Goal: Task Accomplishment & Management: Use online tool/utility

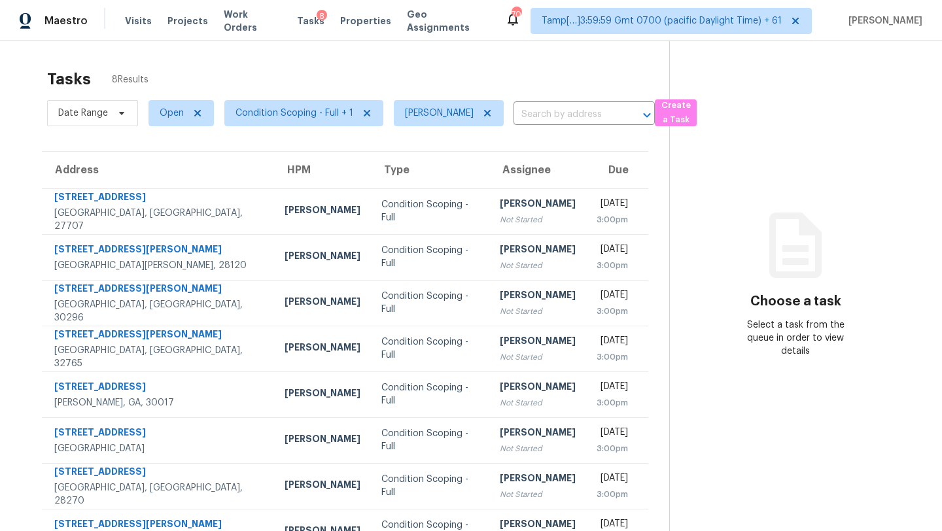
scroll to position [41, 0]
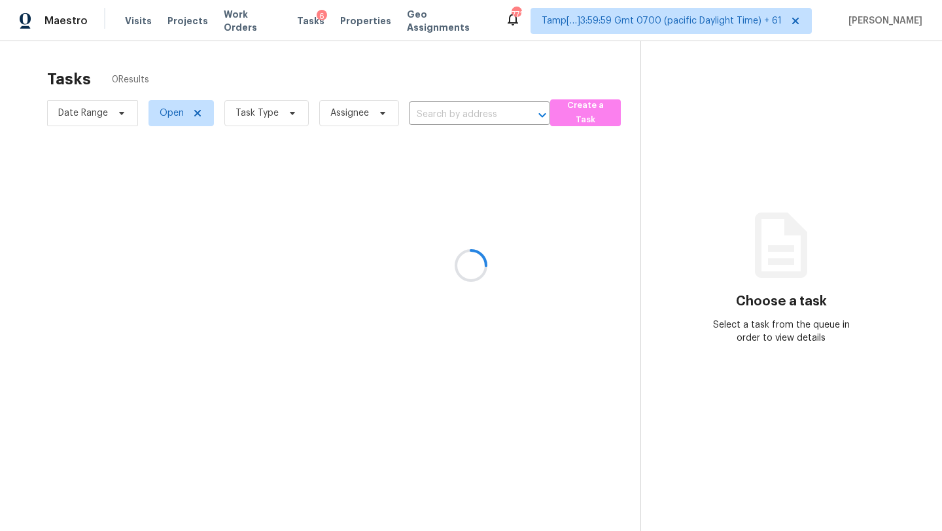
click at [256, 112] on div at bounding box center [471, 265] width 942 height 531
click at [256, 113] on div at bounding box center [471, 265] width 942 height 531
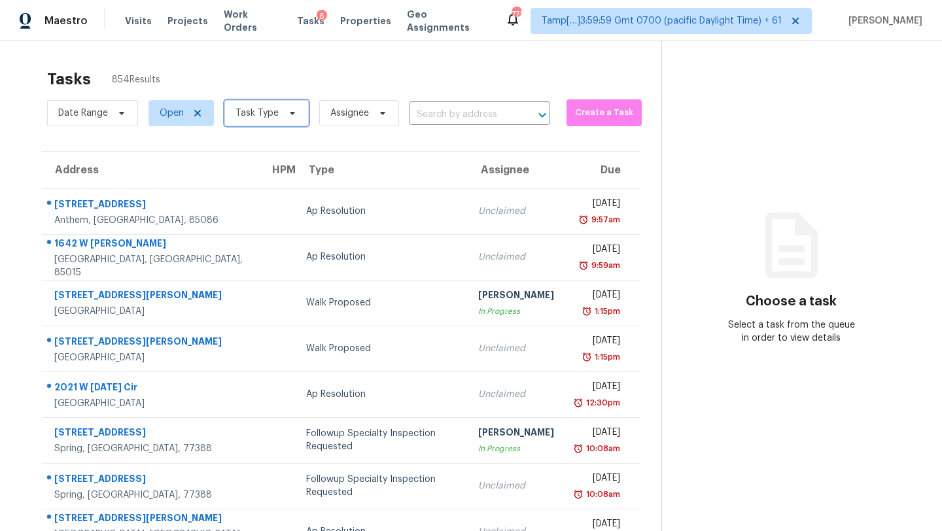
click at [256, 113] on span "Task Type" at bounding box center [257, 113] width 43 height 13
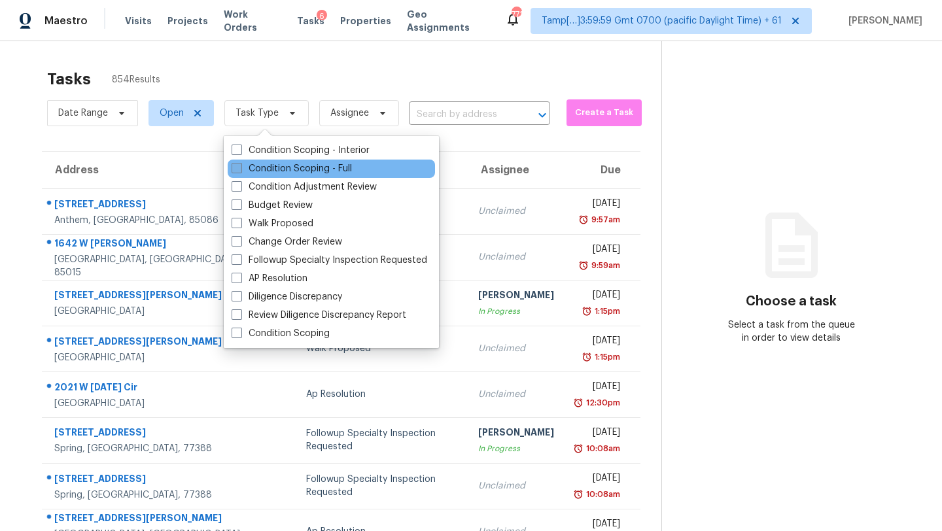
click at [274, 173] on label "Condition Scoping - Full" at bounding box center [292, 168] width 120 height 13
click at [240, 171] on input "Condition Scoping - Full" at bounding box center [236, 166] width 9 height 9
checkbox input "true"
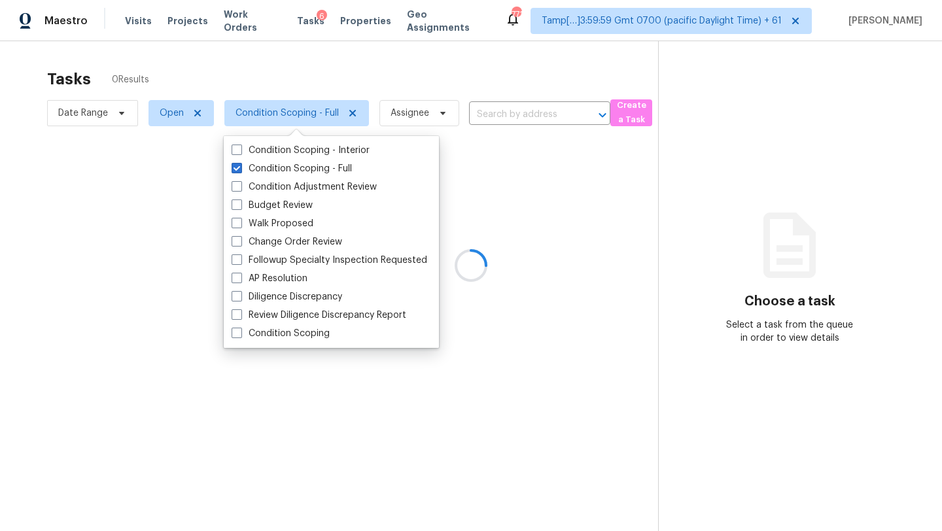
click at [359, 80] on div at bounding box center [471, 265] width 942 height 531
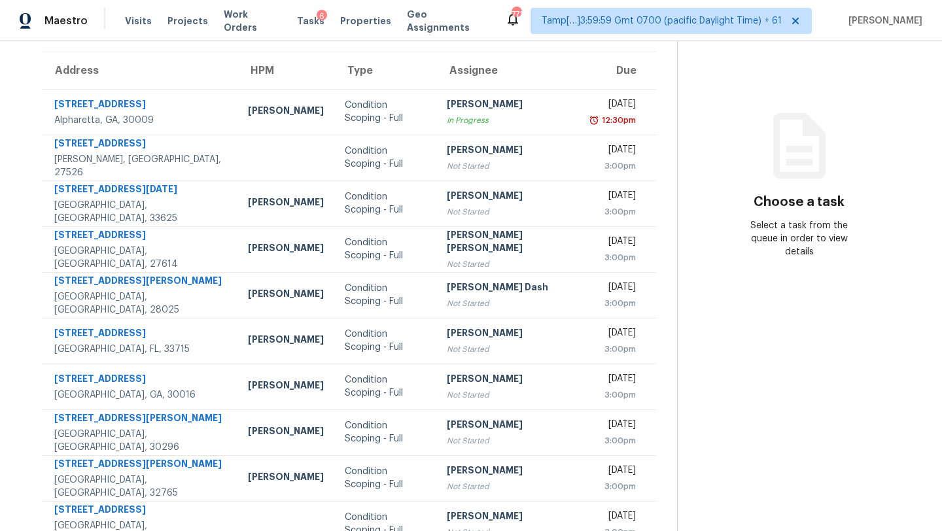
scroll to position [150, 0]
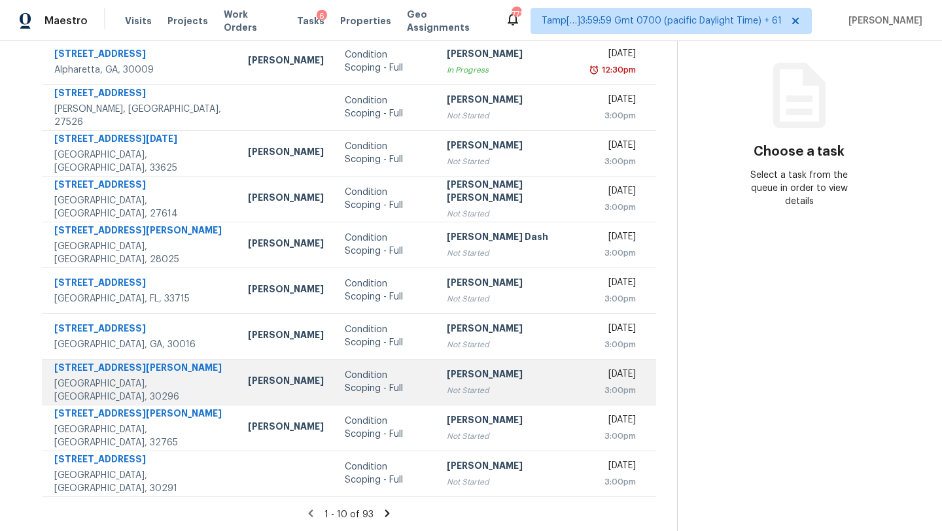
click at [459, 394] on div "Not Started" at bounding box center [509, 390] width 125 height 13
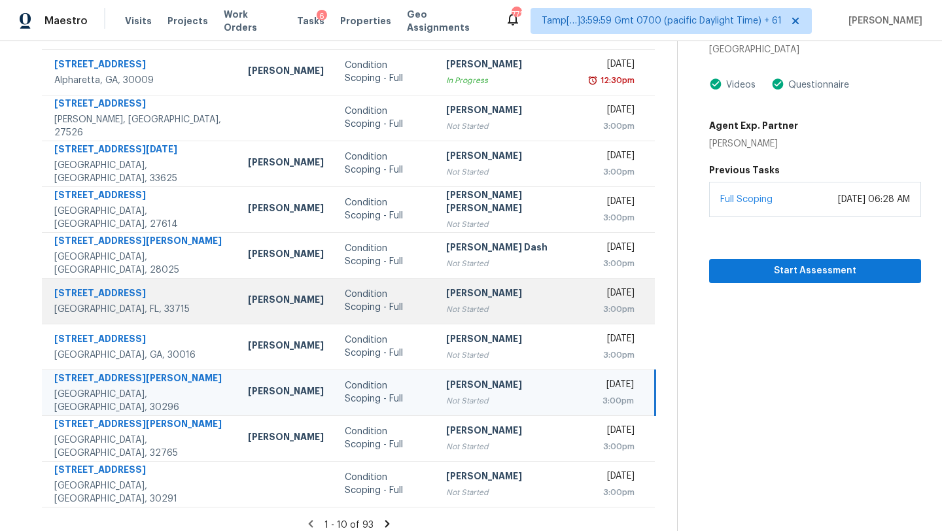
scroll to position [37, 0]
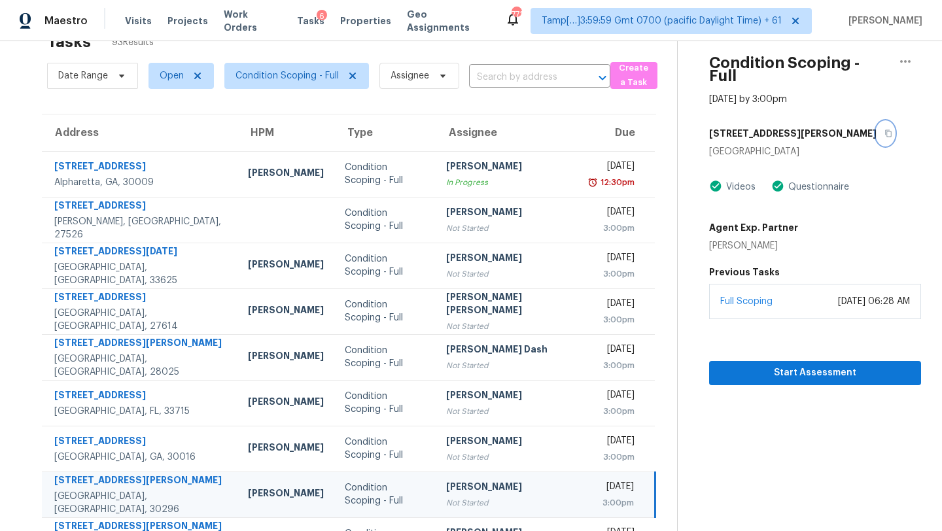
click at [885, 130] on icon "button" at bounding box center [888, 133] width 7 height 7
click at [760, 365] on span "Start Assessment" at bounding box center [815, 373] width 191 height 16
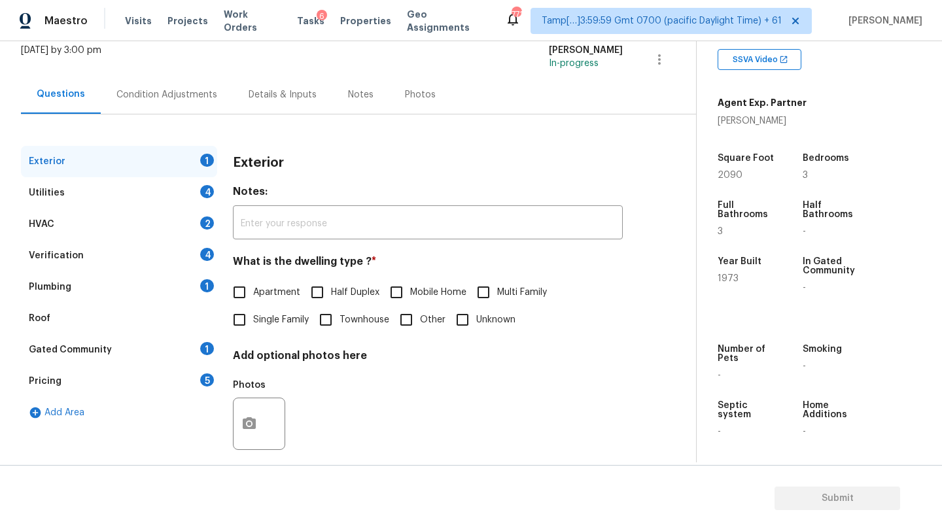
scroll to position [99, 0]
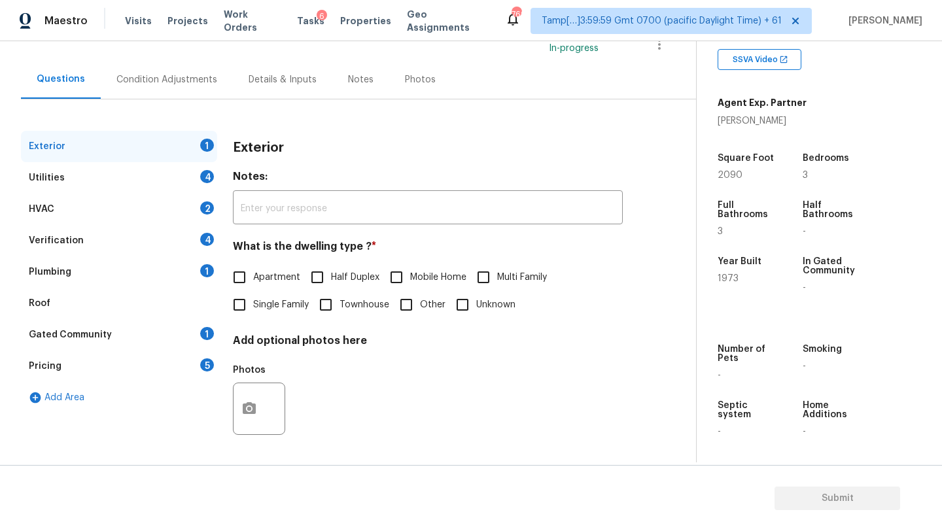
click at [116, 333] on div "Gated Community 1" at bounding box center [119, 334] width 196 height 31
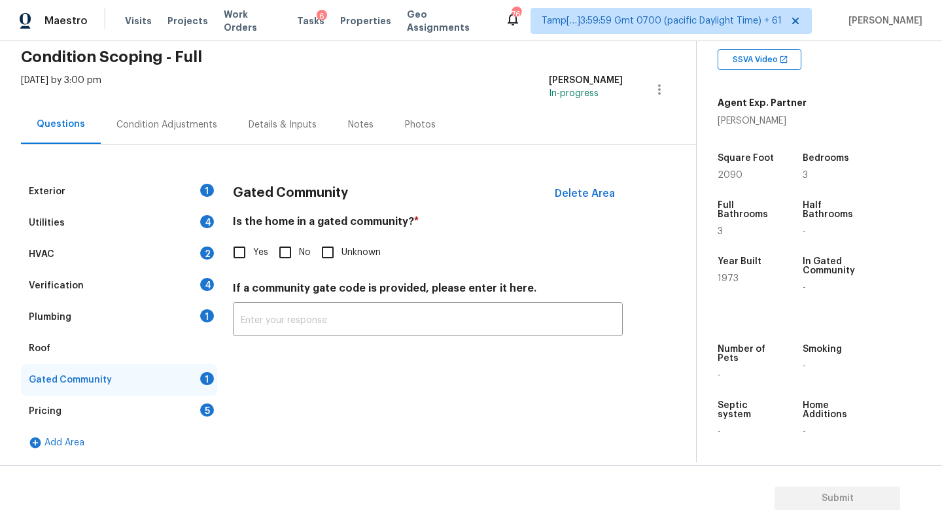
click at [299, 259] on label "No" at bounding box center [291, 252] width 39 height 27
click at [299, 259] on input "No" at bounding box center [285, 252] width 27 height 27
checkbox input "true"
click at [139, 421] on div "Pricing 5" at bounding box center [119, 411] width 196 height 31
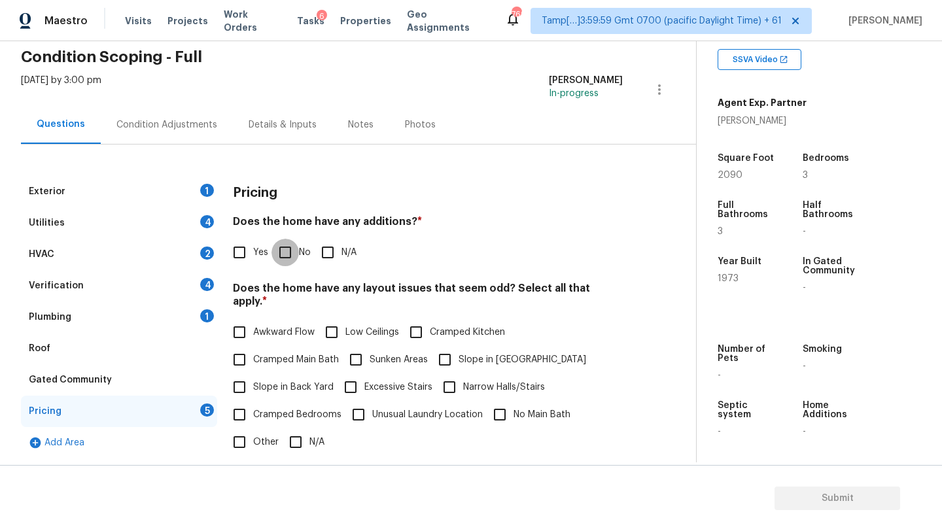
click at [281, 251] on input "No" at bounding box center [285, 252] width 27 height 27
checkbox input "true"
click at [453, 352] on input "Slope in [GEOGRAPHIC_DATA]" at bounding box center [444, 359] width 27 height 27
checkbox input "true"
click at [245, 401] on input "Cramped Bedrooms" at bounding box center [239, 414] width 27 height 27
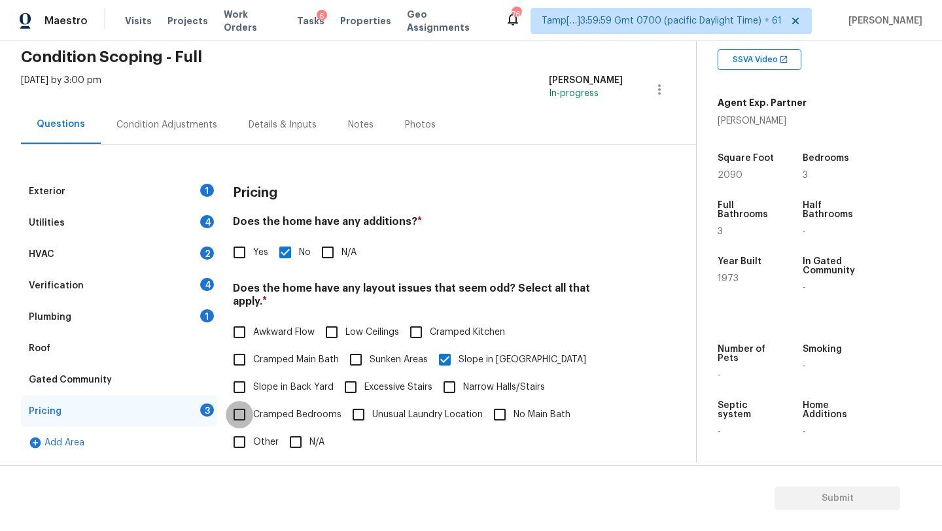
checkbox input "true"
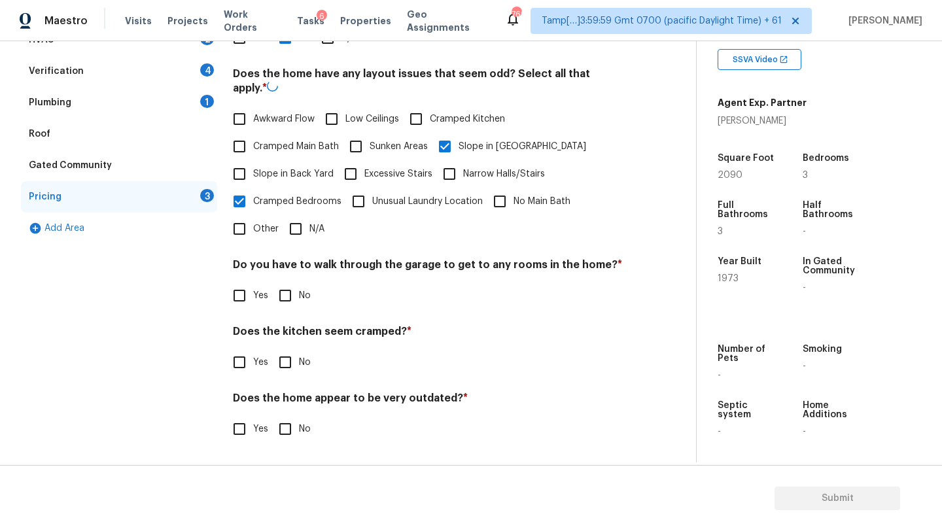
scroll to position [254, 0]
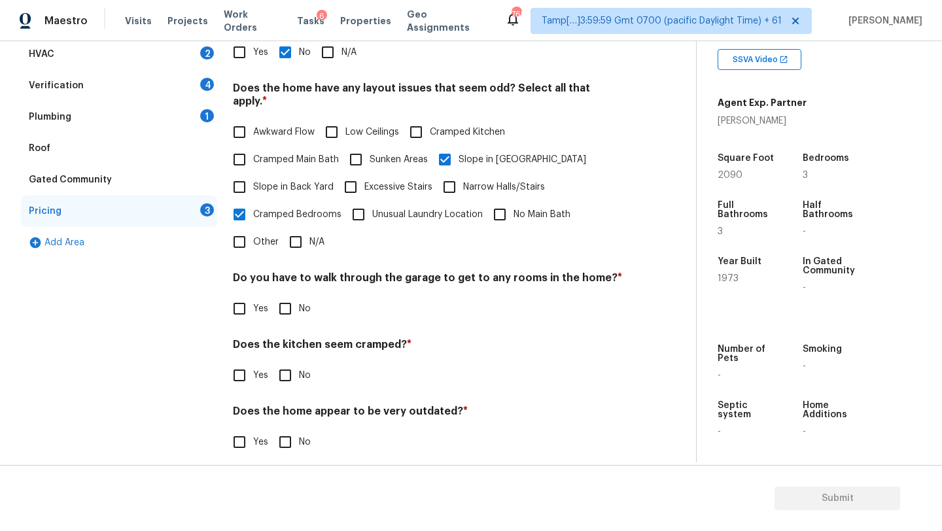
click at [244, 183] on input "Slope in Back Yard" at bounding box center [239, 186] width 27 height 27
checkbox input "true"
click at [244, 202] on input "Cramped Bedrooms" at bounding box center [239, 215] width 27 height 27
checkbox input "false"
click at [174, 215] on div "Pricing 3" at bounding box center [119, 211] width 196 height 31
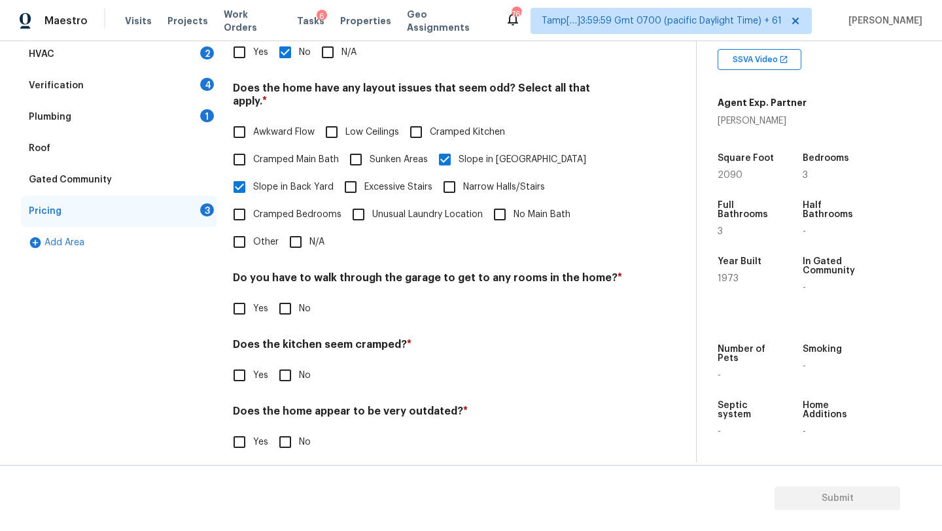
click at [289, 295] on input "No" at bounding box center [285, 308] width 27 height 27
checkbox input "true"
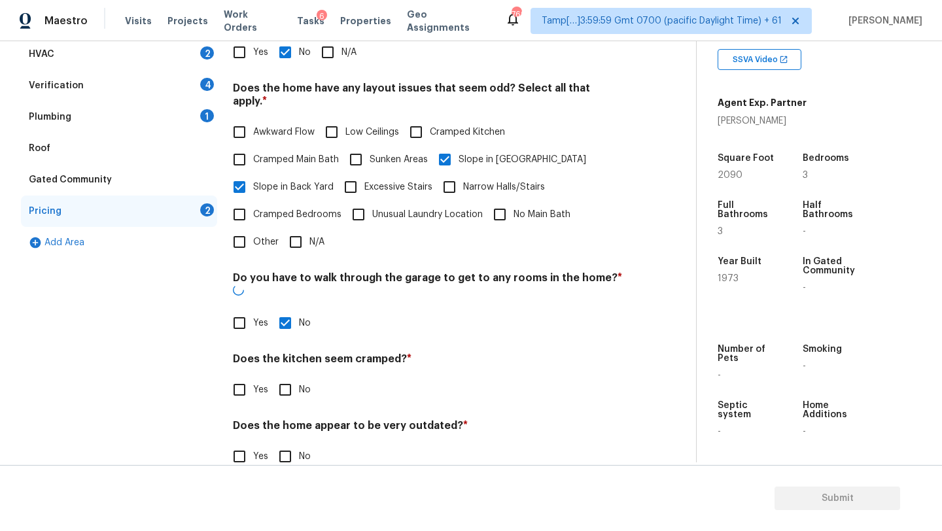
click at [282, 376] on input "No" at bounding box center [285, 389] width 27 height 27
checkbox input "true"
click at [285, 444] on input "No" at bounding box center [285, 457] width 27 height 27
checkbox input "true"
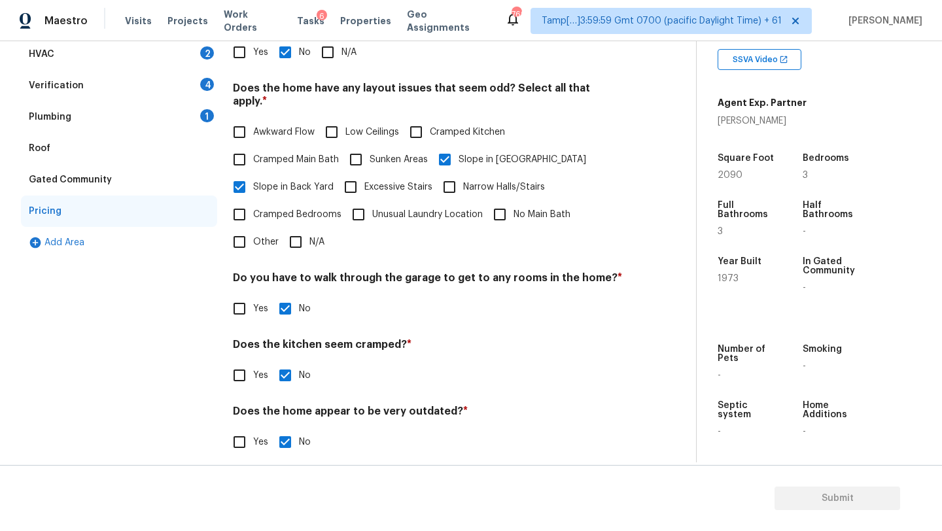
scroll to position [43, 0]
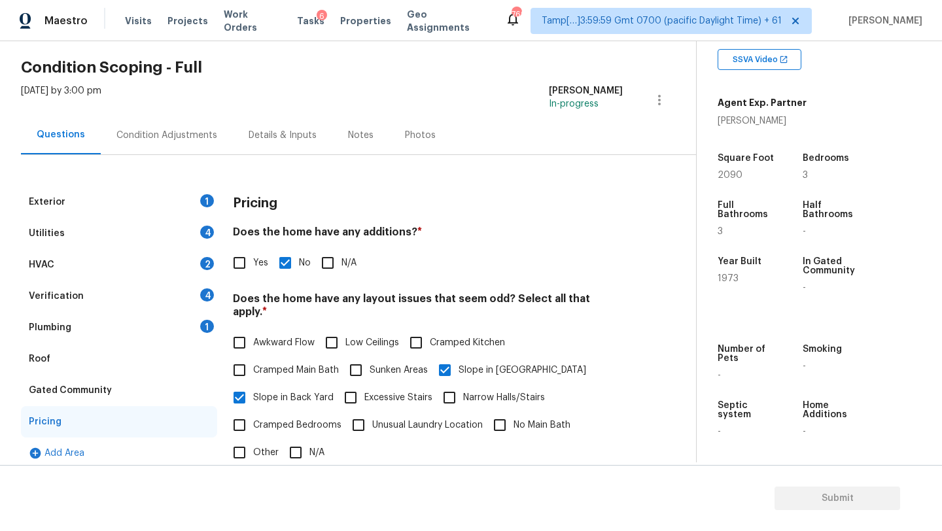
click at [109, 364] on div "Roof" at bounding box center [119, 359] width 196 height 31
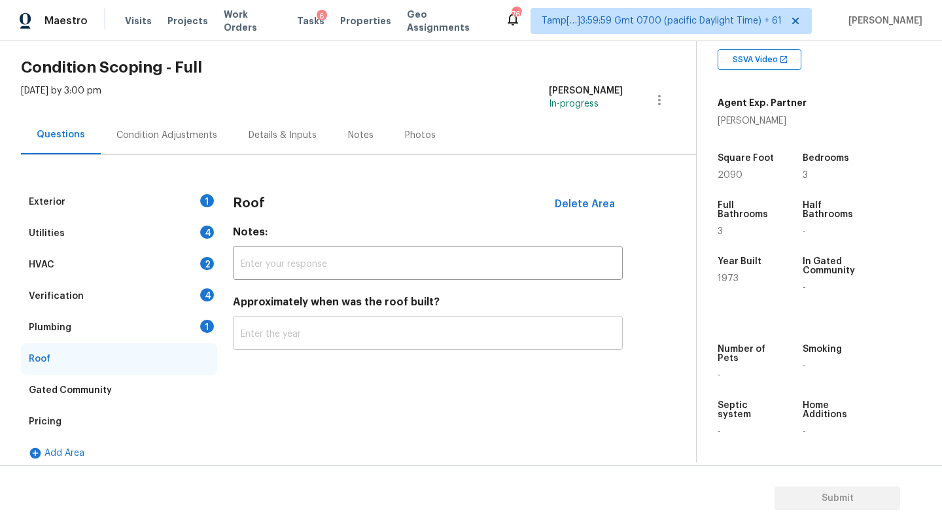
click at [370, 344] on input "text" at bounding box center [428, 334] width 390 height 31
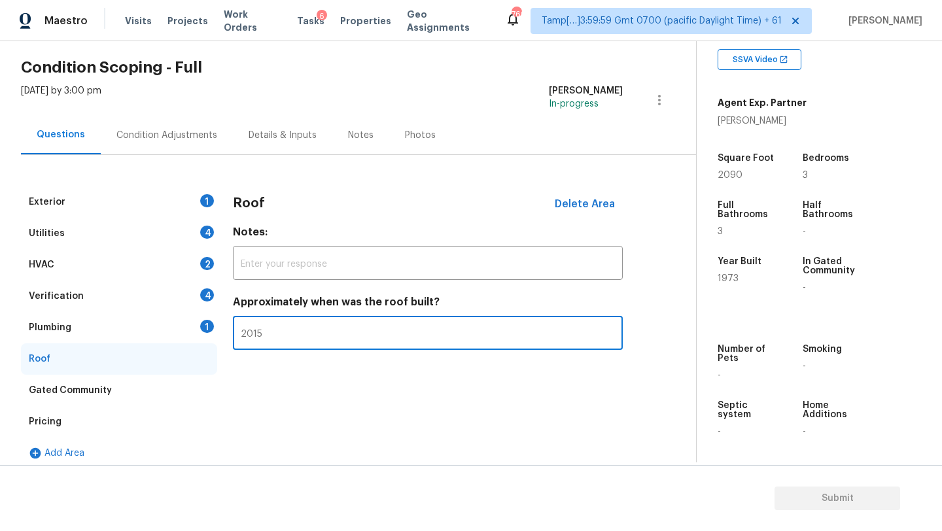
type input "2015"
click at [211, 325] on div "1" at bounding box center [207, 326] width 14 height 13
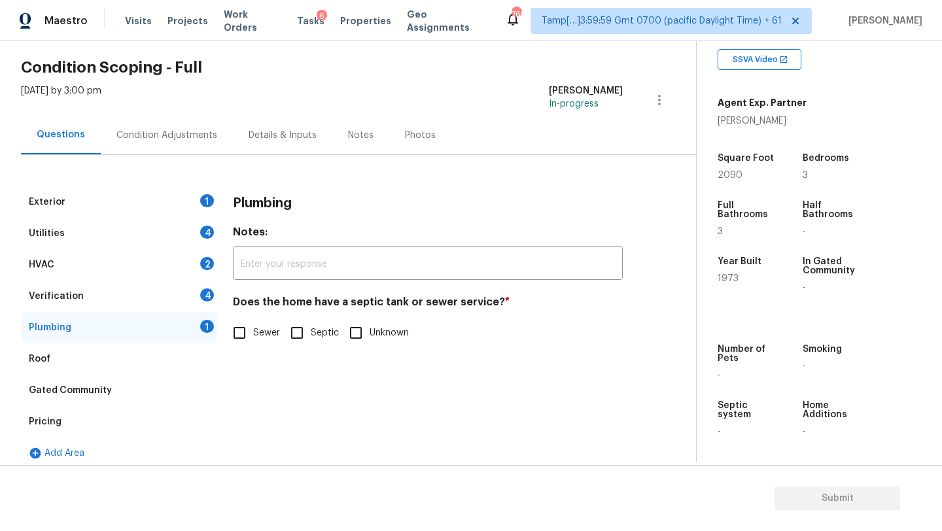
click at [323, 337] on span "Septic" at bounding box center [325, 334] width 28 height 14
click at [311, 337] on input "Septic" at bounding box center [296, 332] width 27 height 27
checkbox input "true"
click at [89, 303] on div "Verification 4" at bounding box center [119, 296] width 196 height 31
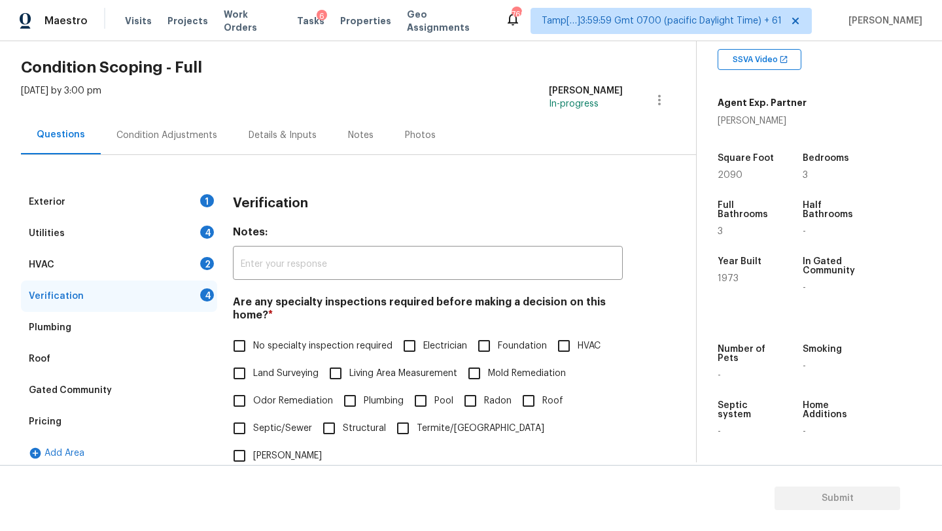
click at [273, 351] on span "No specialty inspection required" at bounding box center [322, 347] width 139 height 14
click at [253, 351] on input "No specialty inspection required" at bounding box center [239, 345] width 27 height 27
checkbox input "true"
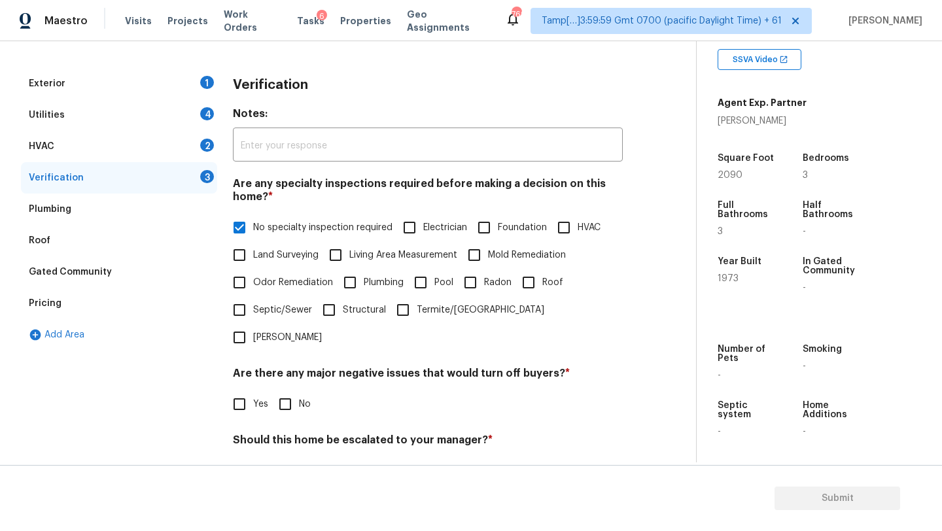
scroll to position [256, 0]
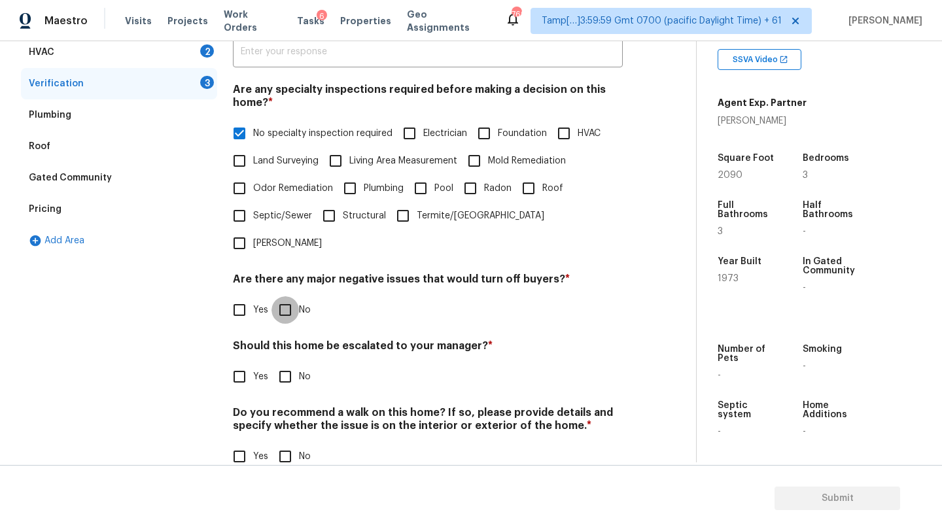
click at [285, 296] on input "No" at bounding box center [285, 309] width 27 height 27
checkbox input "true"
click at [285, 364] on input "No" at bounding box center [285, 377] width 27 height 27
checkbox input "true"
click at [285, 444] on input "No" at bounding box center [285, 457] width 27 height 27
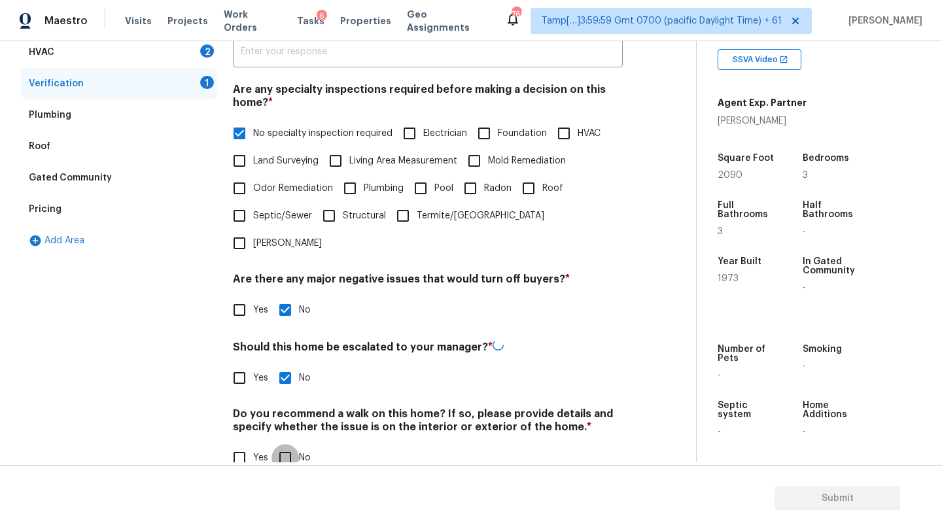
checkbox input "true"
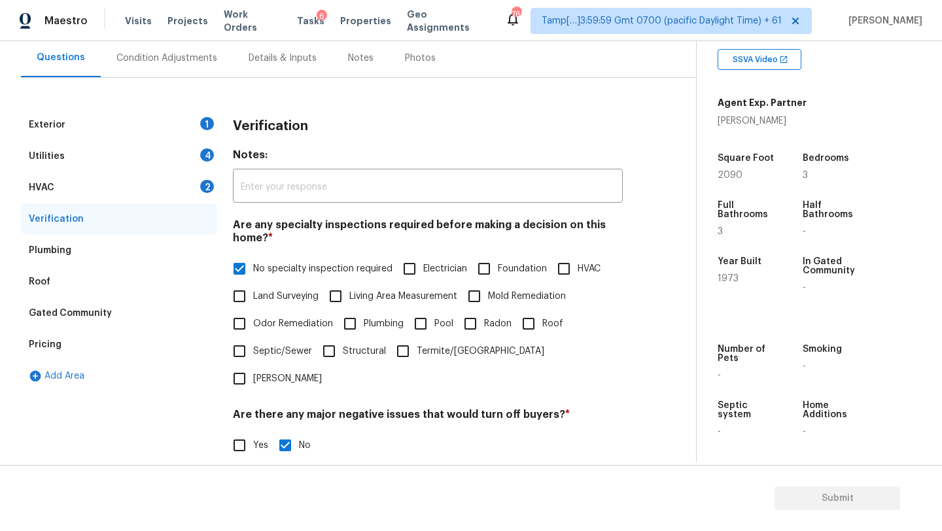
scroll to position [59, 0]
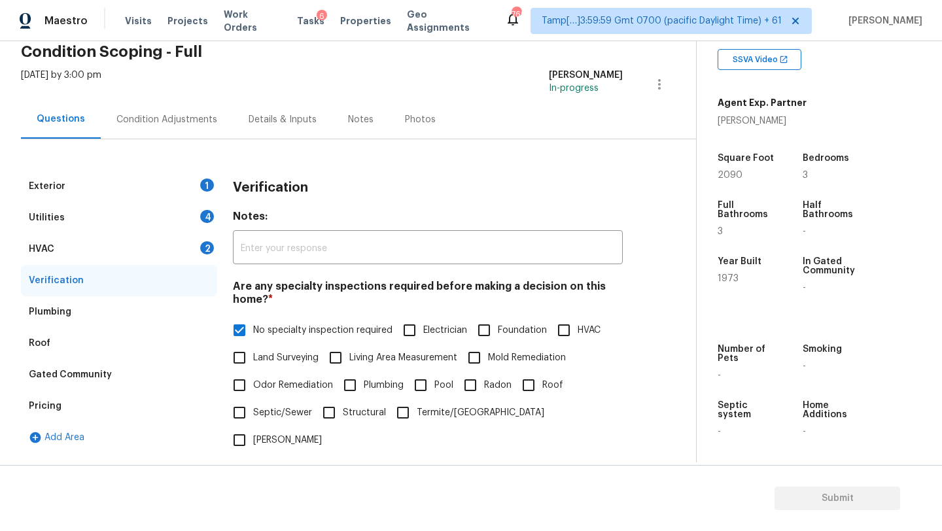
click at [96, 243] on div "HVAC 2" at bounding box center [119, 249] width 196 height 31
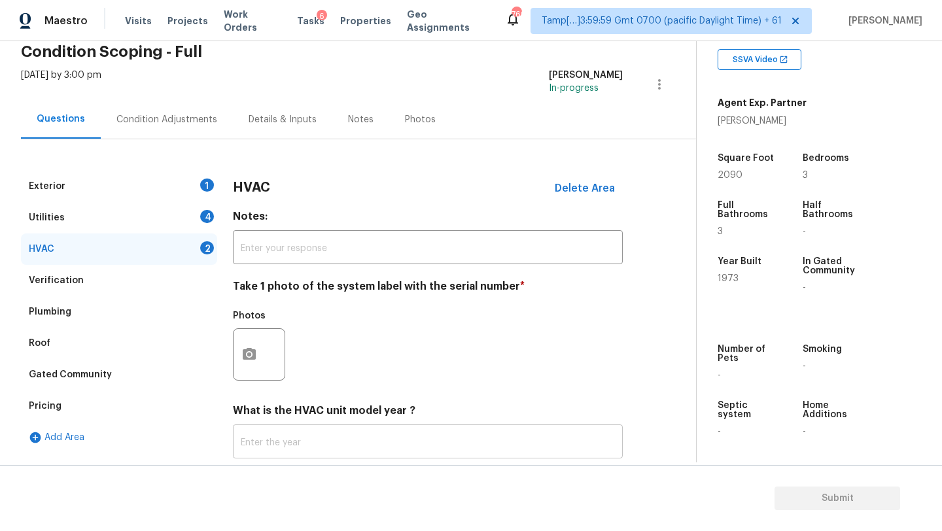
click at [266, 440] on input "text" at bounding box center [428, 443] width 390 height 31
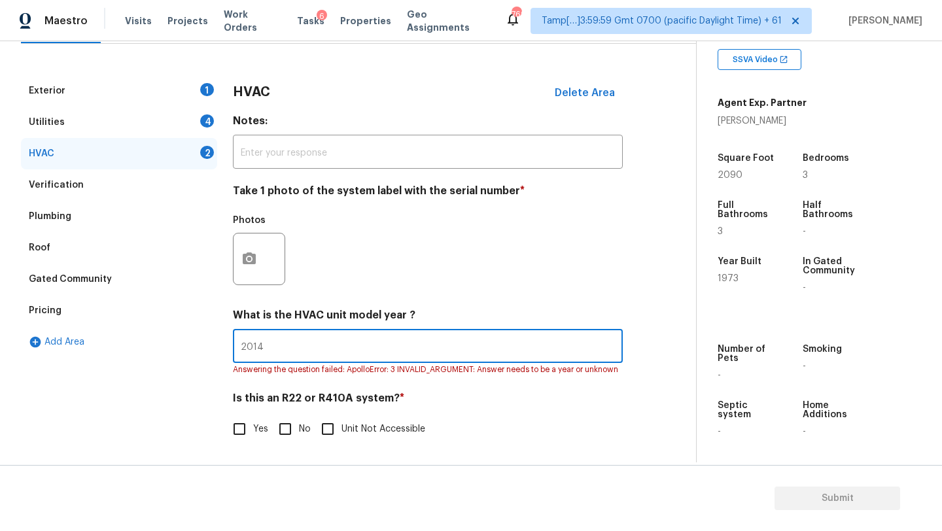
type input "2014"
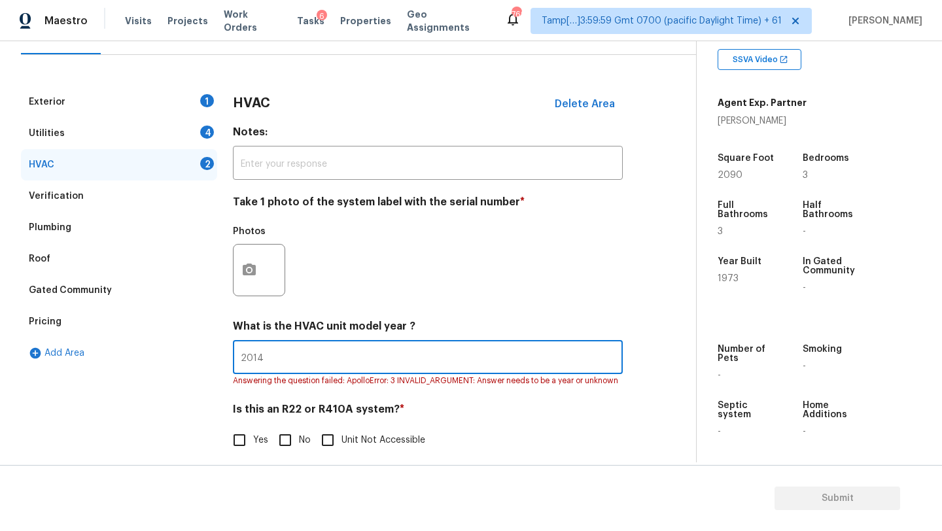
click at [285, 446] on div "HVAC Delete Area Notes: ​ Take 1 photo of the system label with the serial numb…" at bounding box center [428, 277] width 390 height 383
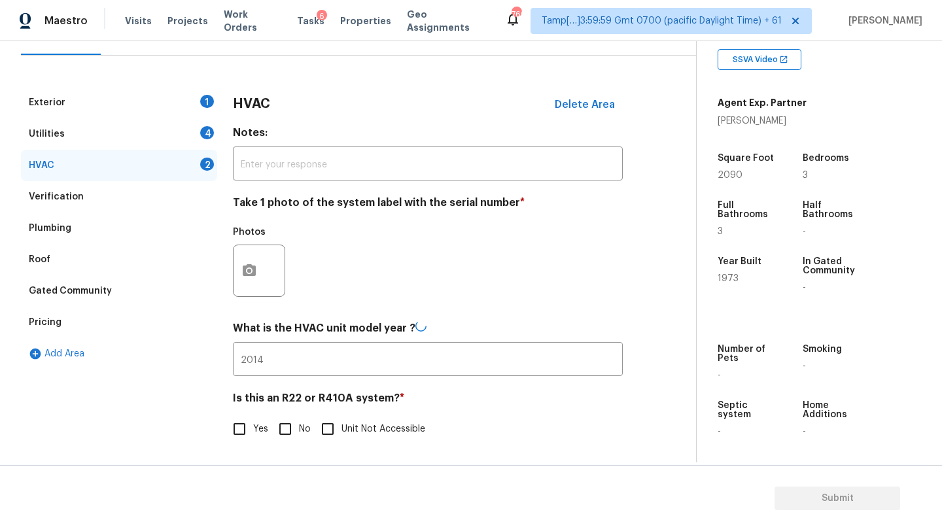
click at [285, 426] on input "No" at bounding box center [285, 428] width 27 height 27
checkbox input "true"
click at [89, 133] on div "Utilities 4" at bounding box center [119, 135] width 196 height 31
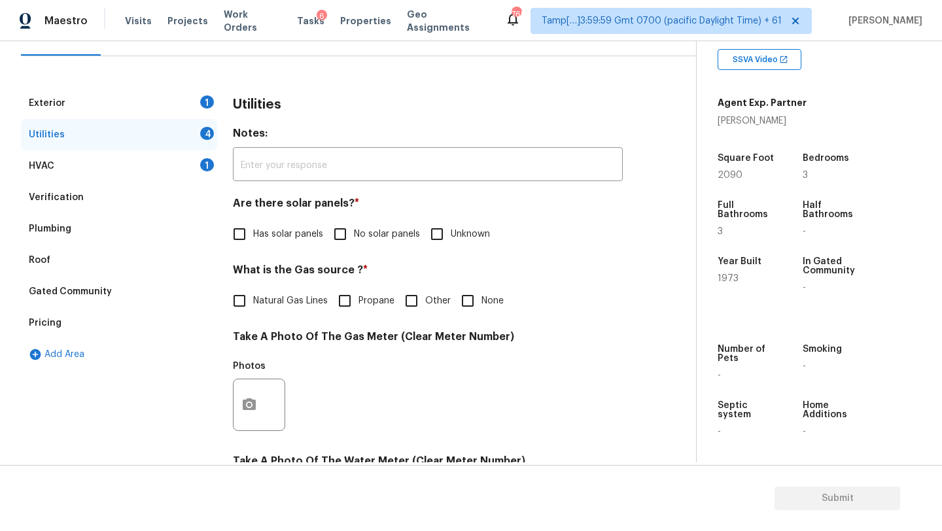
click at [340, 240] on input "No solar panels" at bounding box center [340, 234] width 27 height 27
checkbox input "true"
click at [295, 292] on label "Natural Gas Lines" at bounding box center [277, 302] width 102 height 27
click at [253, 292] on input "Natural Gas Lines" at bounding box center [239, 302] width 27 height 27
checkbox input "true"
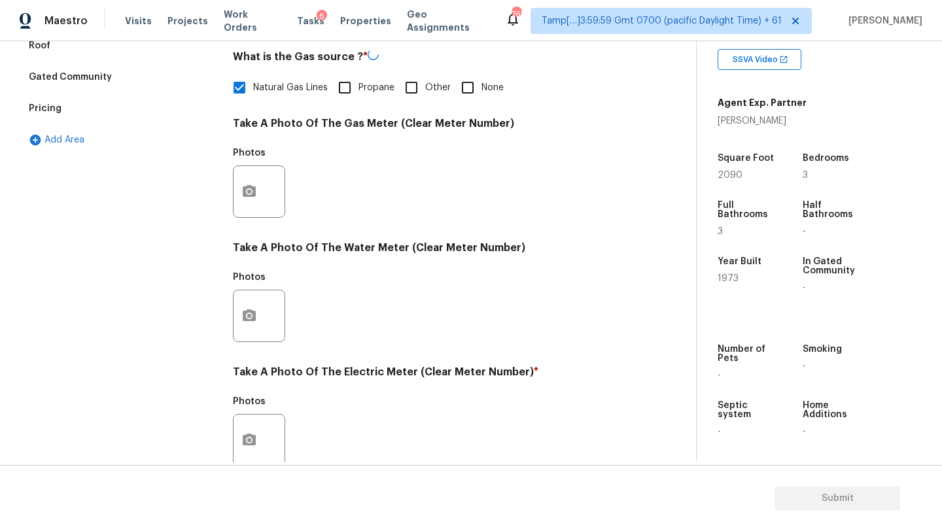
scroll to position [453, 0]
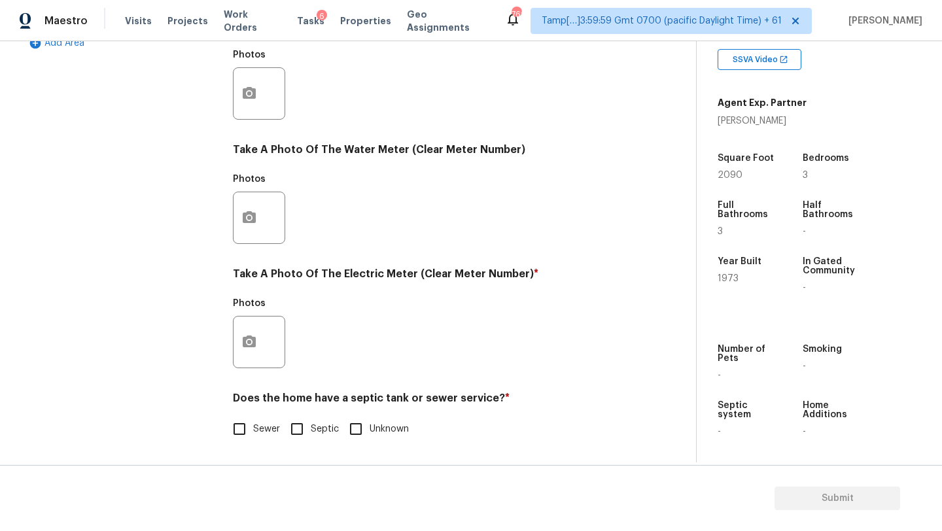
click at [243, 437] on input "Sewer" at bounding box center [239, 428] width 27 height 27
checkbox input "true"
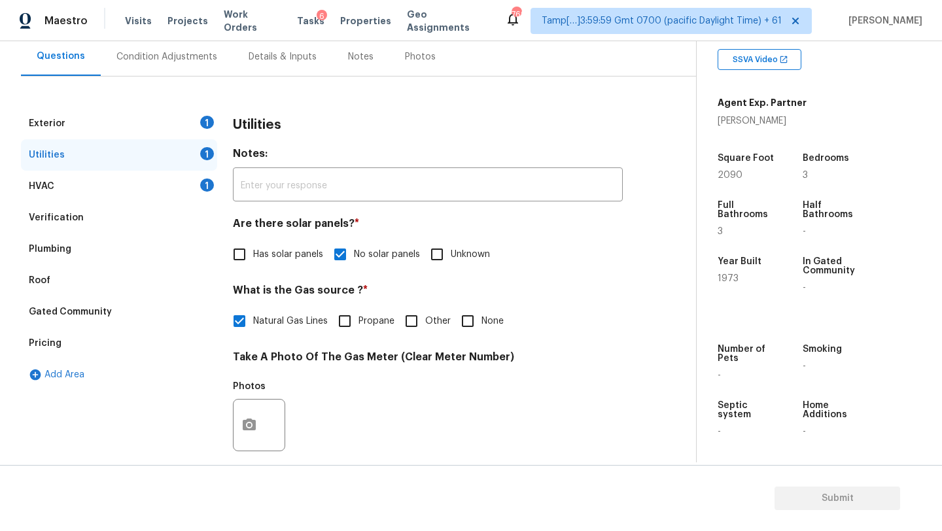
scroll to position [0, 0]
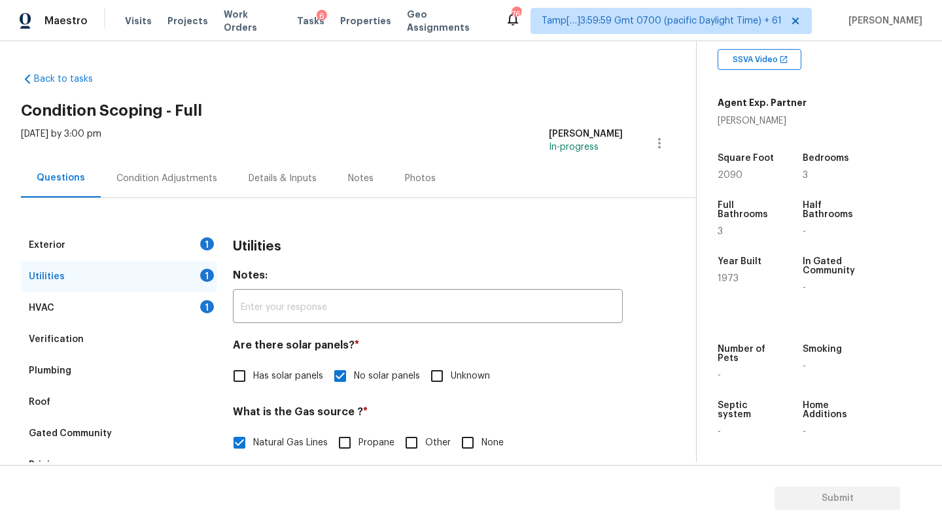
click at [203, 245] on div "1" at bounding box center [207, 244] width 14 height 13
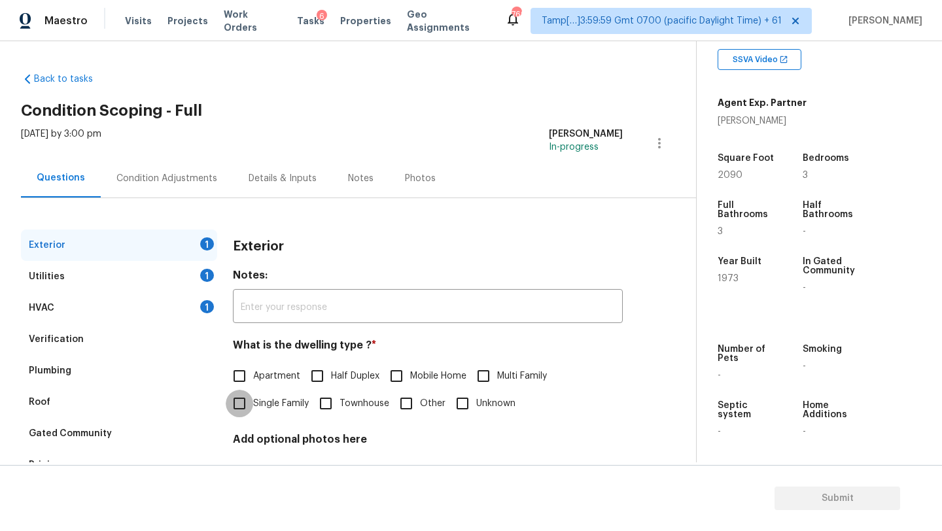
click at [251, 405] on input "Single Family" at bounding box center [239, 403] width 27 height 27
checkbox input "true"
click at [188, 308] on div "HVAC 1" at bounding box center [119, 307] width 196 height 31
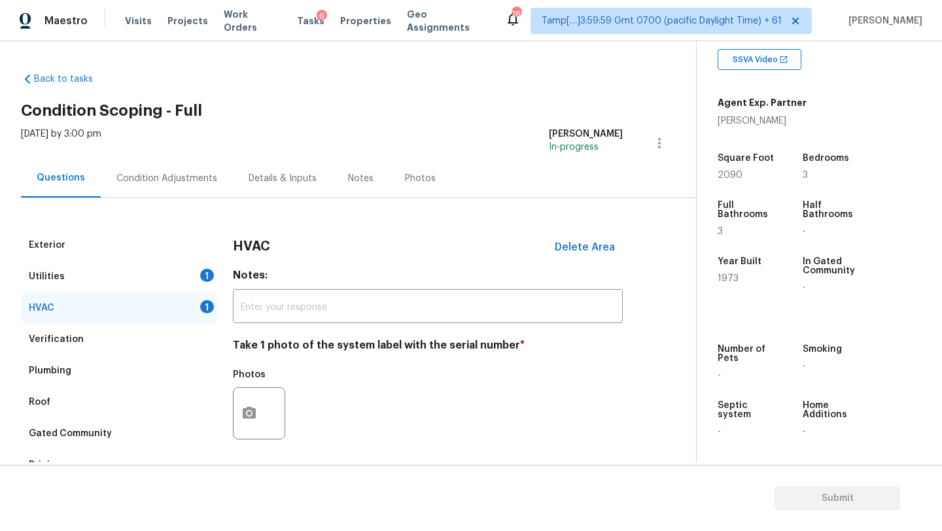
click at [139, 178] on div "Condition Adjustments" at bounding box center [166, 178] width 101 height 13
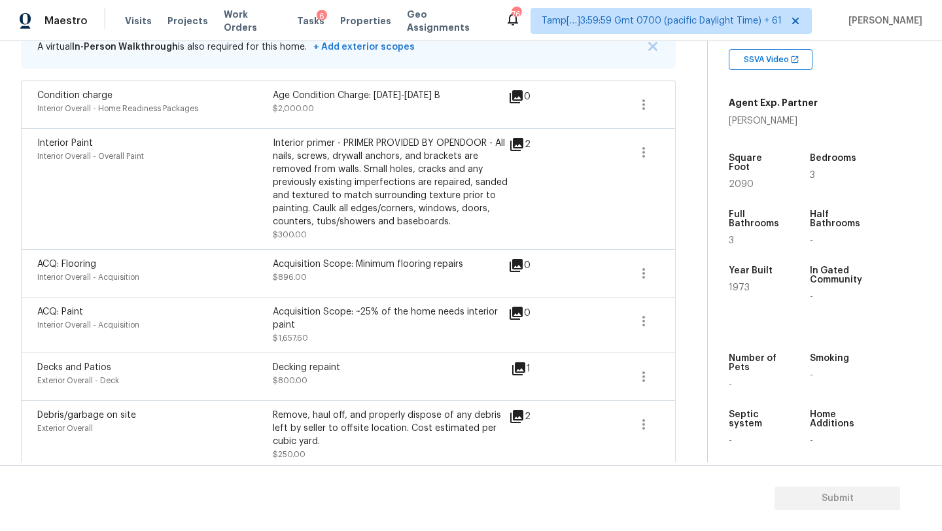
scroll to position [248, 0]
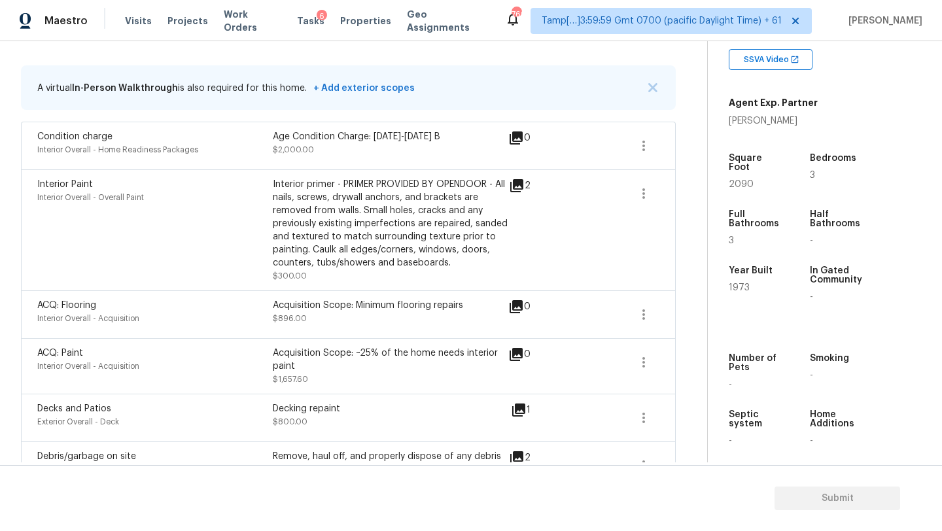
click at [516, 181] on icon at bounding box center [516, 185] width 13 height 13
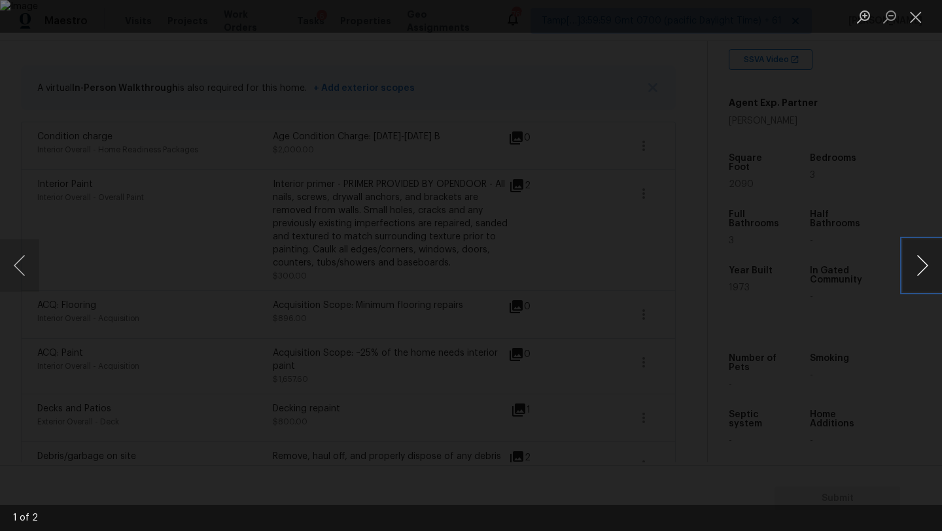
click at [926, 270] on button "Next image" at bounding box center [922, 265] width 39 height 52
click at [940, 217] on div "Lightbox" at bounding box center [471, 265] width 942 height 531
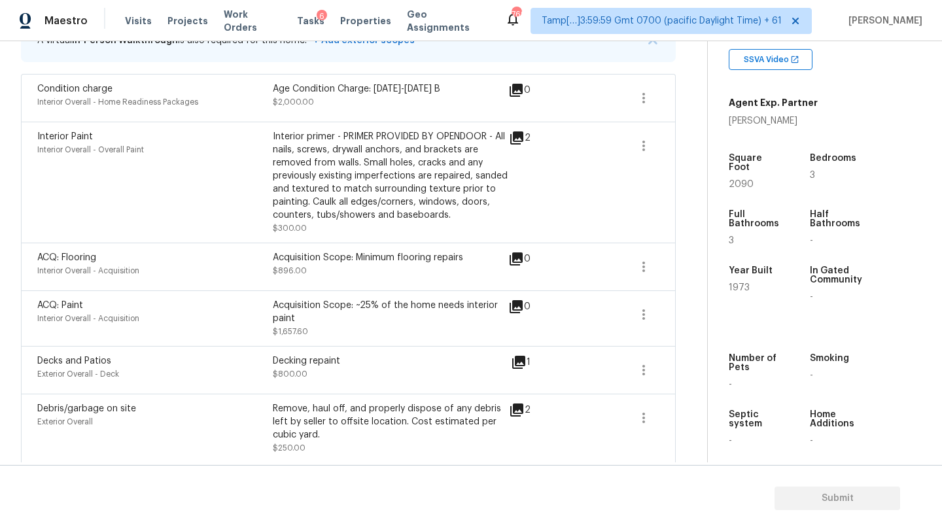
scroll to position [306, 0]
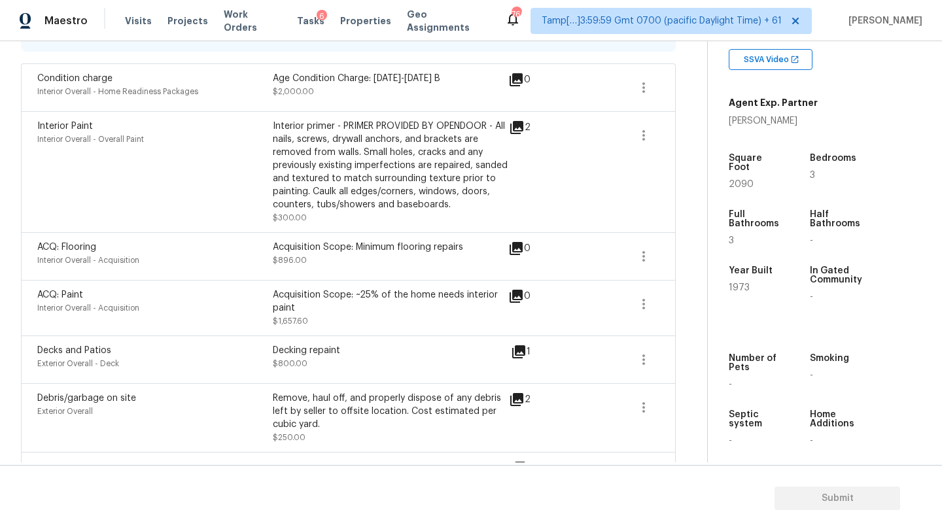
click at [506, 293] on div "Acquisition Scope: ~25% of the home needs interior paint" at bounding box center [391, 302] width 236 height 26
click at [514, 293] on icon at bounding box center [516, 296] width 13 height 13
click at [518, 298] on icon at bounding box center [516, 297] width 16 height 16
click at [649, 317] on button "button" at bounding box center [643, 304] width 31 height 31
click at [695, 302] on div "Edit" at bounding box center [718, 301] width 102 height 13
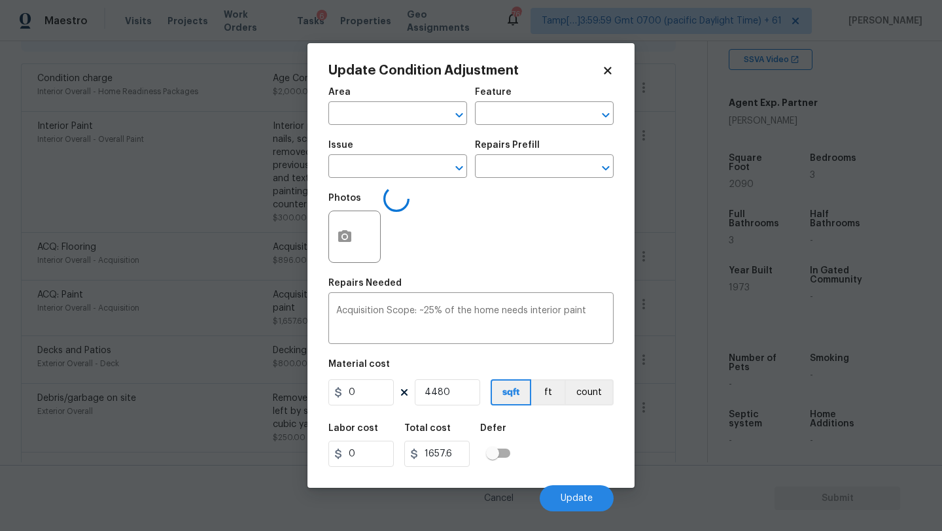
type input "Interior Overall"
type input "Acquisition"
type input "ACQ: Paint"
type input "0.37"
click at [526, 156] on div "Repairs Prefill" at bounding box center [544, 149] width 139 height 17
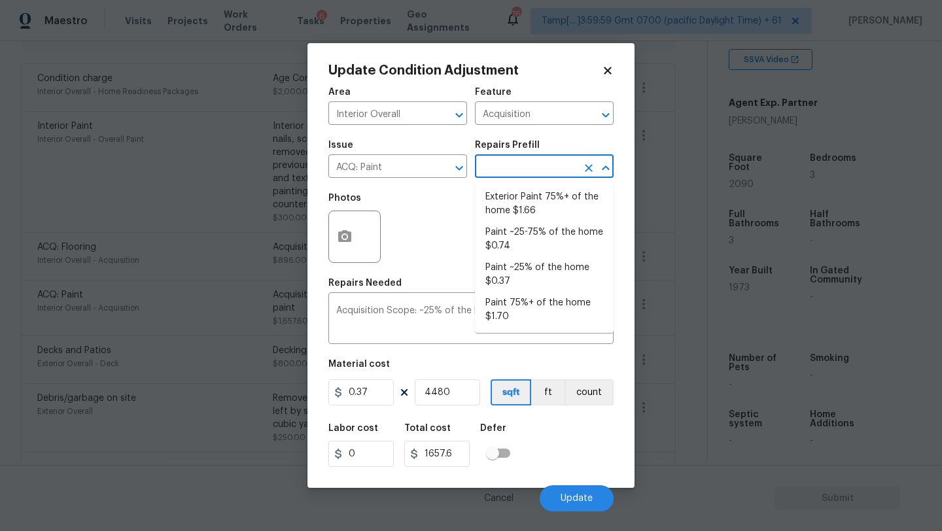
click at [527, 176] on input "text" at bounding box center [526, 168] width 102 height 20
click at [516, 243] on li "Paint ~25-75% of the home $0.74" at bounding box center [544, 239] width 139 height 35
type textarea "Acquisition Scope: ~25 - 75% of the home needs interior paint"
type input "0.74"
type input "3315.2"
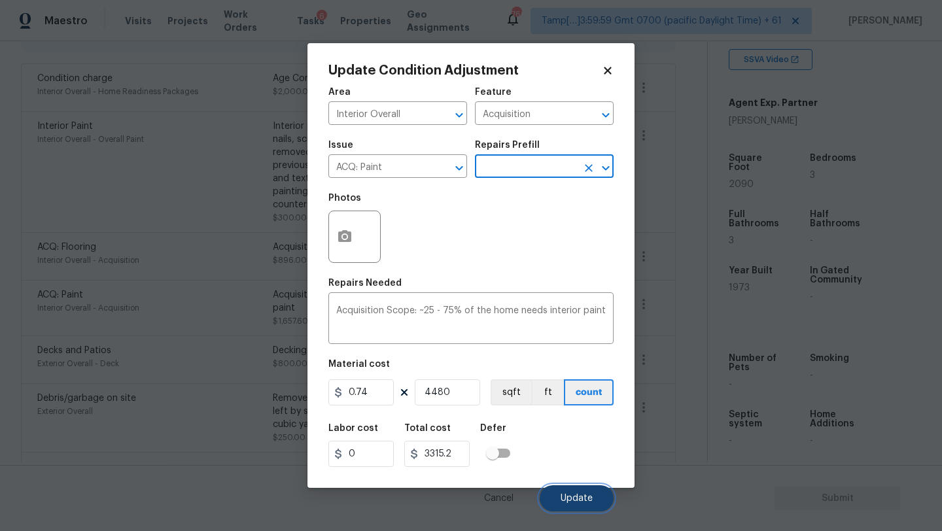
click at [560, 499] on button "Update" at bounding box center [577, 499] width 74 height 26
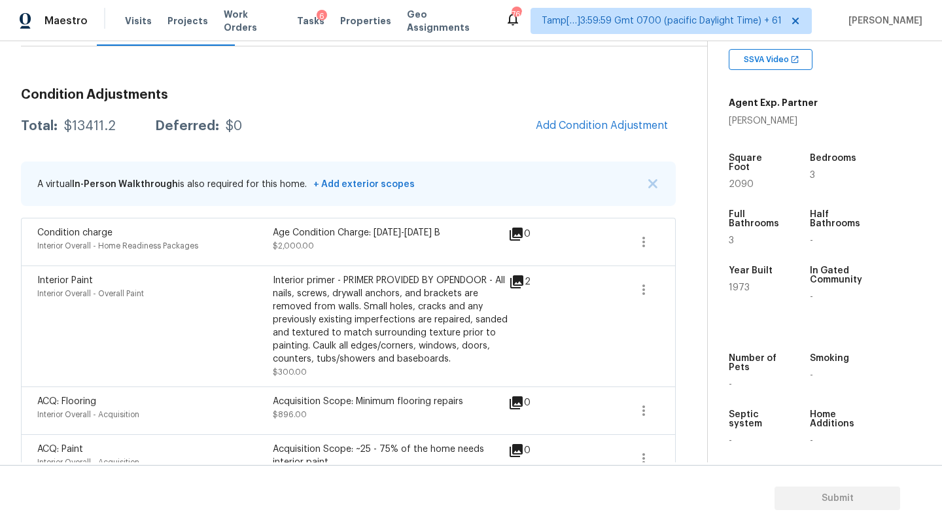
scroll to position [135, 0]
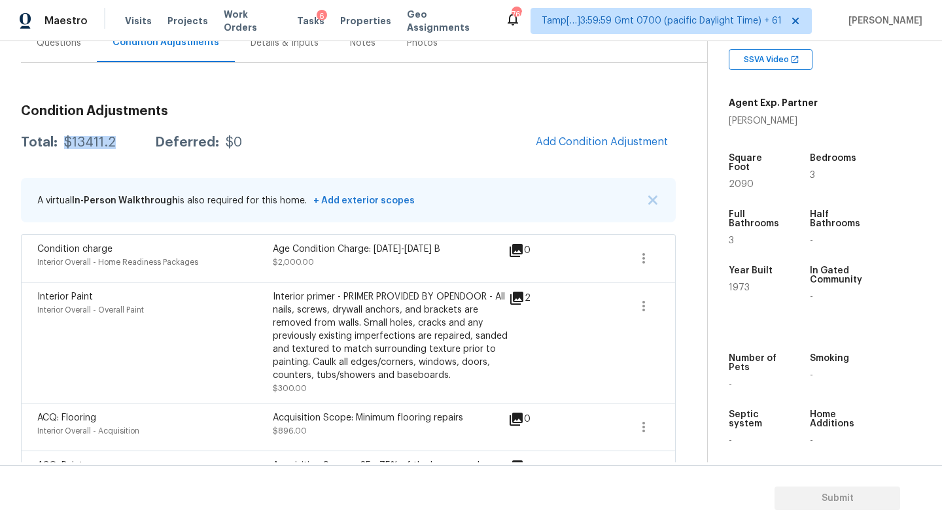
drag, startPoint x: 61, startPoint y: 143, endPoint x: 118, endPoint y: 145, distance: 57.6
click at [118, 145] on div "Total: $13411.2 Deferred: $0" at bounding box center [131, 142] width 221 height 13
copy div "$13411.2"
click at [652, 260] on button "button" at bounding box center [643, 258] width 31 height 31
click at [705, 260] on div "Edit" at bounding box center [718, 255] width 102 height 13
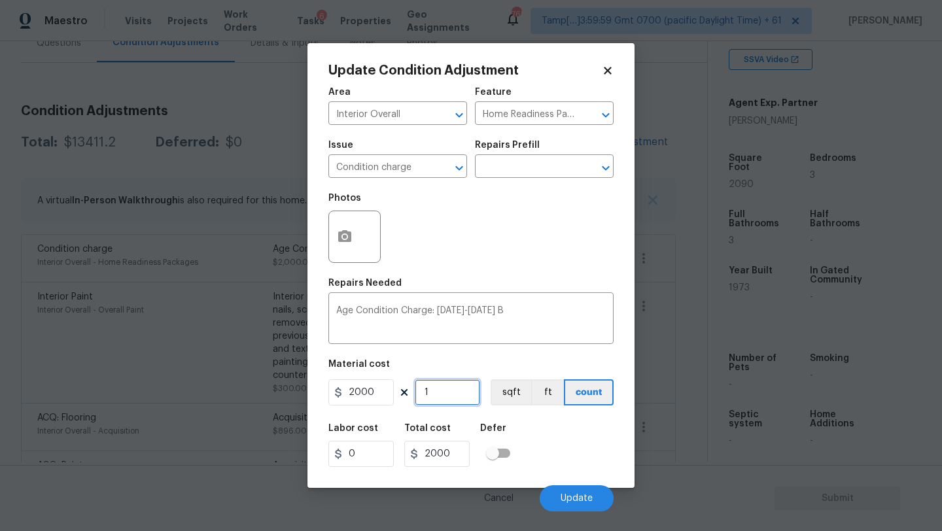
click at [448, 398] on input "1" at bounding box center [447, 393] width 65 height 26
type input "0"
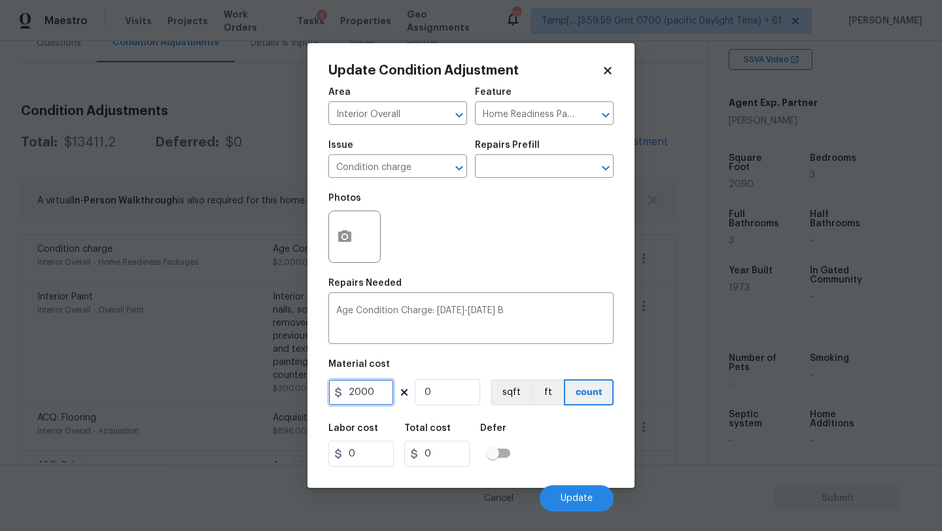
click at [374, 384] on input "2000" at bounding box center [360, 393] width 65 height 26
type input "0"
click at [574, 497] on span "Update" at bounding box center [577, 499] width 32 height 10
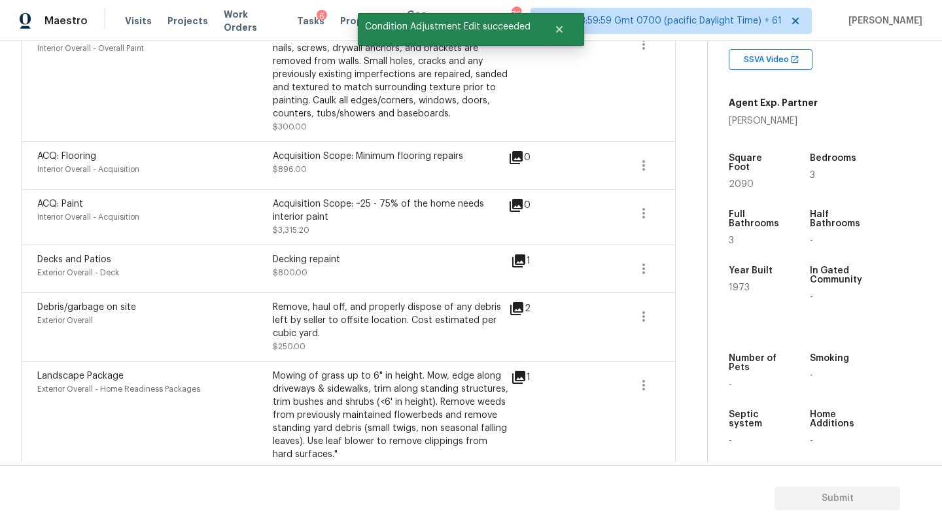
scroll to position [730, 0]
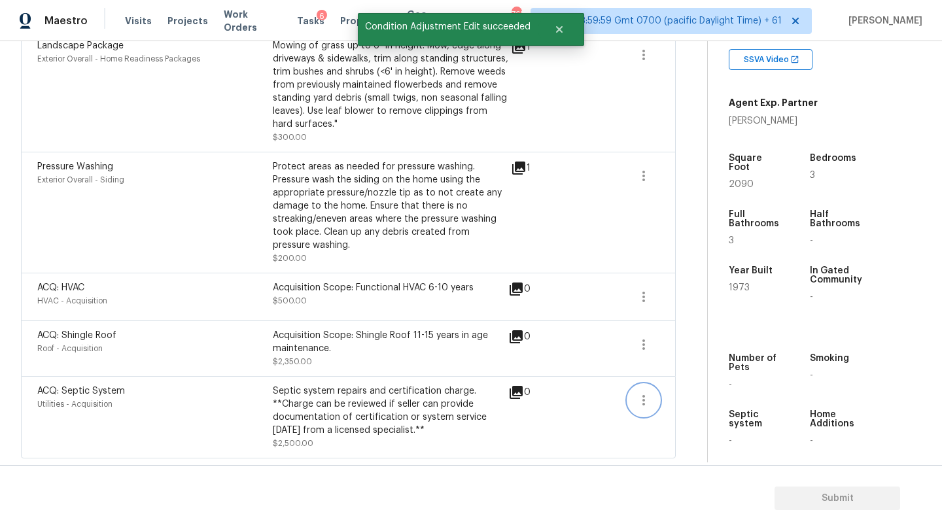
click at [650, 412] on button "button" at bounding box center [643, 400] width 31 height 31
click at [675, 391] on div "Edit" at bounding box center [718, 397] width 102 height 13
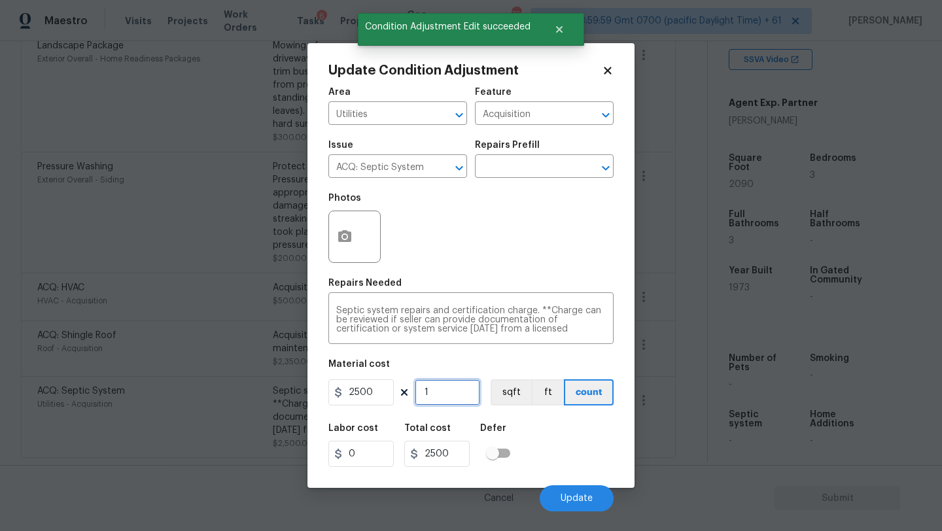
click at [428, 391] on input "1" at bounding box center [447, 393] width 65 height 26
type input "0"
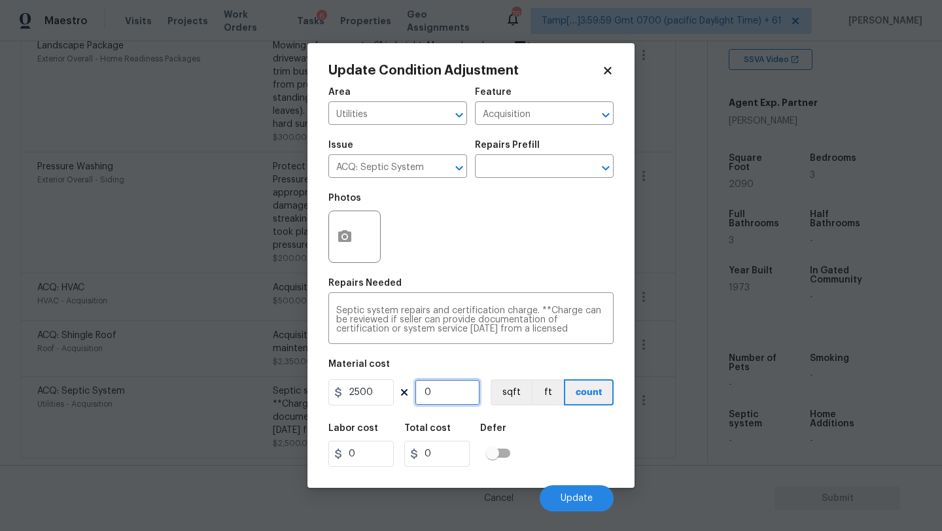
type input "0"
click at [372, 388] on input "2500" at bounding box center [360, 393] width 65 height 26
type input "0"
click at [573, 493] on button "Update" at bounding box center [577, 499] width 74 height 26
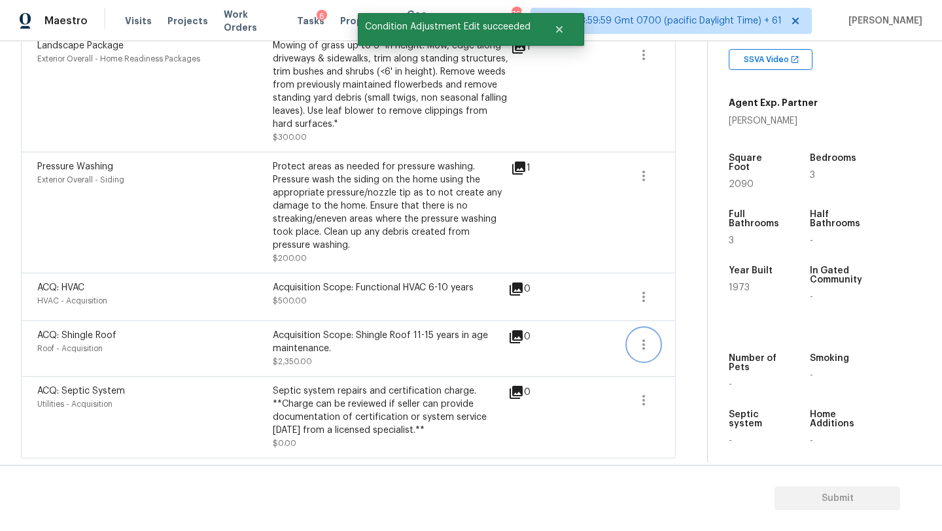
click at [636, 340] on icon "button" at bounding box center [644, 345] width 16 height 16
click at [682, 340] on div "Edit" at bounding box center [718, 341] width 102 height 13
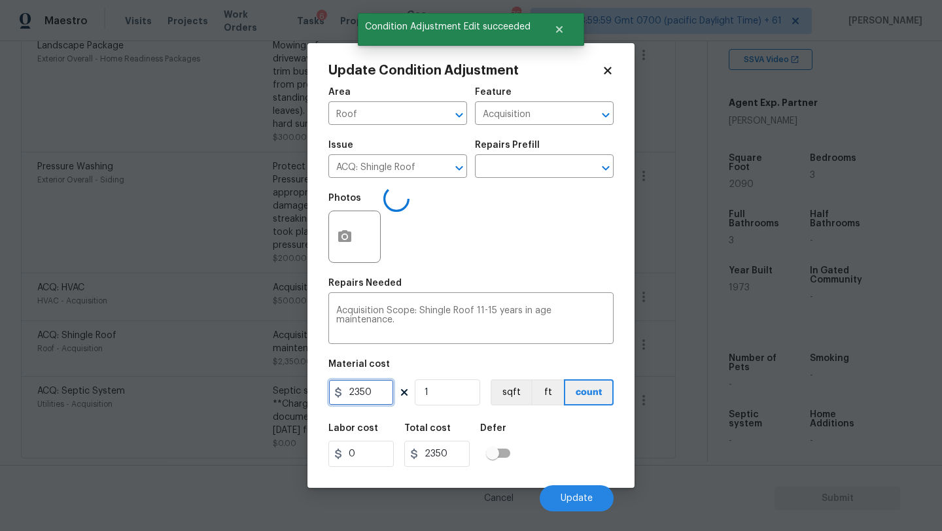
click at [364, 389] on input "2350" at bounding box center [360, 393] width 65 height 26
type input "0"
click at [567, 497] on span "Update" at bounding box center [577, 499] width 32 height 10
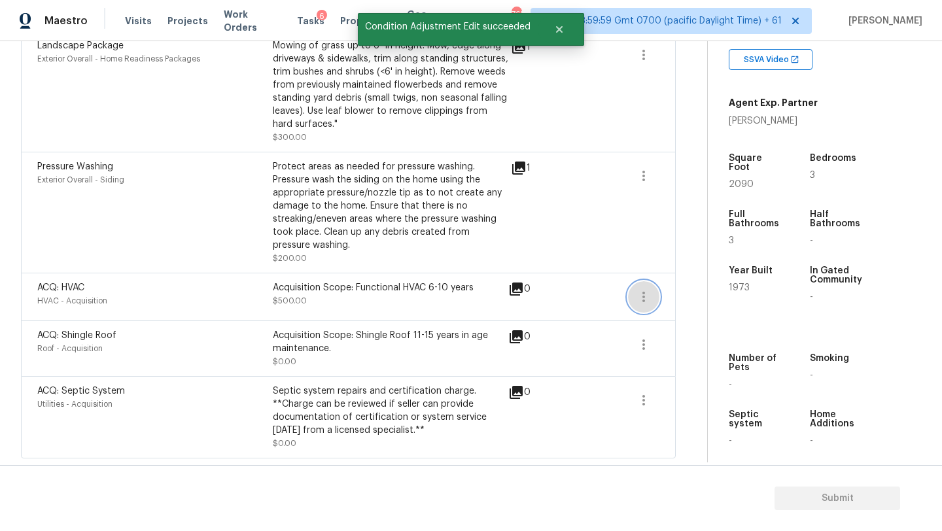
click at [651, 294] on icon "button" at bounding box center [644, 297] width 16 height 16
click at [670, 292] on div "Edit" at bounding box center [718, 293] width 102 height 13
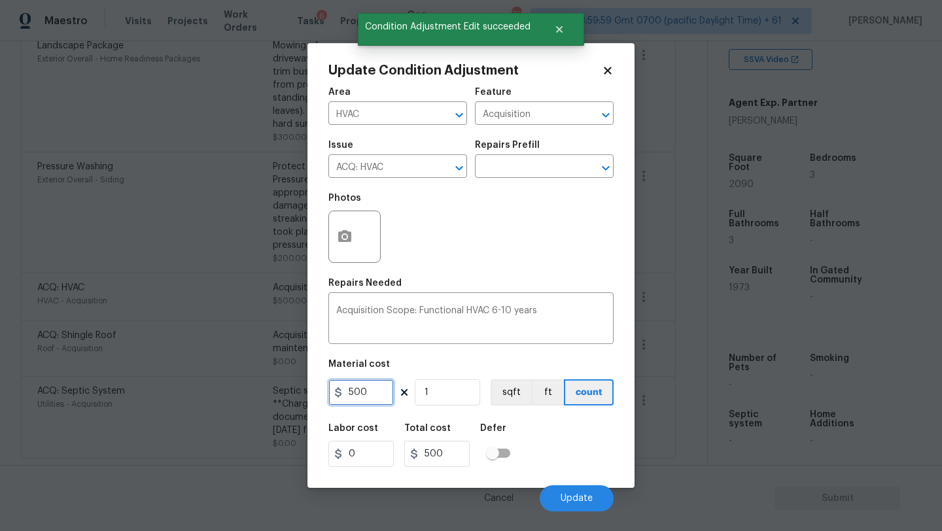
click at [366, 397] on input "500" at bounding box center [360, 393] width 65 height 26
type input "0"
click at [582, 502] on span "Update" at bounding box center [577, 499] width 32 height 10
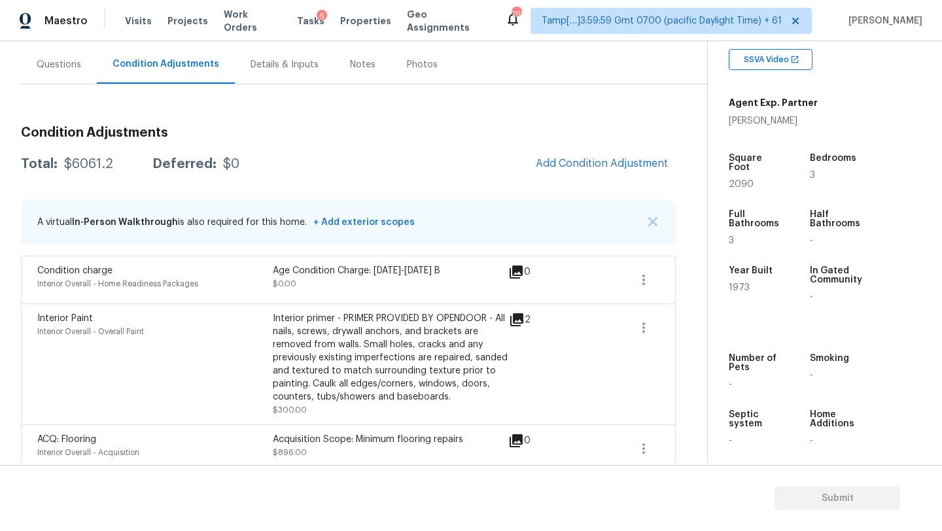
scroll to position [102, 0]
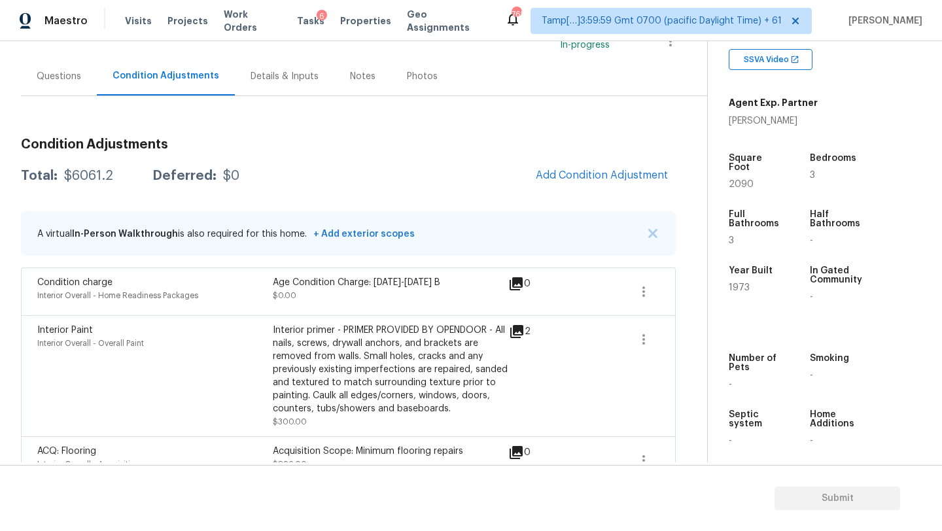
click at [79, 71] on div "Questions" at bounding box center [59, 76] width 44 height 13
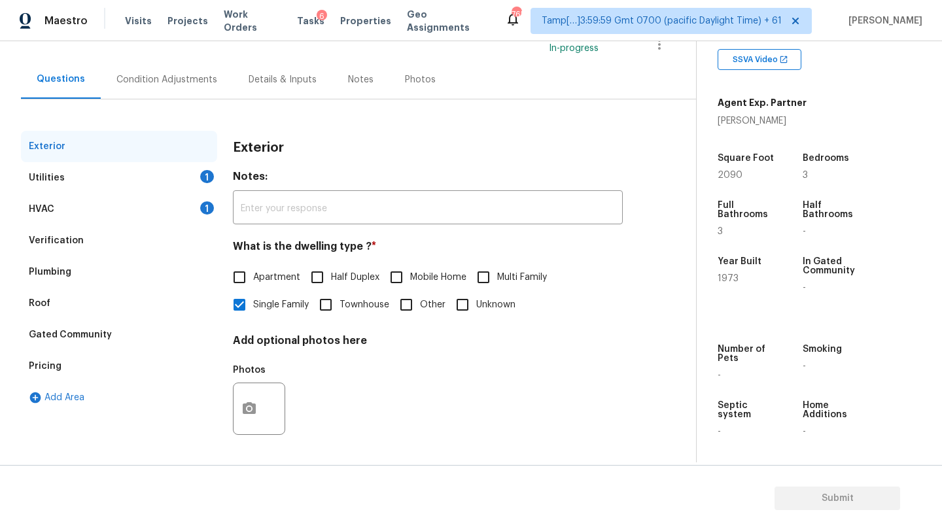
scroll to position [99, 0]
click at [74, 211] on div "HVAC 1" at bounding box center [119, 209] width 196 height 31
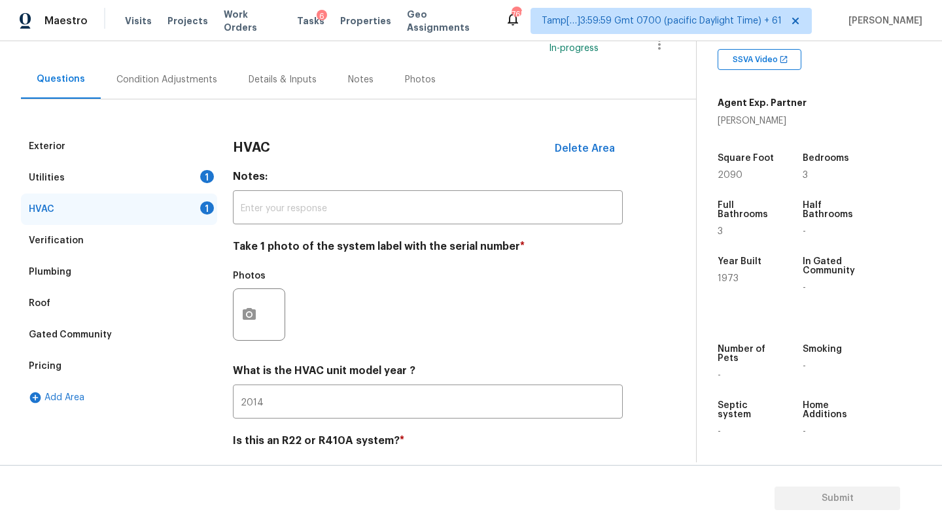
scroll to position [102, 0]
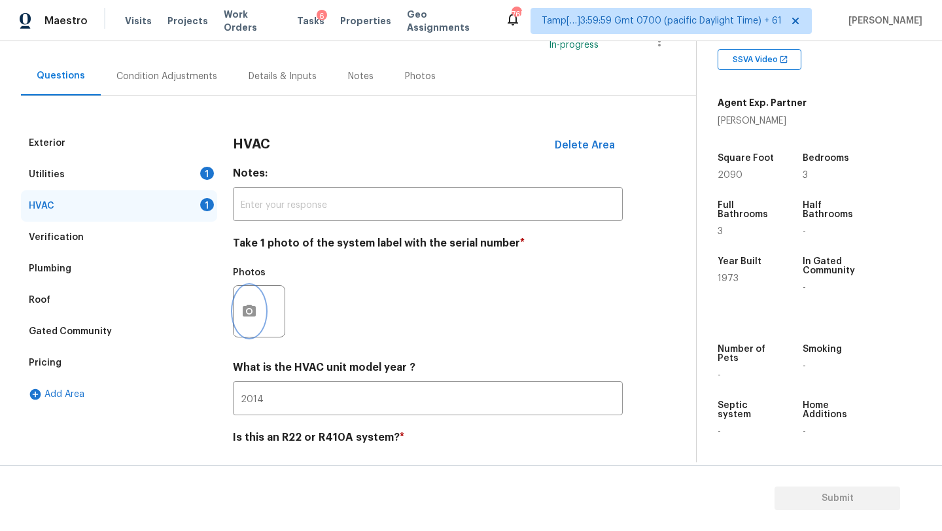
click at [258, 322] on button "button" at bounding box center [249, 311] width 31 height 51
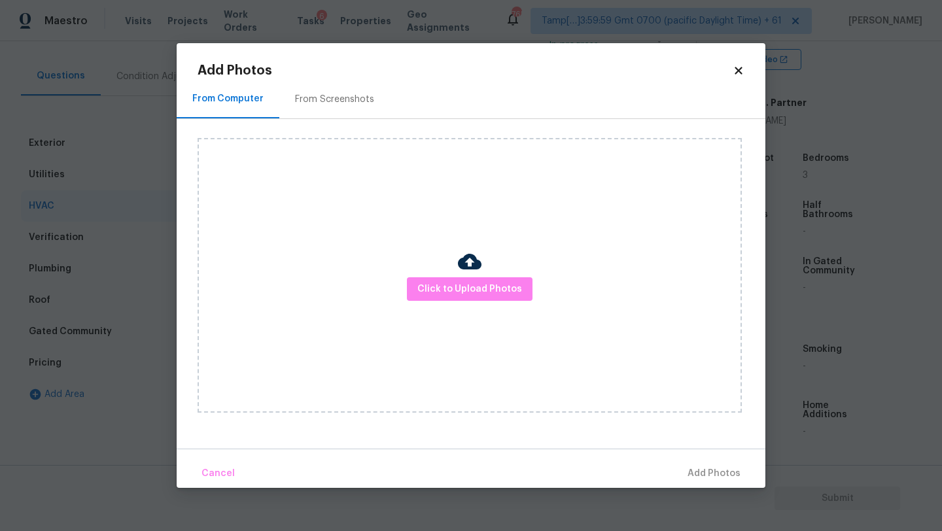
click at [300, 93] on div "From Screenshots" at bounding box center [334, 99] width 79 height 13
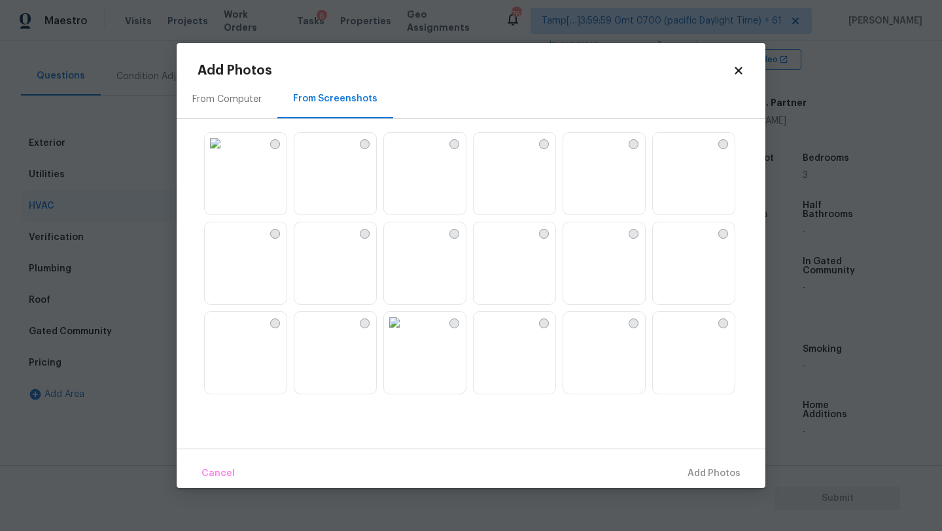
click at [315, 154] on img at bounding box center [304, 143] width 21 height 21
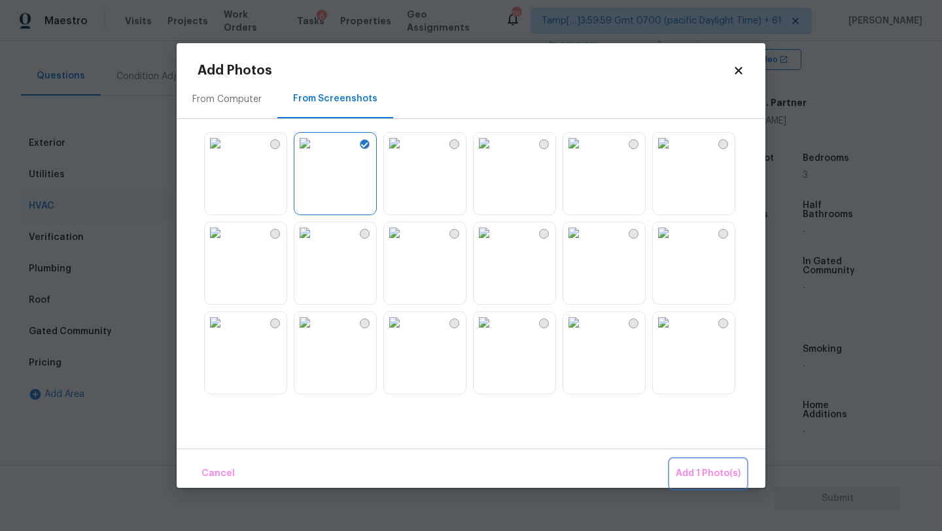
click at [699, 466] on span "Add 1 Photo(s)" at bounding box center [708, 474] width 65 height 16
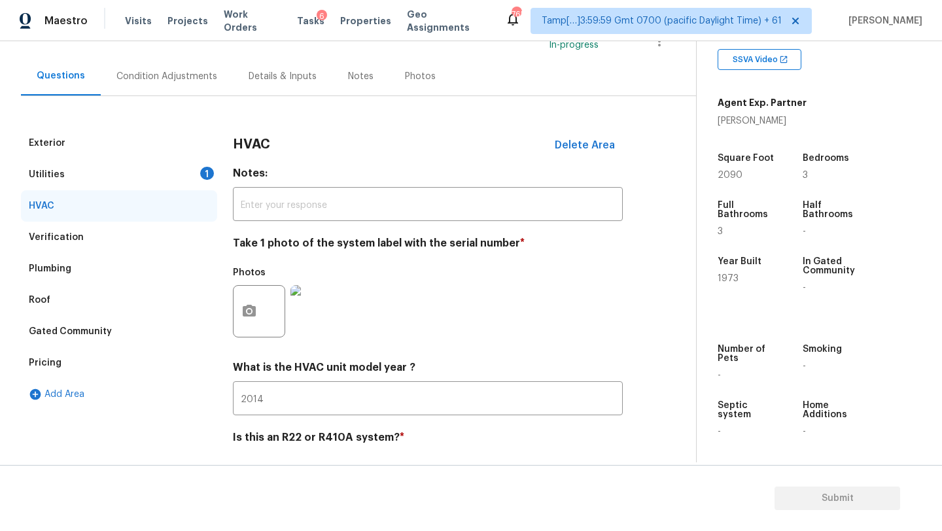
click at [147, 169] on div "Utilities 1" at bounding box center [119, 174] width 196 height 31
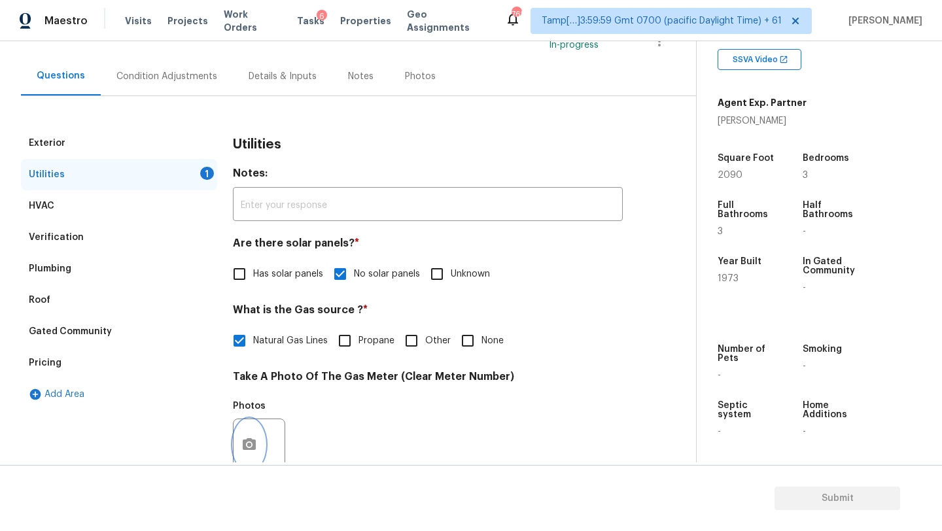
click at [258, 437] on button "button" at bounding box center [249, 444] width 31 height 51
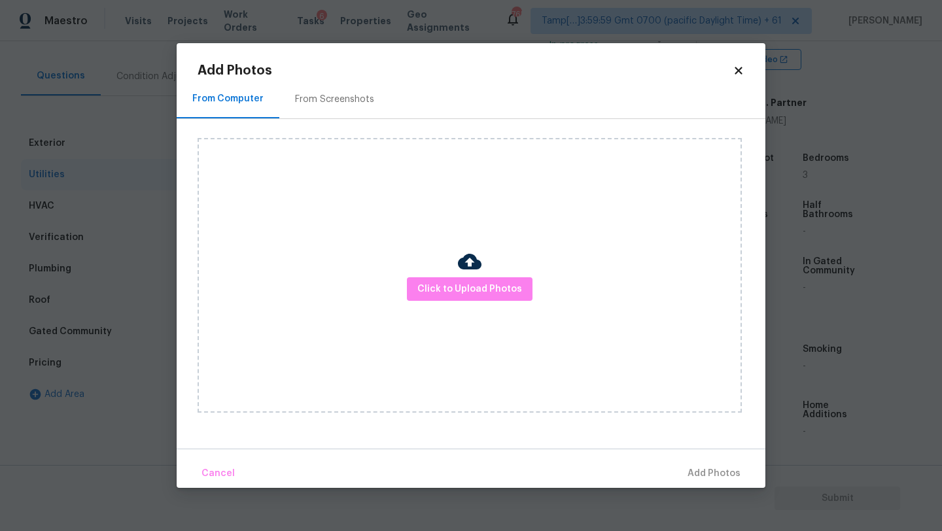
click at [329, 98] on div "From Screenshots" at bounding box center [334, 99] width 79 height 13
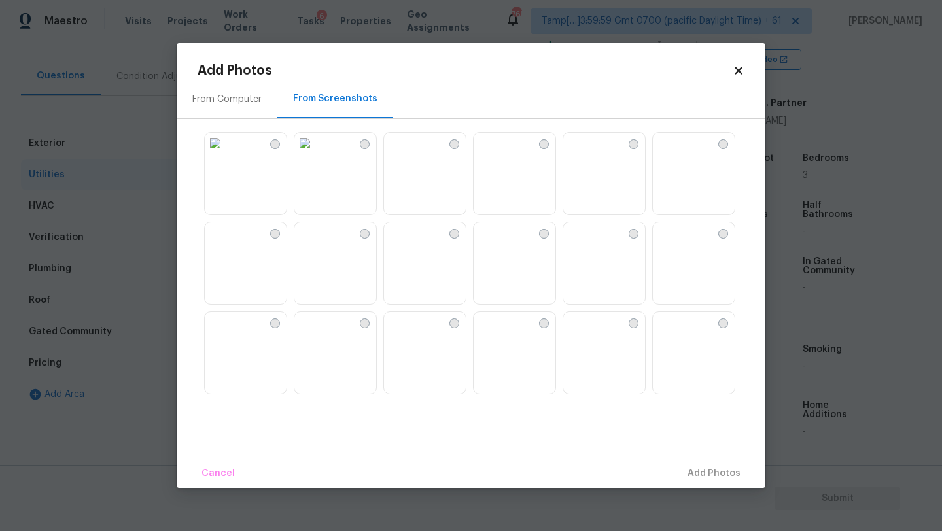
click at [315, 154] on img at bounding box center [304, 143] width 21 height 21
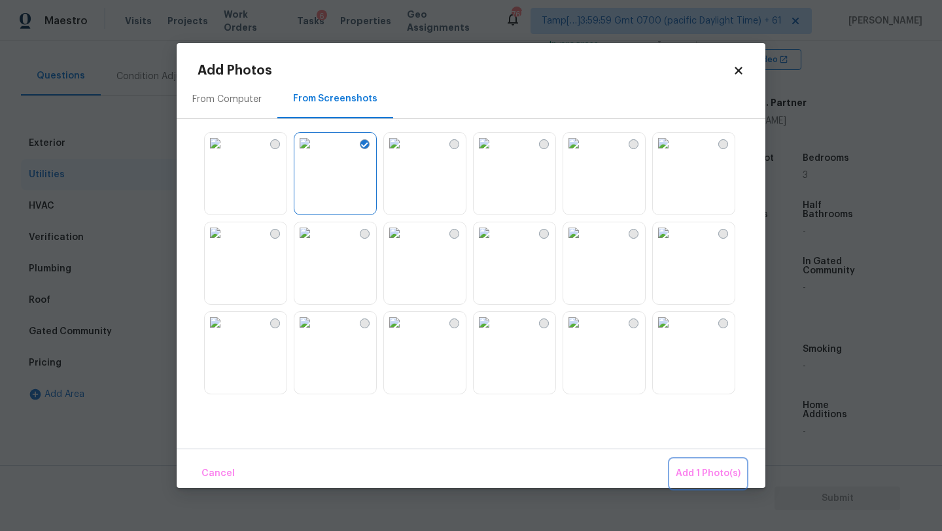
click at [721, 474] on span "Add 1 Photo(s)" at bounding box center [708, 474] width 65 height 16
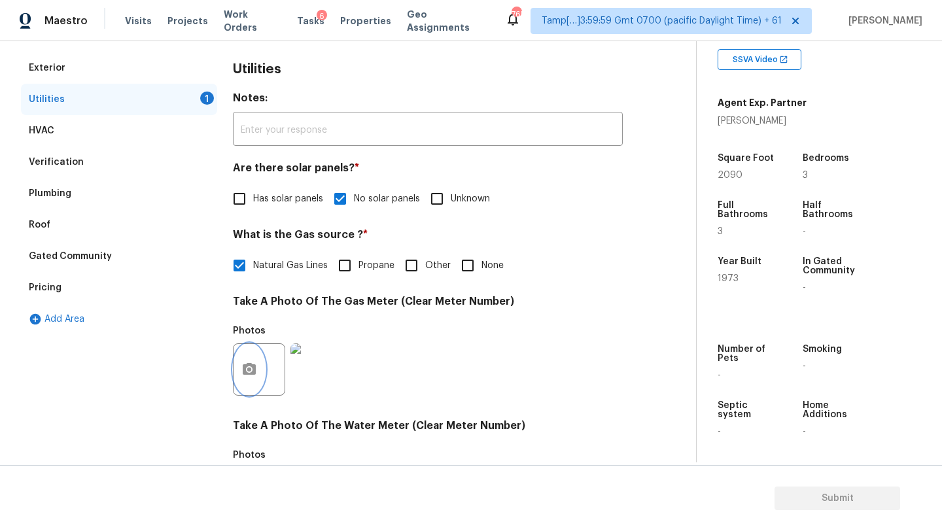
scroll to position [451, 0]
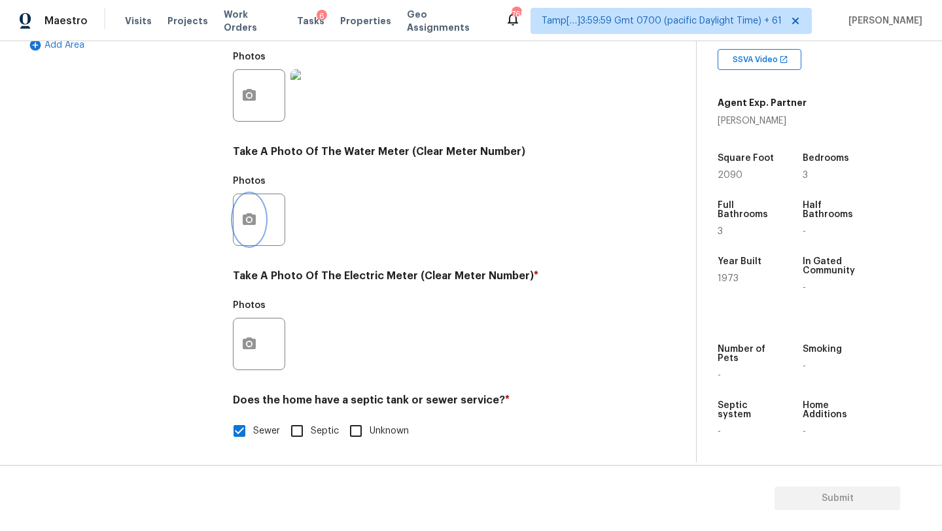
click at [246, 232] on button "button" at bounding box center [249, 219] width 31 height 51
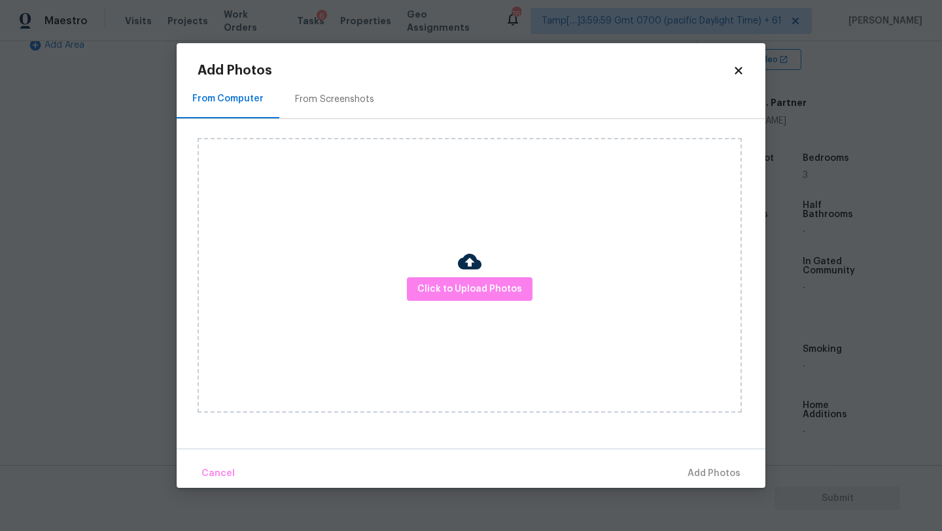
click at [314, 120] on div "Click to Upload Photos" at bounding box center [482, 275] width 568 height 313
click at [342, 105] on div "From Screenshots" at bounding box center [334, 99] width 79 height 13
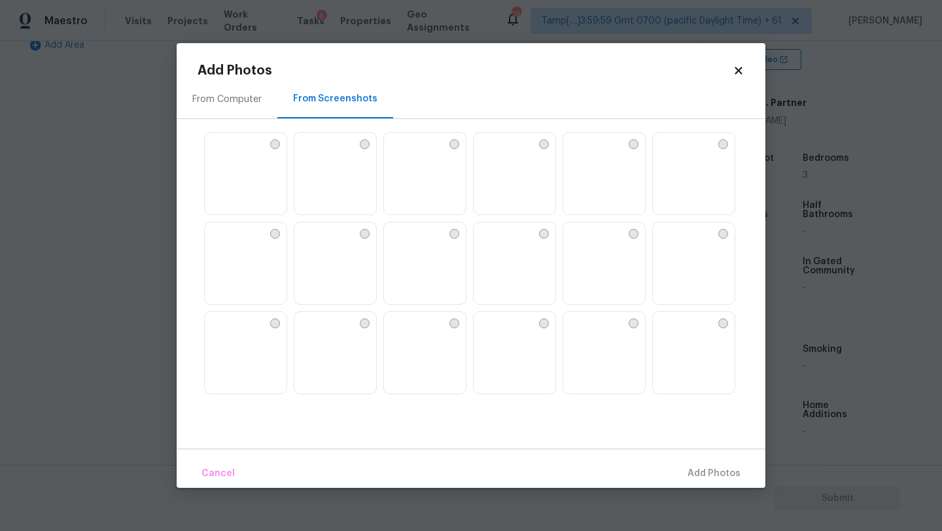
click at [324, 179] on img at bounding box center [335, 174] width 82 height 83
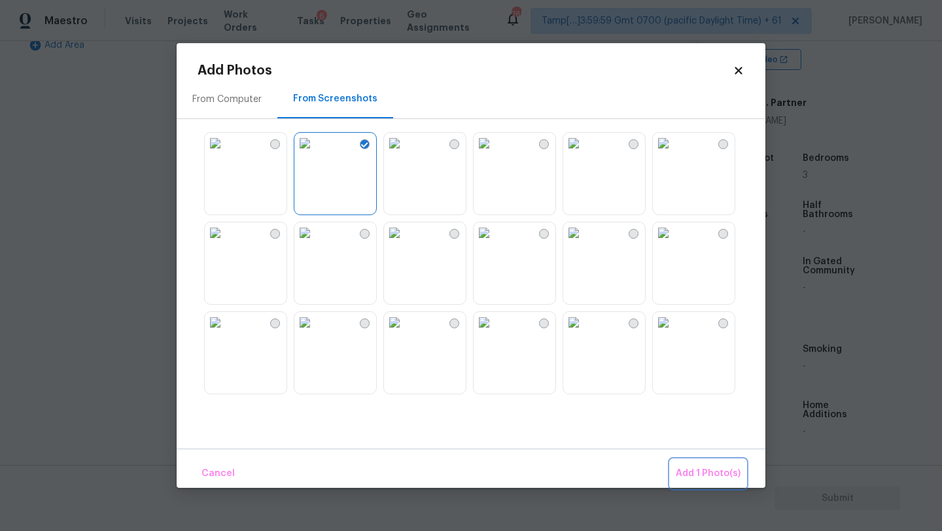
click at [700, 463] on button "Add 1 Photo(s)" at bounding box center [708, 474] width 75 height 28
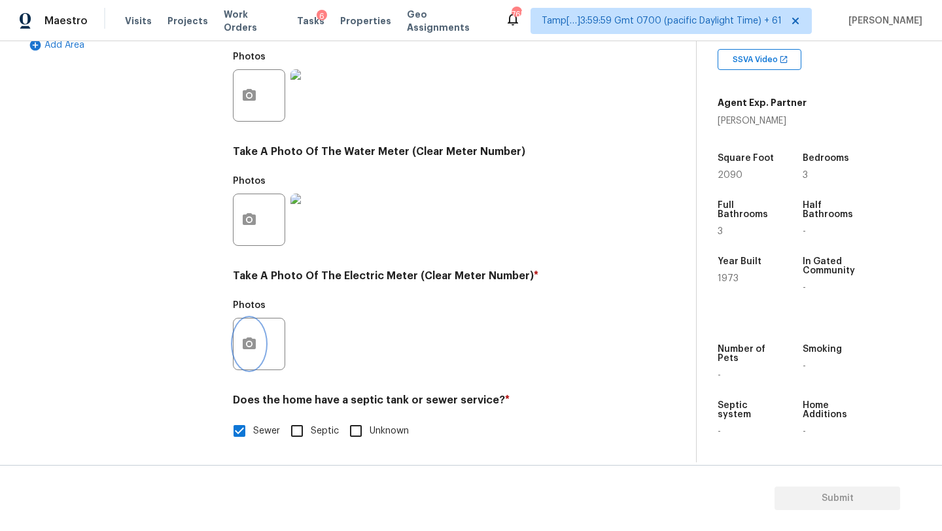
click at [256, 355] on button "button" at bounding box center [249, 344] width 31 height 51
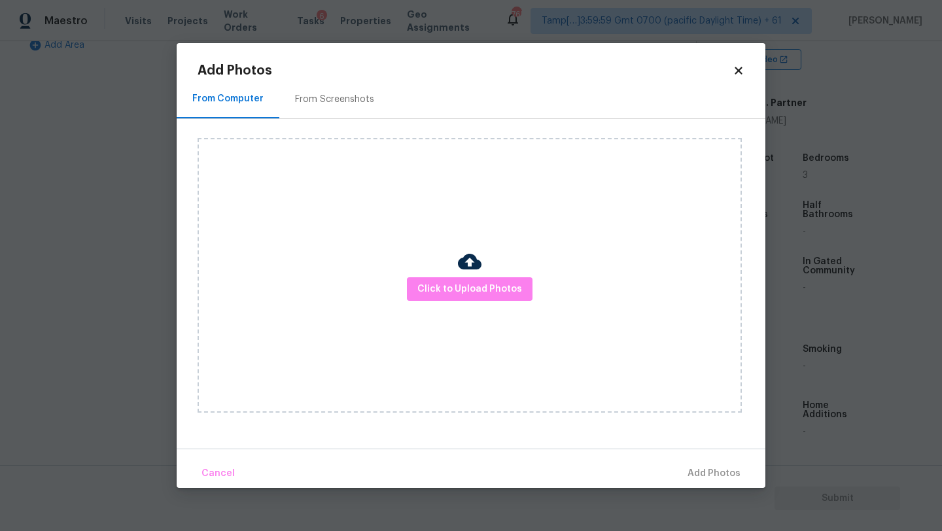
click at [317, 83] on div "From Screenshots" at bounding box center [334, 99] width 111 height 39
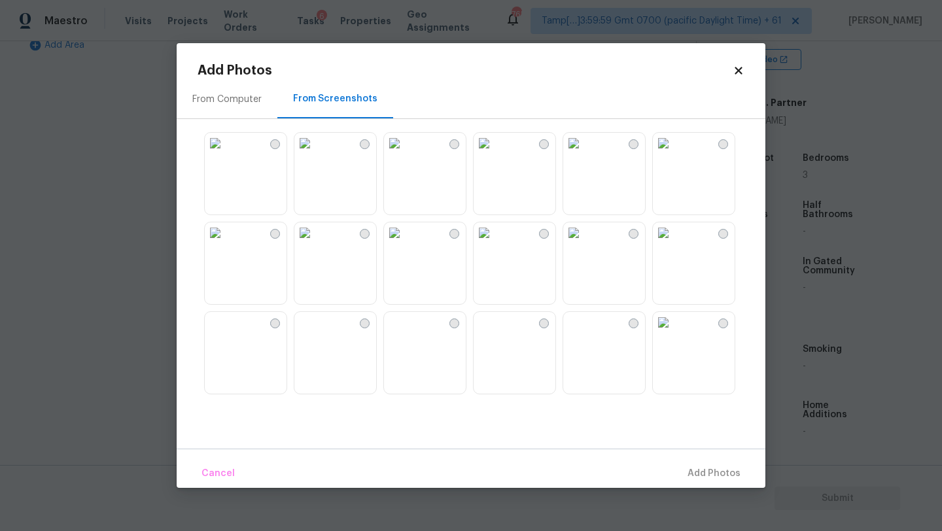
click at [315, 154] on img at bounding box center [304, 143] width 21 height 21
click at [682, 457] on div "Cancel Add 1 Photo(s)" at bounding box center [471, 468] width 589 height 39
click at [682, 472] on span "Add 1 Photo(s)" at bounding box center [708, 474] width 65 height 16
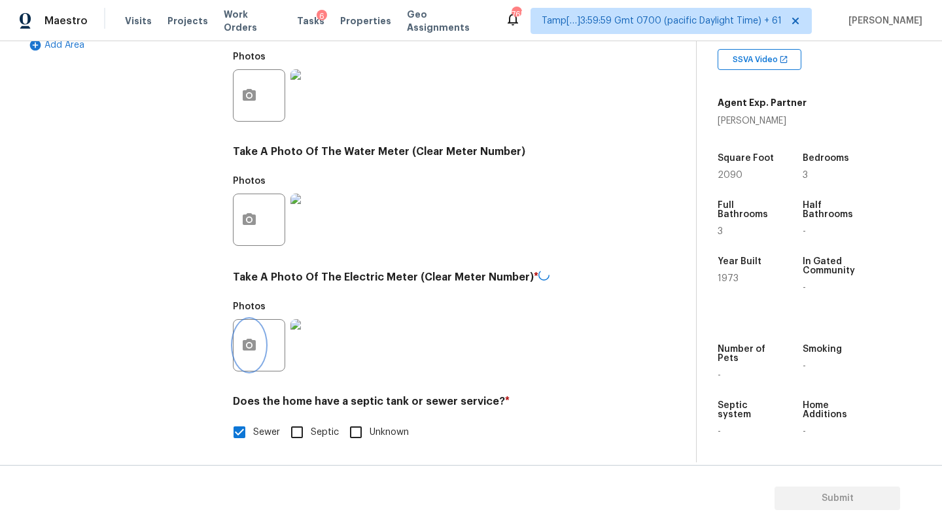
scroll to position [467, 0]
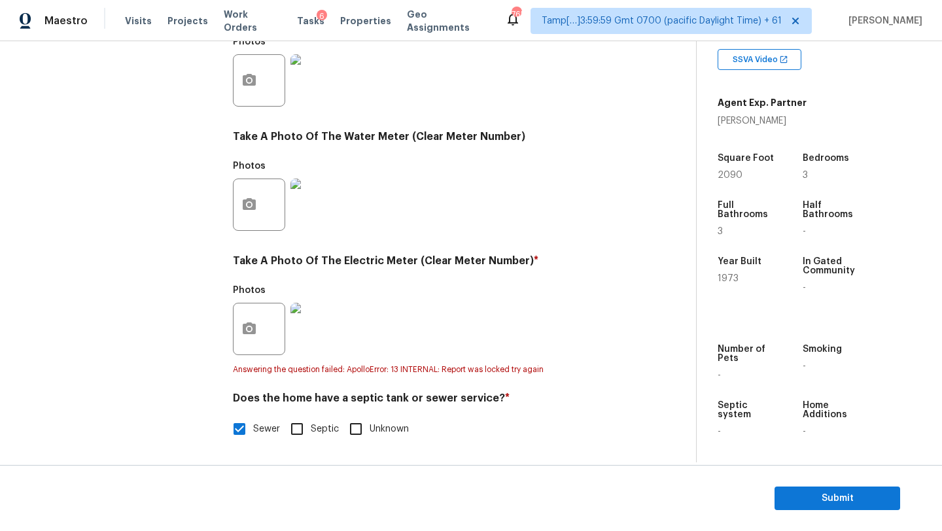
click at [314, 431] on span "Septic" at bounding box center [325, 430] width 28 height 14
click at [311, 431] on input "Septic" at bounding box center [296, 428] width 27 height 27
checkbox input "true"
checkbox input "false"
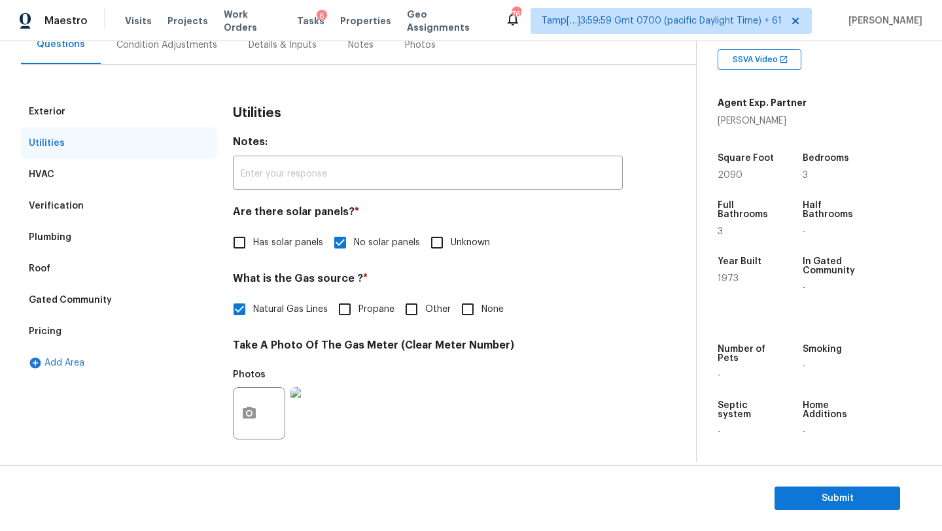
scroll to position [0, 0]
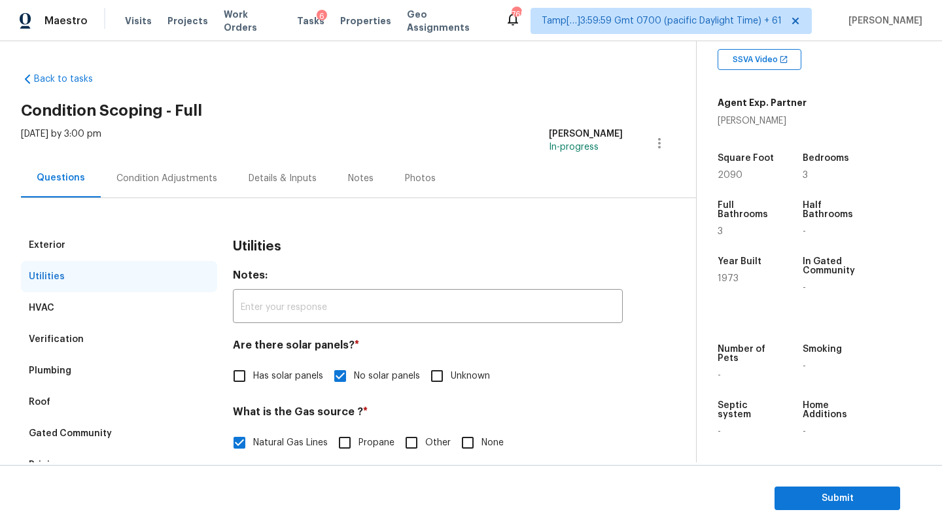
click at [65, 366] on div "Plumbing" at bounding box center [50, 370] width 43 height 13
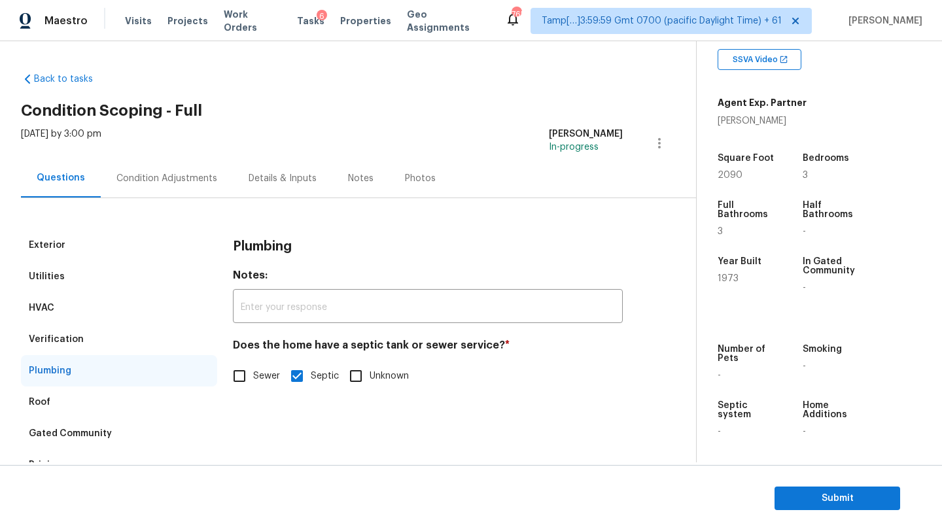
scroll to position [54, 0]
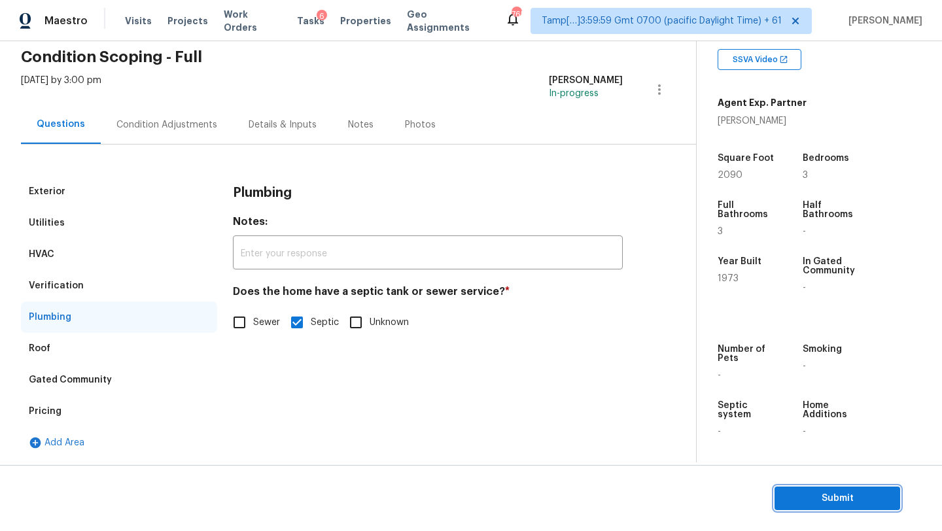
click at [809, 508] on button "Submit" at bounding box center [838, 499] width 126 height 24
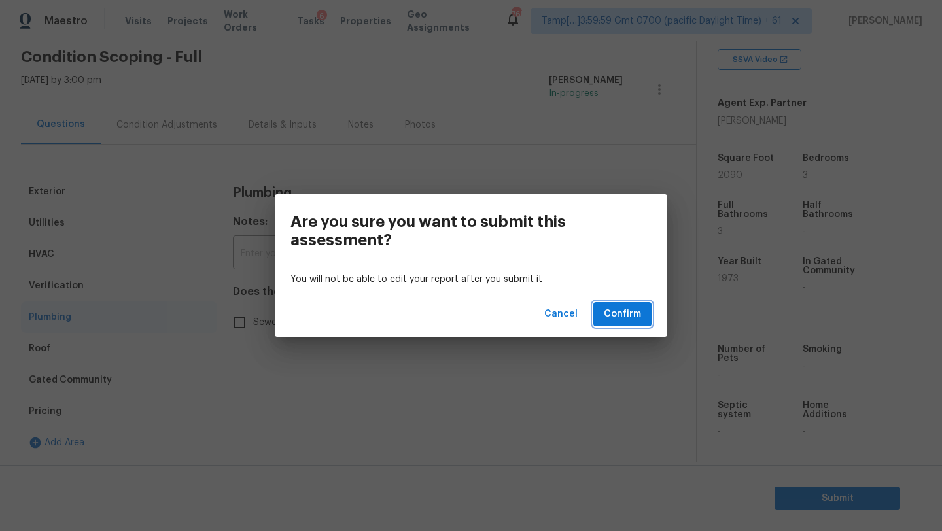
click at [634, 320] on span "Confirm" at bounding box center [622, 314] width 37 height 16
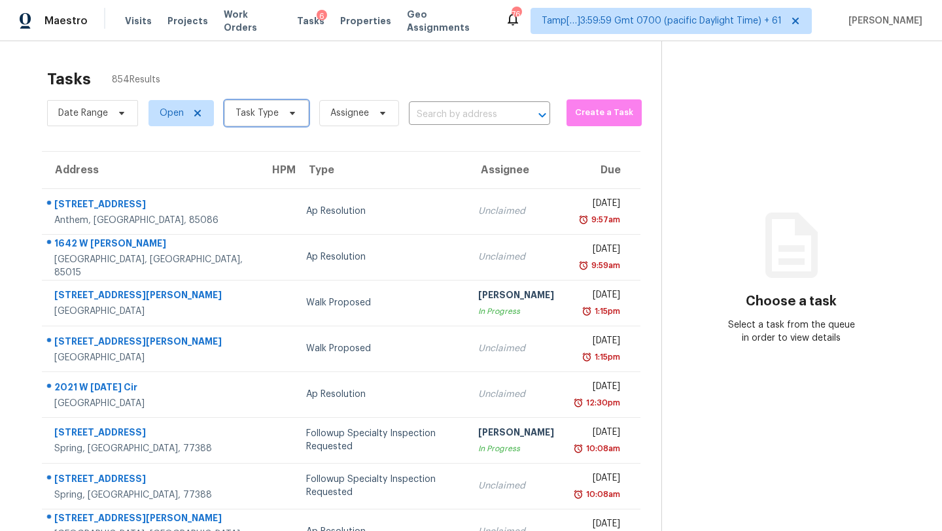
click at [283, 109] on span at bounding box center [290, 113] width 14 height 10
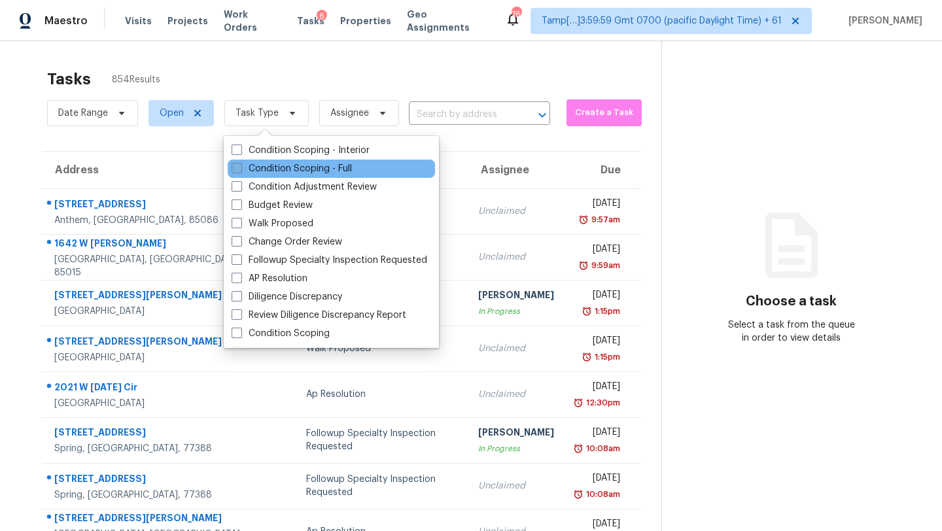
click at [268, 166] on label "Condition Scoping - Full" at bounding box center [292, 168] width 120 height 13
click at [240, 166] on input "Condition Scoping - Full" at bounding box center [236, 166] width 9 height 9
checkbox input "true"
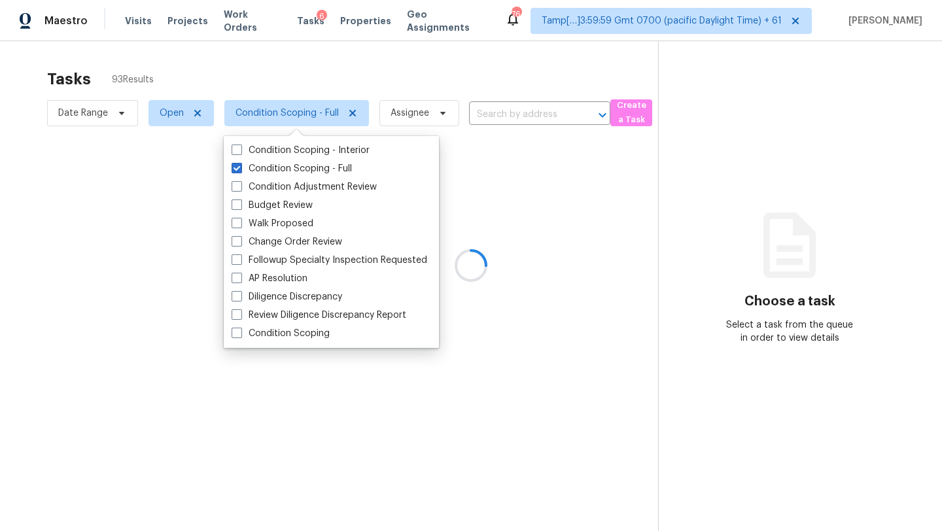
click at [359, 56] on div at bounding box center [471, 265] width 942 height 531
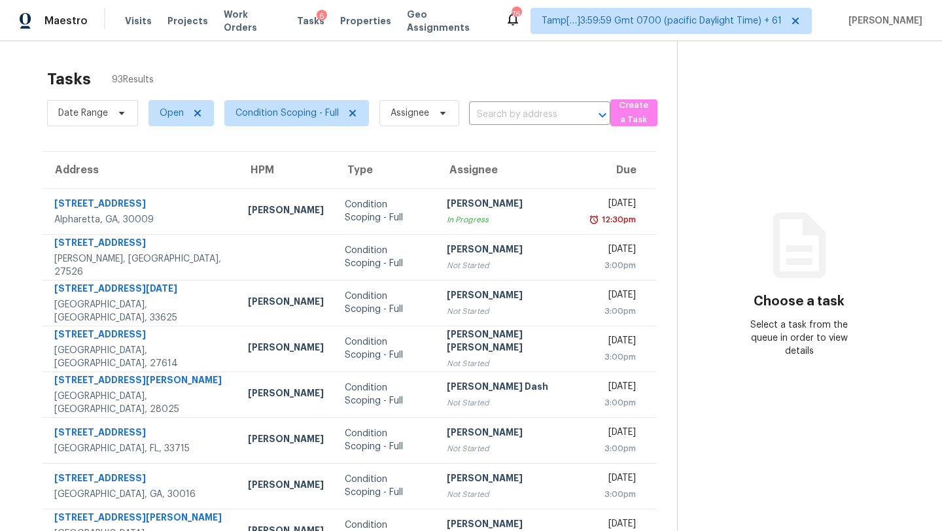
scroll to position [150, 0]
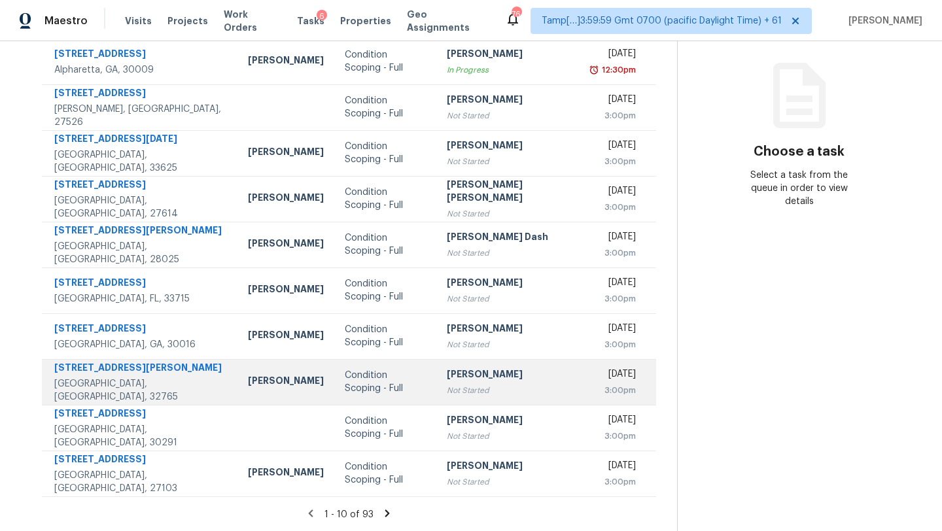
click at [448, 365] on td "Rajesh M Not Started" at bounding box center [509, 382] width 146 height 46
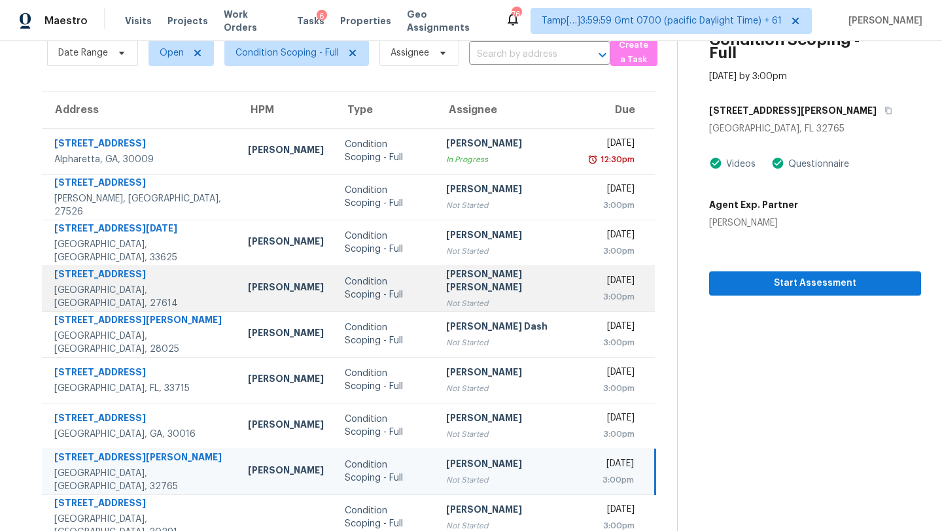
scroll to position [33, 0]
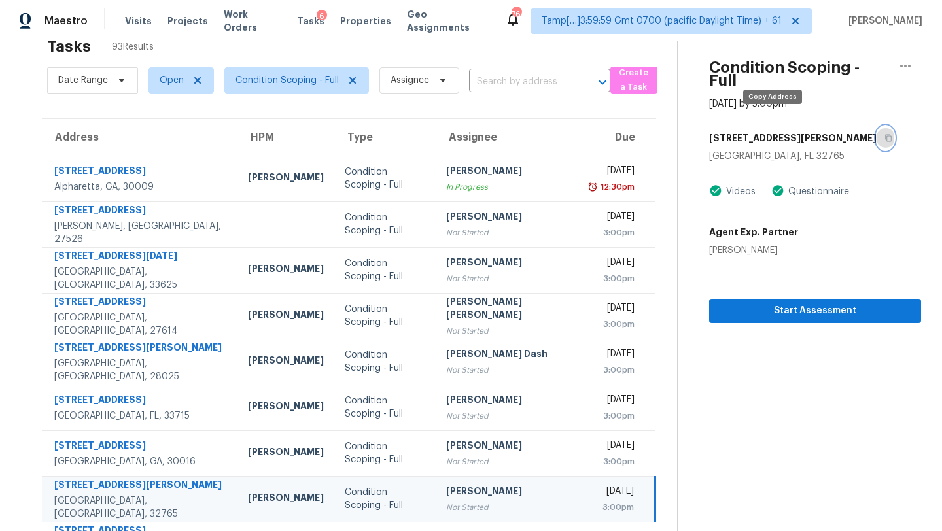
click at [877, 127] on button "button" at bounding box center [886, 138] width 18 height 24
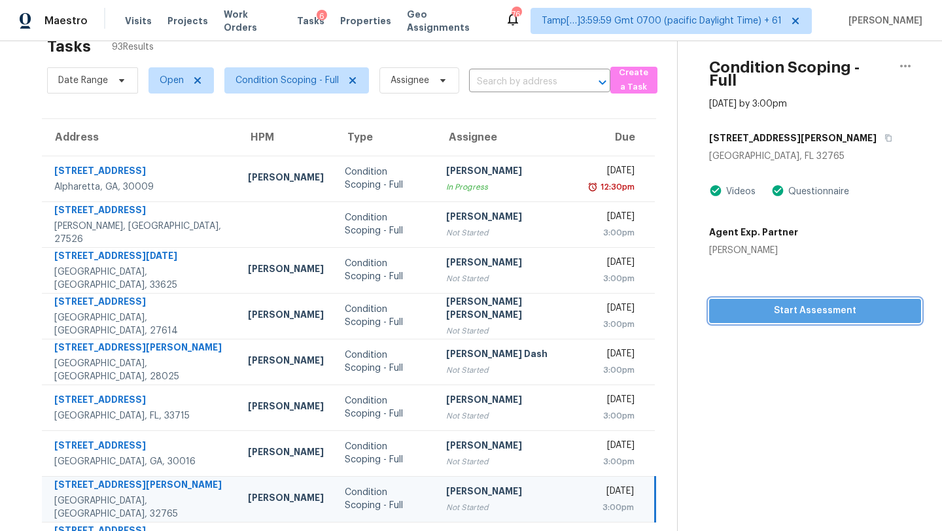
click at [713, 299] on button "Start Assessment" at bounding box center [815, 311] width 212 height 24
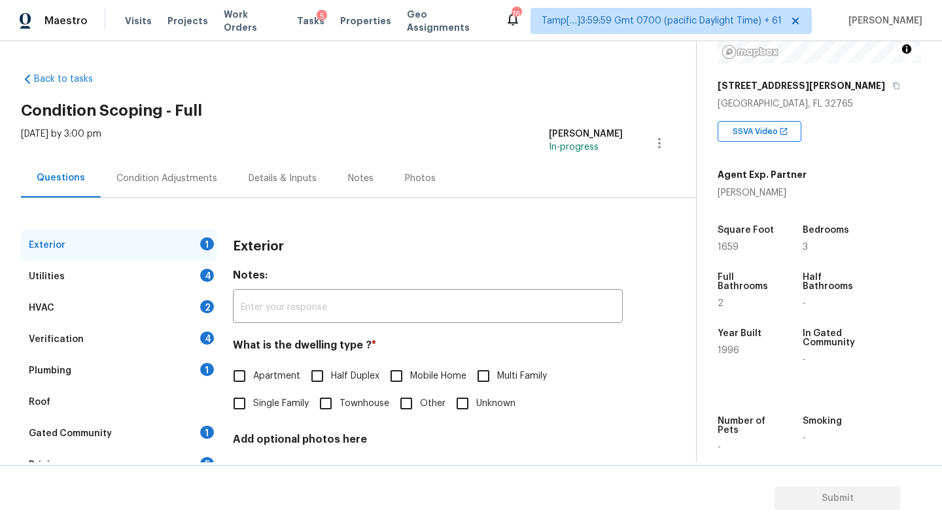
scroll to position [256, 0]
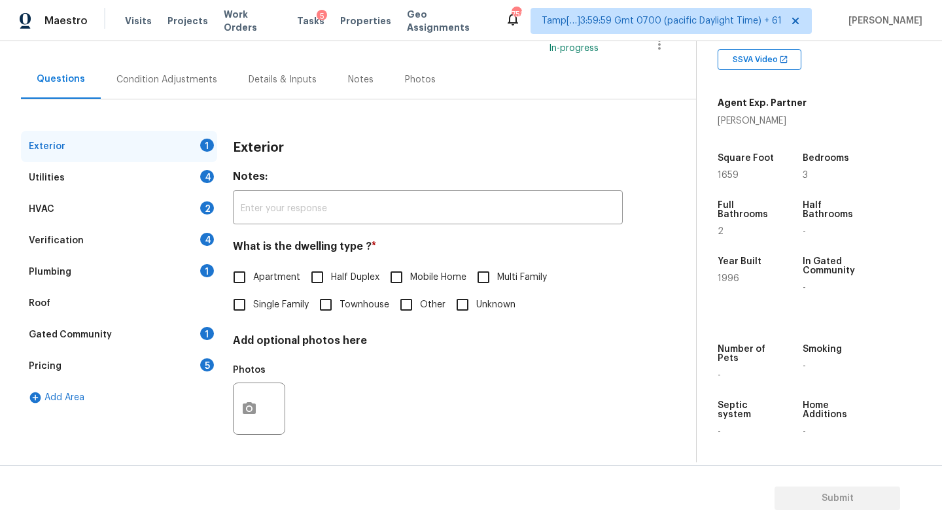
click at [119, 325] on div "Gated Community 1" at bounding box center [119, 334] width 196 height 31
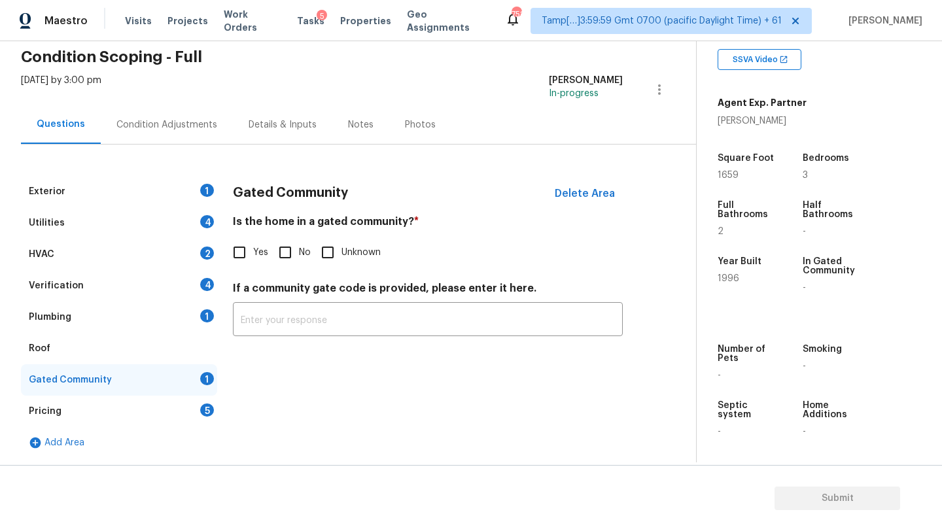
scroll to position [54, 0]
click at [292, 244] on input "No" at bounding box center [285, 252] width 27 height 27
checkbox input "true"
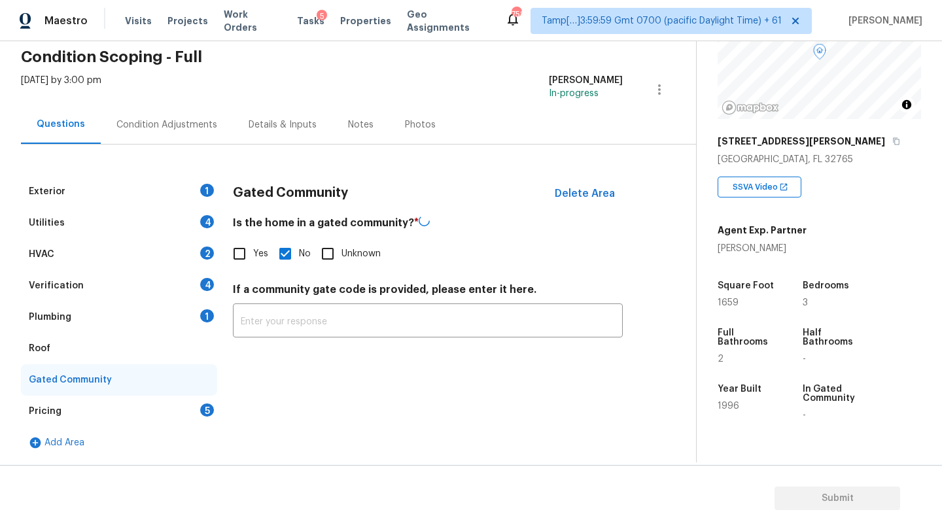
scroll to position [105, 0]
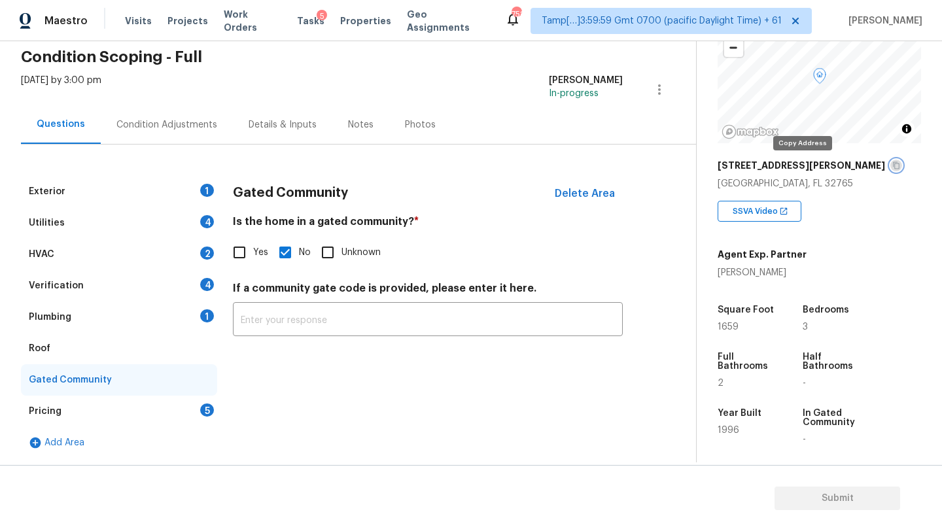
click at [892, 168] on icon "button" at bounding box center [896, 166] width 8 height 8
click at [96, 402] on div "Pricing 5" at bounding box center [119, 411] width 196 height 31
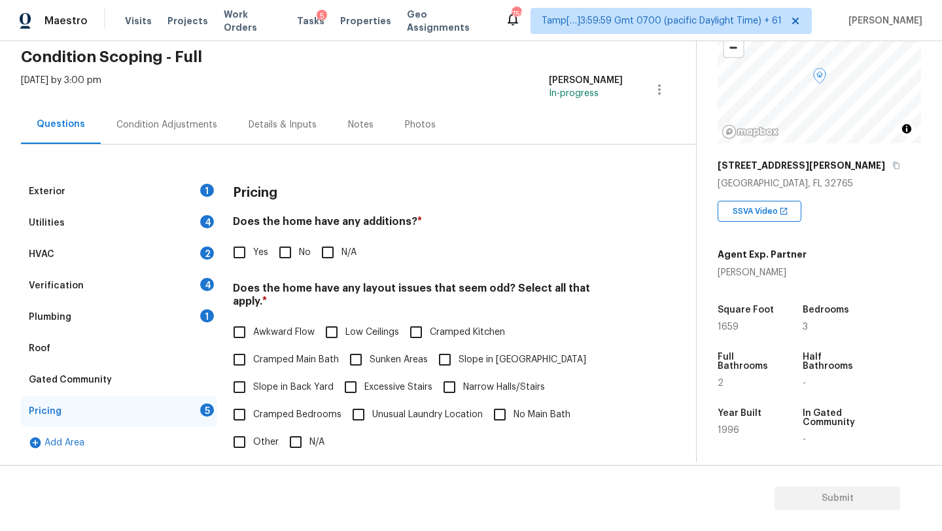
click at [296, 253] on input "No" at bounding box center [285, 252] width 27 height 27
checkbox input "true"
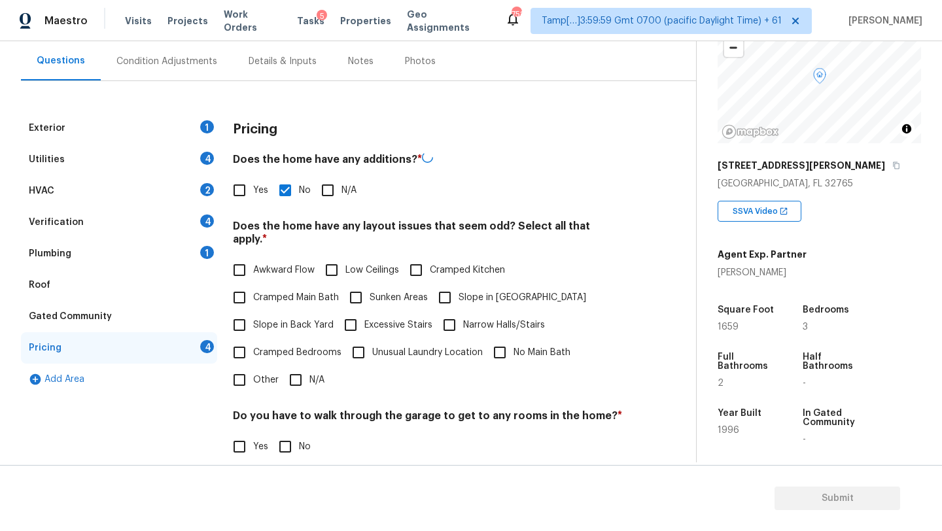
scroll to position [212, 0]
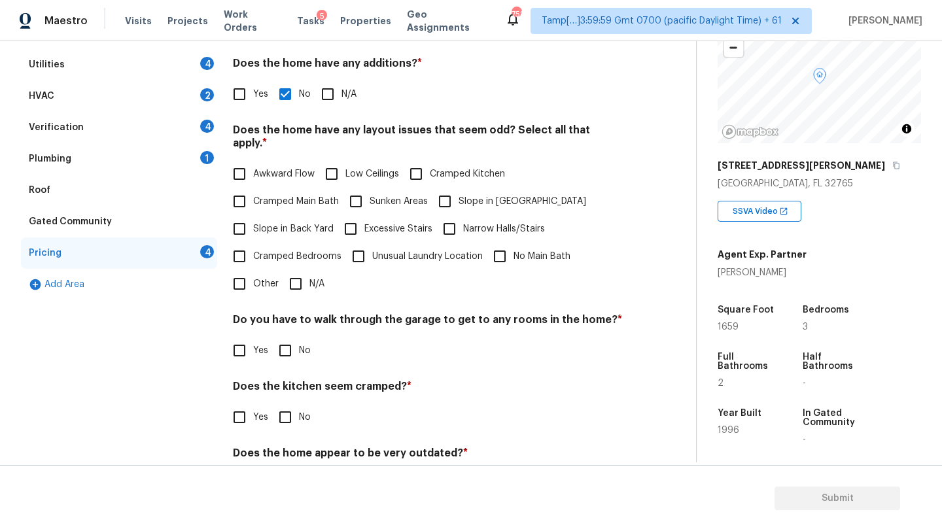
click at [298, 270] on input "N/A" at bounding box center [295, 283] width 27 height 27
checkbox input "true"
click at [291, 353] on input "No" at bounding box center [285, 351] width 27 height 27
checkbox input "true"
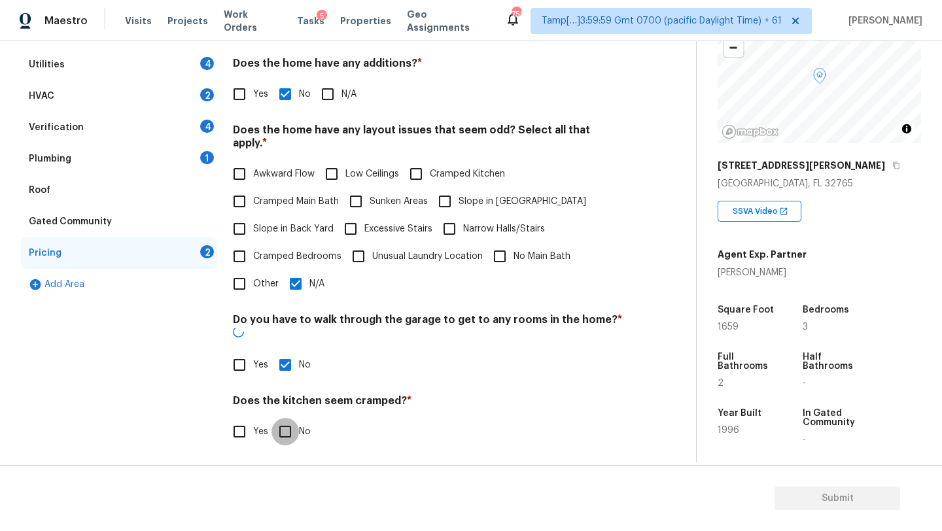
click at [291, 418] on input "No" at bounding box center [285, 431] width 27 height 27
checkbox input "true"
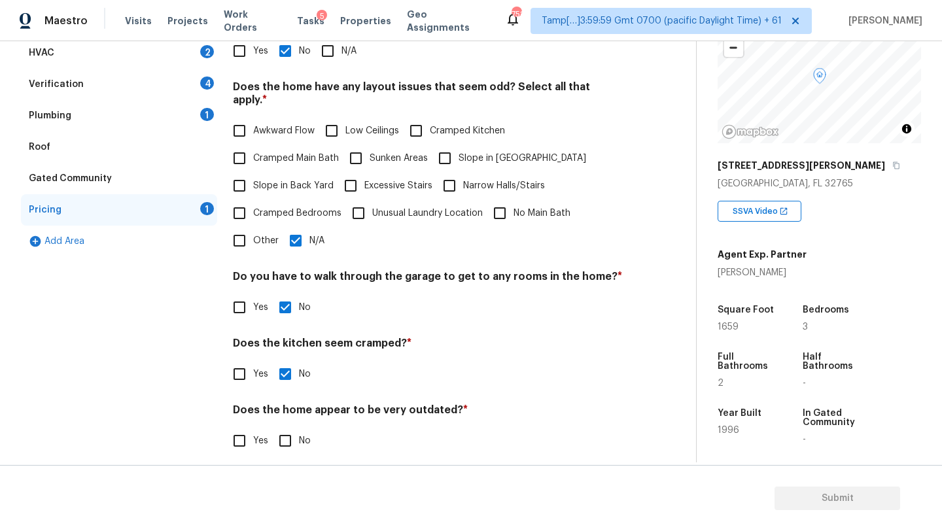
scroll to position [254, 0]
click at [291, 442] on input "No" at bounding box center [285, 442] width 27 height 27
checkbox input "true"
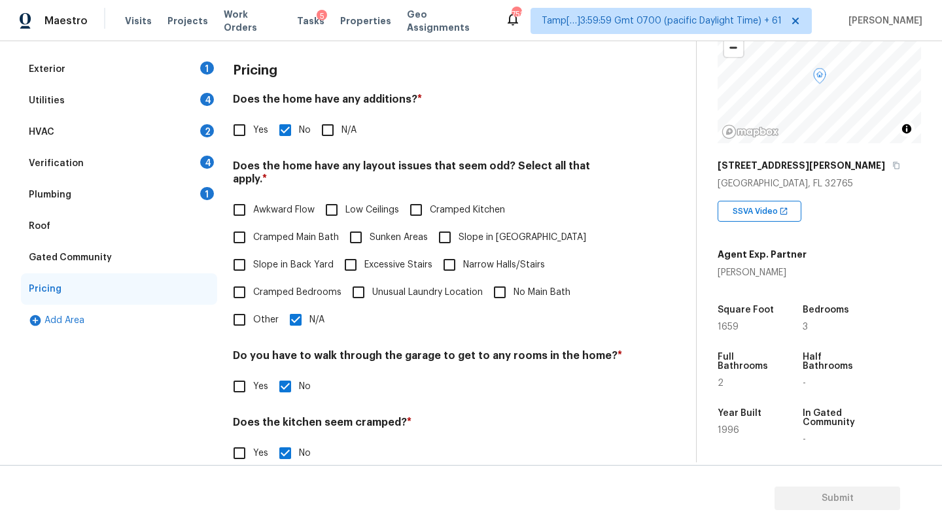
click at [111, 226] on div "Roof" at bounding box center [119, 226] width 196 height 31
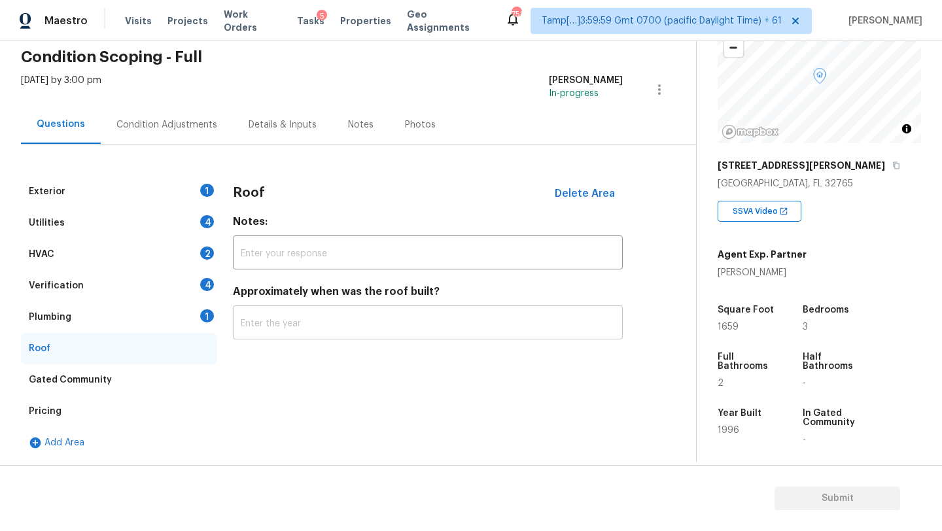
click at [286, 326] on input "text" at bounding box center [428, 324] width 390 height 31
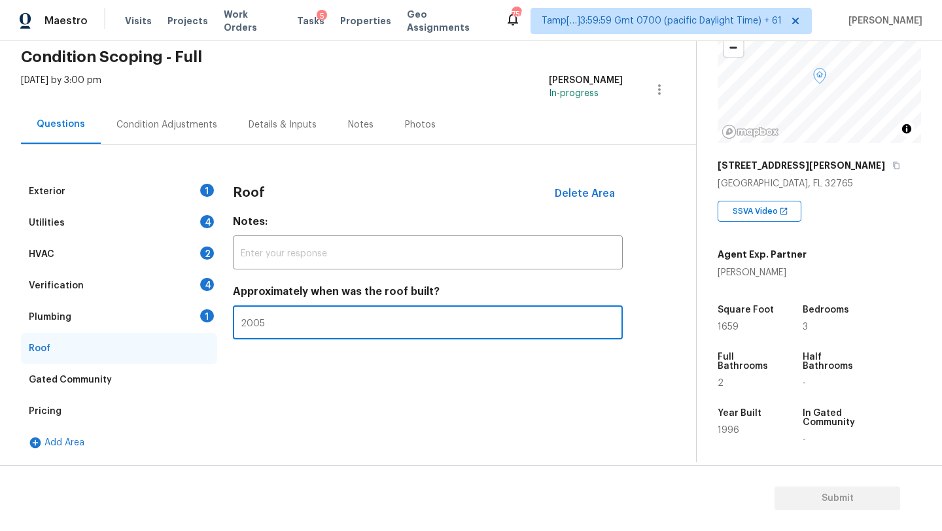
type input "2005"
click at [168, 325] on div "Plumbing 1" at bounding box center [119, 317] width 196 height 31
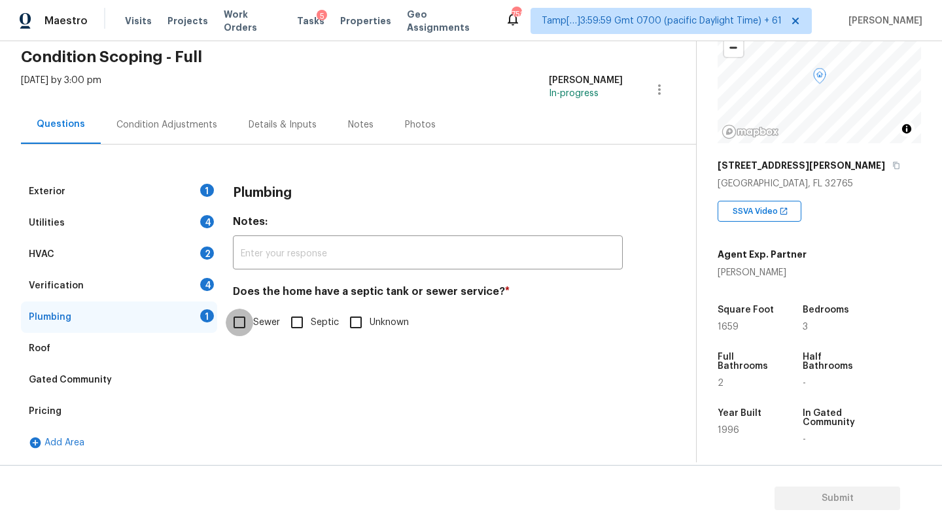
click at [252, 325] on input "Sewer" at bounding box center [239, 322] width 27 height 27
checkbox input "true"
drag, startPoint x: 151, startPoint y: 288, endPoint x: 169, endPoint y: 288, distance: 18.3
click at [151, 288] on div "Verification 4" at bounding box center [119, 285] width 196 height 31
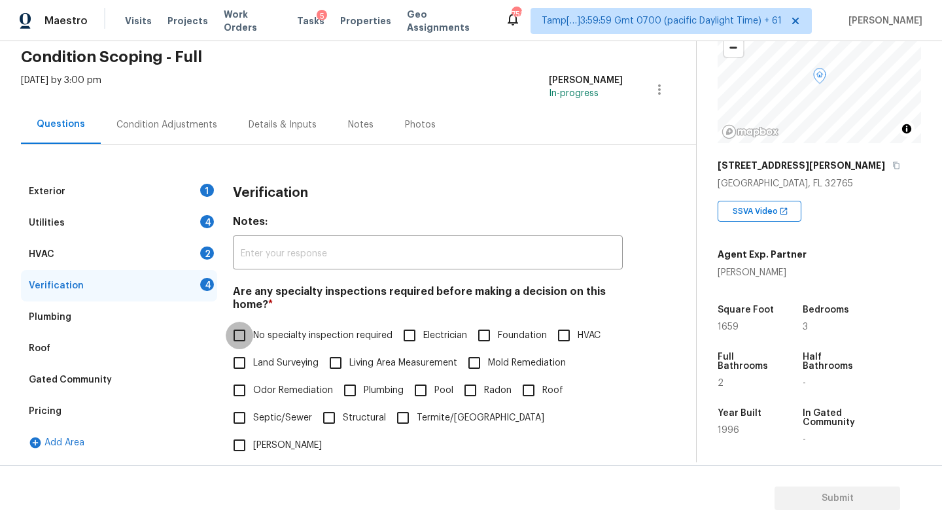
click at [250, 339] on input "No specialty inspection required" at bounding box center [239, 335] width 27 height 27
checkbox input "true"
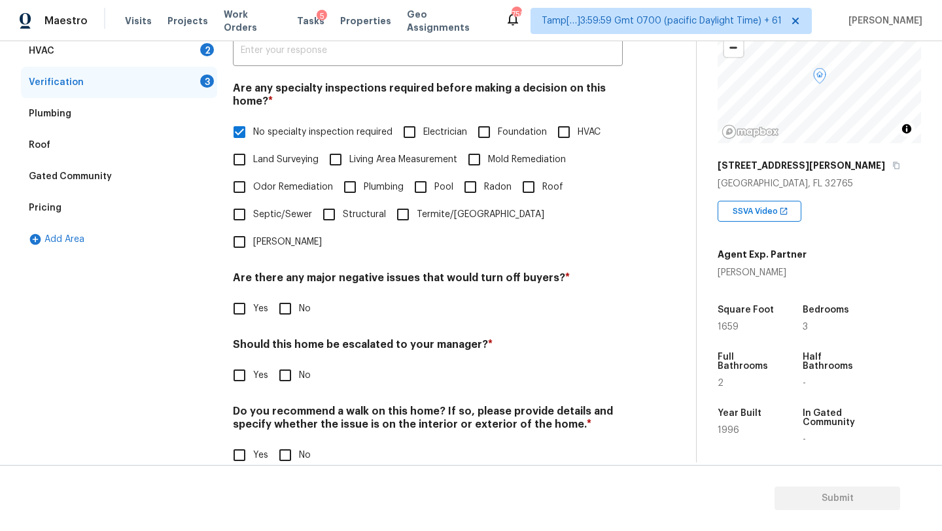
scroll to position [256, 0]
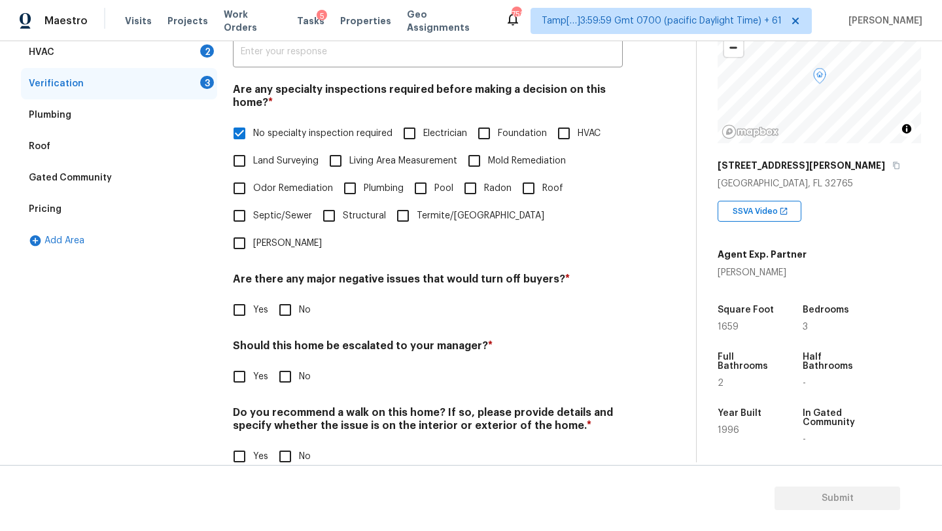
click at [291, 296] on input "No" at bounding box center [285, 309] width 27 height 27
checkbox input "true"
click at [291, 364] on input "No" at bounding box center [285, 377] width 27 height 27
checkbox input "true"
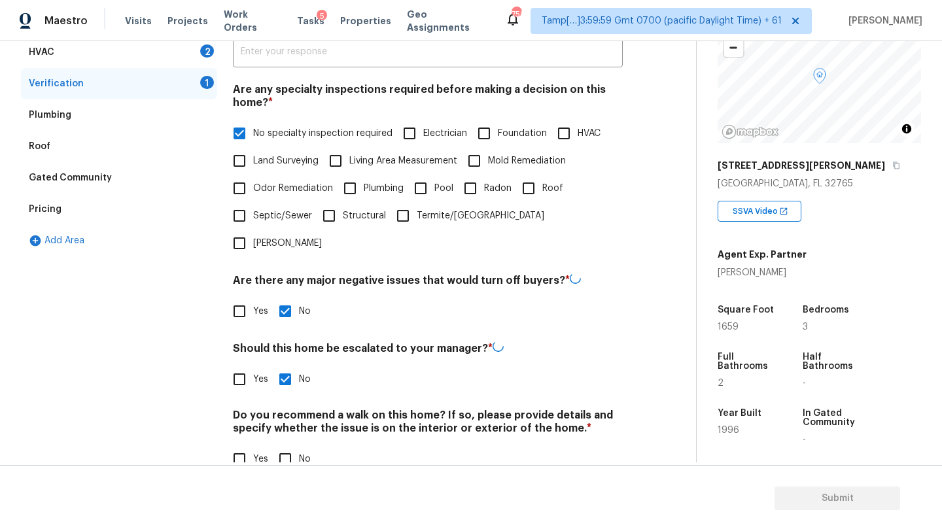
click at [291, 446] on input "No" at bounding box center [285, 459] width 27 height 27
checkbox input "true"
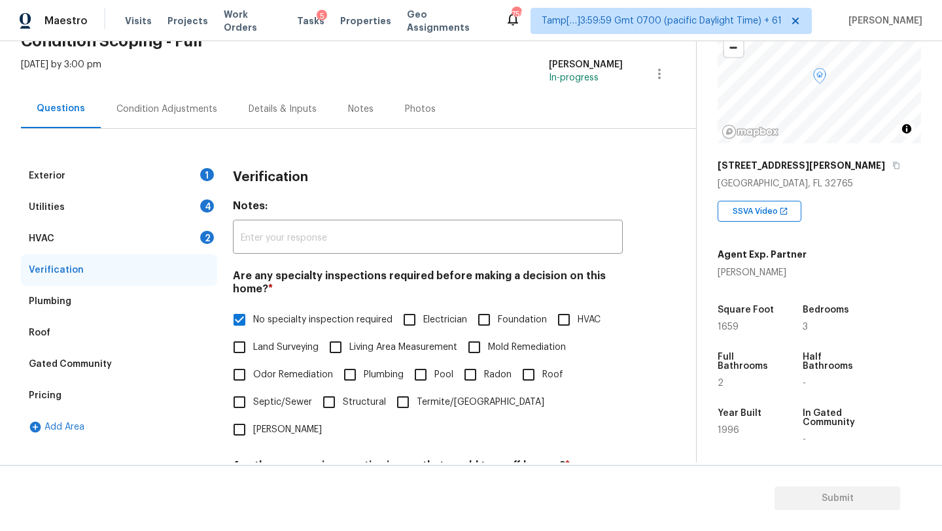
scroll to position [42, 0]
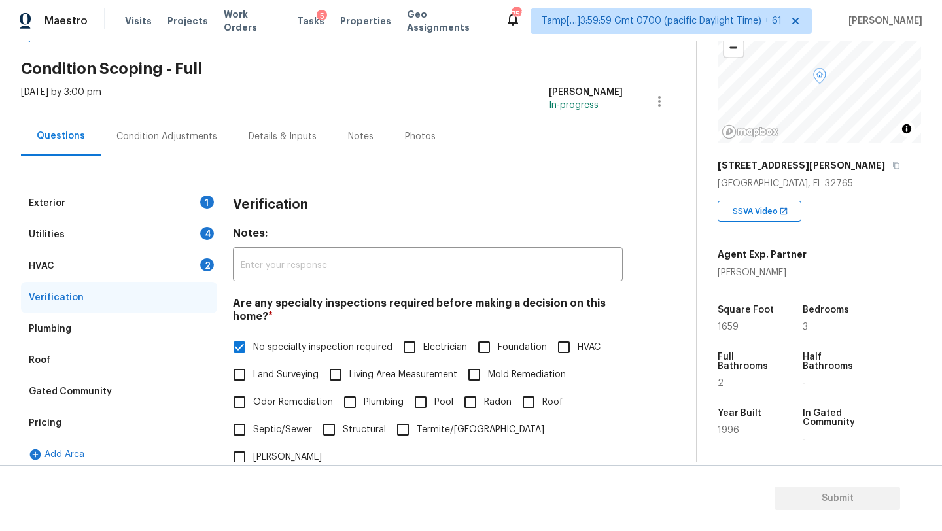
click at [122, 274] on div "HVAC 2" at bounding box center [119, 266] width 196 height 31
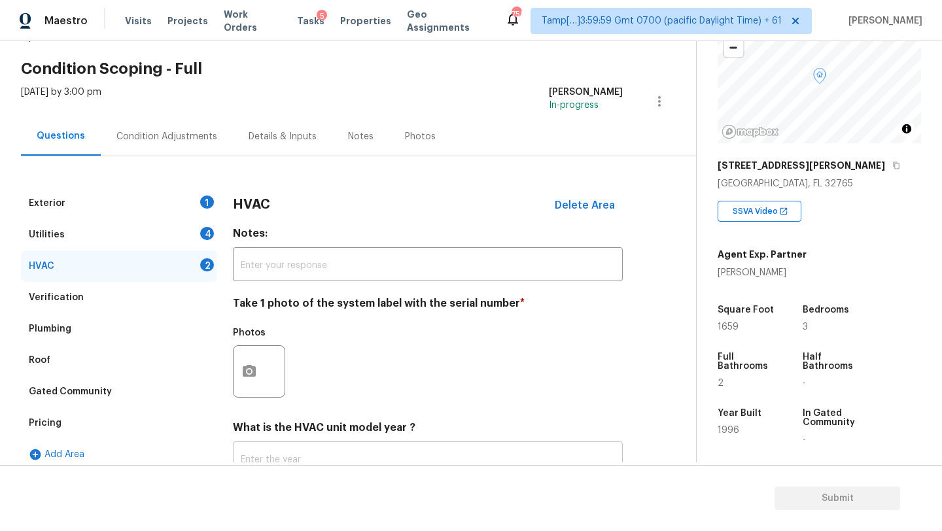
click at [288, 458] on input "text" at bounding box center [428, 460] width 390 height 31
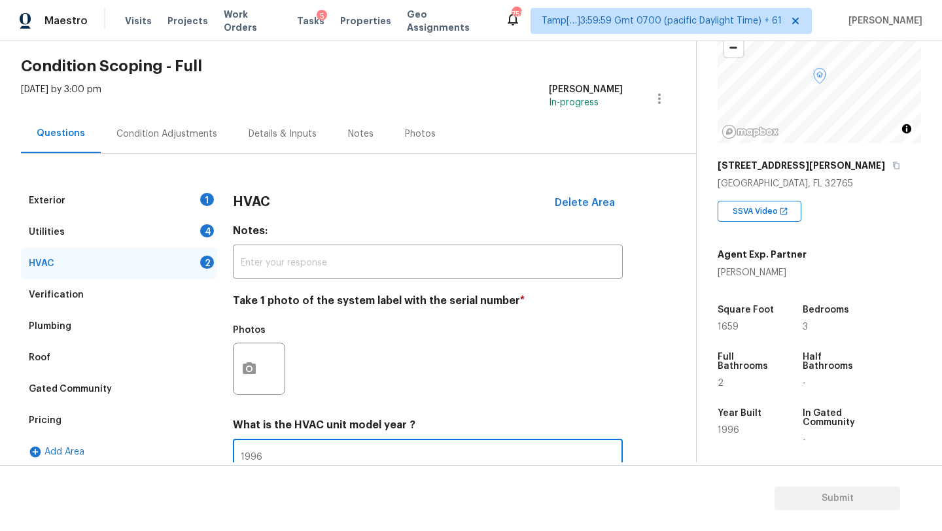
scroll to position [142, 0]
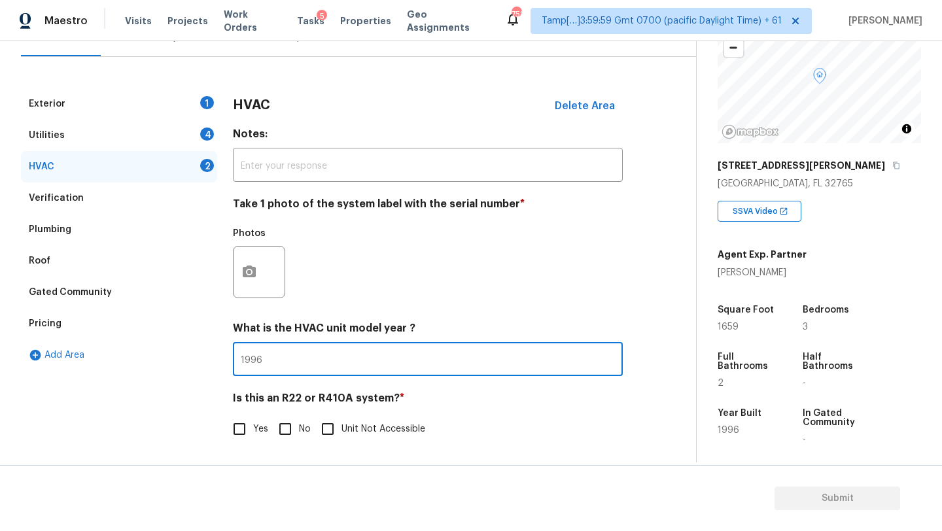
type input "1996"
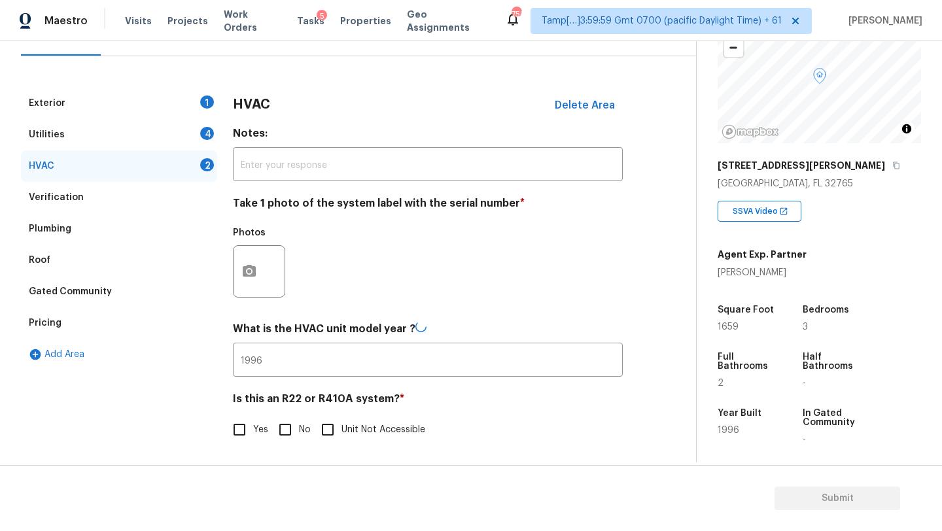
click at [289, 444] on div "HVAC Delete Area Notes: ​ Take 1 photo of the system label with the serial numb…" at bounding box center [428, 274] width 390 height 372
click at [289, 444] on div "HVAC Delete Area Notes: ​ Take 1 photo of the system label with the serial numb…" at bounding box center [428, 273] width 390 height 370
click at [285, 426] on input "No" at bounding box center [285, 428] width 27 height 27
checkbox input "true"
click at [158, 137] on div "Utilities 4" at bounding box center [119, 135] width 196 height 31
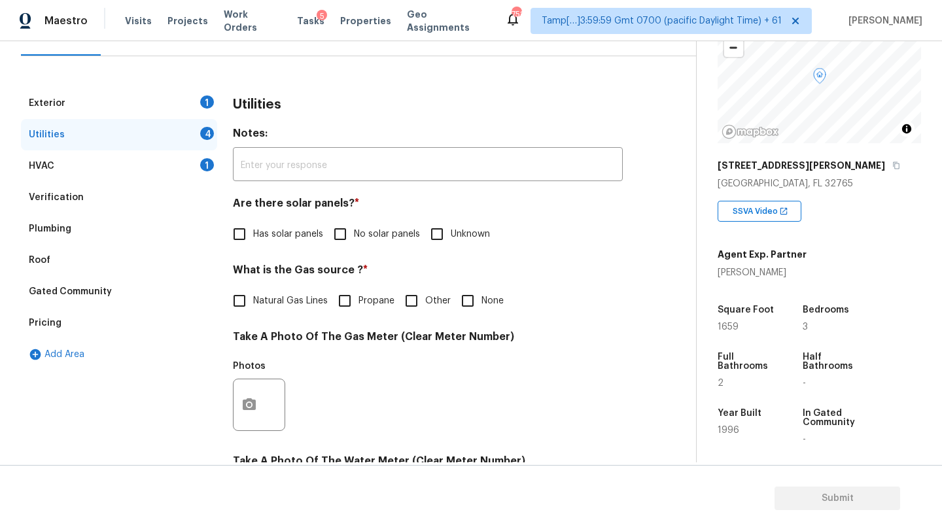
click at [352, 247] on input "No solar panels" at bounding box center [340, 234] width 27 height 27
checkbox input "true"
click at [472, 304] on input "None" at bounding box center [467, 300] width 27 height 27
checkbox input "true"
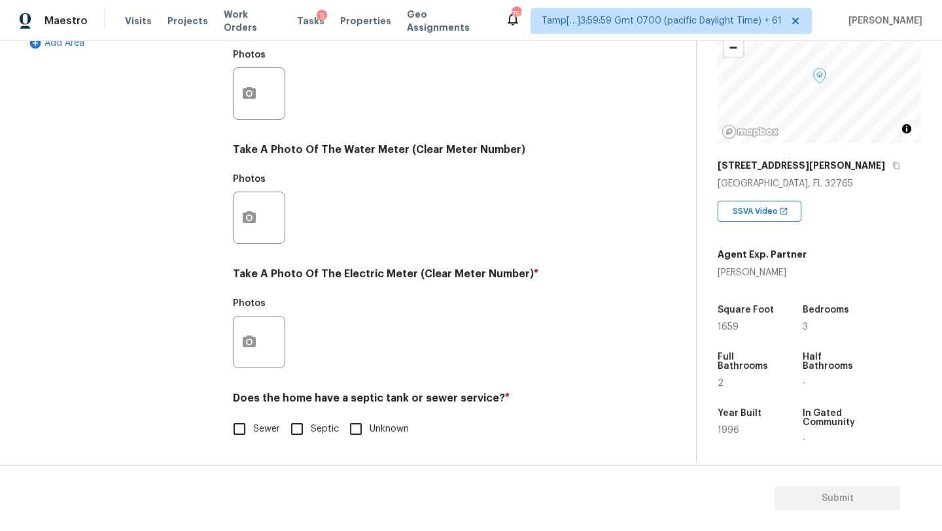
click at [264, 431] on span "Sewer" at bounding box center [266, 430] width 27 height 14
click at [253, 431] on input "Sewer" at bounding box center [239, 428] width 27 height 27
checkbox input "true"
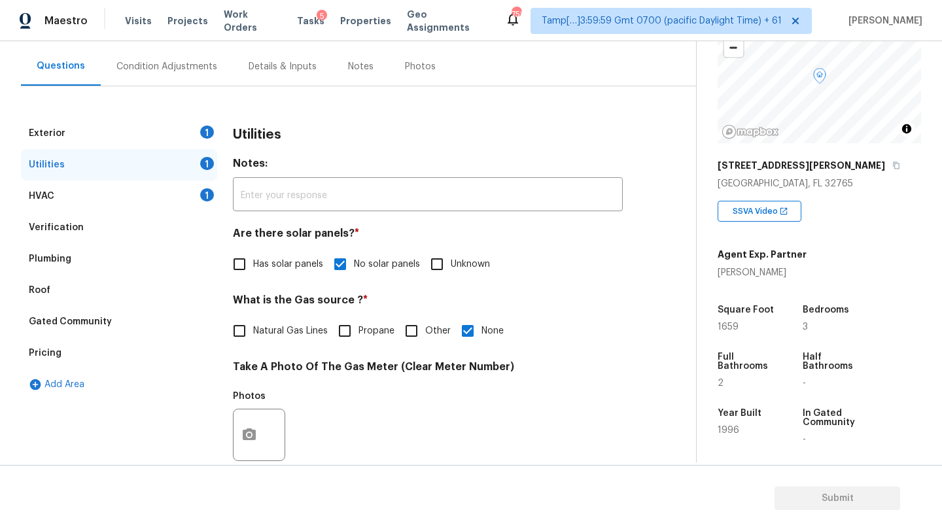
scroll to position [34, 0]
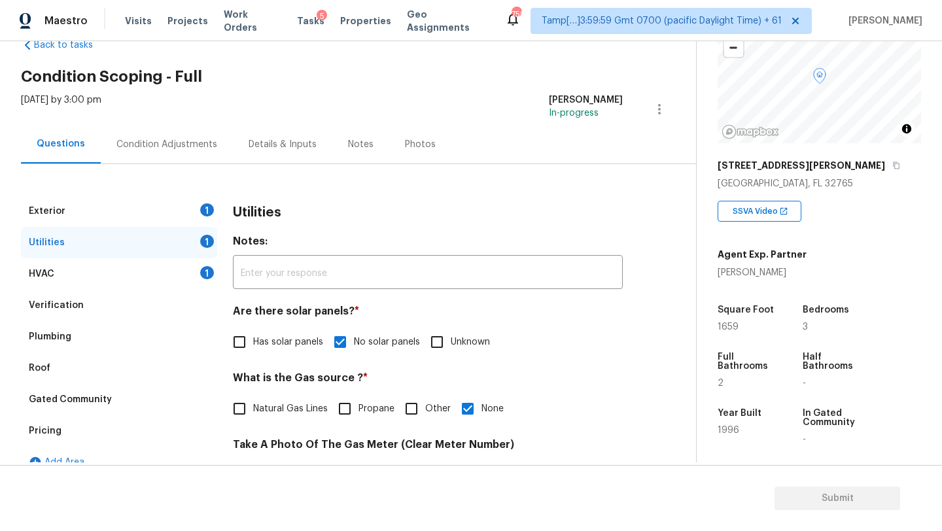
click at [158, 207] on div "Exterior 1" at bounding box center [119, 211] width 196 height 31
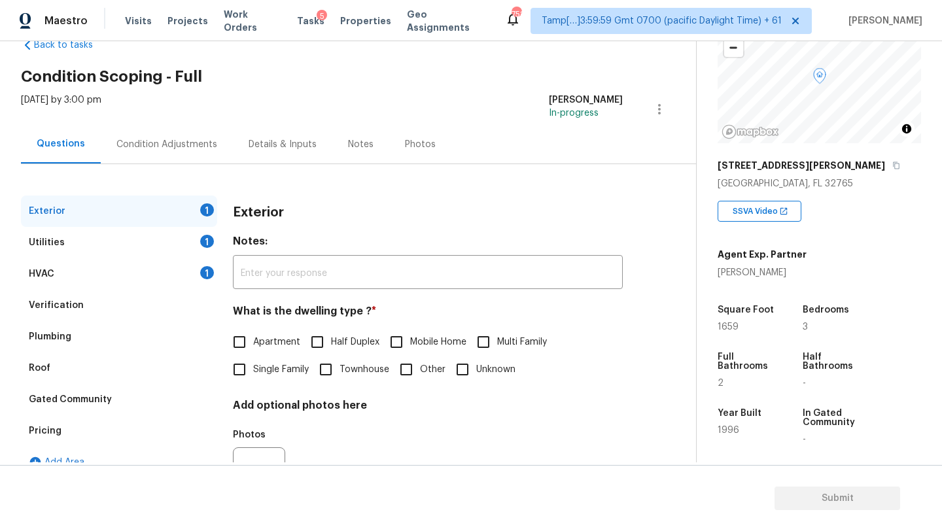
click at [246, 378] on input "Single Family" at bounding box center [239, 369] width 27 height 27
checkbox input "true"
click at [165, 164] on div "Exterior Utilities 1 HVAC 1 Verification Plumbing Roof Gated Community Pricing …" at bounding box center [343, 343] width 644 height 359
click at [164, 139] on div "Condition Adjustments" at bounding box center [166, 144] width 101 height 13
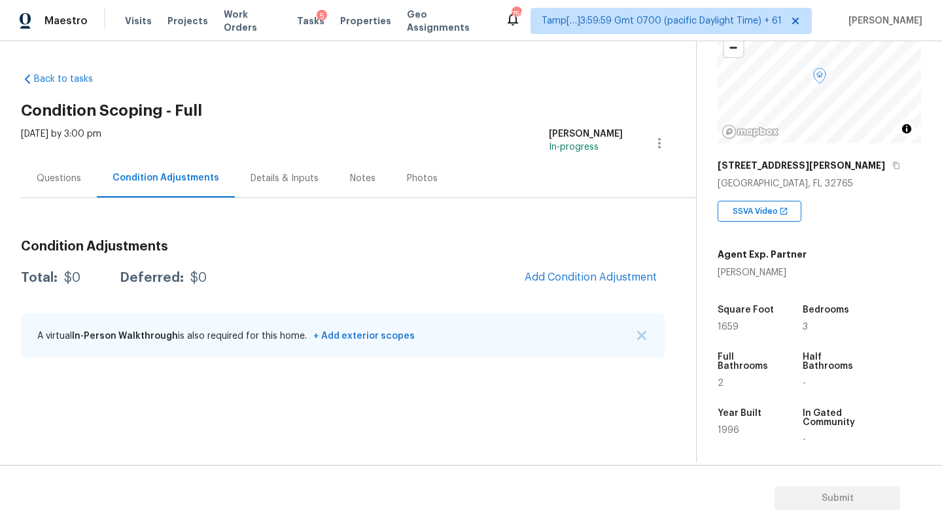
click at [48, 167] on div "Questions" at bounding box center [59, 178] width 76 height 39
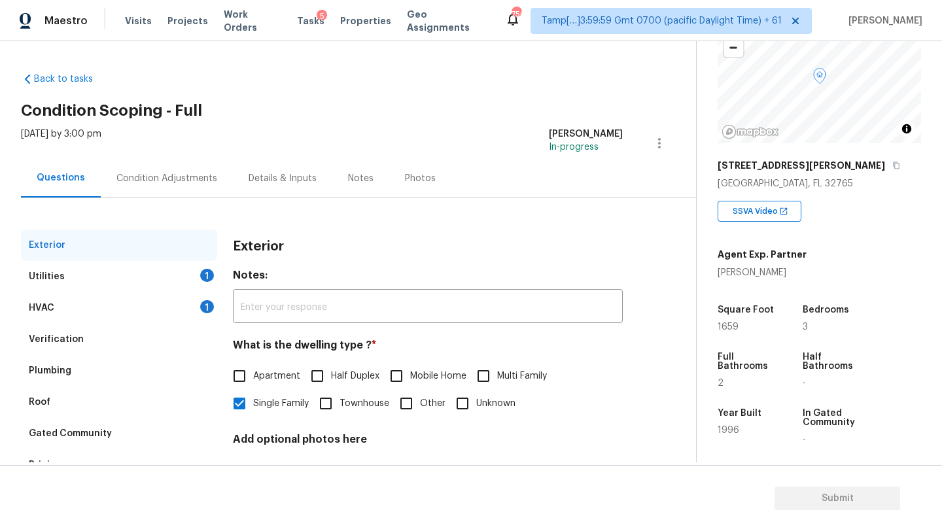
scroll to position [99, 0]
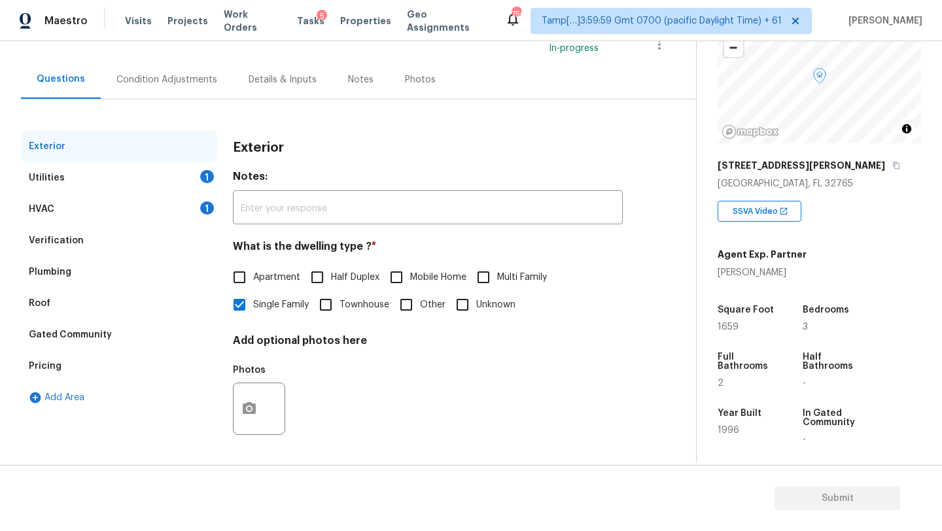
click at [67, 369] on div "Pricing" at bounding box center [119, 366] width 196 height 31
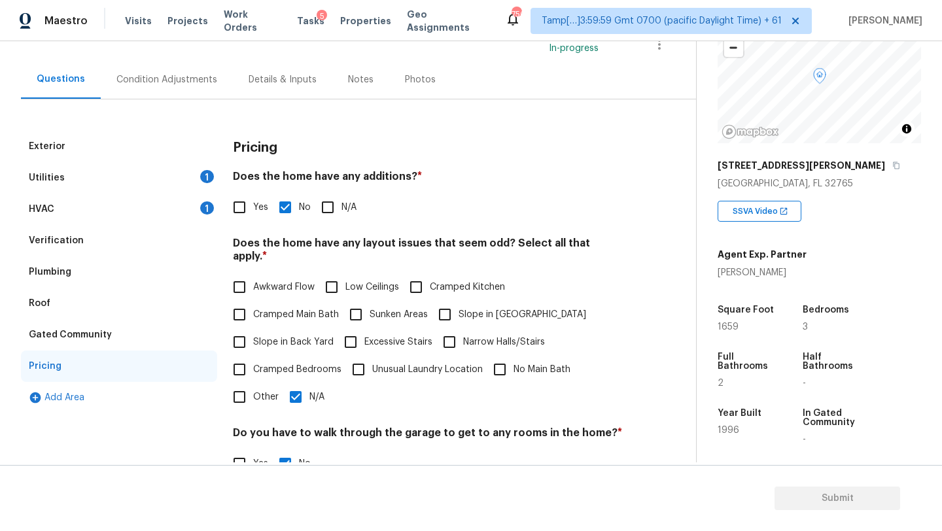
scroll to position [193, 0]
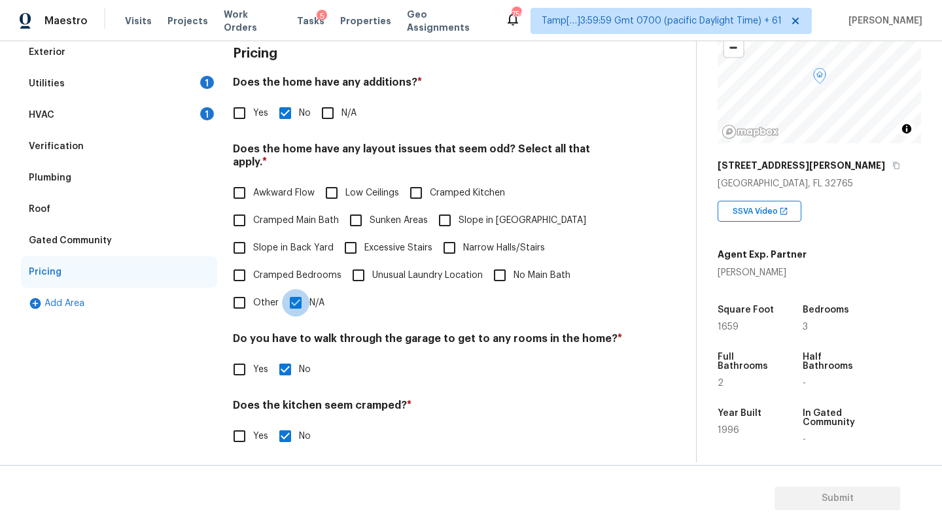
click at [302, 294] on input "N/A" at bounding box center [295, 302] width 27 height 27
checkbox input "false"
click at [241, 239] on input "Slope in Back Yard" at bounding box center [239, 247] width 27 height 27
checkbox input "true"
click at [441, 207] on input "Slope in Front Yard" at bounding box center [444, 220] width 27 height 27
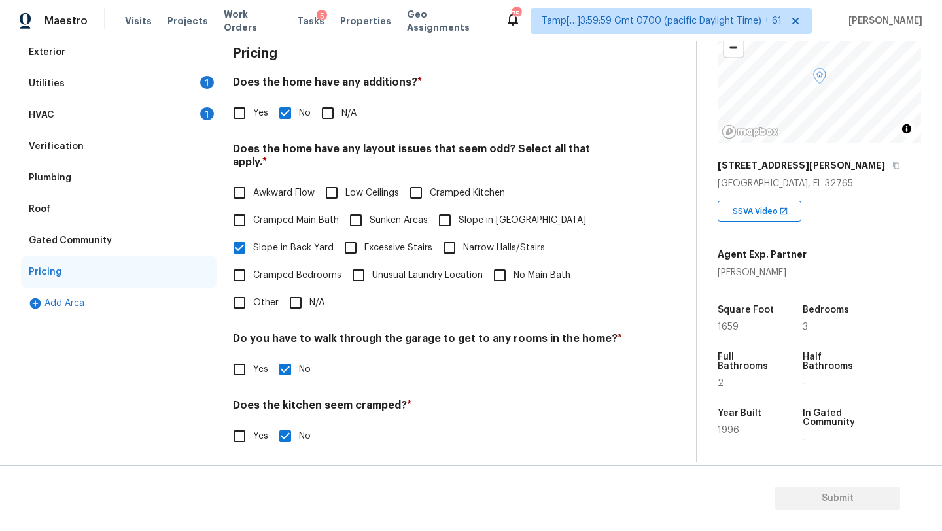
checkbox input "true"
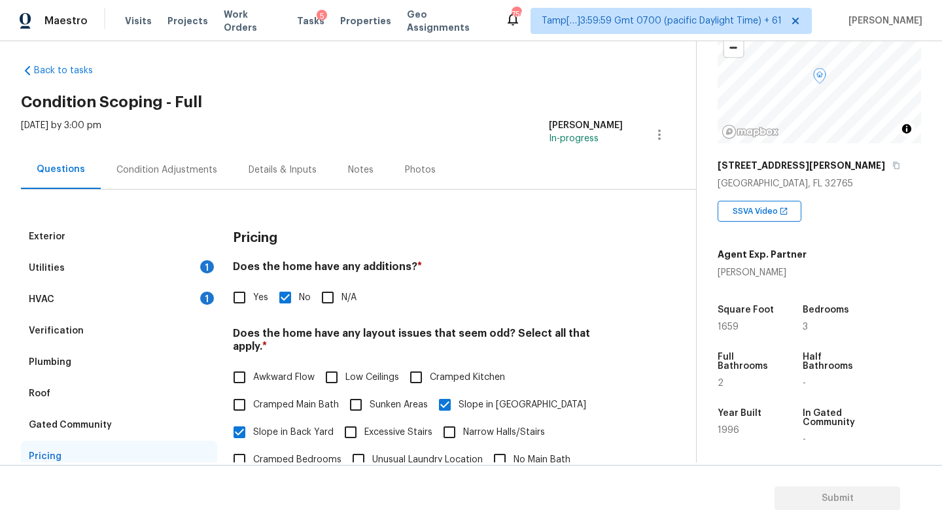
scroll to position [0, 0]
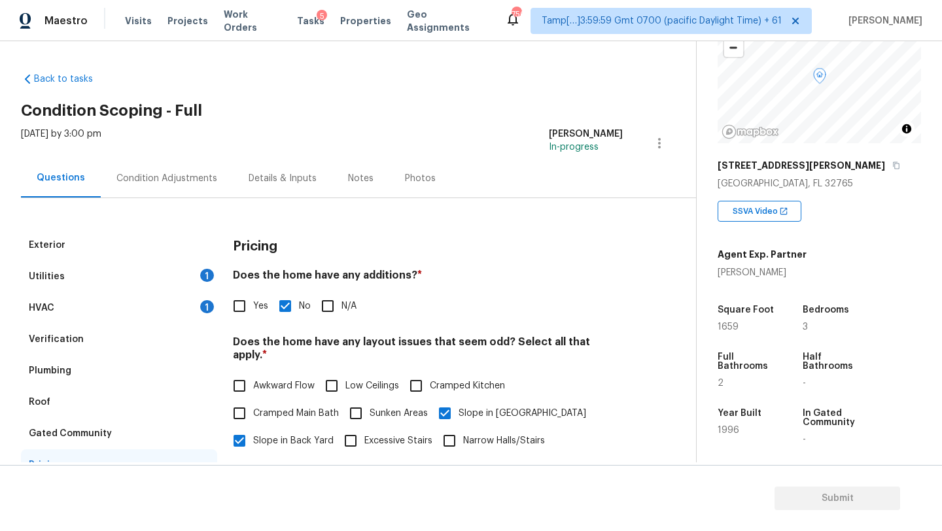
click at [186, 160] on div "Condition Adjustments" at bounding box center [167, 178] width 132 height 39
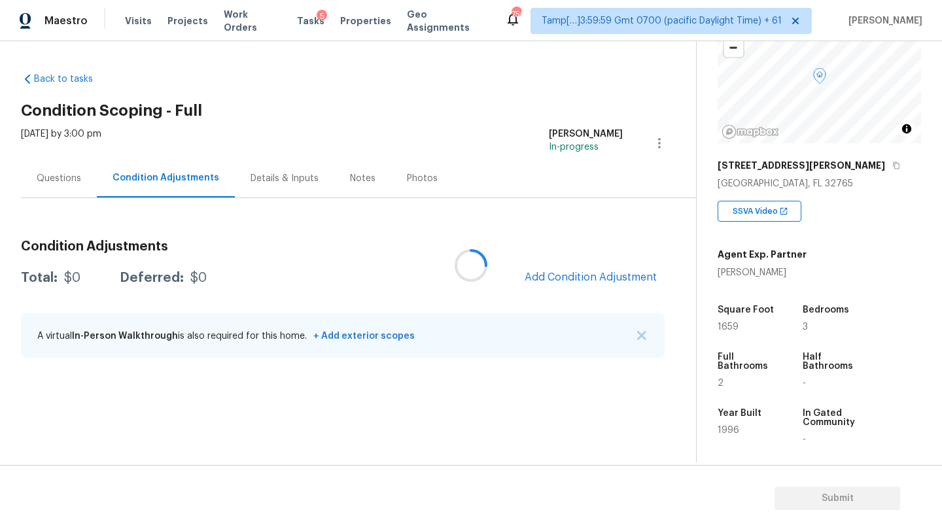
click at [622, 285] on div at bounding box center [471, 265] width 942 height 531
click at [619, 274] on span "Add Condition Adjustment" at bounding box center [591, 278] width 132 height 12
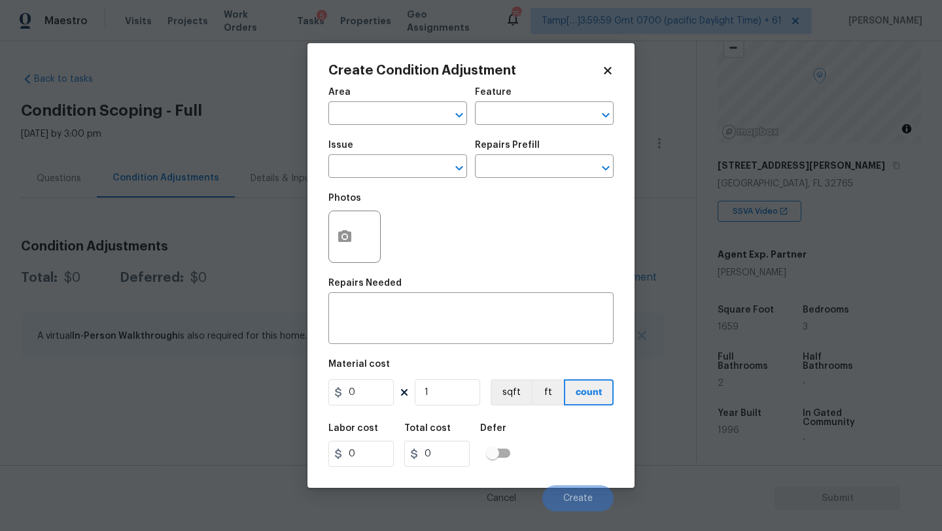
click at [406, 126] on span "Area ​" at bounding box center [397, 106] width 139 height 53
click at [406, 121] on input "text" at bounding box center [379, 115] width 102 height 20
click at [412, 166] on li "Exterior Overall" at bounding box center [397, 166] width 139 height 22
type input "Exterior Overall"
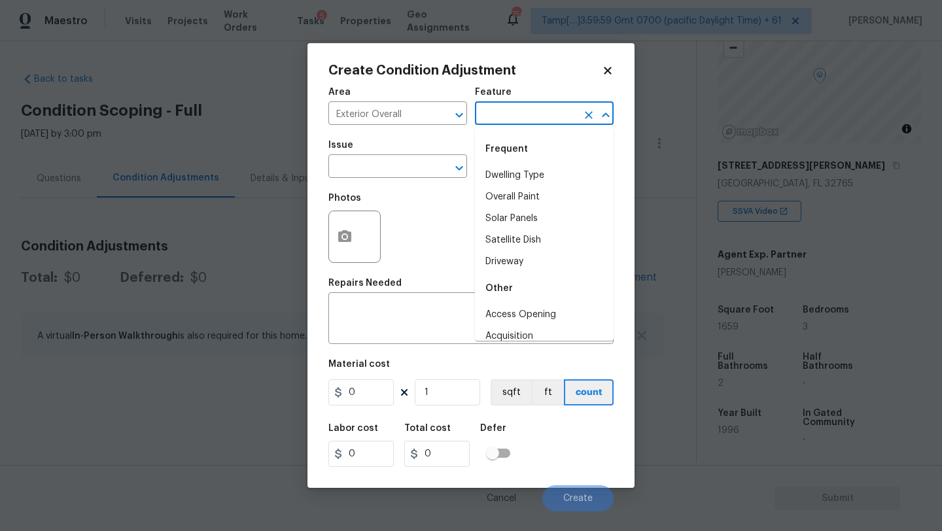
click at [541, 116] on input "text" at bounding box center [526, 115] width 102 height 20
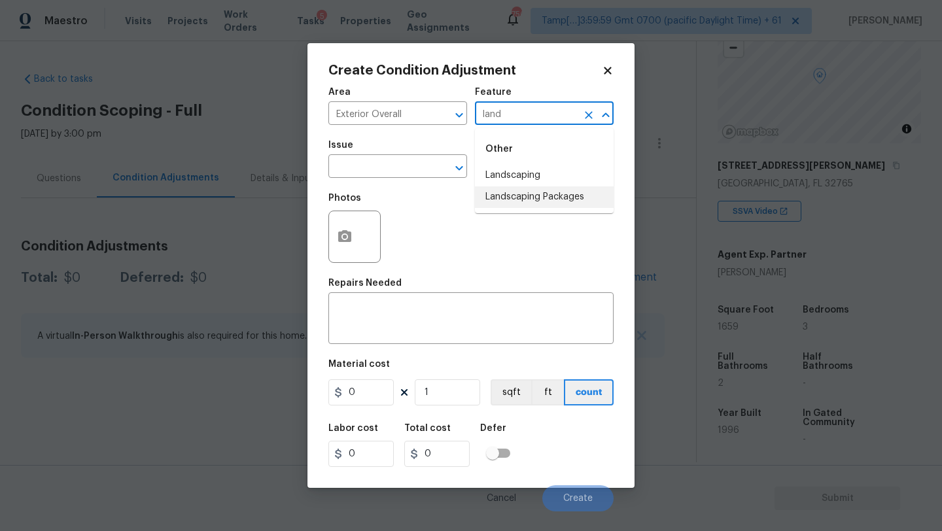
click at [540, 190] on li "Landscaping Packages" at bounding box center [544, 197] width 139 height 22
type input "Landscaping Packages"
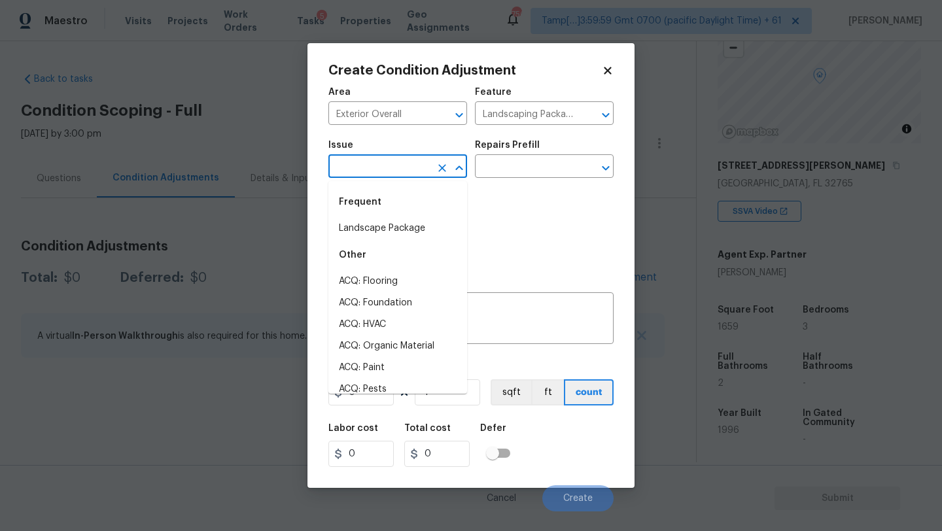
click at [400, 175] on input "text" at bounding box center [379, 168] width 102 height 20
click at [390, 217] on div "Frequent" at bounding box center [397, 201] width 139 height 31
click at [400, 219] on li "Landscape Package" at bounding box center [397, 229] width 139 height 22
type input "Landscape Package"
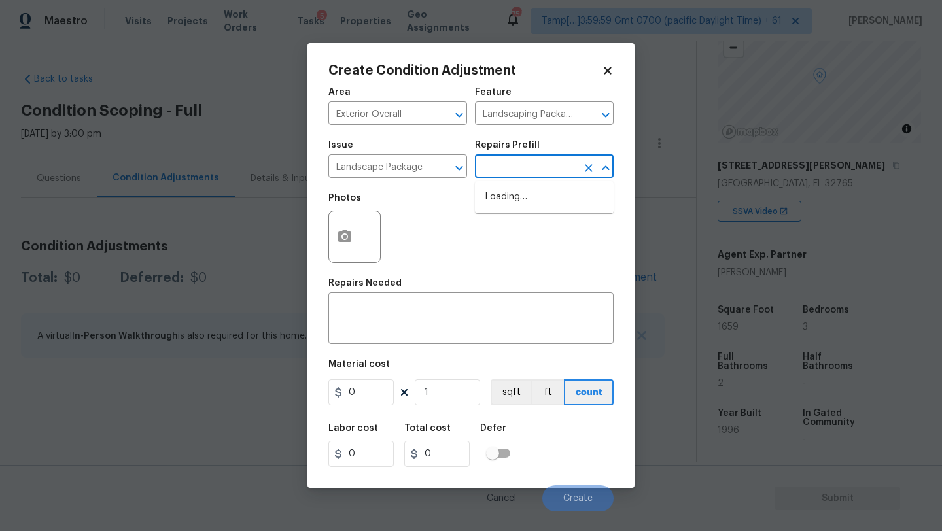
click at [486, 178] on body "Maestro Visits Projects Work Orders Tasks 5 Properties Geo Assignments 756 Tamp…" at bounding box center [471, 265] width 942 height 531
click at [487, 215] on li "Initial landscaping package $300.00" at bounding box center [544, 203] width 139 height 35
type input "Home Readiness Packages"
type textarea "Mowing of grass up to 6" in height. Mow, edge along driveways & sidewalks, trim…"
type input "300"
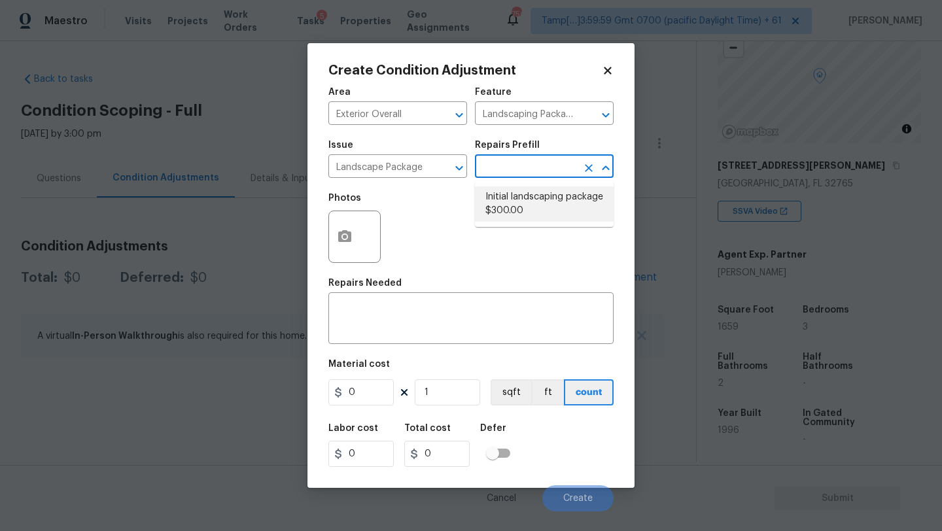
type input "300"
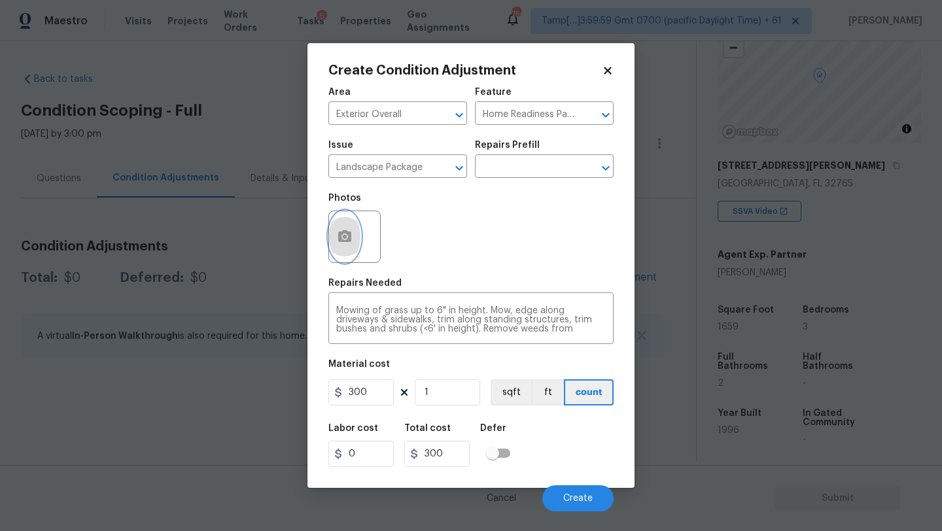
click at [341, 245] on button "button" at bounding box center [344, 236] width 31 height 51
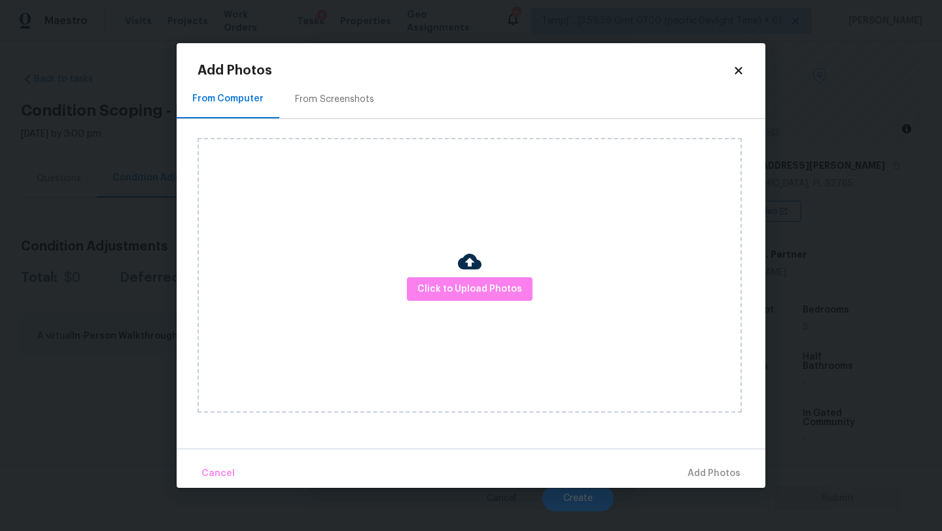
click at [329, 101] on div "From Screenshots" at bounding box center [334, 99] width 79 height 13
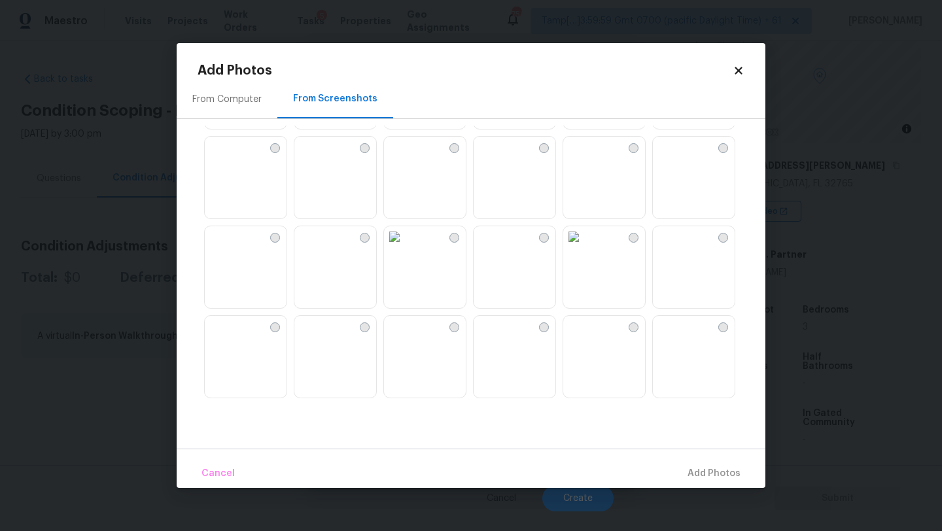
scroll to position [550, 0]
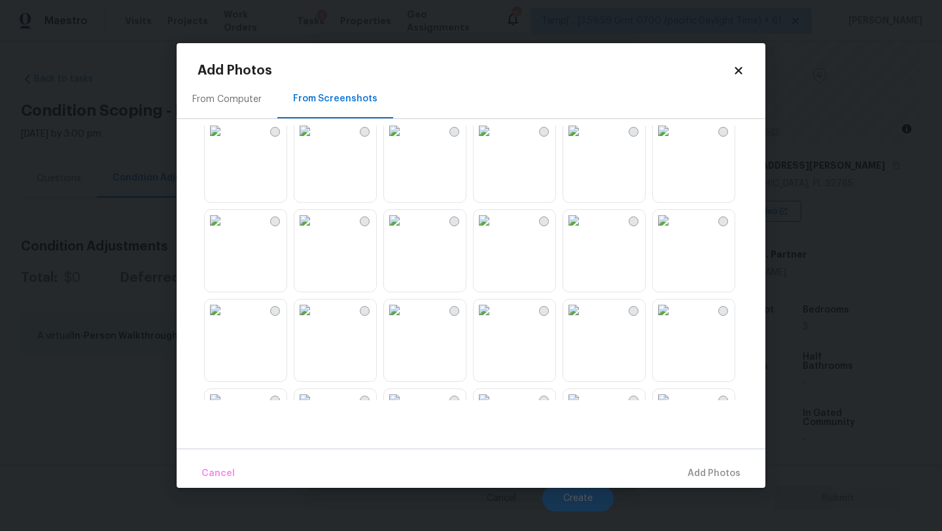
click at [405, 231] on img at bounding box center [394, 220] width 21 height 21
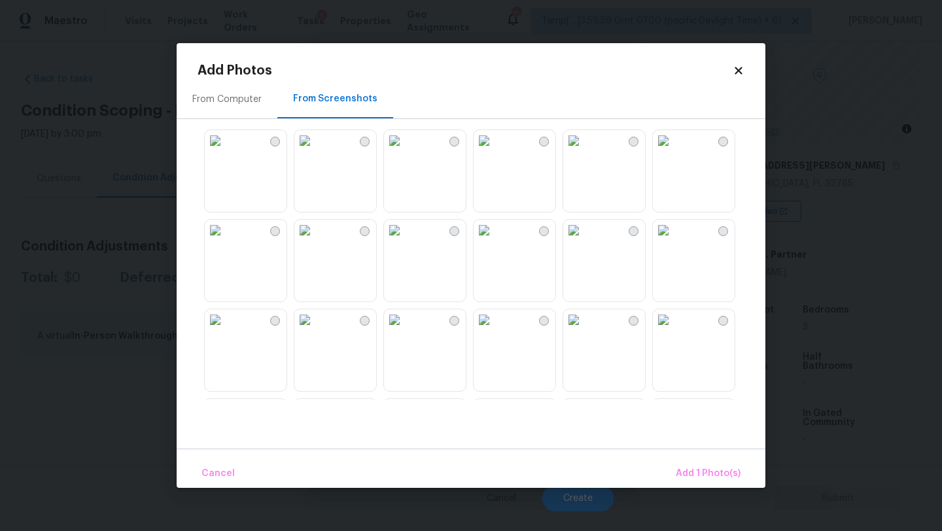
scroll to position [1246, 0]
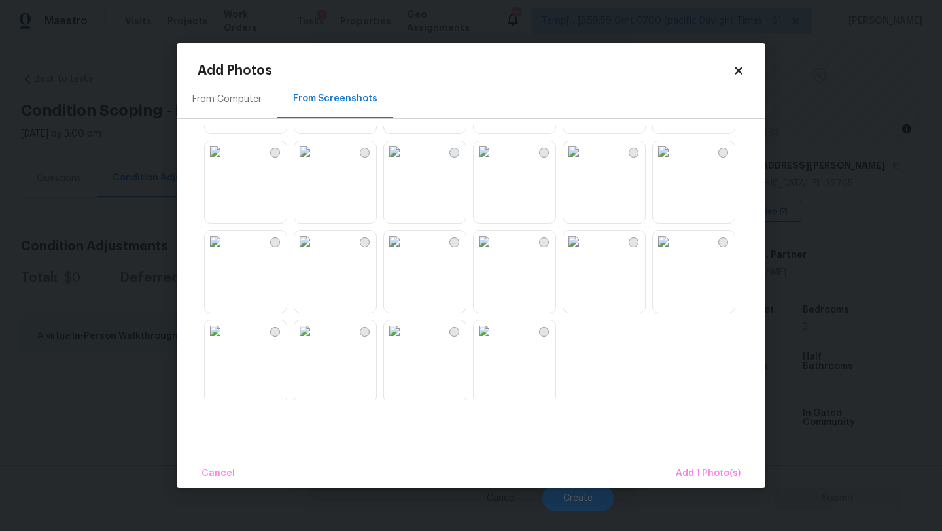
click at [584, 252] on img at bounding box center [573, 241] width 21 height 21
click at [674, 252] on img at bounding box center [663, 241] width 21 height 21
click at [682, 466] on span "Add 3 Photo(s)" at bounding box center [708, 474] width 66 height 16
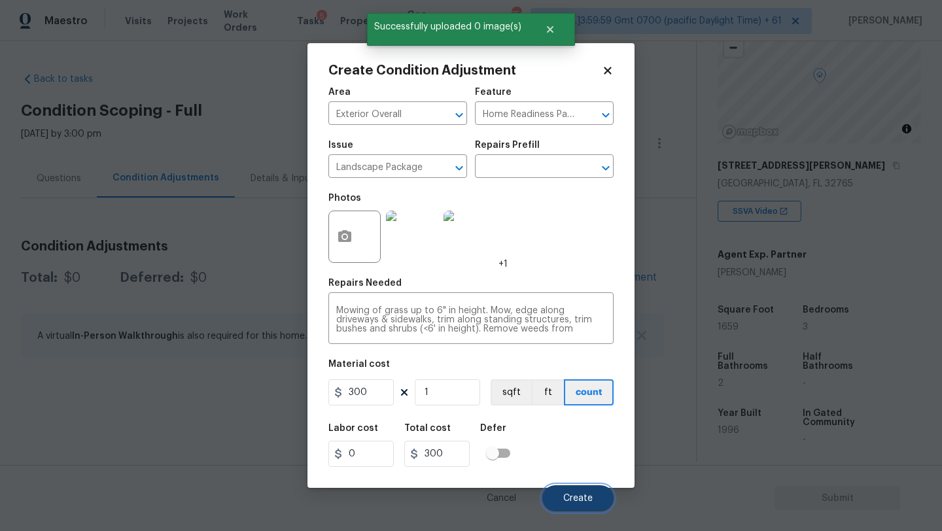
click at [578, 487] on button "Create" at bounding box center [577, 499] width 71 height 26
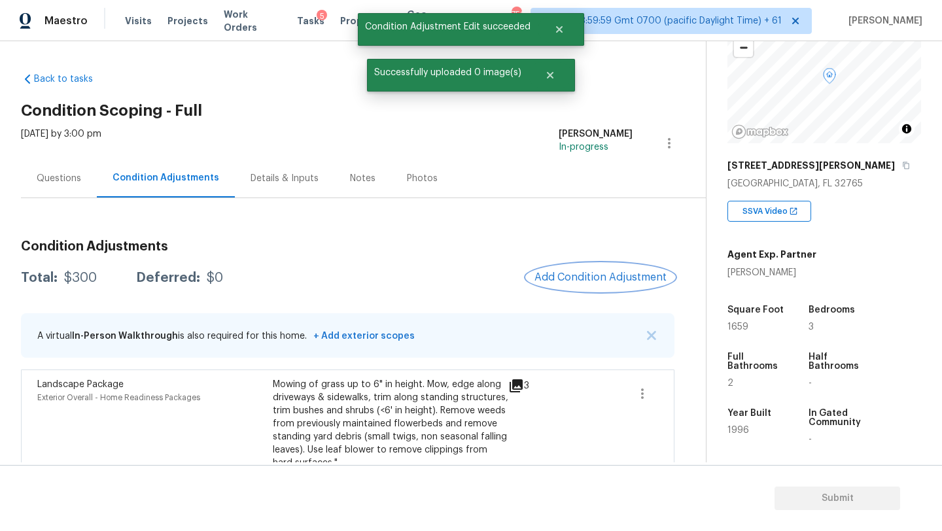
click at [571, 278] on span "Add Condition Adjustment" at bounding box center [601, 278] width 132 height 12
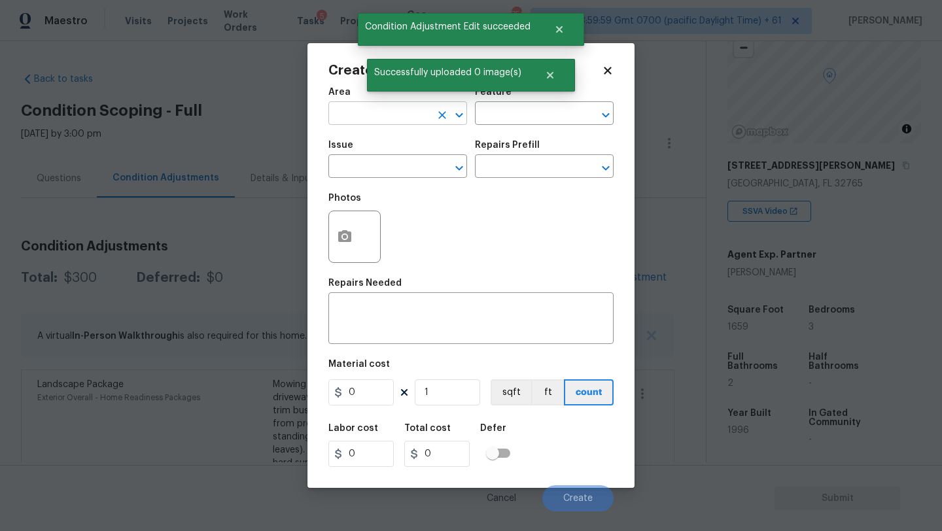
click at [338, 109] on input "text" at bounding box center [379, 115] width 102 height 20
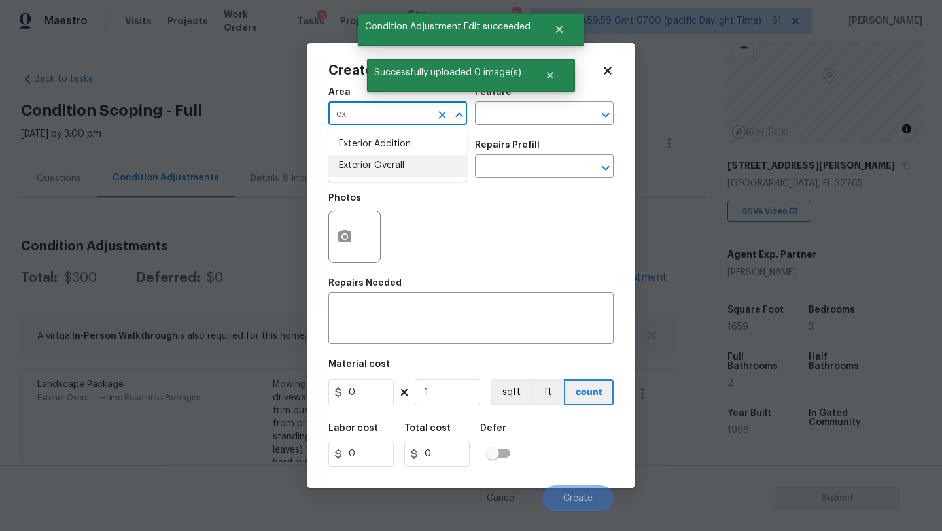
click at [367, 160] on li "Exterior Overall" at bounding box center [397, 166] width 139 height 22
type input "Exterior Overall"
click at [544, 110] on input "text" at bounding box center [526, 115] width 102 height 20
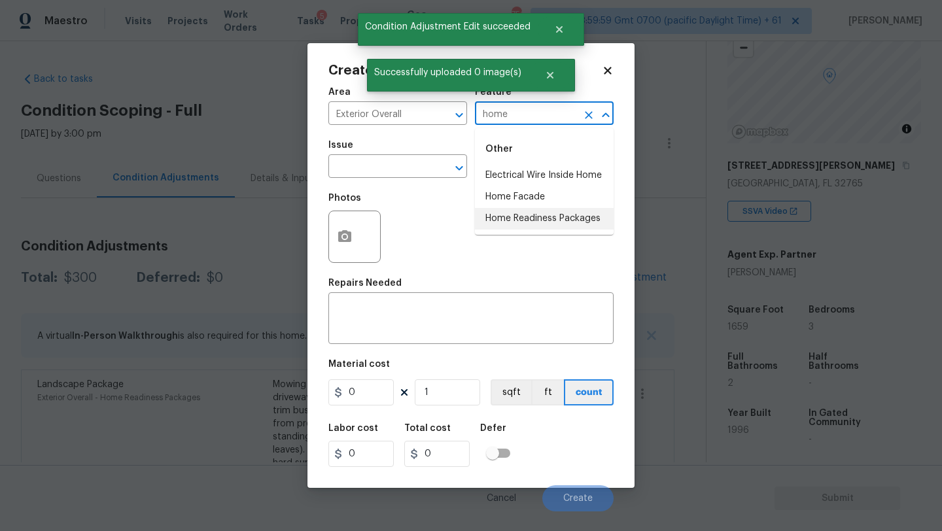
click at [545, 216] on li "Home Readiness Packages" at bounding box center [544, 219] width 139 height 22
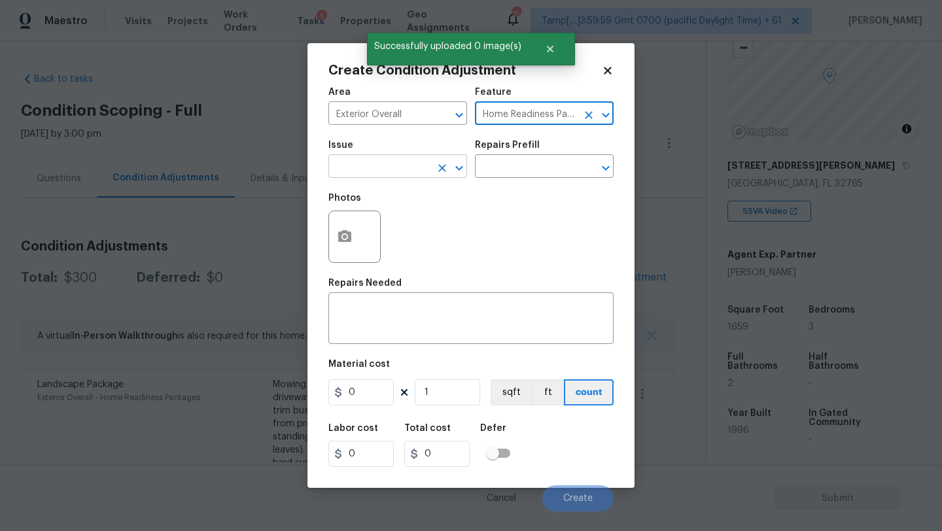
type input "Home Readiness Packages"
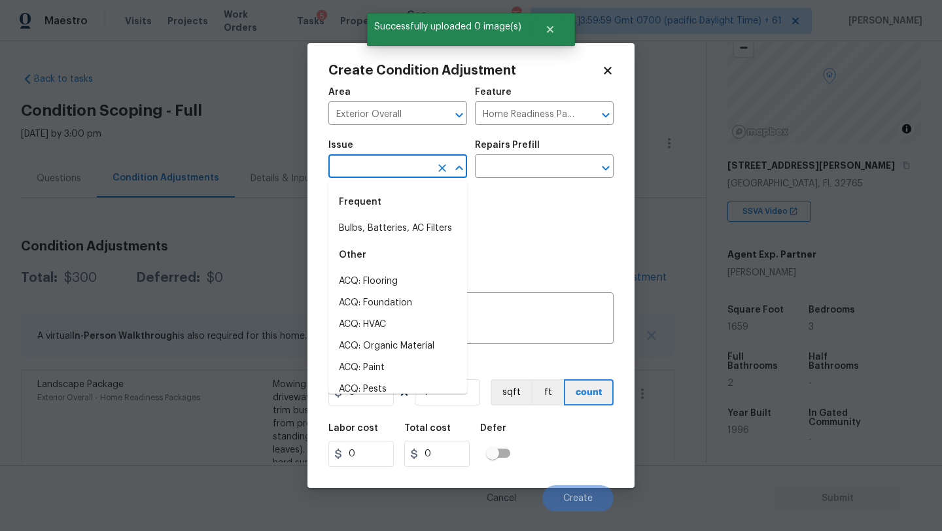
click at [426, 169] on input "text" at bounding box center [379, 168] width 102 height 20
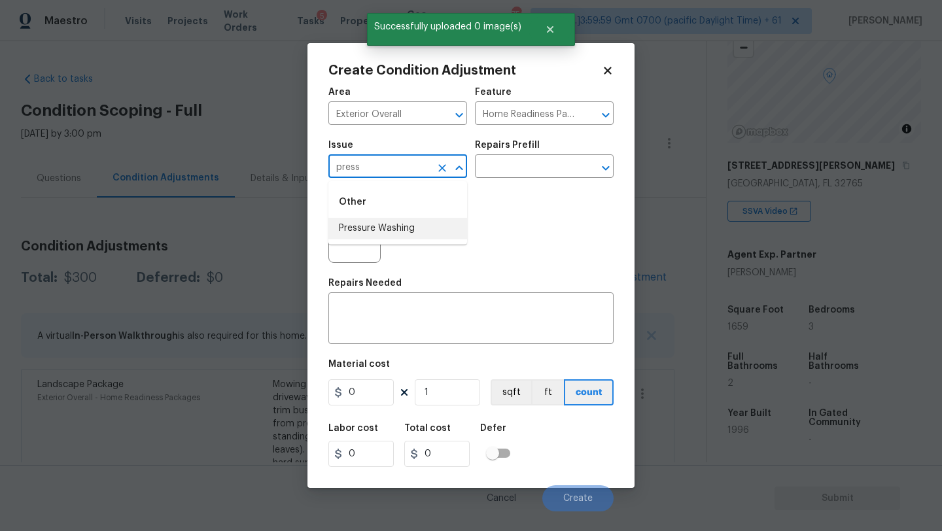
click at [428, 229] on li "Pressure Washing" at bounding box center [397, 229] width 139 height 22
type input "Pressure Washing"
click at [526, 169] on input "text" at bounding box center [526, 168] width 102 height 20
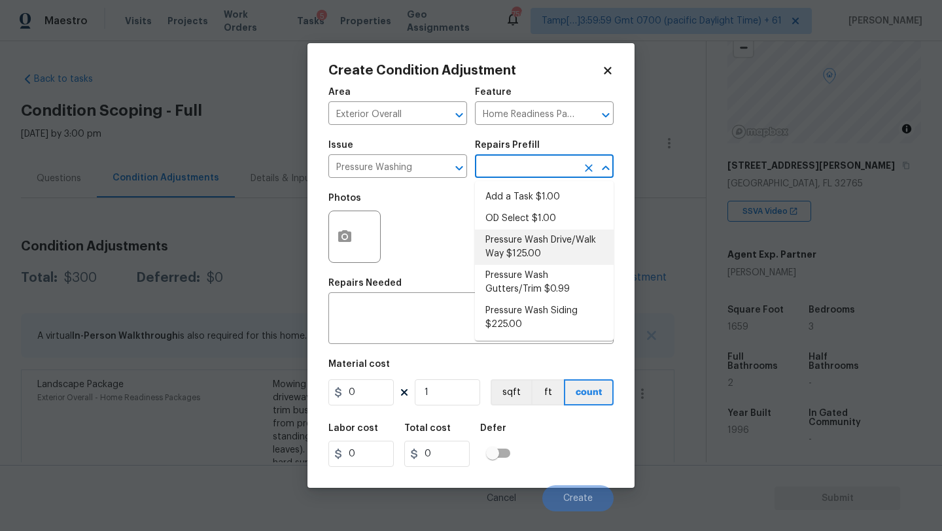
click at [518, 234] on li "Pressure Wash Drive/Walk Way $125.00" at bounding box center [544, 247] width 139 height 35
type input "Siding"
type textarea "Pressure wash the driveways/walkways as directed by the PM. Ensure that all deb…"
type input "125"
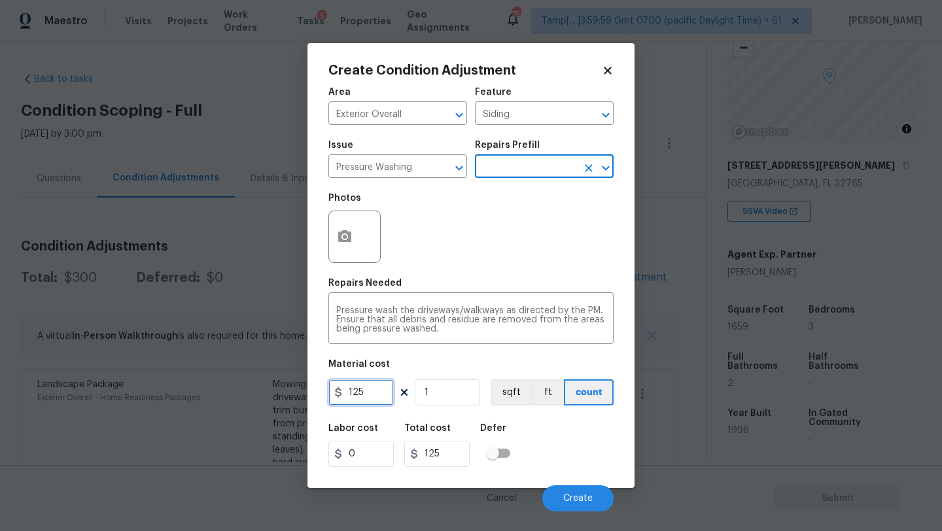
click at [385, 393] on input "125" at bounding box center [360, 393] width 65 height 26
type input "200"
click at [551, 484] on div "Cancel Create" at bounding box center [470, 493] width 285 height 37
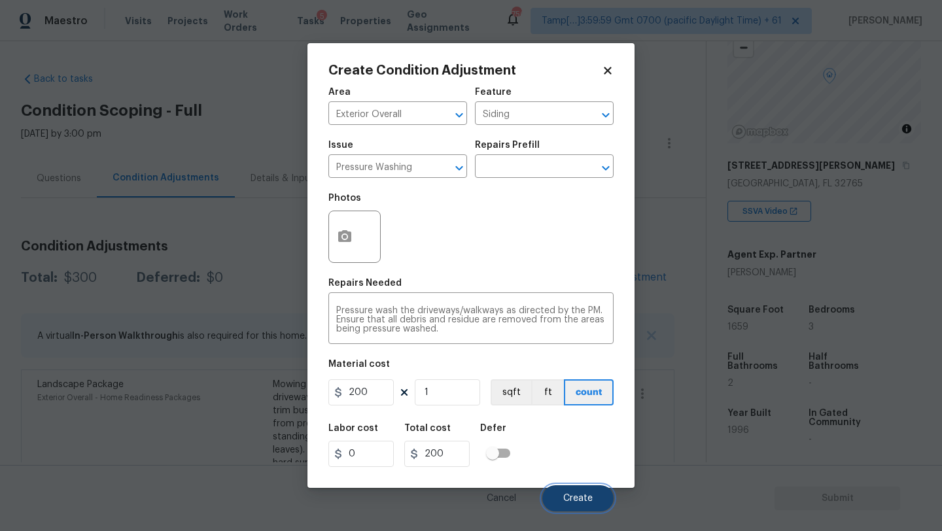
click at [559, 497] on button "Create" at bounding box center [577, 499] width 71 height 26
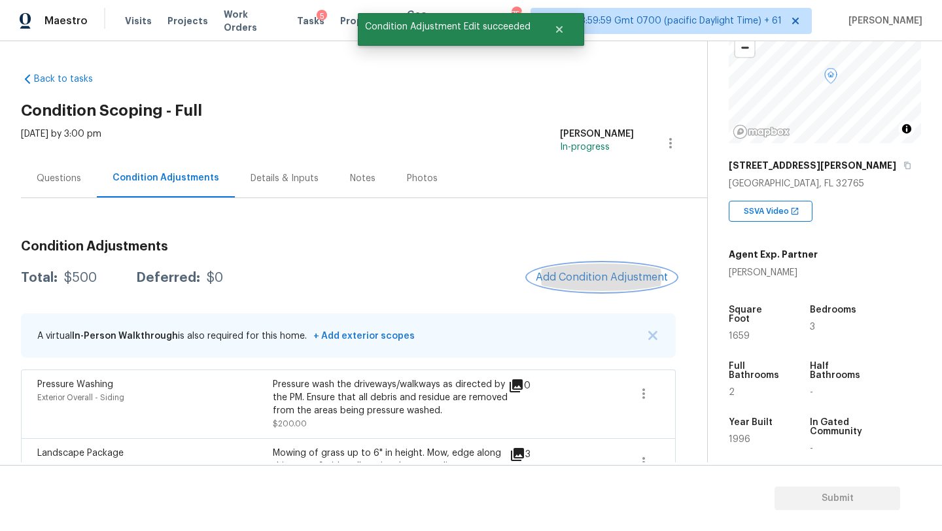
click at [607, 269] on button "Add Condition Adjustment" at bounding box center [602, 277] width 148 height 27
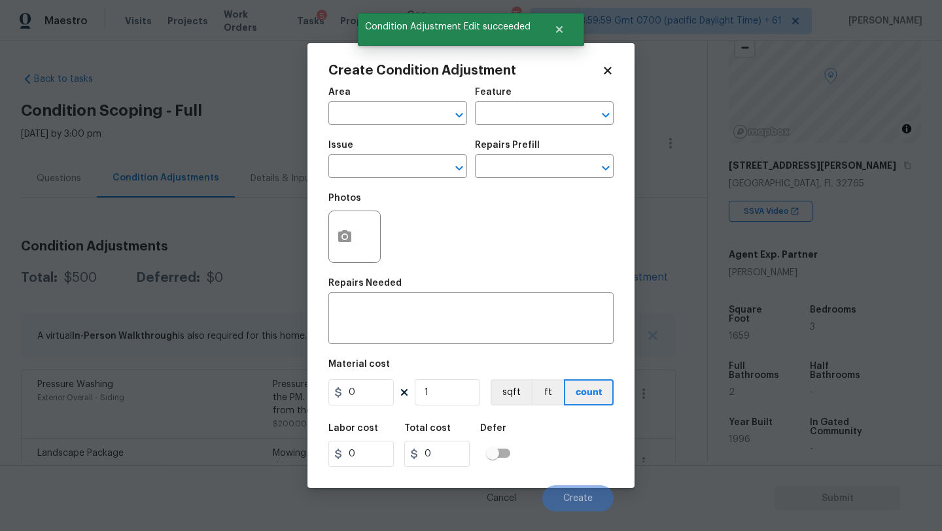
click at [371, 103] on div "Area" at bounding box center [397, 96] width 139 height 17
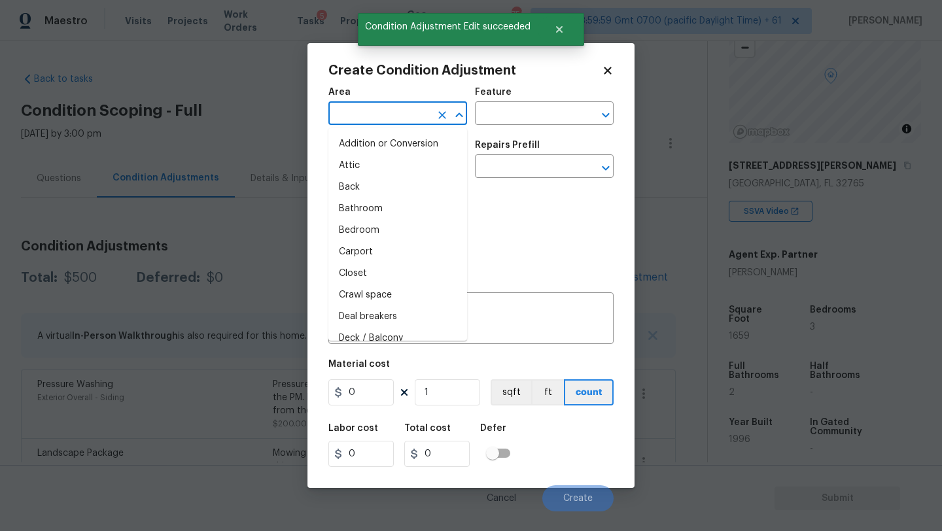
click at [371, 124] on input "text" at bounding box center [379, 115] width 102 height 20
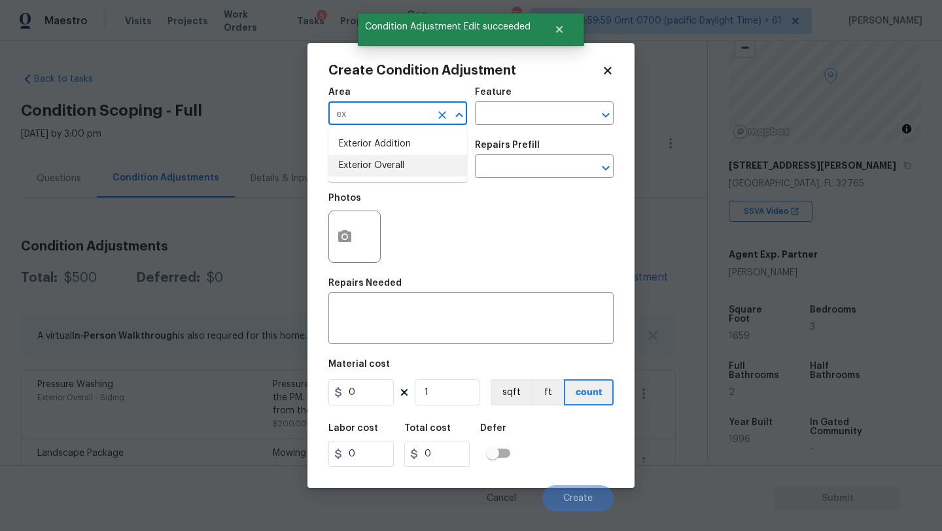
click at [380, 166] on li "Exterior Overall" at bounding box center [397, 166] width 139 height 22
type input "Exterior Overall"
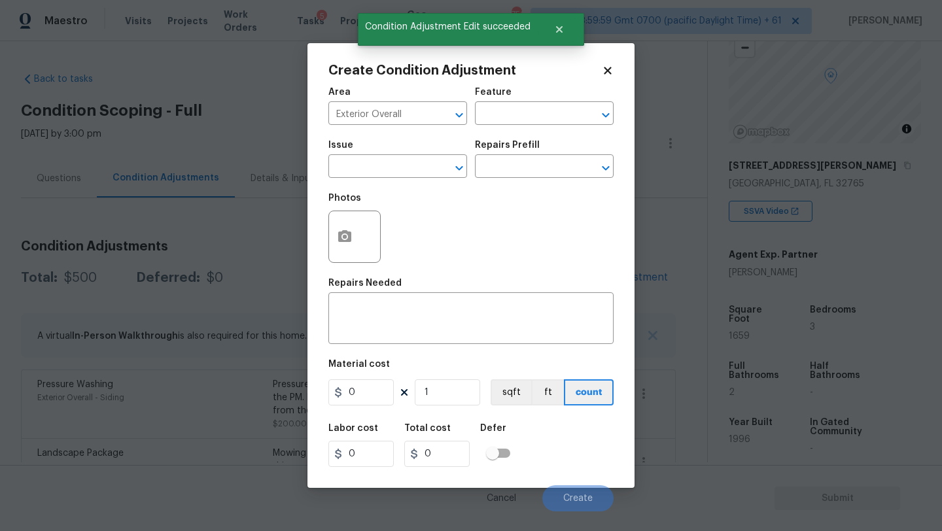
click at [498, 131] on div "Area Exterior Overall ​ Feature ​" at bounding box center [470, 106] width 285 height 53
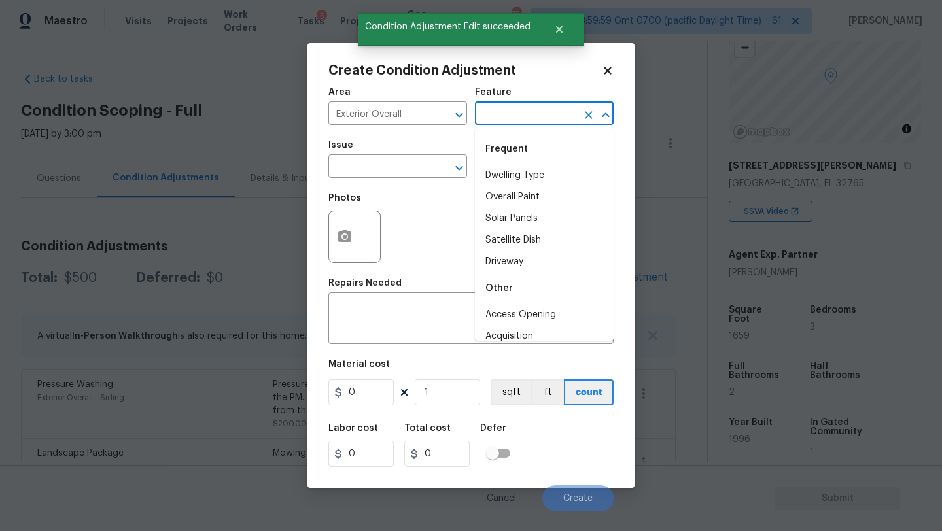
click at [513, 116] on input "text" at bounding box center [526, 115] width 102 height 20
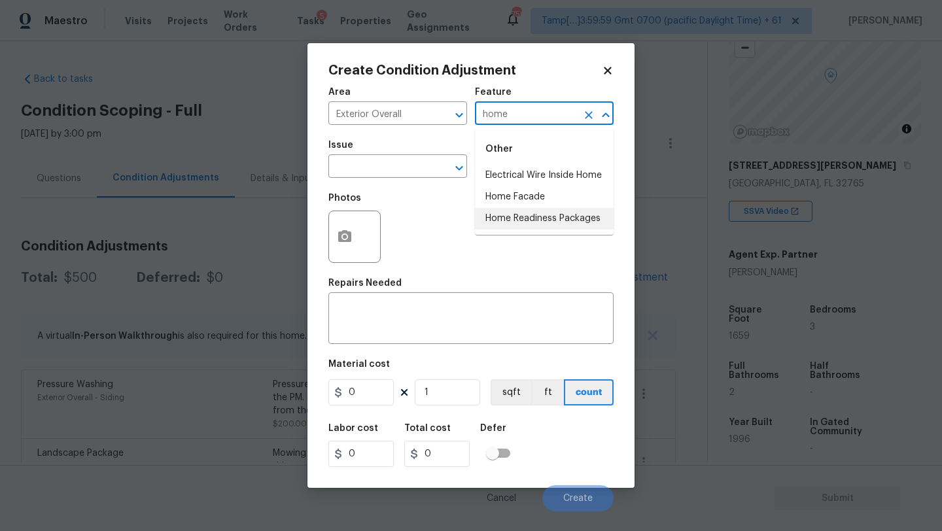
click at [519, 216] on li "Home Readiness Packages" at bounding box center [544, 219] width 139 height 22
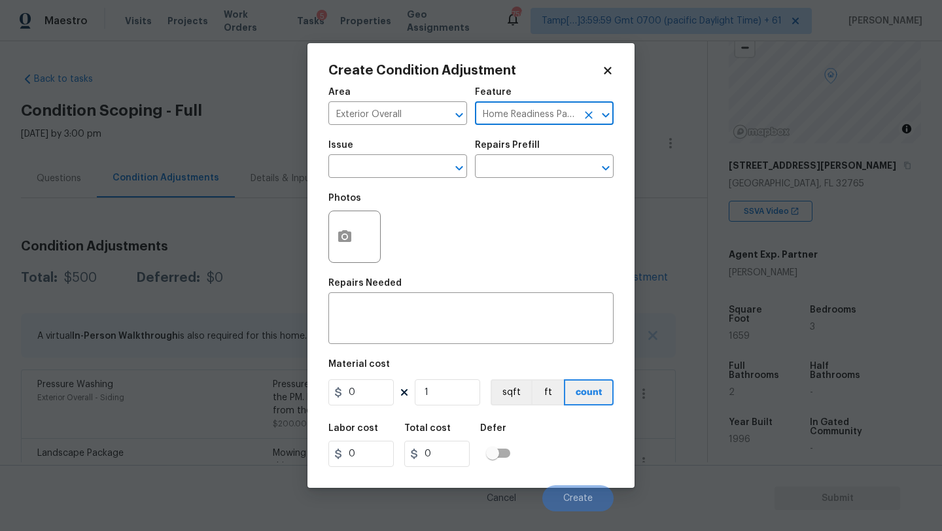
type input "Home Readiness Packages"
click at [405, 182] on span "Issue ​" at bounding box center [397, 159] width 139 height 53
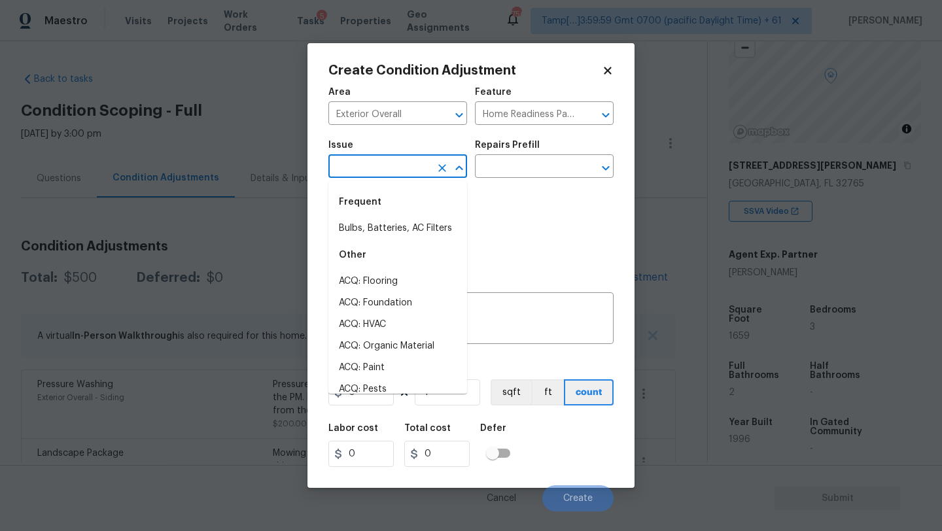
click at [405, 168] on input "text" at bounding box center [379, 168] width 102 height 20
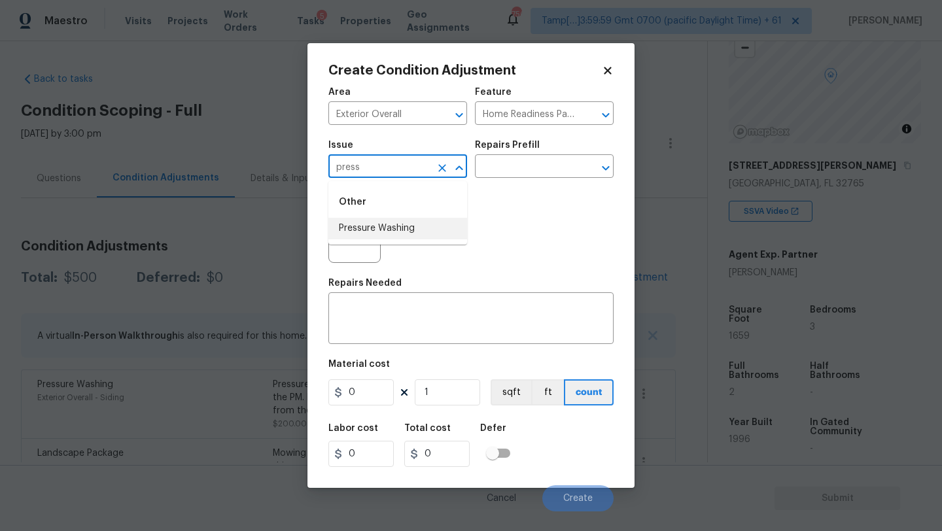
click at [395, 225] on li "Pressure Washing" at bounding box center [397, 229] width 139 height 22
type input "Pressure Washing"
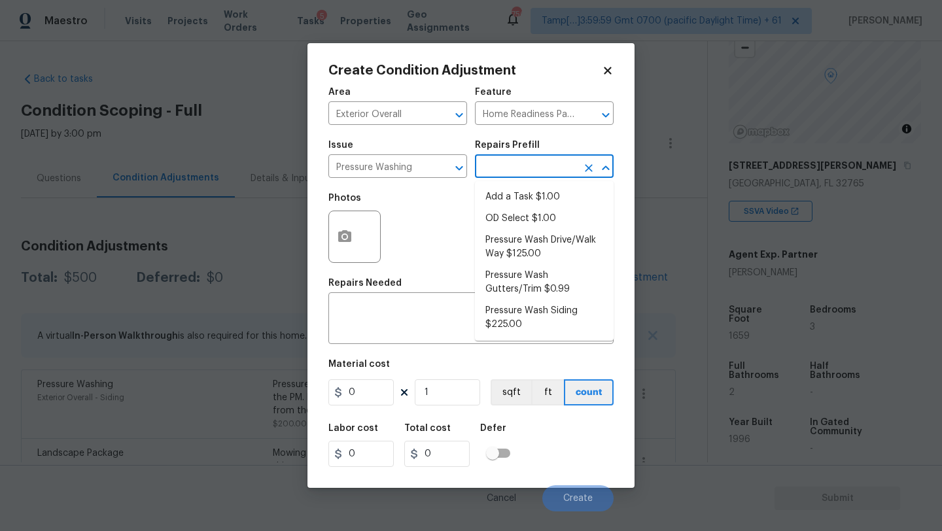
click at [543, 171] on input "text" at bounding box center [526, 168] width 102 height 20
click at [510, 328] on li "Pressure Wash Siding $225.00" at bounding box center [544, 317] width 139 height 35
type input "Siding"
type textarea "Protect areas as needed for pressure washing. Pressure wash the siding on the h…"
type input "225"
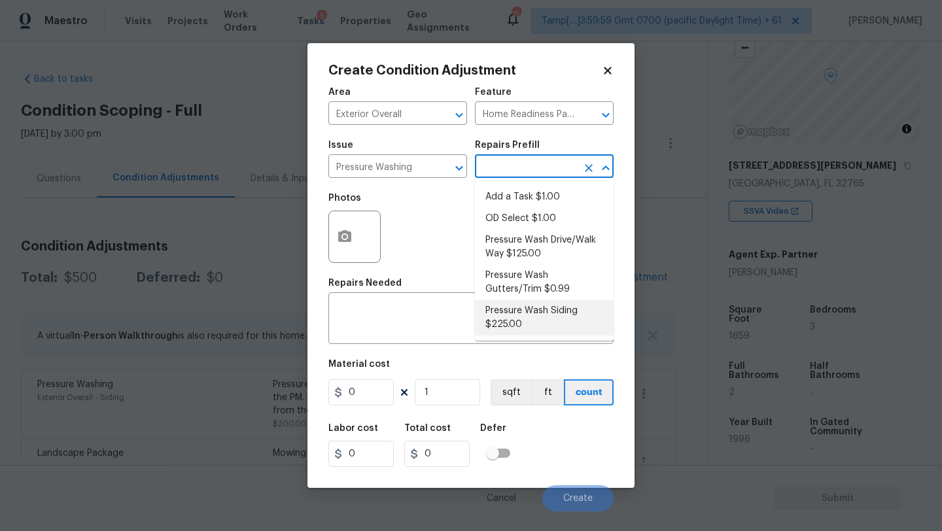
type input "225"
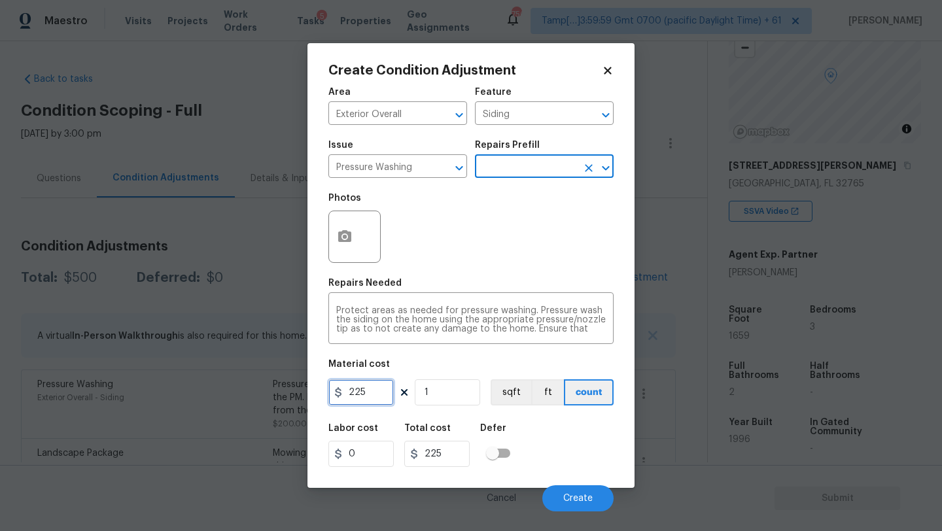
click at [366, 395] on input "225" at bounding box center [360, 393] width 65 height 26
type input "200"
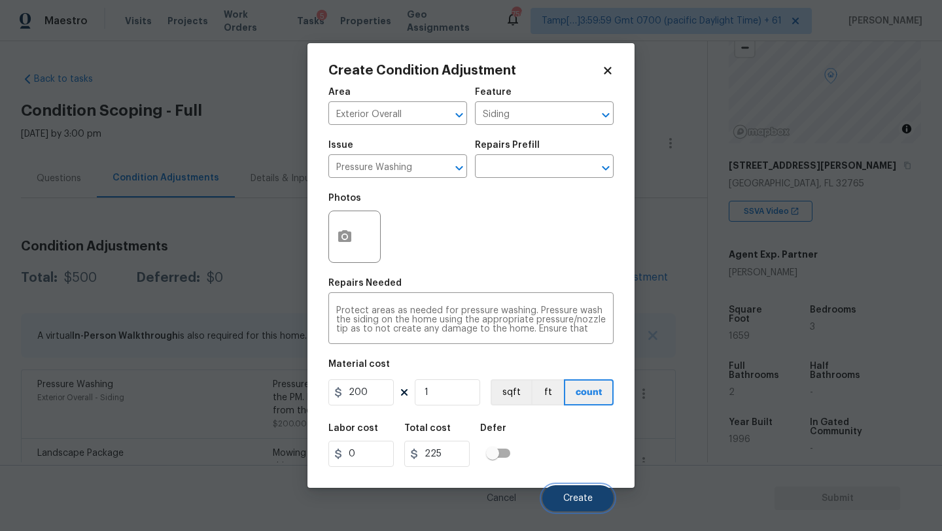
type input "200"
click at [576, 493] on button "Create" at bounding box center [577, 499] width 71 height 26
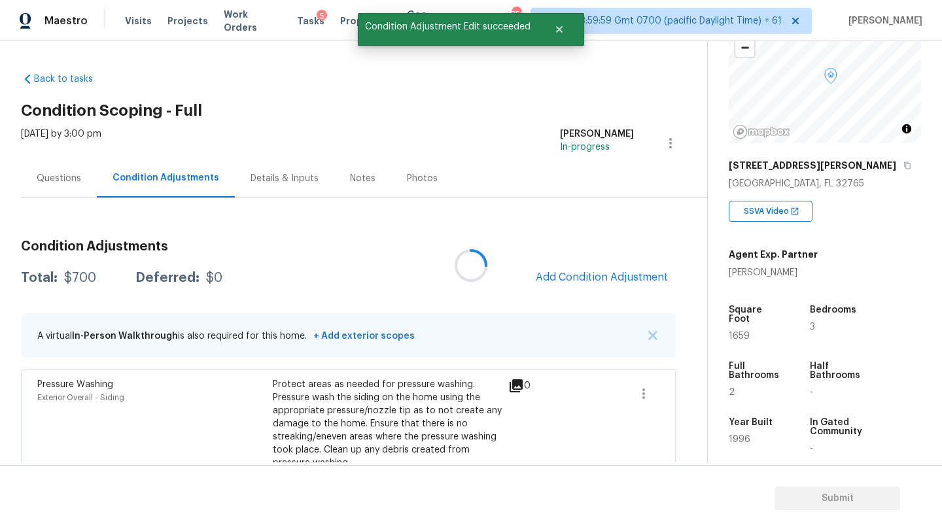
click at [594, 274] on div at bounding box center [471, 265] width 942 height 531
click at [594, 274] on span "Add Condition Adjustment" at bounding box center [602, 278] width 132 height 12
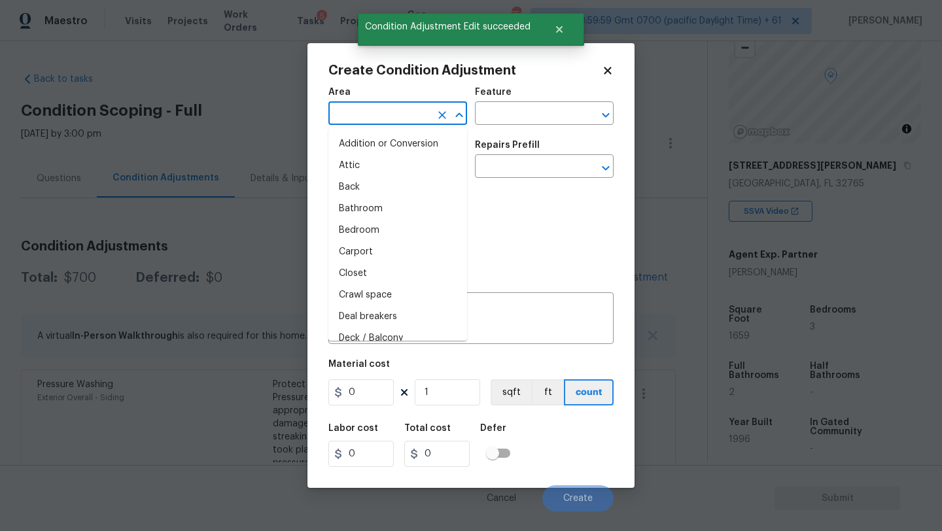
click at [363, 118] on input "text" at bounding box center [379, 115] width 102 height 20
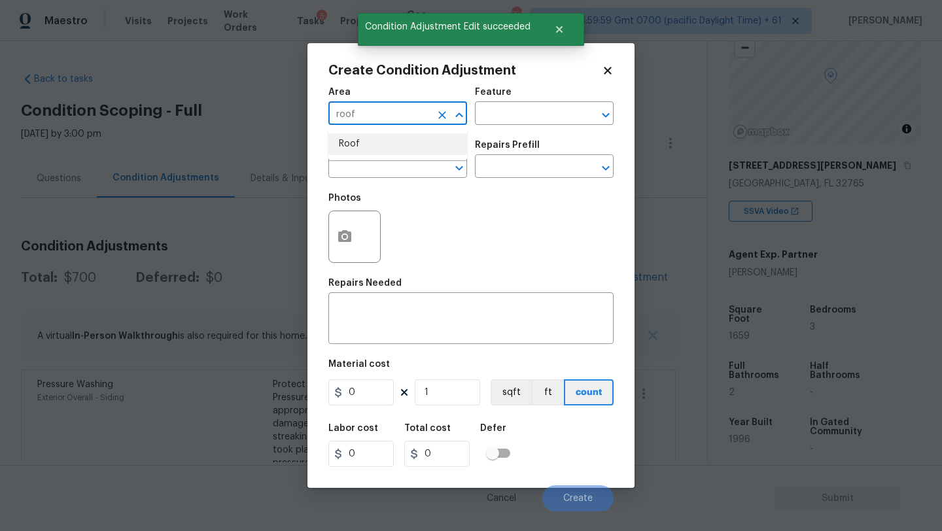
click at [363, 139] on li "Roof" at bounding box center [397, 144] width 139 height 22
type input "Roof"
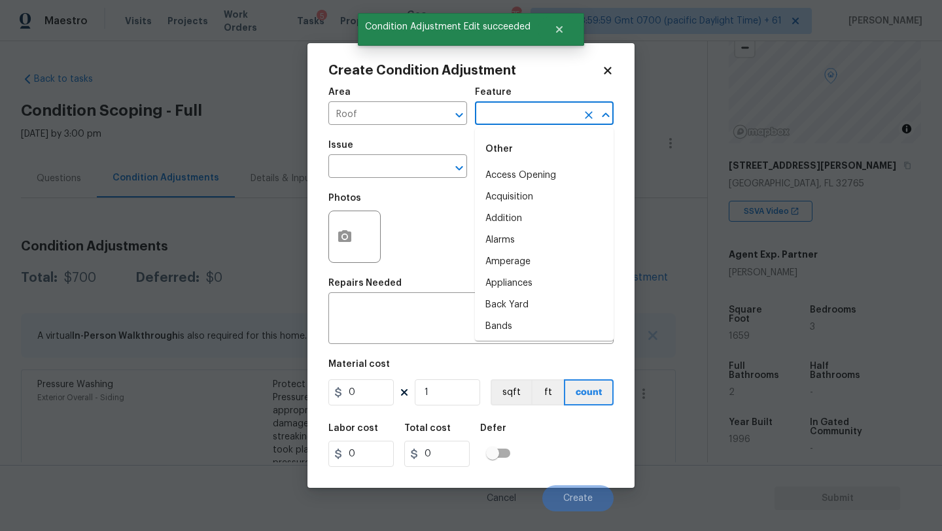
click at [516, 113] on input "text" at bounding box center [526, 115] width 102 height 20
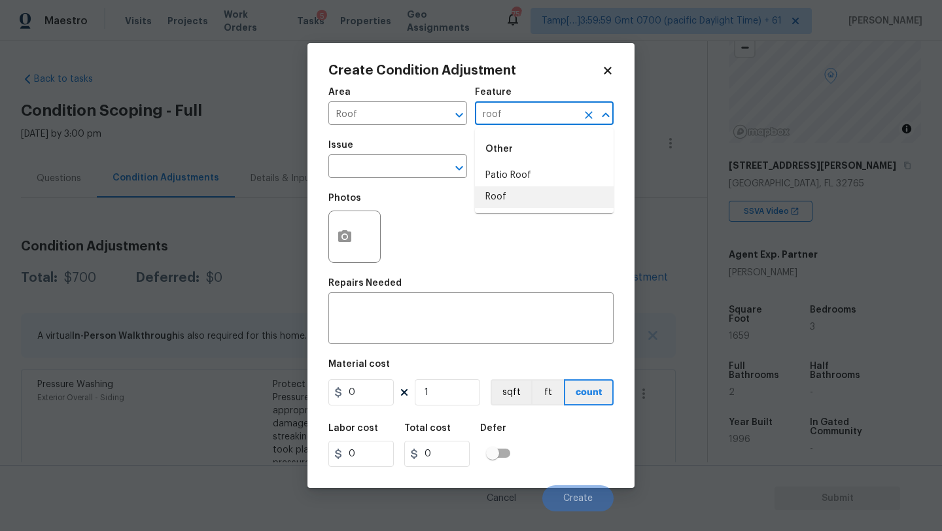
click at [518, 205] on li "Roof" at bounding box center [544, 197] width 139 height 22
type input "Roof"
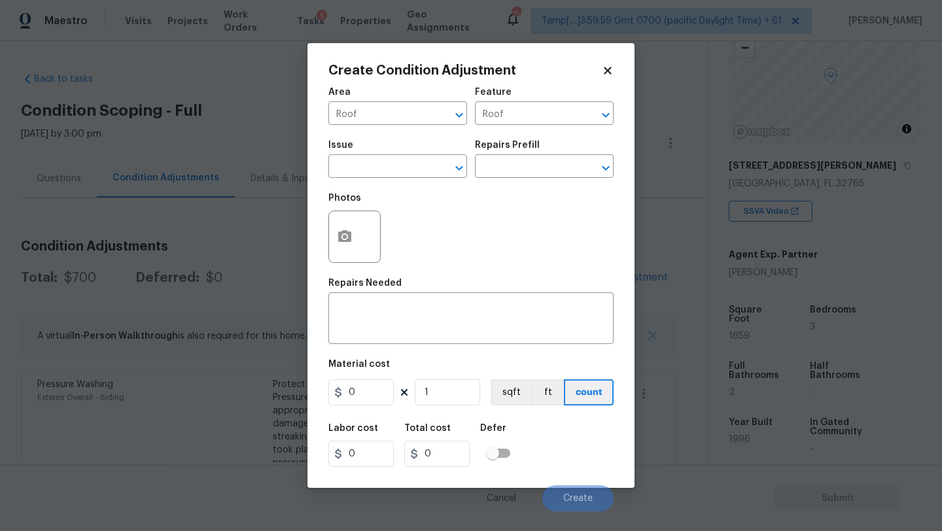
click at [359, 150] on div "Issue" at bounding box center [397, 149] width 139 height 17
click at [359, 162] on input "text" at bounding box center [379, 168] width 102 height 20
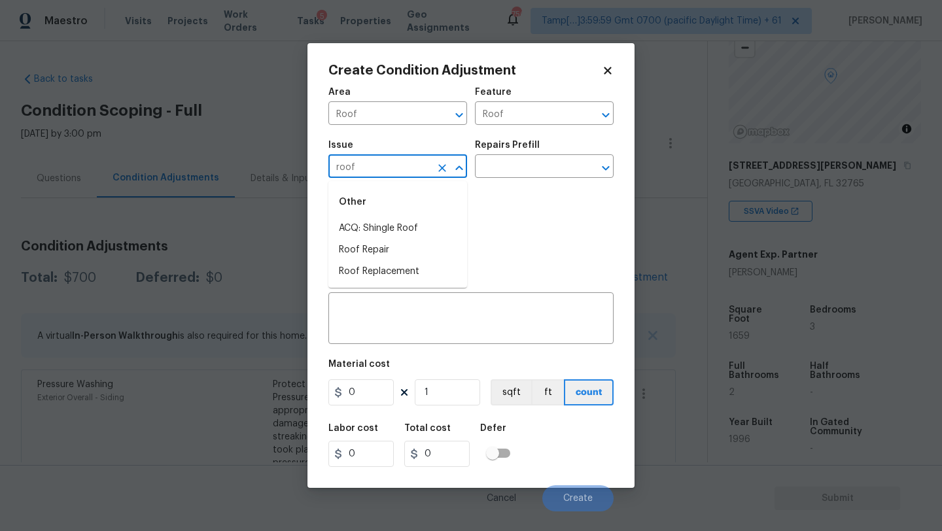
click at [369, 219] on li "ACQ: Shingle Roof" at bounding box center [397, 229] width 139 height 22
type input "ACQ: Shingle Roof"
click at [518, 169] on input "text" at bounding box center [526, 168] width 102 height 20
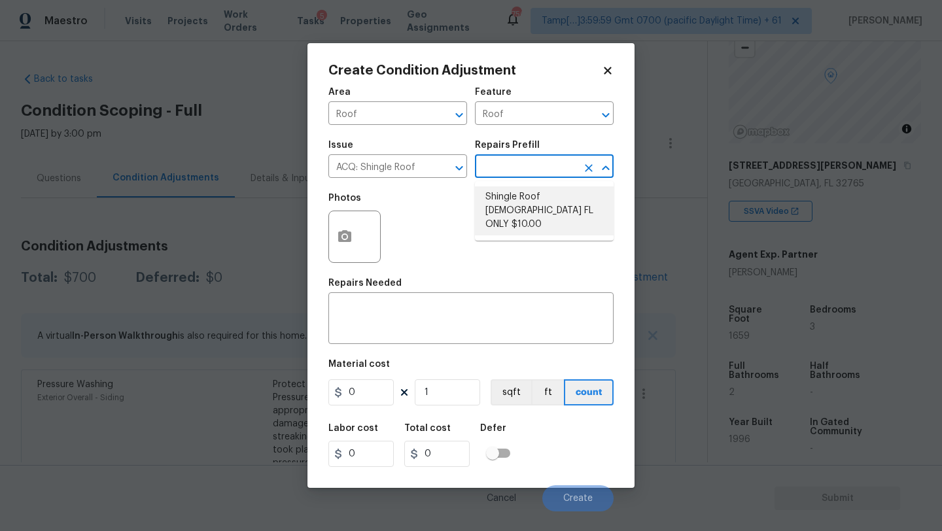
click at [556, 207] on li "Shingle Roof 15+ Years Old FL ONLY $10.00" at bounding box center [544, 210] width 139 height 49
type input "Acquisition"
type textarea "Acquisition Scope (Florida Only): Shingle Roof 15+ years in age maintenance."
type input "10"
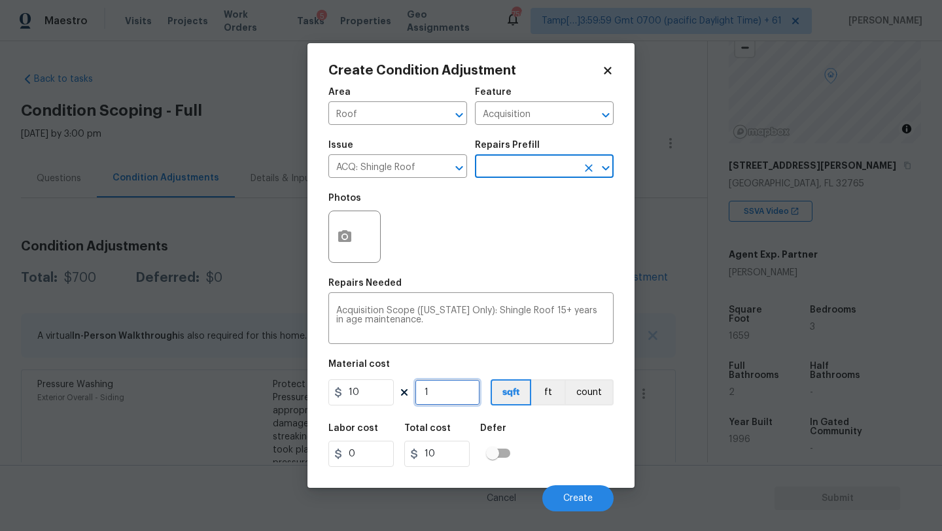
click at [468, 390] on input "1" at bounding box center [447, 393] width 65 height 26
type input "16"
type input "160"
type input "165"
type input "1650"
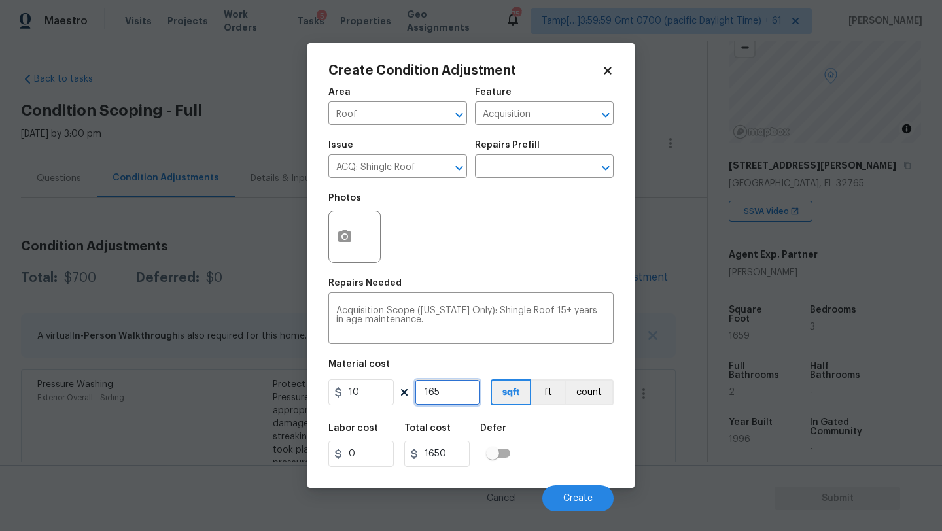
type input "1659"
type input "16590"
type input "1659"
click at [576, 491] on button "Create" at bounding box center [577, 499] width 71 height 26
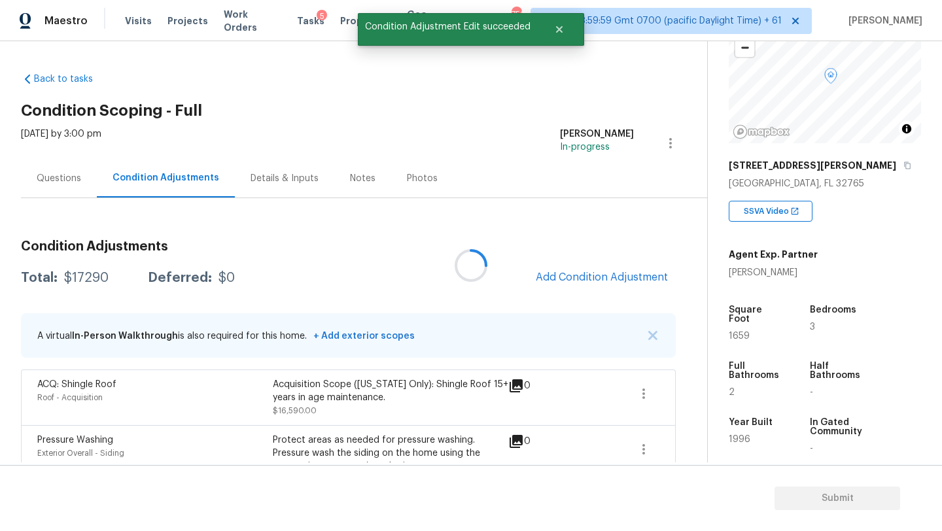
click at [585, 269] on div at bounding box center [471, 265] width 942 height 531
click at [585, 270] on button "Add Condition Adjustment" at bounding box center [602, 277] width 148 height 27
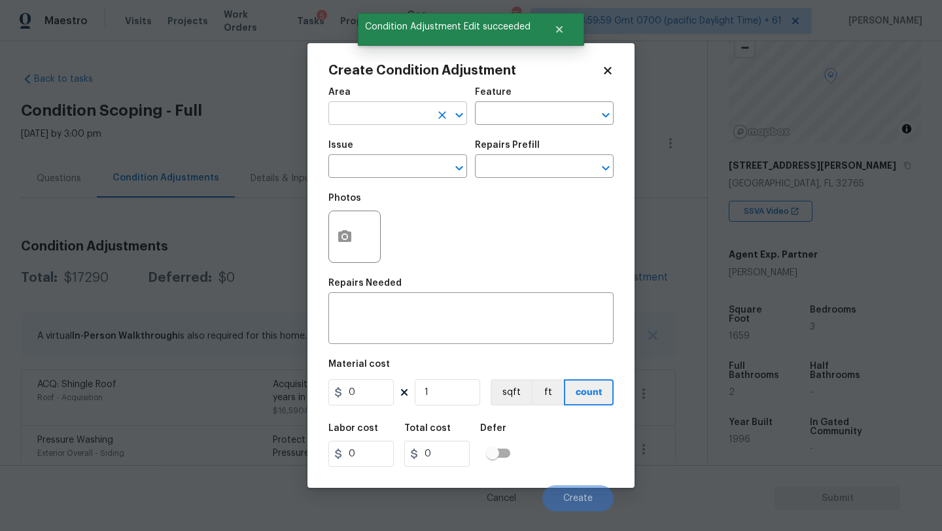
click at [375, 120] on input "text" at bounding box center [379, 115] width 102 height 20
click at [366, 147] on li "HVAC" at bounding box center [397, 144] width 139 height 22
type input "HVAC"
click at [516, 118] on input "text" at bounding box center [526, 115] width 102 height 20
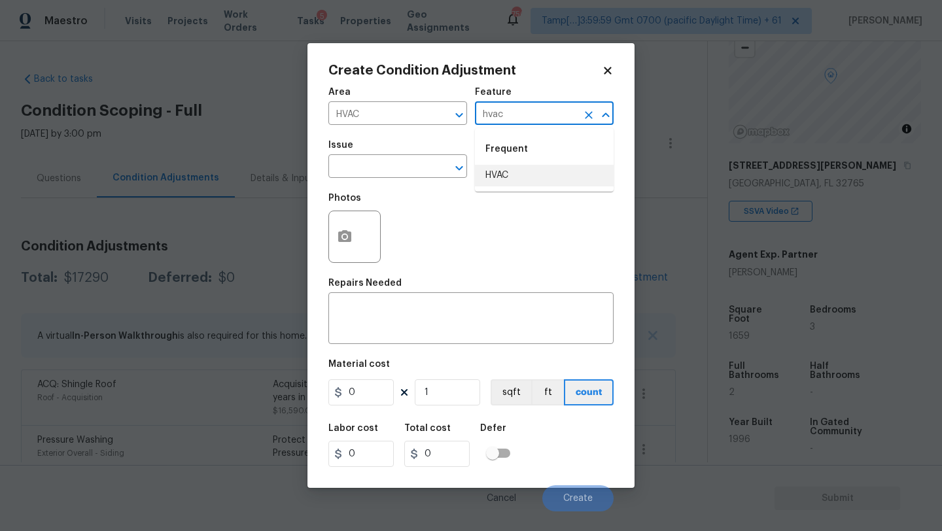
drag, startPoint x: 520, startPoint y: 177, endPoint x: 489, endPoint y: 177, distance: 30.8
click at [521, 177] on li "HVAC" at bounding box center [544, 176] width 139 height 22
type input "HVAC"
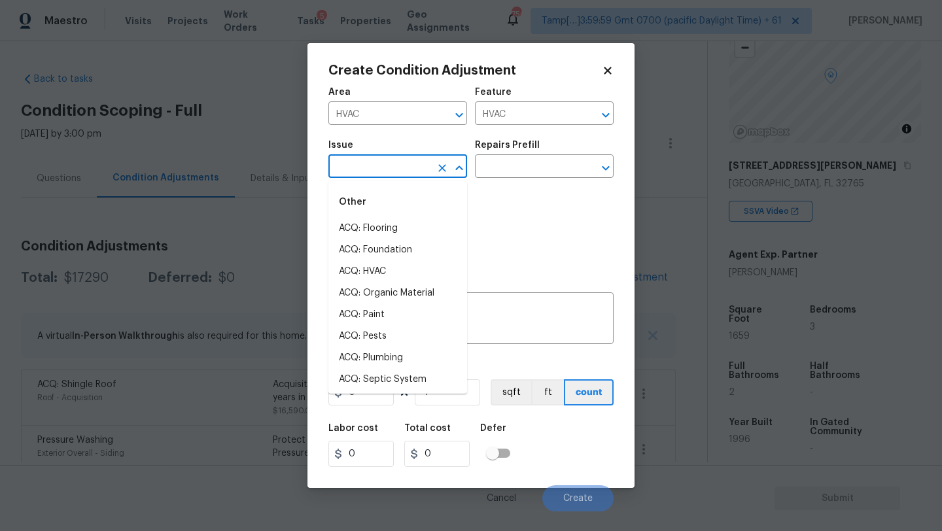
click at [400, 177] on input "text" at bounding box center [379, 168] width 102 height 20
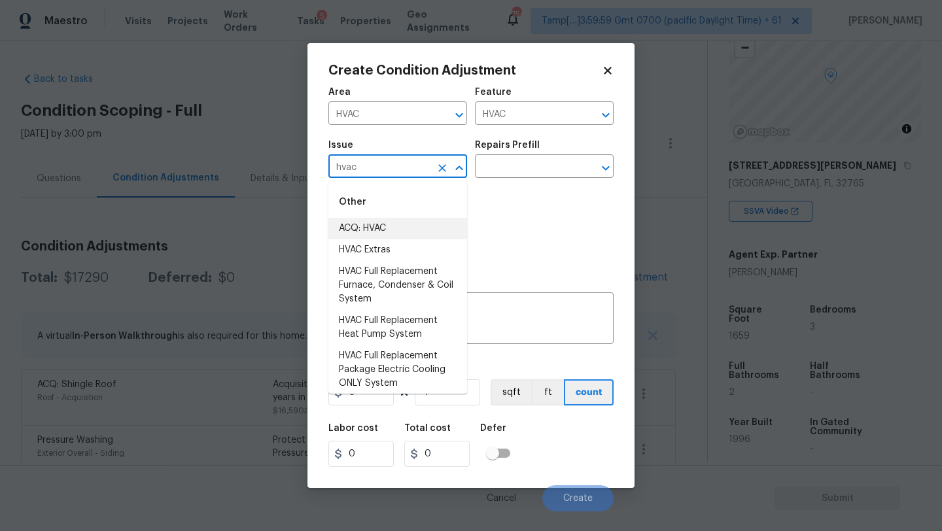
click at [390, 227] on li "ACQ: HVAC" at bounding box center [397, 229] width 139 height 22
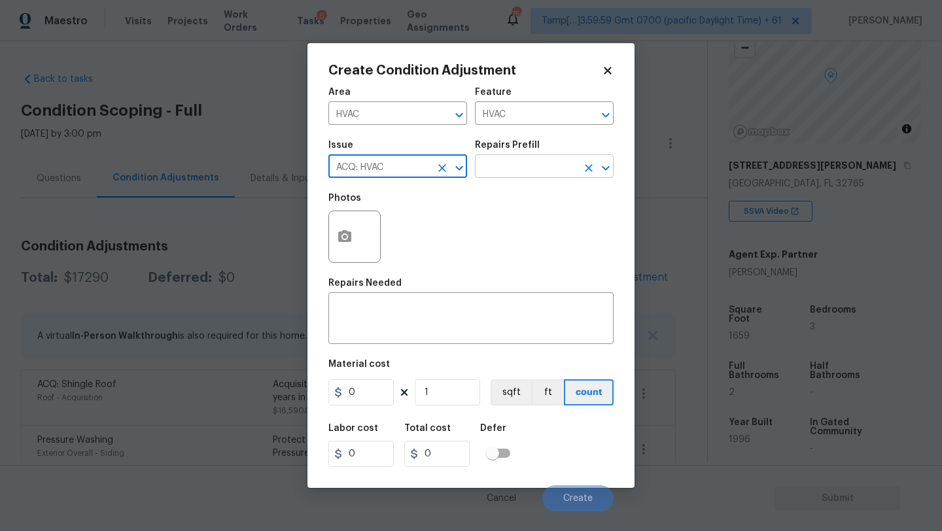
type input "ACQ: HVAC"
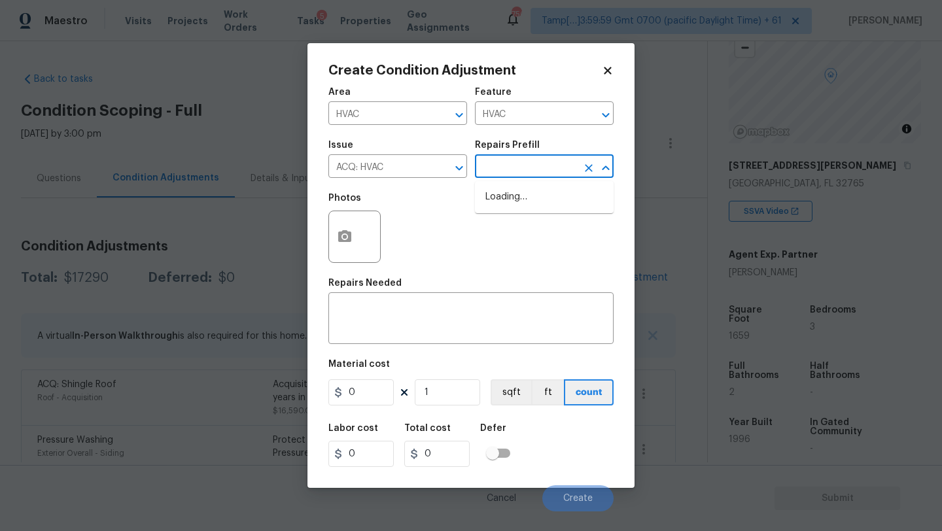
click at [537, 161] on input "text" at bounding box center [526, 168] width 102 height 20
click at [537, 215] on li "Non-Functional HVAC. Full System Replacement $5,550.00" at bounding box center [544, 210] width 139 height 49
type input "Acquisition"
type textarea "Acquisition Scope: Full System Replacement"
type input "5550"
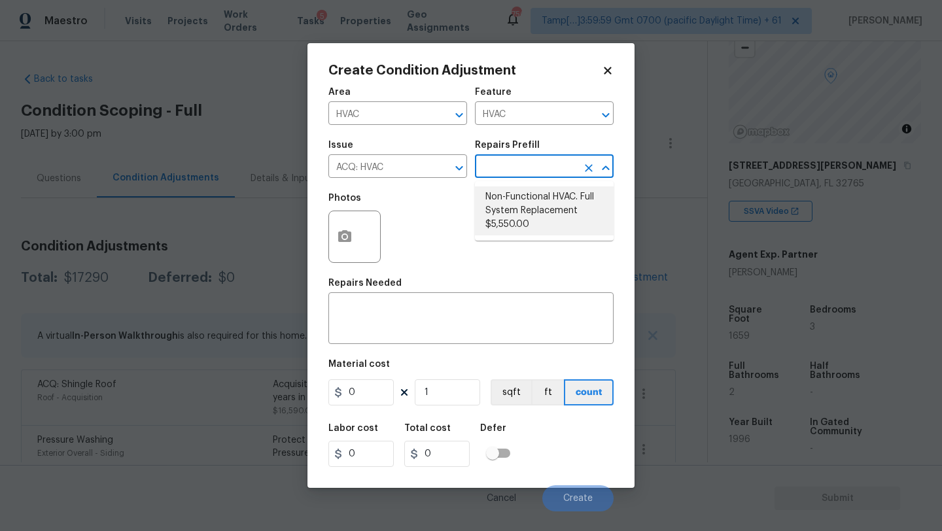
type input "5550"
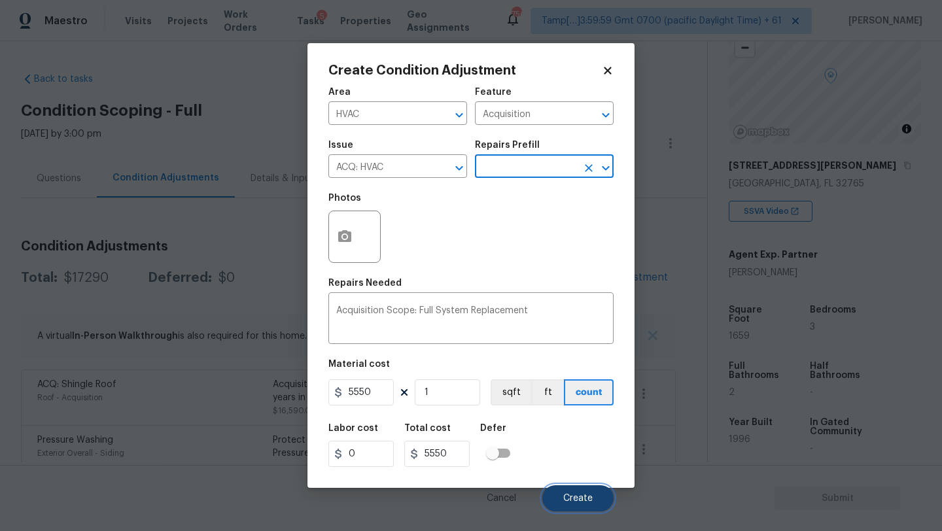
click at [564, 491] on button "Create" at bounding box center [577, 499] width 71 height 26
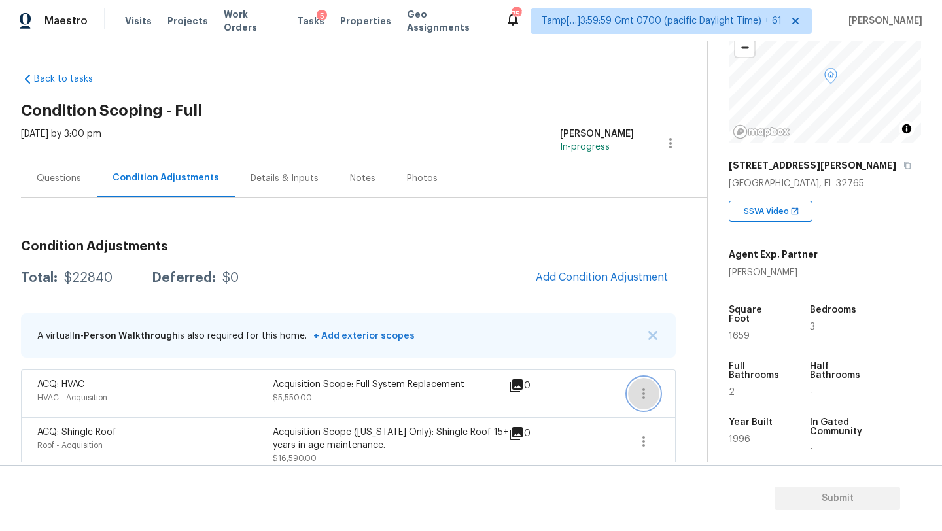
click at [645, 382] on button "button" at bounding box center [643, 393] width 31 height 31
click at [673, 382] on link "Edit" at bounding box center [718, 391] width 111 height 20
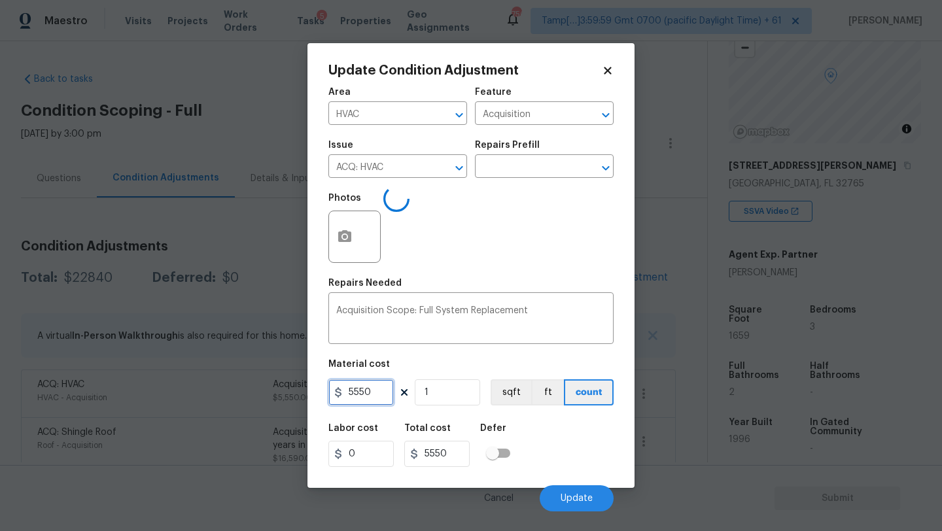
click at [351, 397] on input "5550" at bounding box center [360, 393] width 65 height 26
type input "6500"
click at [555, 499] on button "Update" at bounding box center [577, 499] width 74 height 26
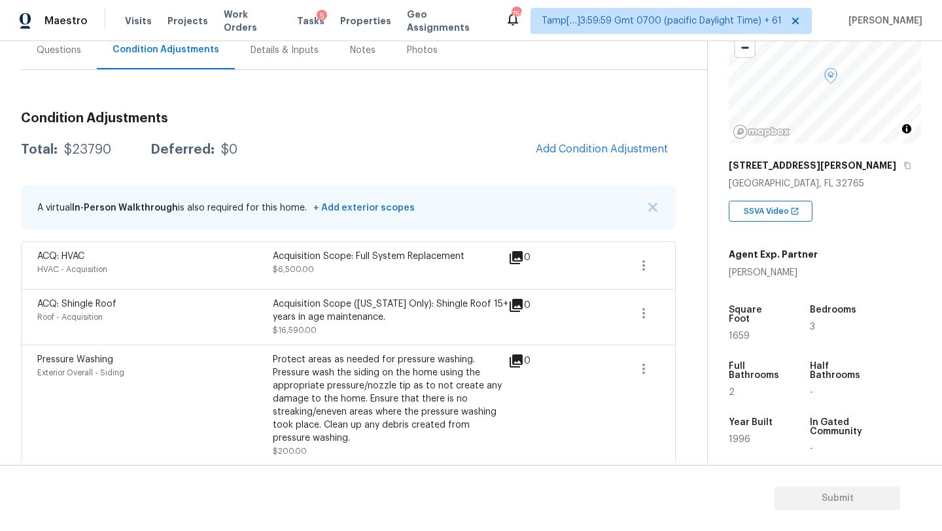
scroll to position [40, 0]
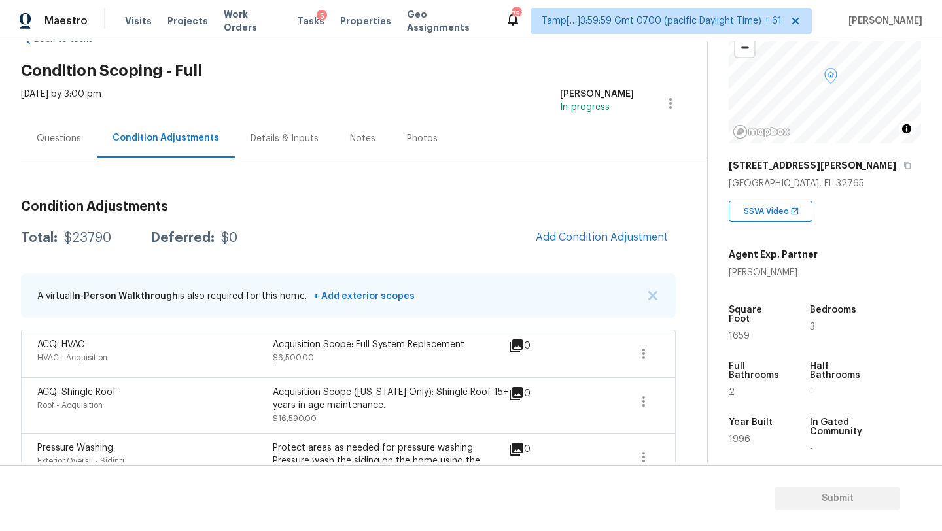
click at [72, 142] on div "Questions" at bounding box center [59, 138] width 44 height 13
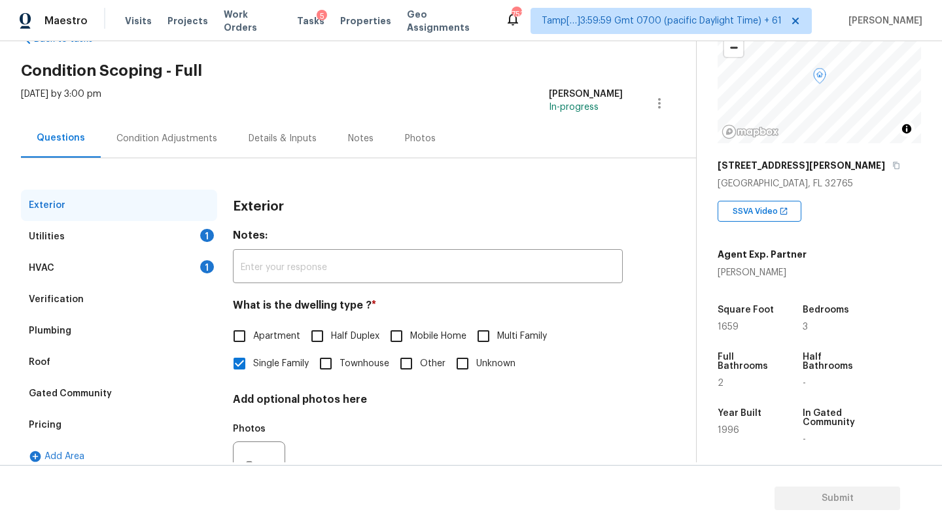
click at [113, 294] on div "Verification" at bounding box center [119, 299] width 196 height 31
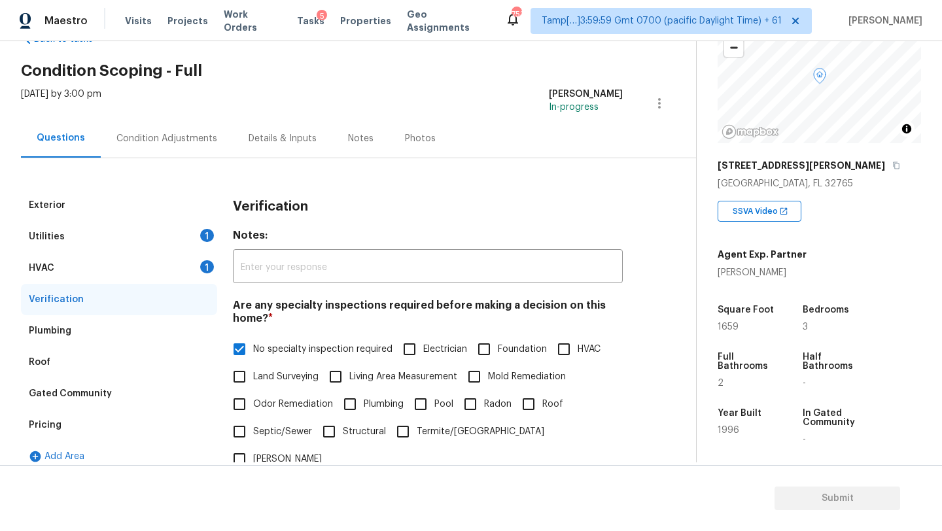
scroll to position [256, 0]
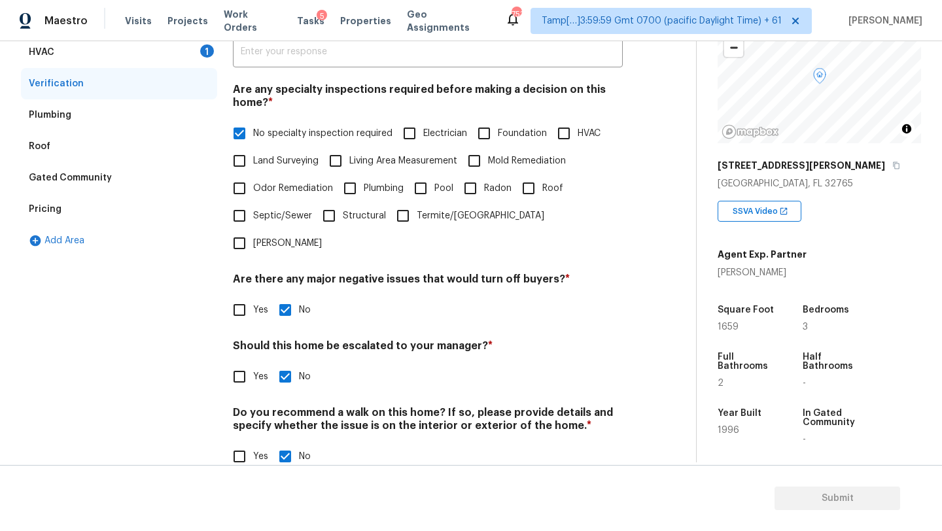
click at [243, 363] on input "Yes" at bounding box center [239, 376] width 27 height 27
checkbox input "true"
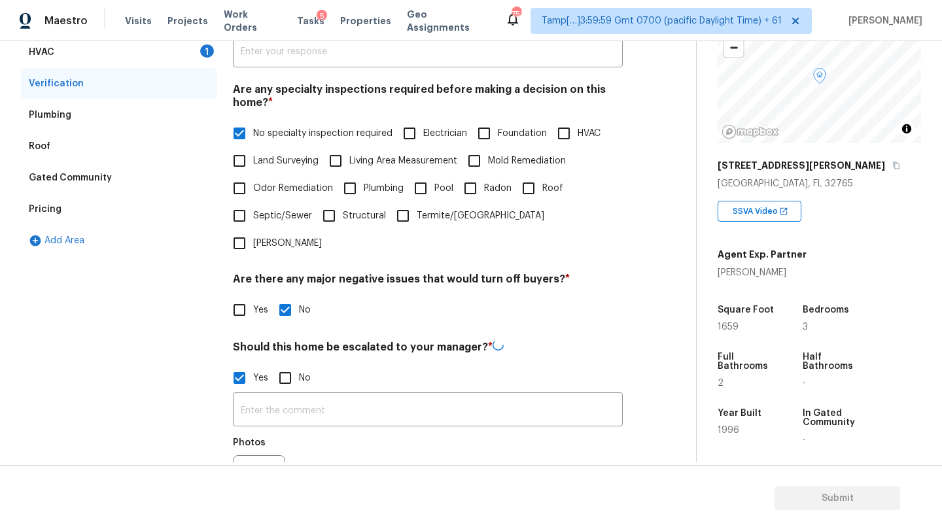
checkbox input "false"
click at [266, 396] on input "text" at bounding box center [428, 411] width 390 height 31
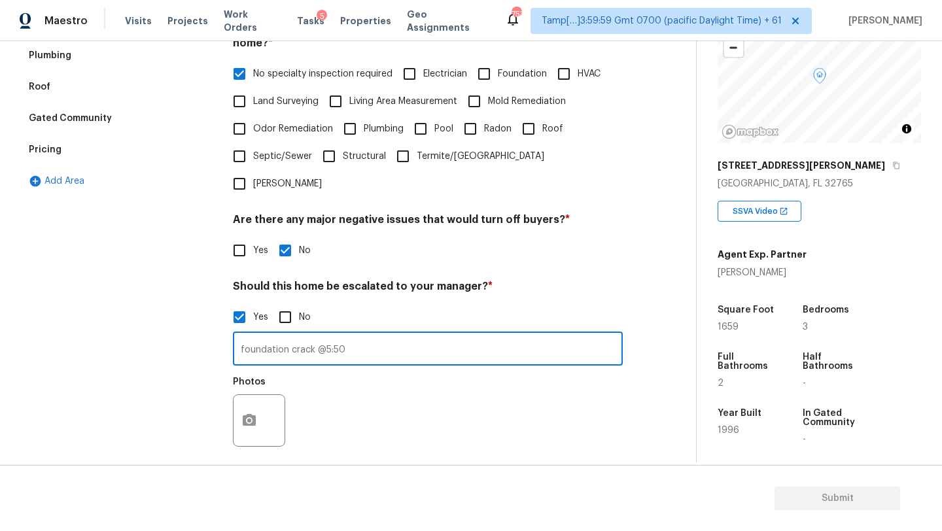
scroll to position [370, 0]
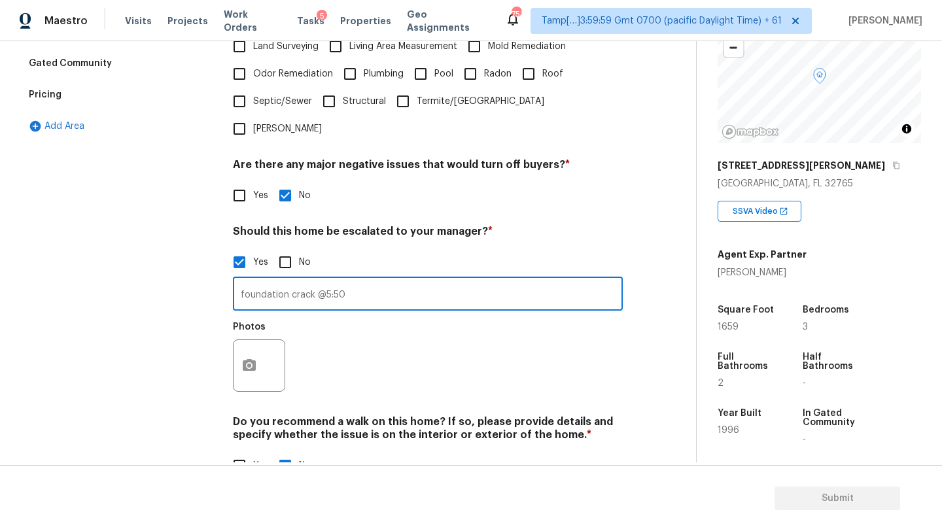
type input "foundation crack @5:50"
click at [266, 340] on div at bounding box center [259, 366] width 52 height 52
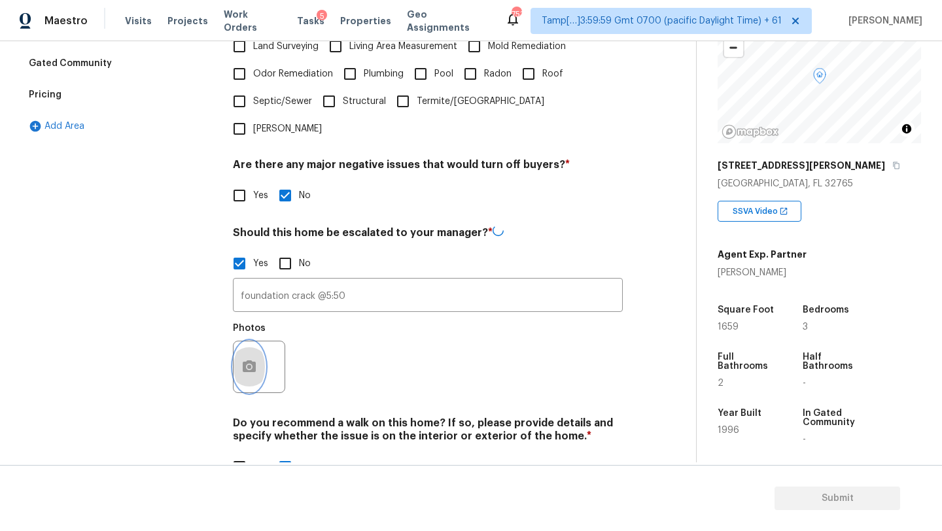
click at [251, 359] on icon "button" at bounding box center [249, 367] width 16 height 16
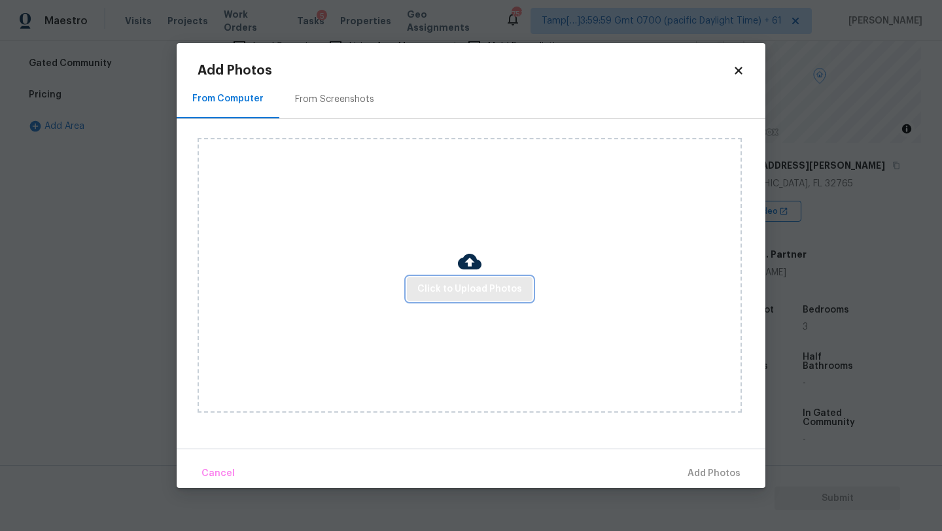
click at [467, 283] on span "Click to Upload Photos" at bounding box center [469, 289] width 105 height 16
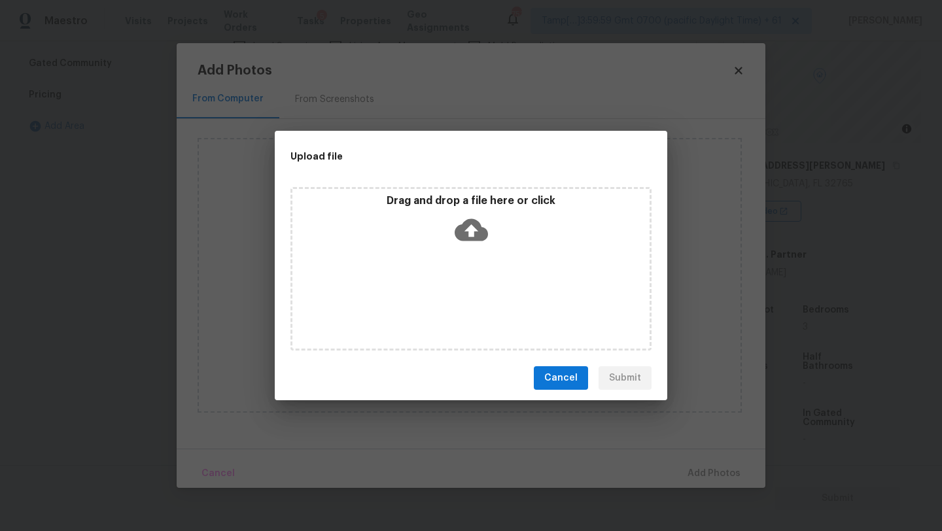
click at [467, 238] on icon at bounding box center [471, 230] width 33 height 22
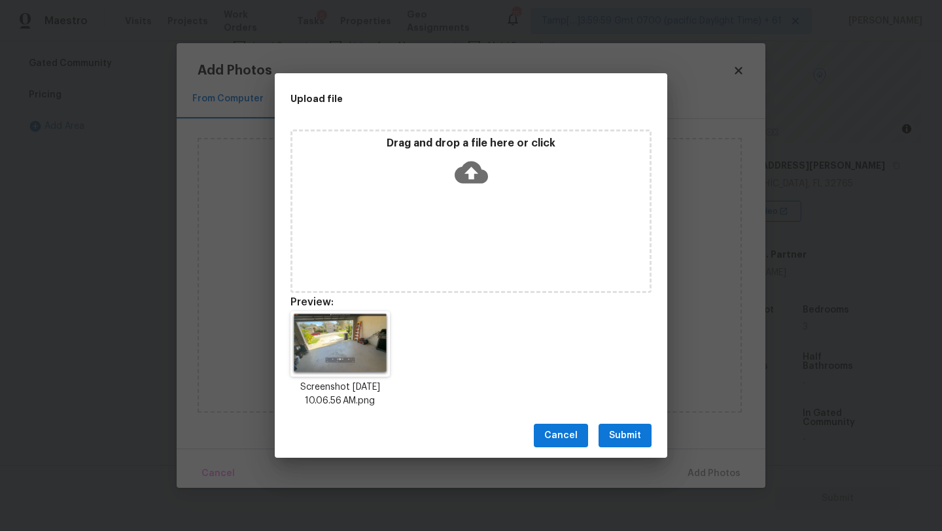
click at [627, 443] on span "Submit" at bounding box center [625, 436] width 32 height 16
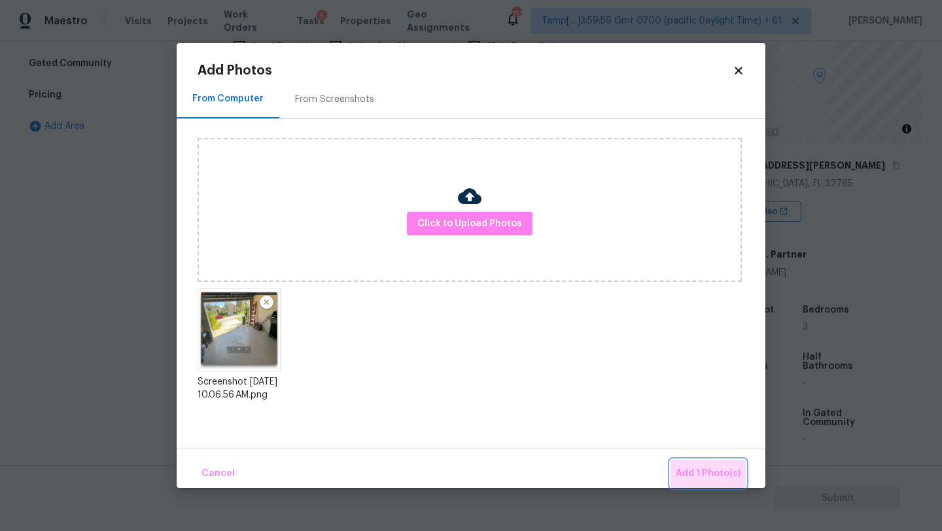
click at [731, 473] on span "Add 1 Photo(s)" at bounding box center [708, 474] width 65 height 16
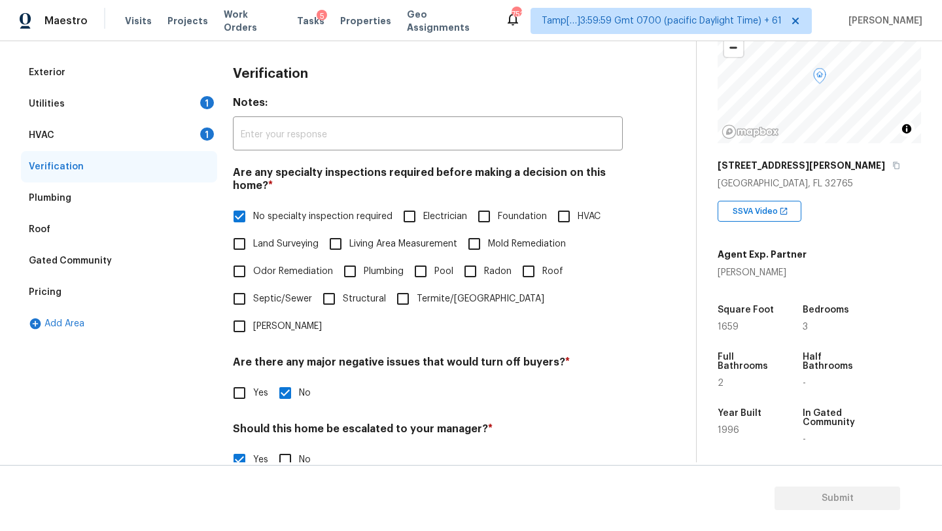
scroll to position [0, 0]
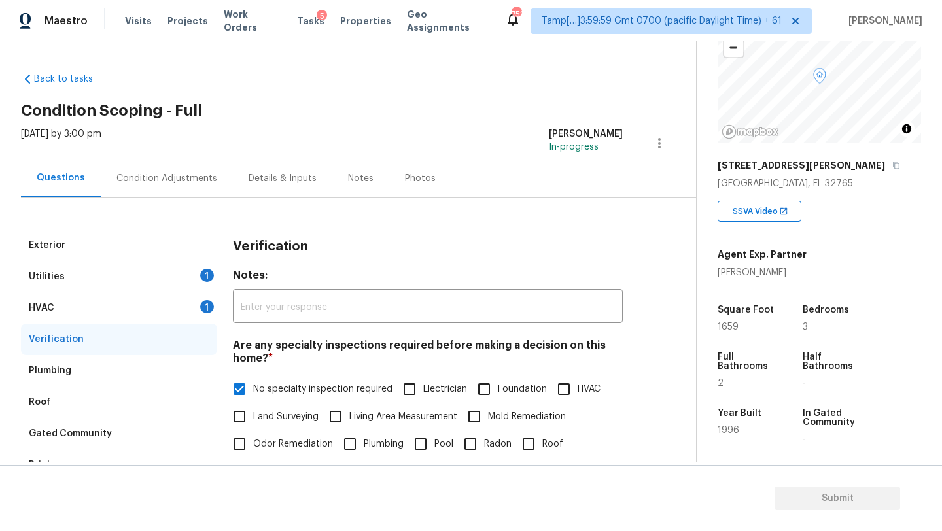
click at [133, 184] on div "Condition Adjustments" at bounding box center [166, 178] width 101 height 13
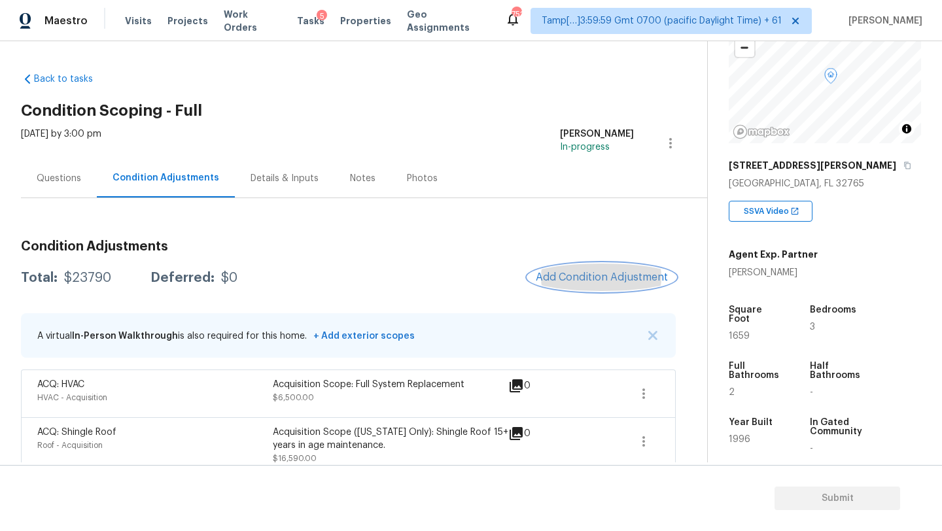
click at [594, 283] on span "Add Condition Adjustment" at bounding box center [602, 278] width 132 height 12
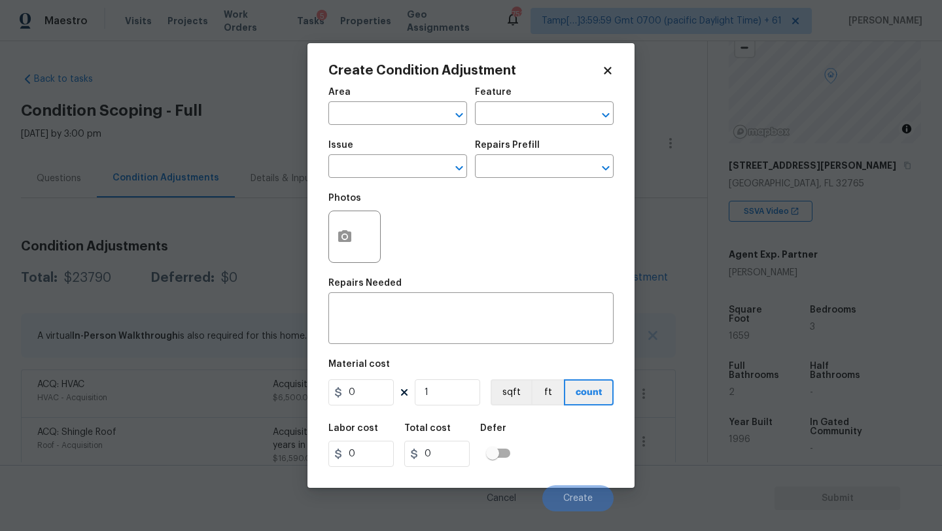
click at [358, 97] on div "Area" at bounding box center [397, 96] width 139 height 17
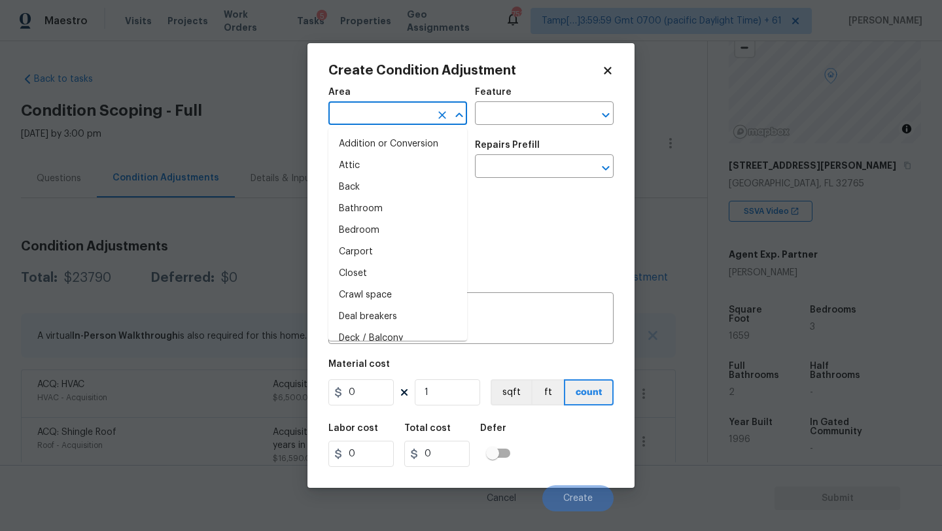
click at [358, 115] on input "text" at bounding box center [379, 115] width 102 height 20
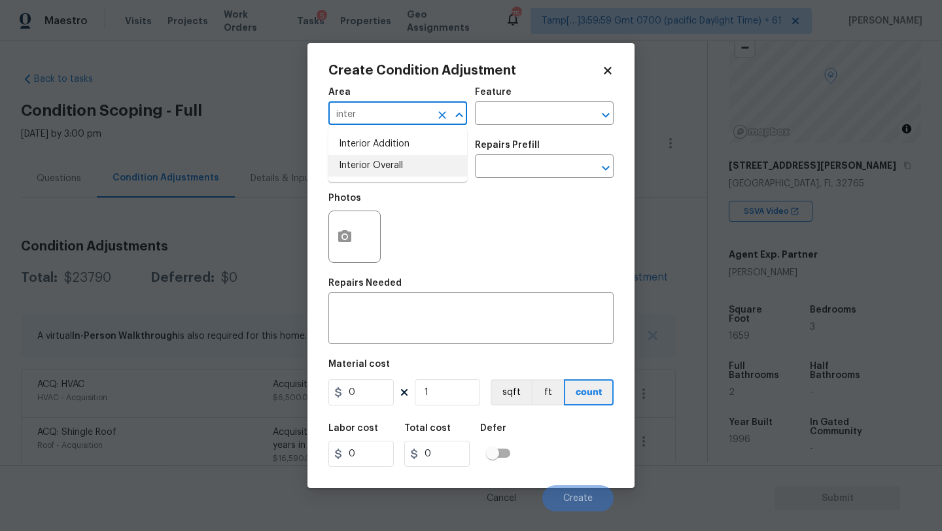
click at [359, 164] on li "Interior Overall" at bounding box center [397, 166] width 139 height 22
type input "Interior Overall"
click at [482, 124] on input "text" at bounding box center [526, 115] width 102 height 20
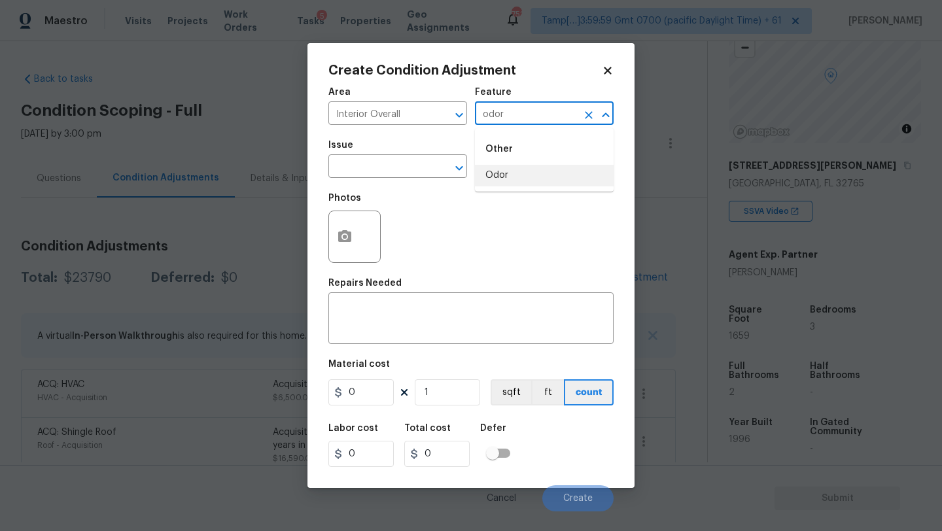
click at [482, 172] on li "Odor" at bounding box center [544, 176] width 139 height 22
type input "Odor"
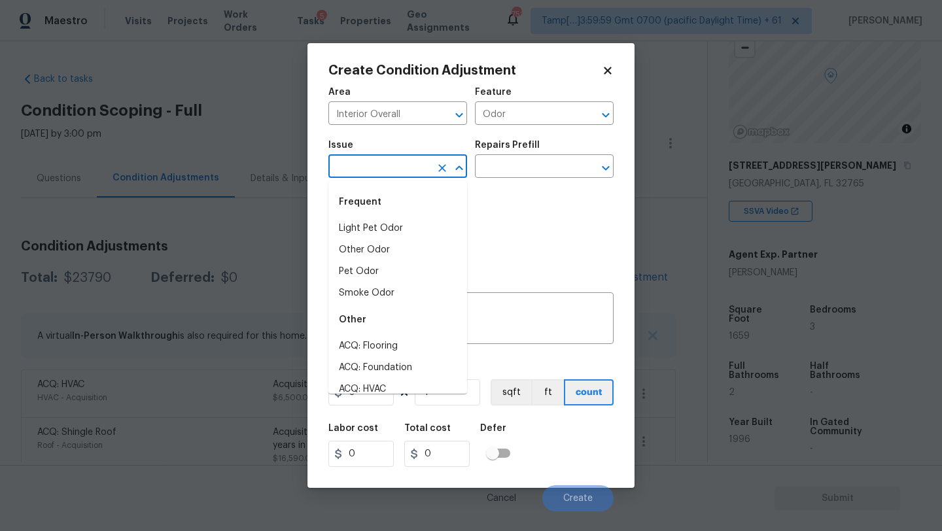
click at [426, 171] on input "text" at bounding box center [379, 168] width 102 height 20
click at [398, 227] on li "Light Pet Odor" at bounding box center [397, 229] width 139 height 22
type input "Light Pet Odor"
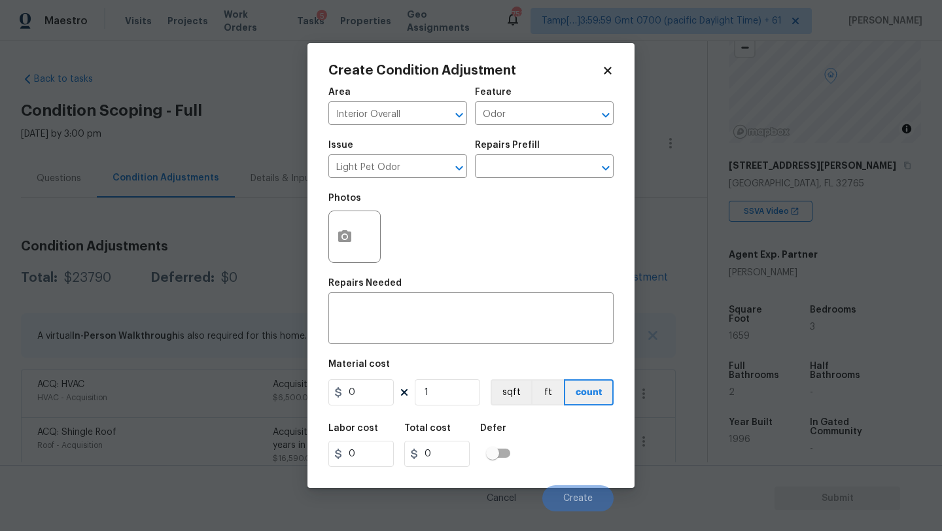
click at [518, 156] on div "Repairs Prefill" at bounding box center [544, 149] width 139 height 17
click at [518, 159] on input "text" at bounding box center [526, 168] width 102 height 20
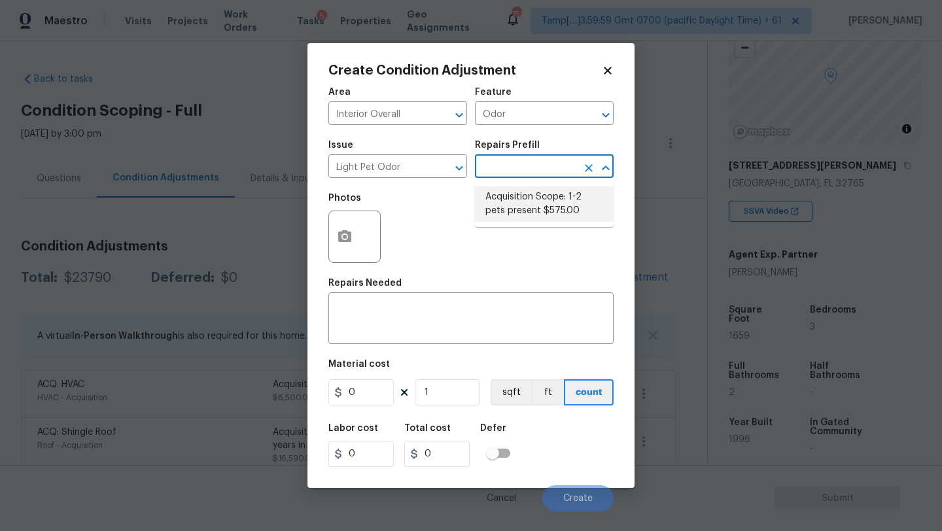
click at [515, 207] on li "Acquisition Scope: 1-2 pets present $575.00" at bounding box center [544, 203] width 139 height 35
type textarea "Acquisition Scope: 1-2 pets present"
type input "575"
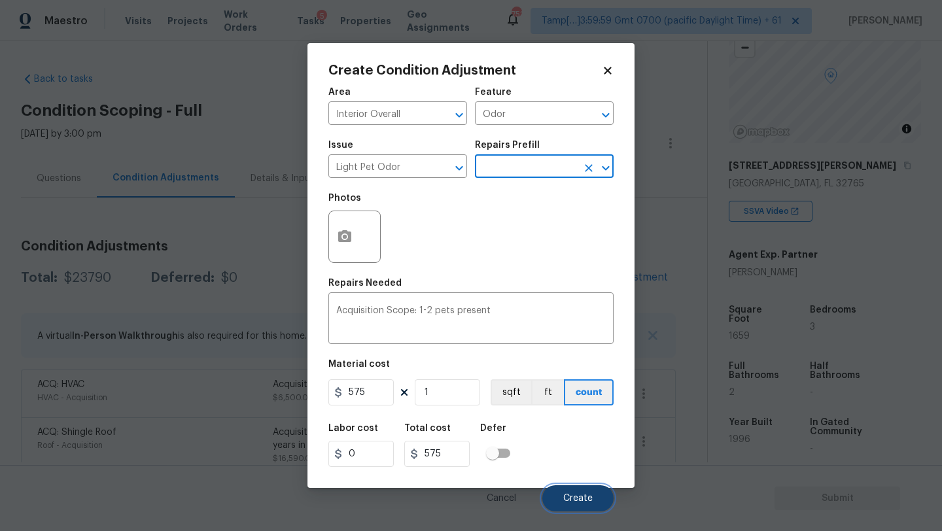
click at [566, 504] on span "Create" at bounding box center [577, 499] width 29 height 10
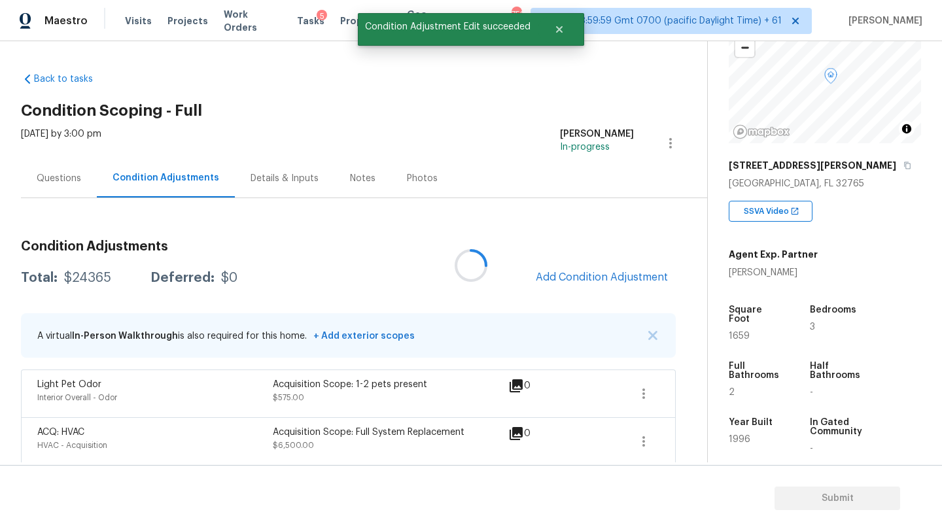
click at [597, 279] on div at bounding box center [471, 265] width 942 height 531
click at [597, 279] on span "Add Condition Adjustment" at bounding box center [602, 278] width 132 height 12
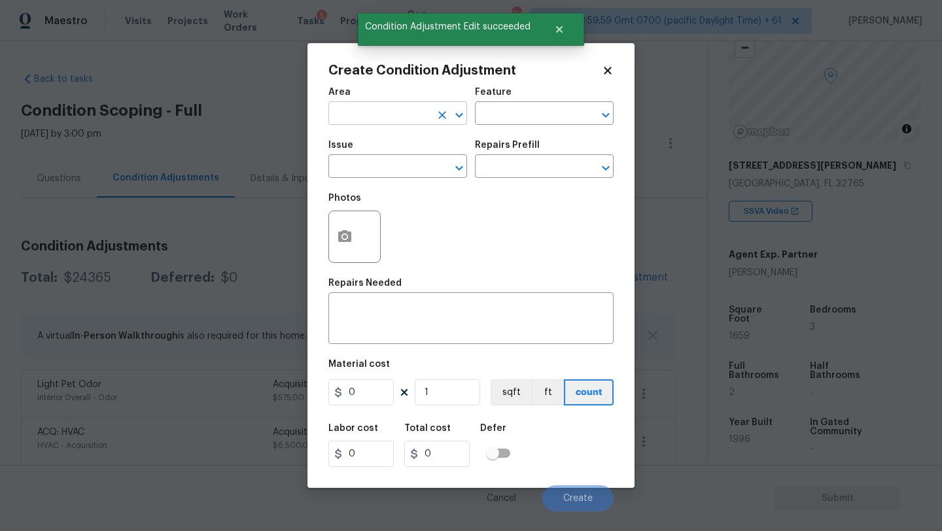
click at [395, 111] on input "text" at bounding box center [379, 115] width 102 height 20
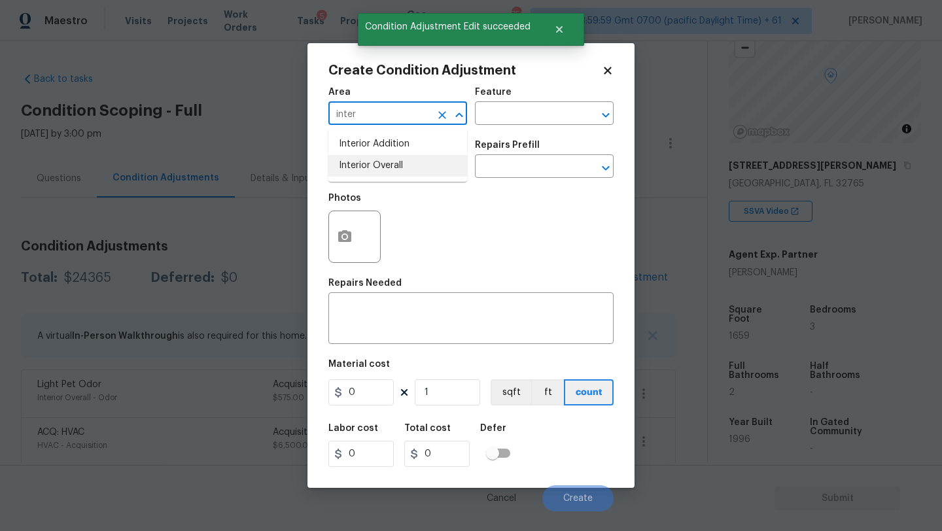
click at [401, 169] on li "Interior Overall" at bounding box center [397, 166] width 139 height 22
type input "Interior Overall"
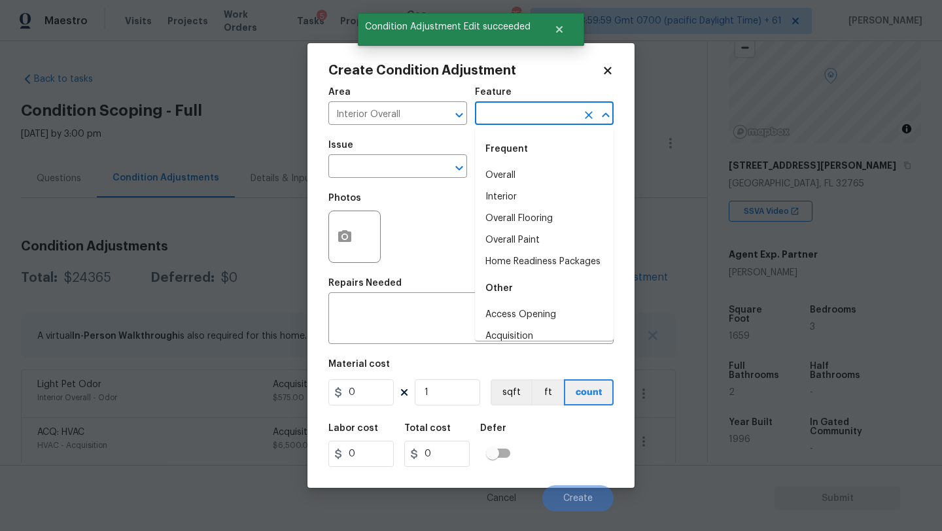
click at [505, 115] on input "text" at bounding box center [526, 115] width 102 height 20
click at [510, 213] on li "Overall Flooring" at bounding box center [544, 219] width 139 height 22
type input "Overall Flooring"
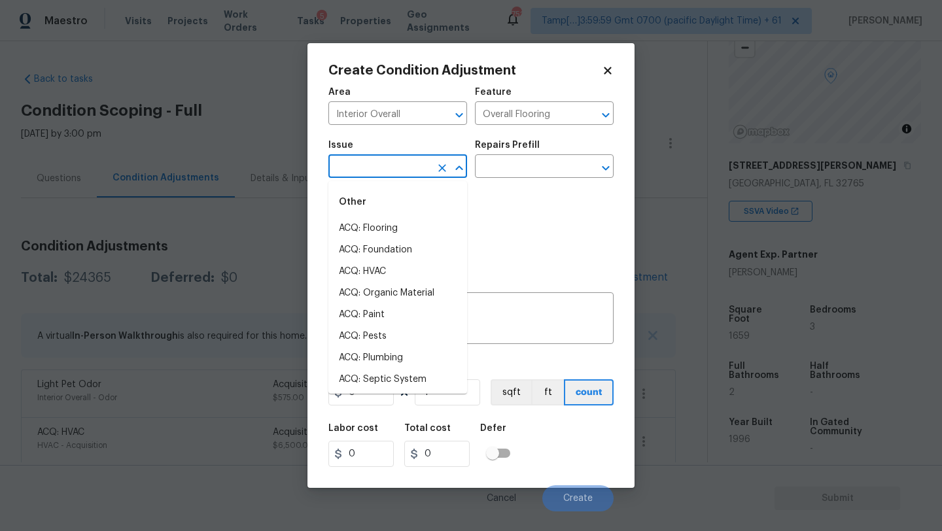
click at [410, 163] on input "text" at bounding box center [379, 168] width 102 height 20
click at [407, 227] on li "ACQ: Flooring" at bounding box center [397, 229] width 139 height 22
type input "ACQ: Flooring"
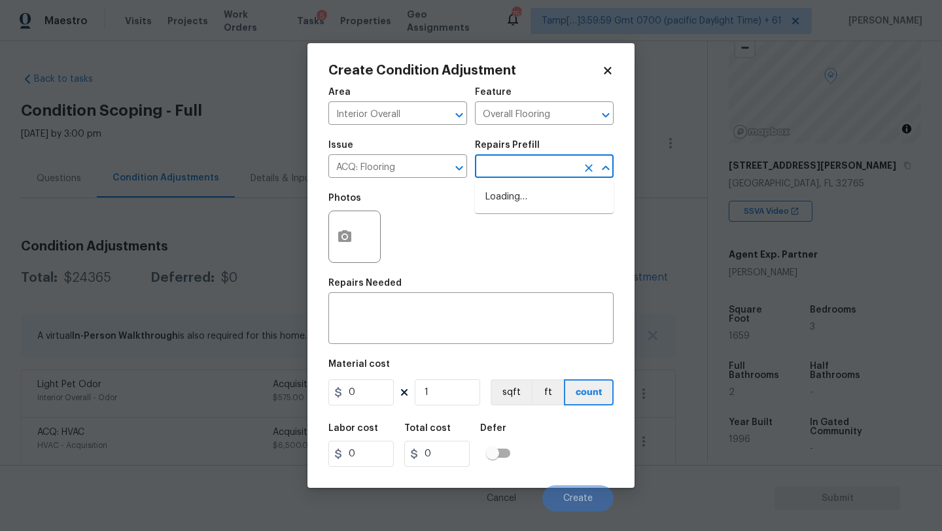
click at [521, 172] on input "text" at bounding box center [526, 168] width 102 height 20
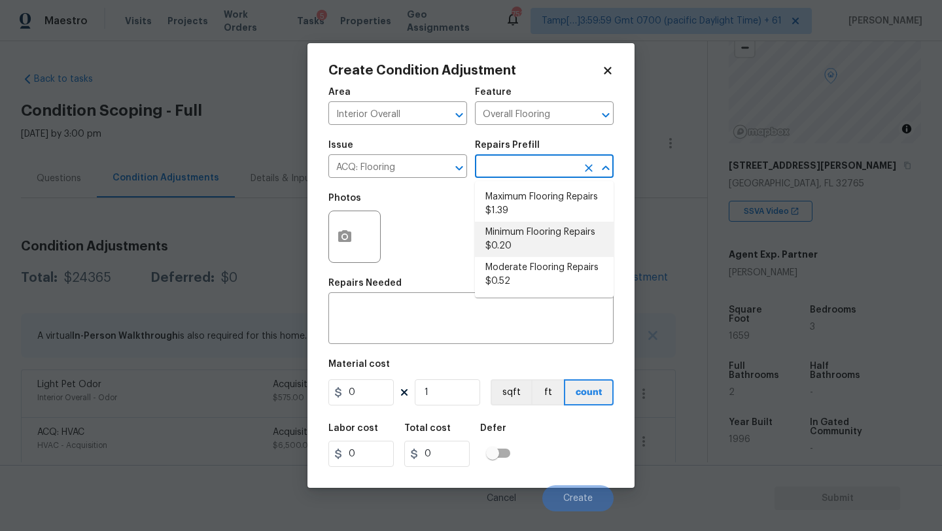
click at [522, 243] on li "Minimum Flooring Repairs $0.20" at bounding box center [544, 239] width 139 height 35
type input "Acquisition"
type textarea "Acquisition Scope: Minimum flooring repairs"
type input "0.2"
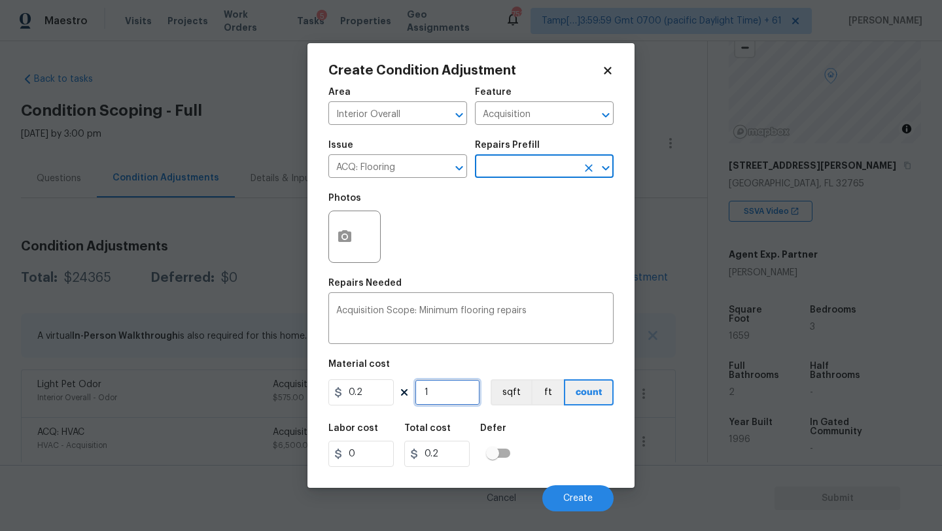
click at [467, 390] on input "1" at bounding box center [447, 393] width 65 height 26
type input "16"
type input "3.2"
type input "165"
type input "33"
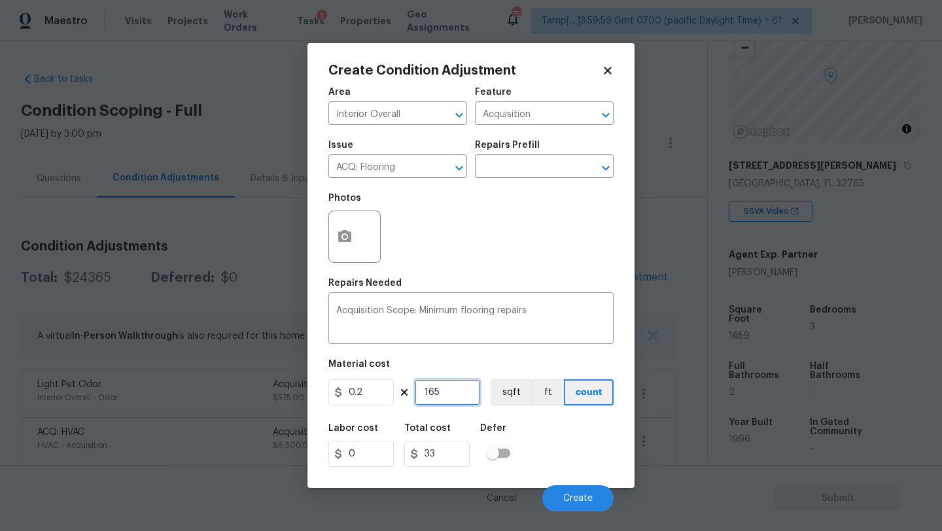
type input "1659"
type input "331.8"
type input "1659"
click at [569, 492] on button "Create" at bounding box center [577, 499] width 71 height 26
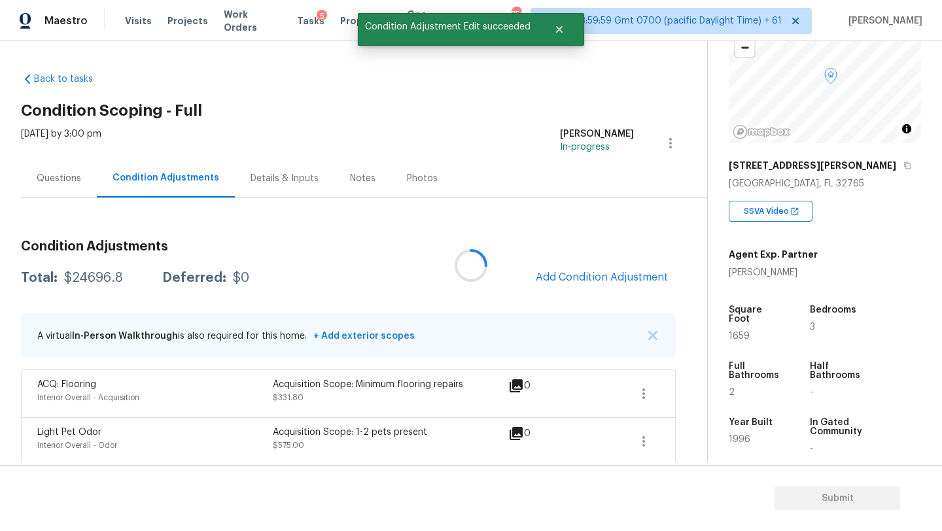
click at [586, 279] on div at bounding box center [471, 265] width 942 height 531
click at [586, 279] on span "Add Condition Adjustment" at bounding box center [602, 278] width 132 height 12
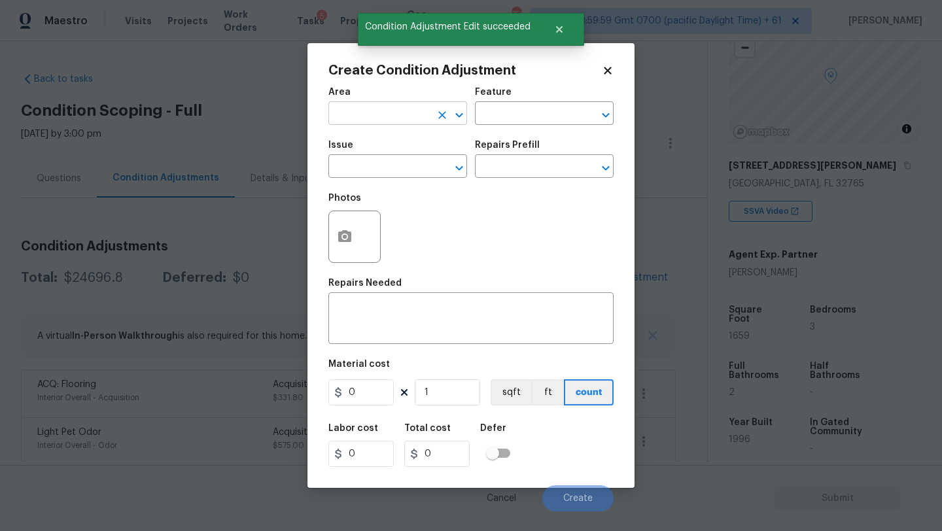
click at [381, 122] on input "text" at bounding box center [379, 115] width 102 height 20
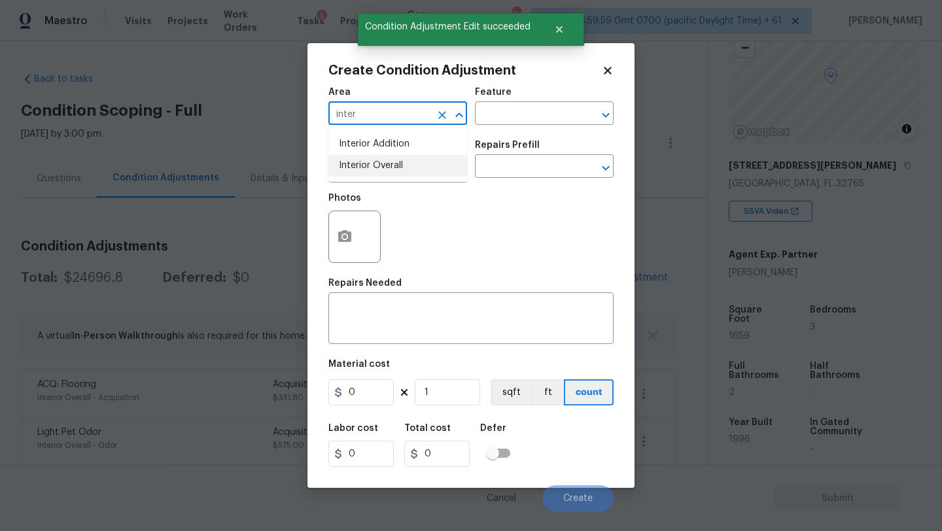
click at [393, 173] on li "Interior Overall" at bounding box center [397, 166] width 139 height 22
type input "Interior Overall"
click at [535, 120] on input "text" at bounding box center [526, 115] width 102 height 20
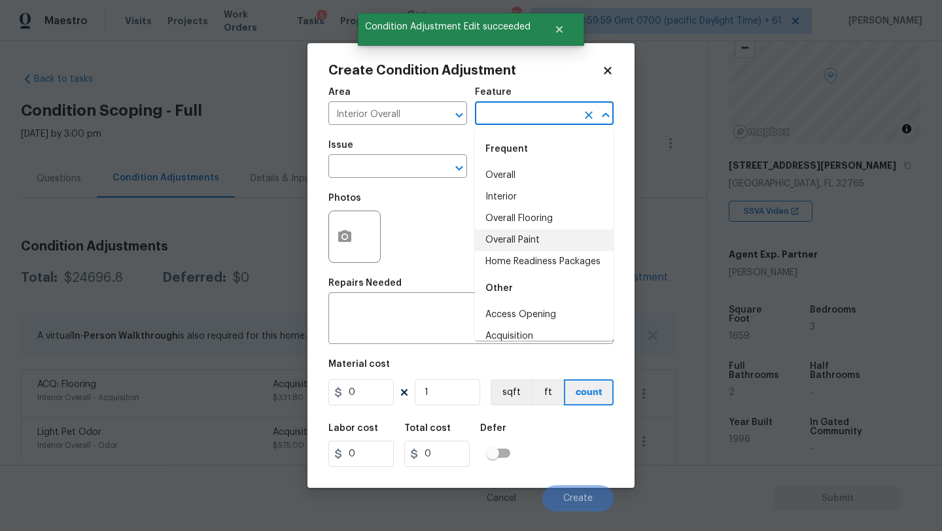
click at [531, 238] on li "Overall Paint" at bounding box center [544, 241] width 139 height 22
type input "Overall Paint"
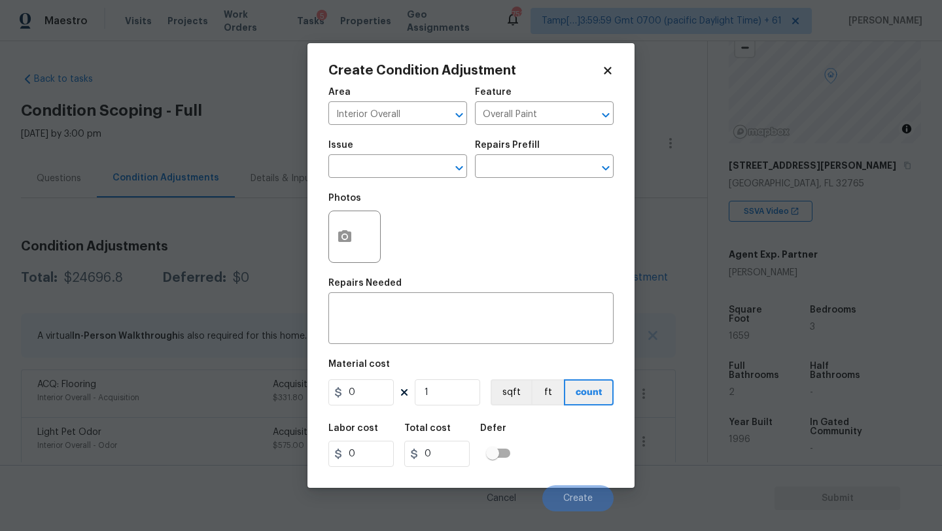
click at [385, 156] on div "Issue" at bounding box center [397, 149] width 139 height 17
click at [385, 162] on input "text" at bounding box center [379, 168] width 102 height 20
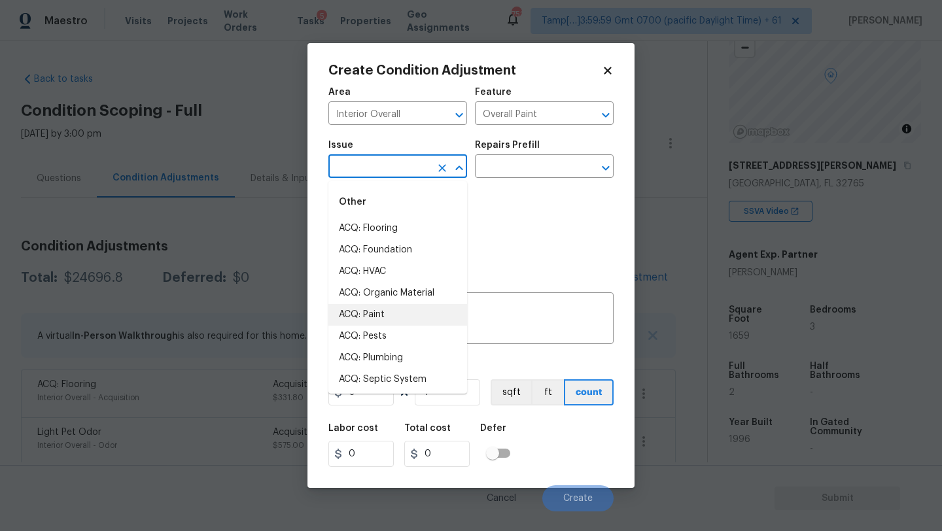
click at [385, 311] on li "ACQ: Paint" at bounding box center [397, 315] width 139 height 22
type input "ACQ: Paint"
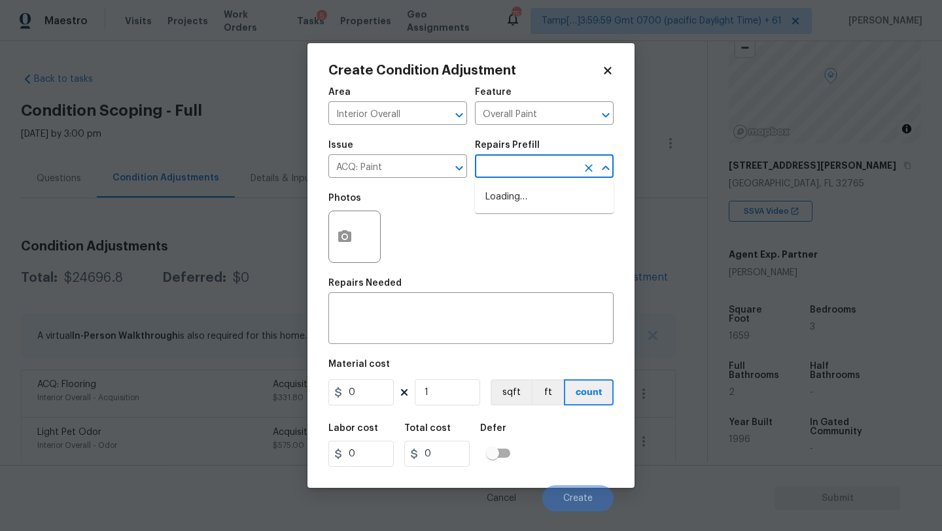
click at [509, 169] on input "text" at bounding box center [526, 168] width 102 height 20
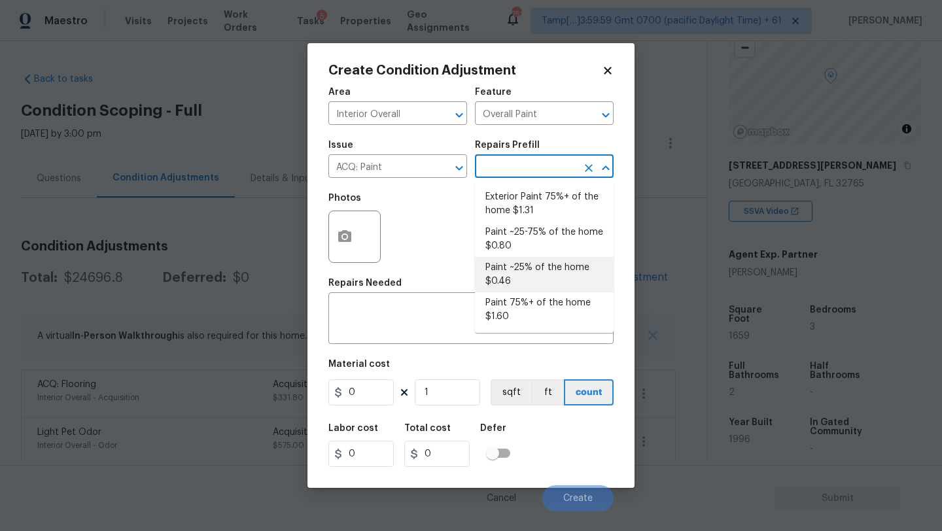
click at [527, 281] on li "Paint ~25% of the home $0.46" at bounding box center [544, 274] width 139 height 35
type input "Acquisition"
type textarea "Acquisition Scope: ~25% of the home needs interior paint"
type input "0.46"
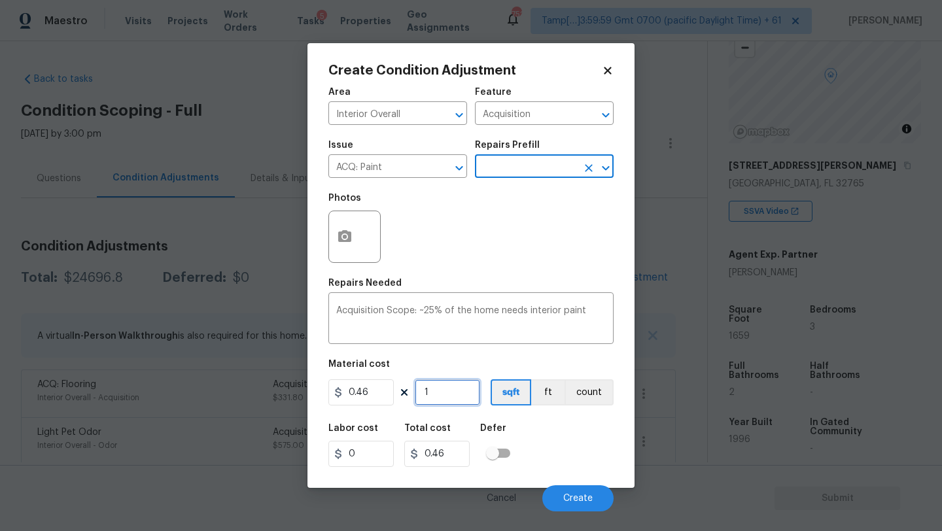
click at [463, 394] on input "1" at bounding box center [447, 393] width 65 height 26
type input "16"
type input "7.36"
type input "165"
type input "75.9"
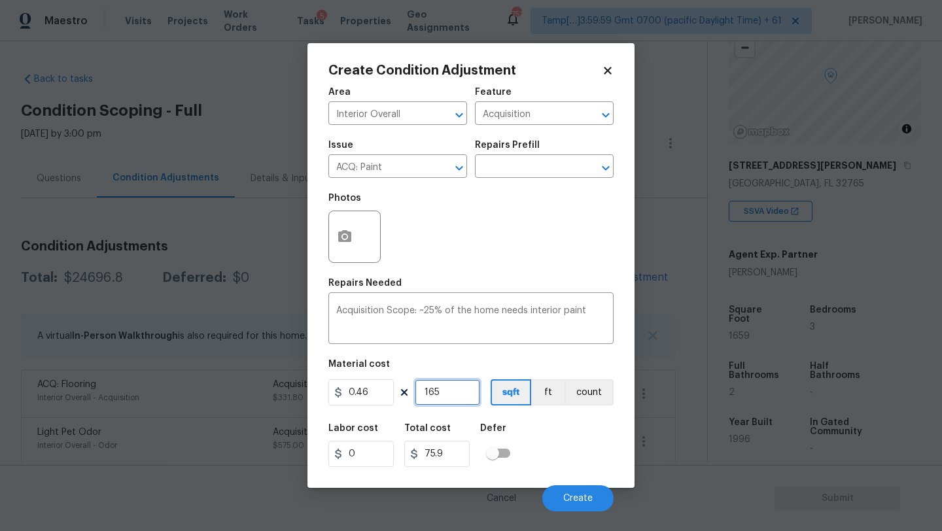
type input "1659"
type input "763.14"
type input "1659"
click at [502, 170] on input "text" at bounding box center [526, 168] width 102 height 20
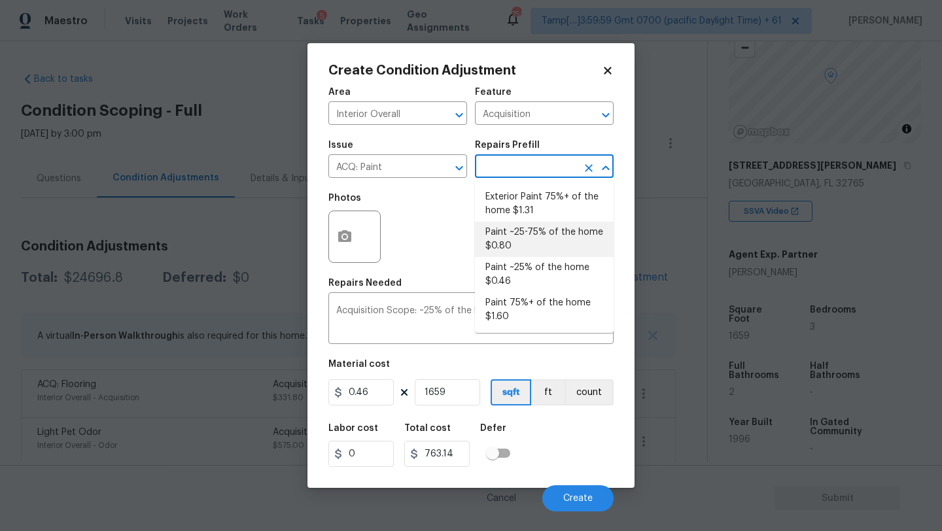
click at [512, 234] on li "Paint ~25-75% of the home $0.80" at bounding box center [544, 239] width 139 height 35
type textarea "Acquisition Scope: ~25 - 75% of the home needs interior paint"
type input "0.8"
type input "1327.2"
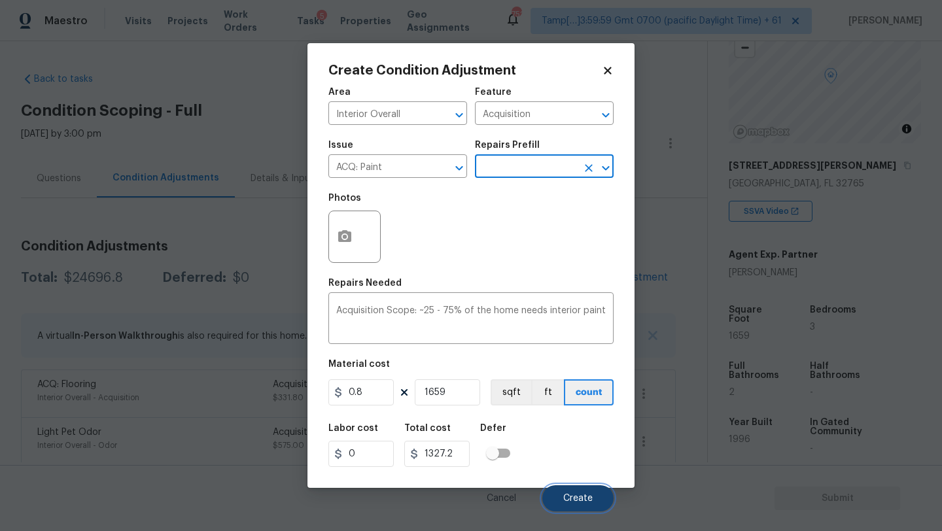
click at [567, 486] on button "Create" at bounding box center [577, 499] width 71 height 26
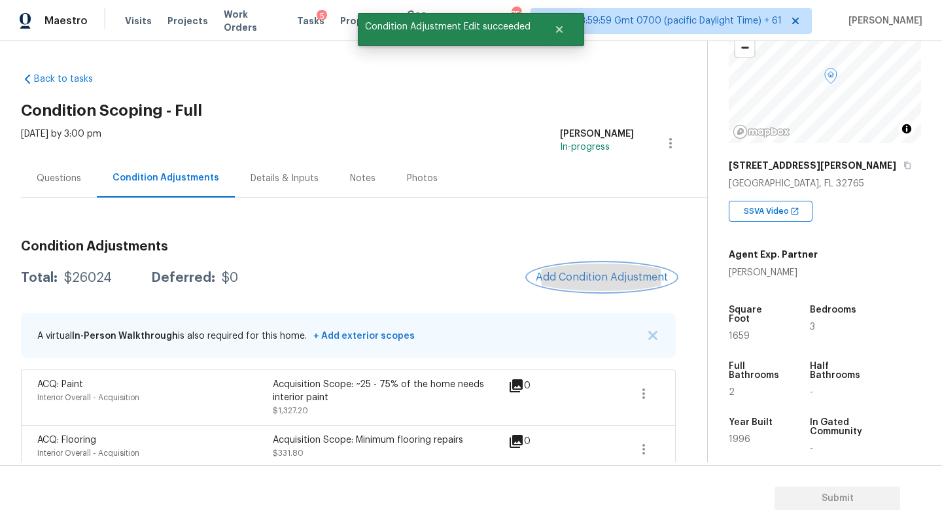
click at [595, 276] on span "Add Condition Adjustment" at bounding box center [602, 278] width 132 height 12
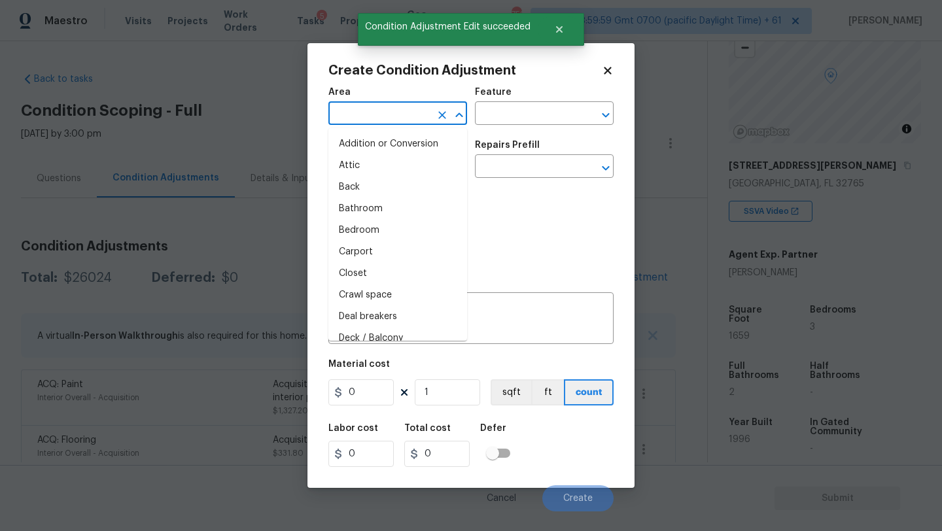
click at [355, 120] on input "text" at bounding box center [379, 115] width 102 height 20
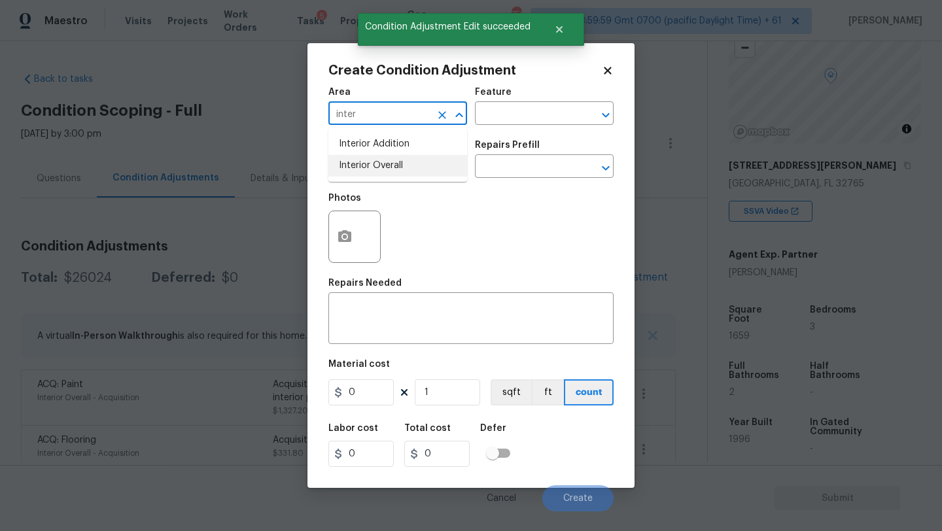
click at [362, 176] on li "Interior Overall" at bounding box center [397, 166] width 139 height 22
type input "Interior Overall"
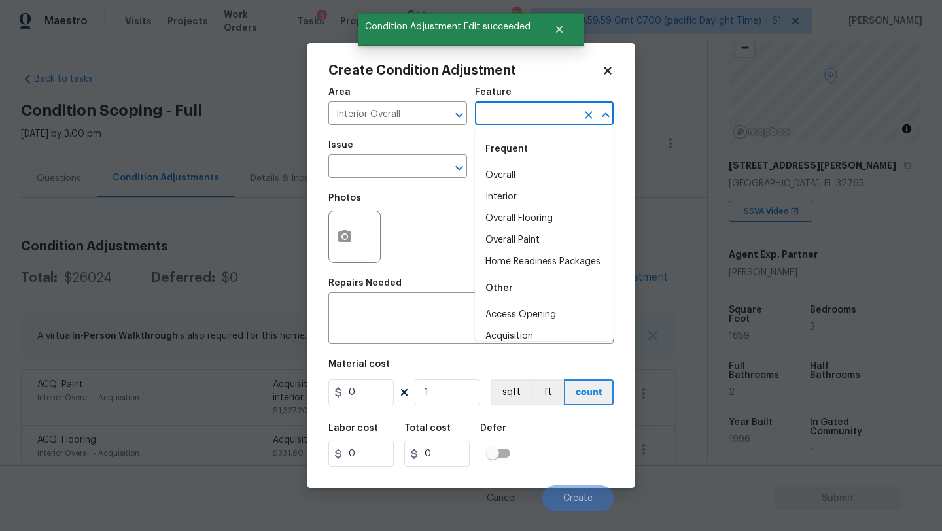
click at [508, 107] on input "text" at bounding box center [526, 115] width 102 height 20
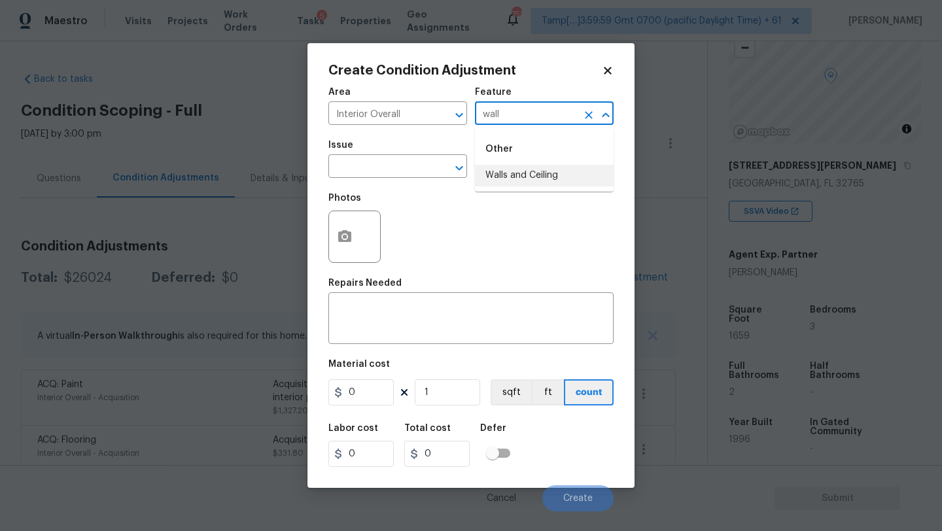
click at [508, 185] on li "Walls and Ceiling" at bounding box center [544, 176] width 139 height 22
click at [440, 169] on icon "Clear" at bounding box center [442, 168] width 8 height 8
type input "Walls and Ceiling"
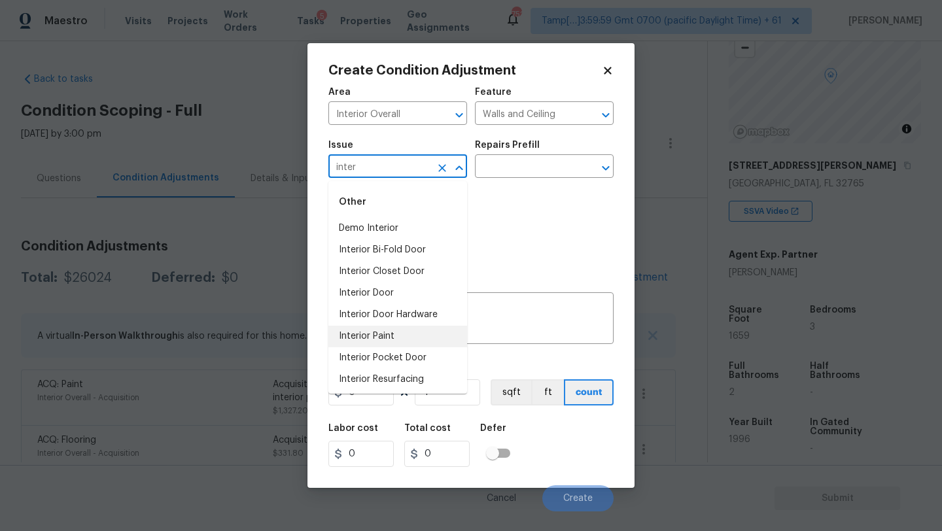
click at [423, 330] on li "Interior Paint" at bounding box center [397, 337] width 139 height 22
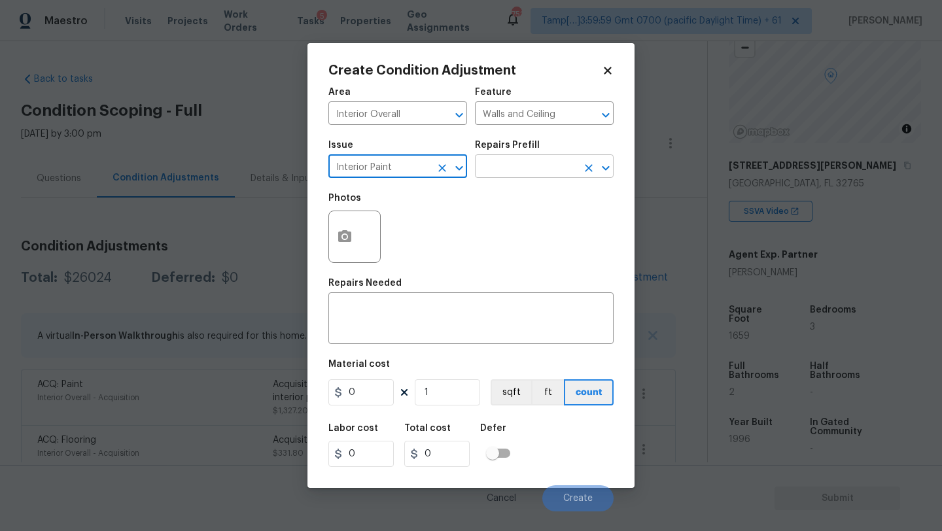
type input "Interior Paint"
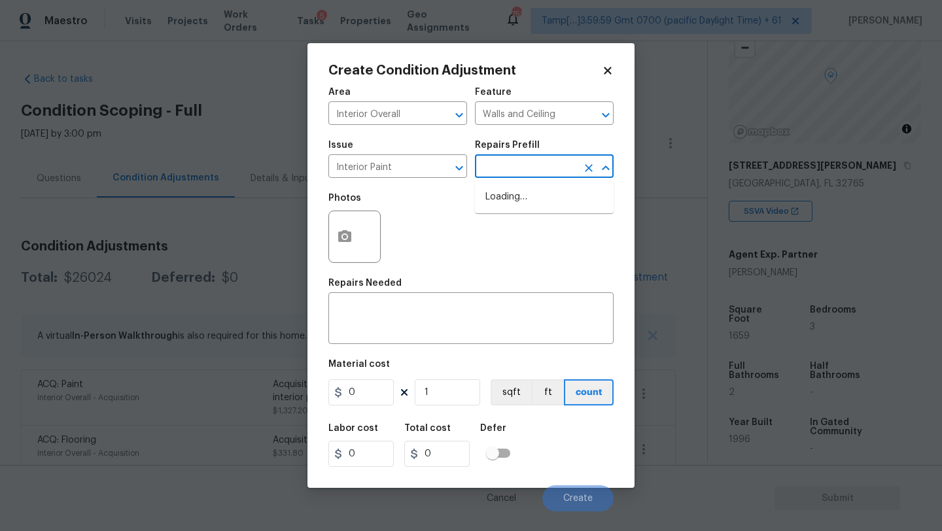
click at [547, 158] on input "text" at bounding box center [526, 168] width 102 height 20
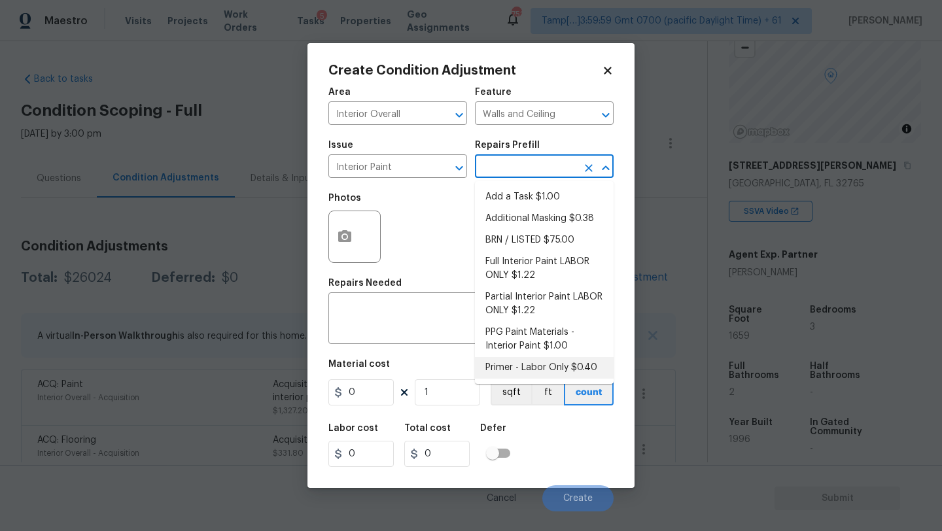
click at [499, 372] on li "Primer - Labor Only $0.40" at bounding box center [544, 368] width 139 height 22
type input "Overall Paint"
type textarea "Interior primer - PRIMER PROVIDED BY OPENDOOR - All nails, screws, drywall anch…"
type input "0.4"
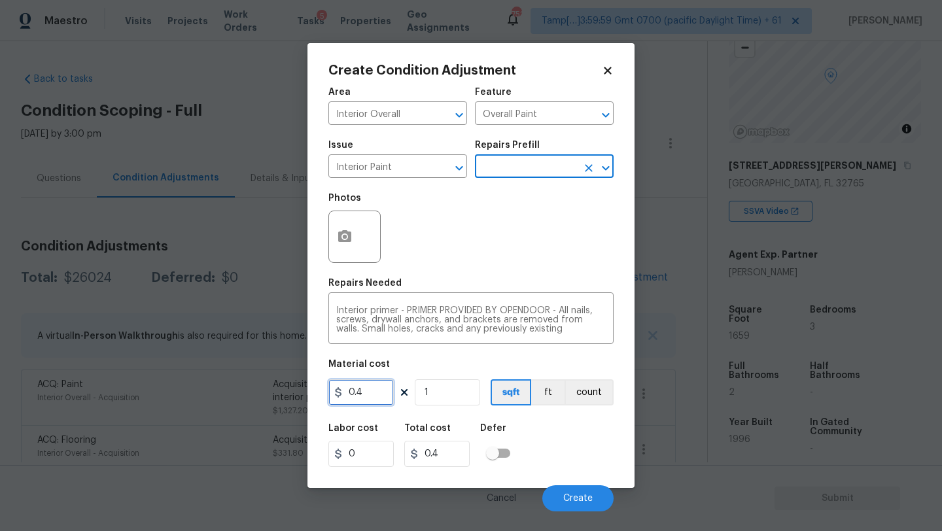
click at [374, 388] on input "0.4" at bounding box center [360, 393] width 65 height 26
type input "500"
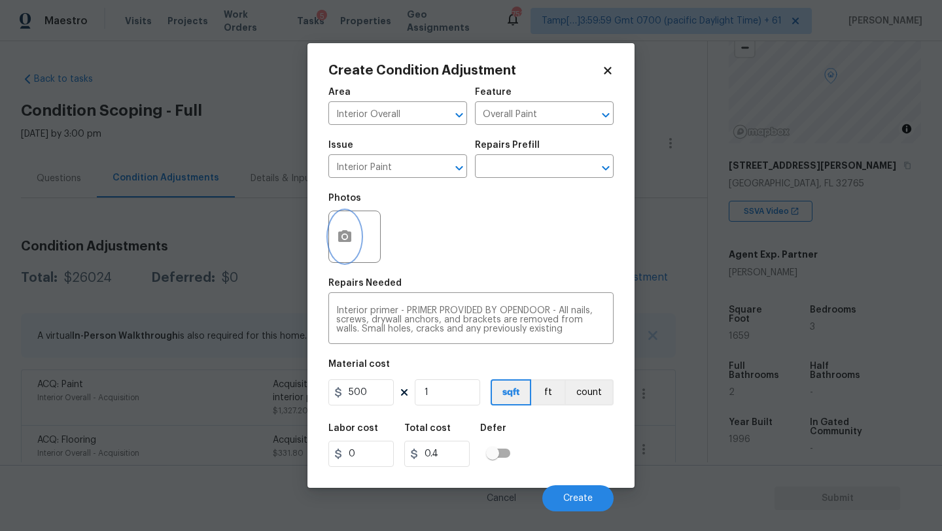
type input "500"
click at [353, 252] on button "button" at bounding box center [344, 236] width 31 height 51
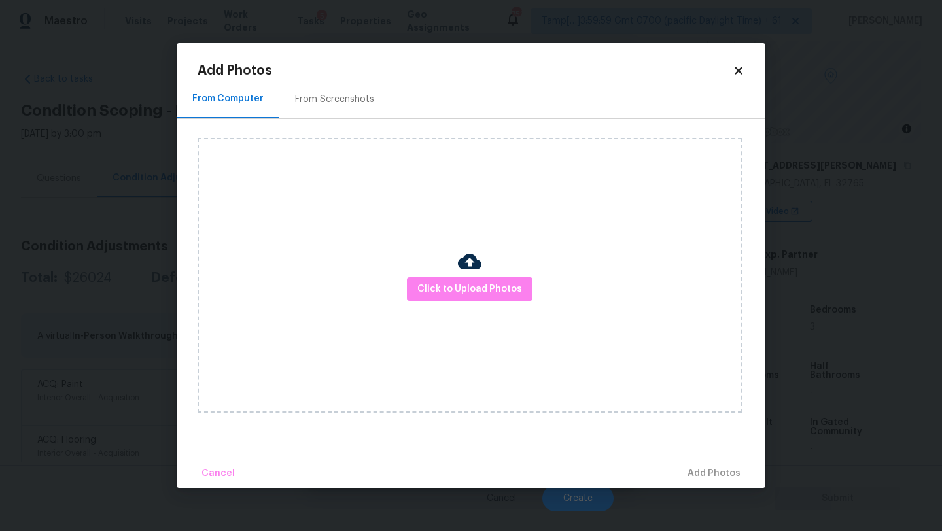
click at [349, 92] on div "From Screenshots" at bounding box center [334, 99] width 111 height 39
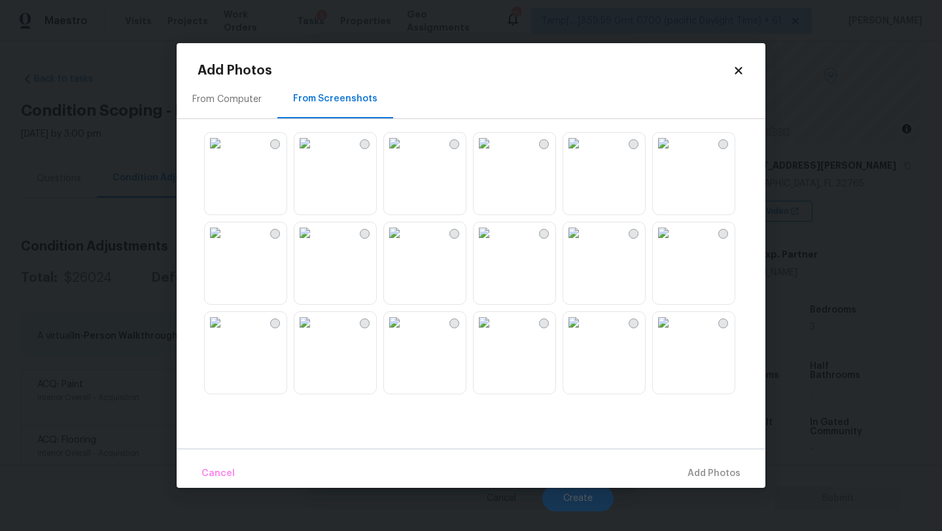
click at [495, 154] on img at bounding box center [484, 143] width 21 height 21
click at [584, 154] on img at bounding box center [573, 143] width 21 height 21
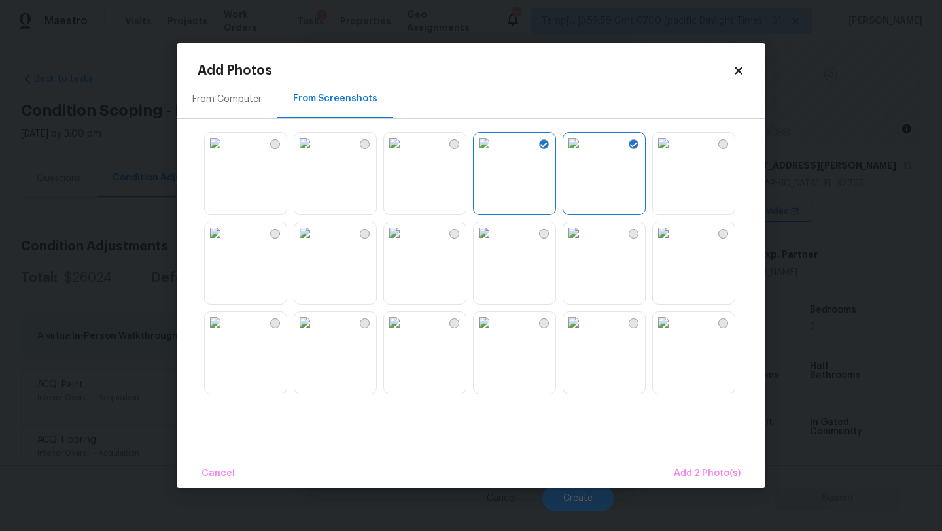
click at [491, 243] on img at bounding box center [484, 232] width 21 height 21
click at [405, 243] on img at bounding box center [394, 232] width 21 height 21
click at [315, 243] on img at bounding box center [304, 232] width 21 height 21
click at [215, 243] on img at bounding box center [215, 232] width 21 height 21
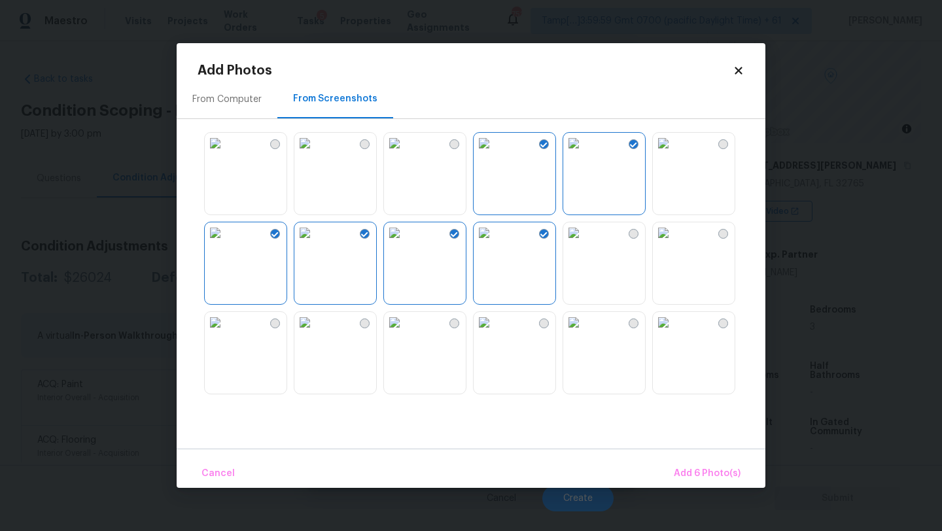
click at [224, 333] on img at bounding box center [215, 322] width 21 height 21
click at [495, 333] on img at bounding box center [484, 322] width 21 height 21
click at [584, 333] on img at bounding box center [573, 322] width 21 height 21
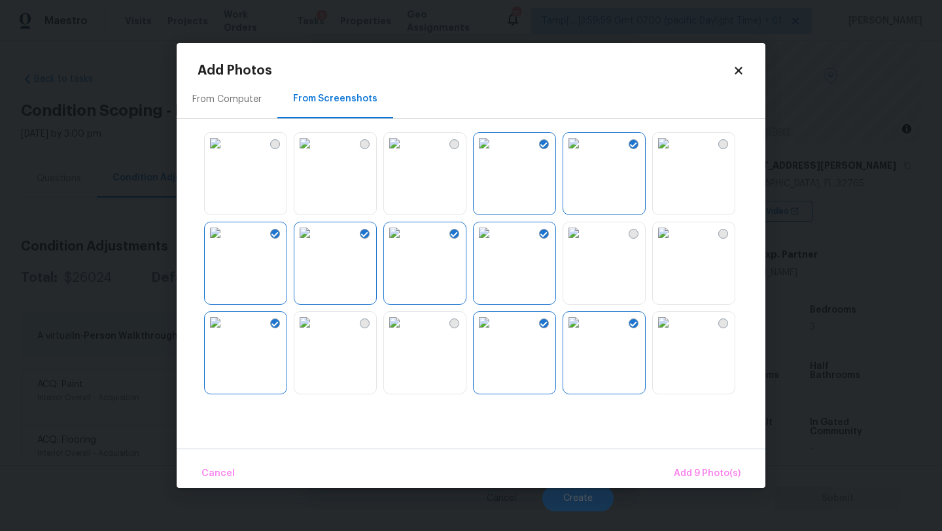
click at [674, 243] on img at bounding box center [663, 232] width 21 height 21
click at [674, 235] on img at bounding box center [663, 232] width 21 height 21
click at [674, 154] on img at bounding box center [663, 143] width 21 height 21
click at [693, 477] on span "Add 10 Photo(s)" at bounding box center [704, 474] width 71 height 16
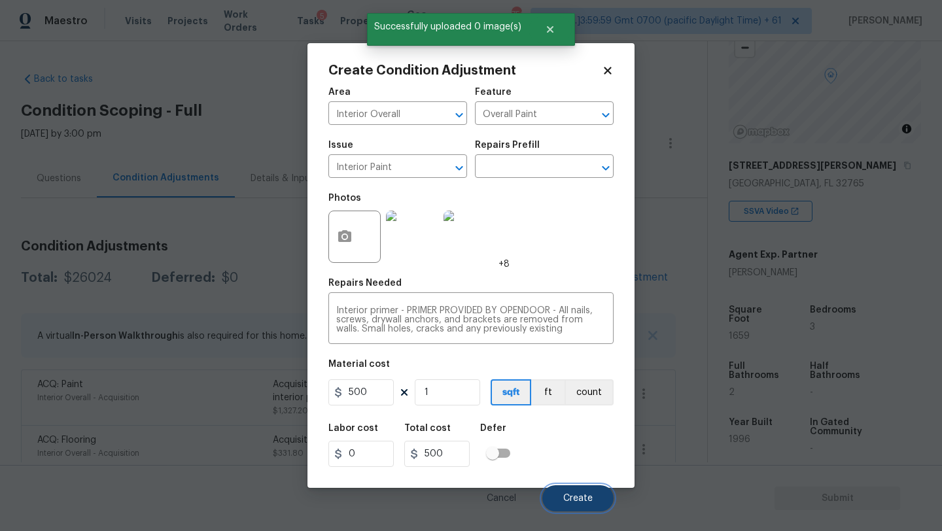
click at [592, 491] on button "Create" at bounding box center [577, 499] width 71 height 26
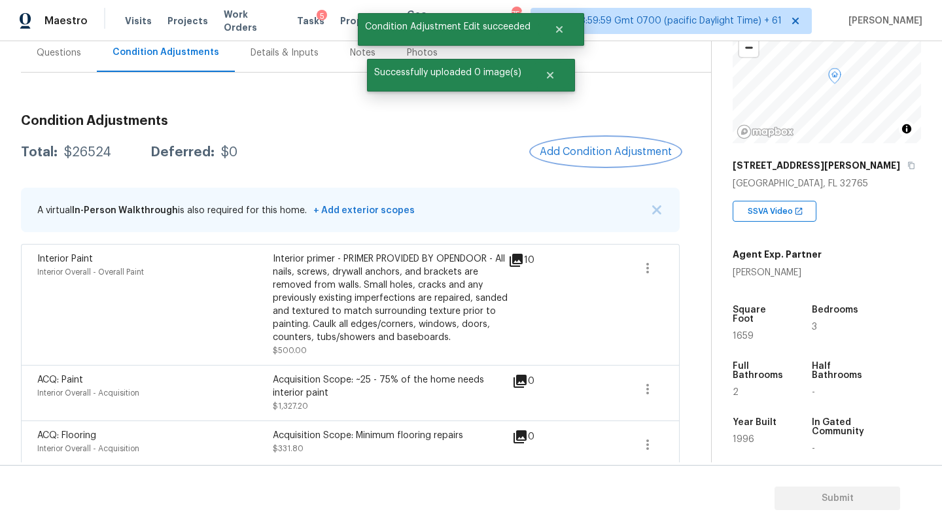
scroll to position [198, 0]
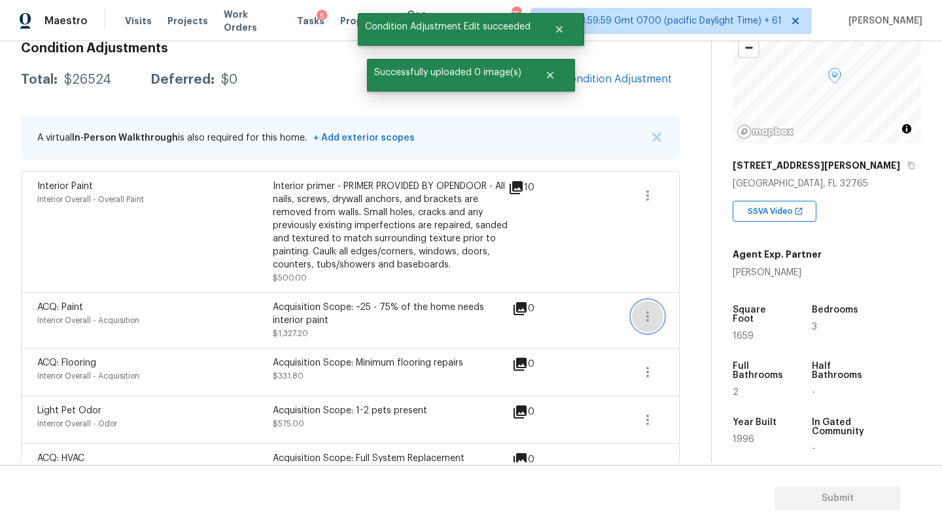
click at [643, 326] on button "button" at bounding box center [647, 316] width 31 height 31
click at [694, 326] on ul "Edit" at bounding box center [722, 315] width 118 height 26
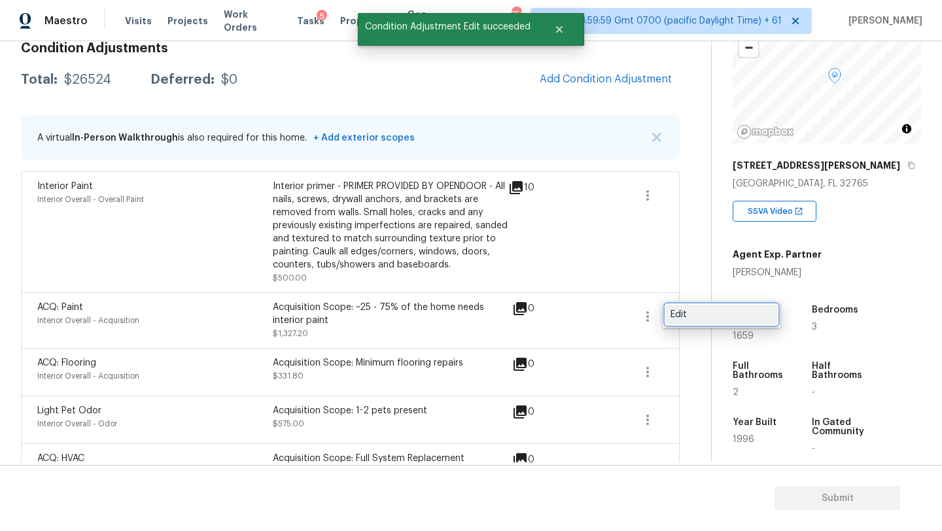
click at [694, 315] on div "Edit" at bounding box center [722, 314] width 102 height 13
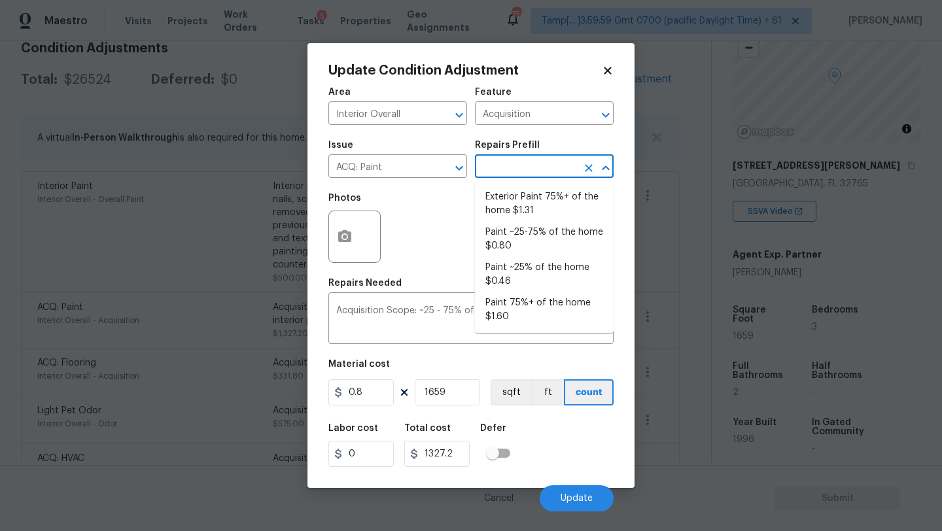
click at [537, 162] on input "text" at bounding box center [526, 168] width 102 height 20
click at [514, 304] on li "Paint 75%+ of the home $1.60" at bounding box center [544, 309] width 139 height 35
type textarea "Acquisition Scope: 75%+ of the home will likely require interior paint"
type input "1.6"
type input "2654.4"
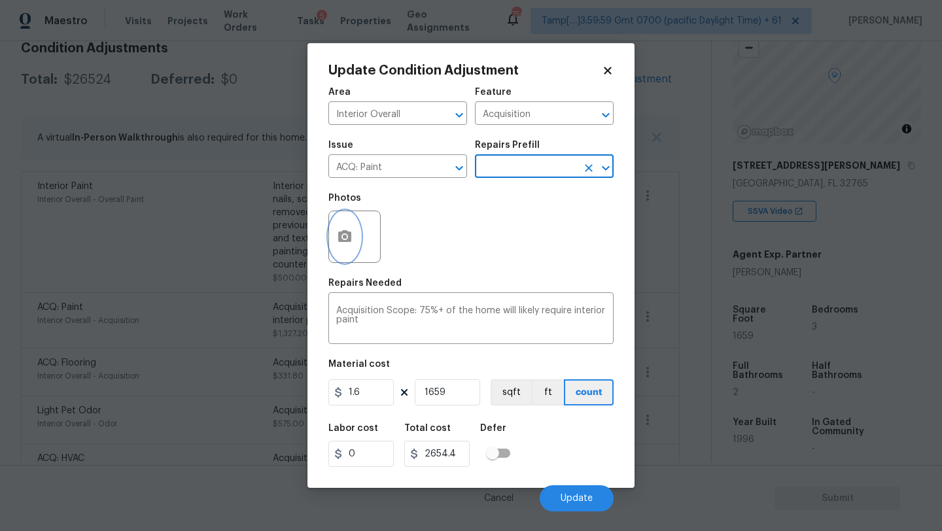
click at [335, 230] on button "button" at bounding box center [344, 236] width 31 height 51
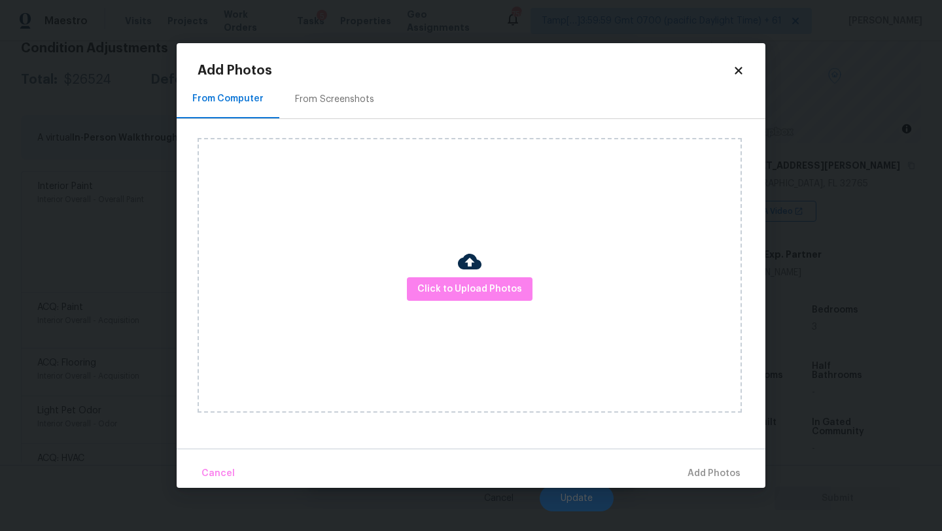
click at [357, 107] on div "From Screenshots" at bounding box center [334, 99] width 111 height 39
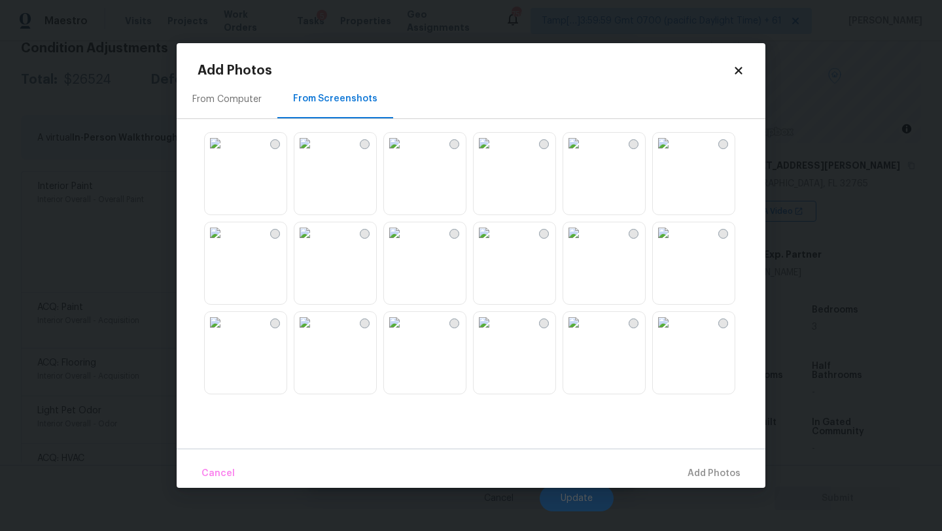
scroll to position [1250, 0]
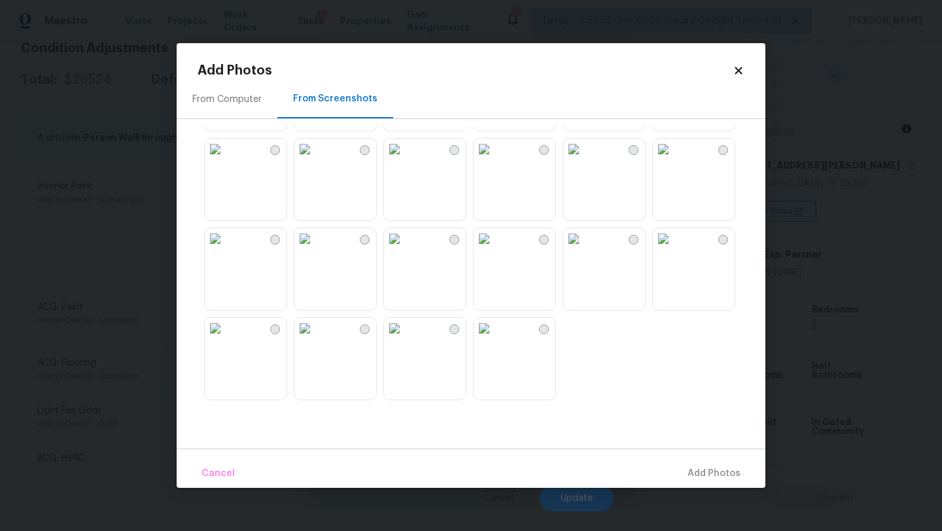
click at [405, 249] on img at bounding box center [394, 238] width 21 height 21
click at [405, 160] on img at bounding box center [394, 149] width 21 height 21
click at [495, 160] on img at bounding box center [484, 149] width 21 height 21
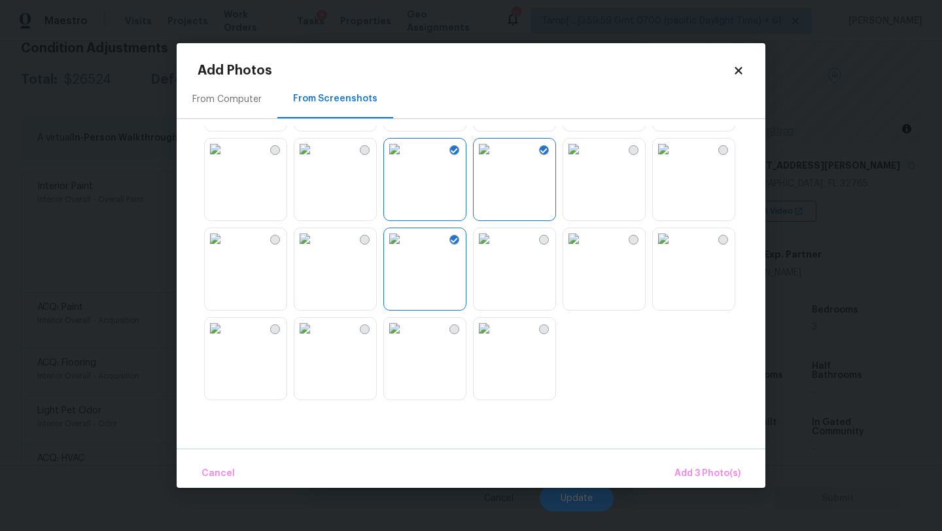
click at [577, 160] on img at bounding box center [573, 149] width 21 height 21
click at [674, 160] on img at bounding box center [663, 149] width 21 height 21
click at [290, 177] on div at bounding box center [482, 263] width 568 height 275
click at [315, 160] on img at bounding box center [304, 149] width 21 height 21
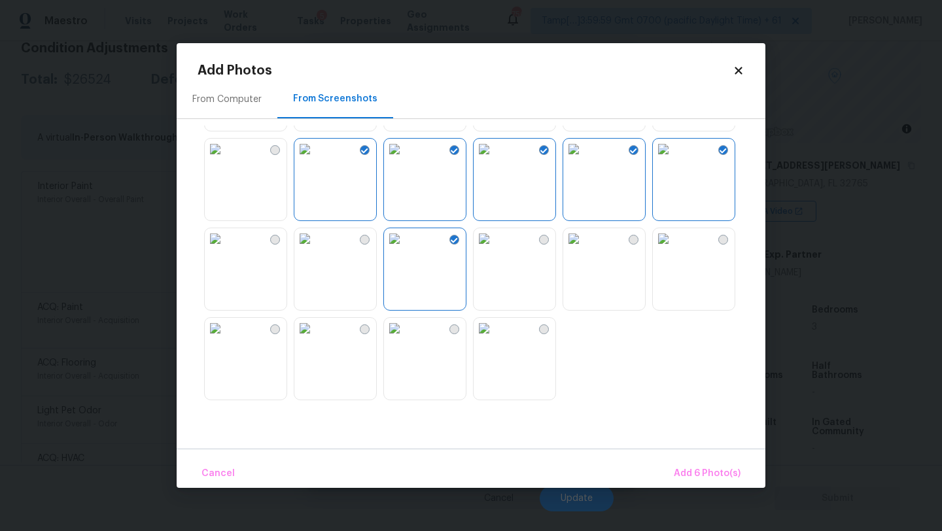
click at [226, 160] on img at bounding box center [215, 149] width 21 height 21
click at [226, 249] on img at bounding box center [215, 238] width 21 height 21
click at [315, 249] on img at bounding box center [304, 238] width 21 height 21
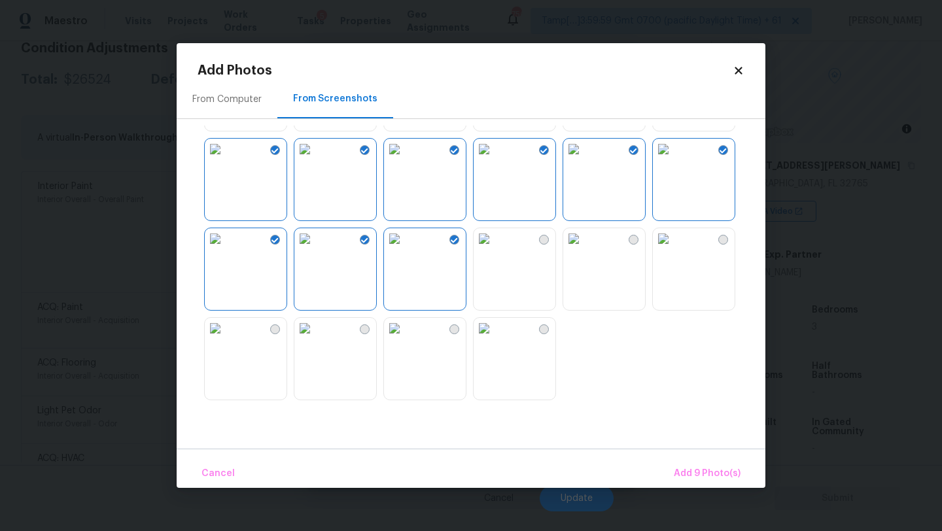
click at [405, 339] on img at bounding box center [394, 328] width 21 height 21
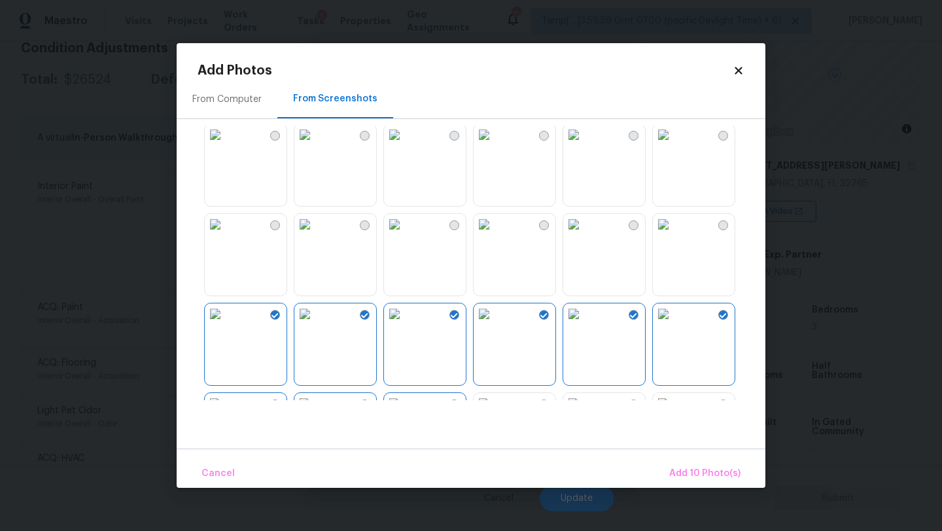
scroll to position [968, 0]
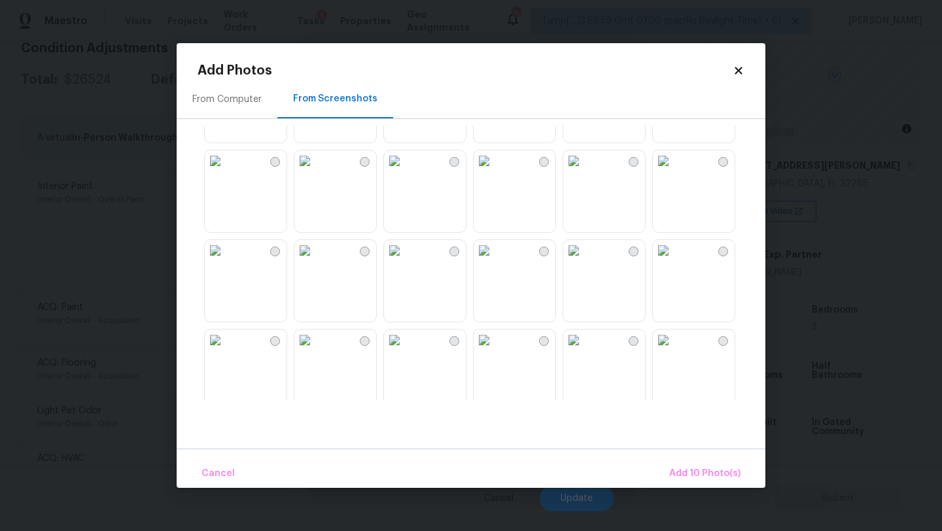
click at [405, 261] on img at bounding box center [394, 250] width 21 height 21
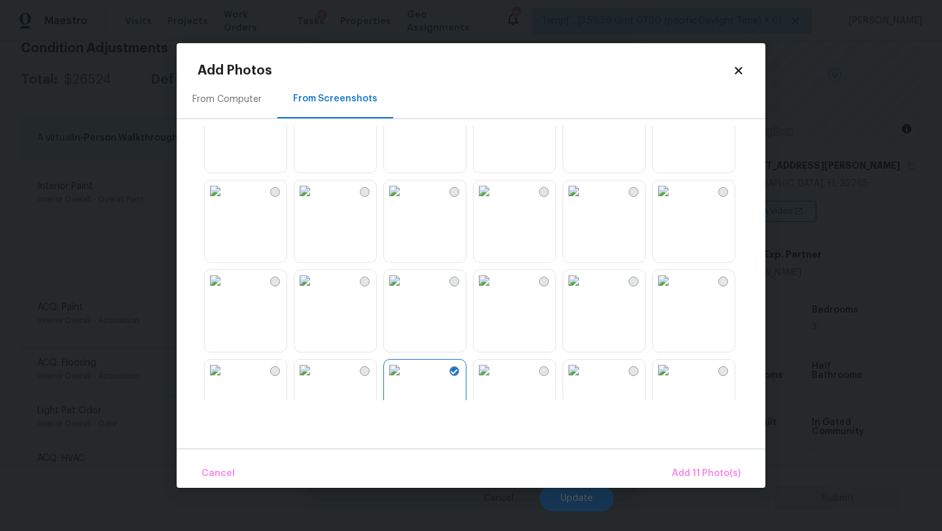
click at [584, 202] on img at bounding box center [573, 191] width 21 height 21
click at [405, 202] on img at bounding box center [394, 191] width 21 height 21
click at [385, 202] on img at bounding box center [394, 191] width 21 height 21
click at [315, 202] on img at bounding box center [304, 191] width 21 height 21
click at [226, 202] on img at bounding box center [215, 191] width 21 height 21
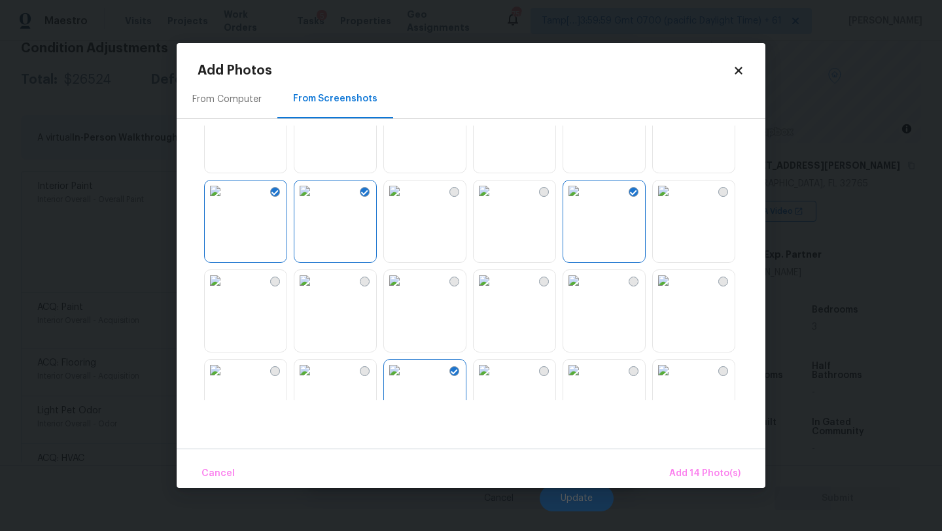
click at [405, 202] on img at bounding box center [394, 191] width 21 height 21
click at [680, 463] on button "Add 15 Photo(s)" at bounding box center [705, 474] width 80 height 28
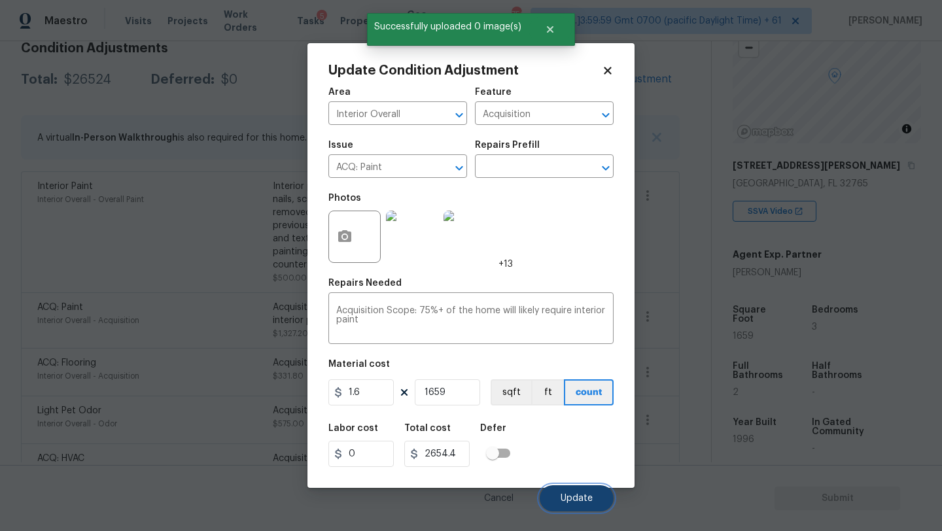
click at [589, 497] on span "Update" at bounding box center [577, 499] width 32 height 10
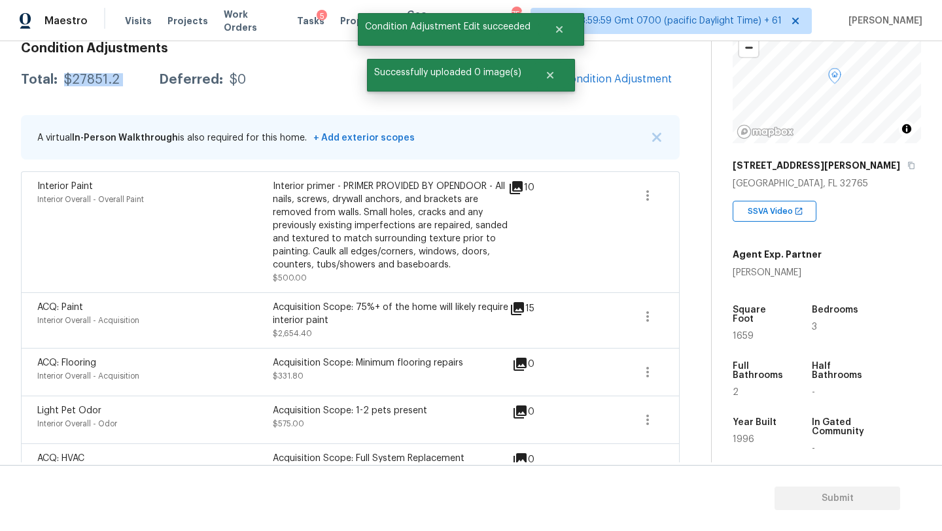
drag, startPoint x: 63, startPoint y: 79, endPoint x: 139, endPoint y: 81, distance: 75.9
click at [139, 81] on div "Total: $27851.2 Deferred: $0" at bounding box center [133, 79] width 225 height 13
copy div "$27851.2"
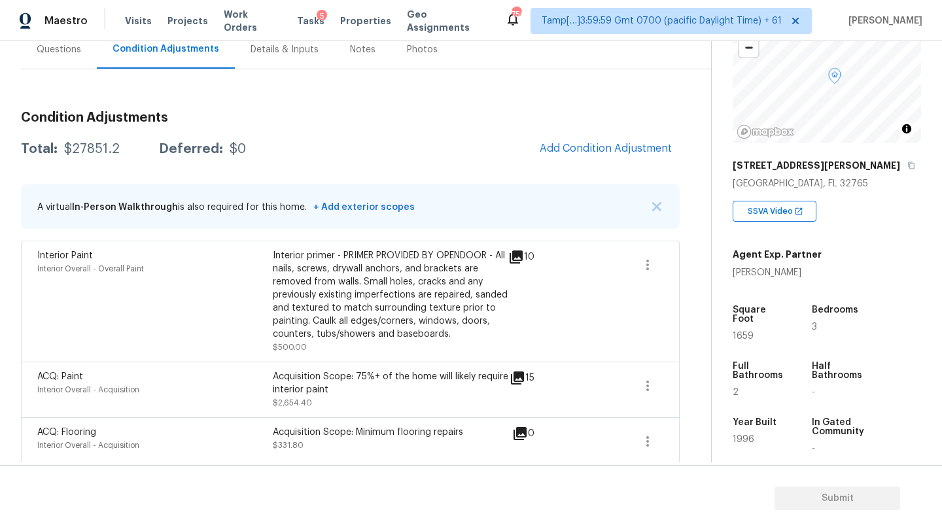
click at [55, 57] on div "Questions" at bounding box center [59, 49] width 76 height 39
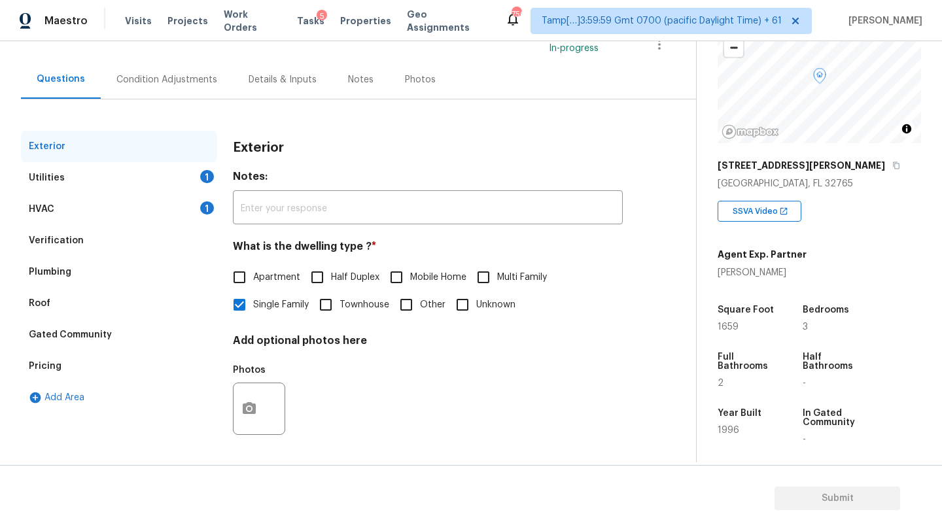
click at [85, 213] on div "HVAC 1" at bounding box center [119, 209] width 196 height 31
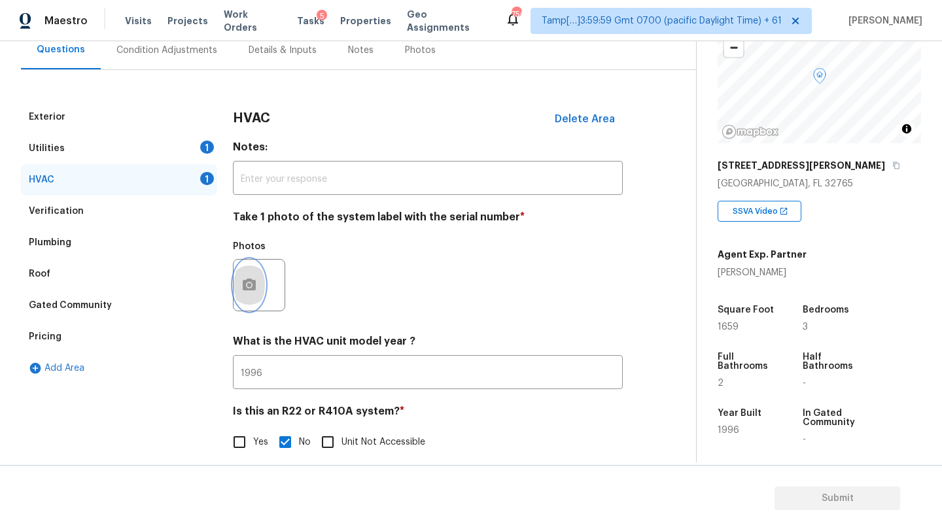
click at [251, 304] on button "button" at bounding box center [249, 285] width 31 height 51
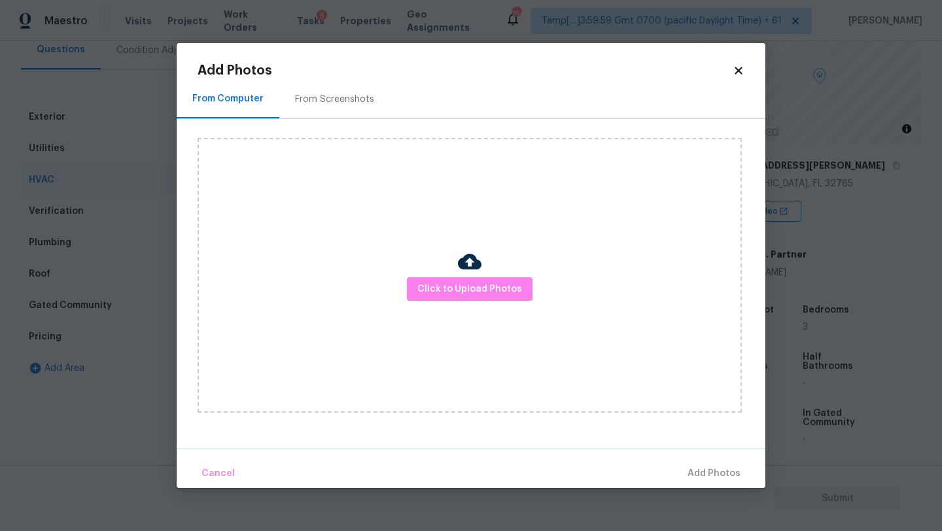
click at [271, 111] on div "From Computer" at bounding box center [228, 99] width 103 height 39
click at [307, 111] on div "From Screenshots" at bounding box center [334, 99] width 111 height 39
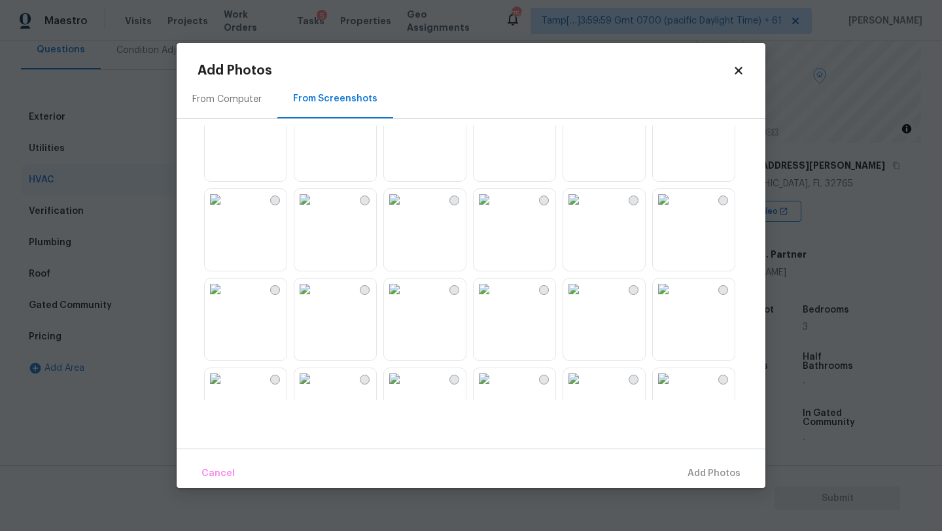
scroll to position [206, 0]
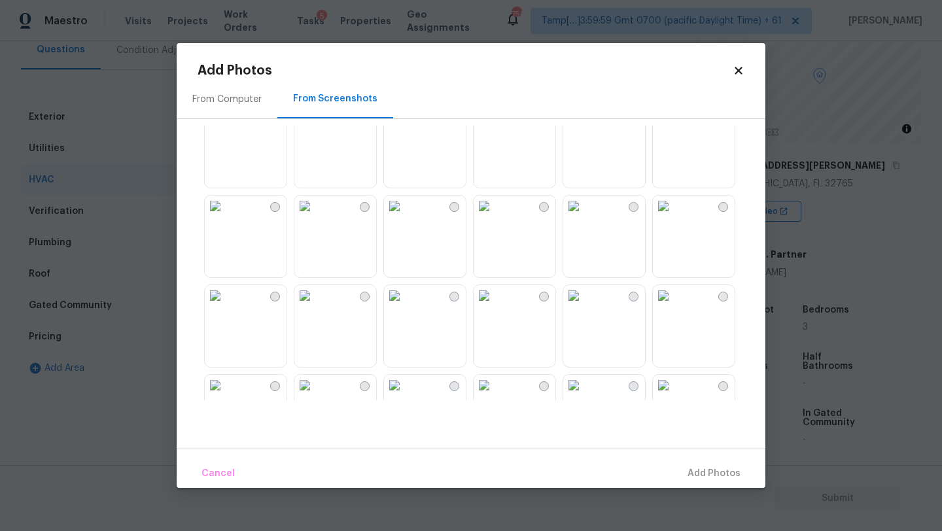
click at [315, 306] on img at bounding box center [304, 295] width 21 height 21
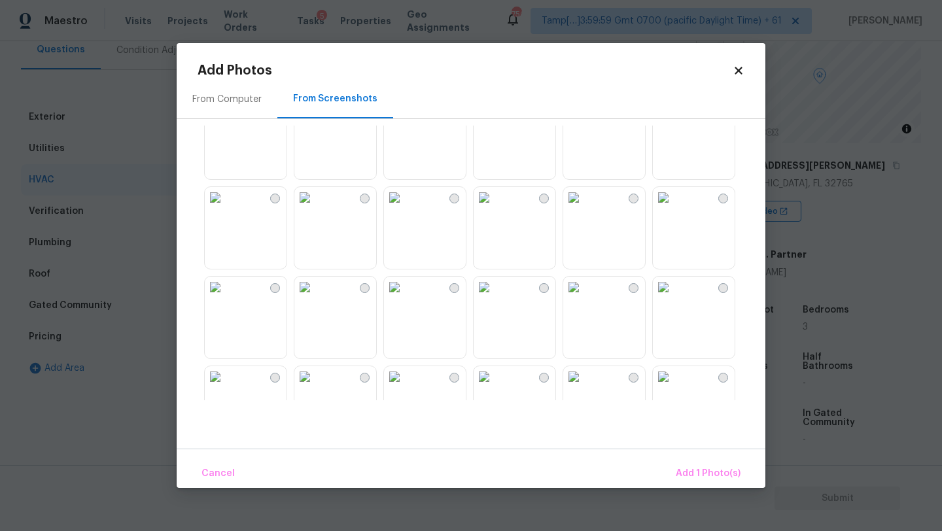
scroll to position [0, 0]
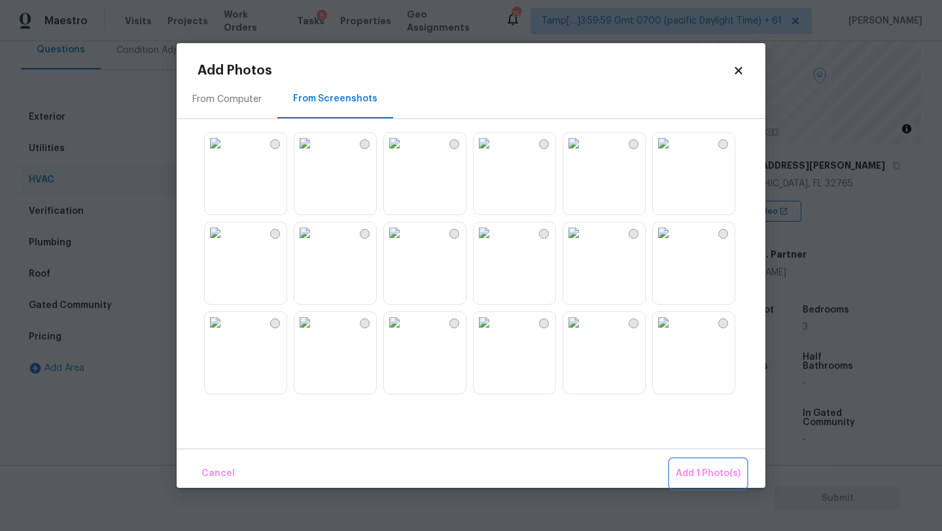
click at [703, 468] on span "Add 1 Photo(s)" at bounding box center [708, 474] width 65 height 16
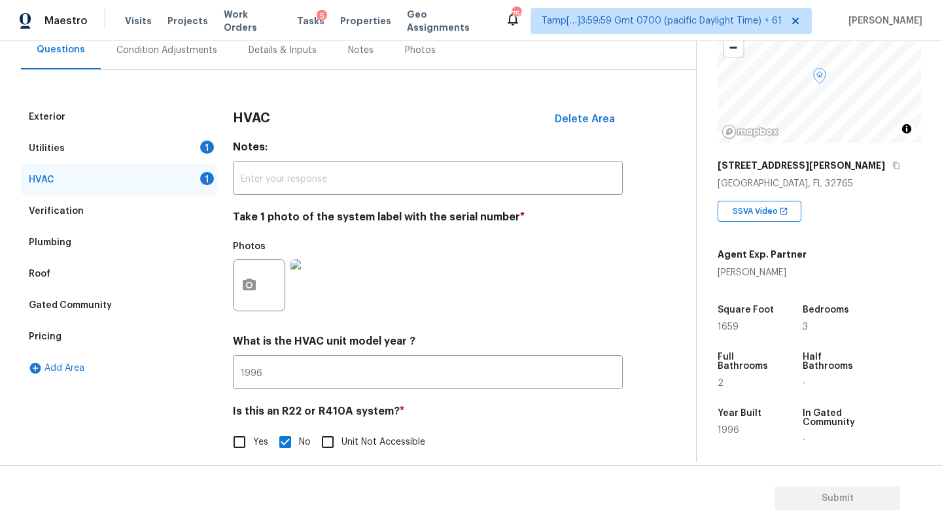
click at [76, 150] on div "Utilities 1" at bounding box center [119, 148] width 196 height 31
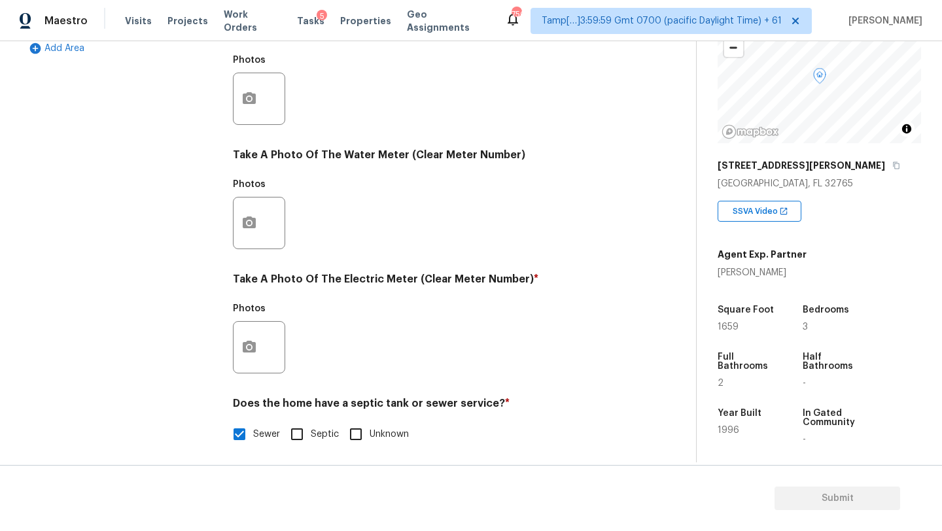
scroll to position [453, 0]
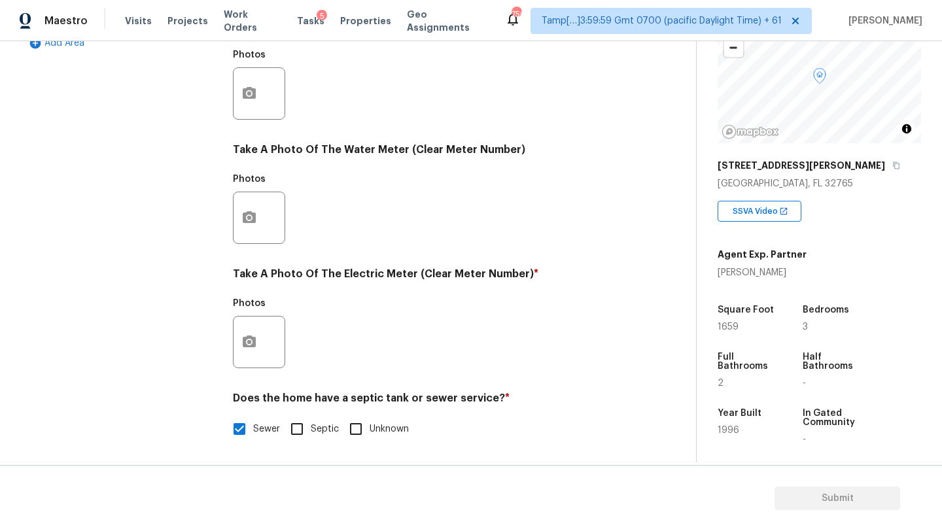
click at [255, 118] on div at bounding box center [259, 93] width 52 height 52
click at [262, 94] on button "button" at bounding box center [249, 93] width 31 height 51
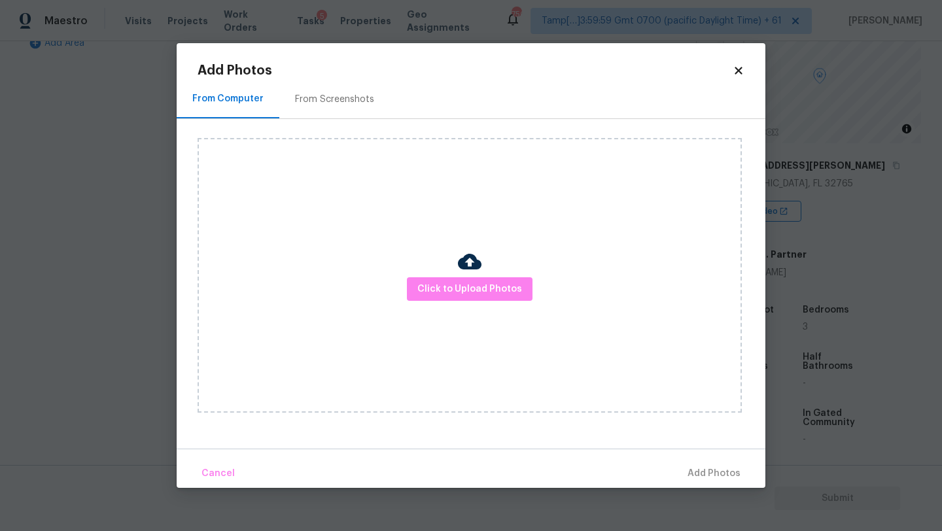
click at [326, 95] on div "From Screenshots" at bounding box center [334, 99] width 79 height 13
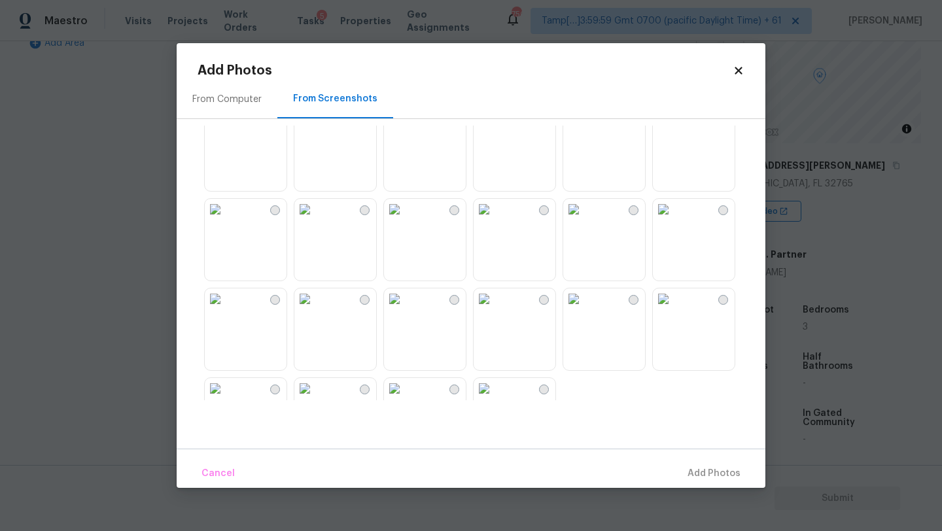
scroll to position [1250, 0]
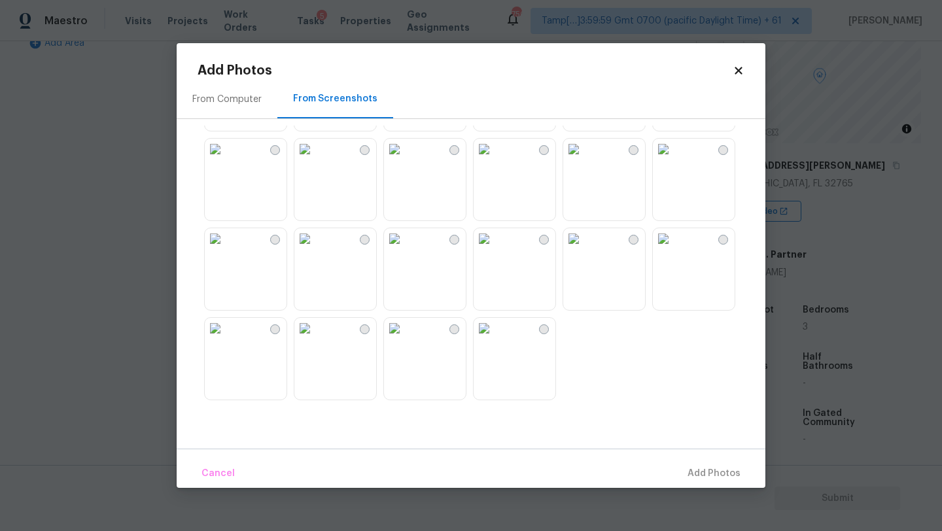
click at [584, 249] on img at bounding box center [573, 238] width 21 height 21
click at [720, 468] on span "Add 1 Photo(s)" at bounding box center [708, 474] width 65 height 16
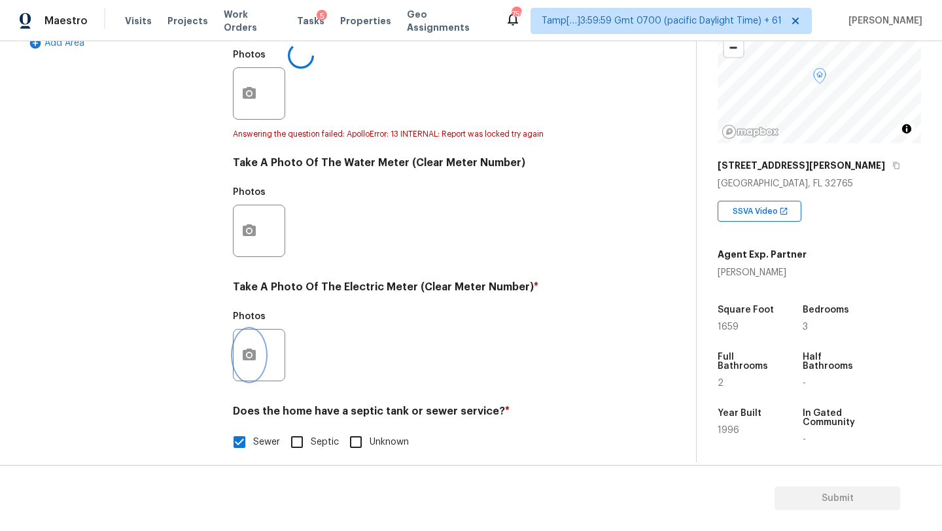
click at [247, 340] on button "button" at bounding box center [249, 355] width 31 height 51
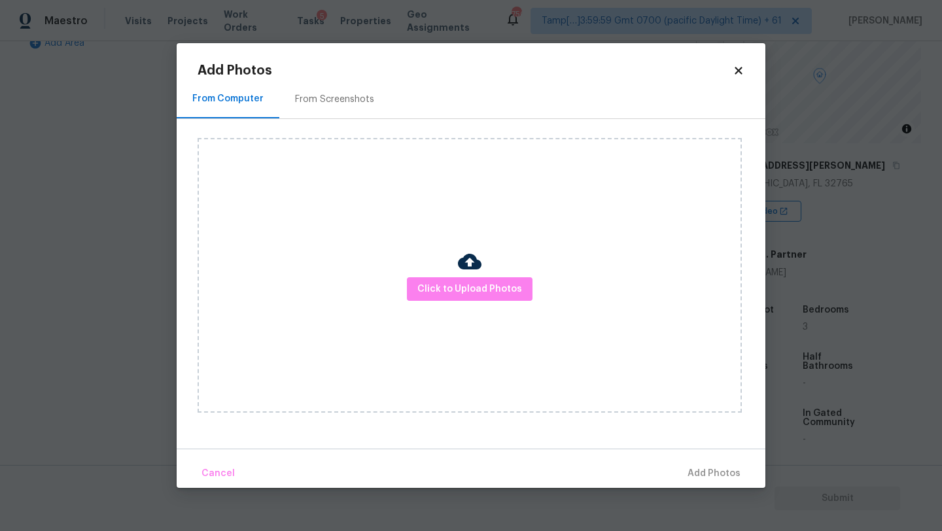
click at [320, 90] on div "From Screenshots" at bounding box center [334, 99] width 111 height 39
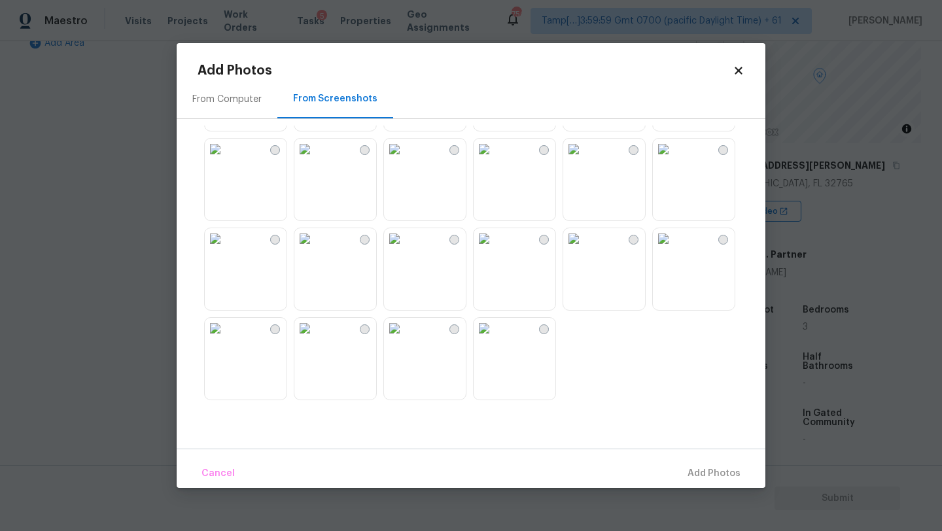
click at [584, 249] on img at bounding box center [573, 238] width 21 height 21
click at [693, 465] on button "Add 1 Photo(s)" at bounding box center [708, 474] width 75 height 28
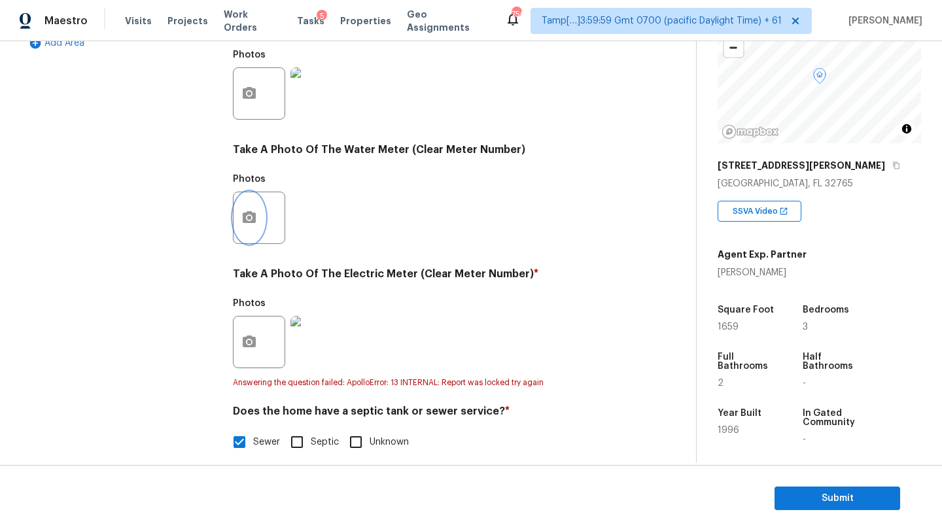
click at [244, 234] on button "button" at bounding box center [249, 217] width 31 height 51
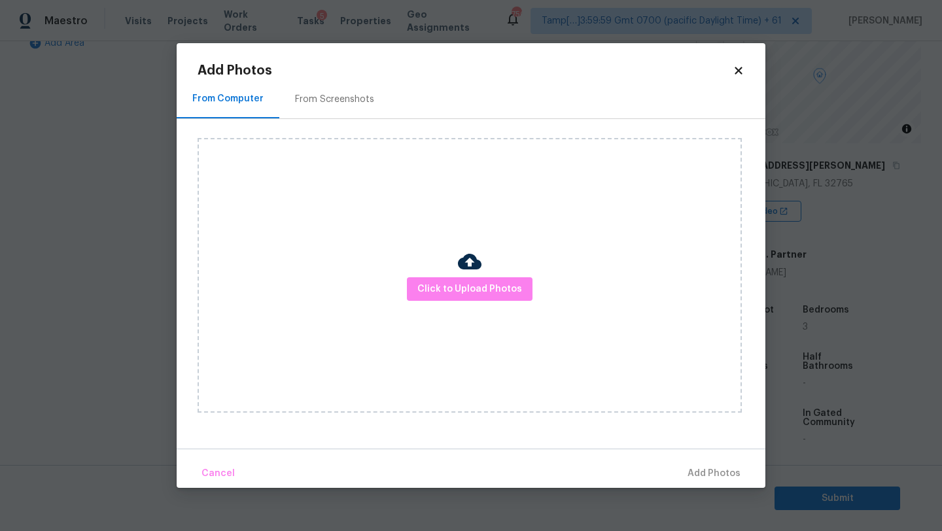
click at [323, 107] on div "From Screenshots" at bounding box center [334, 99] width 111 height 39
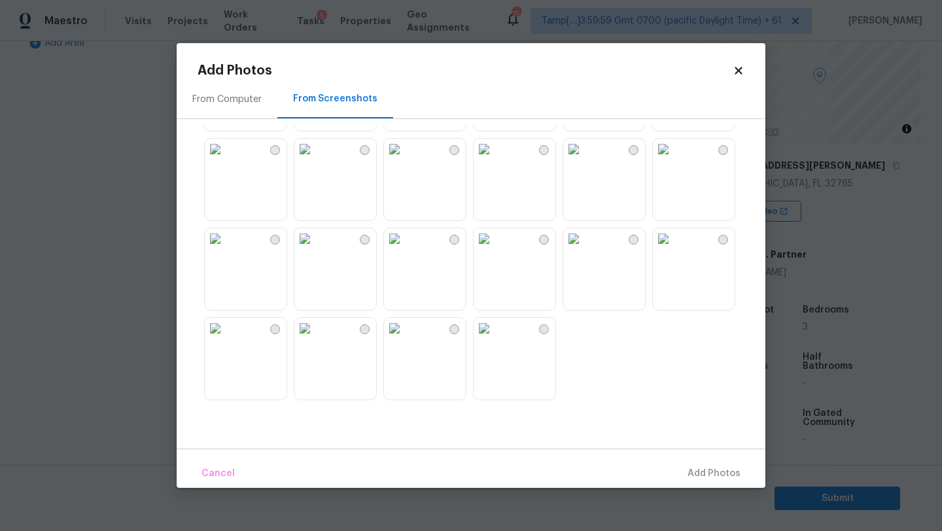
click at [584, 249] on img at bounding box center [573, 238] width 21 height 21
click at [699, 475] on span "Add 1 Photo(s)" at bounding box center [708, 474] width 65 height 16
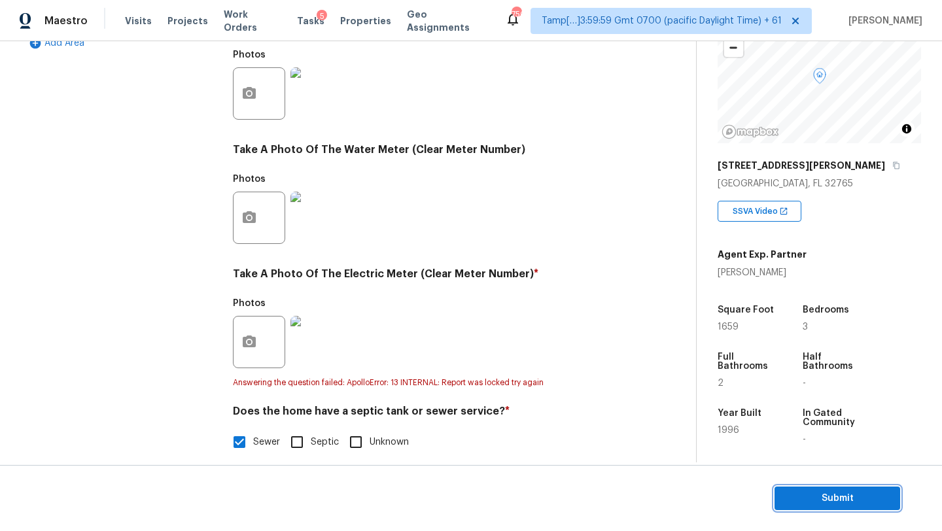
click at [804, 496] on span "Submit" at bounding box center [837, 499] width 105 height 16
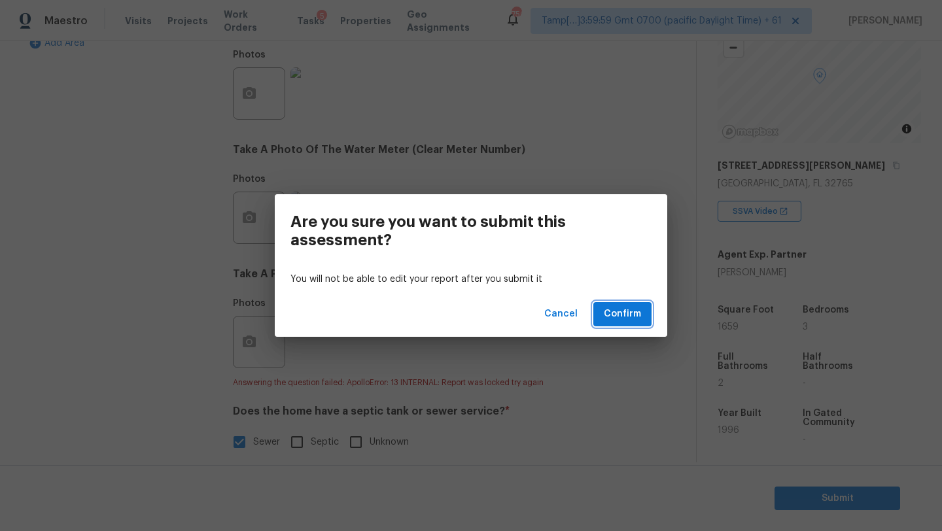
click at [607, 313] on span "Confirm" at bounding box center [622, 314] width 37 height 16
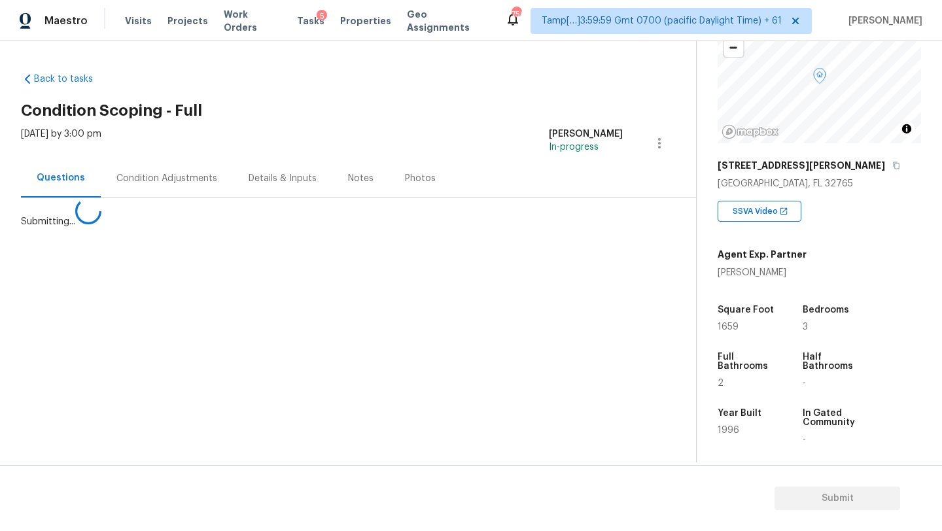
scroll to position [0, 0]
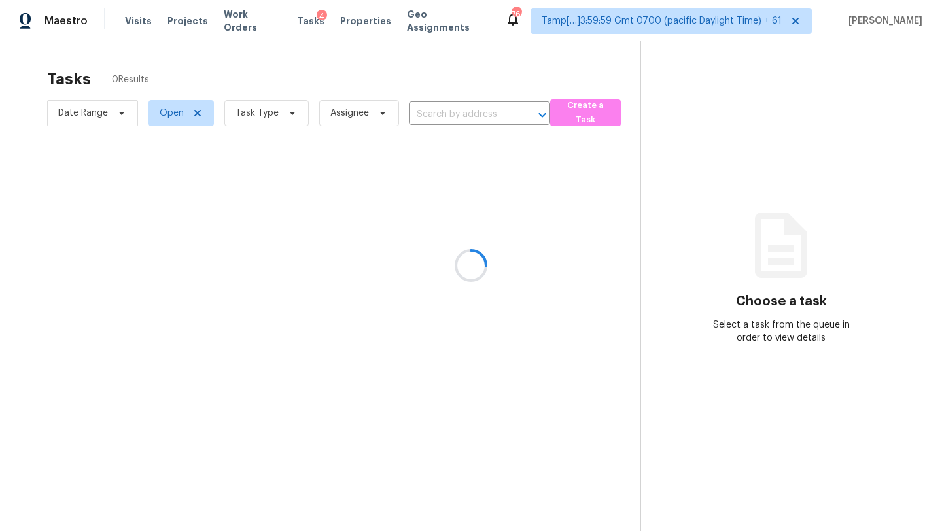
click at [317, 205] on div at bounding box center [471, 265] width 942 height 531
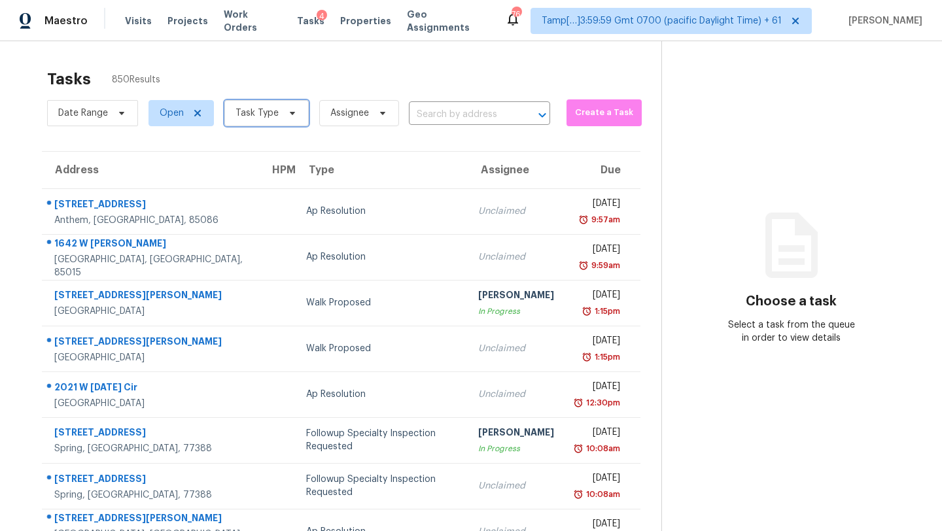
click at [283, 113] on span at bounding box center [290, 113] width 14 height 10
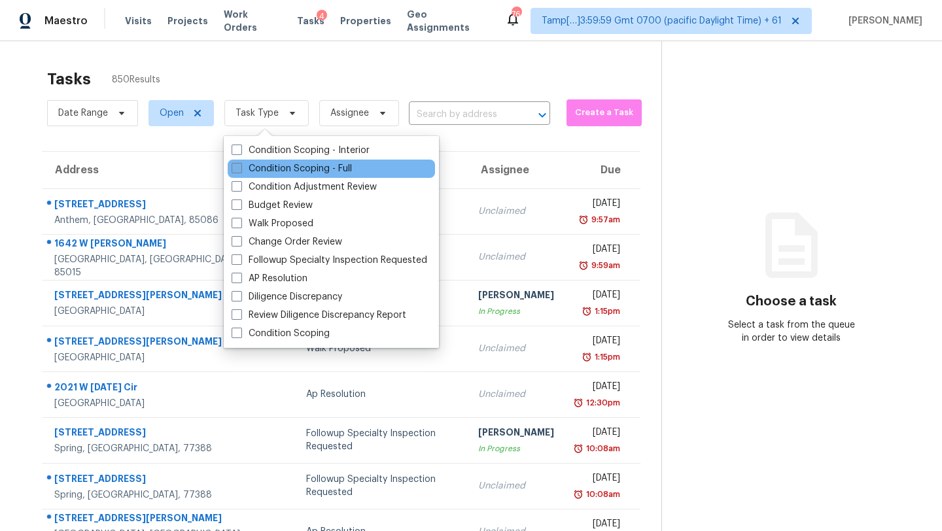
click at [285, 170] on label "Condition Scoping - Full" at bounding box center [292, 168] width 120 height 13
click at [240, 170] on input "Condition Scoping - Full" at bounding box center [236, 166] width 9 height 9
checkbox input "true"
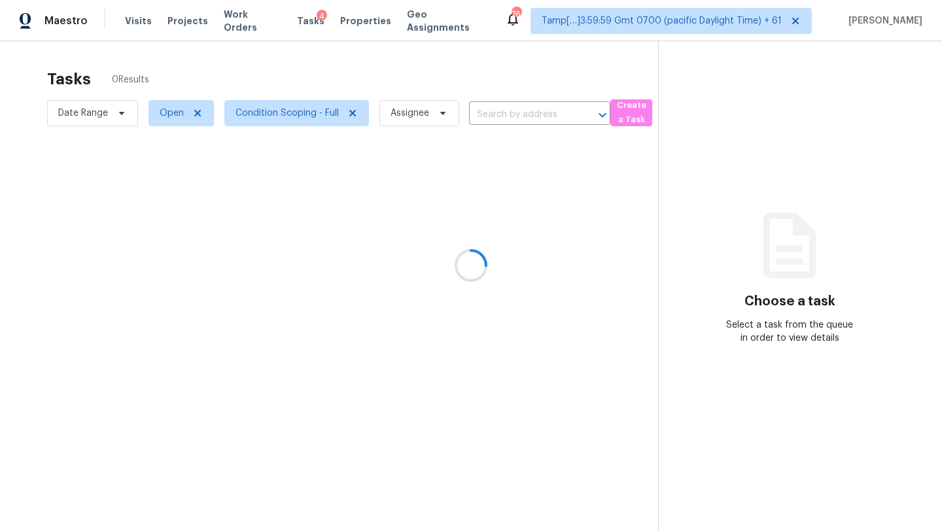
click at [352, 80] on div at bounding box center [471, 265] width 942 height 531
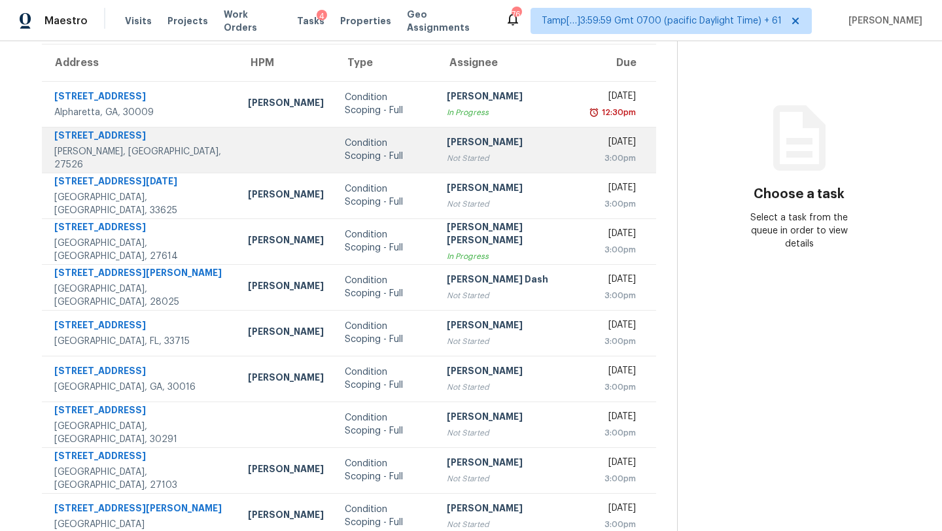
scroll to position [150, 0]
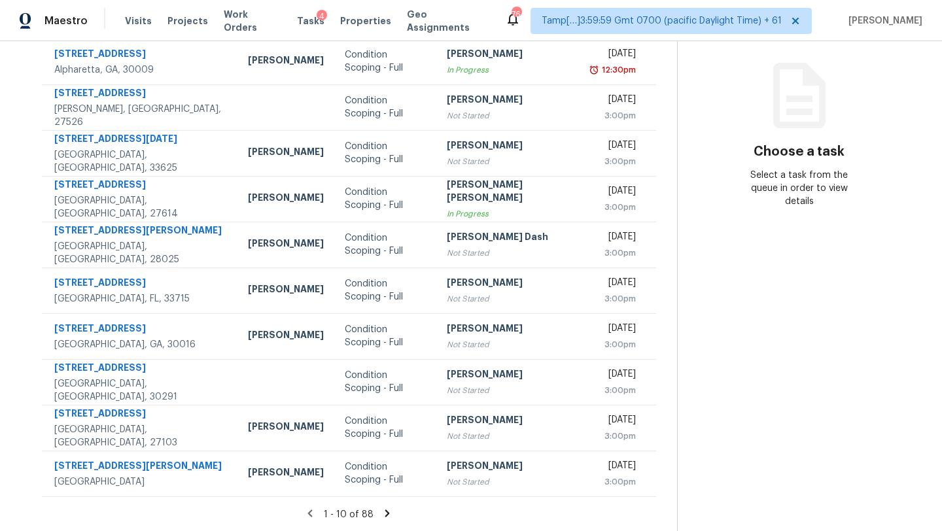
click at [381, 510] on icon at bounding box center [387, 514] width 12 height 12
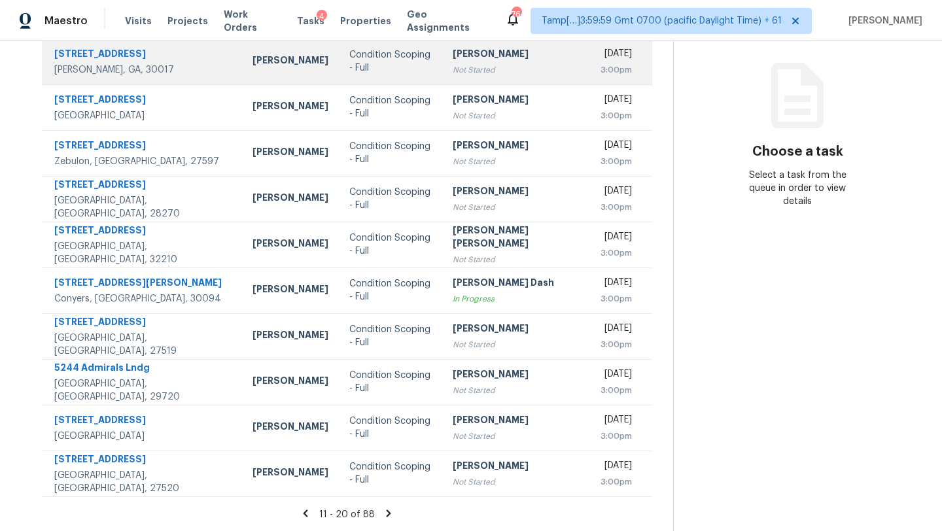
click at [470, 74] on div "Not Started" at bounding box center [516, 69] width 127 height 13
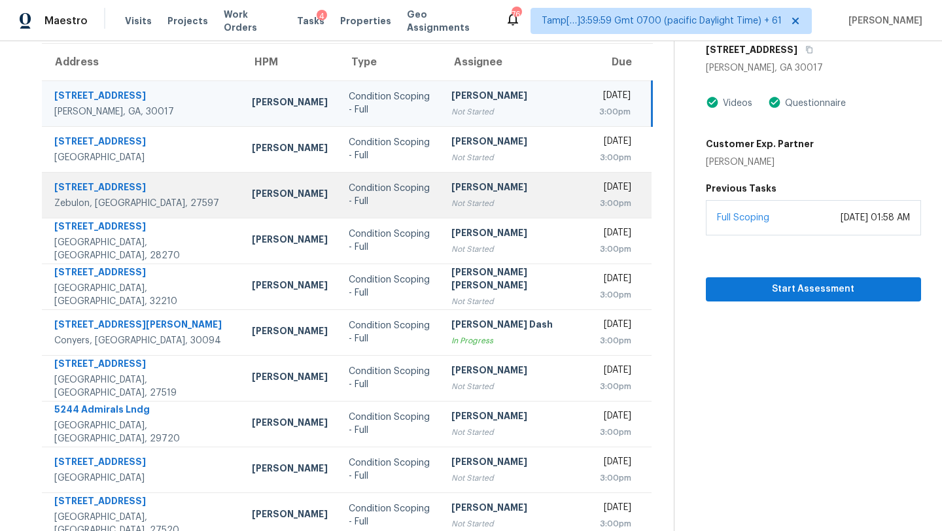
scroll to position [75, 0]
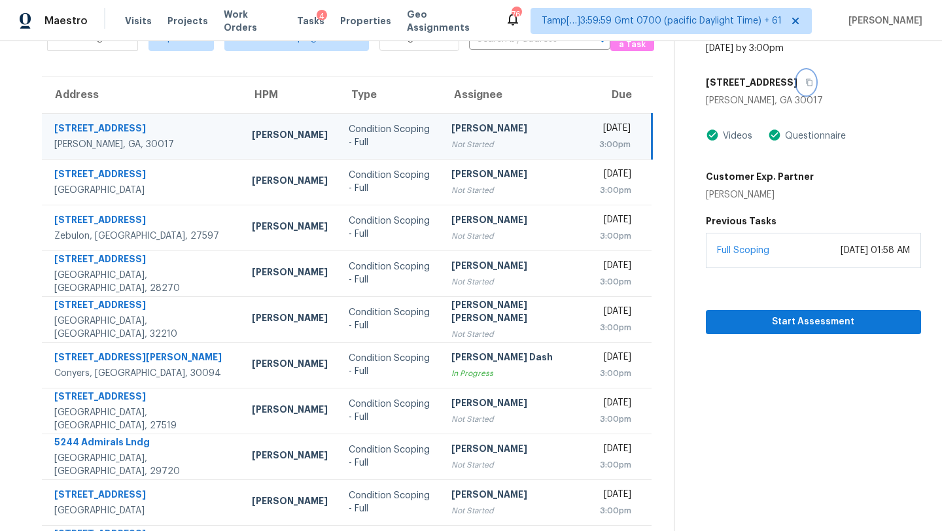
click at [805, 83] on icon "button" at bounding box center [809, 83] width 8 height 8
click at [762, 322] on span "Start Assessment" at bounding box center [813, 322] width 194 height 16
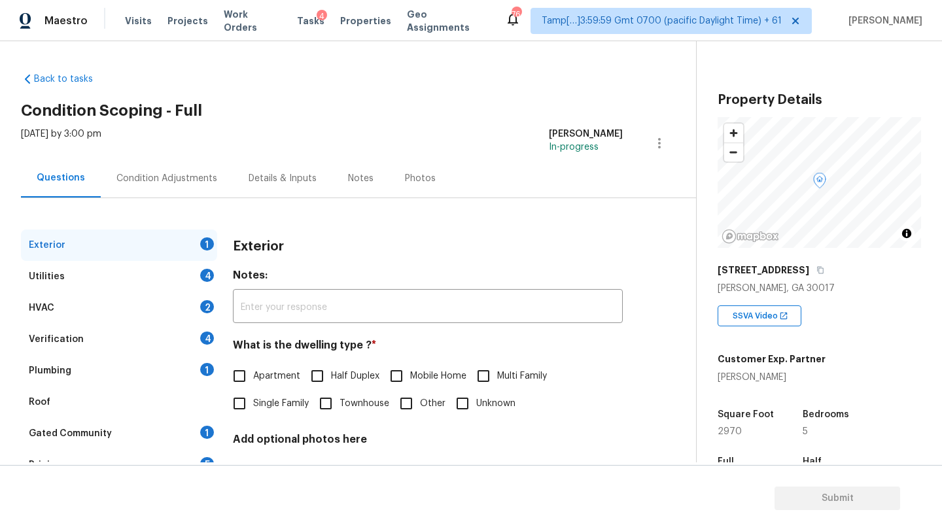
click at [813, 264] on div "[STREET_ADDRESS]" at bounding box center [819, 270] width 203 height 24
click at [822, 271] on icon "button" at bounding box center [821, 270] width 8 height 8
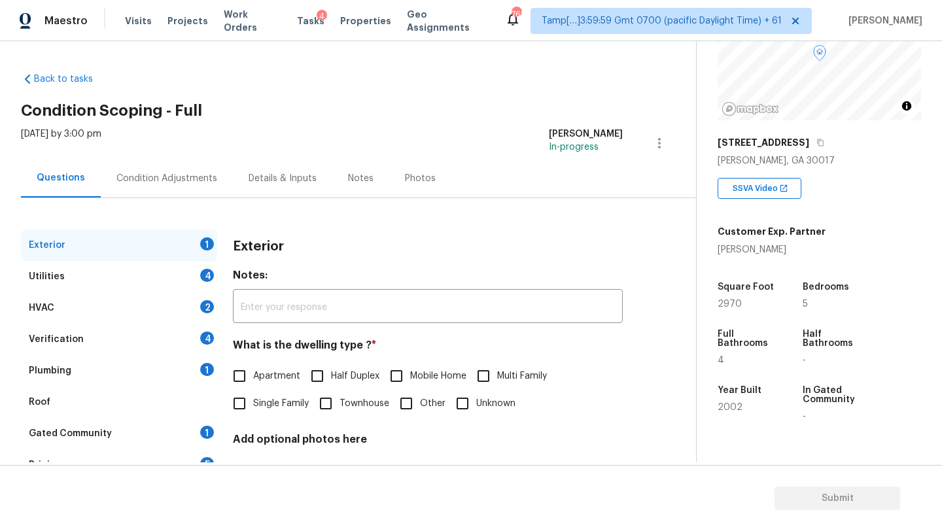
scroll to position [67, 0]
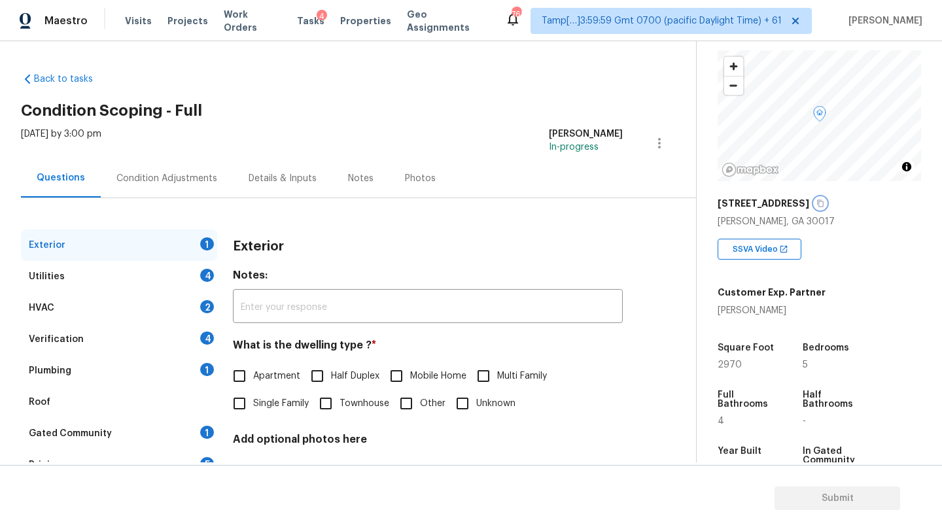
click at [818, 200] on icon "button" at bounding box center [821, 204] width 8 height 8
click at [264, 408] on span "Single Family" at bounding box center [281, 404] width 56 height 14
click at [253, 408] on input "Single Family" at bounding box center [239, 403] width 27 height 27
checkbox input "true"
click at [213, 435] on div "Gated Community 1" at bounding box center [119, 433] width 196 height 31
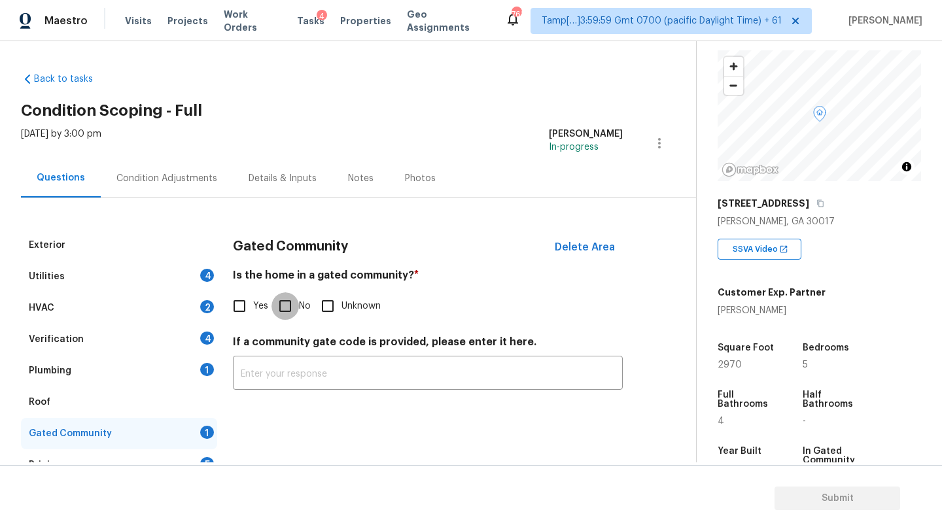
click at [280, 302] on input "No" at bounding box center [285, 305] width 27 height 27
checkbox input "true"
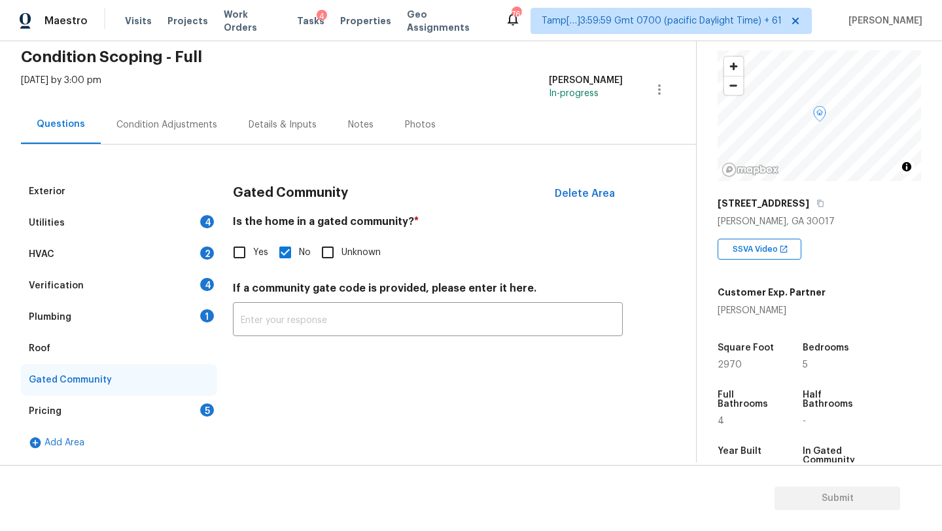
drag, startPoint x: 177, startPoint y: 409, endPoint x: 207, endPoint y: 375, distance: 45.4
click at [177, 409] on div "Pricing 5" at bounding box center [119, 411] width 196 height 31
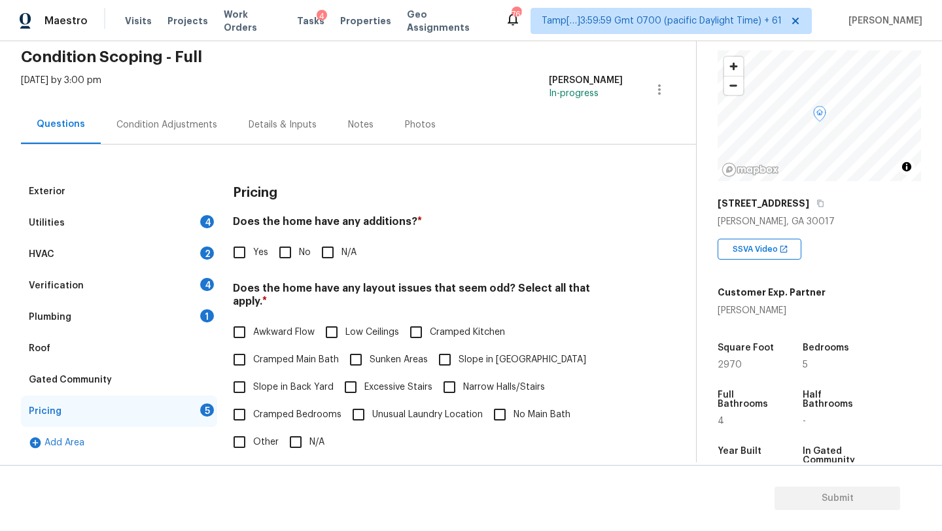
click at [295, 245] on input "No" at bounding box center [285, 252] width 27 height 27
checkbox input "true"
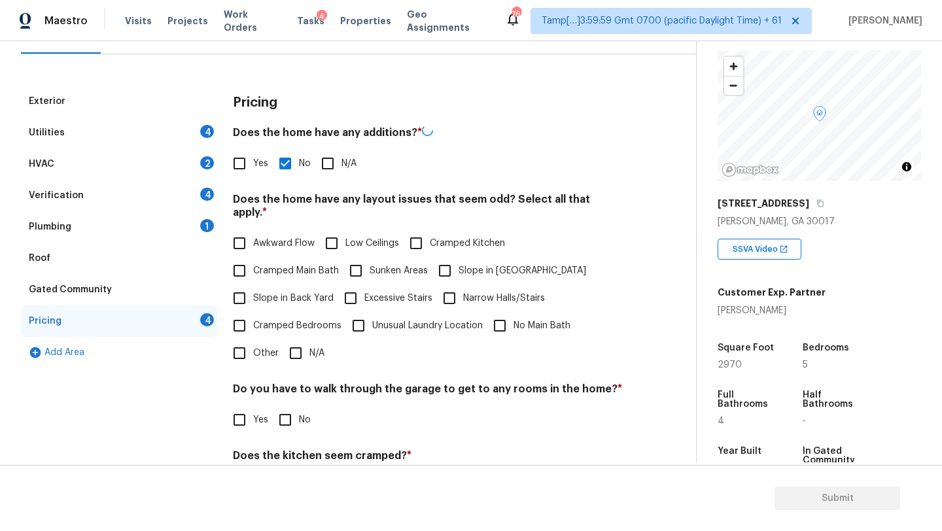
scroll to position [254, 0]
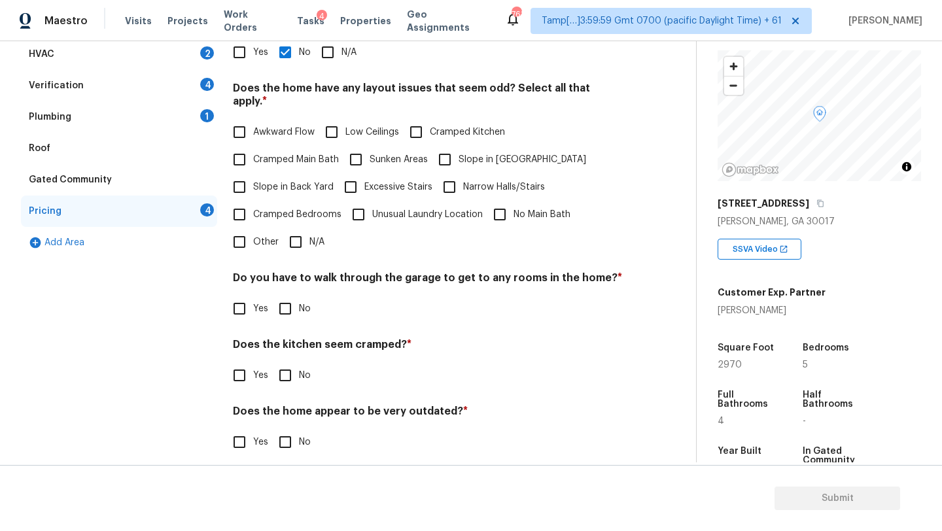
click at [296, 241] on input "N/A" at bounding box center [295, 241] width 27 height 27
checkbox input "true"
click at [295, 313] on div "Pricing Does the home have any additions? * Yes No N/A Does the home have any l…" at bounding box center [428, 224] width 390 height 496
click at [288, 300] on input "No" at bounding box center [285, 308] width 27 height 27
checkbox input "true"
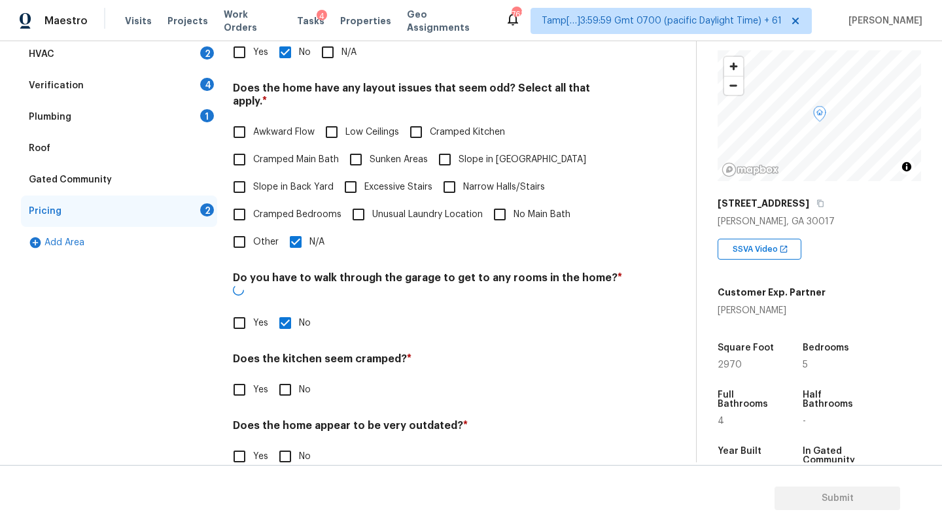
click at [288, 376] on input "No" at bounding box center [285, 389] width 27 height 27
checkbox input "true"
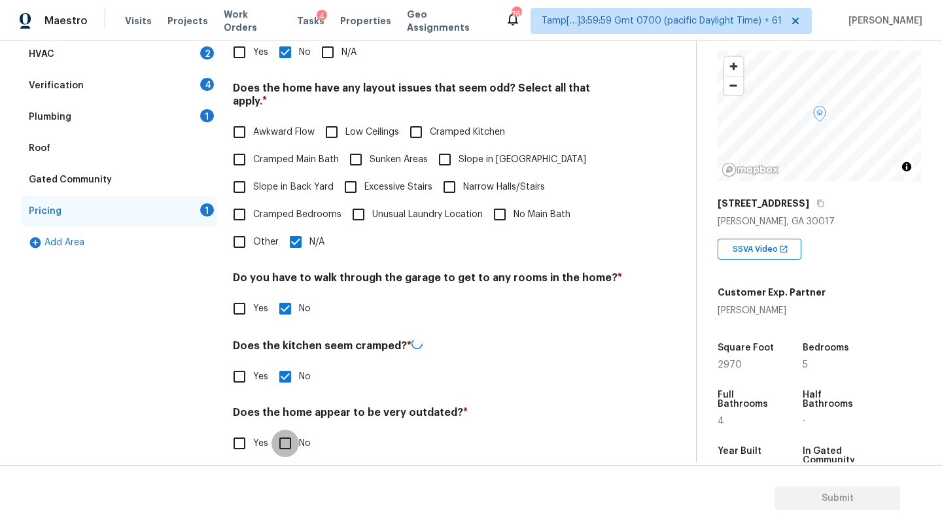
click at [288, 433] on input "No" at bounding box center [285, 443] width 27 height 27
checkbox input "true"
click at [54, 154] on div "Roof" at bounding box center [119, 148] width 196 height 31
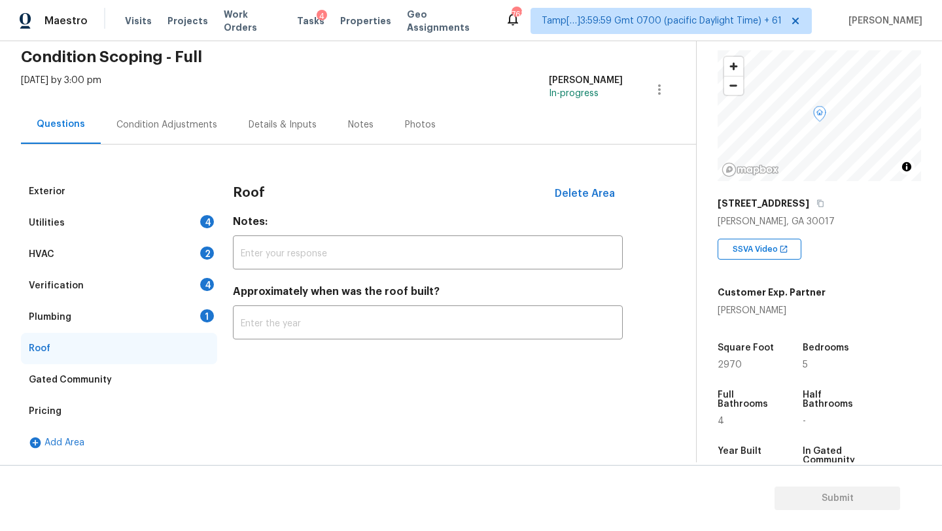
click at [260, 342] on div "Roof Delete Area Notes: ​ Approximately when was the roof built? ​" at bounding box center [428, 265] width 390 height 179
click at [266, 306] on div "Approximately when was the roof built? ​" at bounding box center [428, 312] width 390 height 54
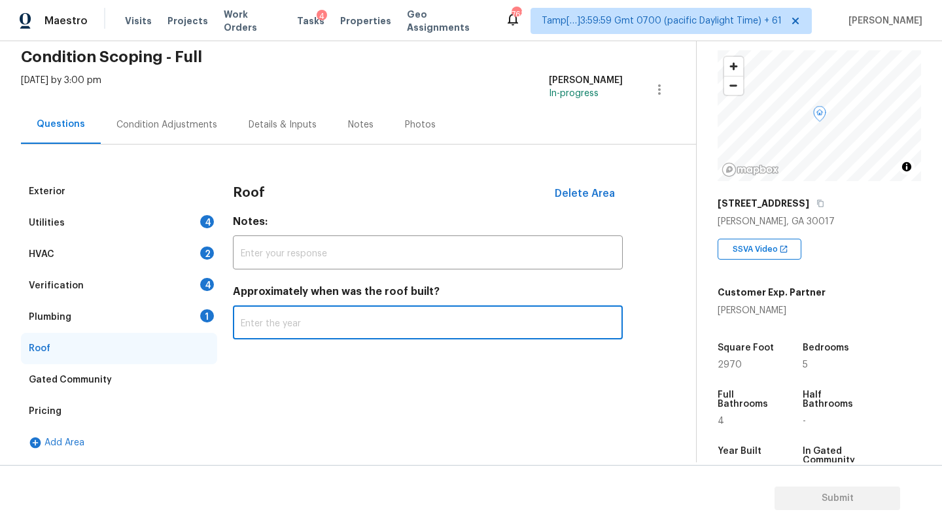
click at [266, 328] on input "text" at bounding box center [428, 324] width 390 height 31
type input "2018"
click at [66, 312] on div "Plumbing" at bounding box center [50, 317] width 43 height 13
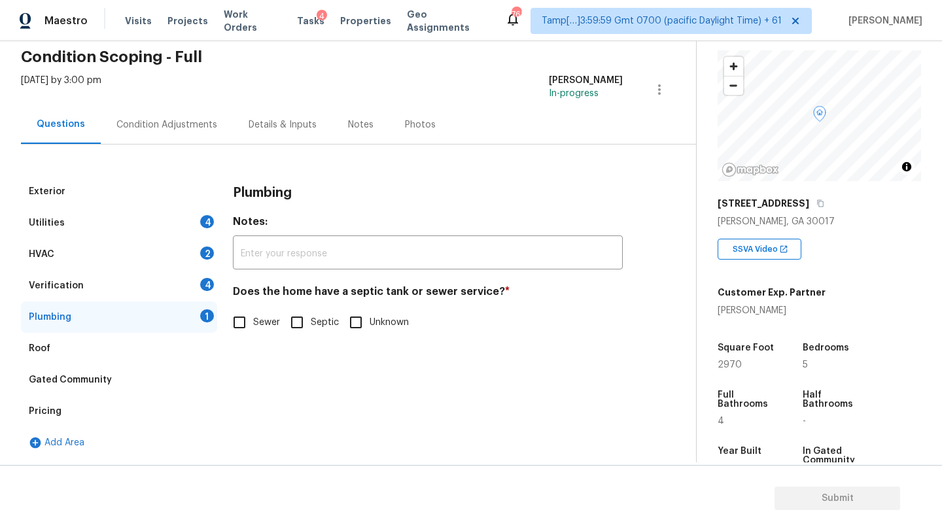
click at [247, 318] on input "Sewer" at bounding box center [239, 322] width 27 height 27
checkbox input "true"
click at [169, 286] on div "Verification 4" at bounding box center [119, 285] width 196 height 31
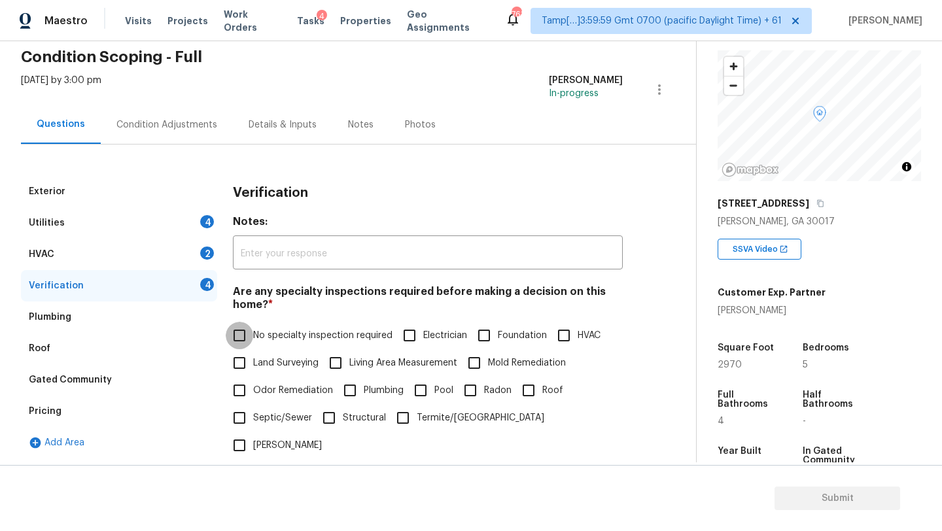
click at [248, 333] on input "No specialty inspection required" at bounding box center [239, 335] width 27 height 27
checkbox input "true"
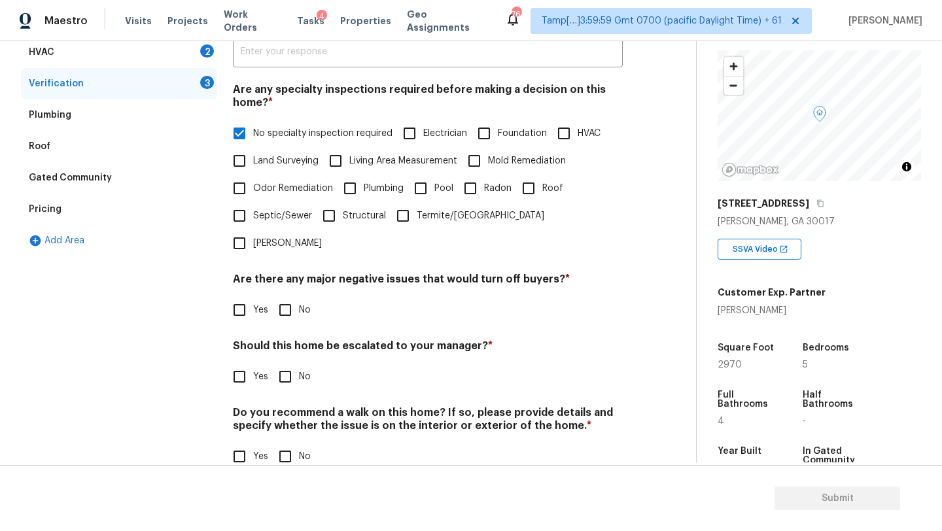
click at [282, 296] on input "No" at bounding box center [285, 309] width 27 height 27
checkbox input "true"
click at [282, 364] on input "No" at bounding box center [285, 377] width 27 height 27
checkbox input "true"
click at [282, 443] on input "No" at bounding box center [285, 456] width 27 height 27
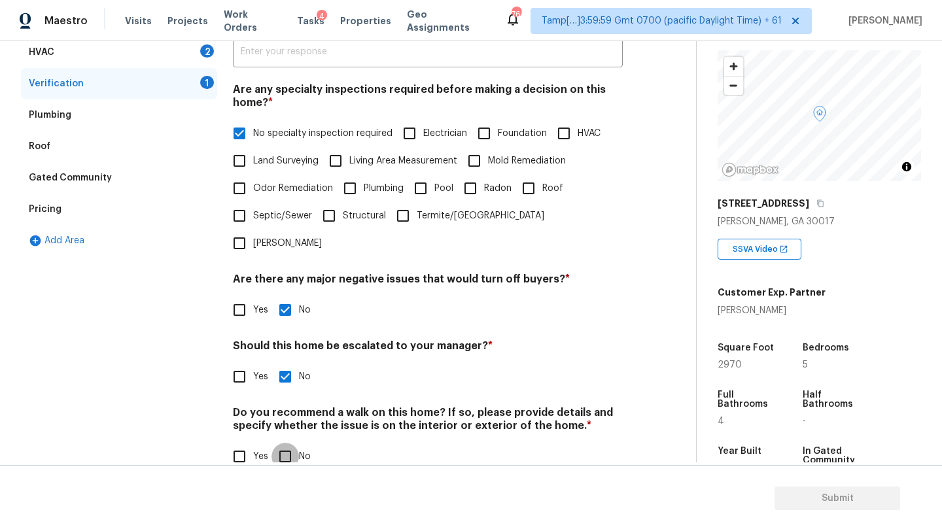
checkbox input "true"
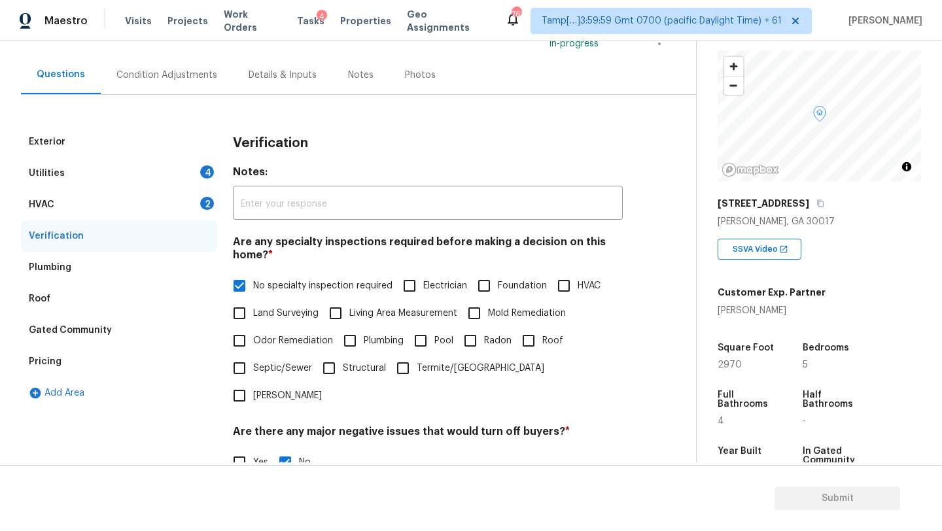
scroll to position [69, 0]
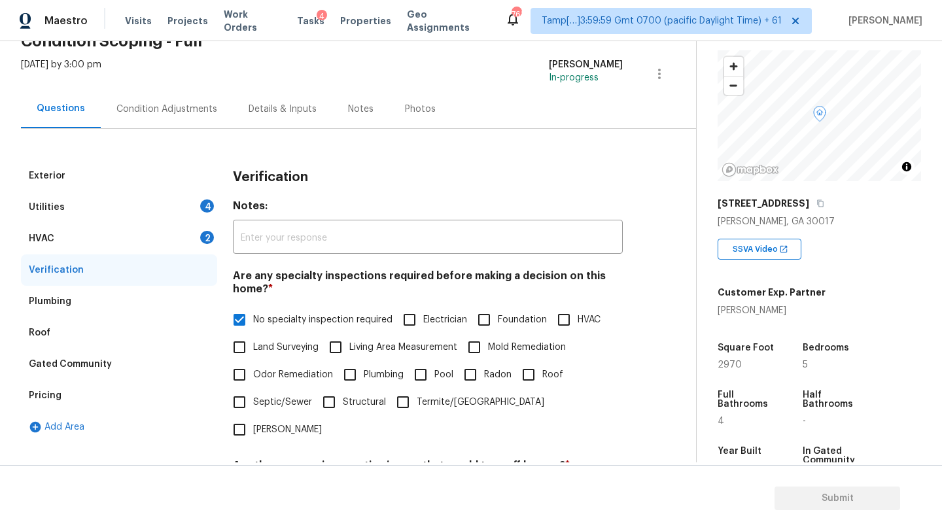
click at [113, 240] on div "HVAC 2" at bounding box center [119, 238] width 196 height 31
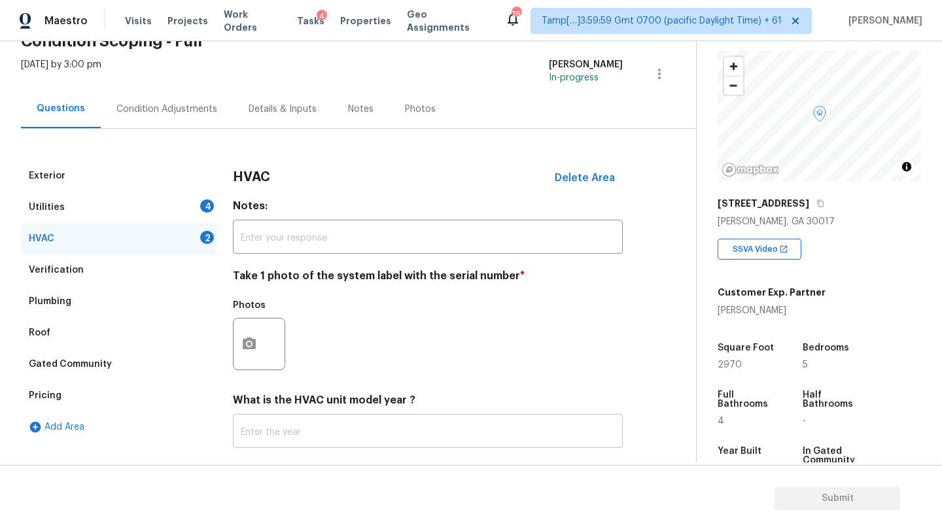
click at [275, 436] on input "text" at bounding box center [428, 432] width 390 height 31
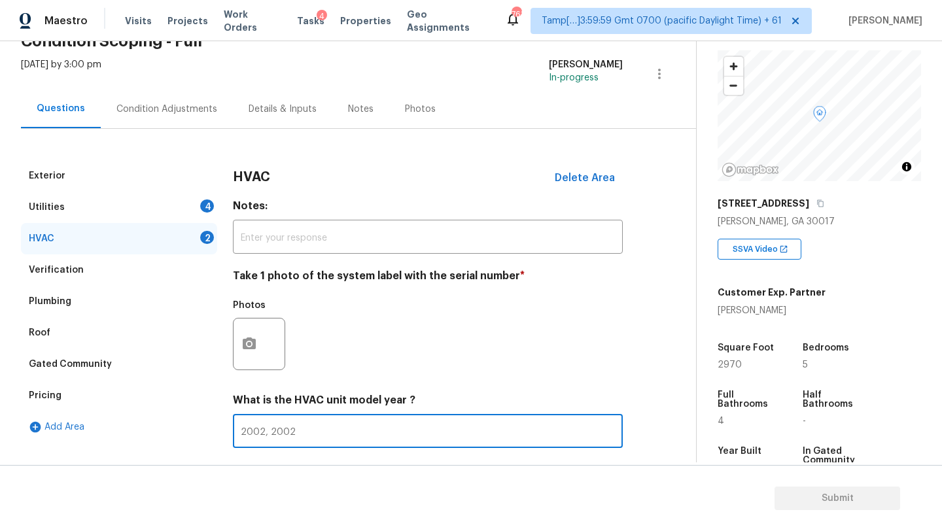
scroll to position [141, 0]
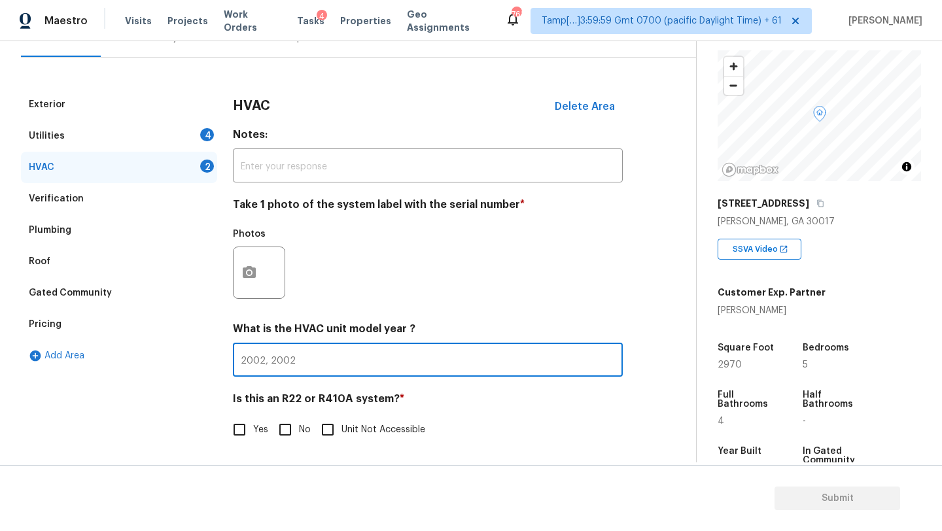
type input "2002, 2002"
click at [279, 429] on input "No" at bounding box center [285, 429] width 27 height 27
checkbox input "true"
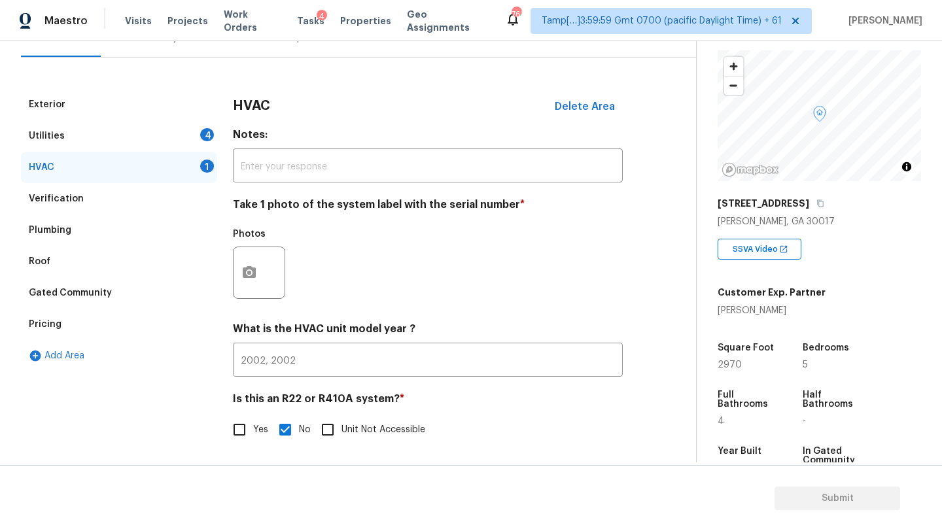
click at [132, 125] on div "Utilities 4" at bounding box center [119, 135] width 196 height 31
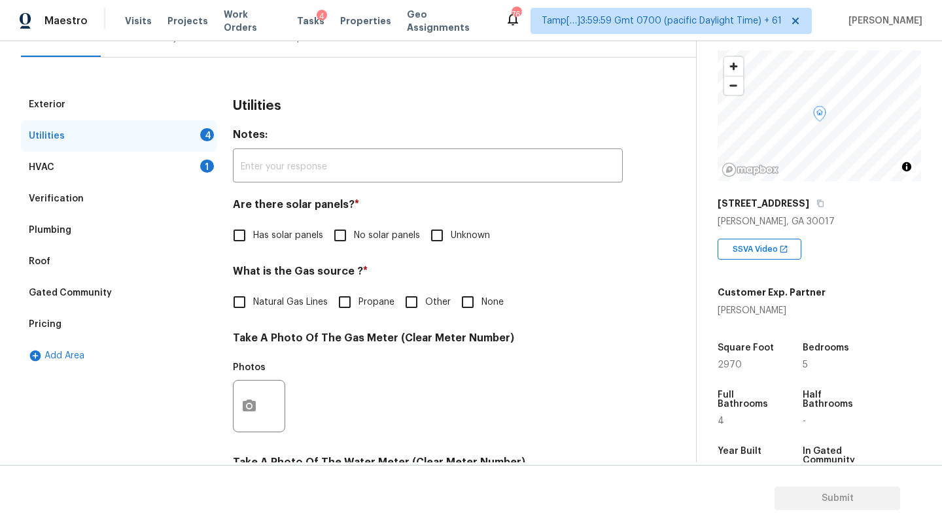
click at [360, 236] on span "No solar panels" at bounding box center [387, 236] width 66 height 14
click at [354, 236] on input "No solar panels" at bounding box center [340, 235] width 27 height 27
checkbox input "true"
click at [275, 304] on span "Natural Gas Lines" at bounding box center [290, 303] width 75 height 14
click at [253, 304] on input "Natural Gas Lines" at bounding box center [239, 302] width 27 height 27
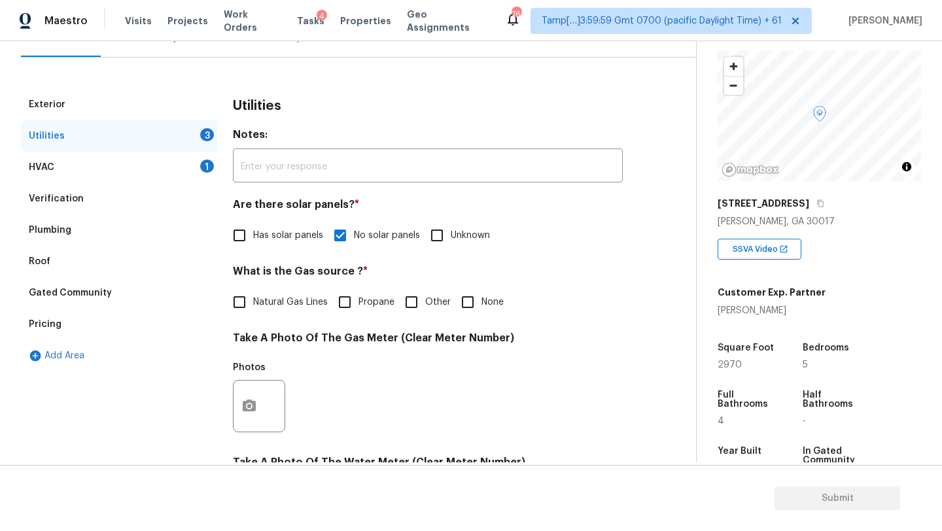
checkbox input "true"
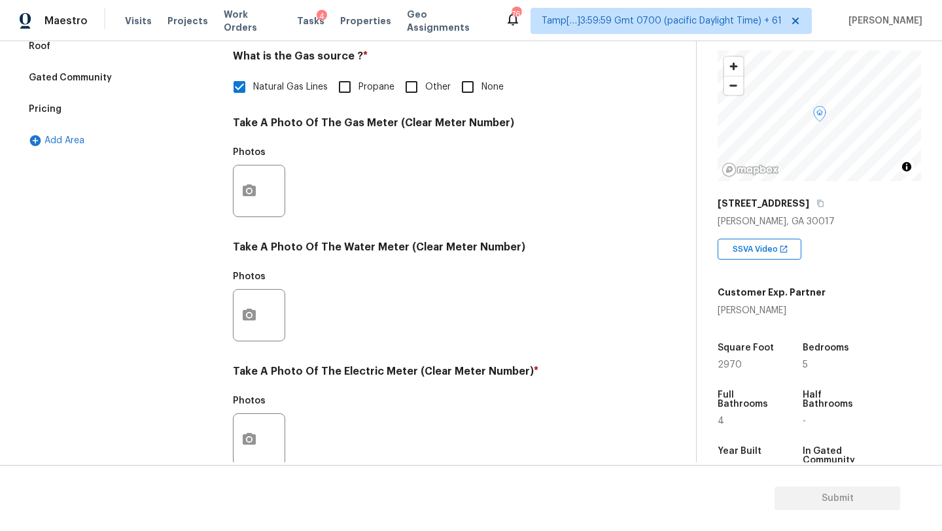
scroll to position [453, 0]
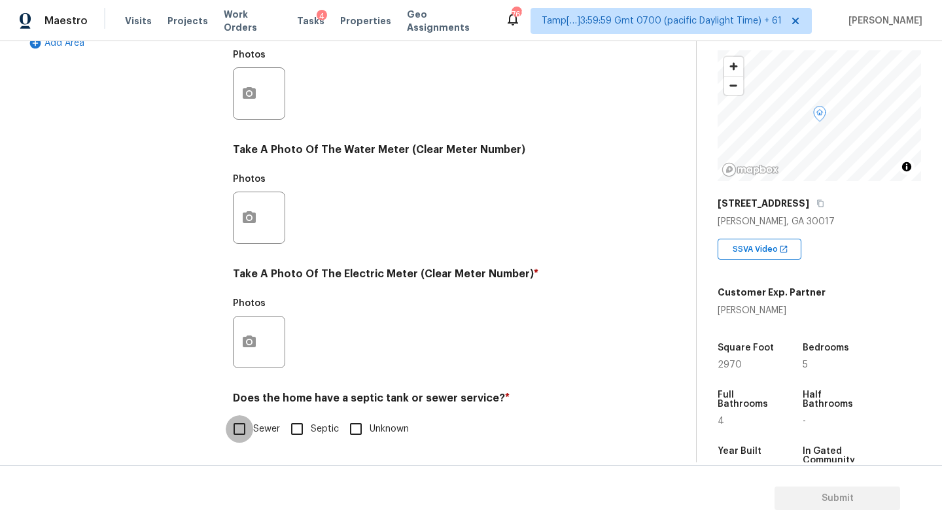
click at [251, 419] on input "Sewer" at bounding box center [239, 428] width 27 height 27
checkbox input "true"
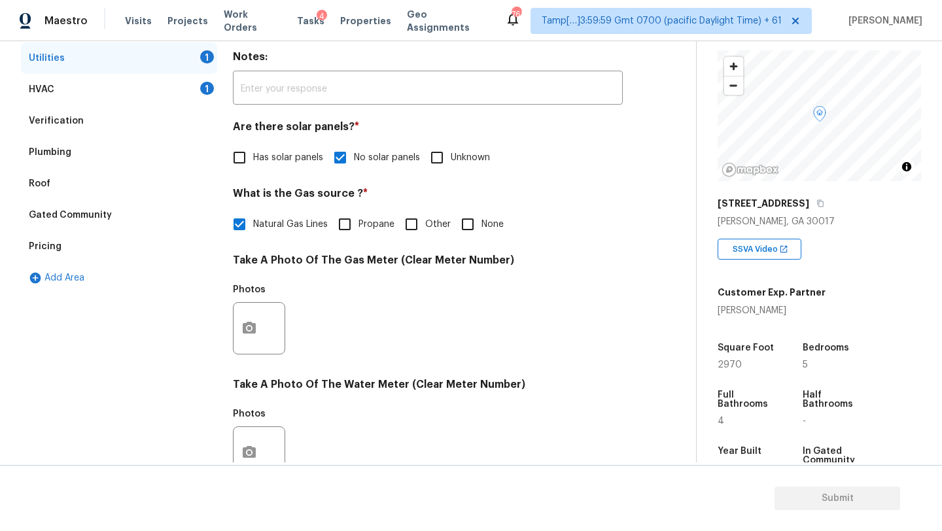
scroll to position [95, 0]
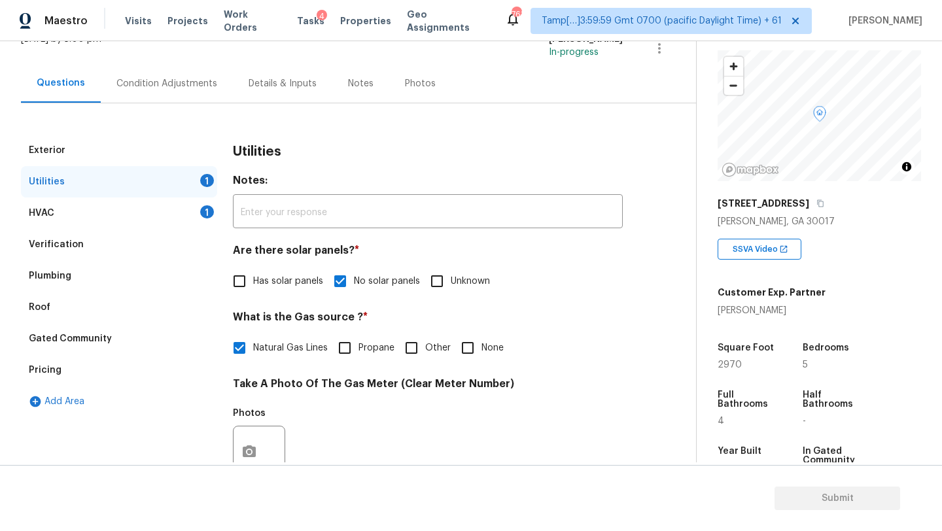
click at [99, 216] on div "HVAC 1" at bounding box center [119, 213] width 196 height 31
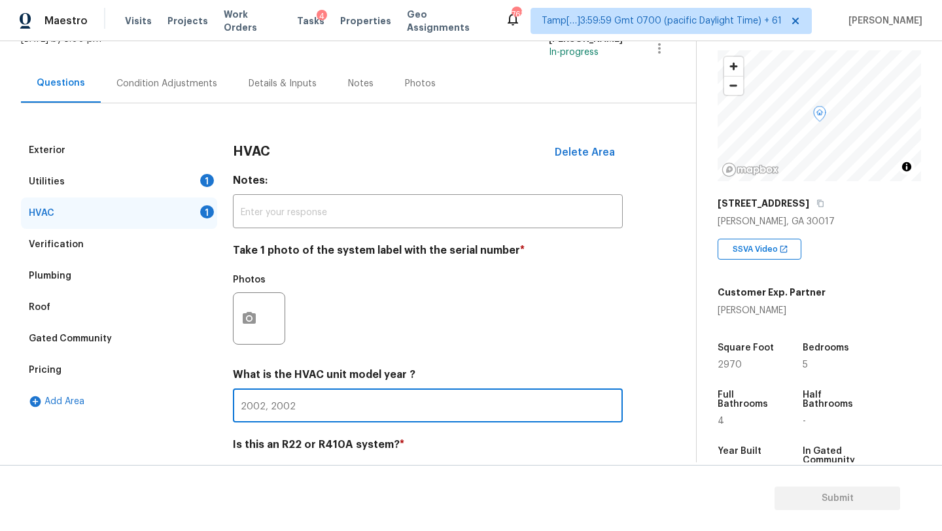
click at [298, 411] on input "2002, 2002" at bounding box center [428, 407] width 390 height 31
type input "2013"
click at [62, 249] on div "Verification" at bounding box center [56, 244] width 55 height 13
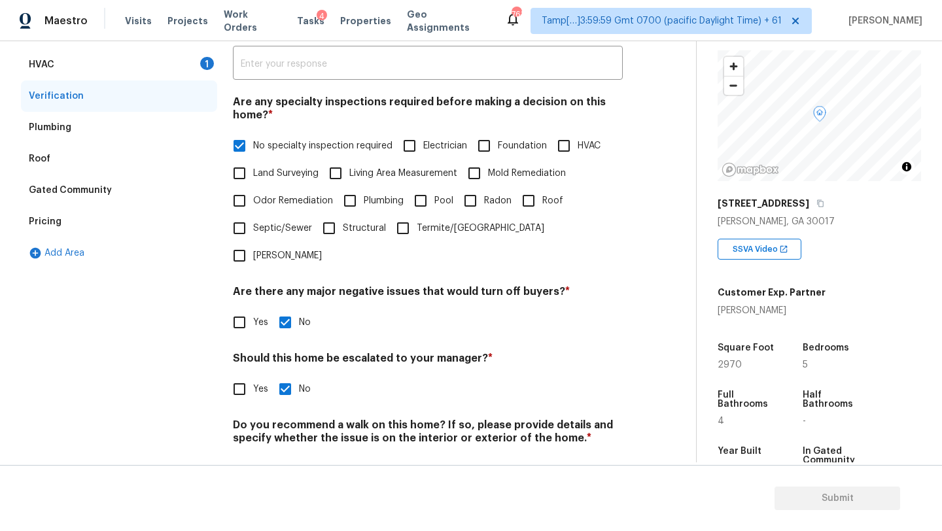
scroll to position [256, 0]
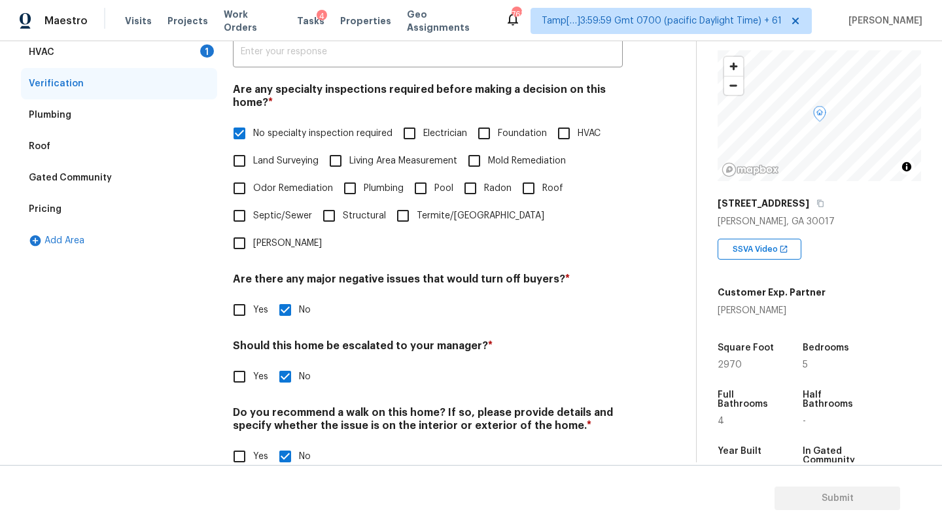
click at [54, 152] on div "Roof" at bounding box center [119, 146] width 196 height 31
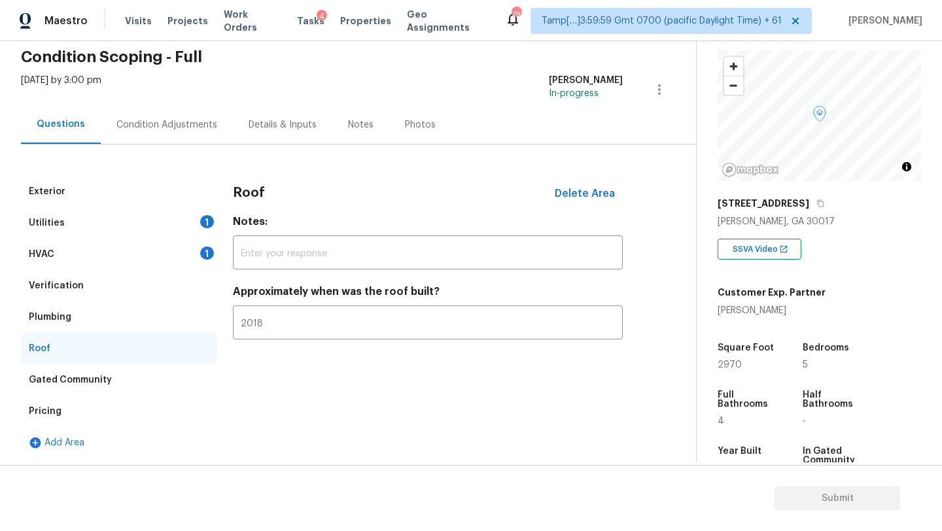
scroll to position [54, 0]
click at [270, 324] on input "2018" at bounding box center [428, 324] width 390 height 31
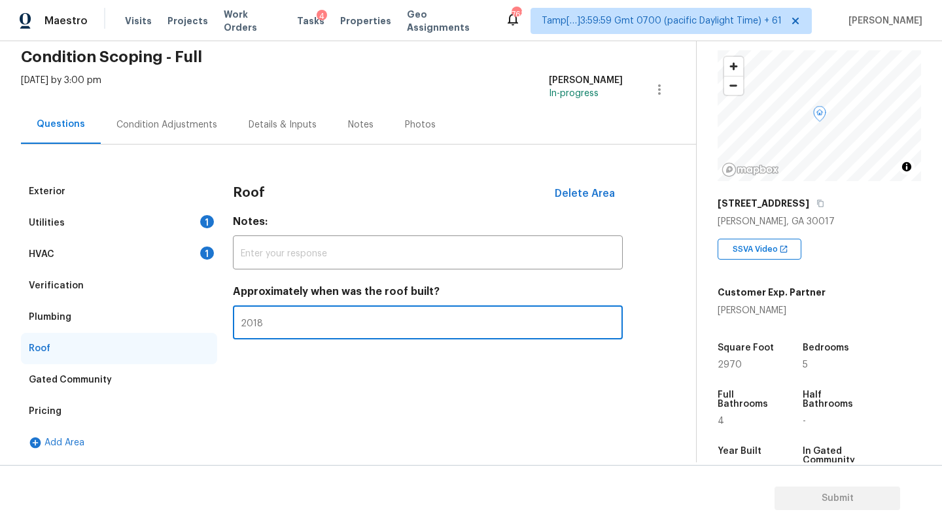
click at [270, 324] on input "2018" at bounding box center [428, 324] width 390 height 31
type input "2013"
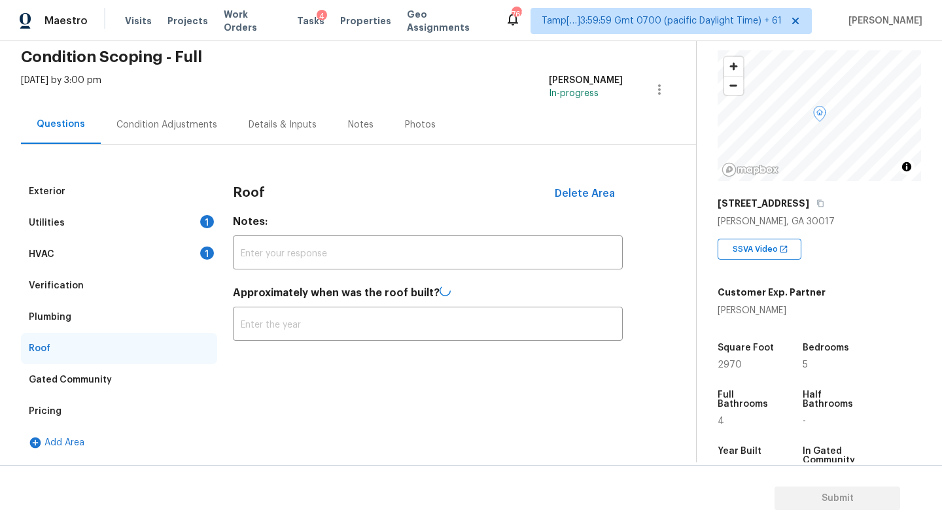
type input "2013"
click at [126, 120] on div "Condition Adjustments" at bounding box center [166, 124] width 101 height 13
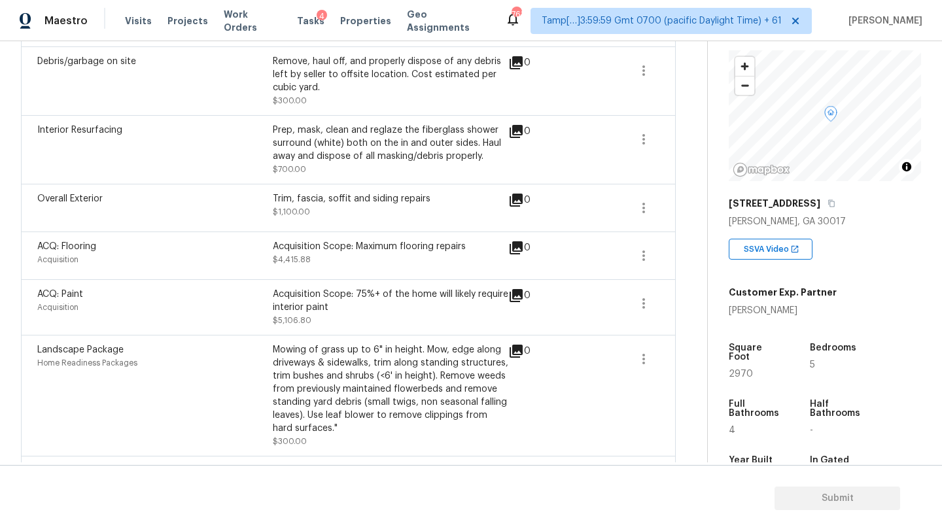
scroll to position [664, 0]
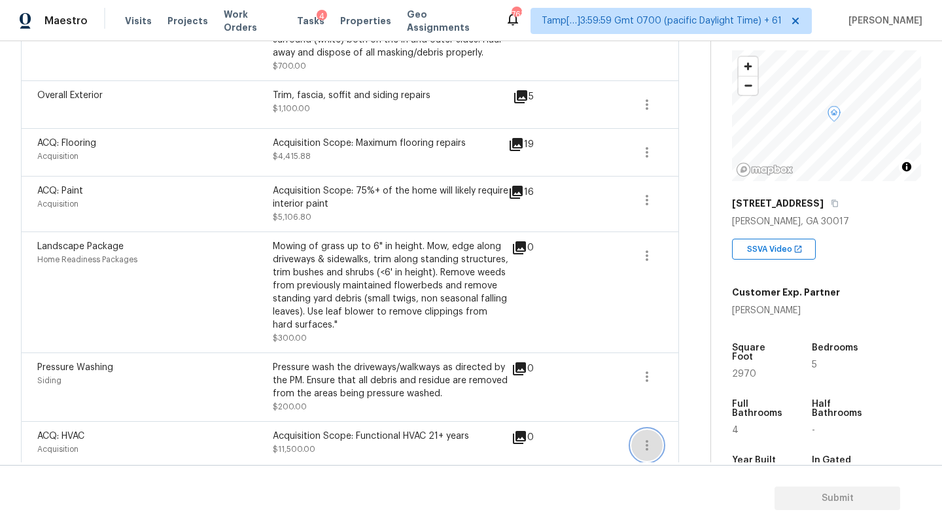
click at [653, 442] on icon "button" at bounding box center [647, 446] width 16 height 16
click at [671, 436] on div "Edit" at bounding box center [721, 431] width 102 height 13
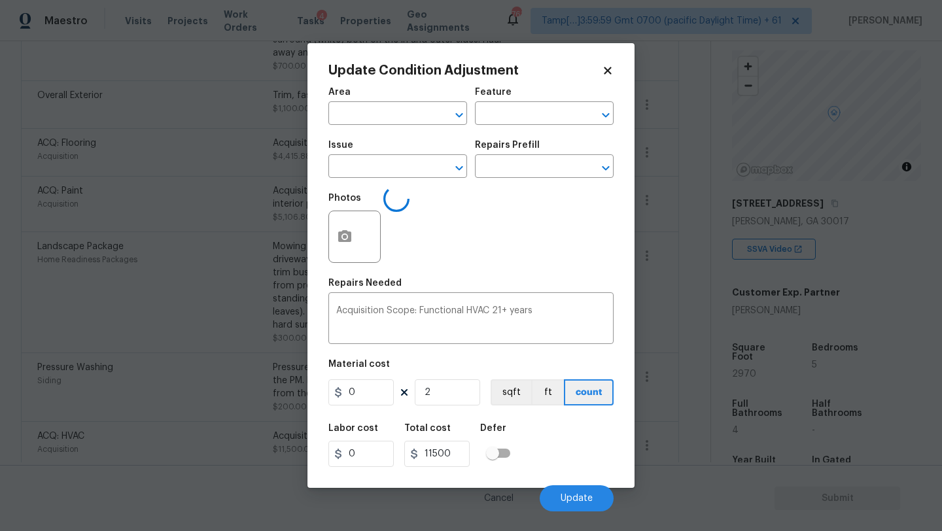
type input "Acquisition"
type input "ACQ: HVAC"
type input "5750"
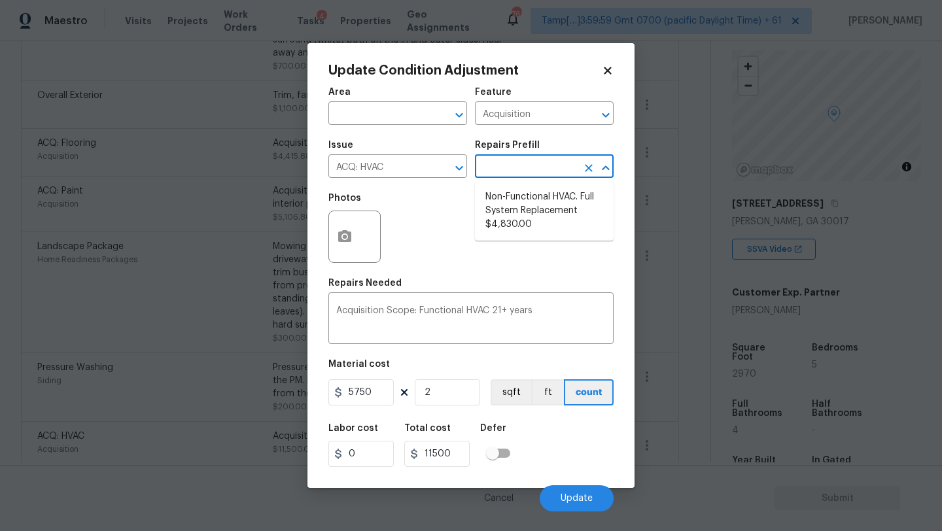
click at [526, 171] on input "text" at bounding box center [526, 168] width 102 height 20
click at [531, 186] on li "Non-Functional HVAC. Full System Replacement $4,830.00" at bounding box center [544, 210] width 139 height 49
type textarea "Acquisition Scope: Full System Replacement"
type input "4830"
type input "9660"
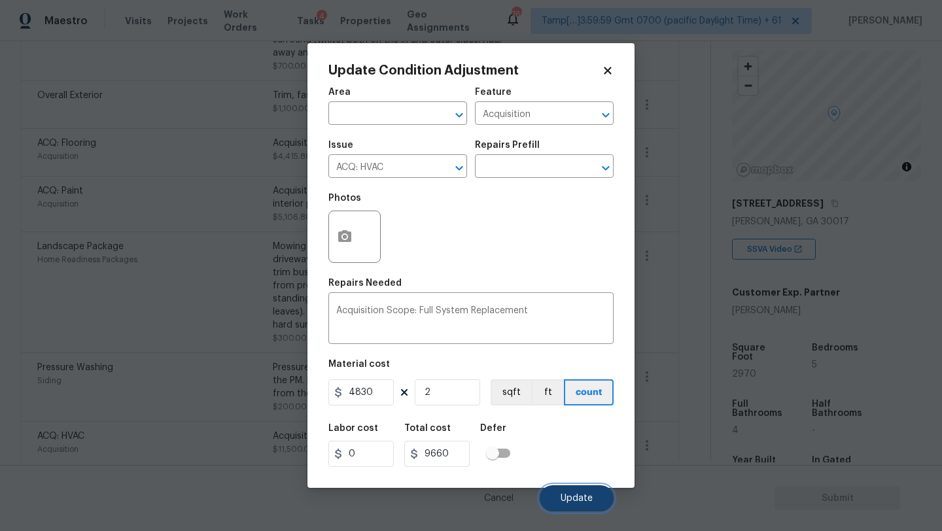
click at [588, 505] on button "Update" at bounding box center [577, 499] width 74 height 26
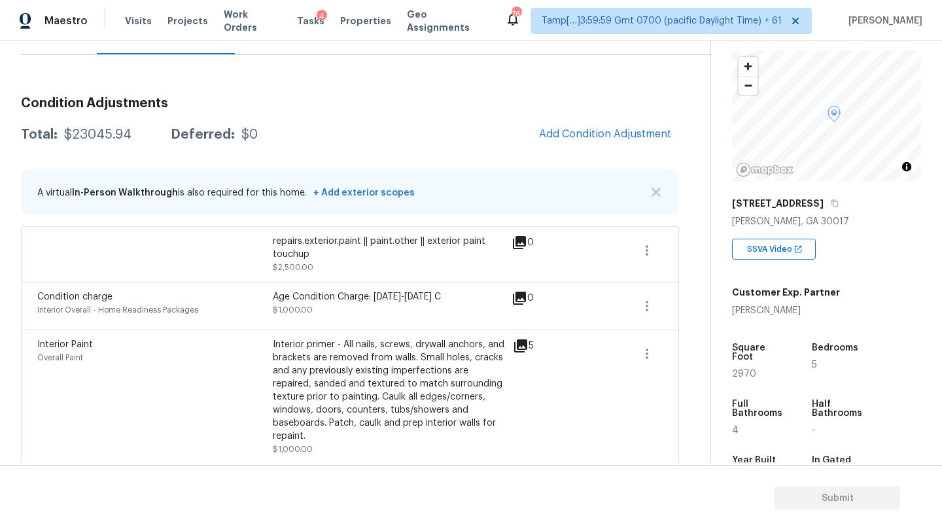
scroll to position [132, 0]
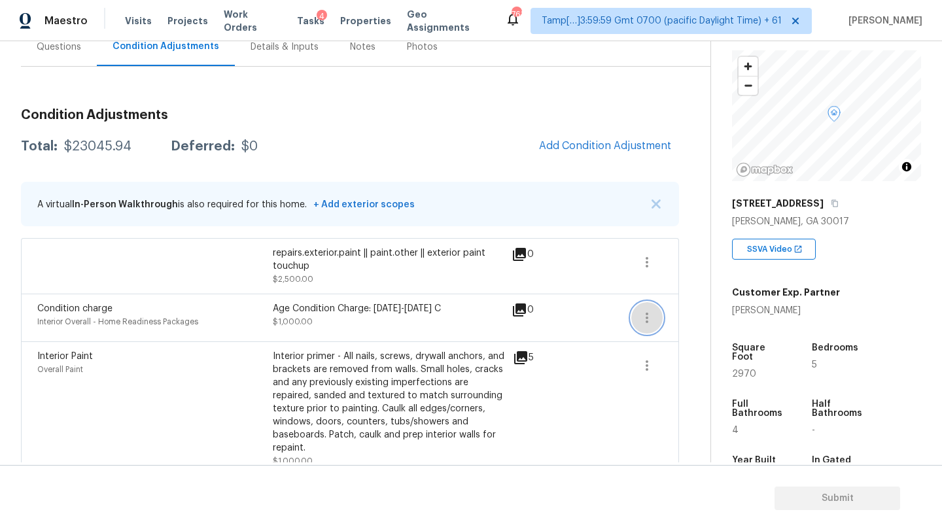
click at [648, 321] on icon "button" at bounding box center [647, 318] width 16 height 16
click at [684, 319] on div "Edit" at bounding box center [721, 315] width 102 height 13
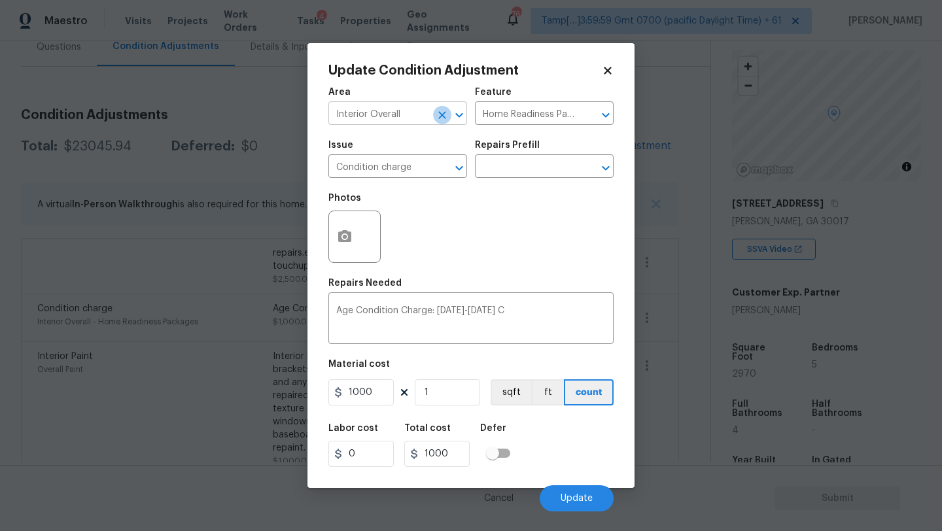
click at [439, 116] on icon "Clear" at bounding box center [442, 115] width 8 height 8
drag, startPoint x: 429, startPoint y: 148, endPoint x: 501, endPoint y: 133, distance: 72.8
click at [429, 148] on li "Roof" at bounding box center [397, 144] width 139 height 22
type input "Roof"
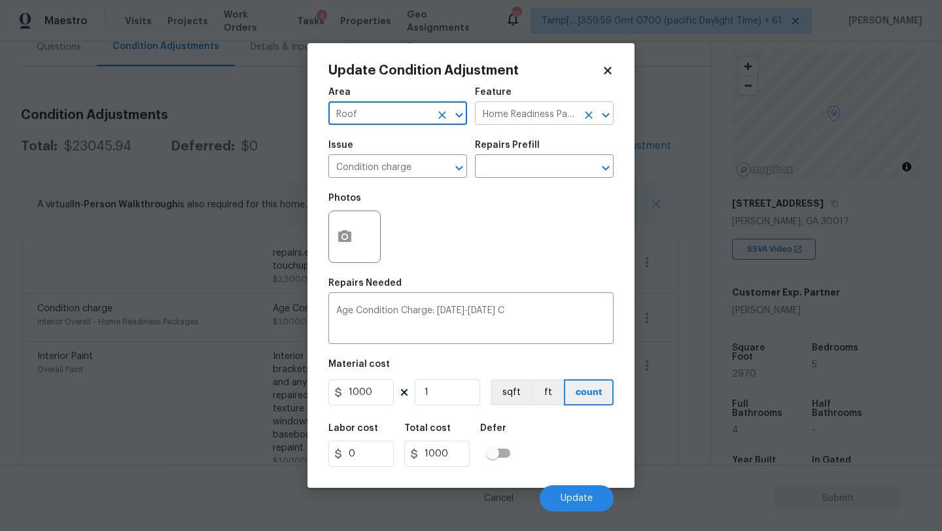
click at [548, 116] on input "Home Readiness Packages" at bounding box center [526, 115] width 102 height 20
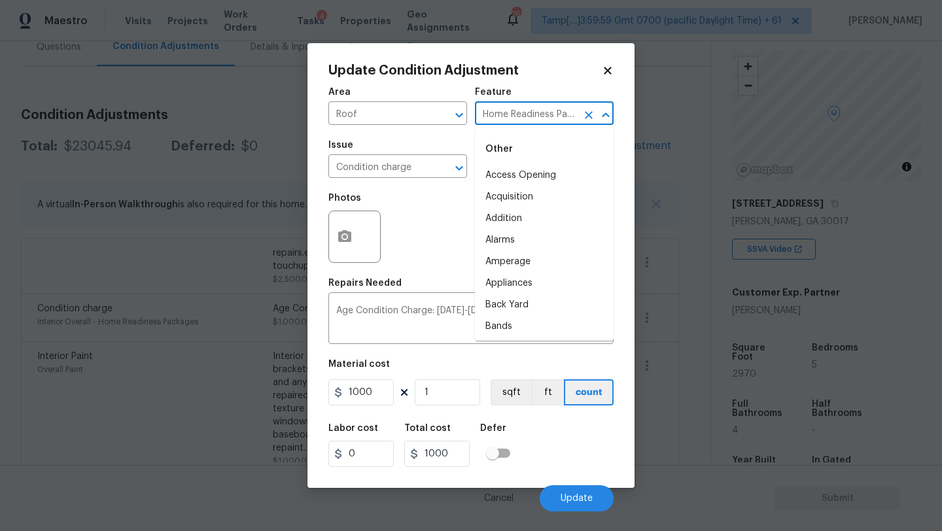
click at [548, 116] on input "Home Readiness Packages" at bounding box center [526, 115] width 102 height 20
click at [535, 194] on li "Roof" at bounding box center [544, 197] width 139 height 22
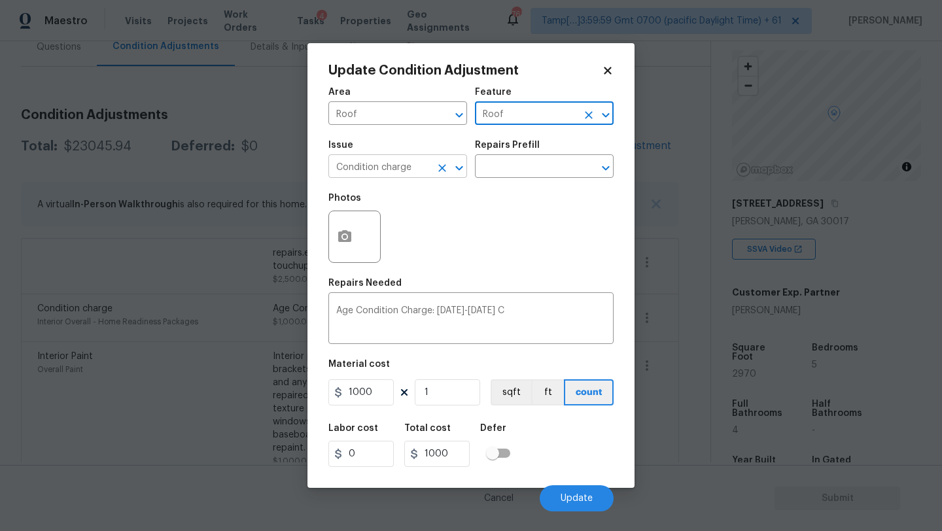
type input "Roof"
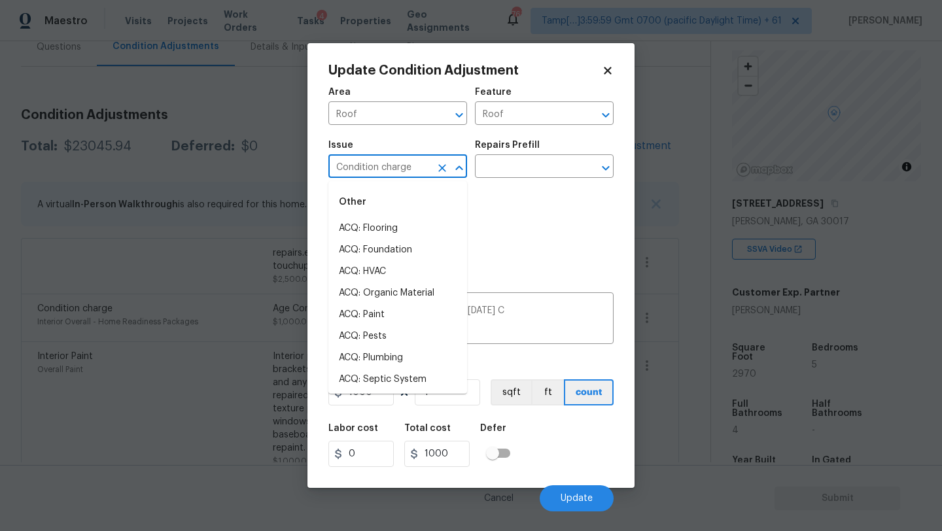
click at [388, 163] on input "Condition charge" at bounding box center [379, 168] width 102 height 20
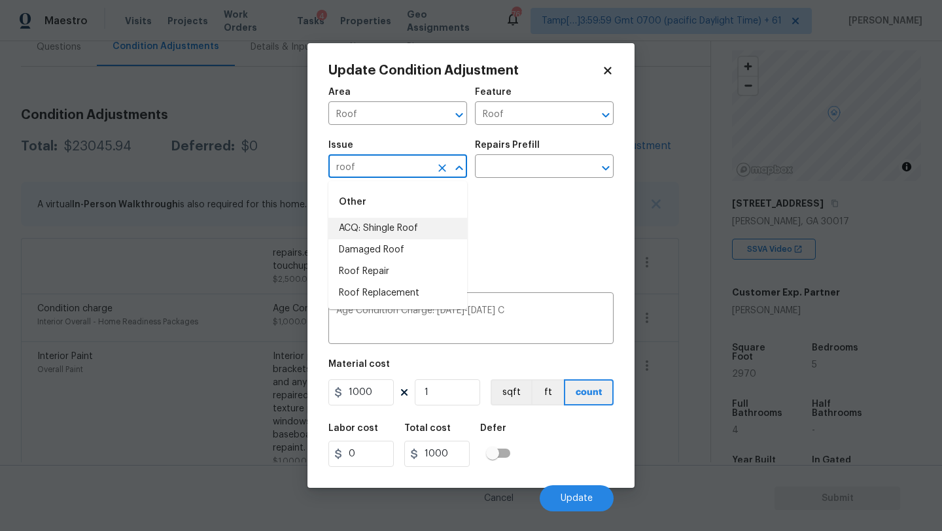
click at [376, 232] on li "ACQ: Shingle Roof" at bounding box center [397, 229] width 139 height 22
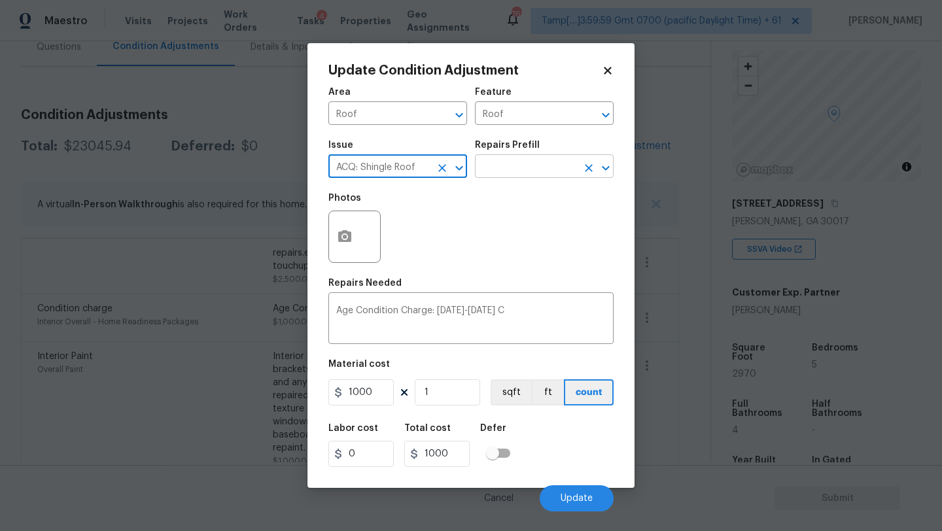
type input "ACQ: Shingle Roof"
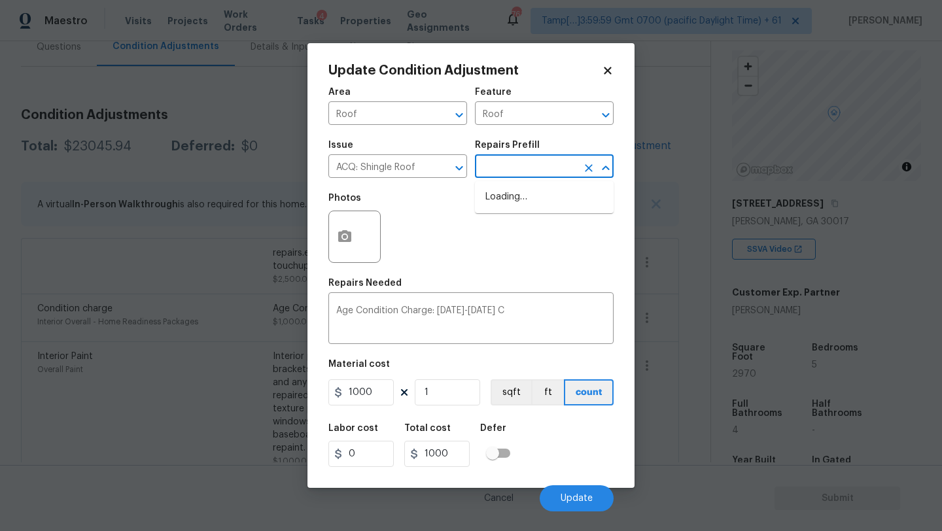
click at [512, 168] on input "text" at bounding box center [526, 168] width 102 height 20
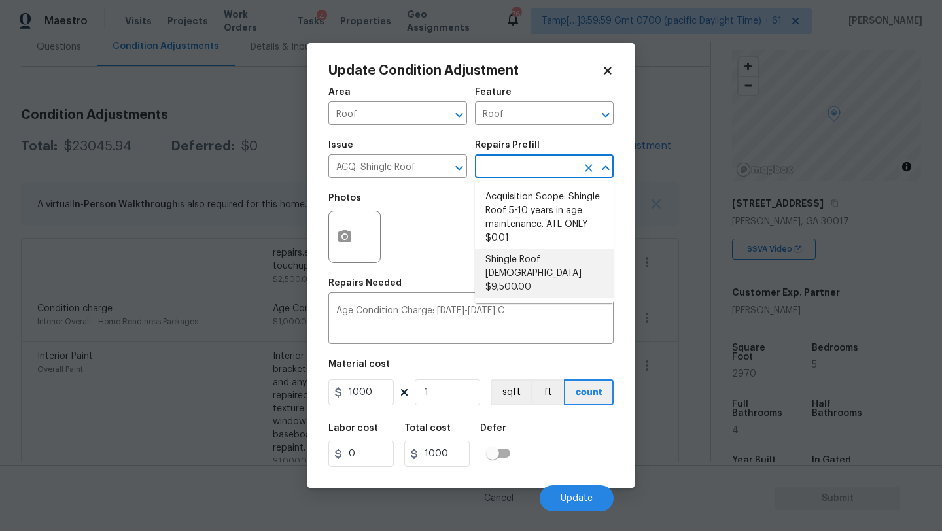
click at [544, 269] on li "Shingle Roof 21+ Years Old $9,500.00" at bounding box center [544, 273] width 139 height 49
type input "Acquisition"
type textarea "Acquisition Scope: Shingle Roof 21+ years in age or replacement required."
type input "9500"
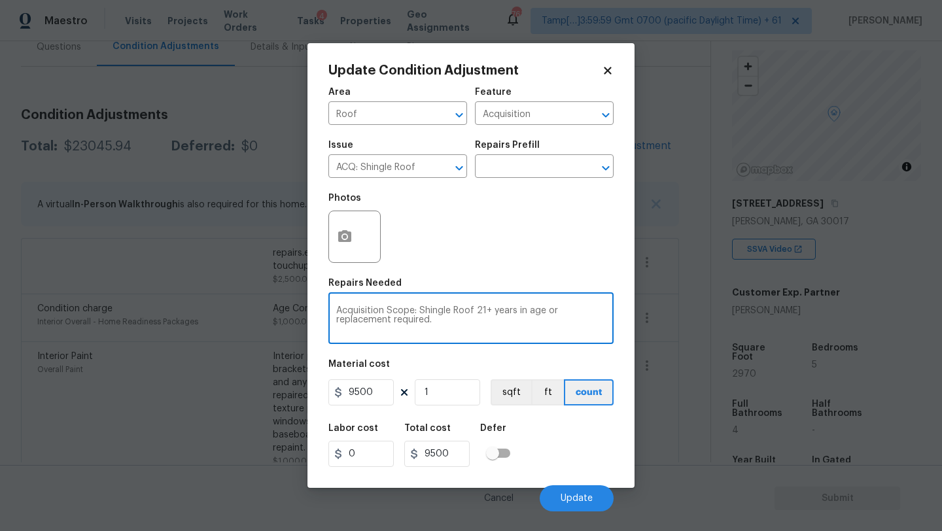
drag, startPoint x: 476, startPoint y: 312, endPoint x: 576, endPoint y: 309, distance: 100.1
click at [576, 310] on textarea "Acquisition Scope: Shingle Roof 21+ years in age or replacement required." at bounding box center [471, 319] width 270 height 27
type textarea "Acquisition Scope: Shingle Roof replacement required."
click at [571, 493] on button "Update" at bounding box center [577, 499] width 74 height 26
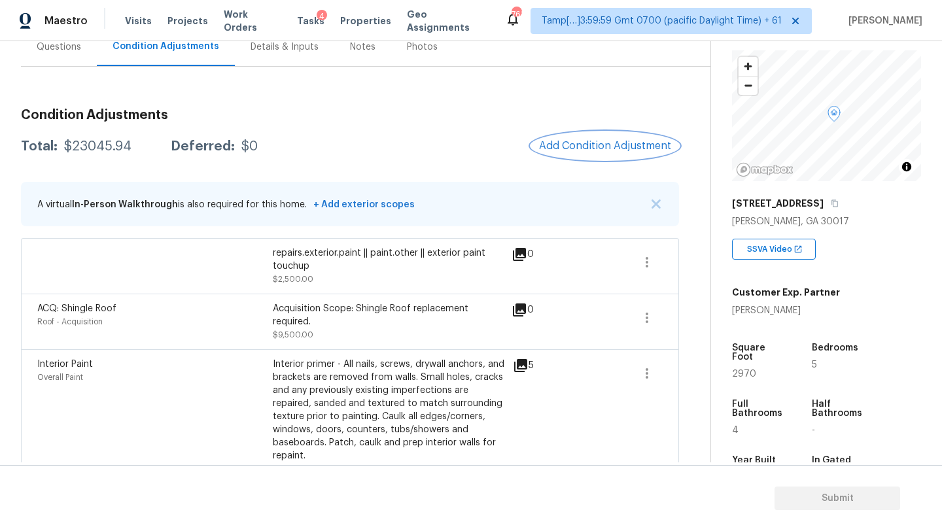
click at [595, 145] on span "Add Condition Adjustment" at bounding box center [605, 146] width 132 height 12
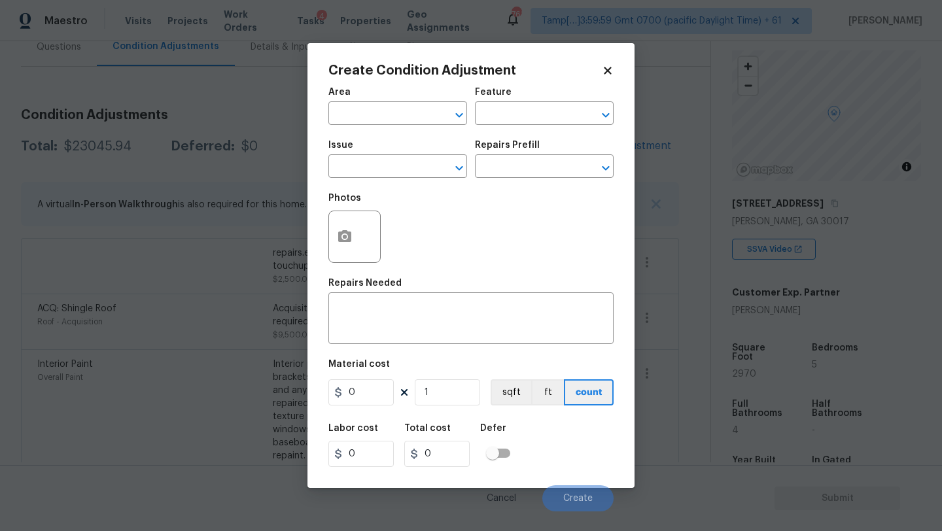
click at [346, 128] on span "Area ​" at bounding box center [397, 106] width 139 height 53
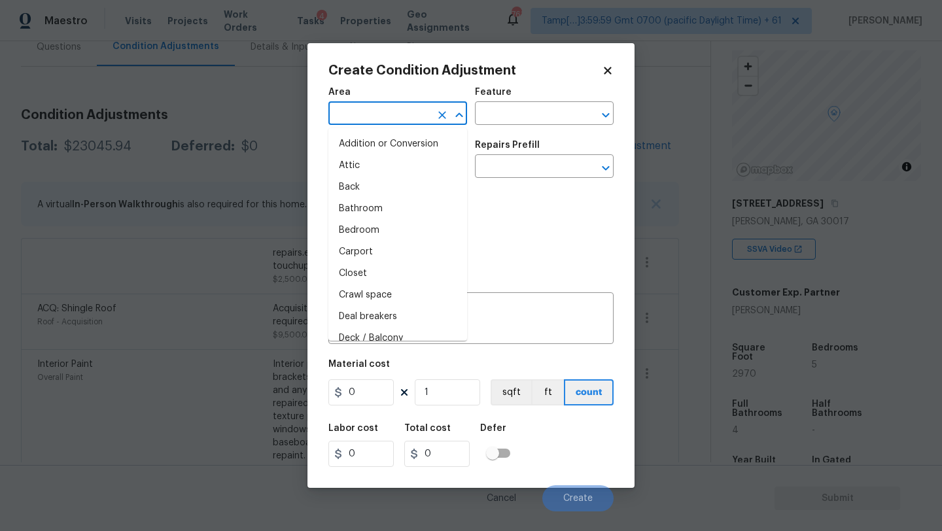
click at [354, 117] on input "text" at bounding box center [379, 115] width 102 height 20
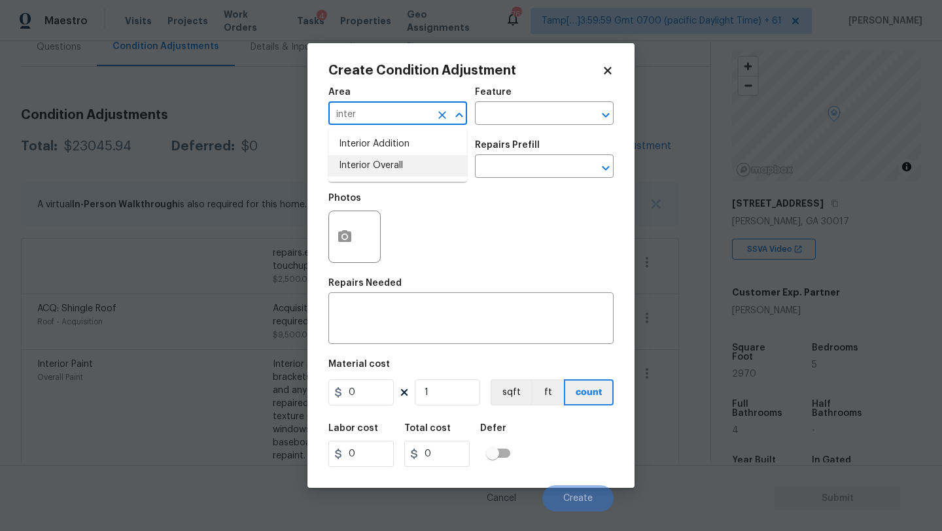
click at [394, 160] on li "Interior Overall" at bounding box center [397, 166] width 139 height 22
type input "Interior Overall"
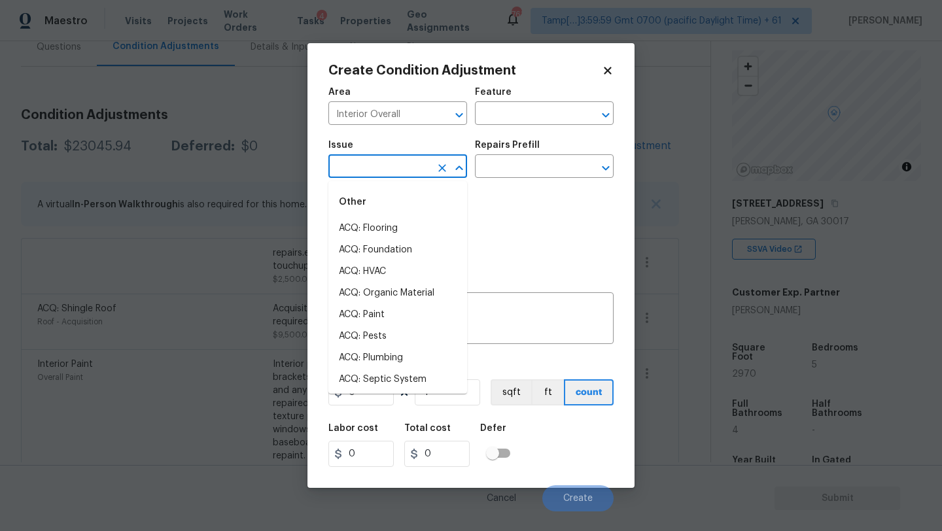
click at [390, 166] on input "text" at bounding box center [379, 168] width 102 height 20
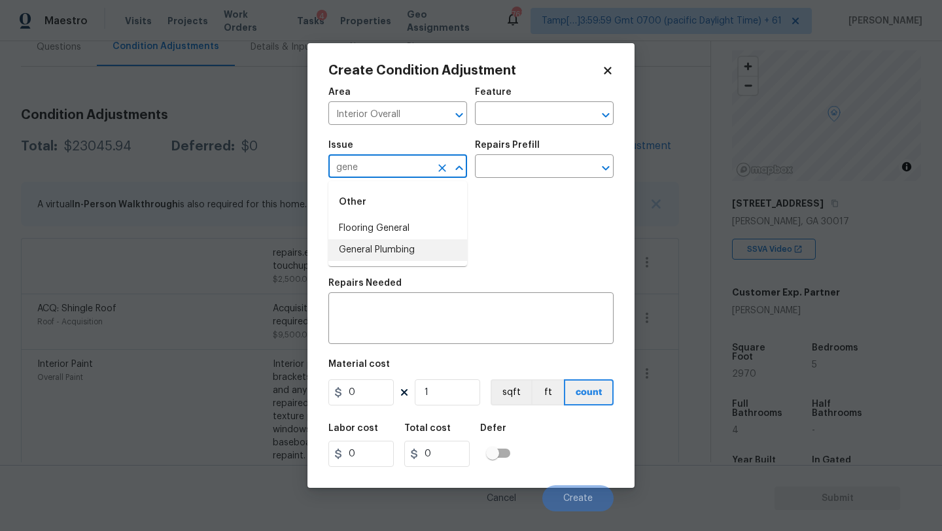
click at [370, 258] on li "General Plumbing" at bounding box center [397, 250] width 139 height 22
type input "General Plumbing"
click at [510, 166] on input "text" at bounding box center [526, 168] width 102 height 20
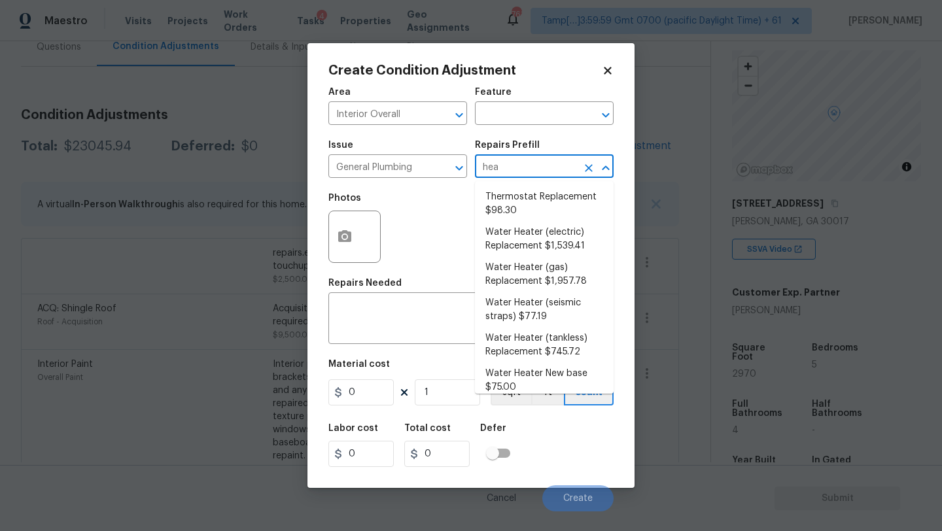
type input "heat"
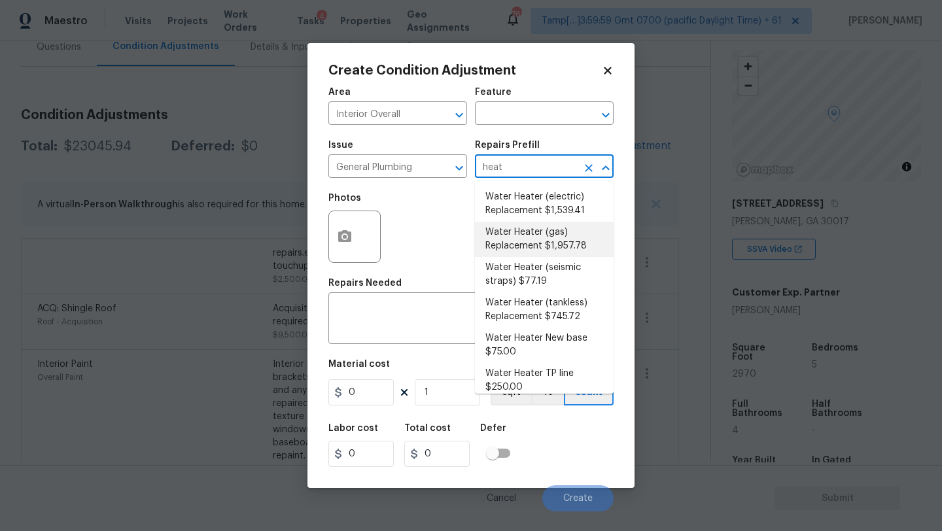
click at [531, 253] on li "Water Heater (gas) Replacement $1,957.78" at bounding box center [544, 239] width 139 height 35
type input "Plumbing"
type textarea "Remove the existing gas water heater and install a new 40 gallon gas water heat…"
type input "1957.78"
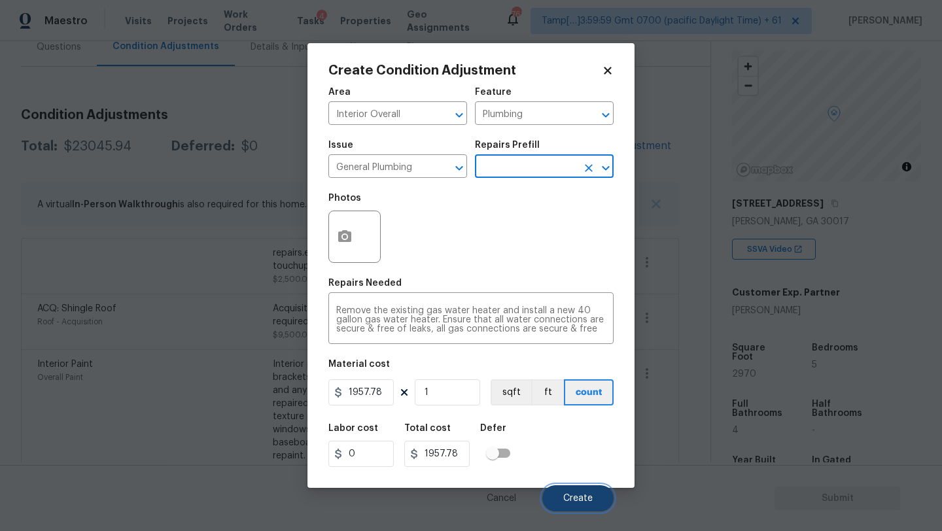
click at [561, 493] on button "Create" at bounding box center [577, 499] width 71 height 26
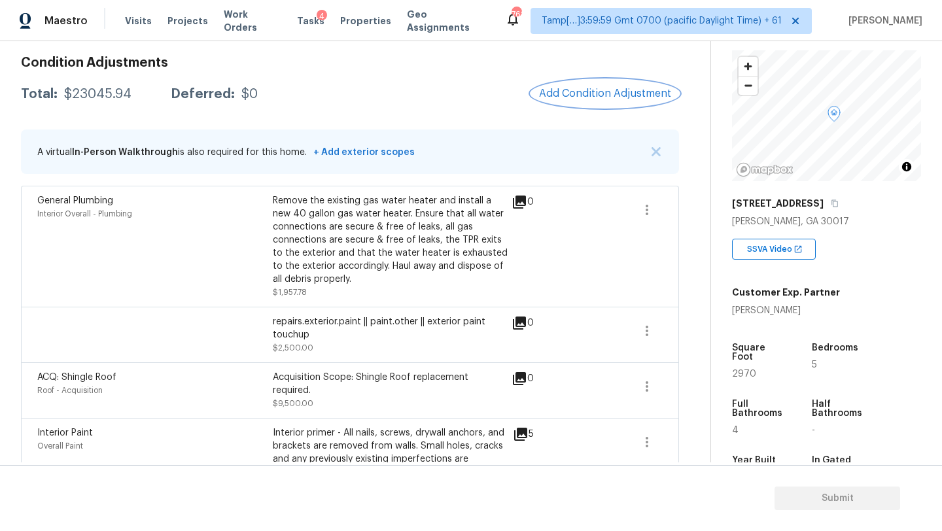
scroll to position [0, 0]
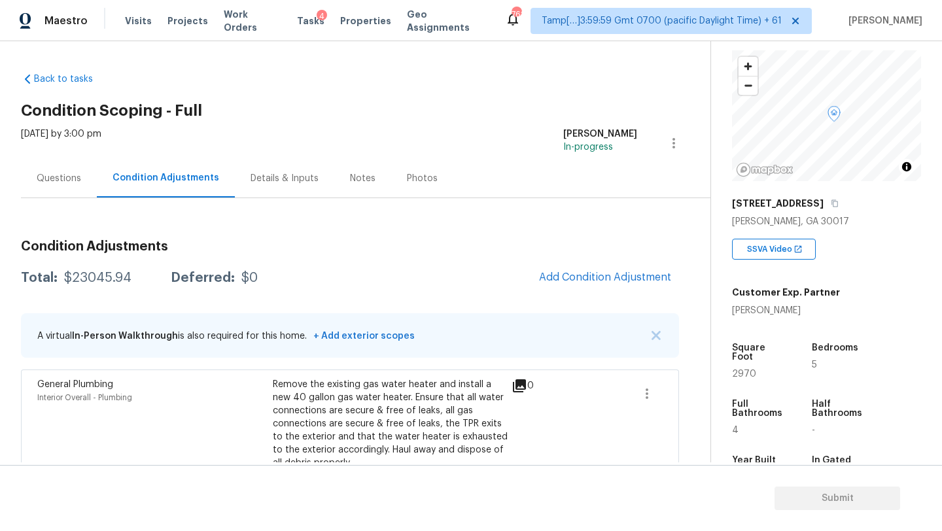
click at [60, 185] on div "Questions" at bounding box center [59, 178] width 76 height 39
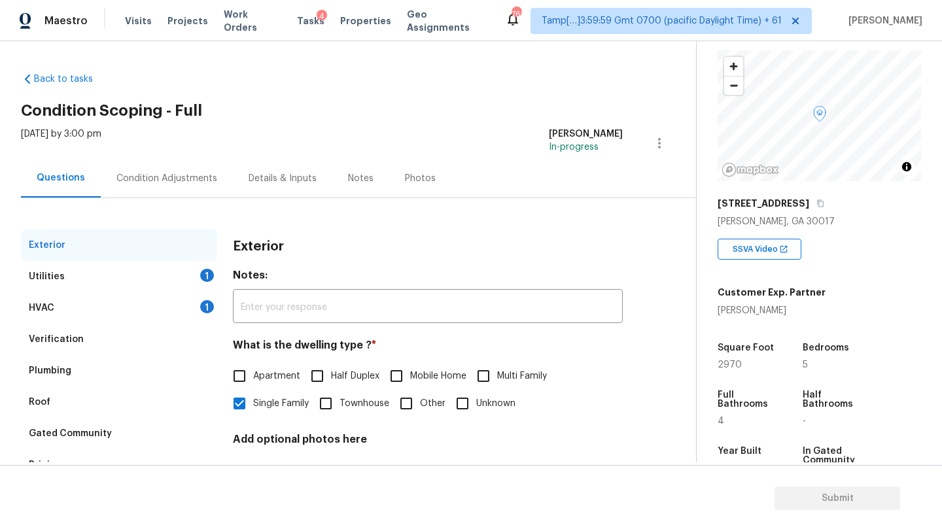
click at [113, 311] on div "HVAC 1" at bounding box center [119, 307] width 196 height 31
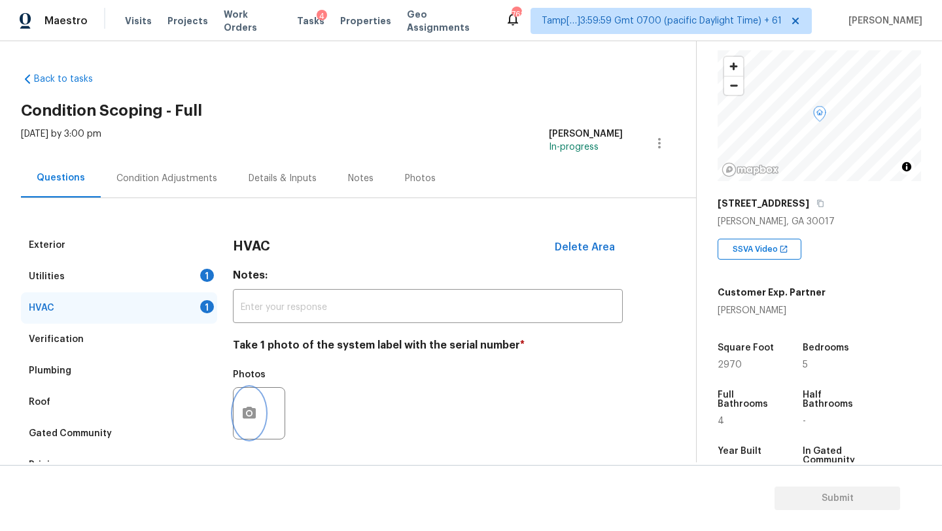
click at [251, 406] on icon "button" at bounding box center [249, 414] width 16 height 16
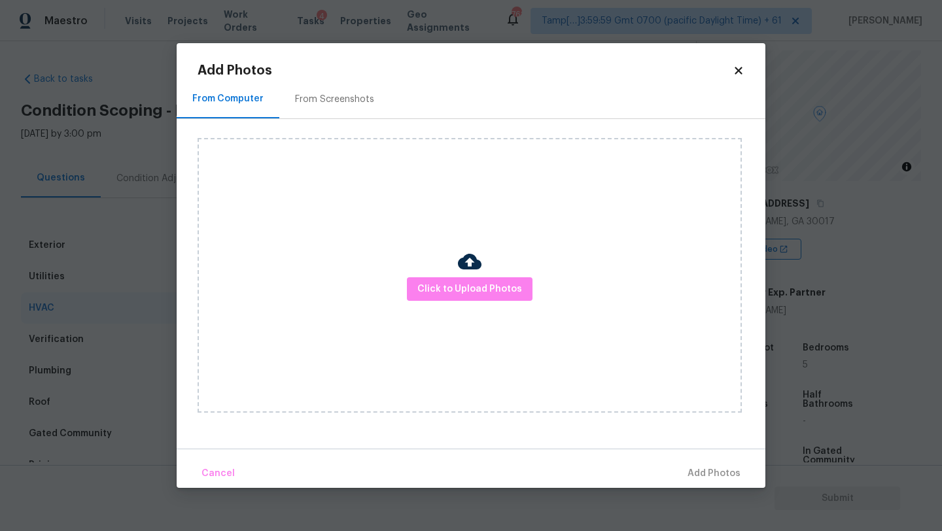
click at [325, 111] on div "From Screenshots" at bounding box center [334, 99] width 111 height 39
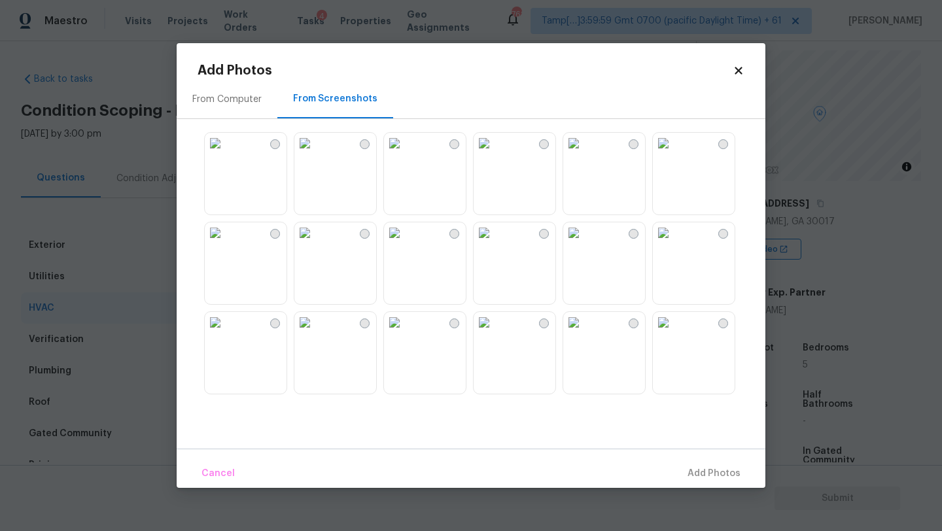
click at [226, 154] on img at bounding box center [215, 143] width 21 height 21
drag, startPoint x: 232, startPoint y: 207, endPoint x: 232, endPoint y: 234, distance: 26.2
click at [226, 154] on img at bounding box center [215, 143] width 21 height 21
click at [226, 243] on img at bounding box center [215, 232] width 21 height 21
click at [711, 474] on span "Add 1 Photo(s)" at bounding box center [708, 474] width 65 height 16
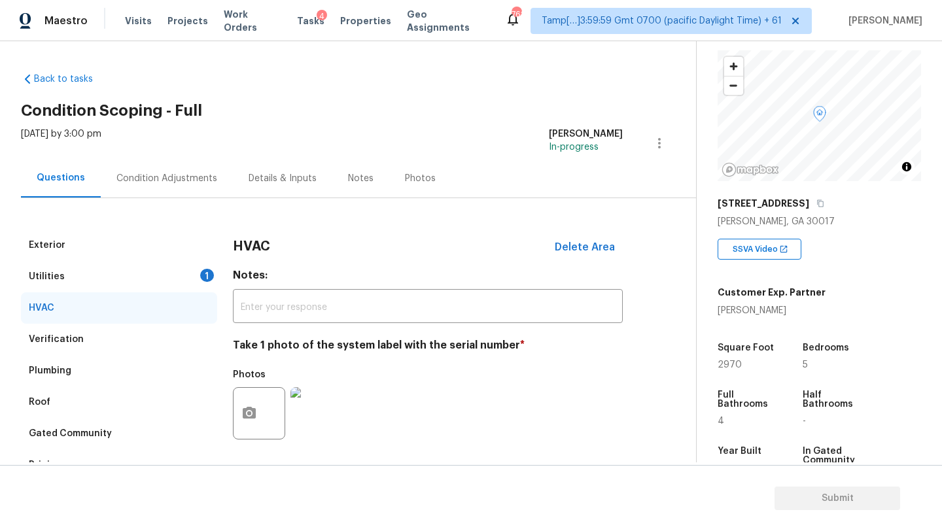
click at [92, 268] on div "Utilities 1" at bounding box center [119, 276] width 196 height 31
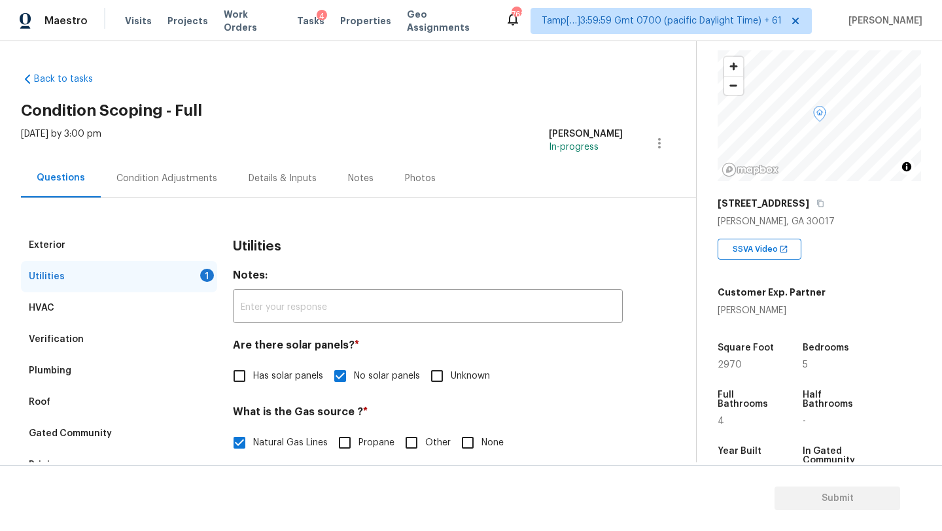
scroll to position [195, 0]
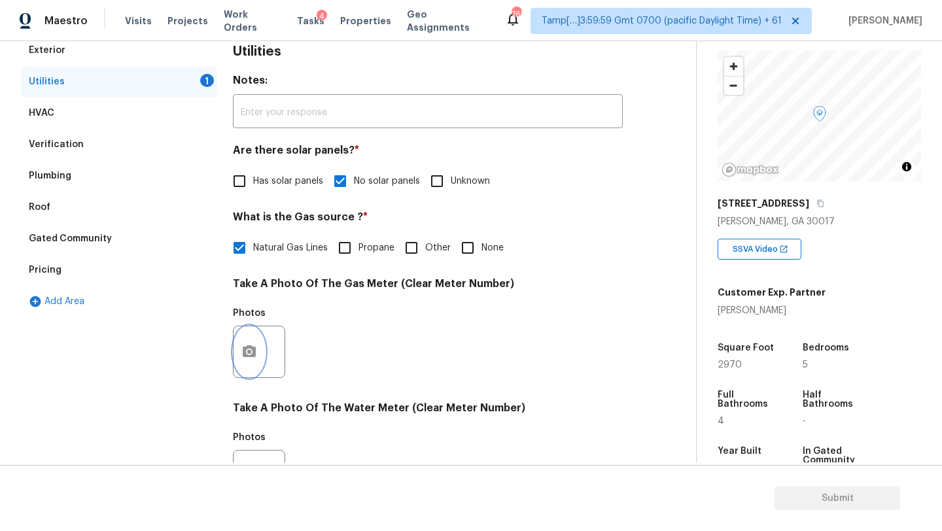
click at [253, 361] on button "button" at bounding box center [249, 352] width 31 height 51
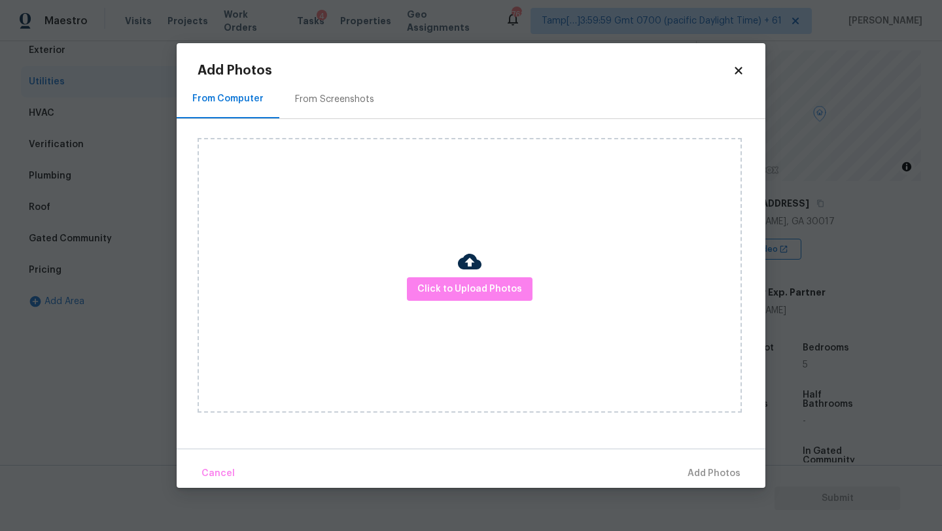
click at [315, 110] on div "From Screenshots" at bounding box center [334, 99] width 111 height 39
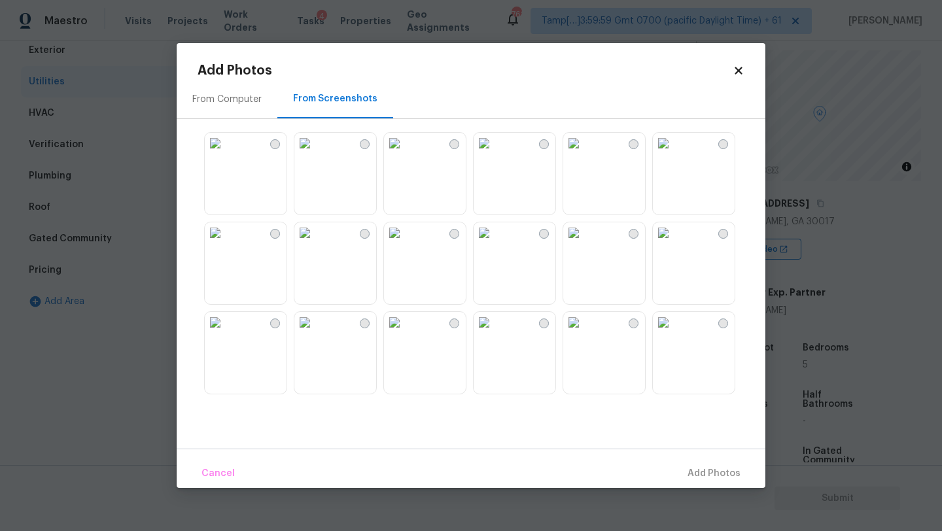
click at [226, 243] on img at bounding box center [215, 232] width 21 height 21
click at [696, 459] on div "Cancel Add 1 Photo(s)" at bounding box center [471, 468] width 589 height 39
click at [696, 480] on span "Add 1 Photo(s)" at bounding box center [708, 474] width 65 height 16
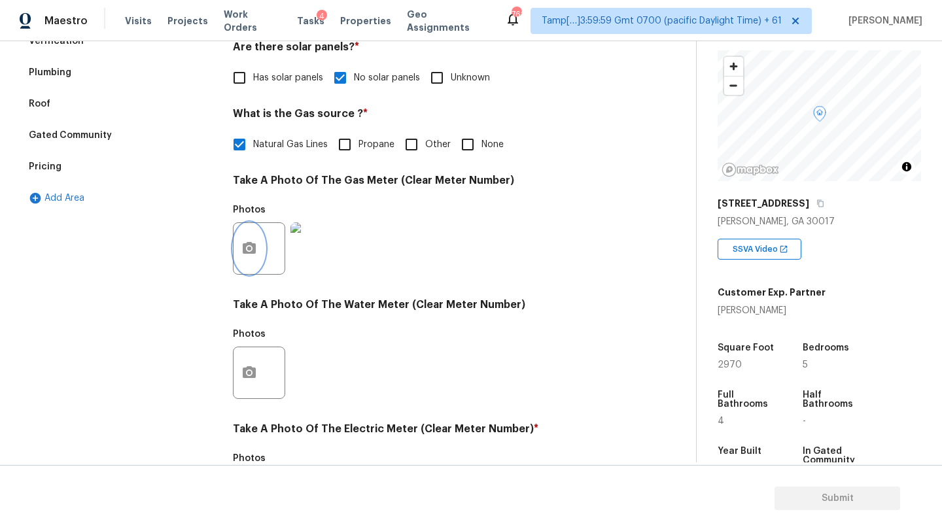
scroll to position [308, 0]
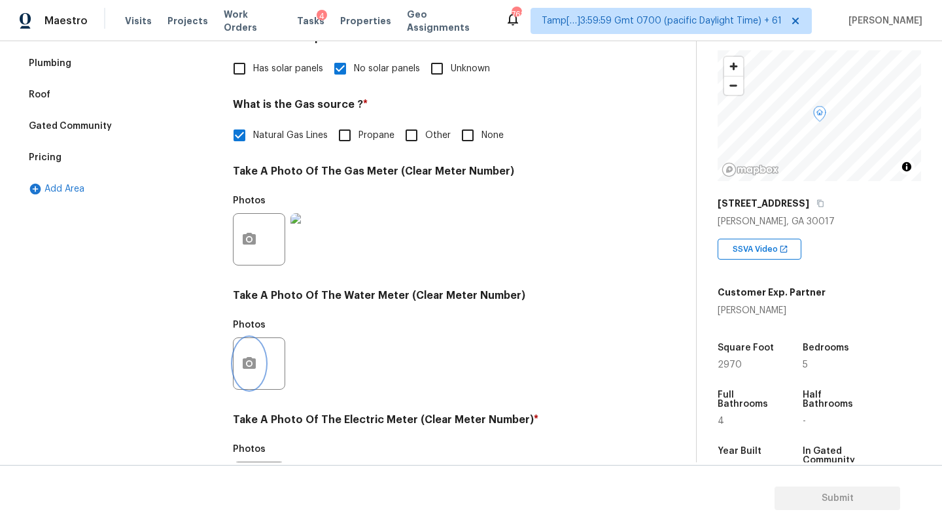
click at [253, 375] on button "button" at bounding box center [249, 363] width 31 height 51
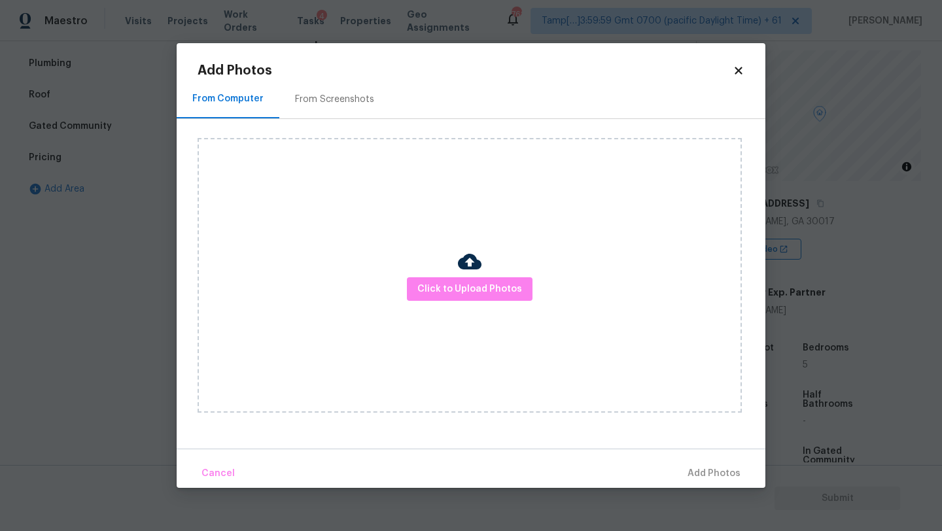
click at [326, 111] on div "From Screenshots" at bounding box center [334, 99] width 111 height 39
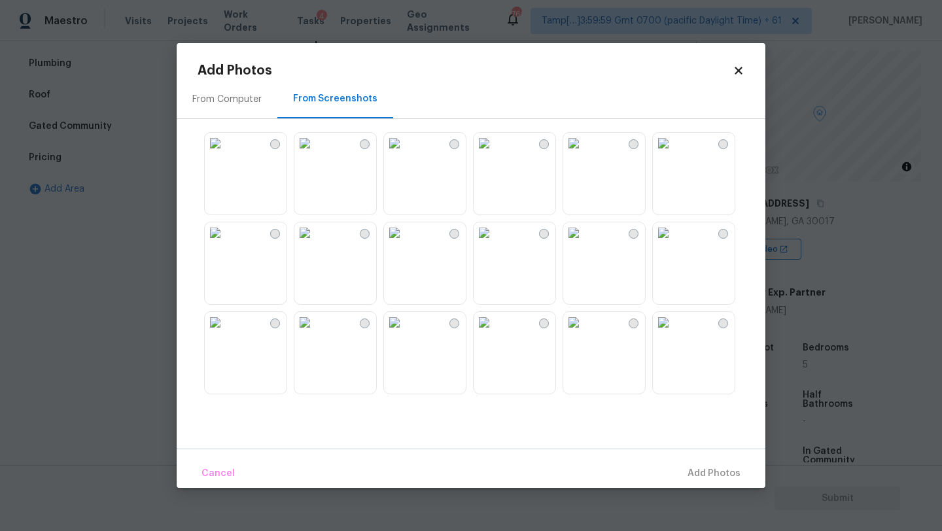
click at [226, 243] on img at bounding box center [215, 232] width 21 height 21
click at [709, 474] on span "Add 1 Photo(s)" at bounding box center [708, 474] width 65 height 16
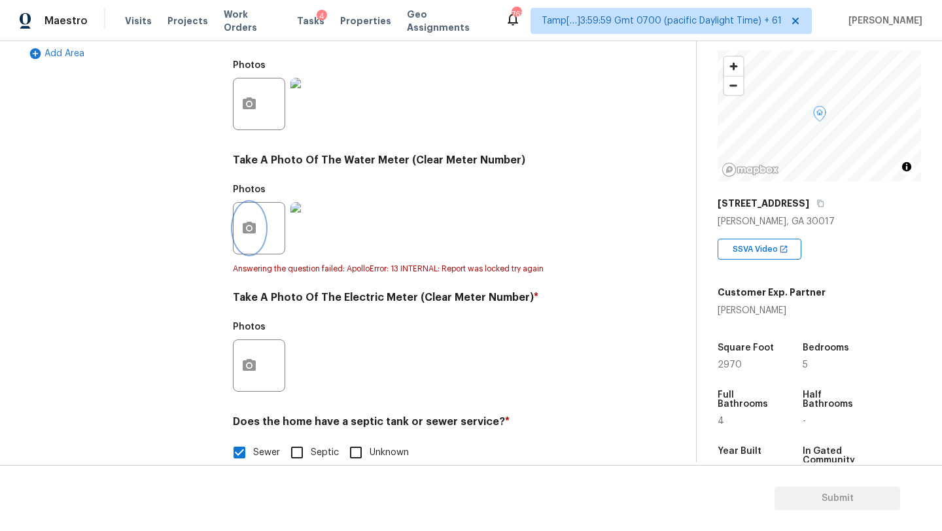
scroll to position [467, 0]
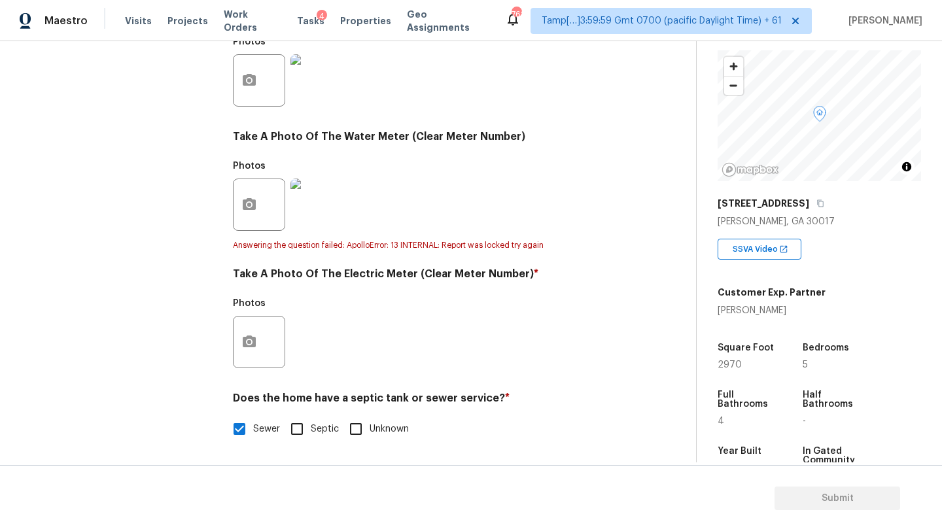
click at [259, 309] on div "Photos" at bounding box center [260, 307] width 55 height 17
click at [258, 321] on button "button" at bounding box center [249, 342] width 31 height 51
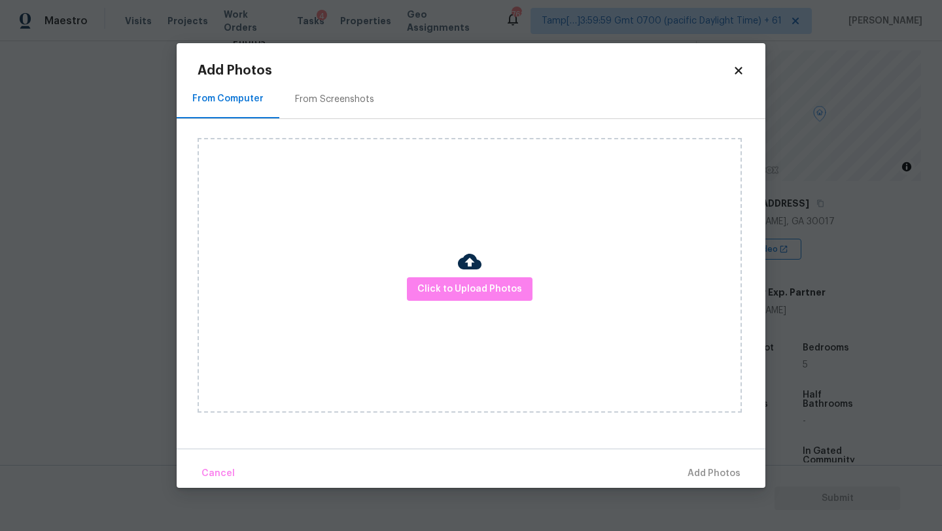
click at [316, 82] on div "From Screenshots" at bounding box center [334, 99] width 111 height 39
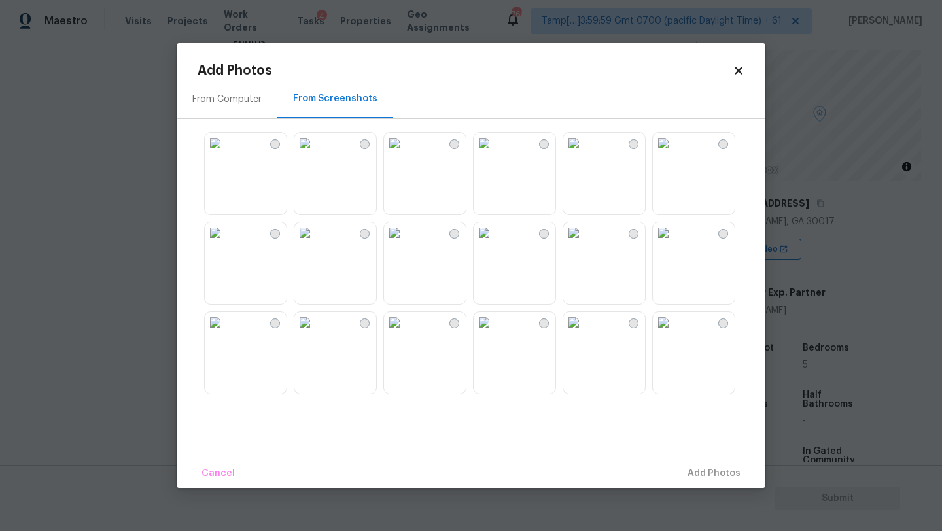
click at [226, 243] on img at bounding box center [215, 232] width 21 height 21
click at [712, 460] on button "Add 1 Photo(s)" at bounding box center [708, 474] width 75 height 28
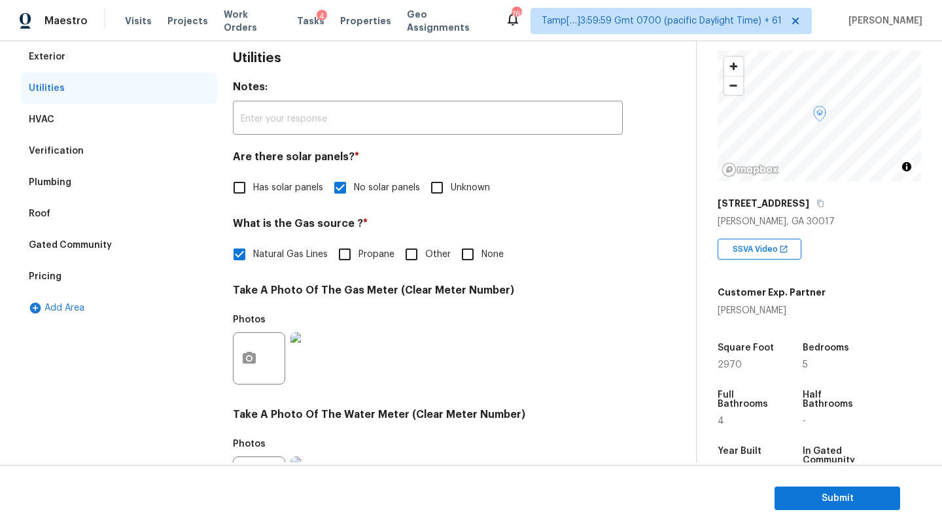
scroll to position [31, 0]
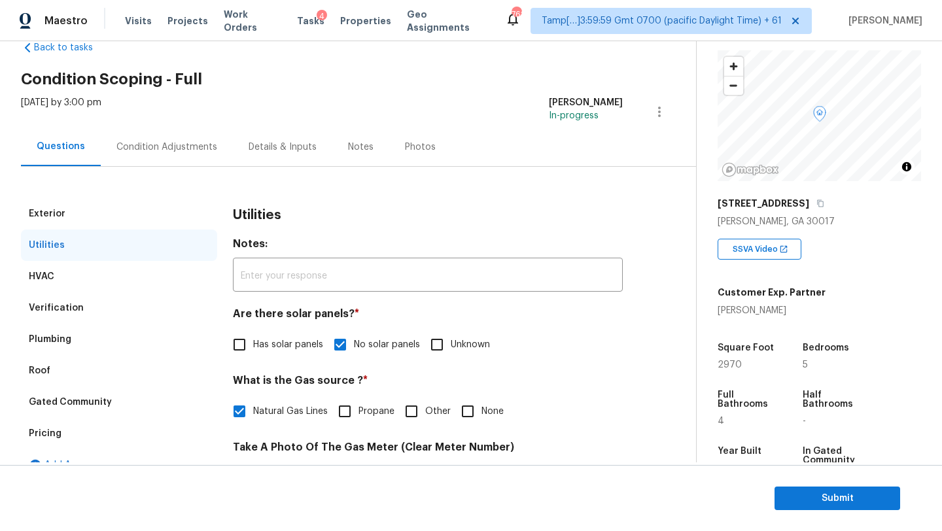
click at [173, 150] on div "Condition Adjustments" at bounding box center [166, 147] width 101 height 13
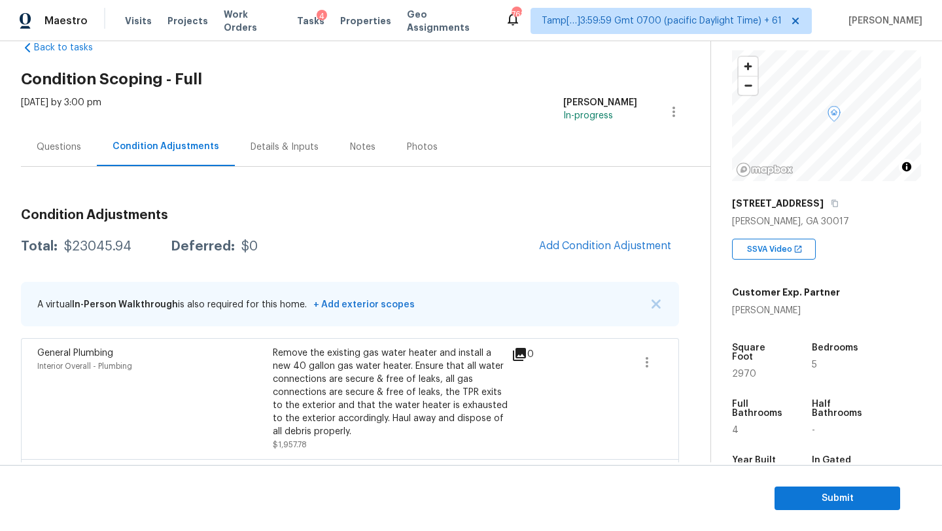
drag, startPoint x: 58, startPoint y: 249, endPoint x: 135, endPoint y: 249, distance: 77.2
click at [135, 249] on div "Total: $23045.94 Deferred: $0" at bounding box center [139, 246] width 237 height 13
copy div "$23045.94"
click at [850, 496] on span "Submit" at bounding box center [837, 499] width 105 height 16
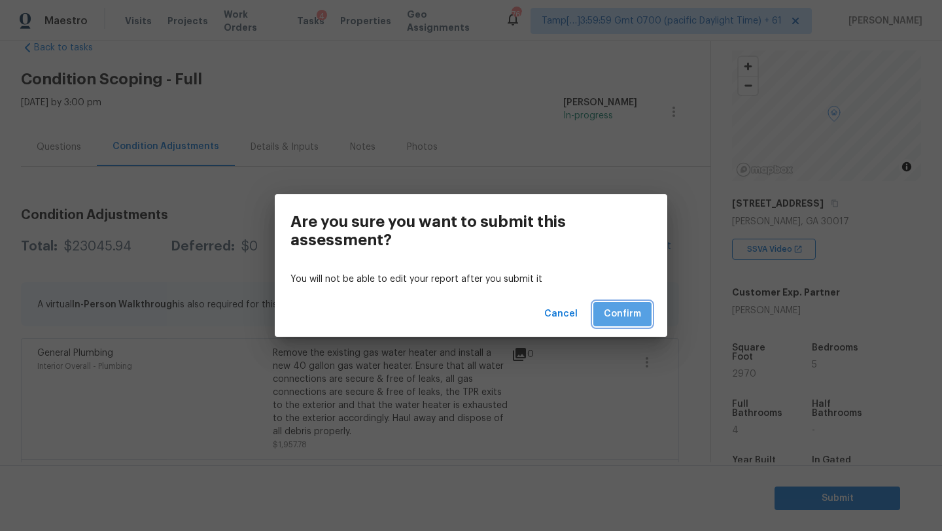
click at [645, 326] on button "Confirm" at bounding box center [622, 314] width 58 height 24
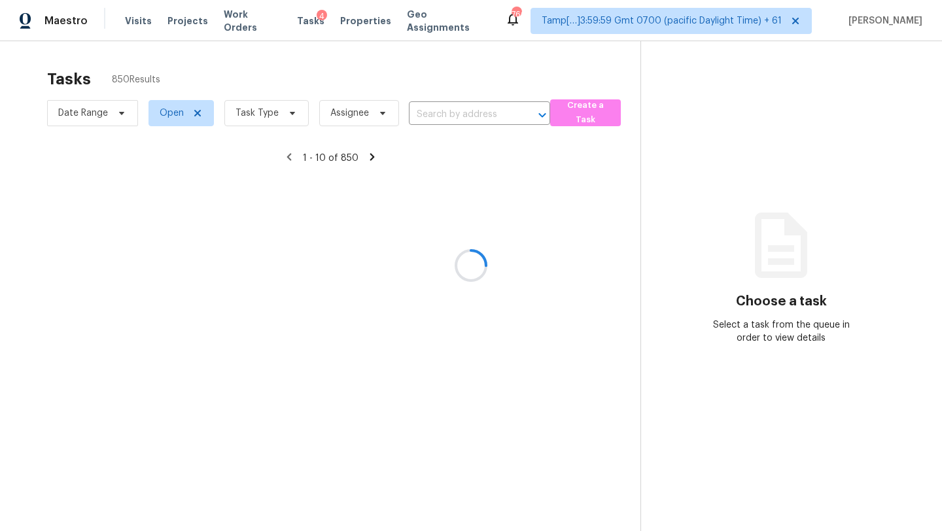
click at [253, 127] on div at bounding box center [471, 265] width 942 height 531
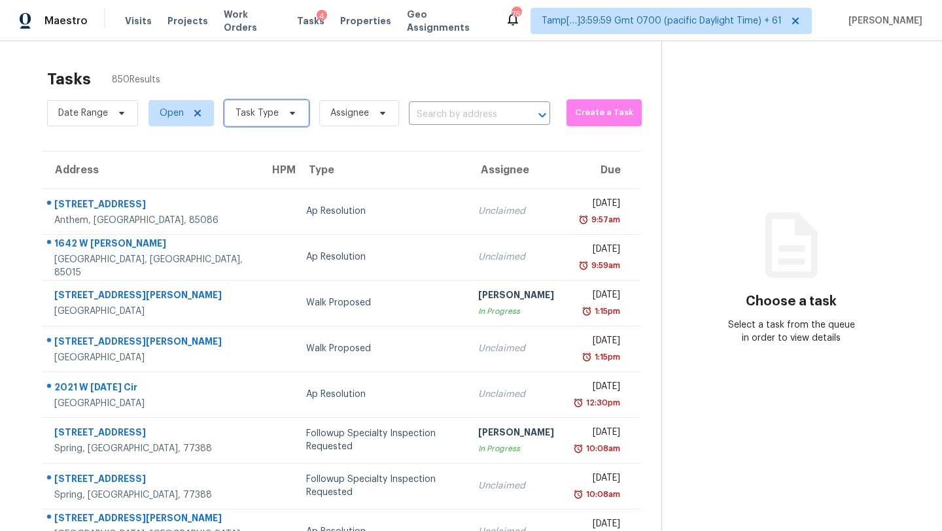
click at [254, 124] on span "Task Type" at bounding box center [266, 113] width 84 height 26
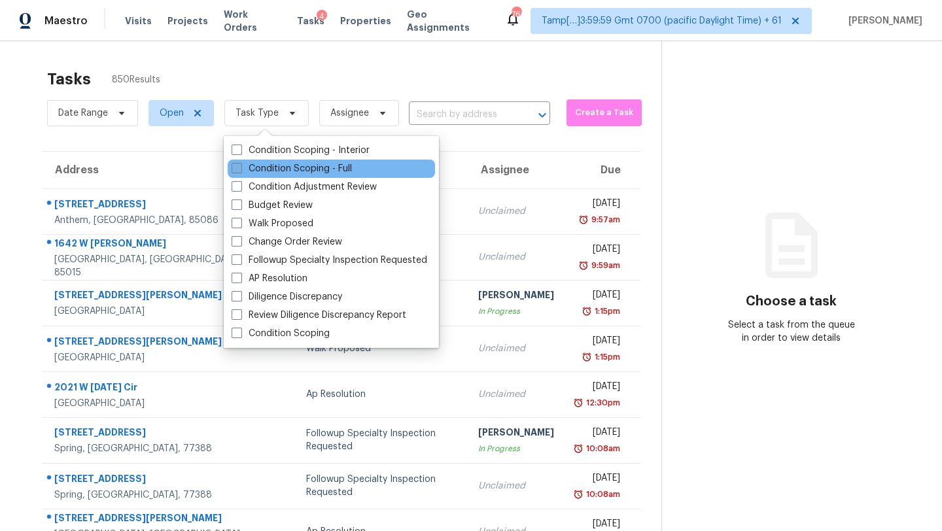
click at [259, 164] on label "Condition Scoping - Full" at bounding box center [292, 168] width 120 height 13
click at [240, 164] on input "Condition Scoping - Full" at bounding box center [236, 166] width 9 height 9
checkbox input "true"
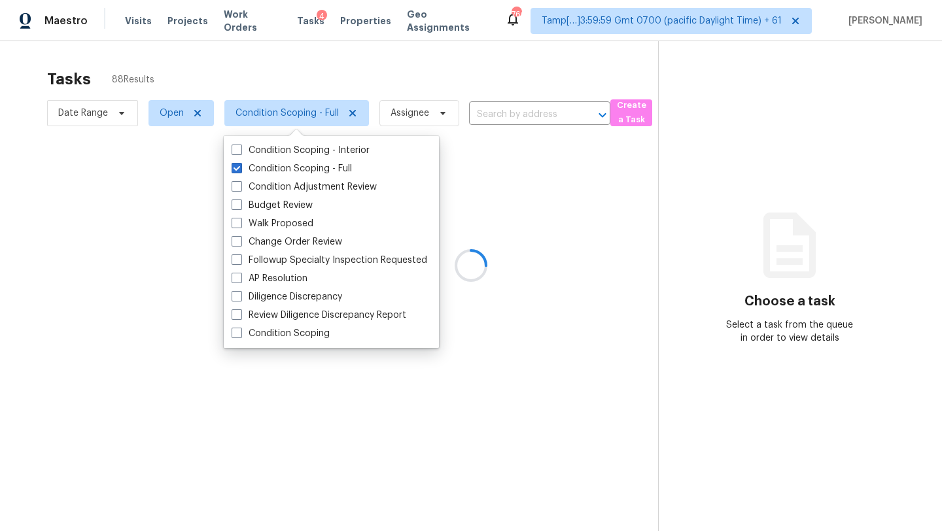
click at [311, 87] on div at bounding box center [471, 265] width 942 height 531
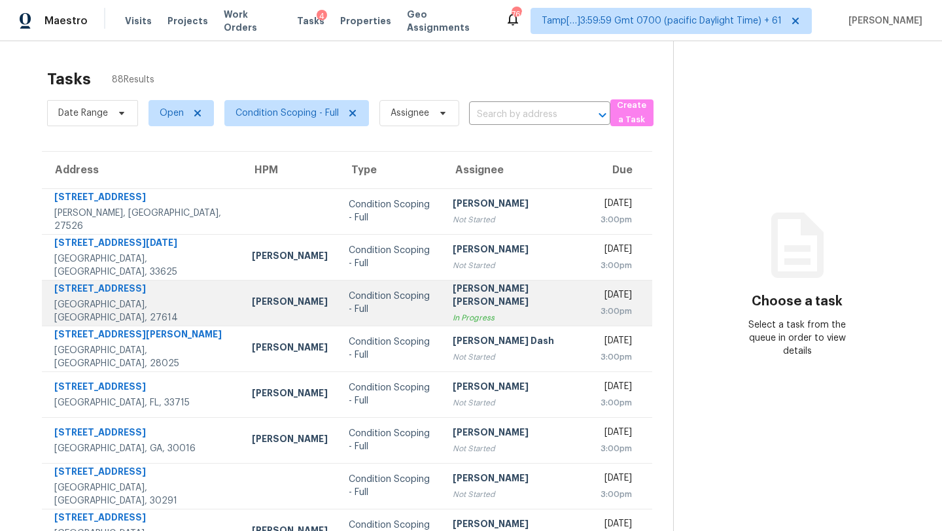
scroll to position [150, 0]
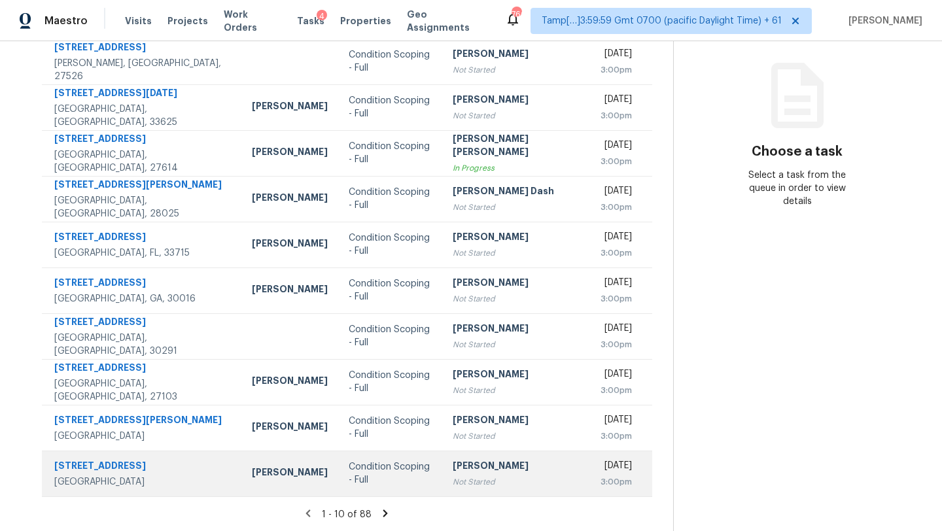
click at [453, 476] on div "Not Started" at bounding box center [516, 482] width 127 height 13
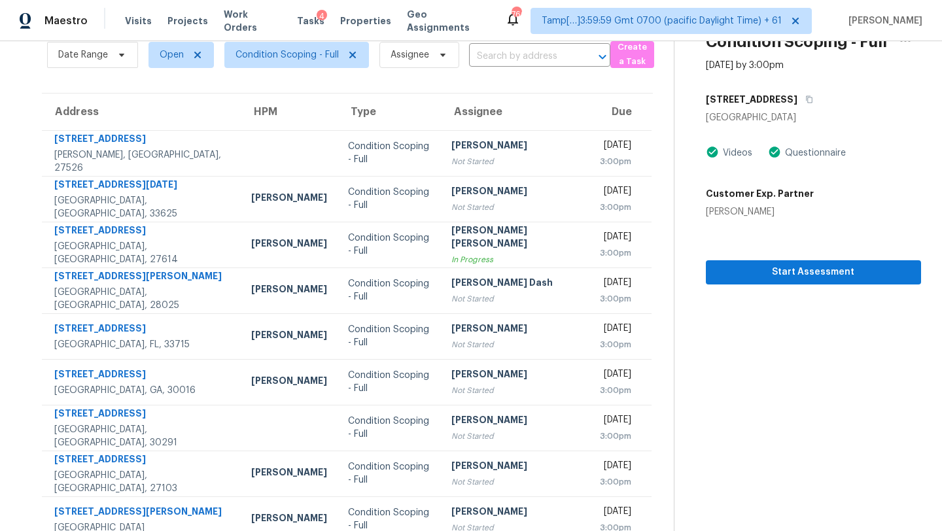
scroll to position [50, 0]
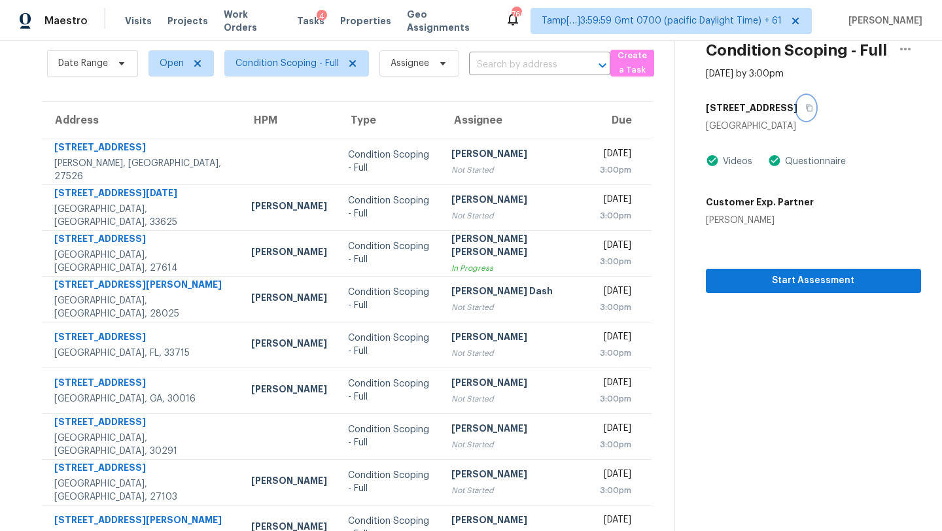
click at [805, 105] on icon "button" at bounding box center [809, 108] width 8 height 8
click at [752, 292] on section "Condition Scoping - Full Aug 19th 2025 by 3:00pm 5511 NW 51st Ave Coconut Creek…" at bounding box center [797, 311] width 247 height 641
click at [752, 291] on button "Start Assessment" at bounding box center [813, 281] width 215 height 24
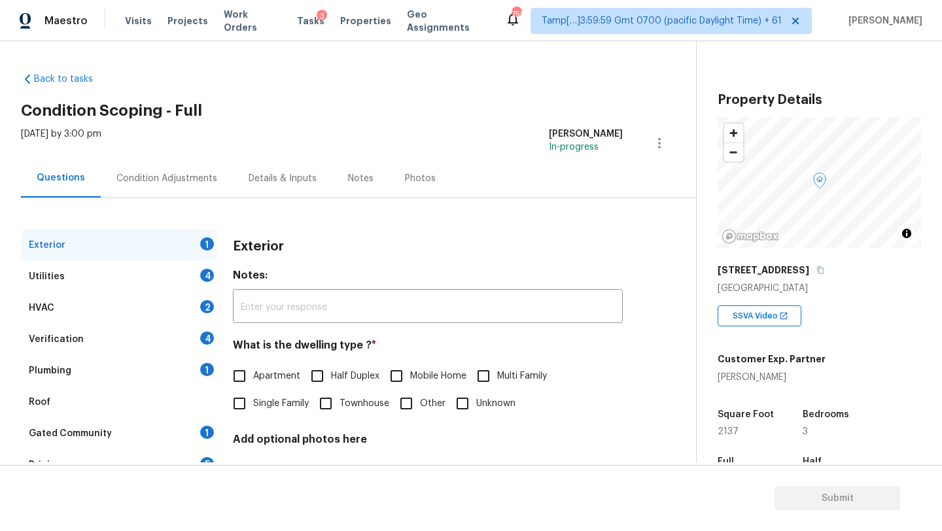
scroll to position [256, 0]
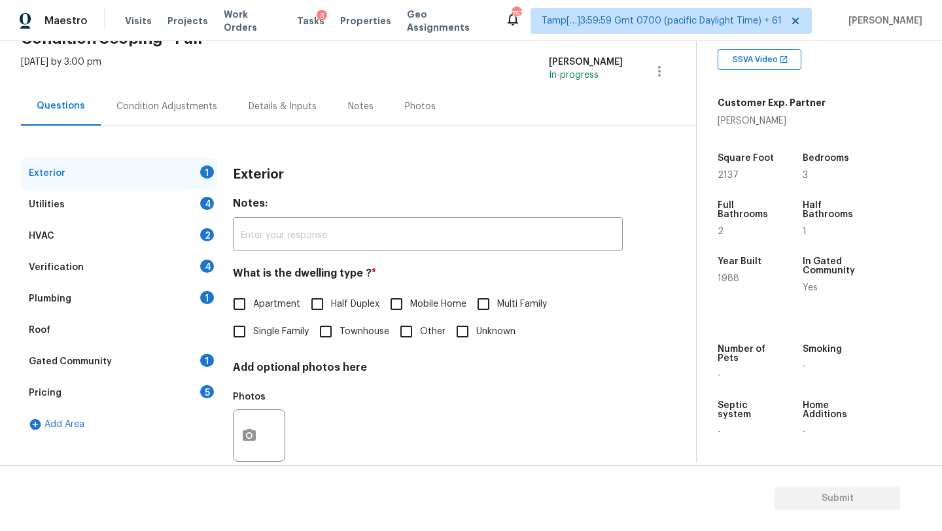
click at [99, 364] on div "Gated Community" at bounding box center [70, 361] width 83 height 13
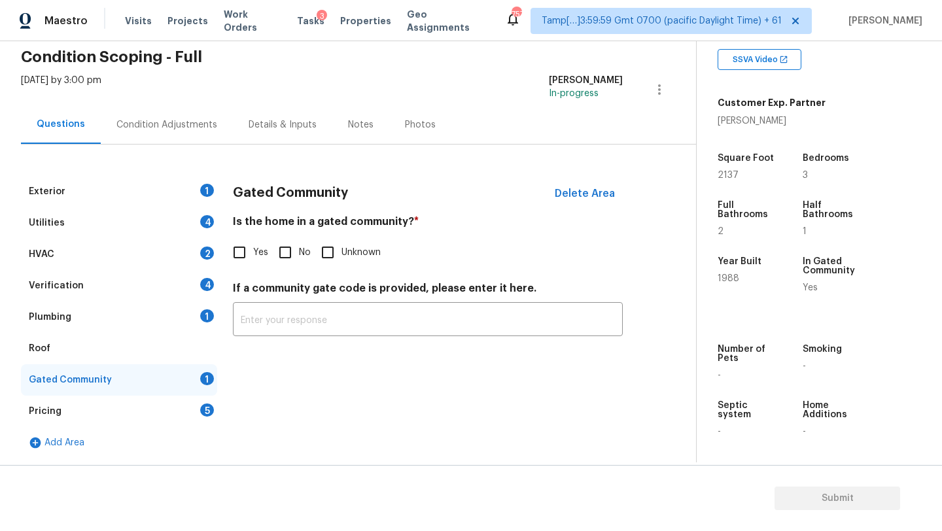
click at [261, 253] on span "Yes" at bounding box center [260, 253] width 15 height 14
click at [253, 253] on input "Yes" at bounding box center [239, 252] width 27 height 27
checkbox input "true"
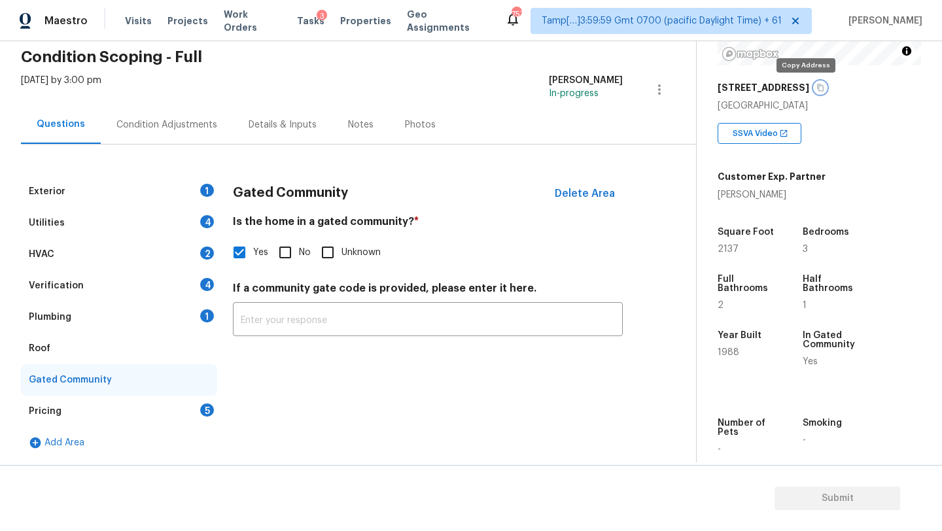
click at [815, 86] on button "button" at bounding box center [821, 88] width 12 height 12
click at [43, 415] on div "Pricing" at bounding box center [45, 411] width 33 height 13
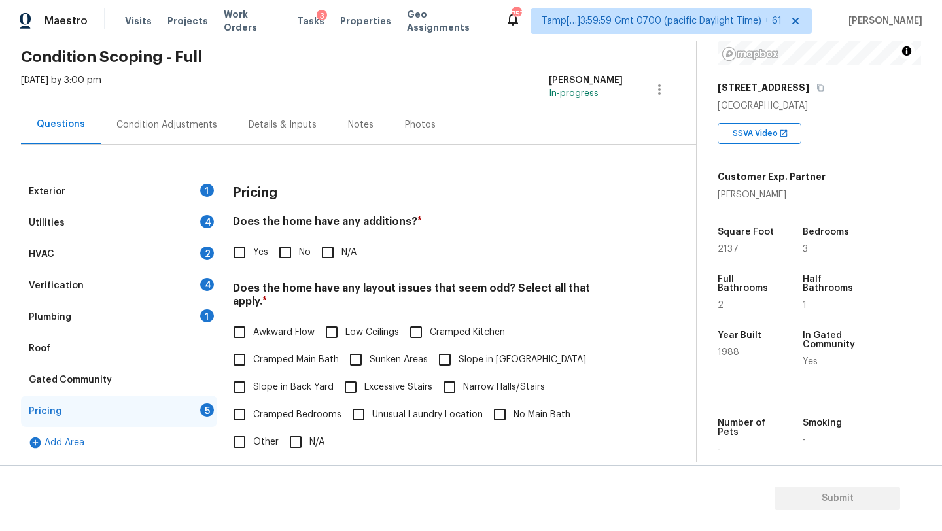
click at [298, 249] on input "No" at bounding box center [285, 252] width 27 height 27
checkbox input "true"
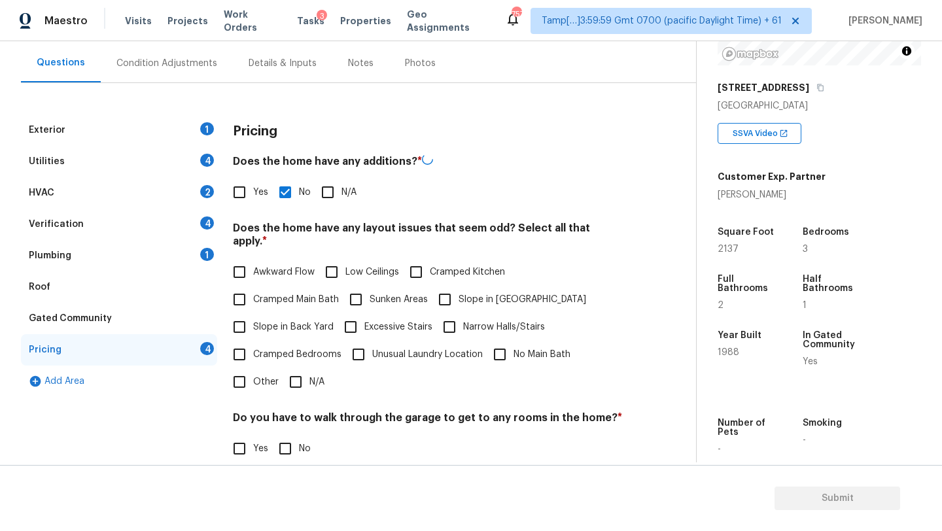
scroll to position [242, 0]
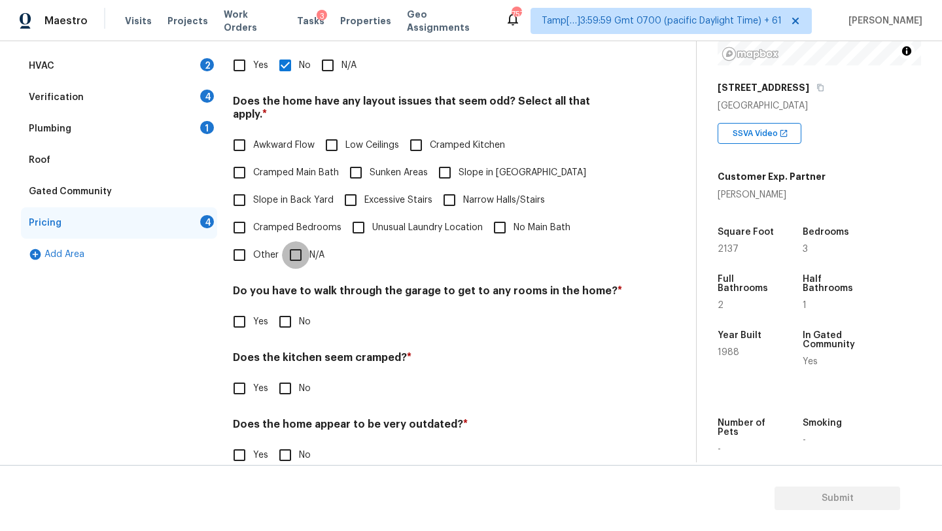
click at [298, 245] on input "N/A" at bounding box center [295, 254] width 27 height 27
checkbox input "true"
click at [288, 330] on input "No" at bounding box center [285, 321] width 27 height 27
checkbox input "true"
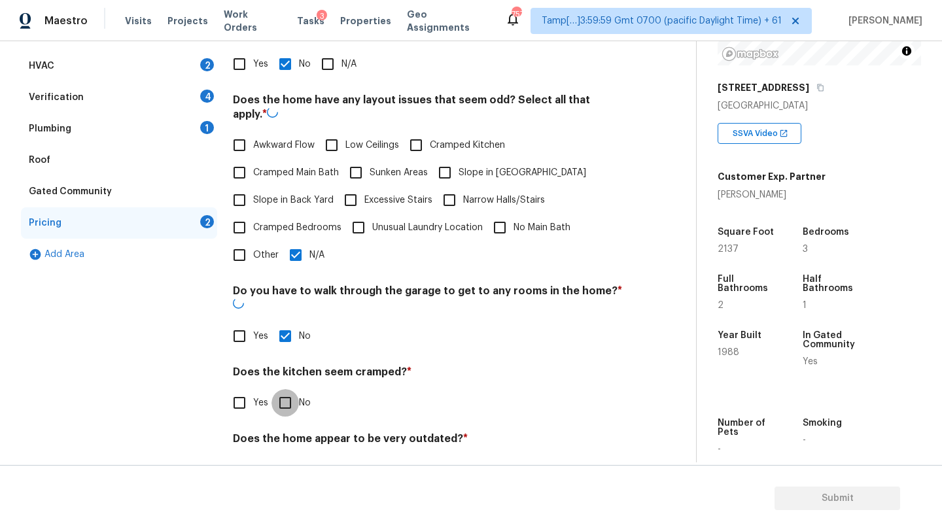
click at [288, 389] on input "No" at bounding box center [285, 402] width 27 height 27
checkbox input "true"
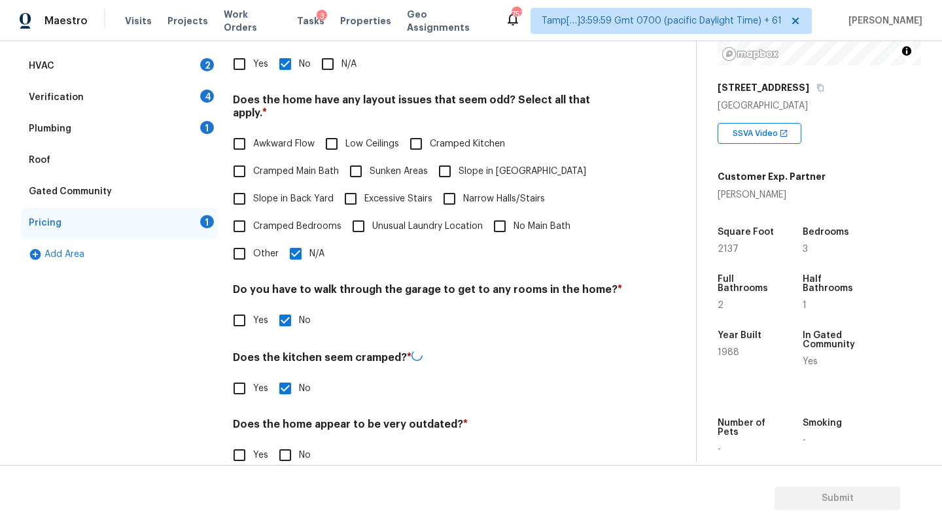
click at [288, 442] on input "No" at bounding box center [285, 455] width 27 height 27
checkbox input "true"
click at [107, 161] on div "Roof" at bounding box center [119, 160] width 196 height 31
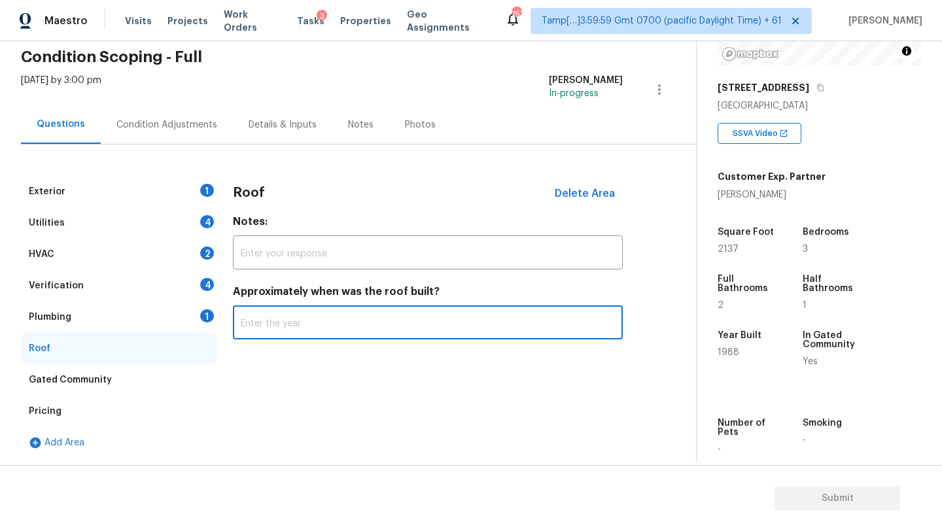
click at [292, 332] on input "text" at bounding box center [428, 324] width 390 height 31
type input "2006"
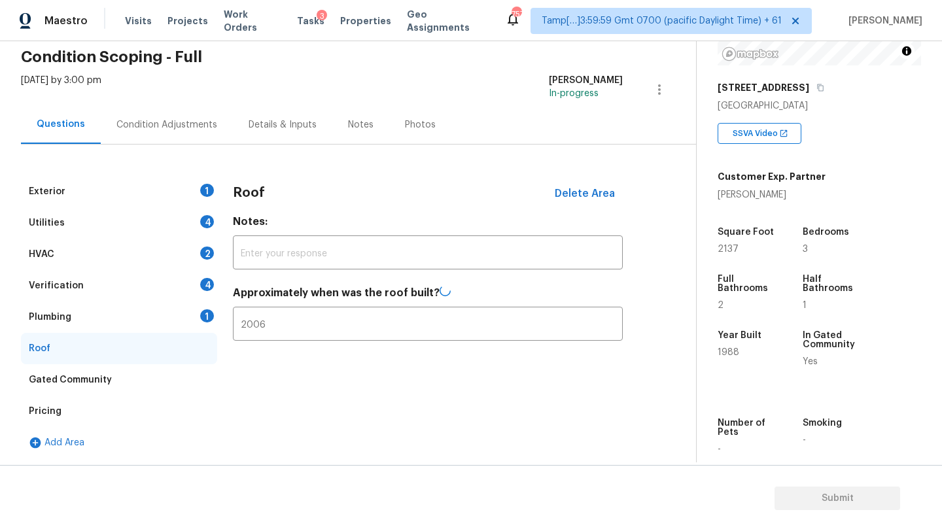
click at [99, 321] on div "Plumbing 1" at bounding box center [119, 317] width 196 height 31
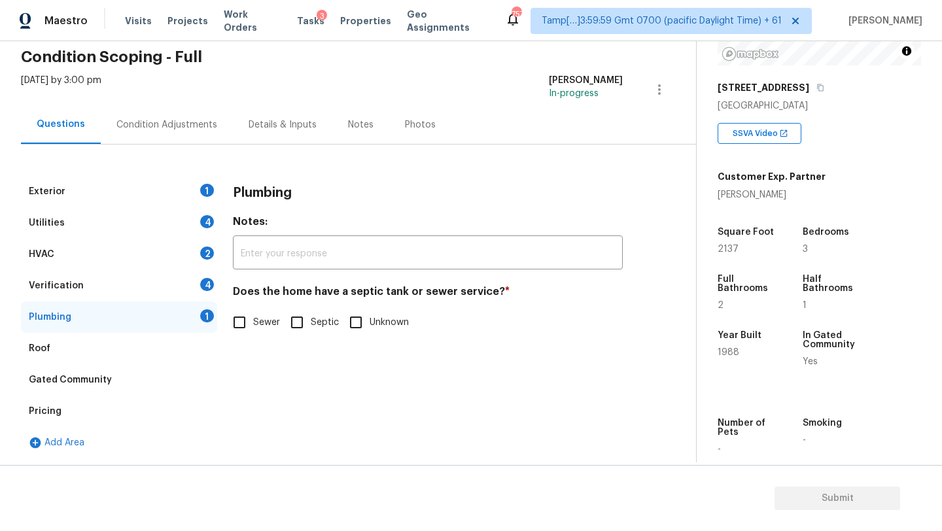
click at [266, 325] on span "Sewer" at bounding box center [266, 323] width 27 height 14
click at [253, 325] on input "Sewer" at bounding box center [239, 322] width 27 height 27
checkbox input "true"
click at [168, 292] on div "Verification 4" at bounding box center [119, 285] width 196 height 31
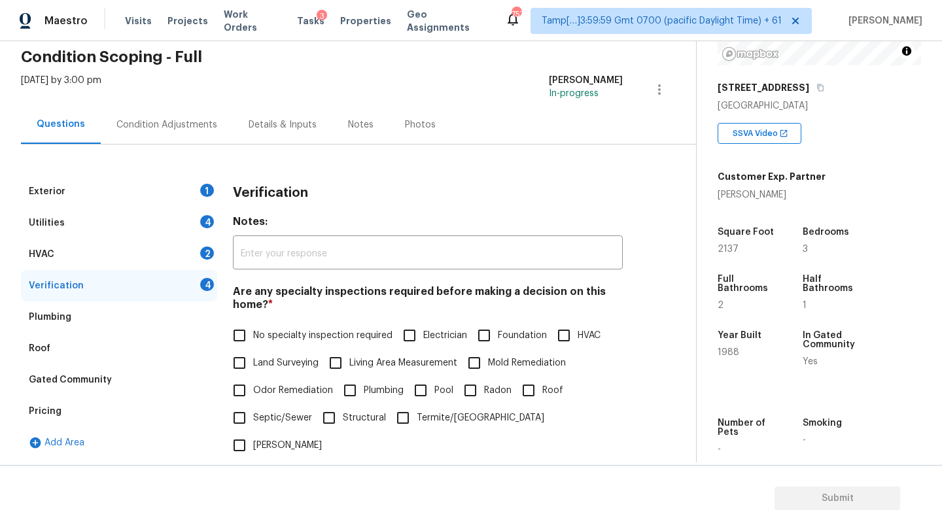
scroll to position [255, 0]
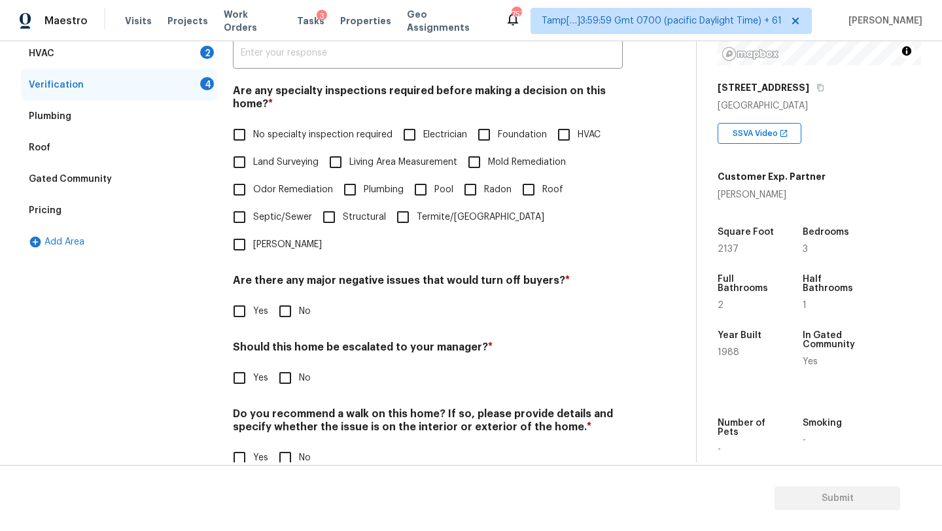
click at [247, 143] on input "No specialty inspection required" at bounding box center [239, 134] width 27 height 27
checkbox input "true"
click at [296, 299] on input "No" at bounding box center [285, 312] width 27 height 27
checkbox input "true"
click at [291, 370] on div "Verification Notes: ​ Are any specialty inspections required before making a de…" at bounding box center [428, 232] width 390 height 514
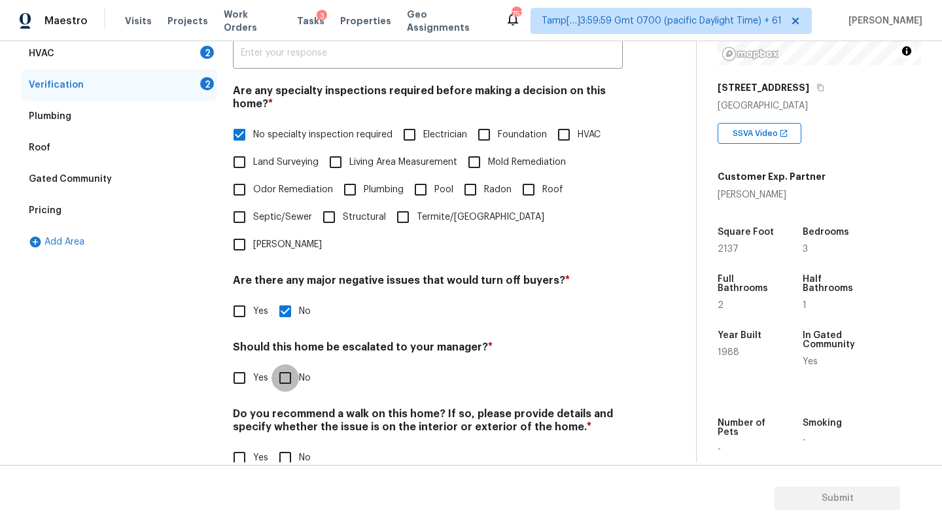
click at [294, 364] on input "No" at bounding box center [285, 377] width 27 height 27
checkbox input "true"
click at [294, 444] on input "No" at bounding box center [285, 457] width 27 height 27
checkbox input "true"
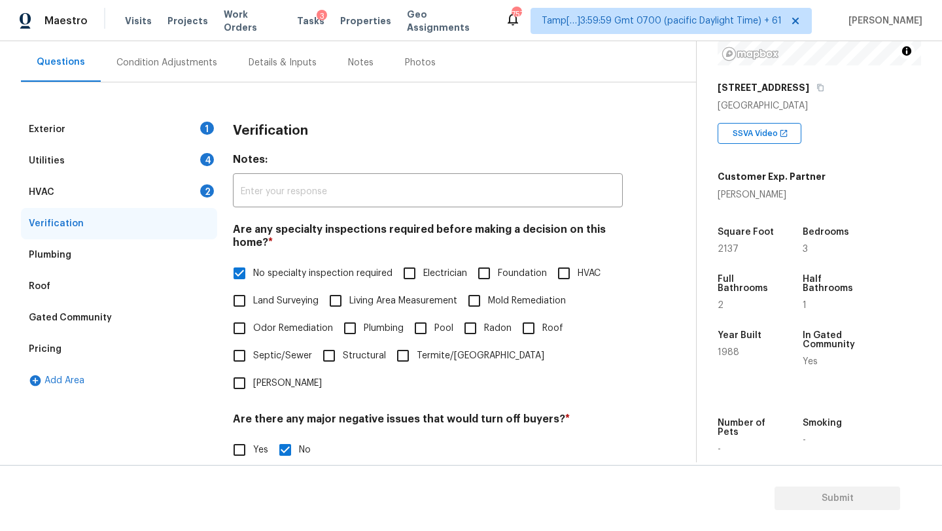
scroll to position [88, 0]
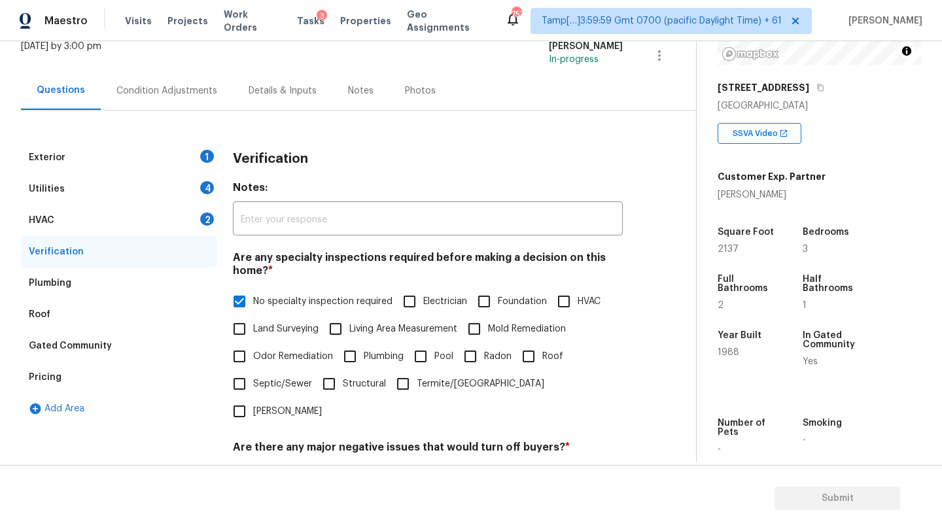
click at [94, 198] on div "Utilities 4" at bounding box center [119, 188] width 196 height 31
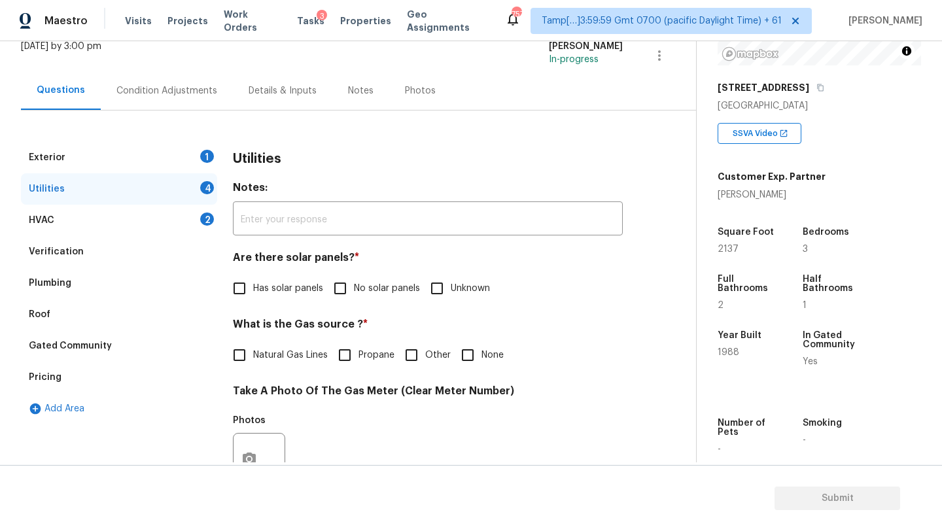
click at [94, 221] on div "HVAC 2" at bounding box center [119, 220] width 196 height 31
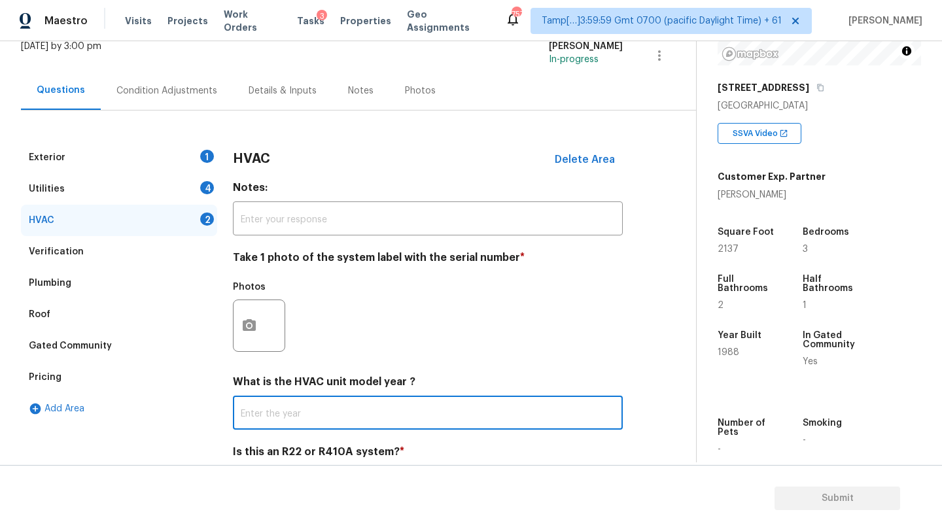
click at [274, 415] on input "text" at bounding box center [428, 414] width 390 height 31
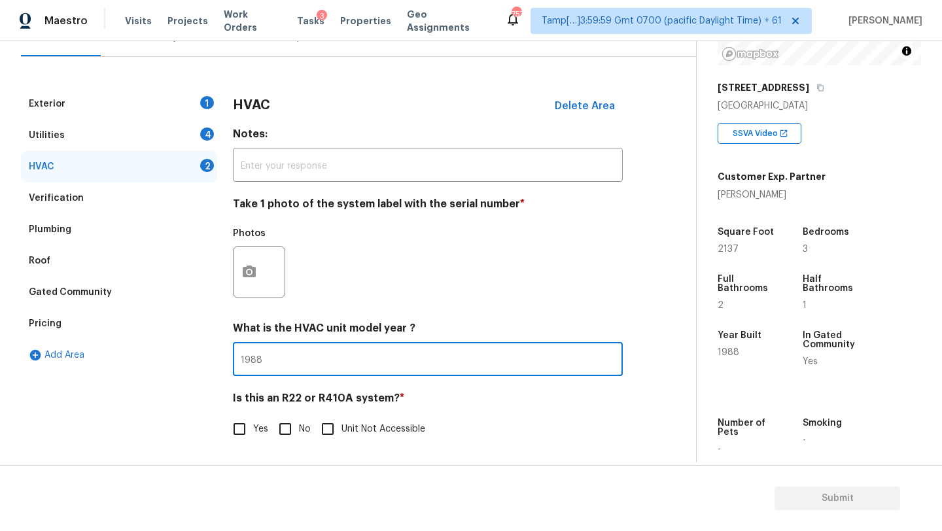
type input "1988"
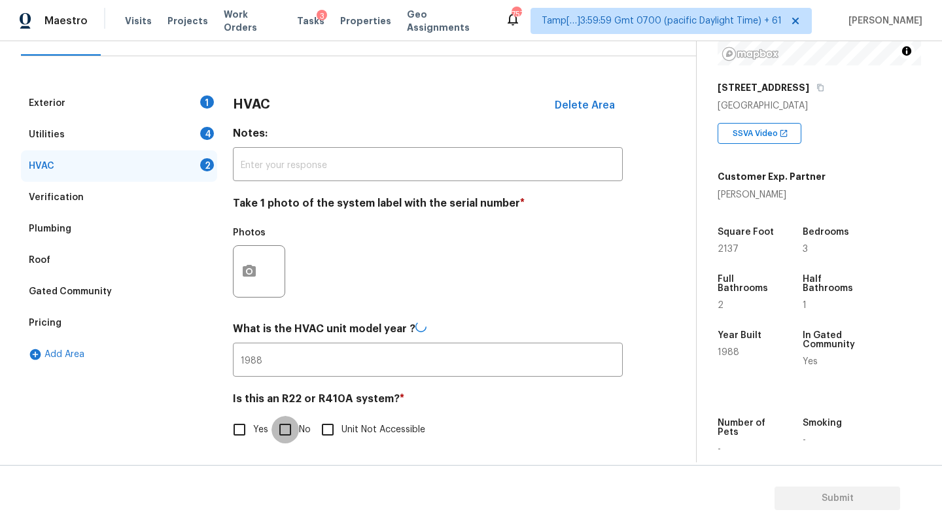
click at [292, 423] on input "No" at bounding box center [285, 429] width 27 height 27
checkbox input "true"
click at [140, 126] on div "Utilities 4" at bounding box center [119, 135] width 196 height 31
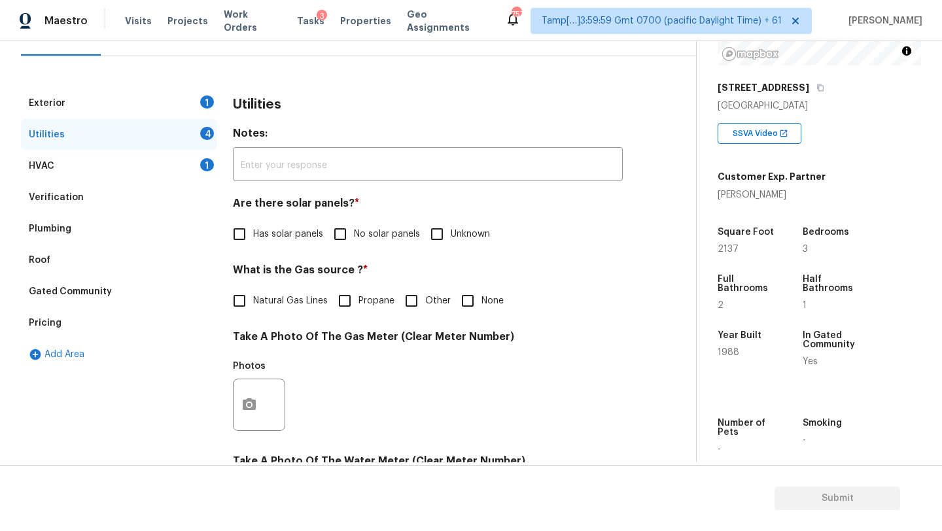
click at [351, 224] on input "No solar panels" at bounding box center [340, 234] width 27 height 27
checkbox input "true"
click at [285, 319] on div "Utilities Notes: ​ Are there solar panels? * Has solar panels No solar panels U…" at bounding box center [428, 430] width 390 height 684
click at [292, 303] on span "Natural Gas Lines" at bounding box center [290, 301] width 75 height 14
click at [253, 303] on input "Natural Gas Lines" at bounding box center [239, 300] width 27 height 27
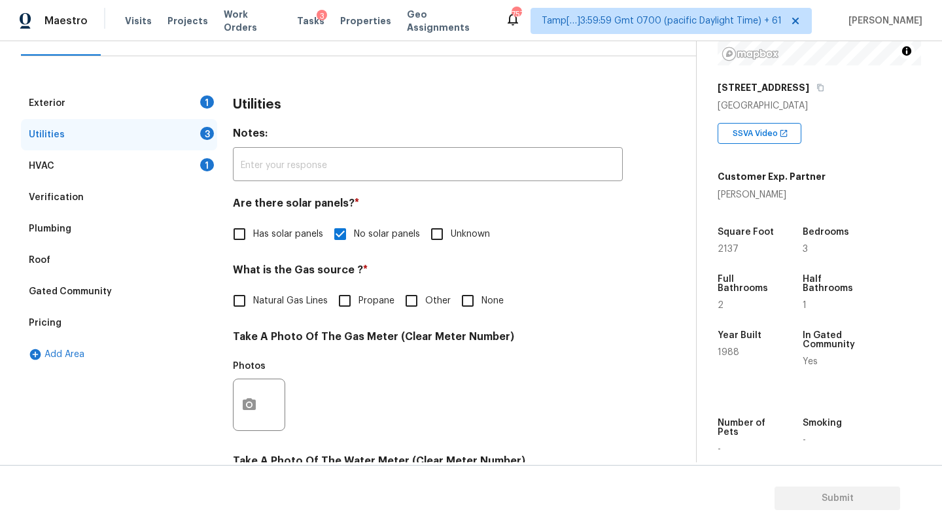
checkbox input "true"
click at [456, 306] on input "None" at bounding box center [467, 300] width 27 height 27
checkbox input "true"
checkbox input "false"
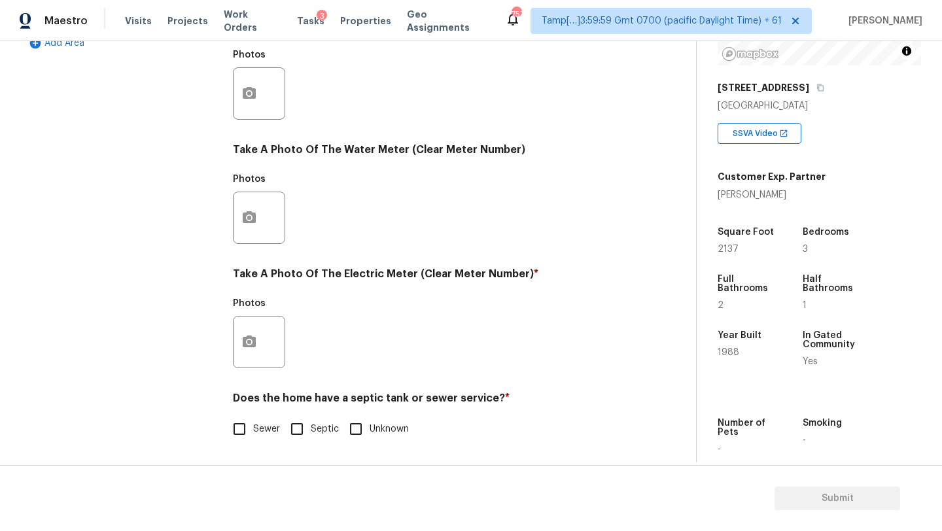
click at [232, 451] on div "Exterior 1 Utilities 2 HVAC 1 Verification Plumbing Roof Gated Community Pricin…" at bounding box center [343, 117] width 644 height 682
click at [241, 436] on input "Sewer" at bounding box center [239, 428] width 27 height 27
checkbox input "true"
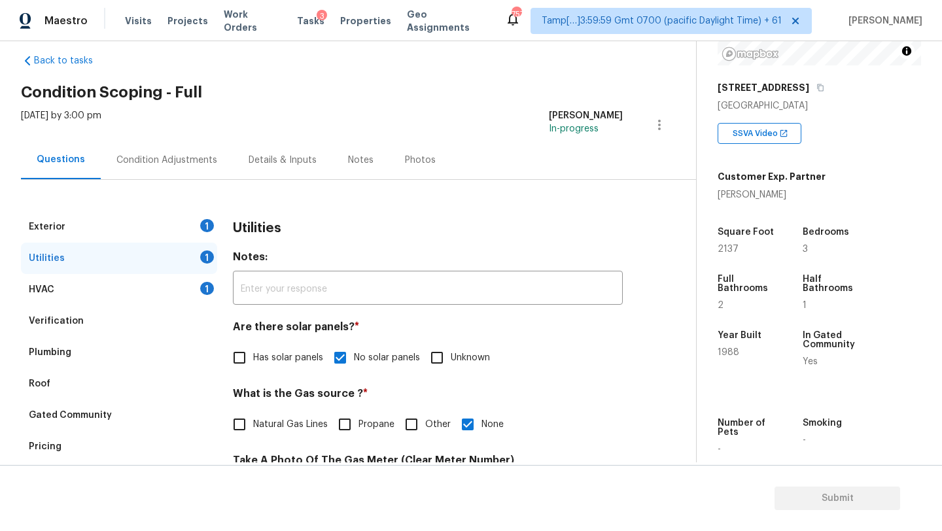
scroll to position [0, 0]
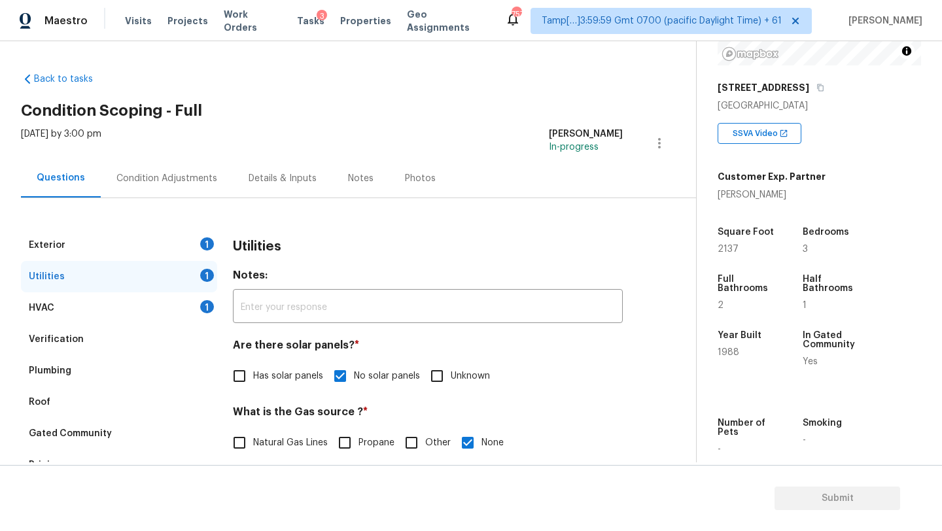
click at [157, 233] on div "Exterior 1" at bounding box center [119, 245] width 196 height 31
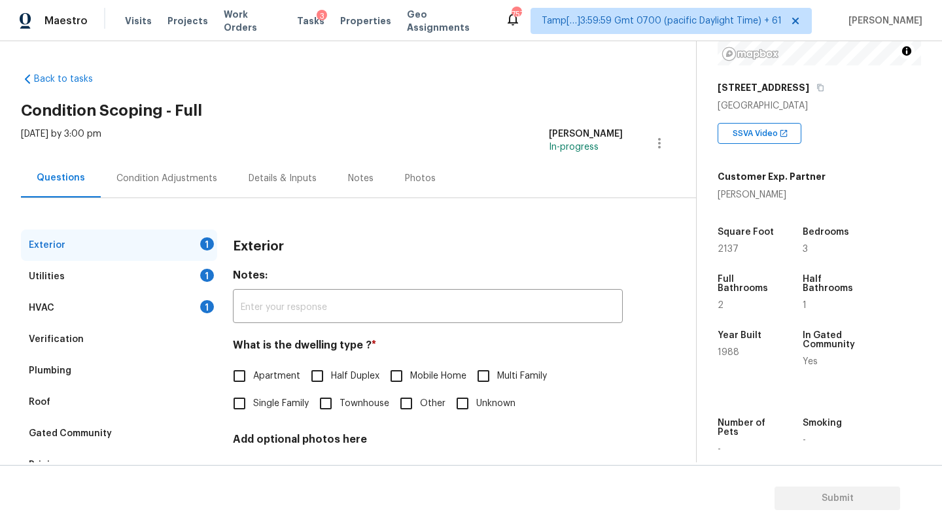
click at [271, 408] on span "Single Family" at bounding box center [281, 404] width 56 height 14
click at [253, 408] on input "Single Family" at bounding box center [239, 403] width 27 height 27
checkbox input "true"
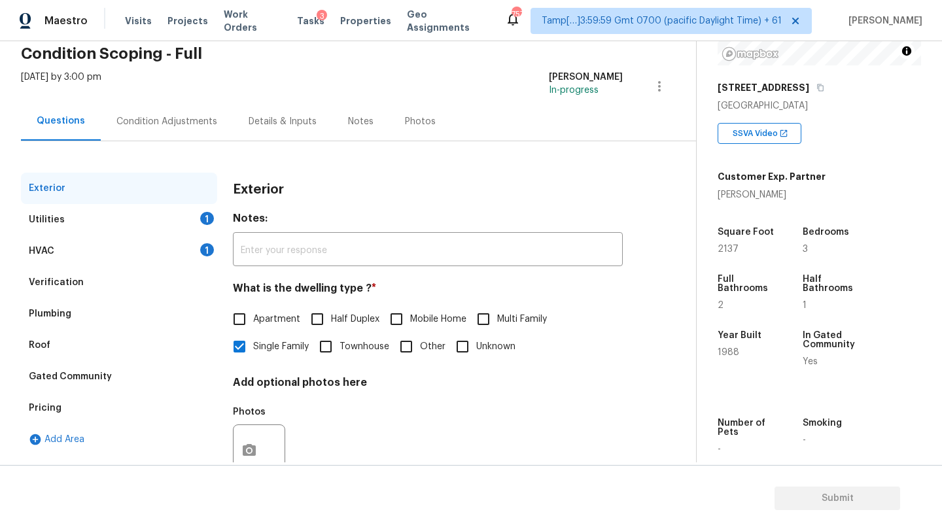
scroll to position [44, 0]
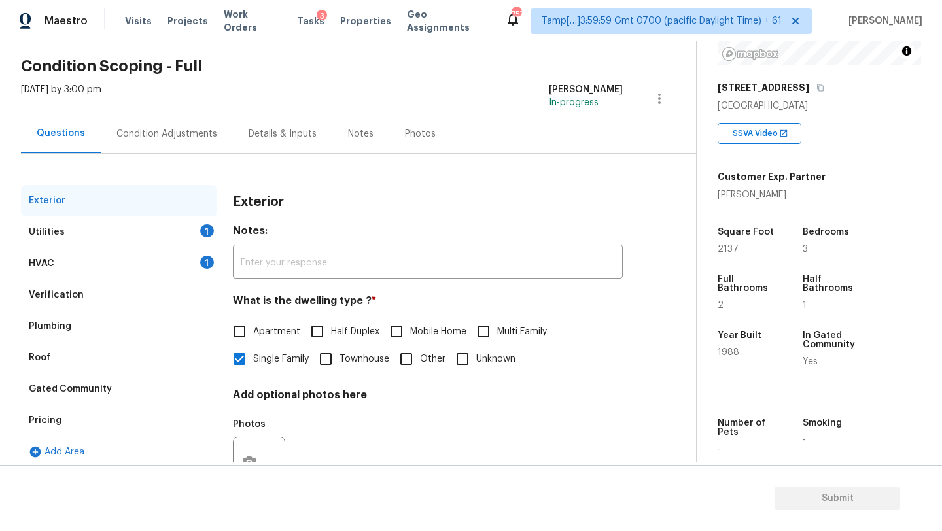
click at [162, 152] on div "Questions Condition Adjustments Details & Inputs Notes Photos" at bounding box center [358, 134] width 675 height 39
click at [167, 143] on div "Condition Adjustments" at bounding box center [167, 134] width 132 height 39
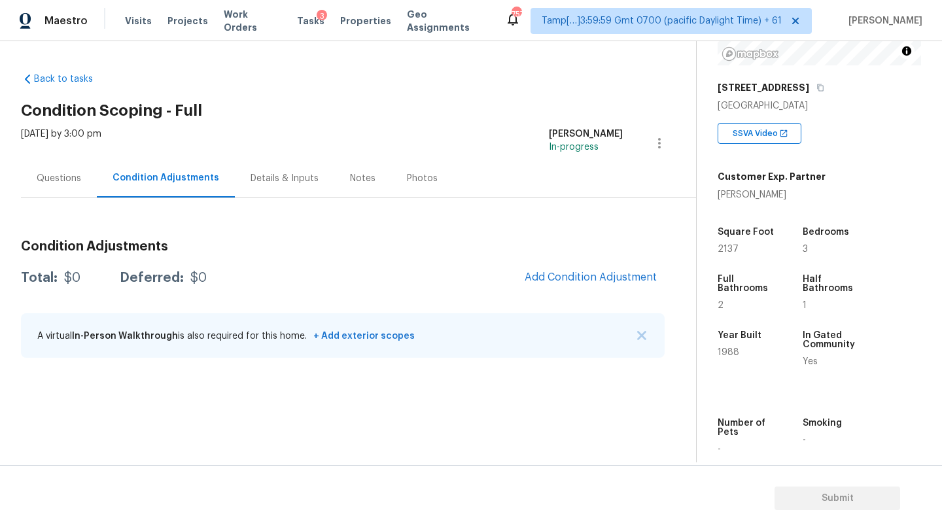
click at [73, 192] on div "Questions" at bounding box center [59, 178] width 76 height 39
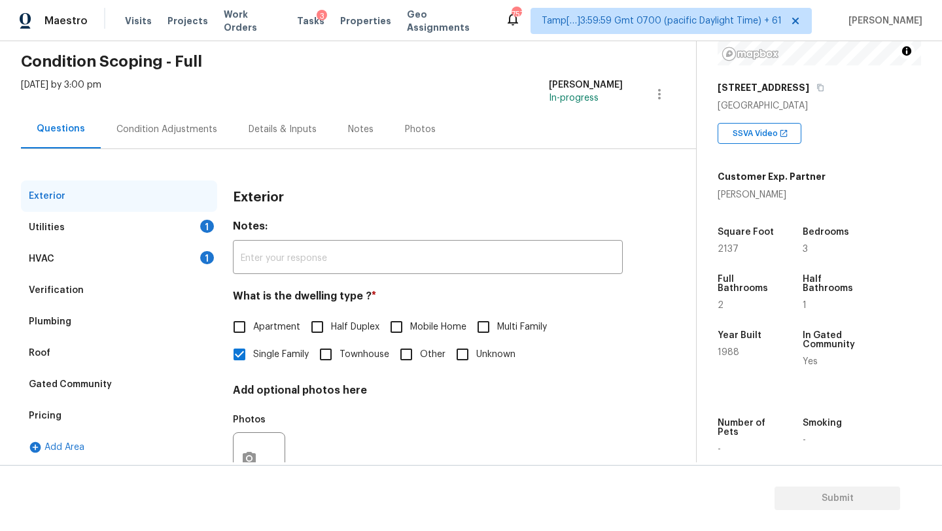
scroll to position [99, 0]
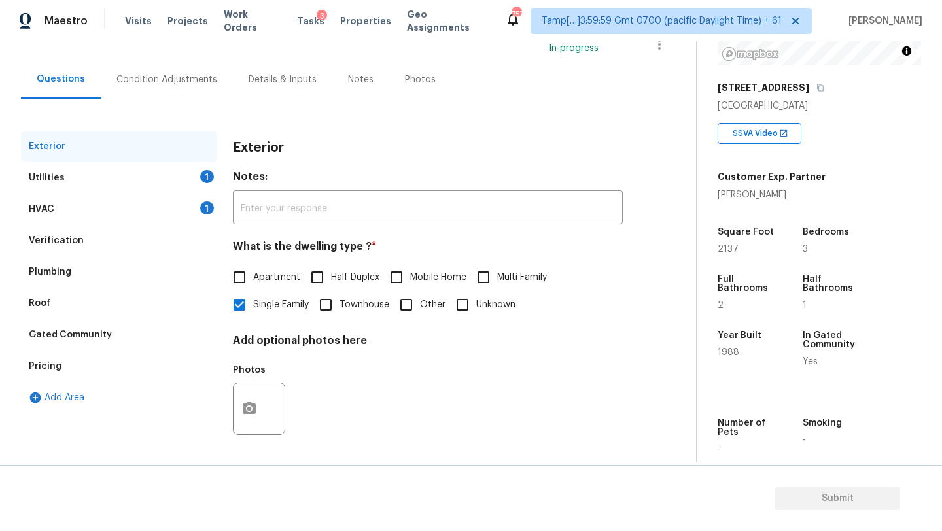
click at [69, 366] on div "Pricing" at bounding box center [119, 366] width 196 height 31
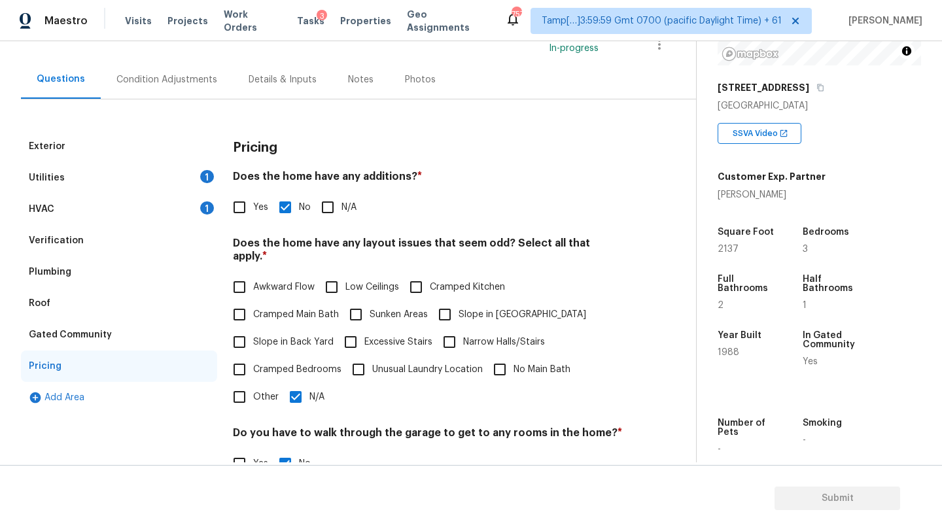
scroll to position [177, 0]
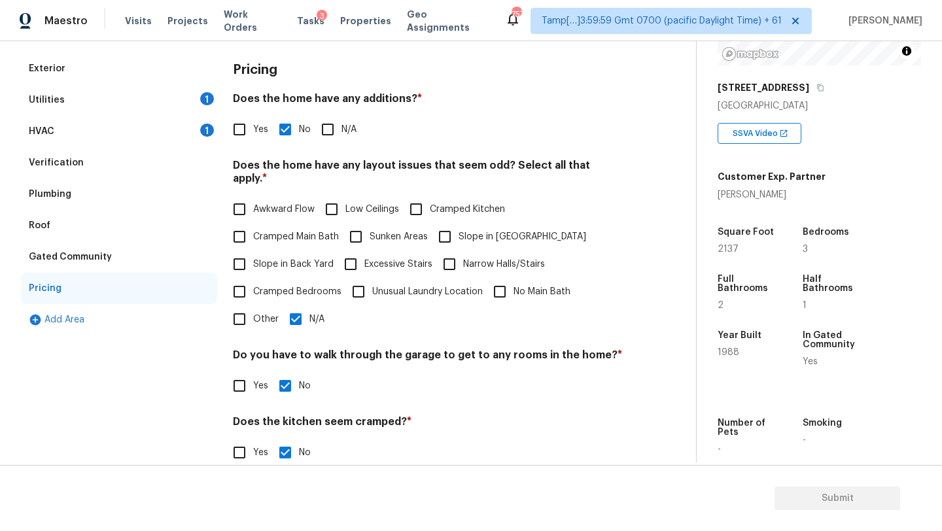
click at [300, 313] on input "N/A" at bounding box center [295, 319] width 27 height 27
checkbox input "false"
click at [468, 230] on span "Slope in Front Yard" at bounding box center [523, 237] width 128 height 14
click at [459, 223] on input "Slope in Front Yard" at bounding box center [444, 236] width 27 height 27
checkbox input "true"
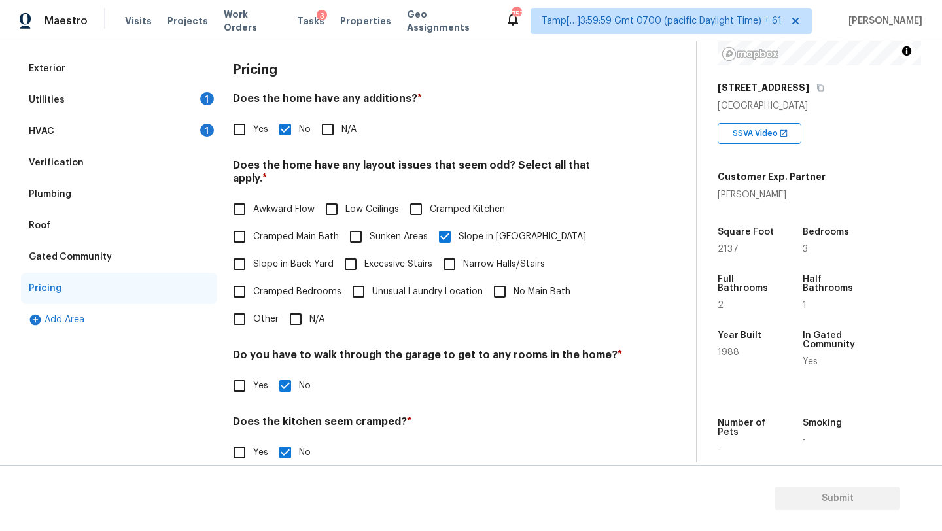
click at [273, 258] on span "Slope in Back Yard" at bounding box center [293, 265] width 80 height 14
click at [253, 251] on input "Slope in Back Yard" at bounding box center [239, 264] width 27 height 27
checkbox input "true"
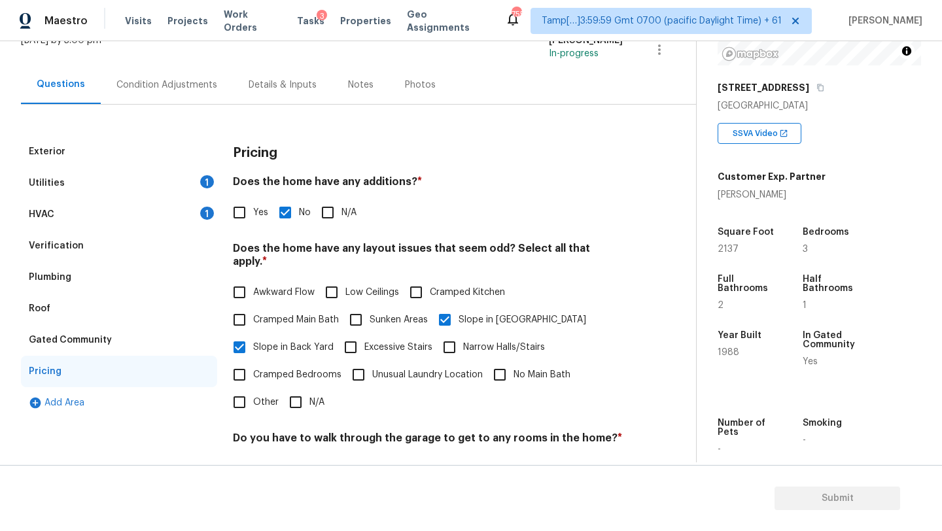
click at [177, 79] on div "Condition Adjustments" at bounding box center [166, 85] width 101 height 13
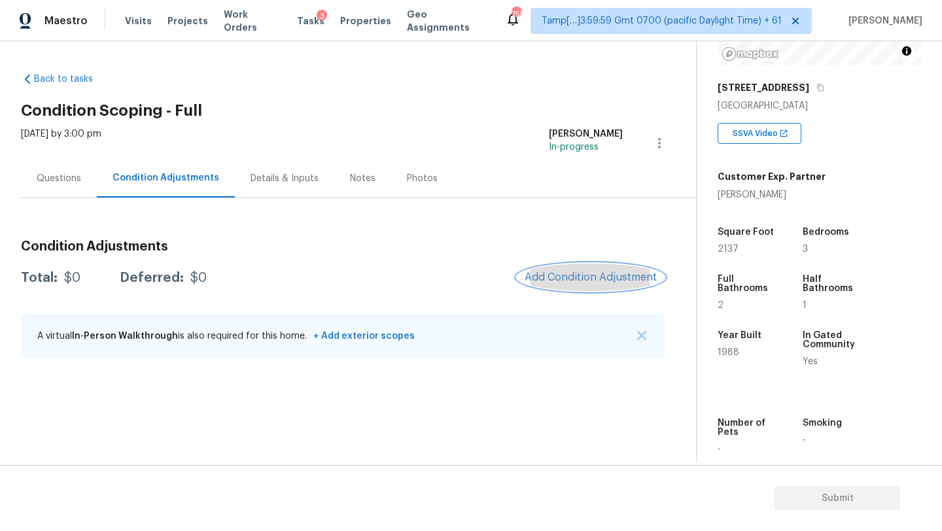
click at [593, 270] on button "Add Condition Adjustment" at bounding box center [591, 277] width 148 height 27
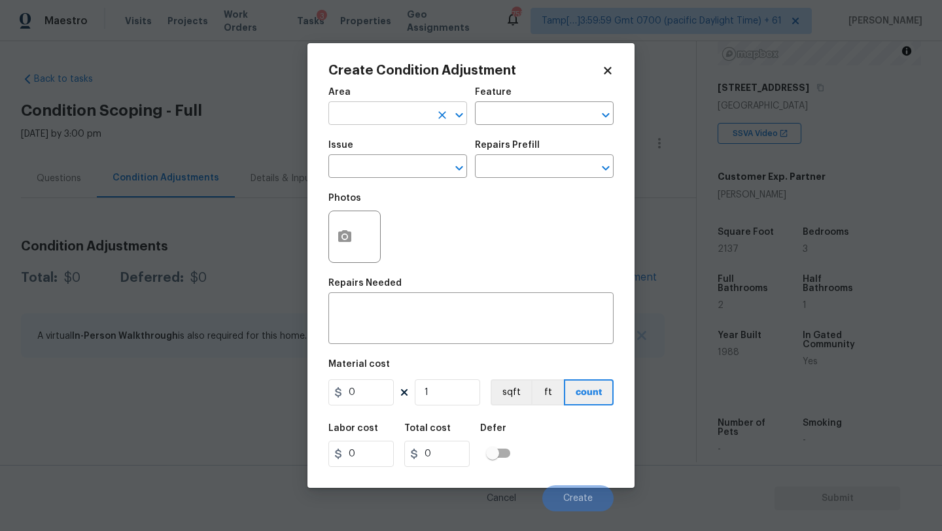
click at [367, 107] on input "text" at bounding box center [379, 115] width 102 height 20
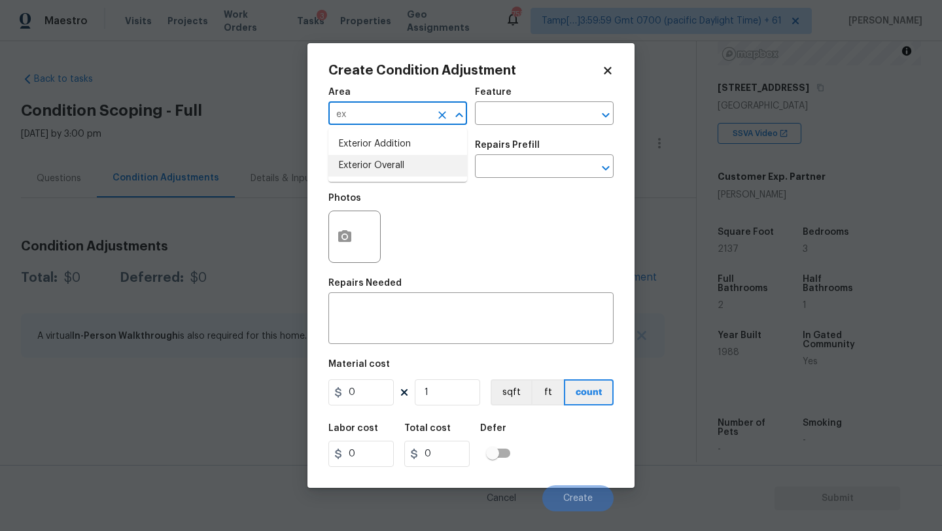
click at [377, 160] on li "Exterior Overall" at bounding box center [397, 166] width 139 height 22
type input "Exterior Overall"
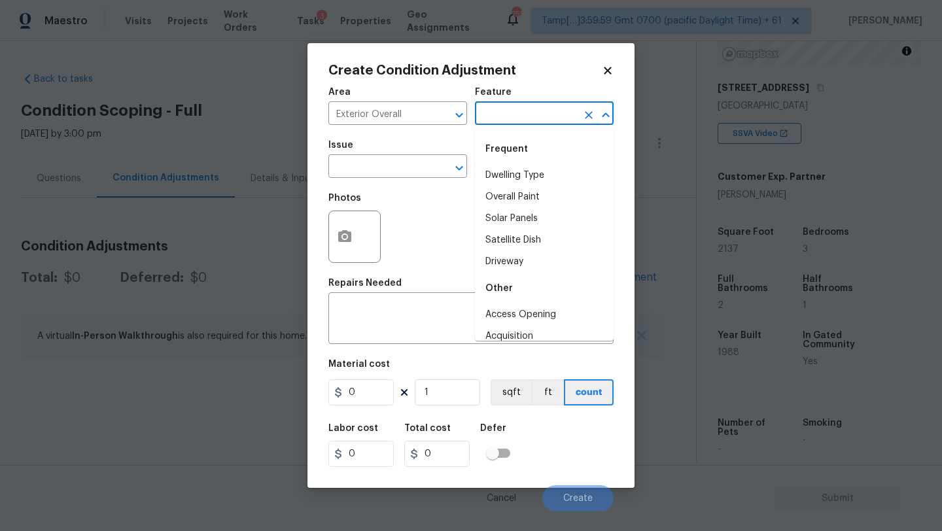
click at [527, 121] on input "text" at bounding box center [526, 115] width 102 height 20
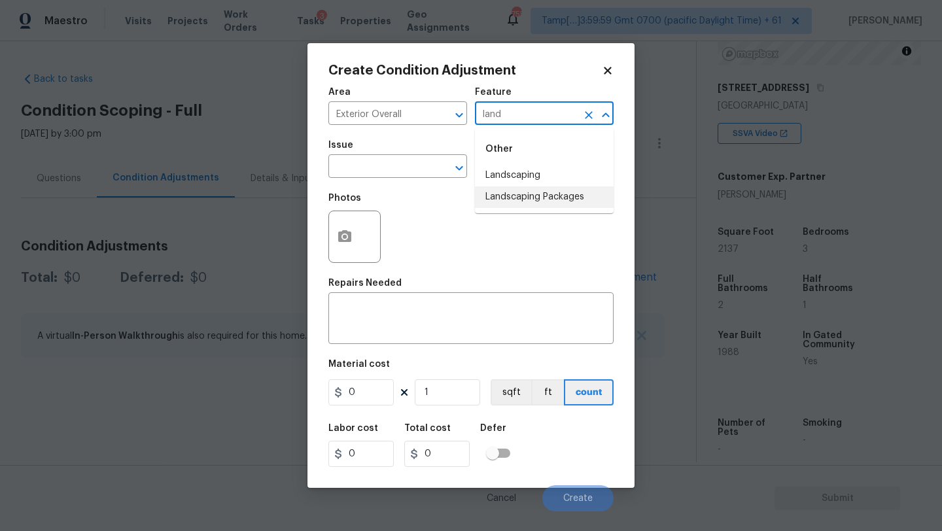
click at [524, 190] on li "Landscaping Packages" at bounding box center [544, 197] width 139 height 22
type input "Landscaping Packages"
click at [383, 165] on input "text" at bounding box center [379, 168] width 102 height 20
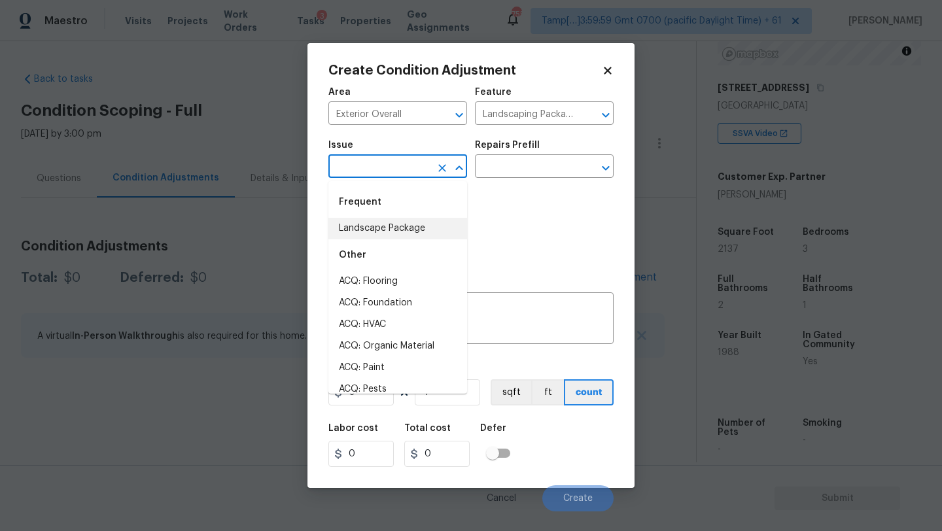
click at [383, 239] on div "Other" at bounding box center [397, 254] width 139 height 31
click at [417, 221] on li "Landscape Package" at bounding box center [397, 229] width 139 height 22
type input "Landscape Package"
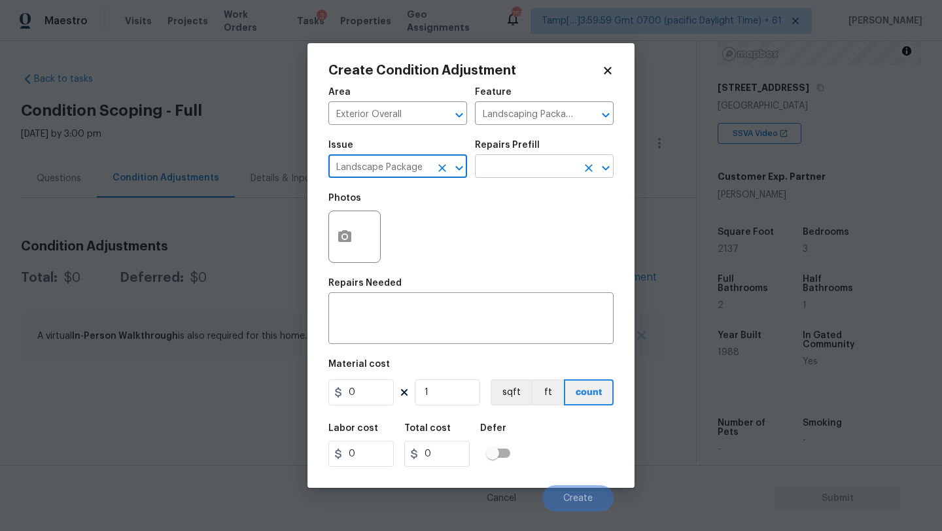
click at [499, 175] on input "text" at bounding box center [526, 168] width 102 height 20
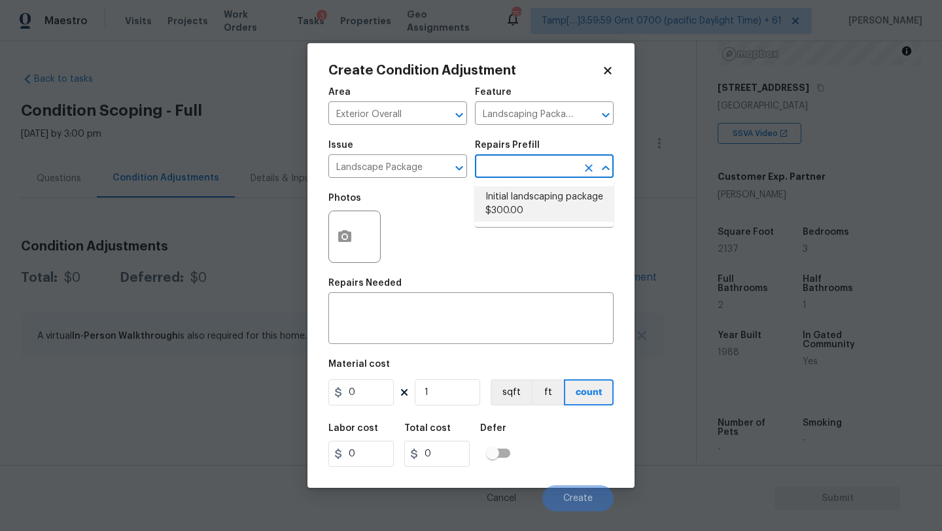
drag, startPoint x: 500, startPoint y: 204, endPoint x: 495, endPoint y: 209, distance: 7.0
click at [500, 204] on li "Initial landscaping package $300.00" at bounding box center [544, 203] width 139 height 35
type input "Home Readiness Packages"
type textarea "Mowing of grass up to 6" in height. Mow, edge along driveways & sidewalks, trim…"
type input "300"
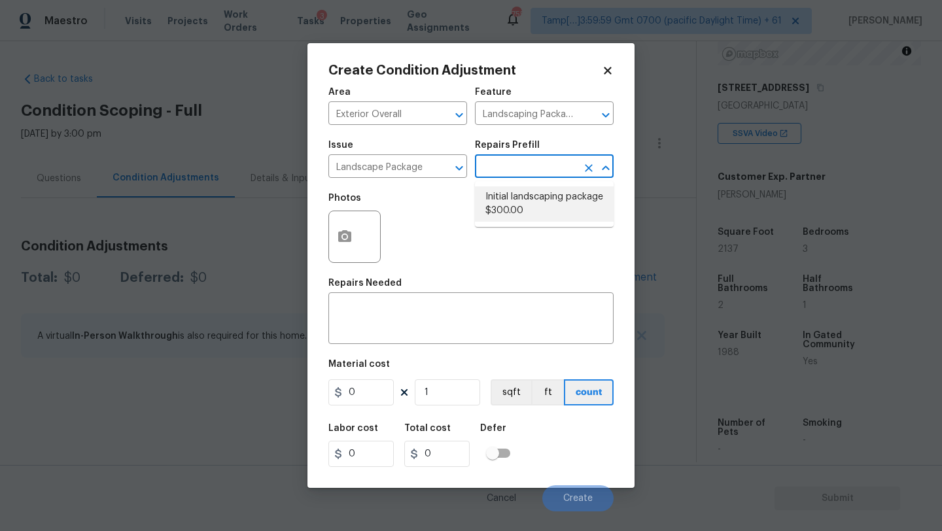
type input "300"
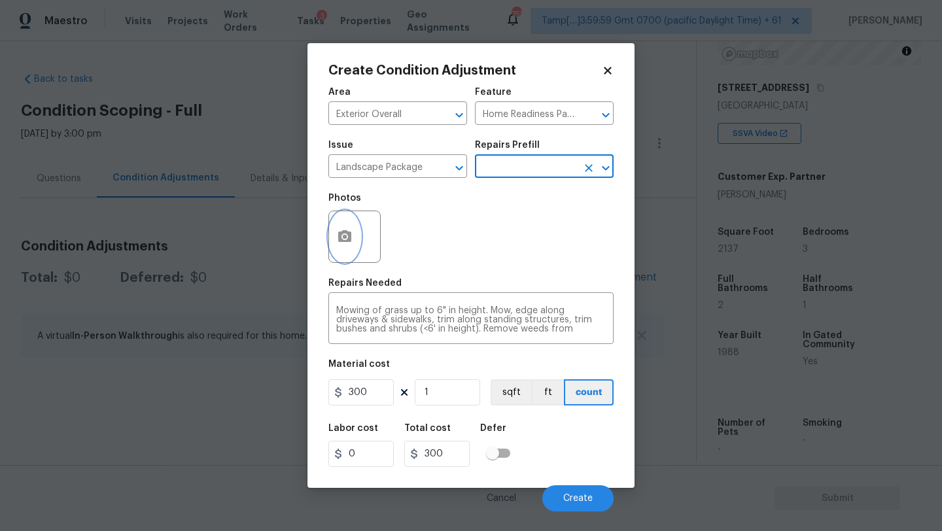
click at [344, 245] on button "button" at bounding box center [344, 236] width 31 height 51
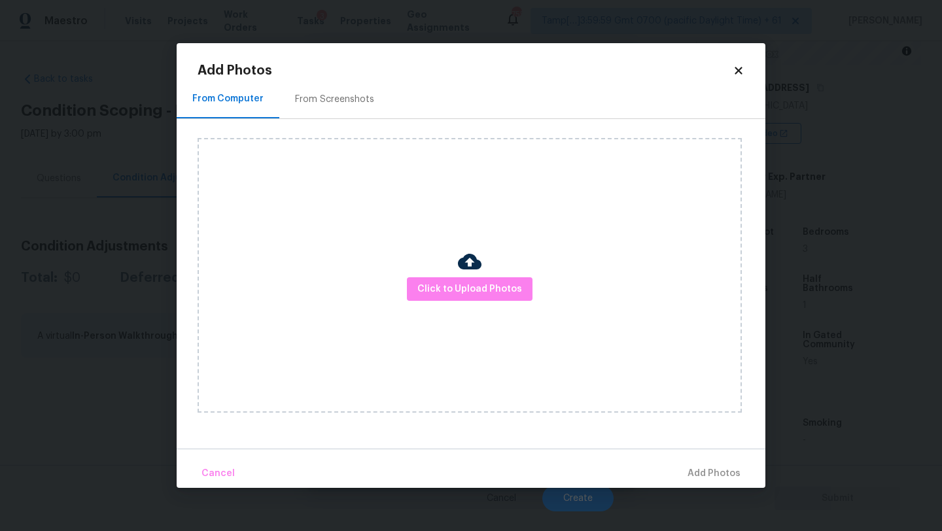
click at [344, 92] on div "From Screenshots" at bounding box center [334, 99] width 111 height 39
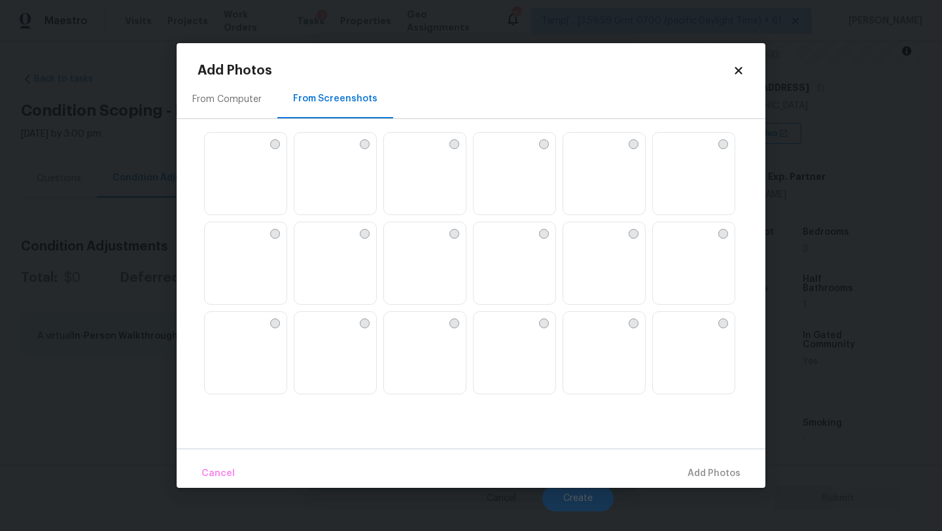
click at [422, 279] on img at bounding box center [425, 263] width 82 height 83
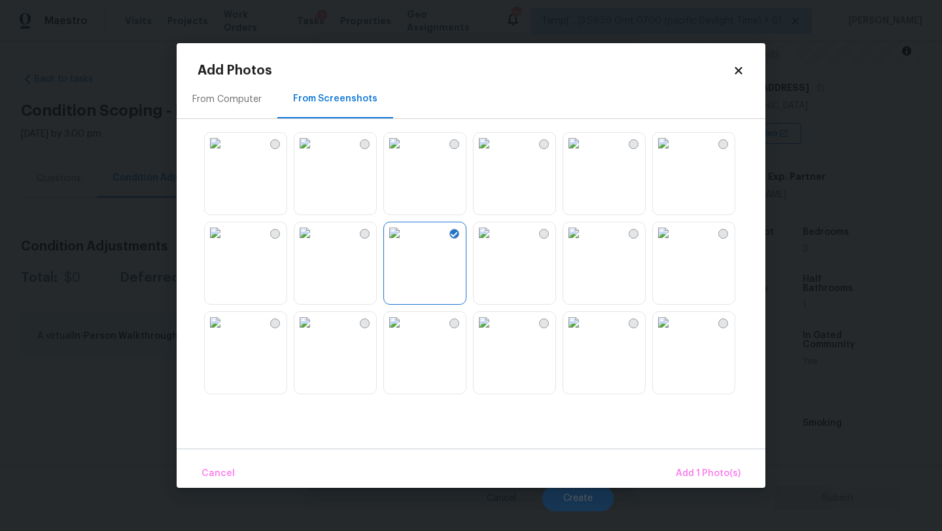
click at [315, 154] on img at bounding box center [304, 143] width 21 height 21
click at [674, 333] on img at bounding box center [663, 322] width 21 height 21
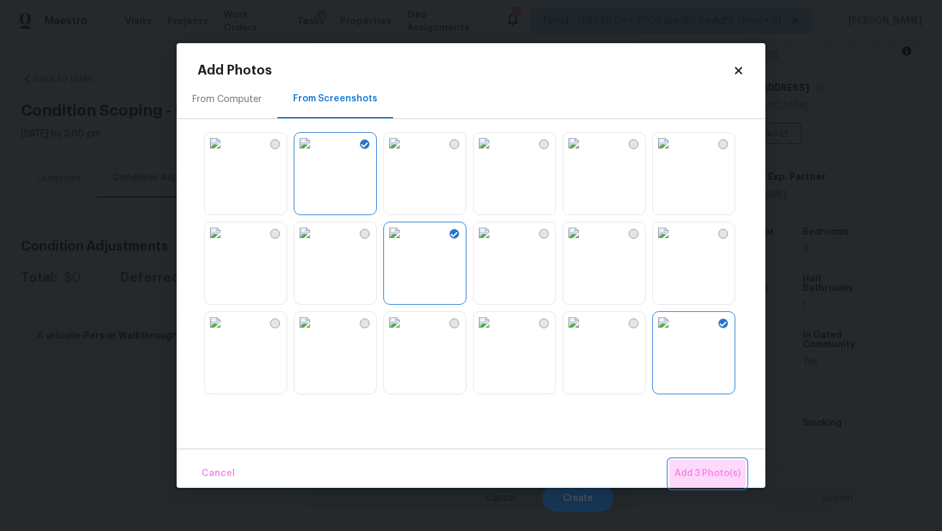
click at [696, 470] on span "Add 3 Photo(s)" at bounding box center [708, 474] width 66 height 16
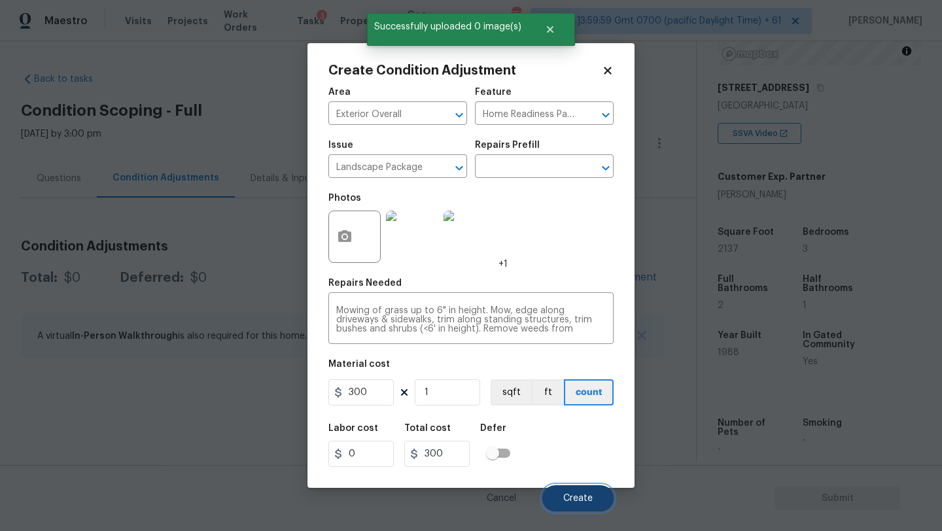
click at [575, 492] on button "Create" at bounding box center [577, 499] width 71 height 26
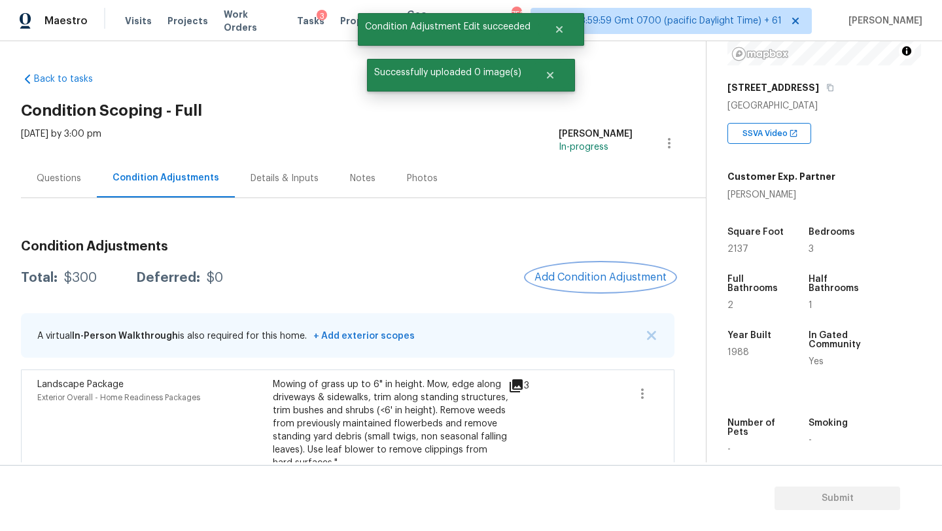
click at [570, 279] on span "Add Condition Adjustment" at bounding box center [601, 278] width 132 height 12
click at [570, 279] on div at bounding box center [471, 265] width 942 height 531
click at [595, 283] on button "Add Condition Adjustment" at bounding box center [601, 277] width 148 height 27
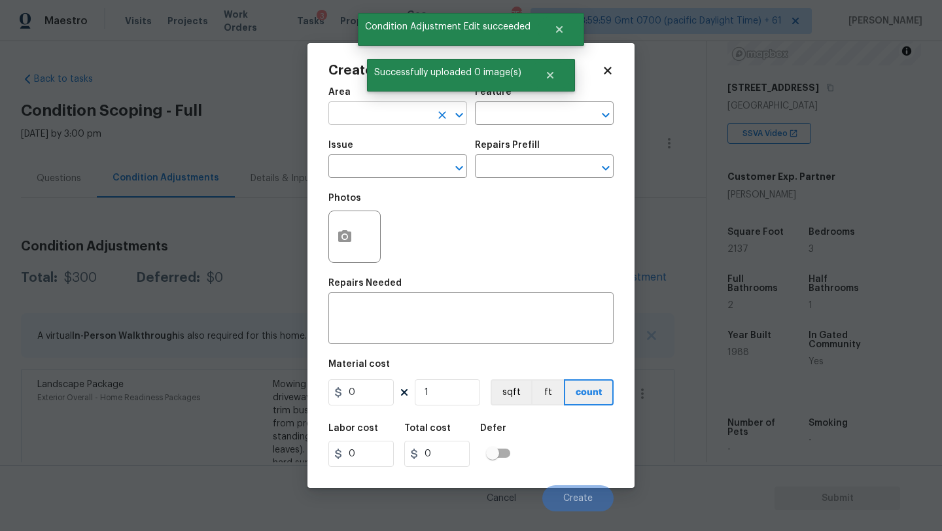
click at [377, 118] on input "text" at bounding box center [379, 115] width 102 height 20
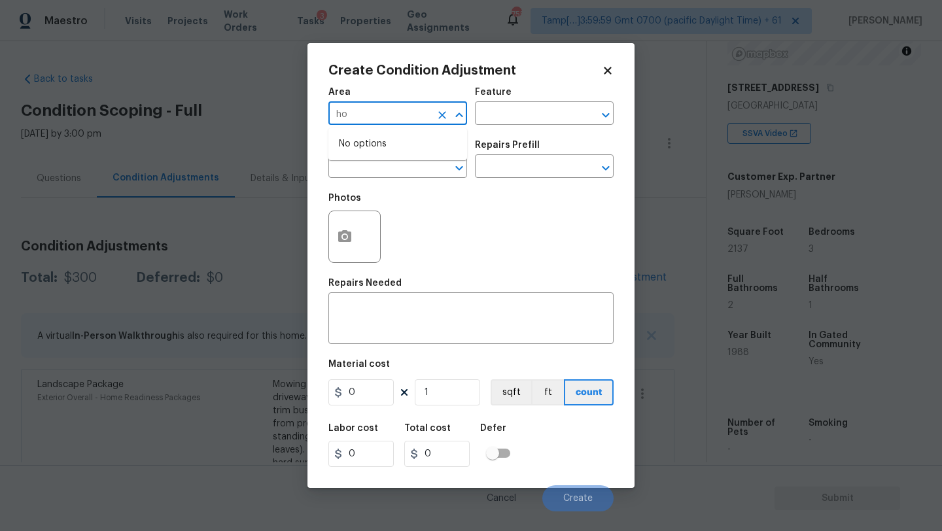
type input "h"
click at [404, 166] on li "Exterior Overall" at bounding box center [397, 166] width 139 height 22
type input "Exterior Overall"
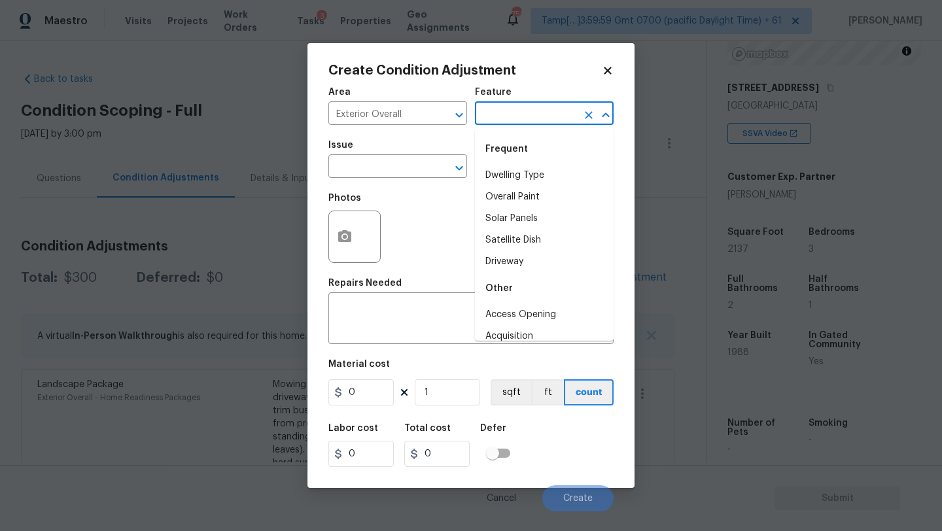
click at [542, 112] on input "text" at bounding box center [526, 115] width 102 height 20
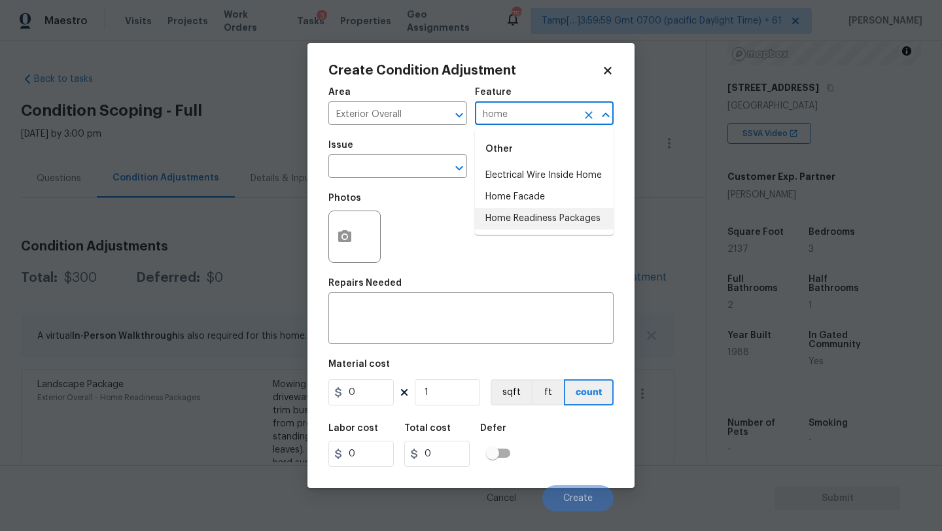
click at [535, 217] on li "Home Readiness Packages" at bounding box center [544, 219] width 139 height 22
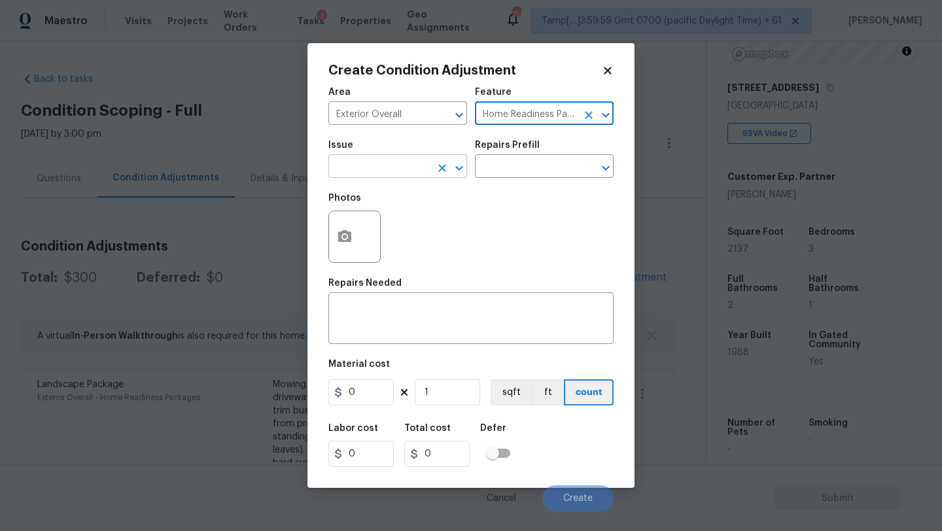
type input "Home Readiness Packages"
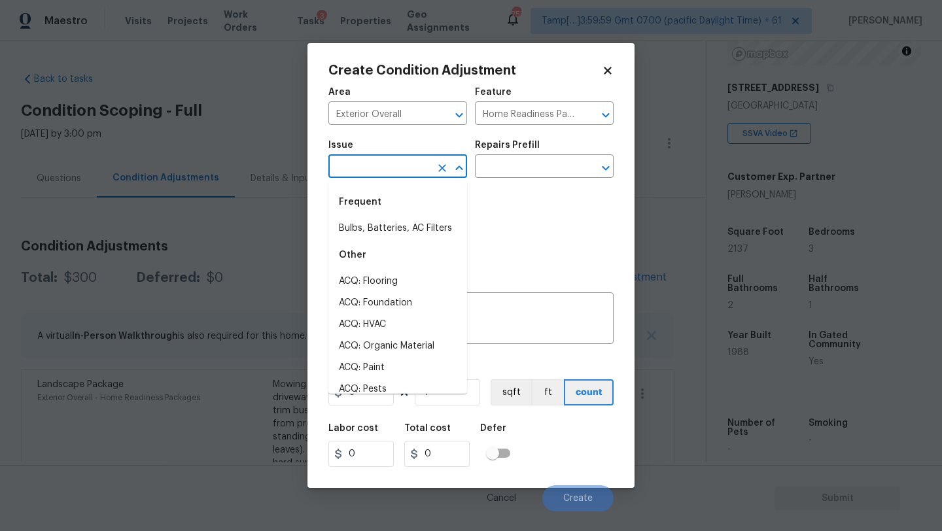
click at [416, 172] on input "text" at bounding box center [379, 168] width 102 height 20
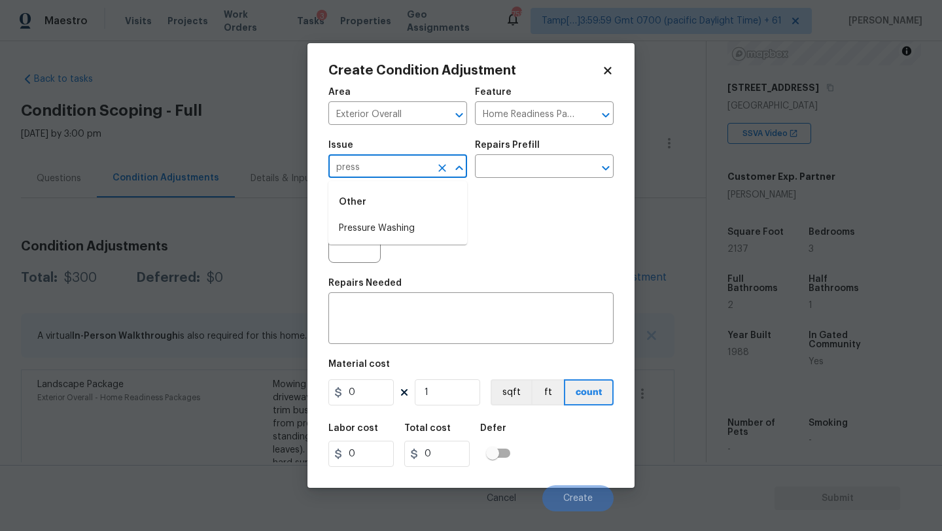
click at [429, 216] on div "Other" at bounding box center [397, 201] width 139 height 31
click at [429, 222] on li "Pressure Washing" at bounding box center [397, 229] width 139 height 22
type input "Pressure Washing"
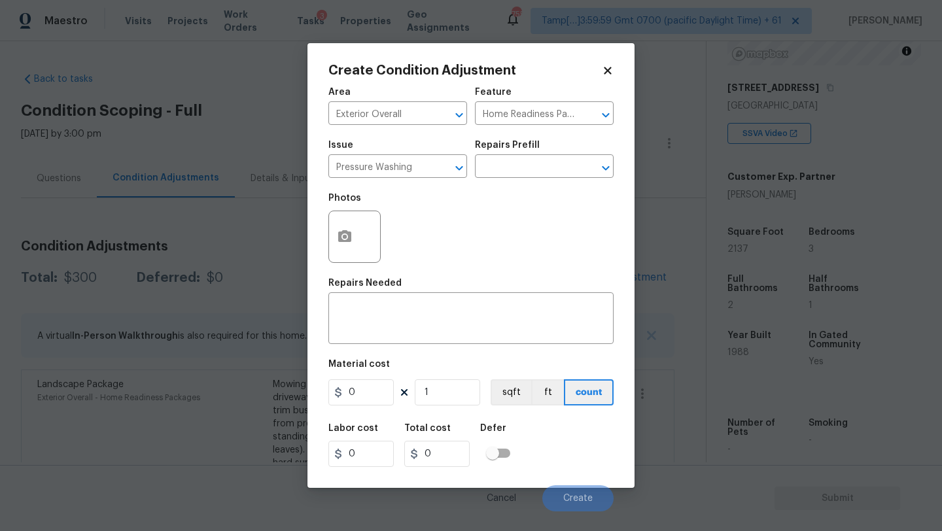
click at [529, 150] on h5 "Repairs Prefill" at bounding box center [507, 145] width 65 height 9
click at [529, 172] on input "text" at bounding box center [526, 168] width 102 height 20
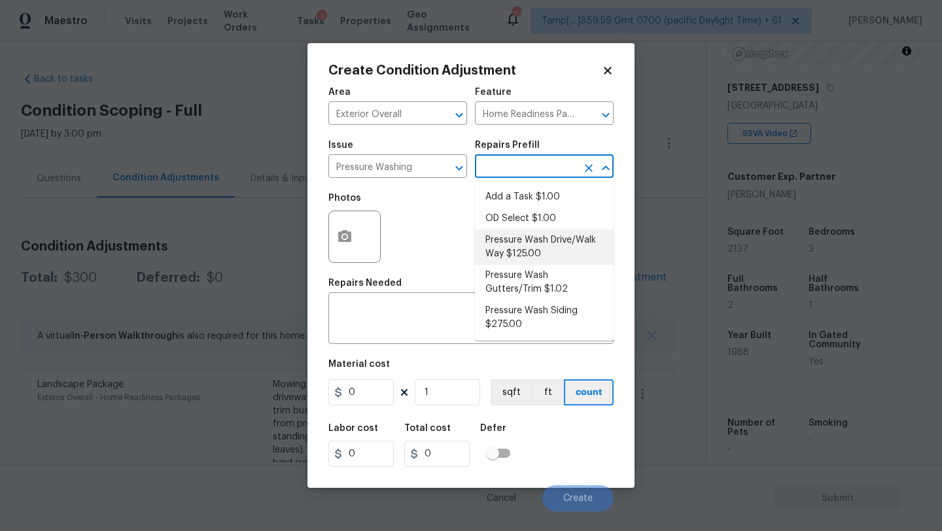
click at [519, 247] on li "Pressure Wash Drive/Walk Way $125.00" at bounding box center [544, 247] width 139 height 35
type input "Siding"
type textarea "Pressure wash the driveways/walkways as directed by the PM. Ensure that all deb…"
type input "125"
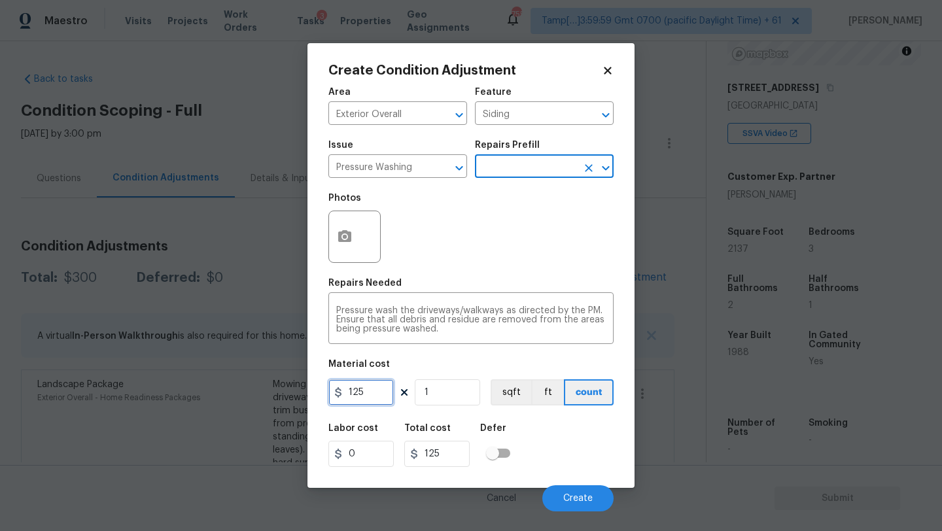
click at [372, 399] on input "125" at bounding box center [360, 393] width 65 height 26
type input "200"
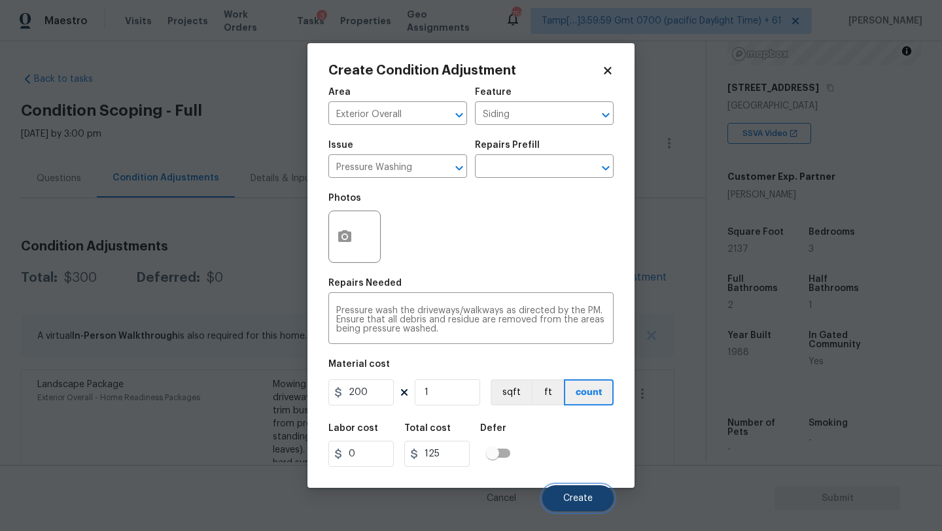
type input "200"
click at [576, 504] on button "Create" at bounding box center [577, 499] width 71 height 26
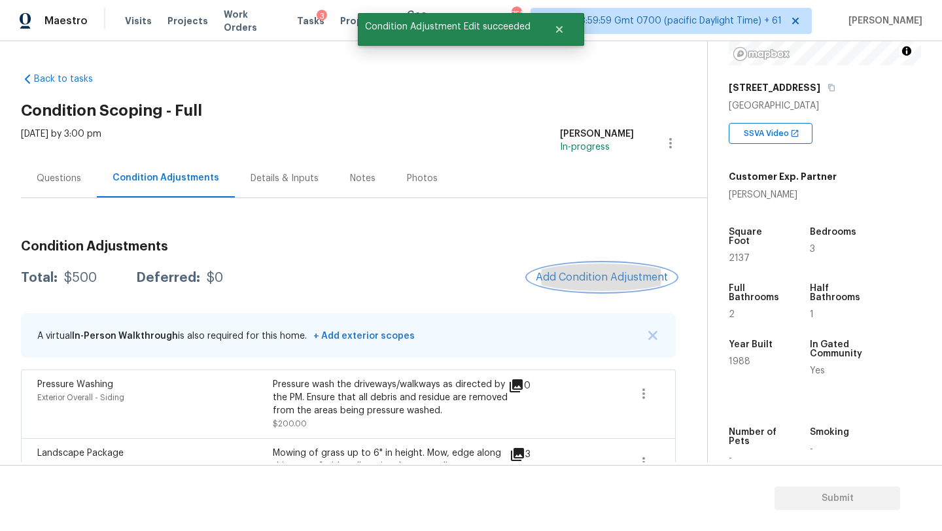
click at [580, 275] on span "Add Condition Adjustment" at bounding box center [602, 278] width 132 height 12
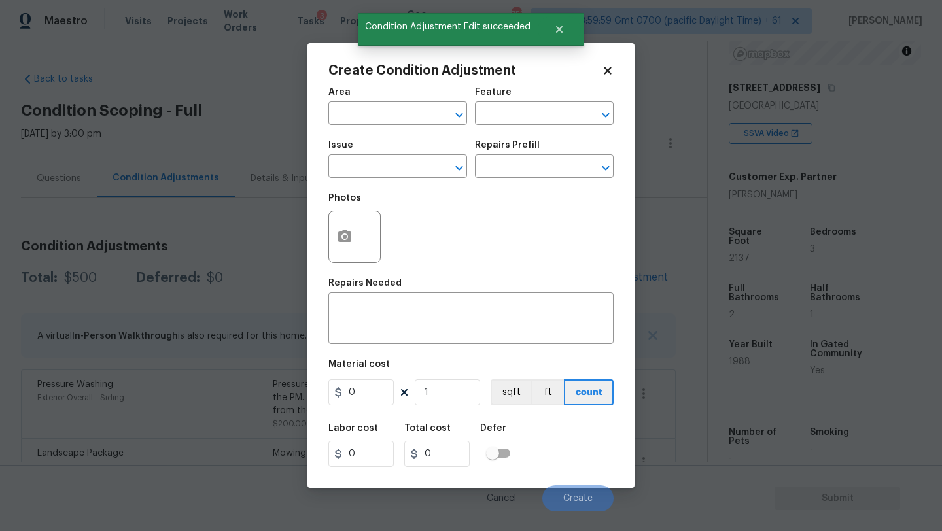
click at [356, 131] on span "Area ​" at bounding box center [397, 106] width 139 height 53
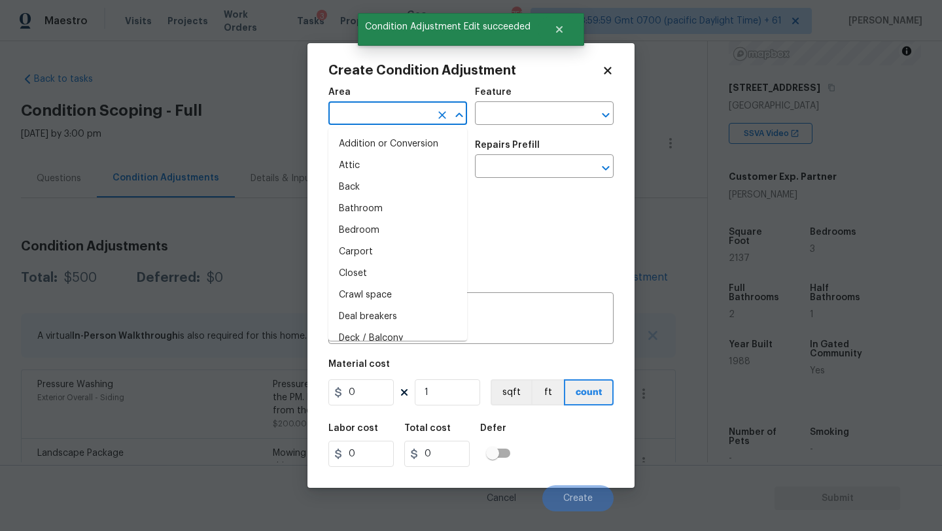
click at [372, 119] on input "text" at bounding box center [379, 115] width 102 height 20
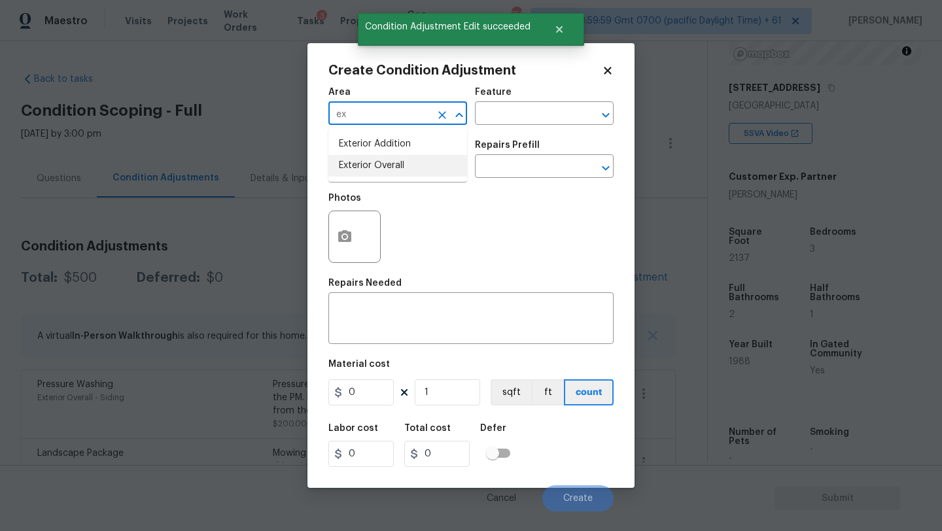
click at [383, 177] on ul "Exterior Addition Exterior Overall" at bounding box center [397, 155] width 139 height 54
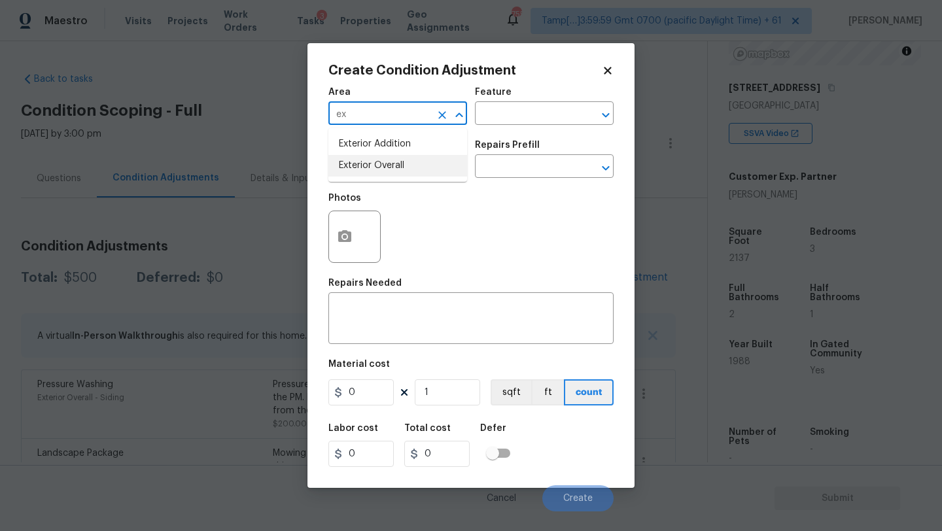
click at [426, 164] on li "Exterior Overall" at bounding box center [397, 166] width 139 height 22
type input "Exterior Overall"
click at [485, 133] on div "Issue ​ Repairs Prefill ​" at bounding box center [470, 159] width 285 height 53
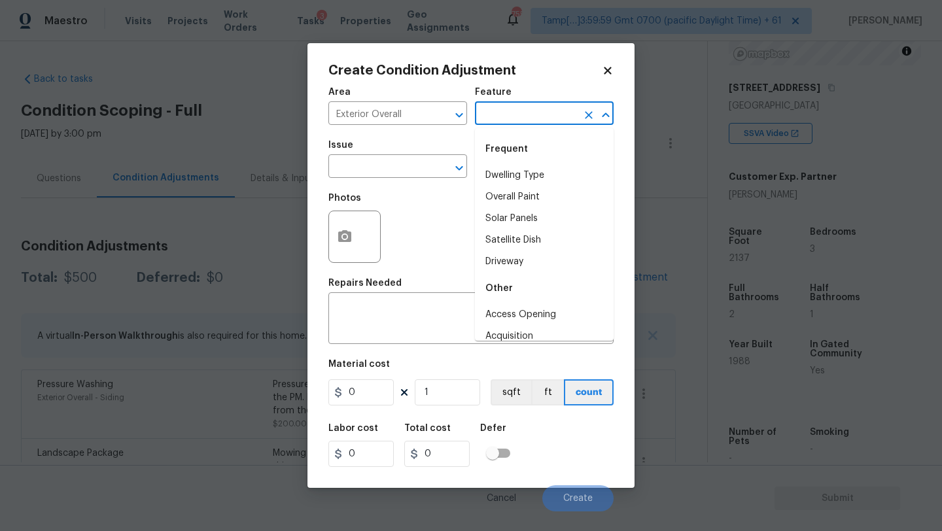
click at [502, 116] on input "text" at bounding box center [526, 115] width 102 height 20
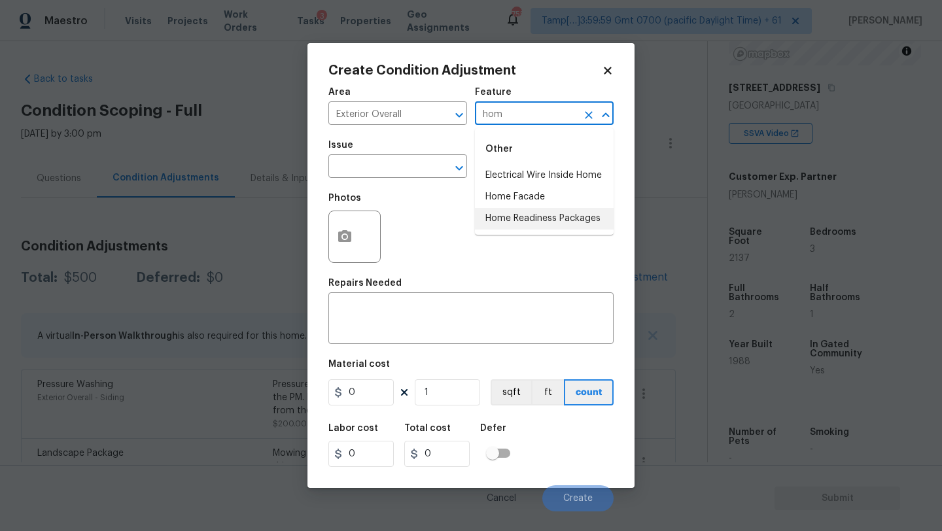
click at [517, 215] on li "Home Readiness Packages" at bounding box center [544, 219] width 139 height 22
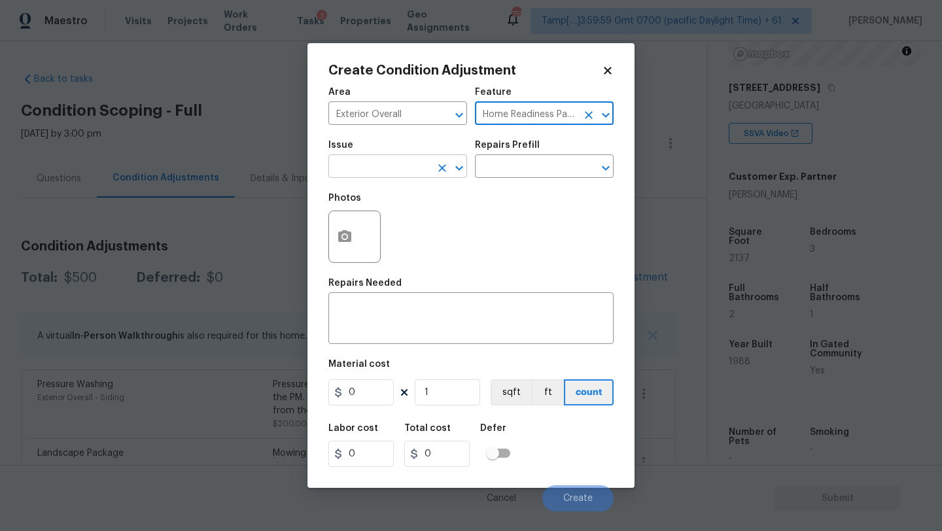
type input "Home Readiness Packages"
click at [412, 173] on input "text" at bounding box center [379, 168] width 102 height 20
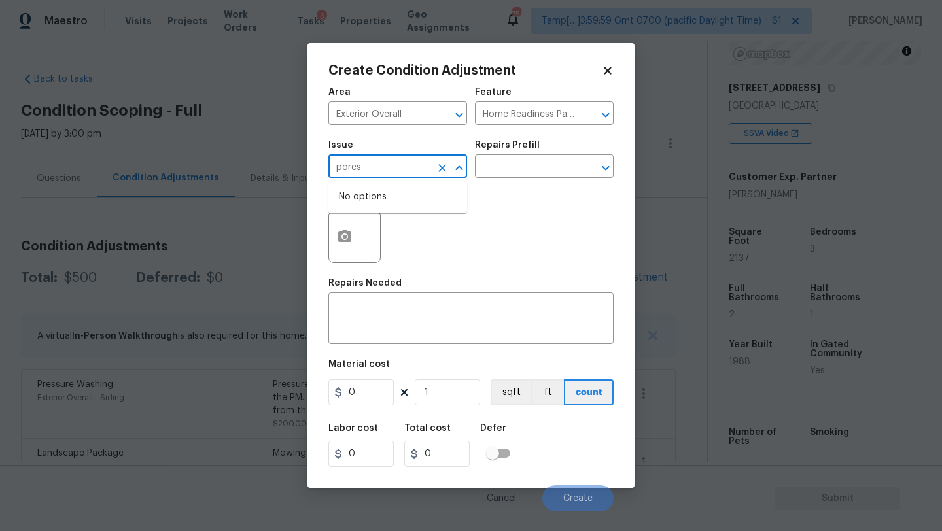
click at [412, 173] on input "pores" at bounding box center [379, 168] width 102 height 20
click at [412, 228] on li "Pressure Washing" at bounding box center [397, 229] width 139 height 22
type input "Pressure Washing"
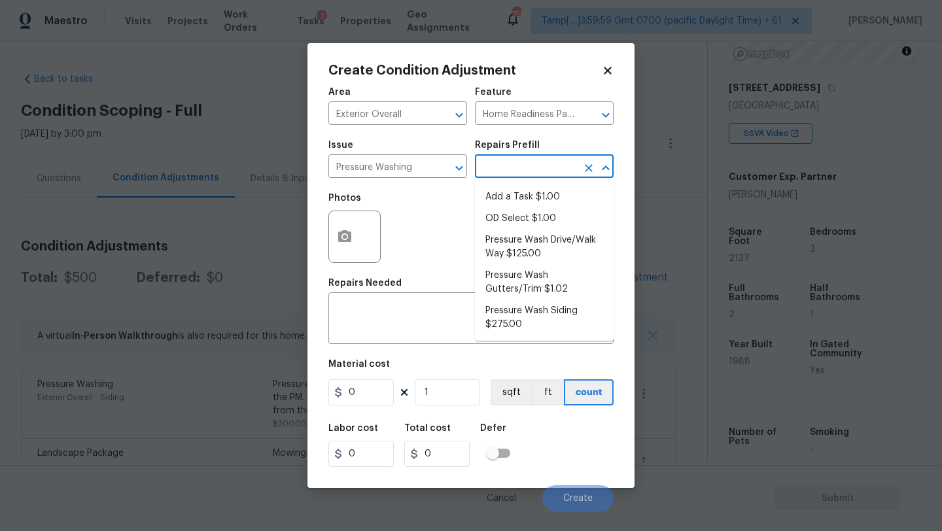
click at [497, 178] on input "text" at bounding box center [526, 168] width 102 height 20
click at [525, 323] on li "Pressure Wash Siding $275.00" at bounding box center [544, 317] width 139 height 35
type input "Siding"
type textarea "Protect areas as needed for pressure washing. Pressure wash the siding on the h…"
type input "275"
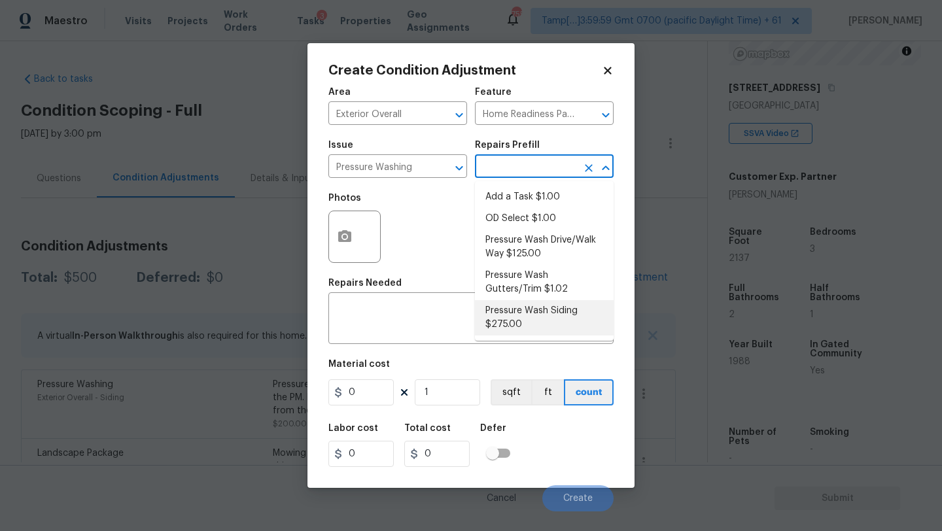
type input "275"
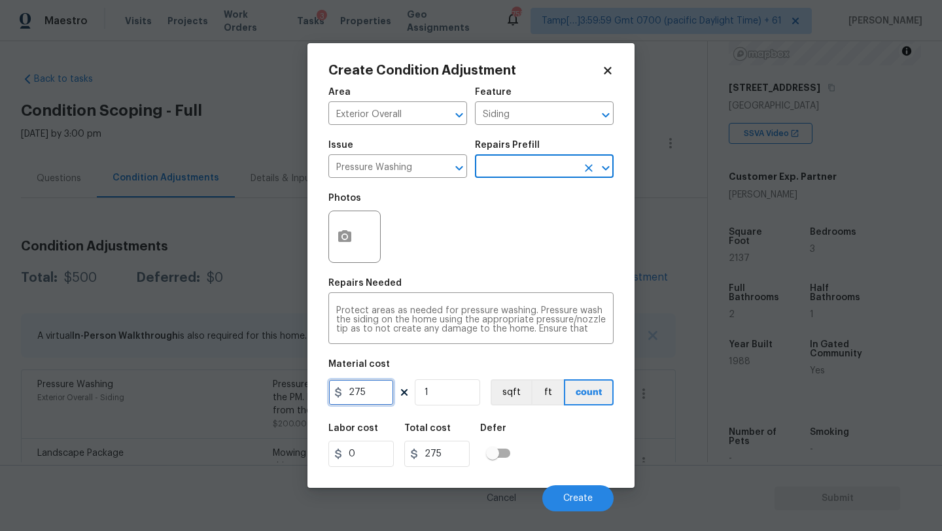
click at [371, 403] on input "275" at bounding box center [360, 393] width 65 height 26
type input "200"
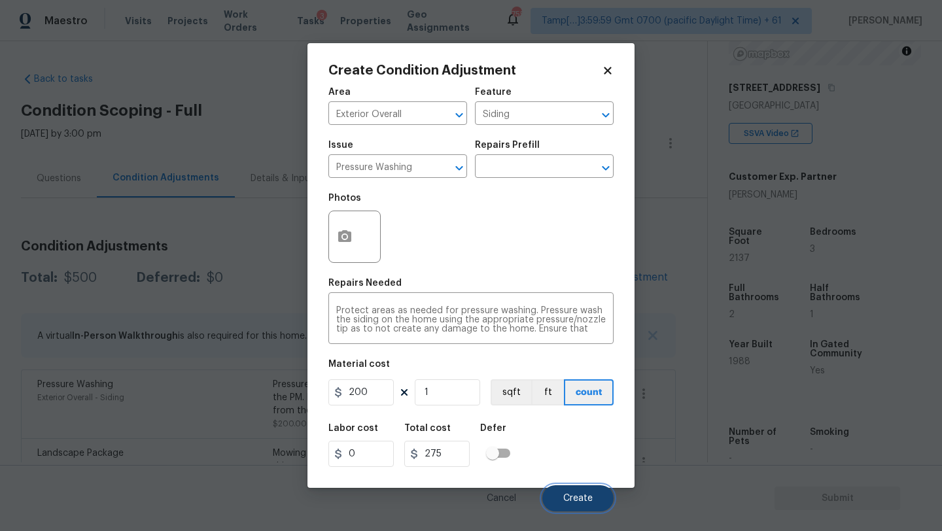
type input "200"
click at [577, 504] on button "Create" at bounding box center [577, 499] width 71 height 26
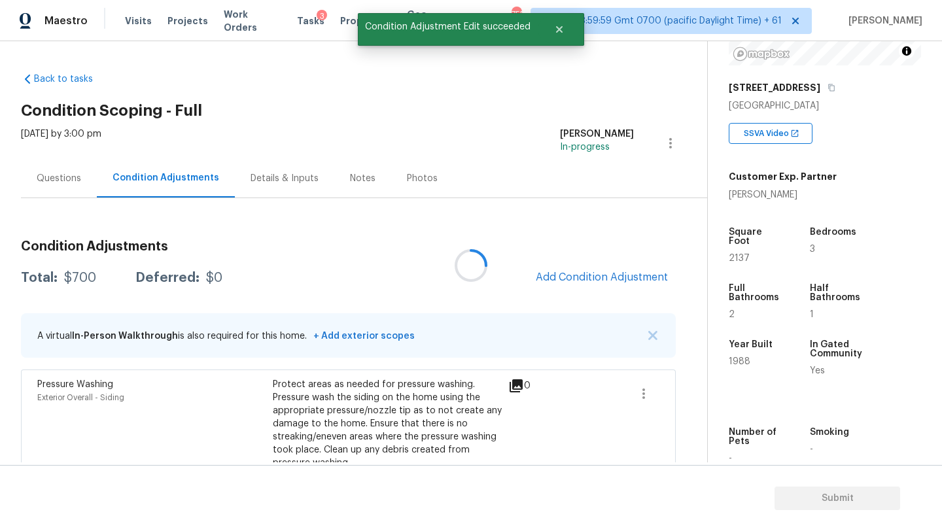
click at [612, 277] on div at bounding box center [471, 265] width 942 height 531
click at [595, 277] on span "Add Condition Adjustment" at bounding box center [602, 278] width 132 height 12
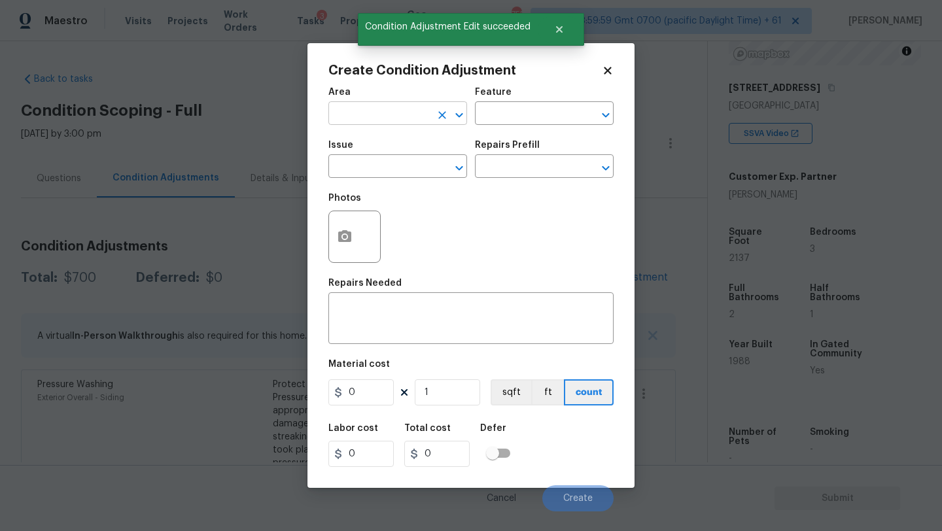
click at [381, 120] on input "text" at bounding box center [379, 115] width 102 height 20
click at [384, 146] on li "HVAC" at bounding box center [397, 144] width 139 height 22
type input "HVAC"
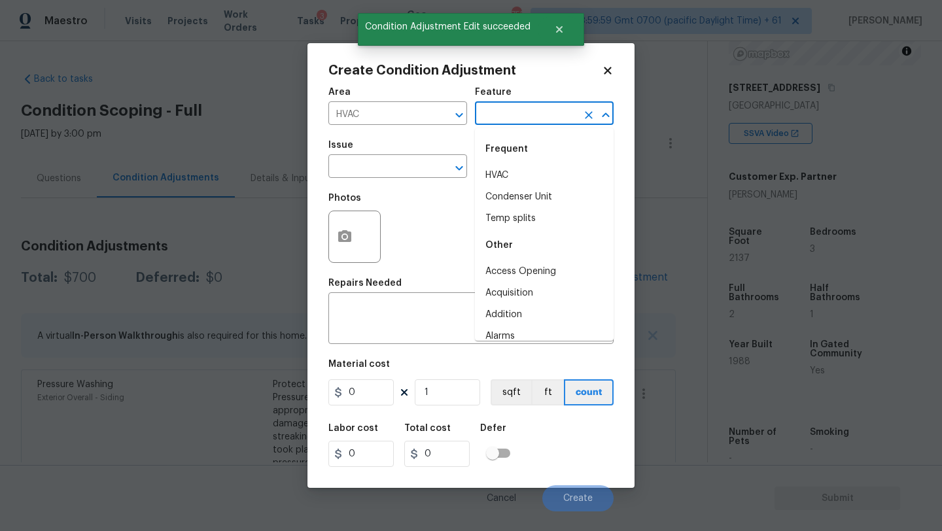
click at [520, 105] on input "text" at bounding box center [526, 115] width 102 height 20
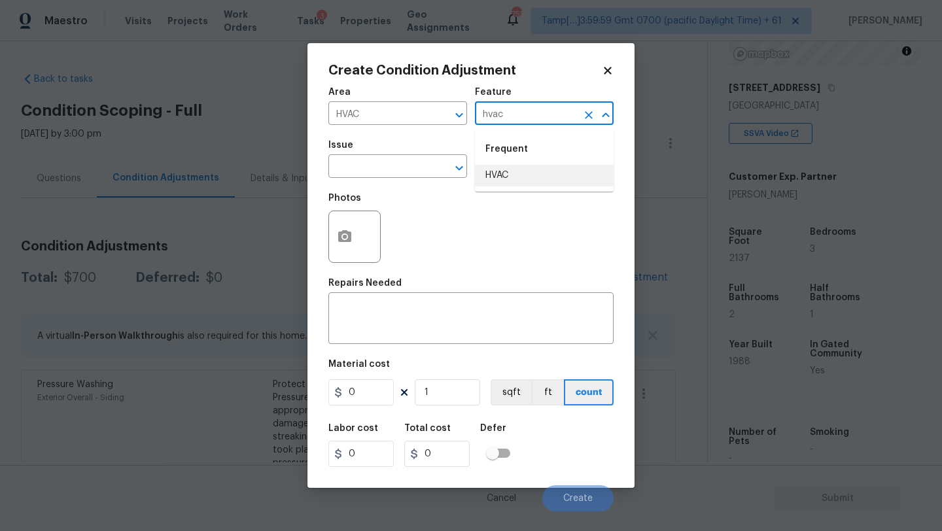
click at [516, 174] on li "HVAC" at bounding box center [544, 176] width 139 height 22
type input "HVAC"
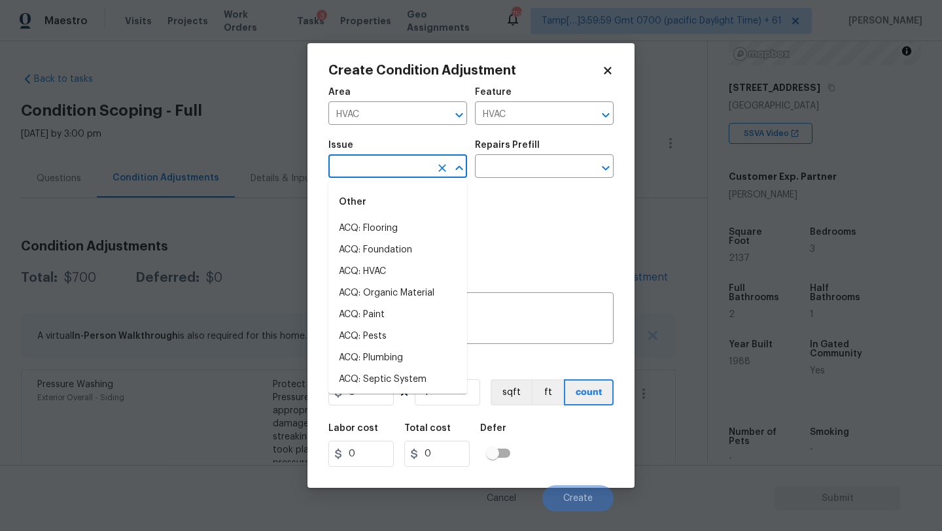
click at [406, 174] on input "text" at bounding box center [379, 168] width 102 height 20
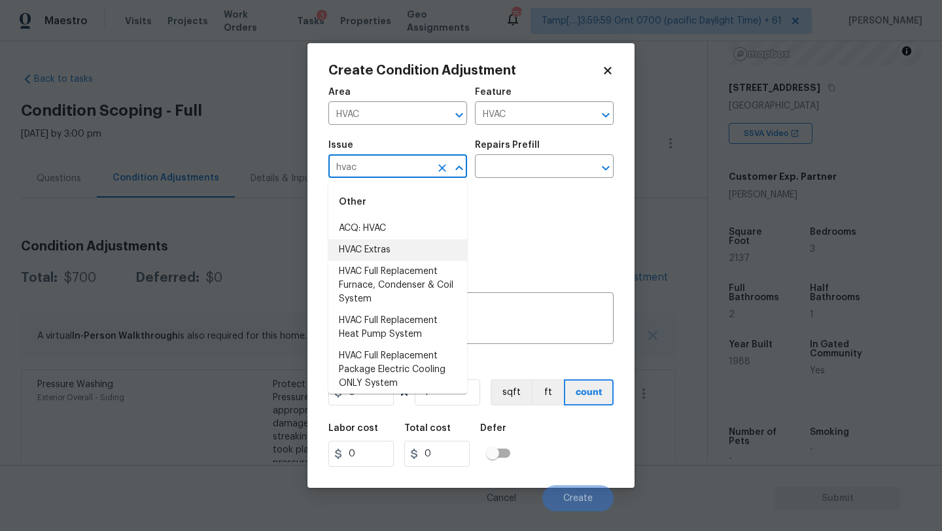
click at [402, 241] on li "HVAC Extras" at bounding box center [397, 250] width 139 height 22
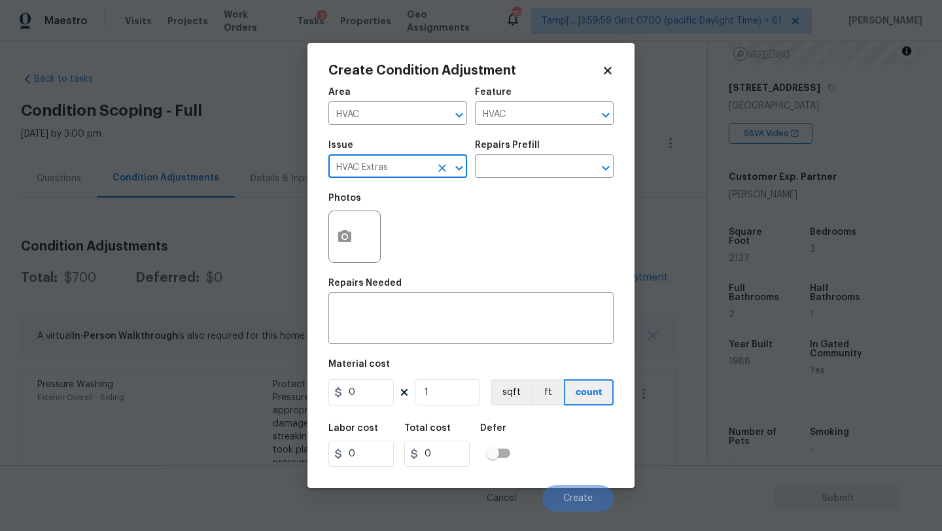
type input "HVAC Extras"
click at [402, 241] on div "Photos" at bounding box center [470, 228] width 285 height 85
click at [451, 162] on icon "Open" at bounding box center [459, 168] width 16 height 16
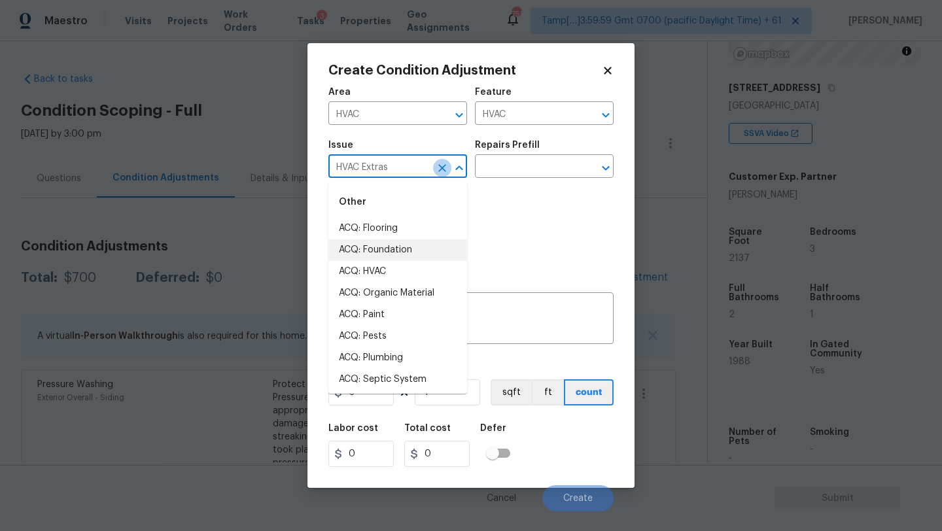
click at [447, 162] on icon "Clear" at bounding box center [442, 168] width 13 height 13
click at [389, 162] on input "text" at bounding box center [379, 168] width 102 height 20
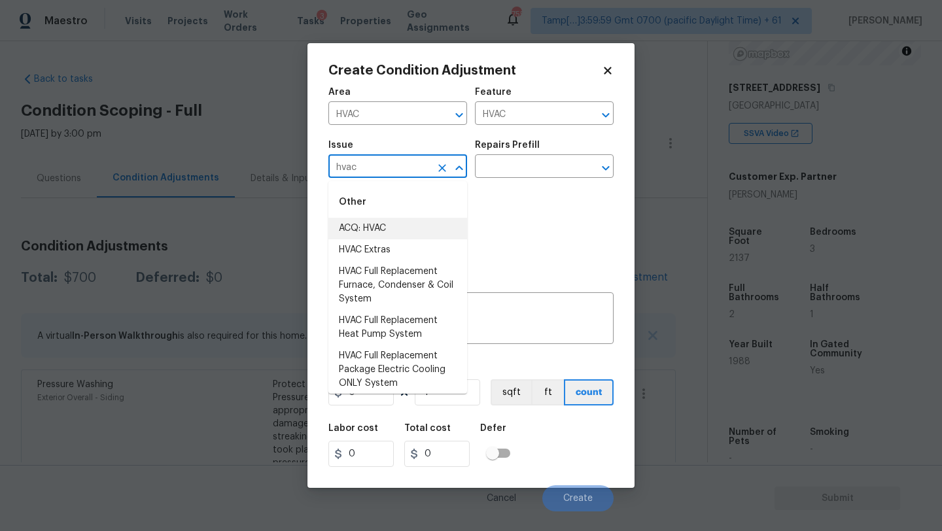
click at [386, 221] on li "ACQ: HVAC" at bounding box center [397, 229] width 139 height 22
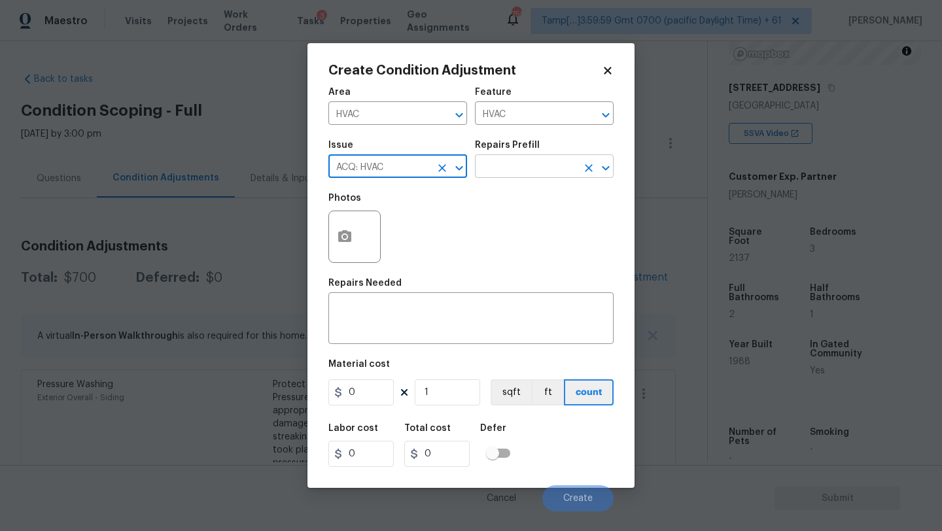
type input "ACQ: HVAC"
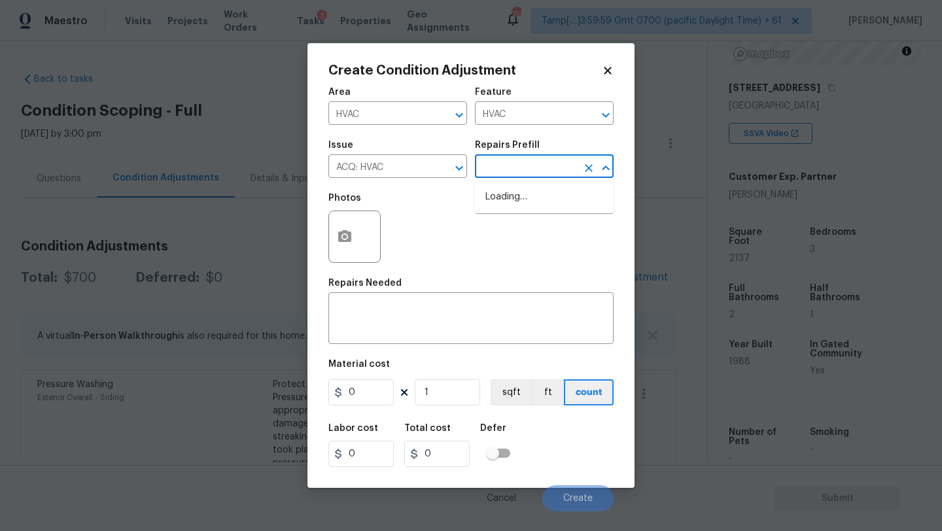
click at [520, 158] on input "text" at bounding box center [526, 168] width 102 height 20
click at [521, 221] on li "Non-Functional HVAC. Full System Replacement $5,550.00" at bounding box center [544, 210] width 139 height 49
type input "Acquisition"
type textarea "Acquisition Scope: Full System Replacement"
type input "5550"
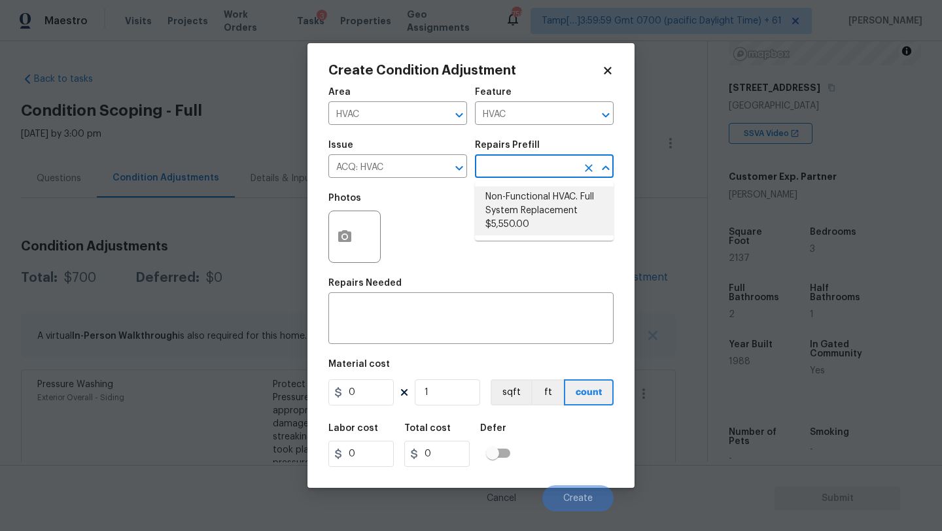
type input "5550"
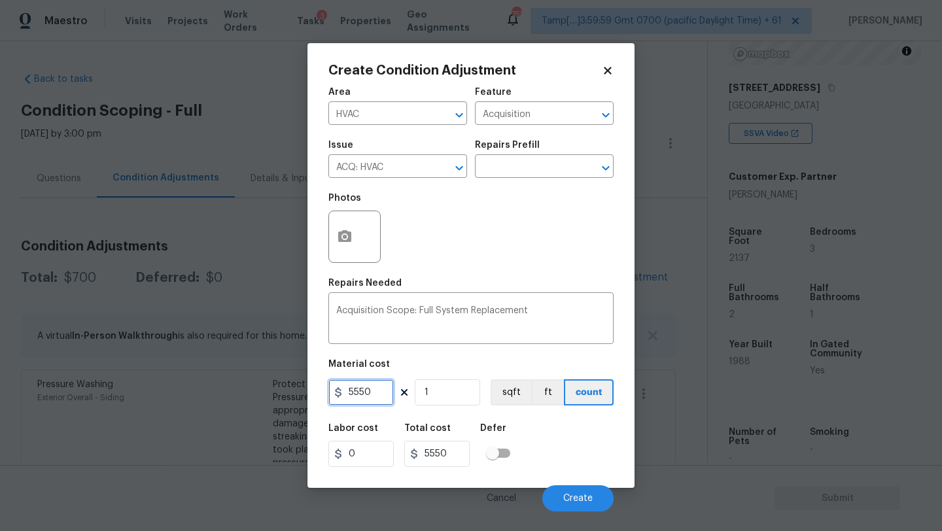
click at [372, 399] on input "5550" at bounding box center [360, 393] width 65 height 26
type input "6500"
click at [595, 496] on button "Create" at bounding box center [577, 499] width 71 height 26
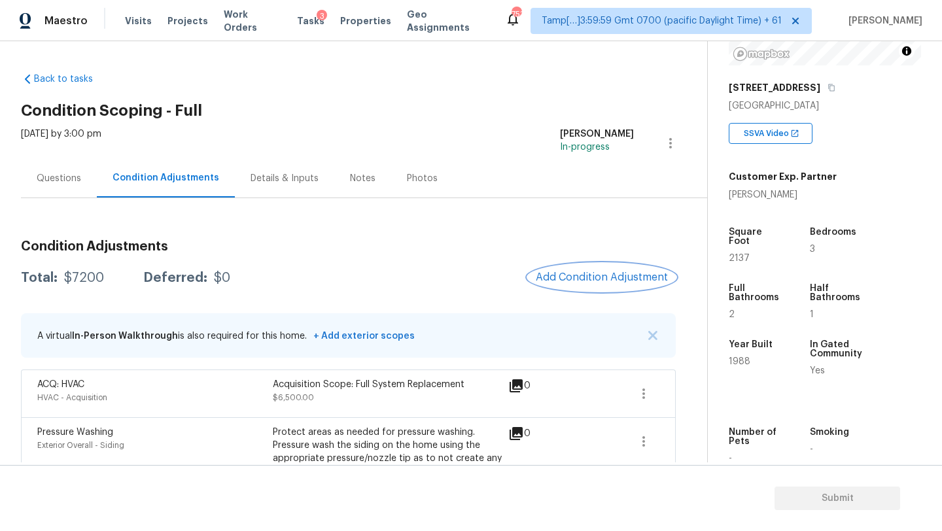
click at [586, 270] on button "Add Condition Adjustment" at bounding box center [602, 277] width 148 height 27
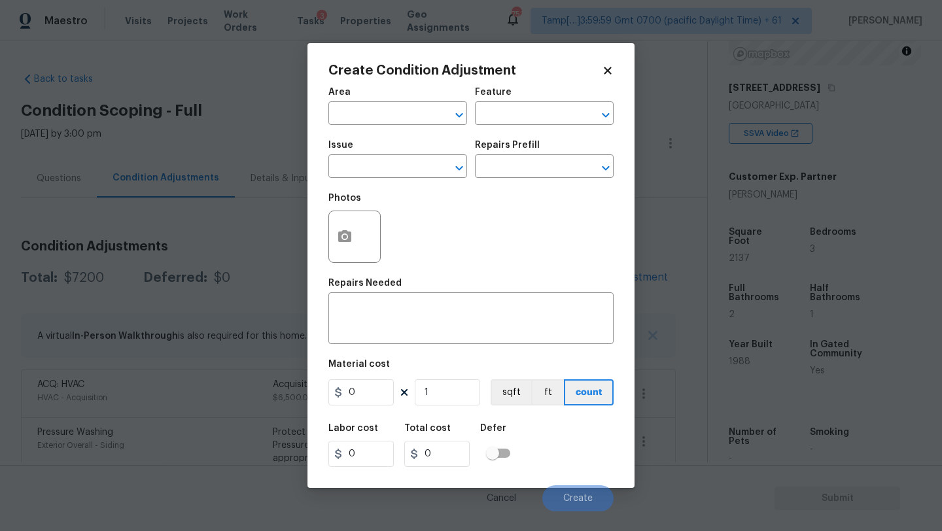
click at [360, 127] on span "Area ​" at bounding box center [397, 106] width 139 height 53
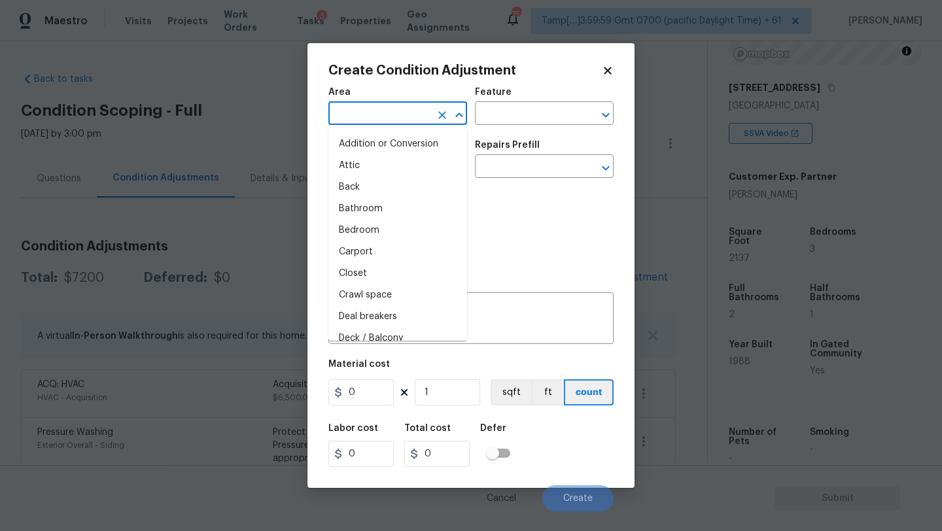
click at [360, 119] on input "text" at bounding box center [379, 115] width 102 height 20
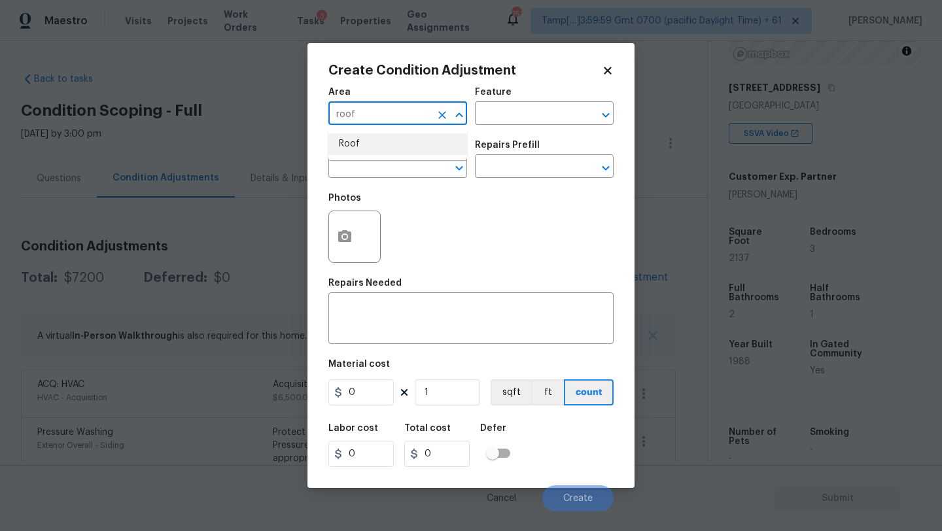
click at [360, 137] on li "Roof" at bounding box center [397, 144] width 139 height 22
type input "Roof"
click at [477, 125] on div "Area Roof ​ Feature ​" at bounding box center [470, 106] width 285 height 53
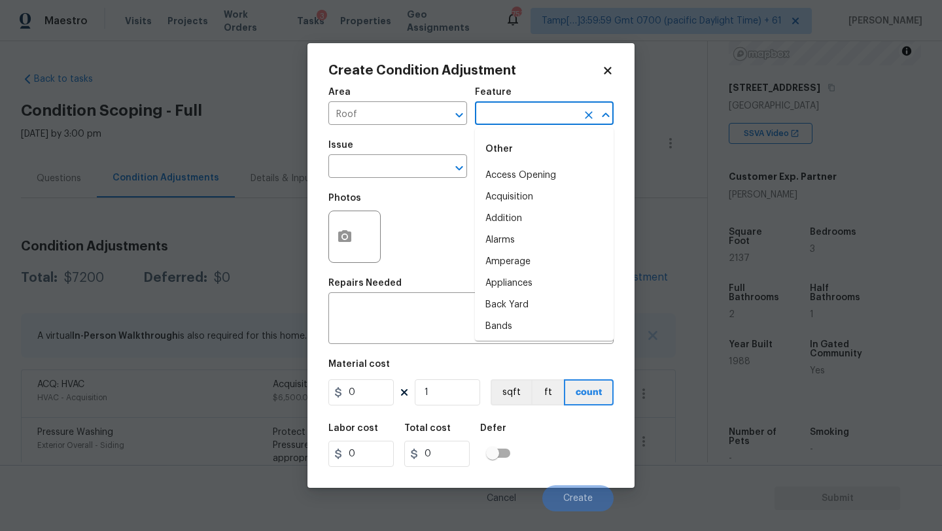
click at [506, 120] on input "text" at bounding box center [526, 115] width 102 height 20
click at [498, 194] on li "Roof" at bounding box center [544, 197] width 139 height 22
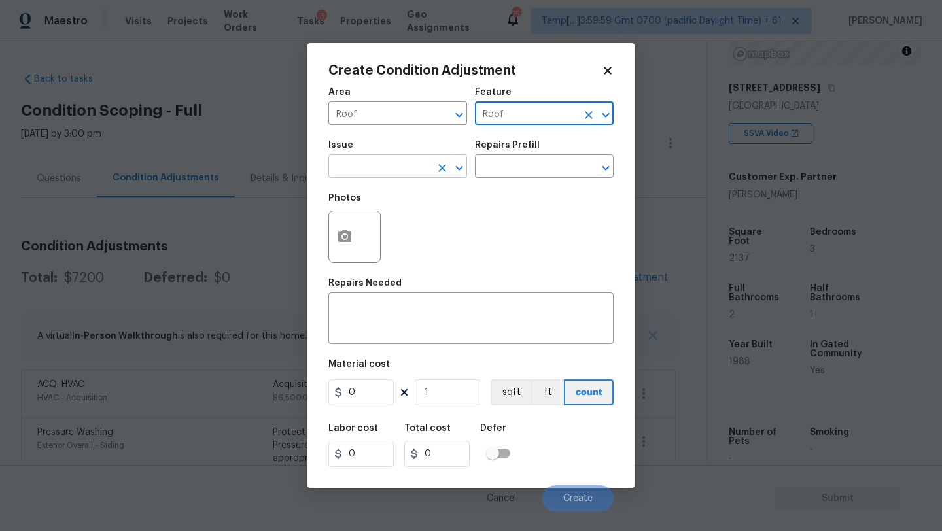
type input "Roof"
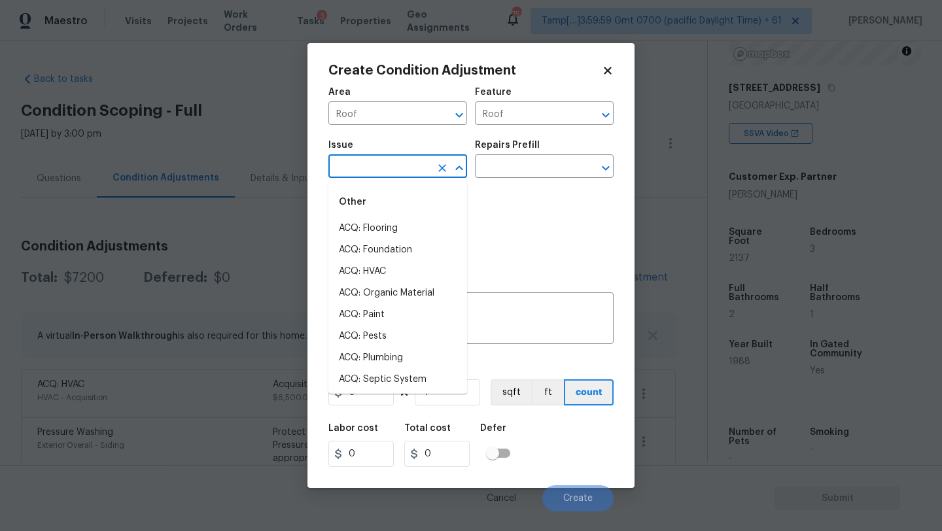
click at [381, 168] on input "text" at bounding box center [379, 168] width 102 height 20
drag, startPoint x: 376, startPoint y: 244, endPoint x: 448, endPoint y: 197, distance: 86.6
click at [376, 244] on li "ACQ: Tile Roof" at bounding box center [397, 250] width 139 height 22
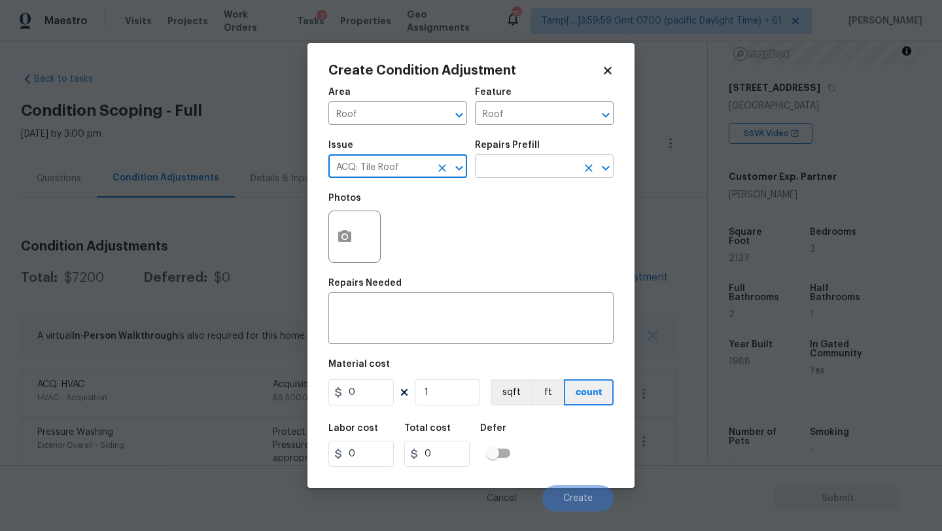
type input "ACQ: Tile Roof"
click at [503, 164] on input "text" at bounding box center [526, 168] width 102 height 20
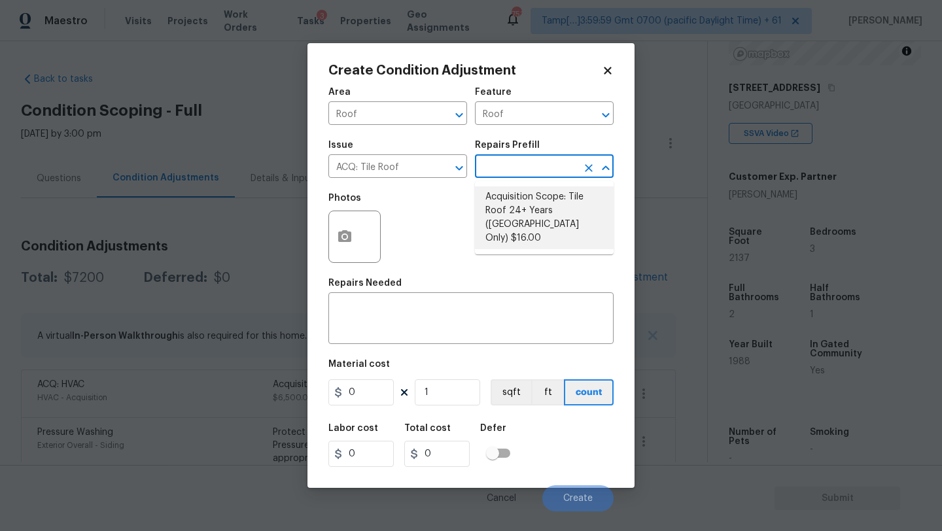
click at [606, 70] on icon at bounding box center [608, 71] width 12 height 12
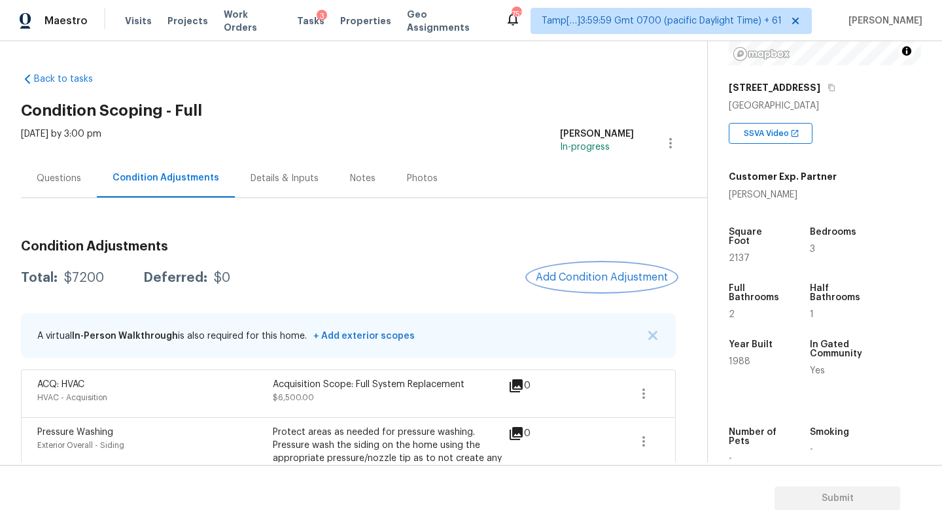
click at [606, 285] on button "Add Condition Adjustment" at bounding box center [602, 277] width 148 height 27
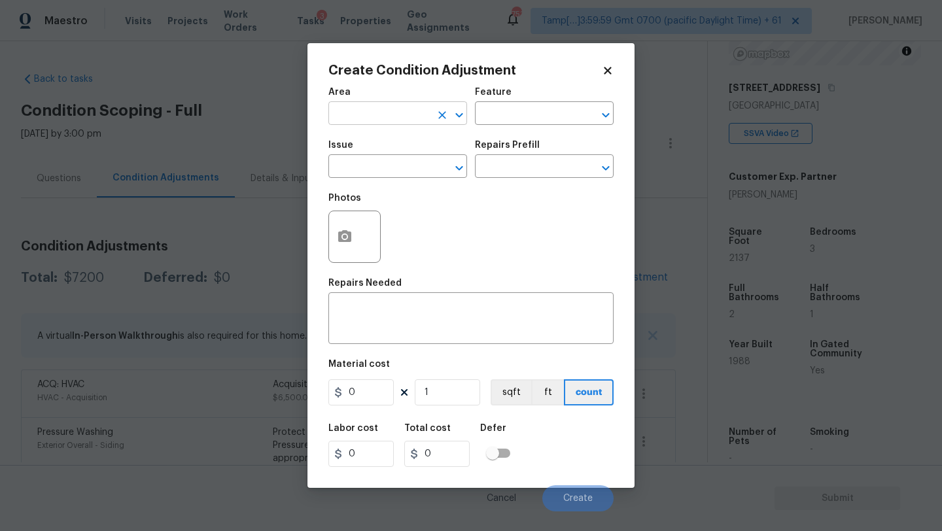
click at [366, 124] on input "text" at bounding box center [379, 115] width 102 height 20
click at [363, 145] on li "Roof" at bounding box center [397, 144] width 139 height 22
type input "Roof"
click at [499, 128] on div "Area Roof ​ Feature ​" at bounding box center [470, 106] width 285 height 53
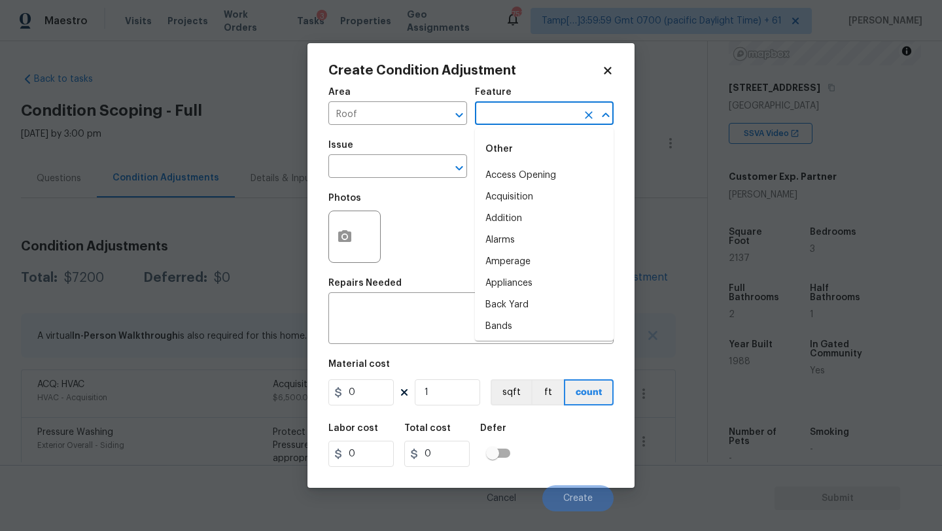
click at [502, 124] on input "text" at bounding box center [526, 115] width 102 height 20
click at [490, 200] on li "Roof" at bounding box center [544, 197] width 139 height 22
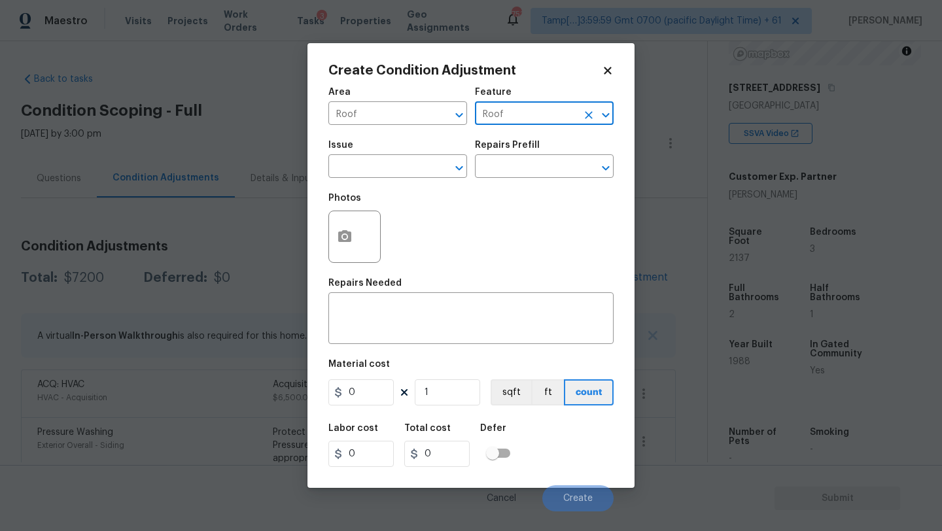
type input "Roof"
click at [453, 181] on span "Issue ​" at bounding box center [397, 159] width 139 height 53
click at [393, 153] on div "Issue" at bounding box center [397, 149] width 139 height 17
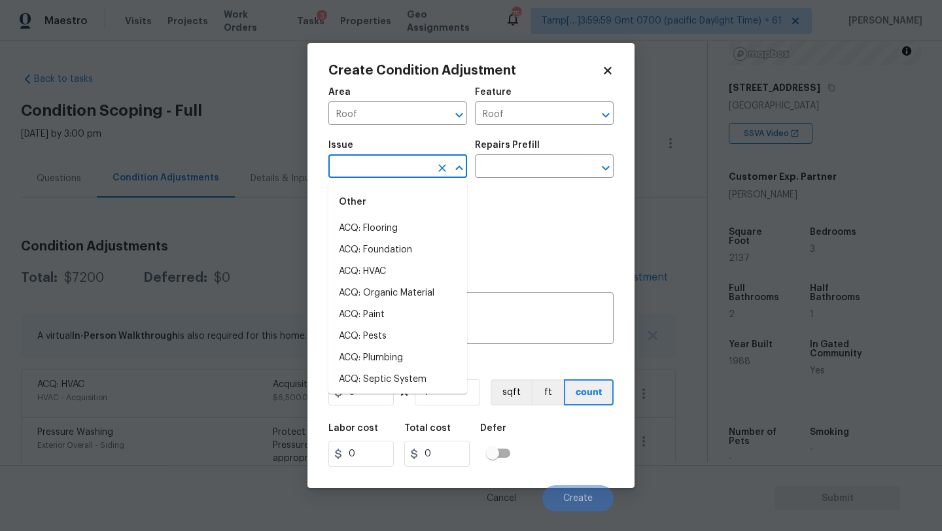
click at [393, 170] on input "text" at bounding box center [379, 168] width 102 height 20
click at [385, 241] on li "ACQ: Tile Roof" at bounding box center [397, 250] width 139 height 22
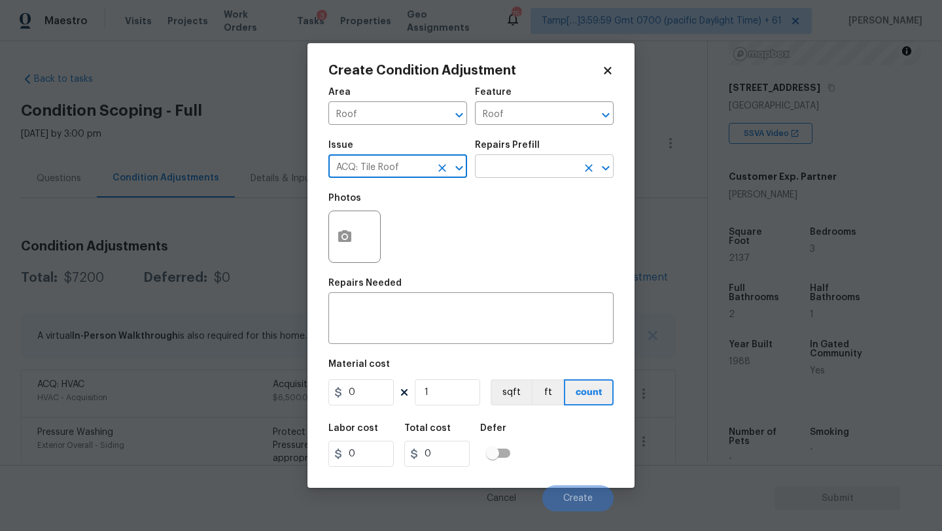
type input "ACQ: Tile Roof"
click at [503, 170] on input "text" at bounding box center [526, 168] width 102 height 20
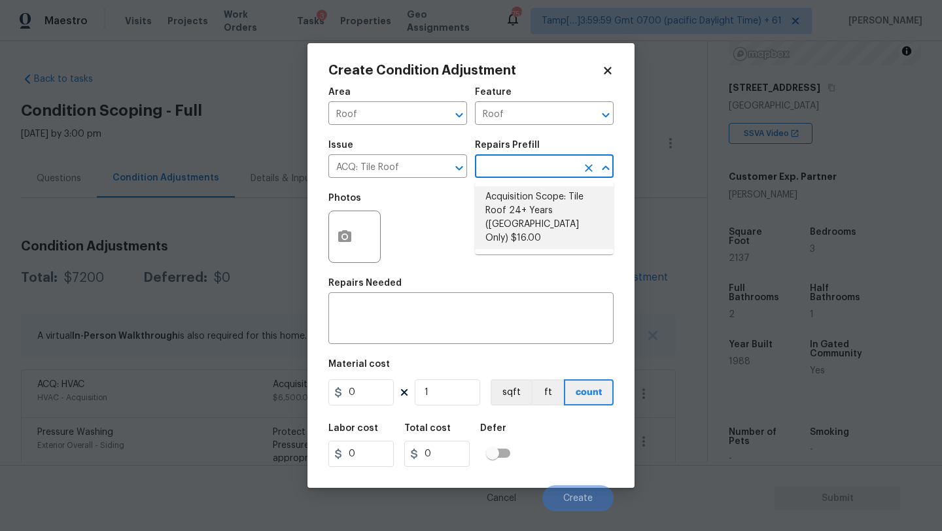
click at [505, 211] on li "Acquisition Scope: Tile Roof 24+ Years (Miami Only) $16.00" at bounding box center [544, 217] width 139 height 63
type input "Acquisition"
type textarea "Acquisition Scope: Tile Roof 24+ Years (Miami Only)"
type input "16"
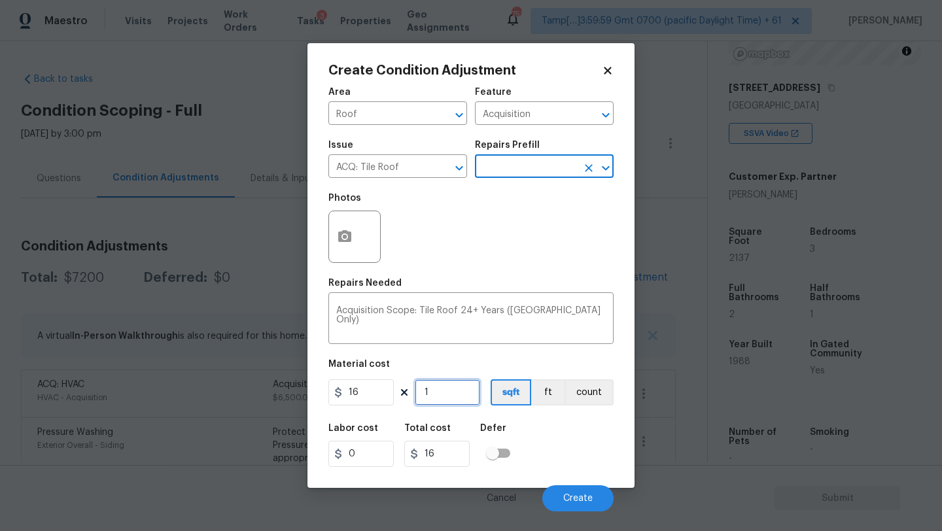
click at [465, 393] on input "1" at bounding box center [447, 393] width 65 height 26
type input "2"
type input "32"
type input "21"
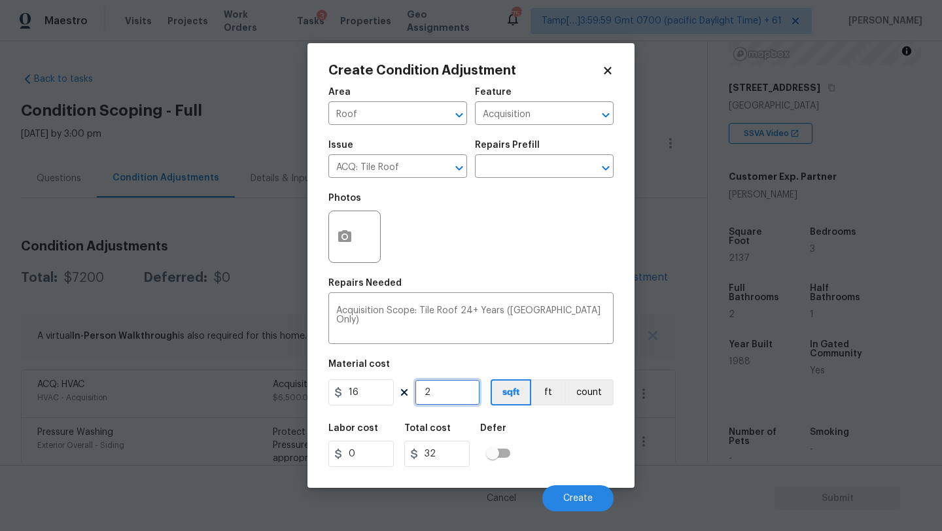
type input "336"
type input "213"
type input "3408"
type input "2137"
type input "34192"
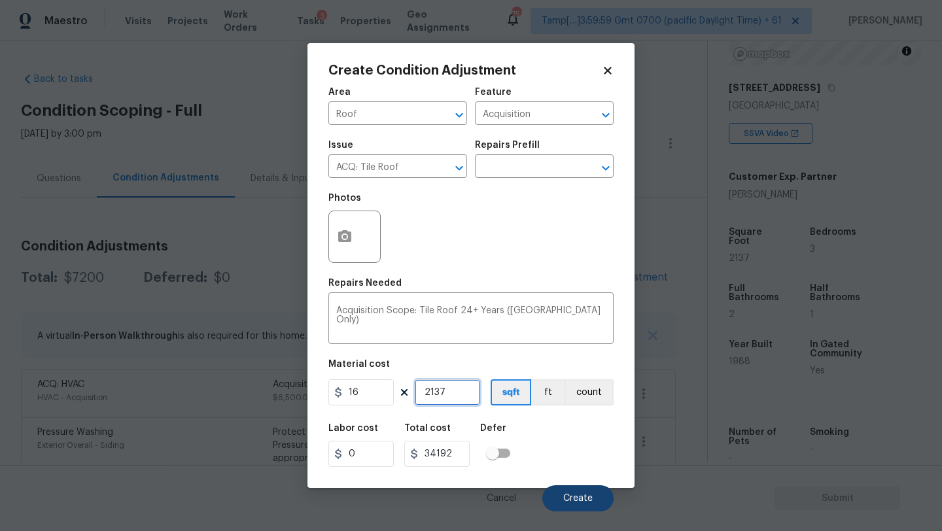
type input "2137"
click at [580, 499] on span "Create" at bounding box center [577, 499] width 29 height 10
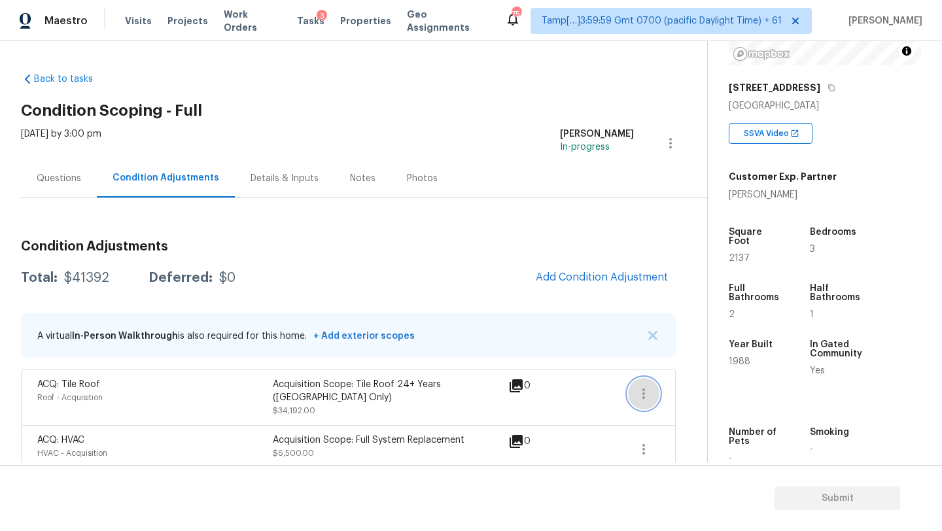
click at [639, 406] on button "button" at bounding box center [643, 393] width 31 height 31
click at [39, 209] on div "Condition Adjustments Total: $41392 Deferred: $0 Add Condition Adjustment A vir…" at bounding box center [348, 491] width 655 height 586
click at [62, 183] on div "Questions" at bounding box center [59, 178] width 44 height 13
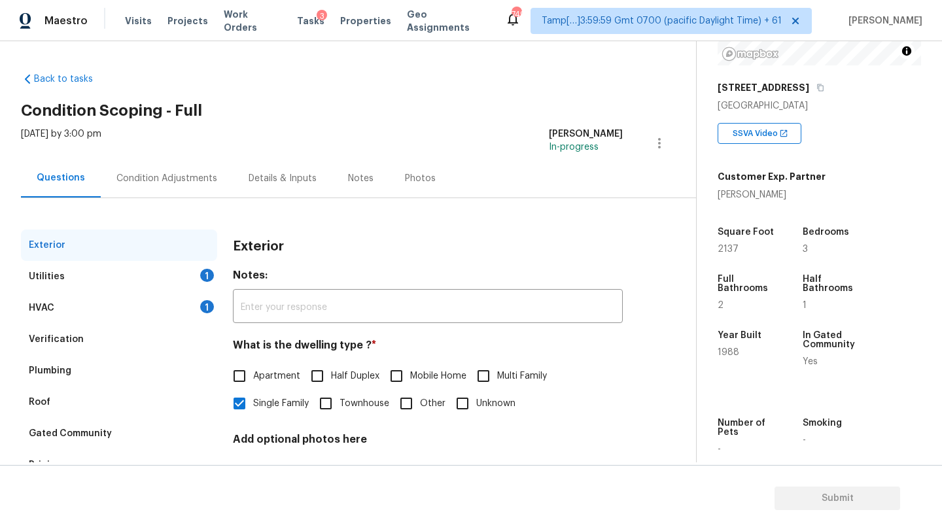
scroll to position [99, 0]
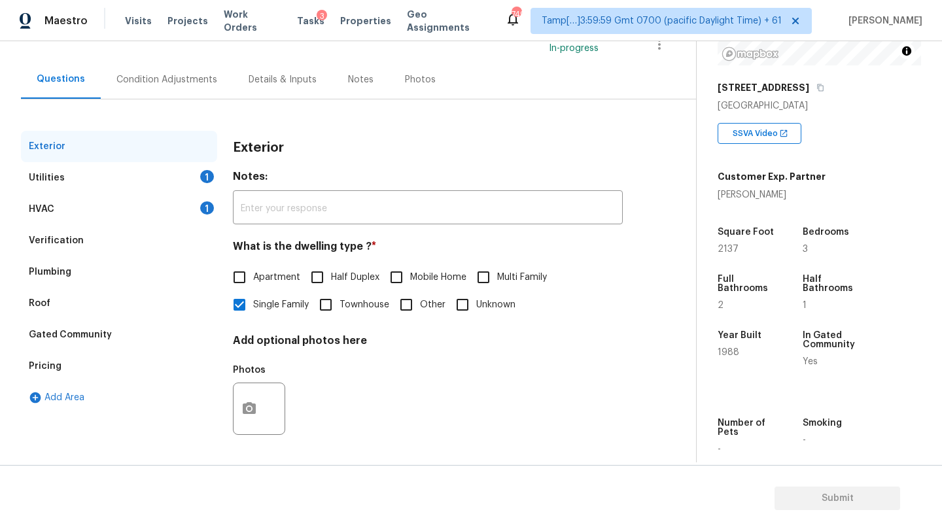
click at [79, 241] on div "Verification" at bounding box center [56, 240] width 55 height 13
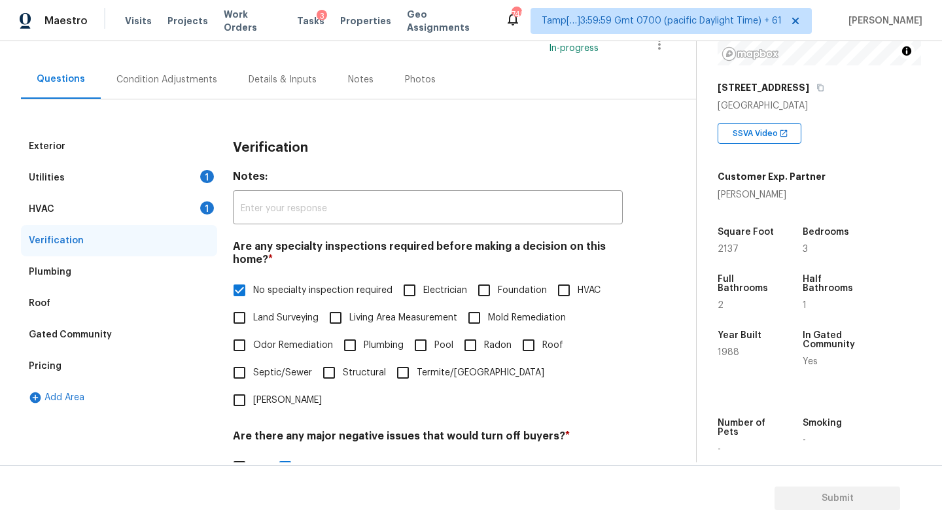
scroll to position [256, 0]
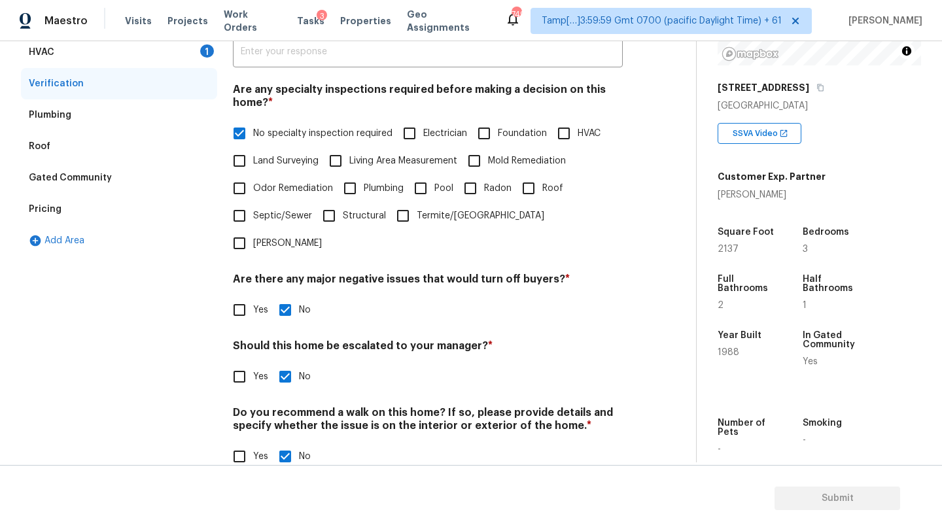
click at [242, 363] on input "Yes" at bounding box center [239, 376] width 27 height 27
checkbox input "true"
checkbox input "false"
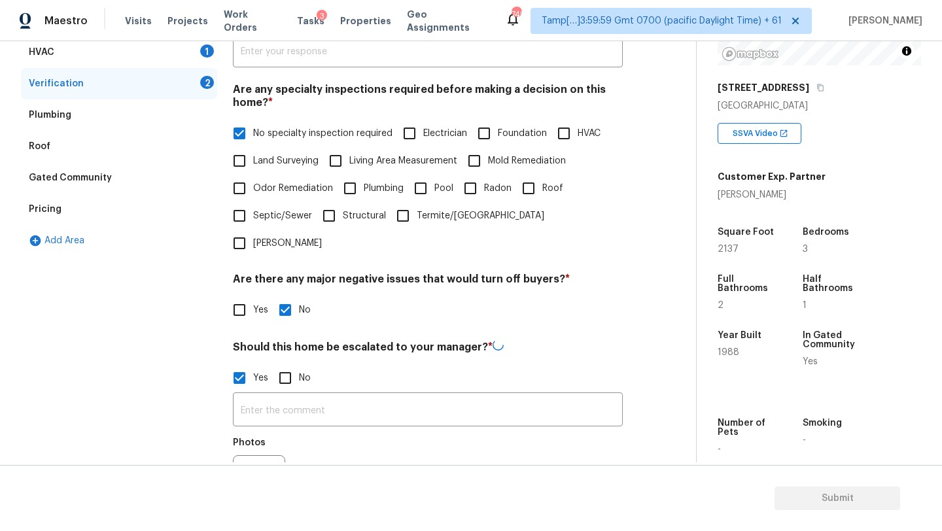
click at [294, 402] on div "​ Photos" at bounding box center [428, 454] width 390 height 124
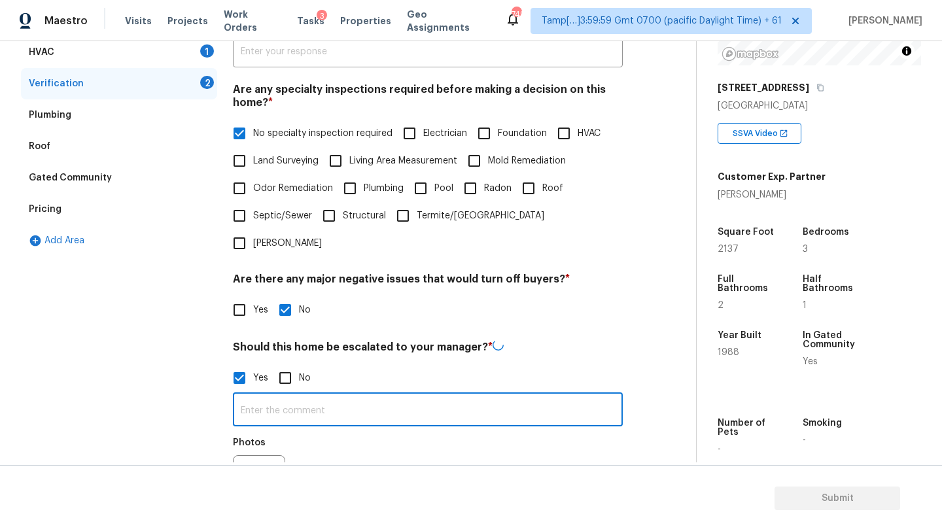
click at [305, 396] on input "text" at bounding box center [428, 411] width 390 height 31
click at [305, 395] on input "text" at bounding box center [428, 410] width 390 height 31
click at [264, 455] on button "button" at bounding box center [249, 480] width 31 height 51
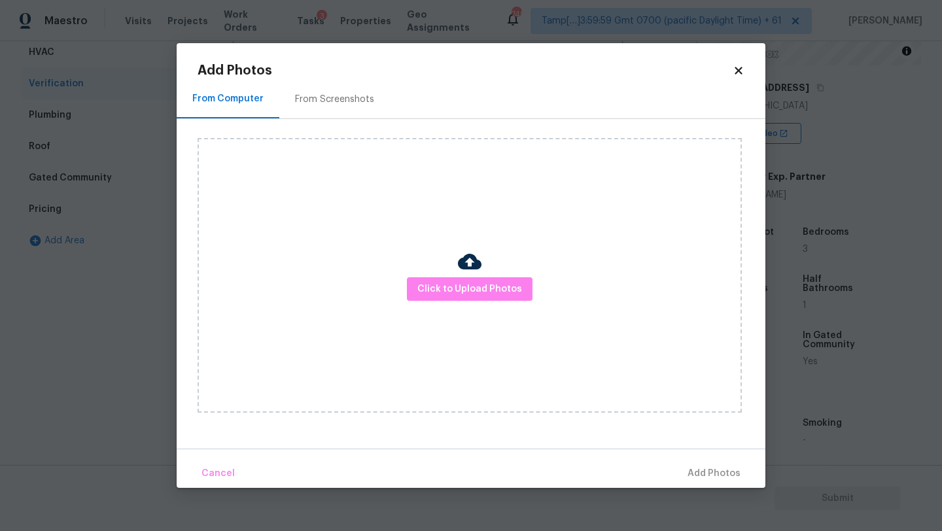
click at [446, 271] on div "Click to Upload Photos" at bounding box center [470, 275] width 544 height 275
click at [446, 292] on span "Click to Upload Photos" at bounding box center [469, 289] width 105 height 16
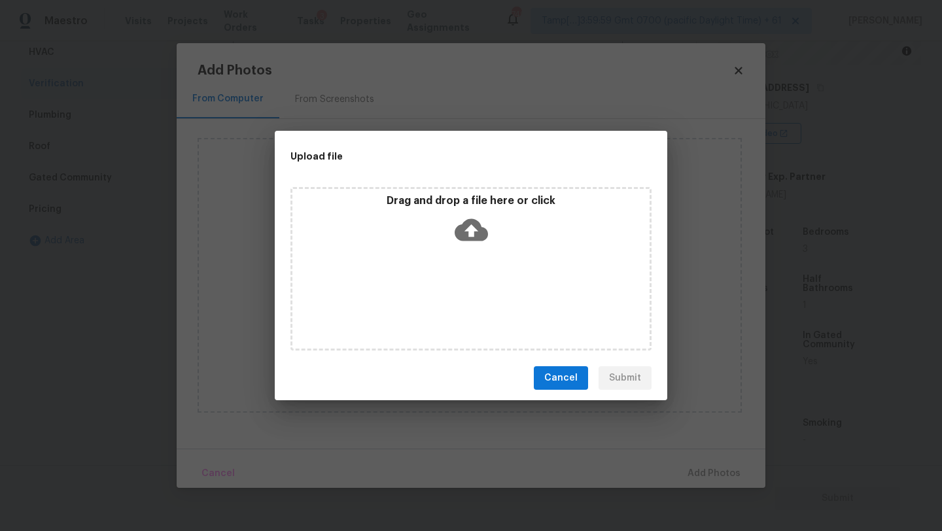
click at [467, 252] on div "Drag and drop a file here or click" at bounding box center [471, 269] width 361 height 164
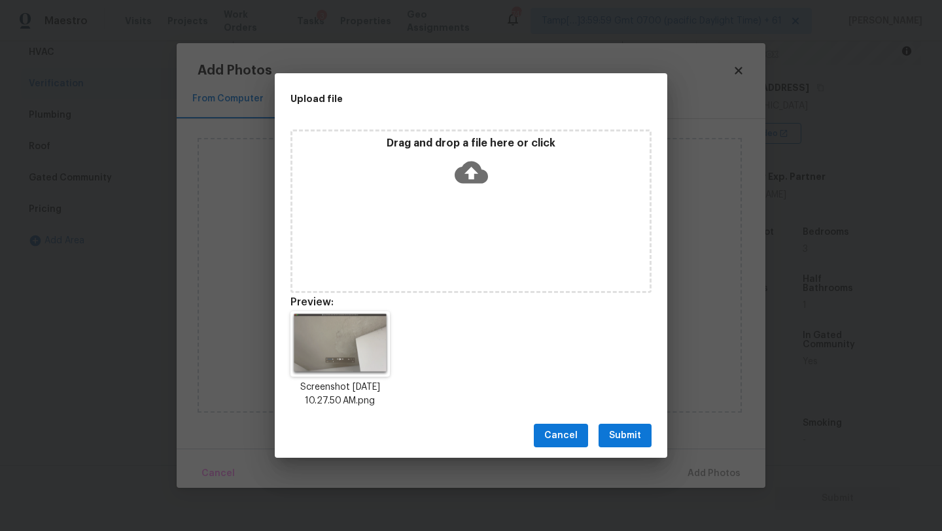
click at [629, 446] on button "Submit" at bounding box center [625, 436] width 53 height 24
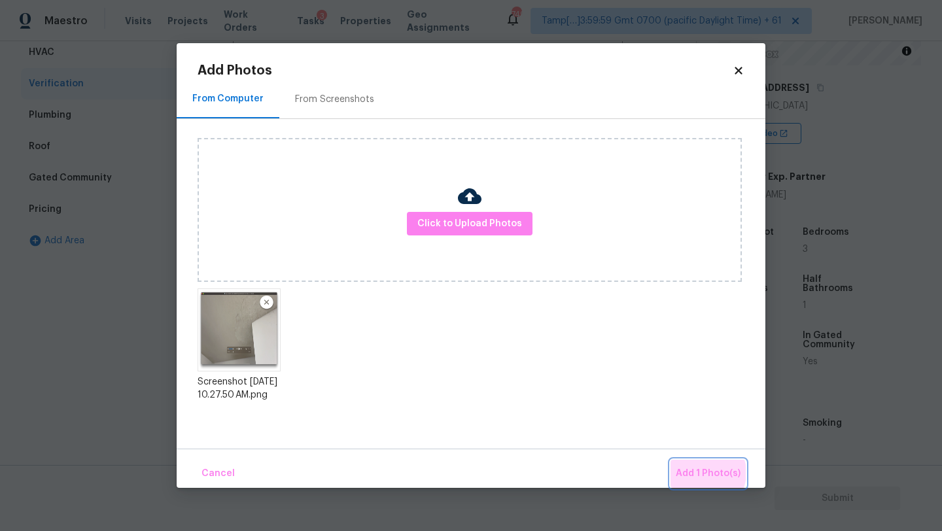
click at [705, 473] on span "Add 1 Photo(s)" at bounding box center [708, 474] width 65 height 16
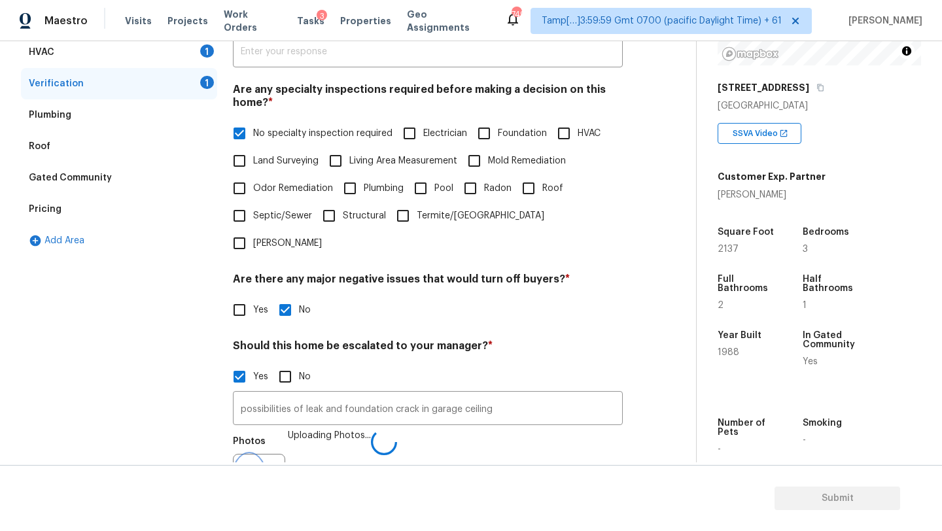
scroll to position [272, 0]
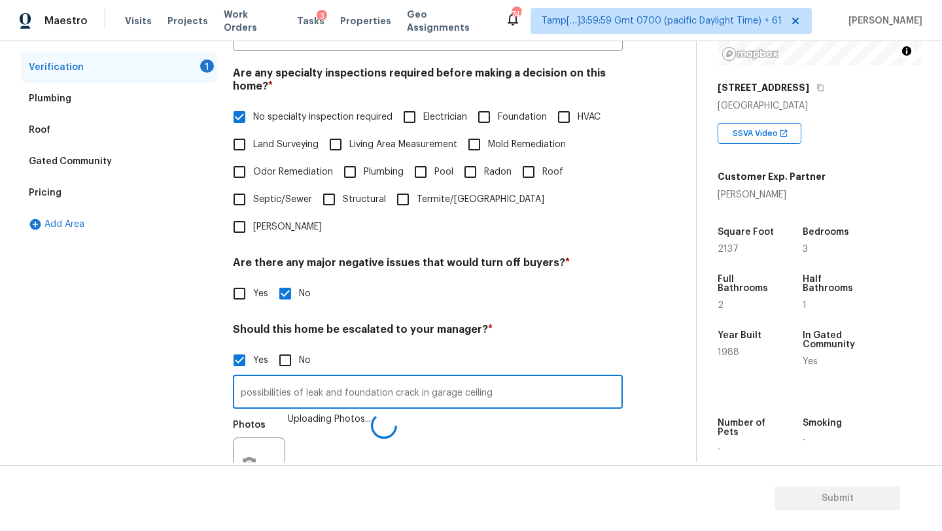
click at [505, 378] on input "possibilities of leak and foundation crack in garage ceiling" at bounding box center [428, 393] width 390 height 31
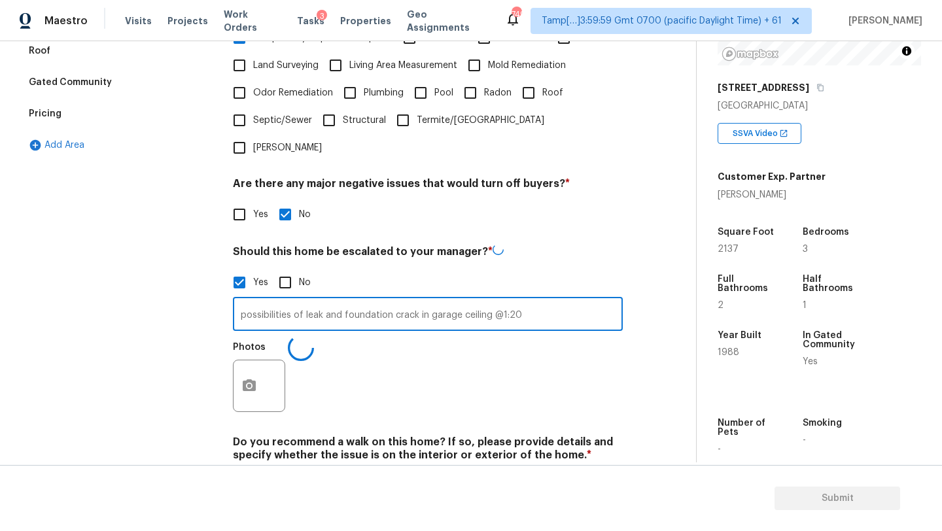
scroll to position [380, 0]
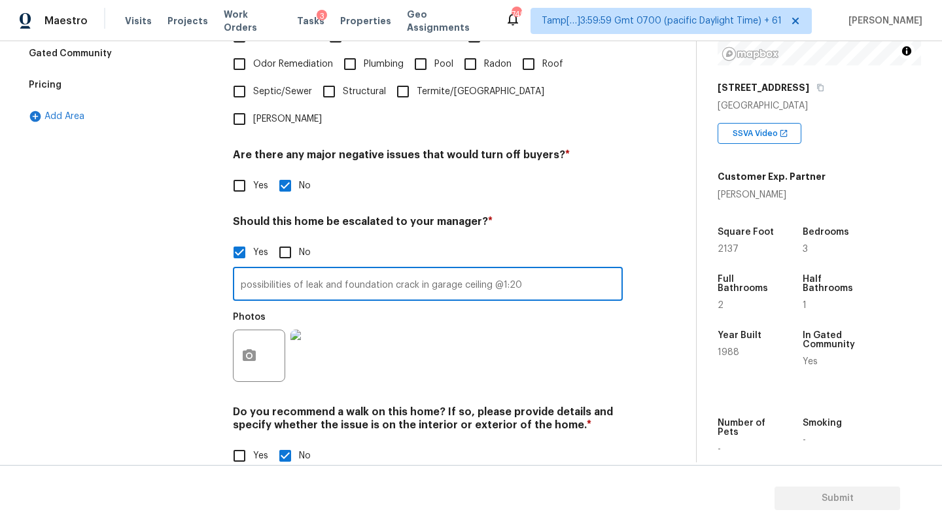
type input "possibilities of leak and foundation crack in garage ceiling @1:20"
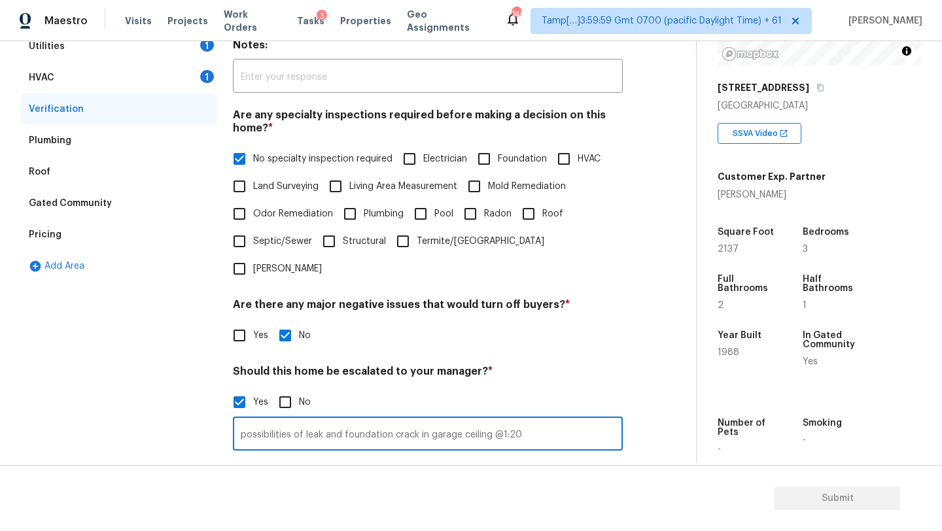
scroll to position [0, 0]
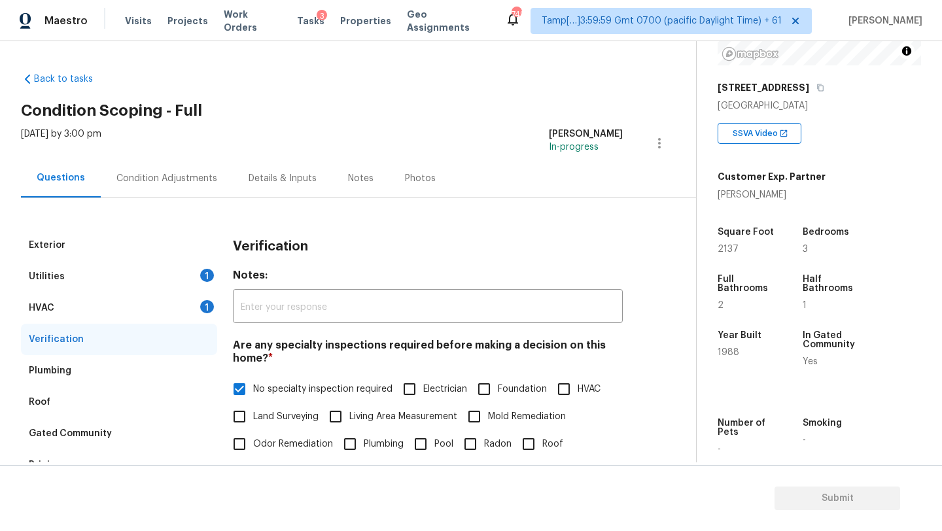
click at [164, 173] on div "Condition Adjustments" at bounding box center [166, 178] width 101 height 13
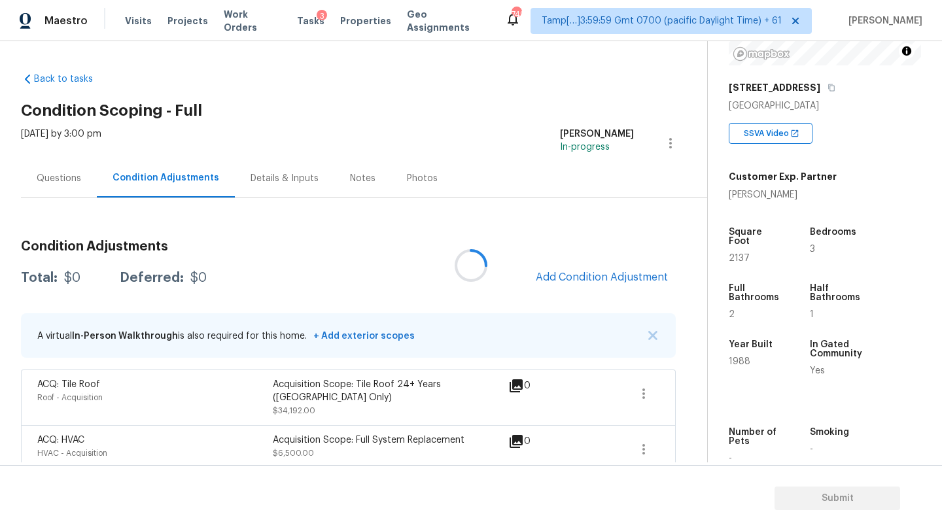
click at [573, 252] on div at bounding box center [471, 265] width 942 height 531
click at [573, 271] on button "Add Condition Adjustment" at bounding box center [602, 277] width 148 height 27
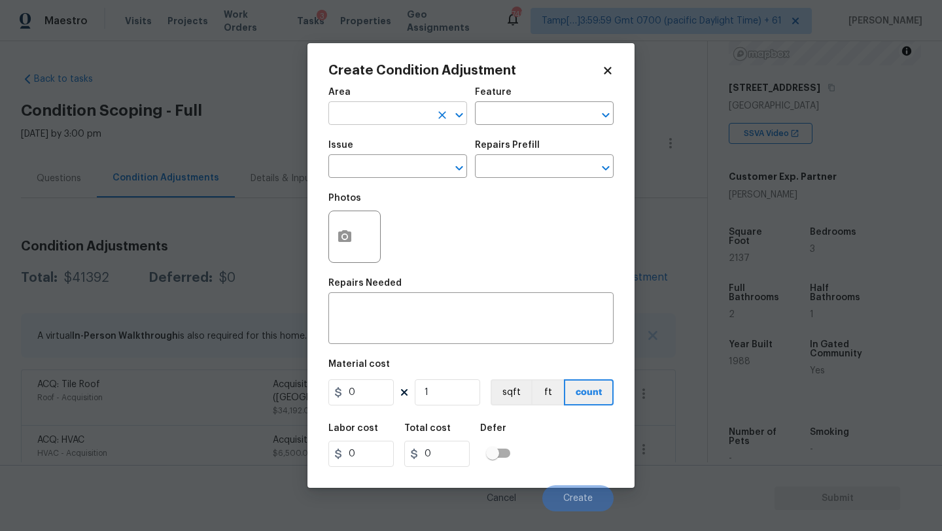
click at [366, 105] on input "text" at bounding box center [379, 115] width 102 height 20
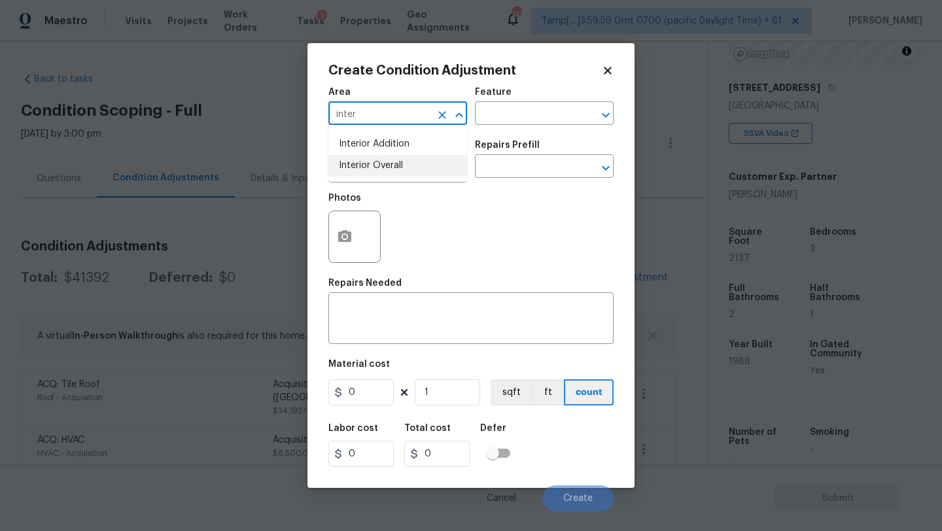
click at [389, 159] on li "Interior Overall" at bounding box center [397, 166] width 139 height 22
type input "Interior Overall"
click at [513, 107] on input "text" at bounding box center [526, 115] width 102 height 20
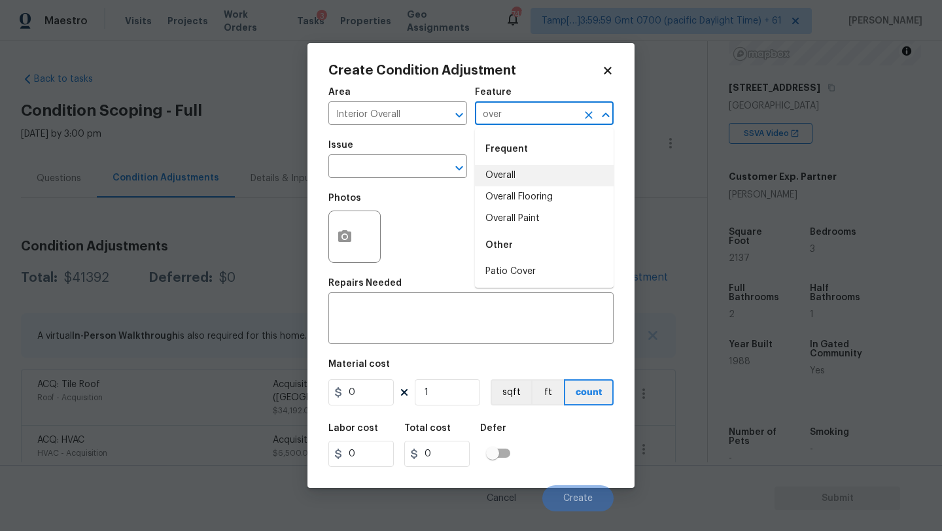
click at [503, 177] on li "Overall" at bounding box center [544, 176] width 139 height 22
type input "Overall"
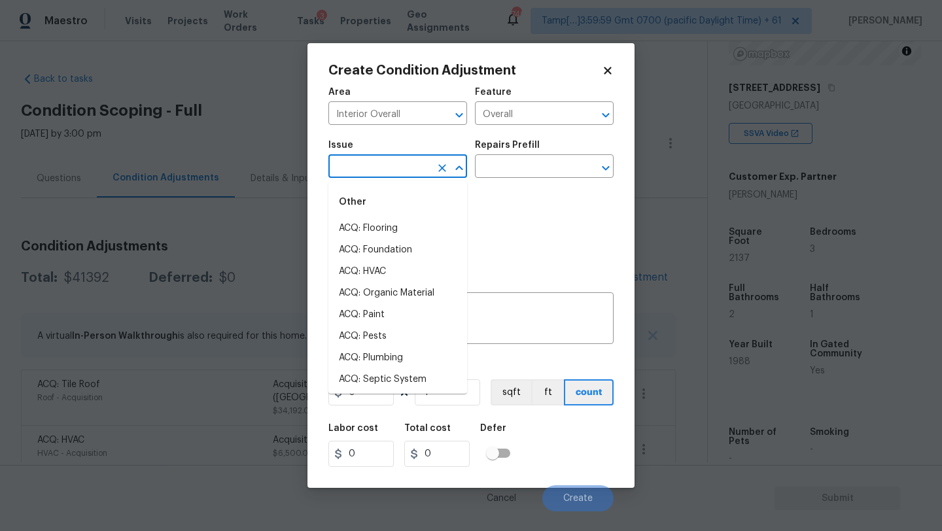
click at [395, 177] on input "text" at bounding box center [379, 168] width 102 height 20
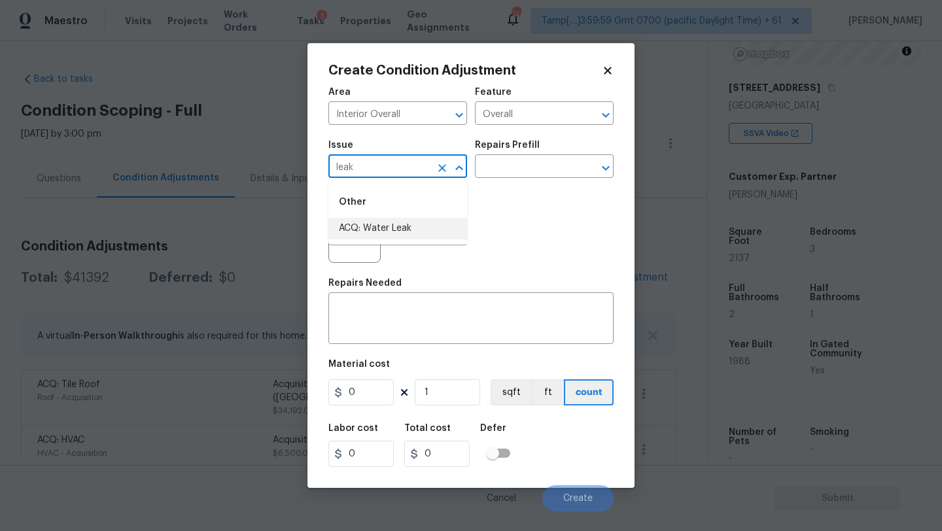
click at [396, 225] on li "ACQ: Water Leak" at bounding box center [397, 229] width 139 height 22
type input "ACQ: Water Leak"
click at [503, 168] on input "text" at bounding box center [526, 168] width 102 height 20
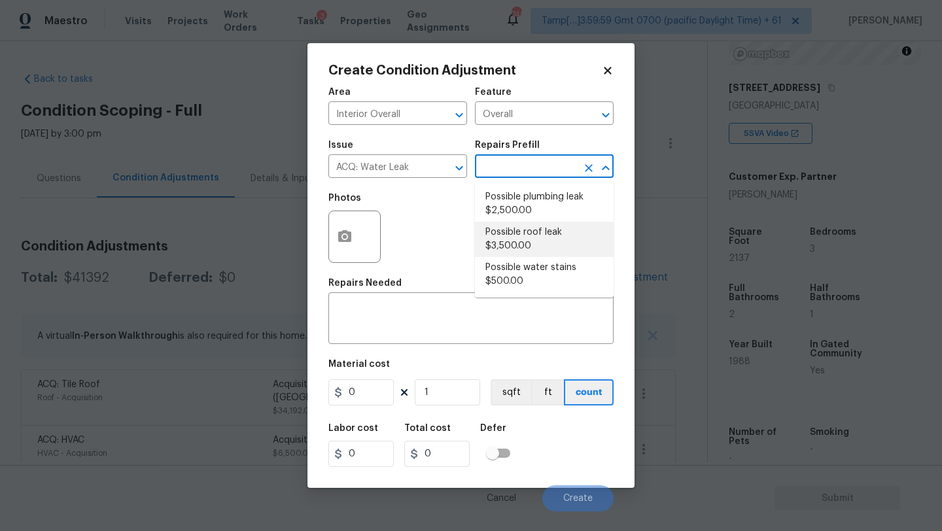
click at [525, 229] on li "Possible roof leak $3,500.00" at bounding box center [544, 239] width 139 height 35
type input "Acquisition"
type textarea "Acquisition Scope: Possible roof leak"
type input "3500"
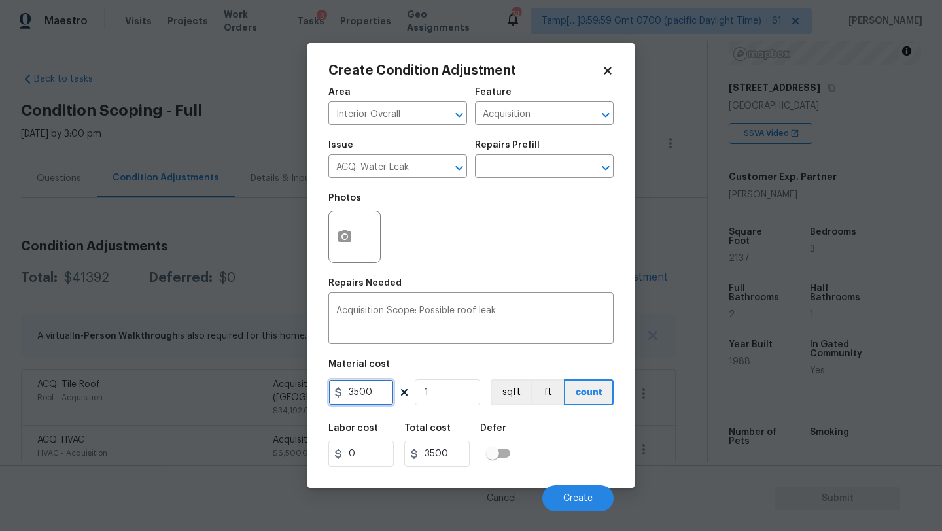
drag, startPoint x: 355, startPoint y: 389, endPoint x: 322, endPoint y: 397, distance: 33.6
click at [322, 397] on div "Create Condition Adjustment Area Interior Overall ​ Feature Acquisition ​ Issue…" at bounding box center [471, 265] width 327 height 445
type input "2500"
click at [589, 513] on body "Maestro Visits Projects Work Orders Tasks 3 Properties Geo Assignments 749 Tamp…" at bounding box center [471, 265] width 942 height 531
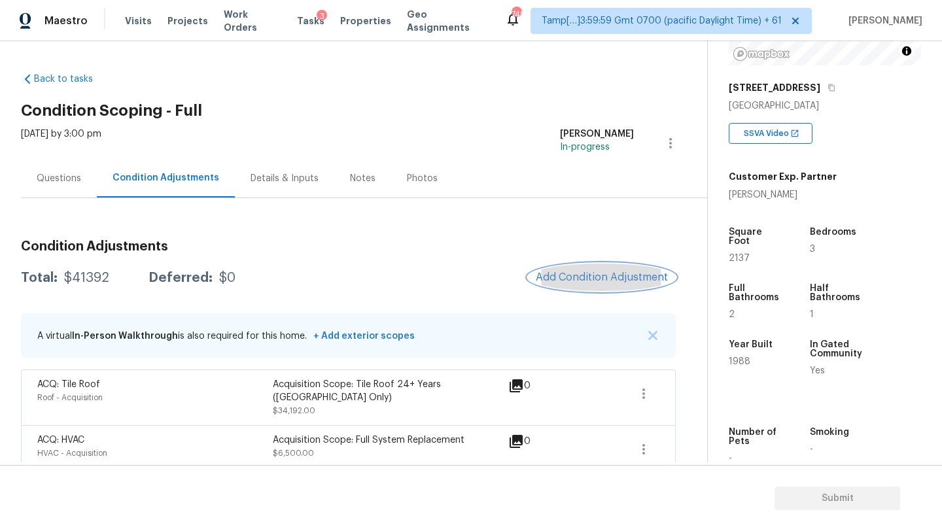
click at [572, 268] on button "Add Condition Adjustment" at bounding box center [602, 277] width 148 height 27
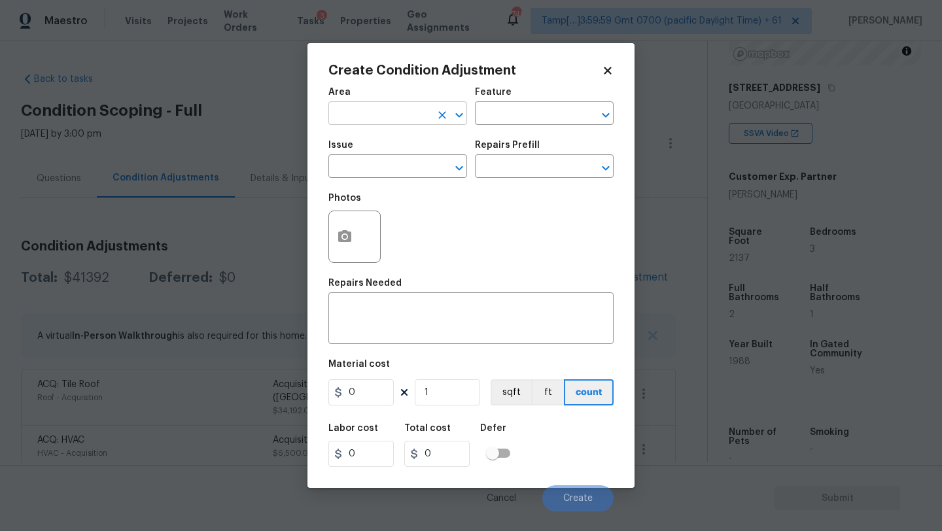
click at [353, 116] on input "text" at bounding box center [379, 115] width 102 height 20
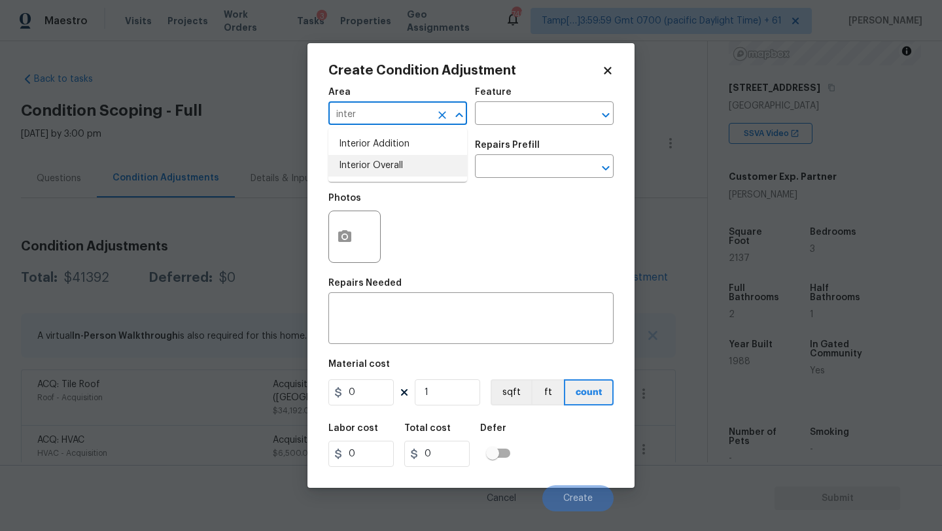
click at [361, 162] on li "Interior Overall" at bounding box center [397, 166] width 139 height 22
type input "Interior Overall"
click at [496, 124] on input "text" at bounding box center [526, 115] width 102 height 20
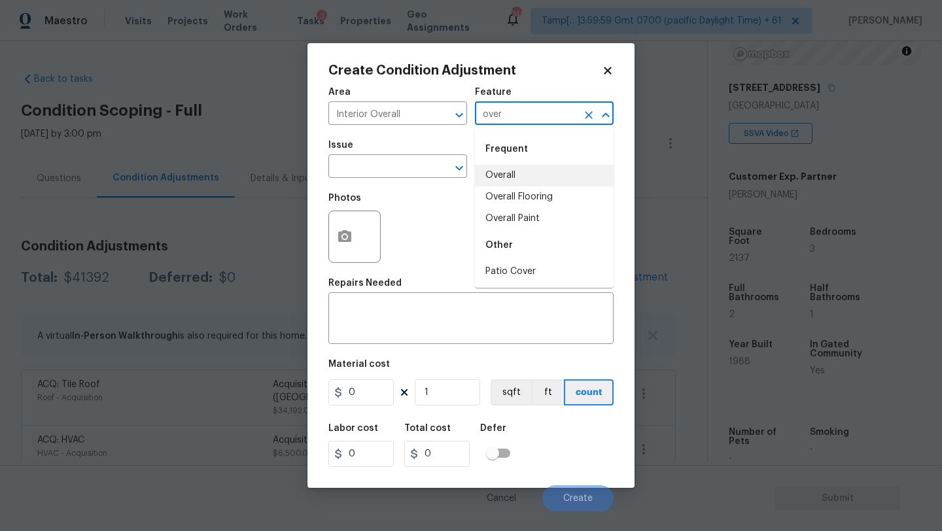
click at [491, 181] on li "Overall" at bounding box center [544, 176] width 139 height 22
type input "Overall"
click at [380, 181] on span "Issue ​" at bounding box center [397, 159] width 139 height 53
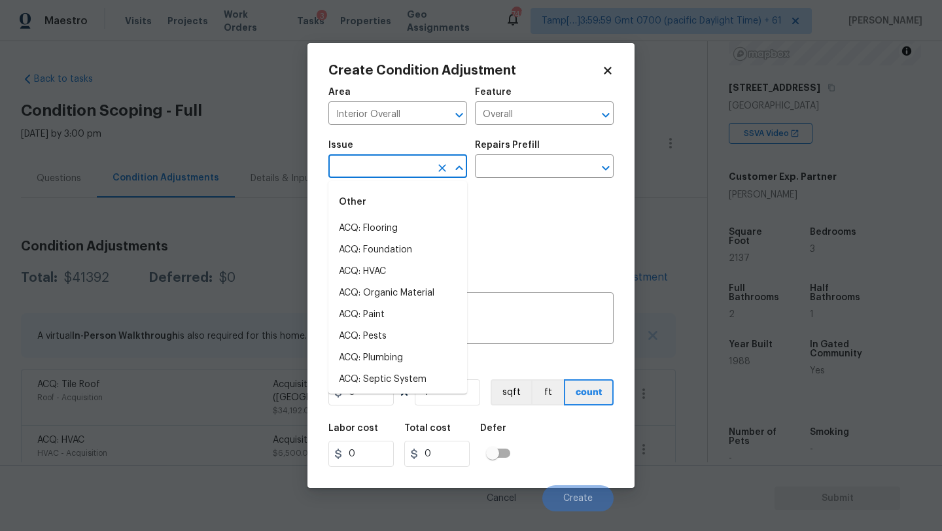
click at [380, 174] on input "text" at bounding box center [379, 168] width 102 height 20
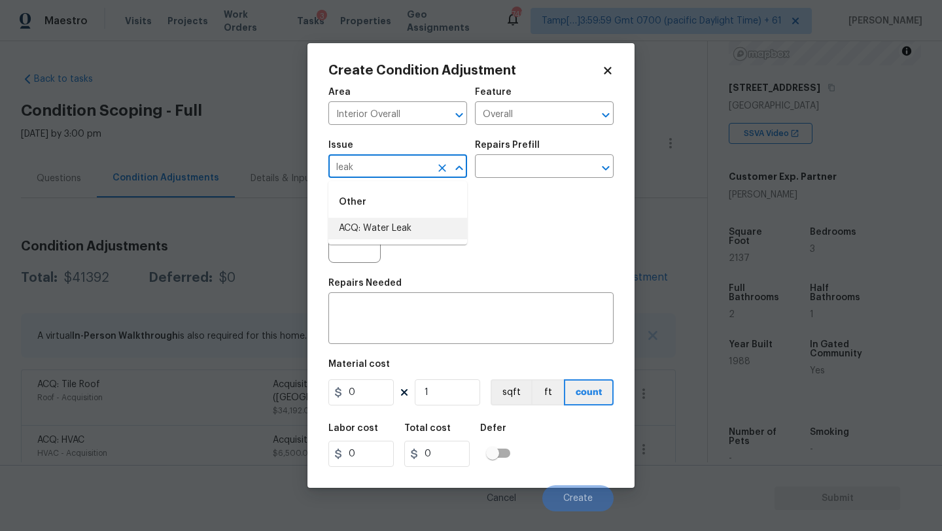
click at [377, 230] on li "ACQ: Water Leak" at bounding box center [397, 229] width 139 height 22
type input "ACQ: Water Leak"
click at [503, 169] on input "text" at bounding box center [526, 168] width 102 height 20
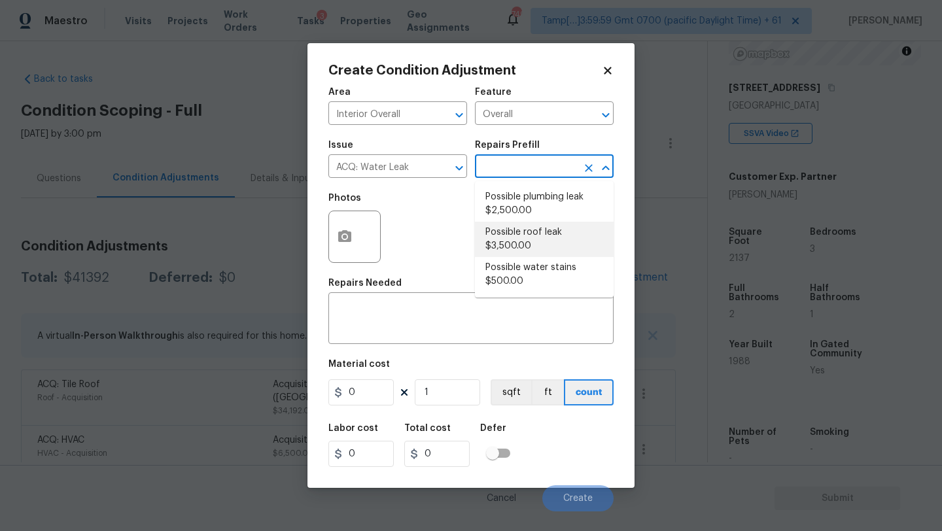
click at [504, 239] on li "Possible roof leak $3,500.00" at bounding box center [544, 239] width 139 height 35
type input "Acquisition"
type textarea "Acquisition Scope: Possible roof leak"
type input "3500"
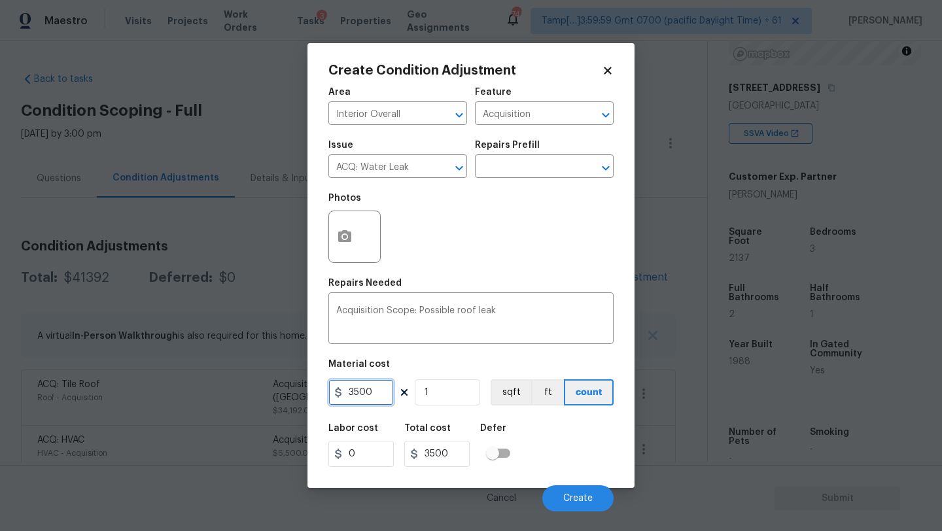
drag, startPoint x: 353, startPoint y: 390, endPoint x: 333, endPoint y: 390, distance: 19.6
click at [333, 390] on div "3500" at bounding box center [360, 393] width 65 height 26
type input "2500"
click at [573, 506] on button "Create" at bounding box center [577, 499] width 71 height 26
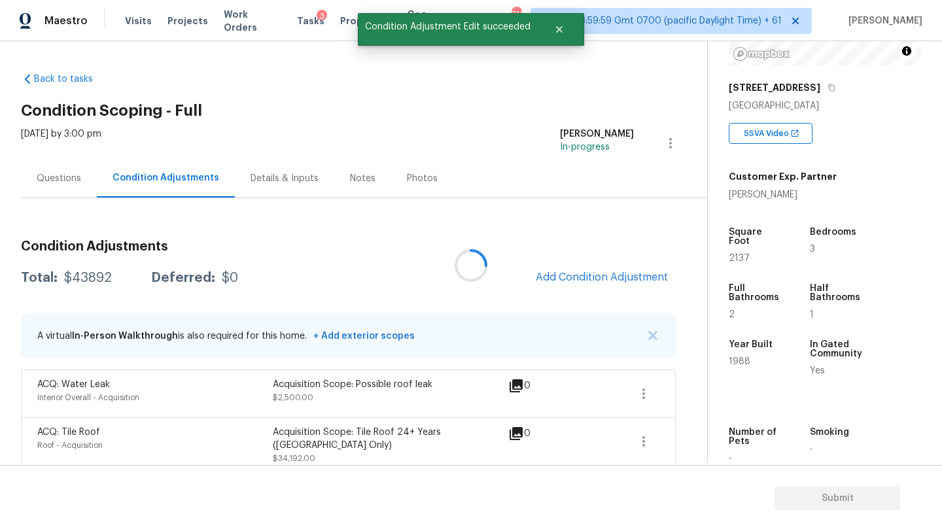
click at [580, 274] on div at bounding box center [471, 265] width 942 height 531
click at [580, 274] on span "Add Condition Adjustment" at bounding box center [602, 278] width 132 height 12
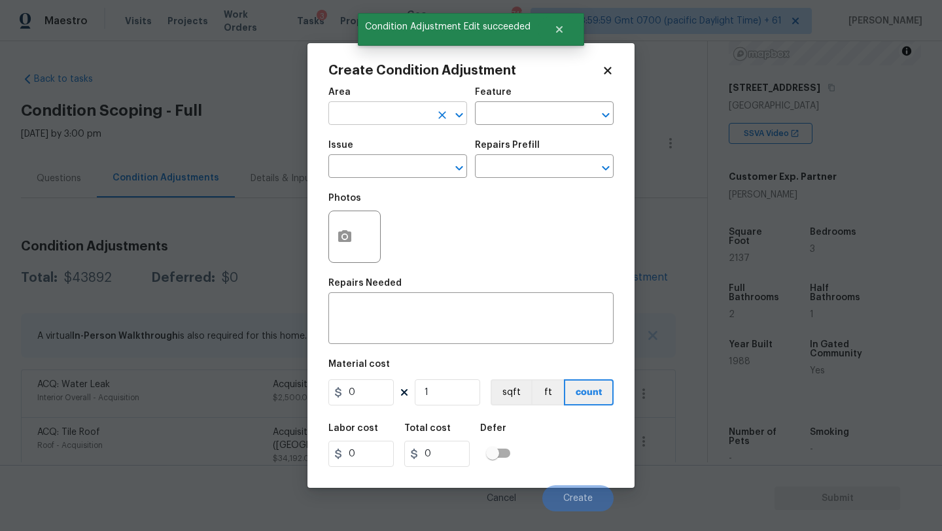
click at [384, 111] on input "text" at bounding box center [379, 115] width 102 height 20
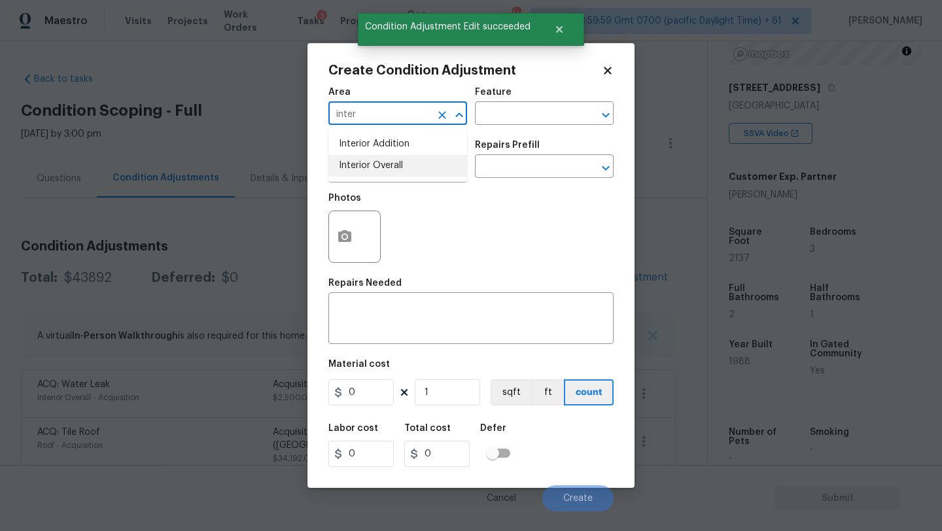
click at [387, 166] on li "Interior Overall" at bounding box center [397, 166] width 139 height 22
type input "Interior Overall"
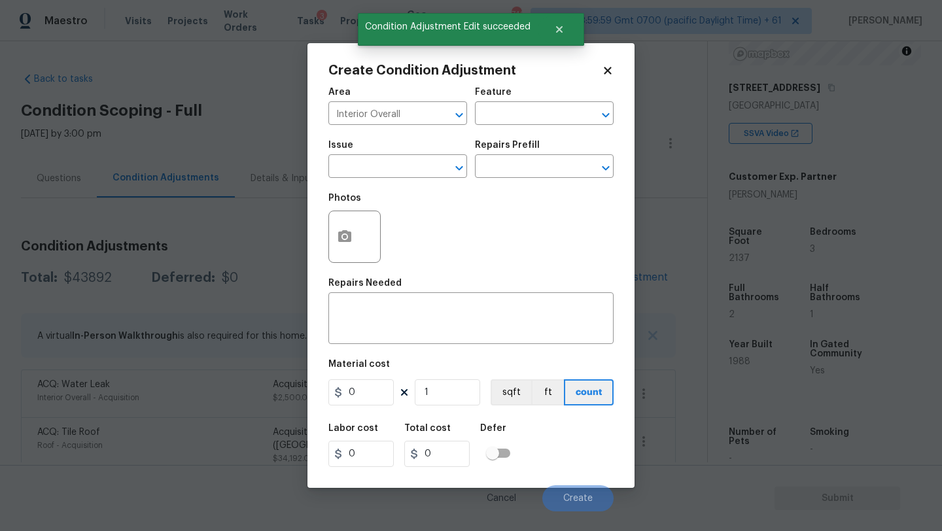
click at [489, 128] on div "Area Interior Overall ​ Feature ​" at bounding box center [470, 106] width 285 height 53
click at [497, 121] on input "text" at bounding box center [526, 115] width 102 height 20
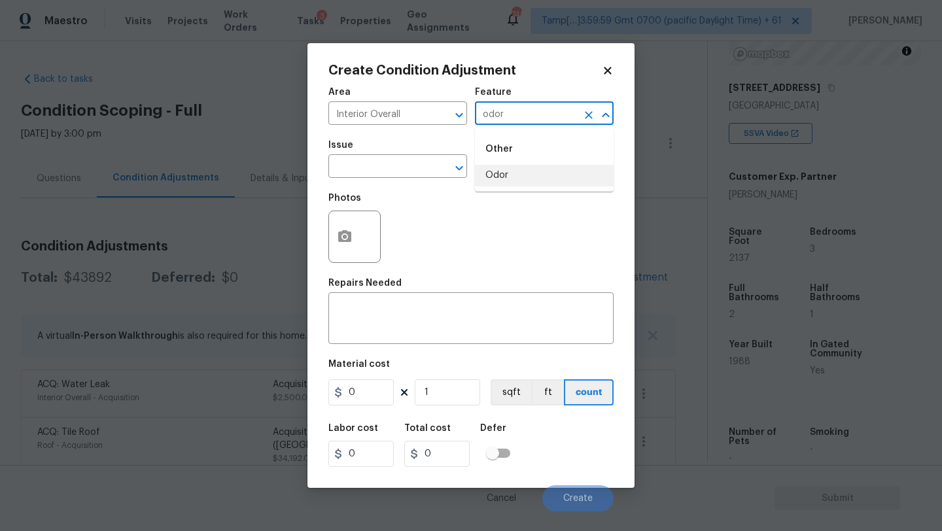
click at [486, 173] on li "Odor" at bounding box center [544, 176] width 139 height 22
type input "Odor"
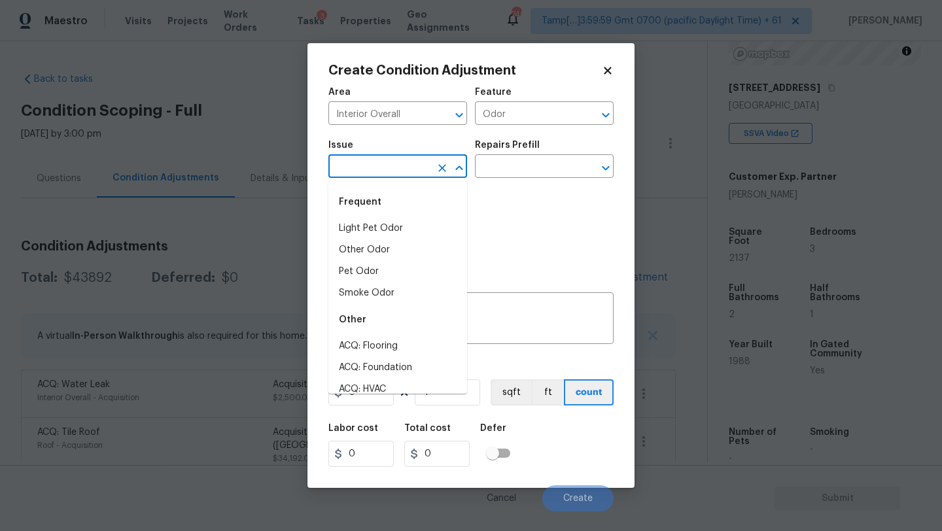
click at [367, 171] on input "text" at bounding box center [379, 168] width 102 height 20
click at [367, 232] on li "Light Pet Odor" at bounding box center [397, 229] width 139 height 22
type input "Light Pet Odor"
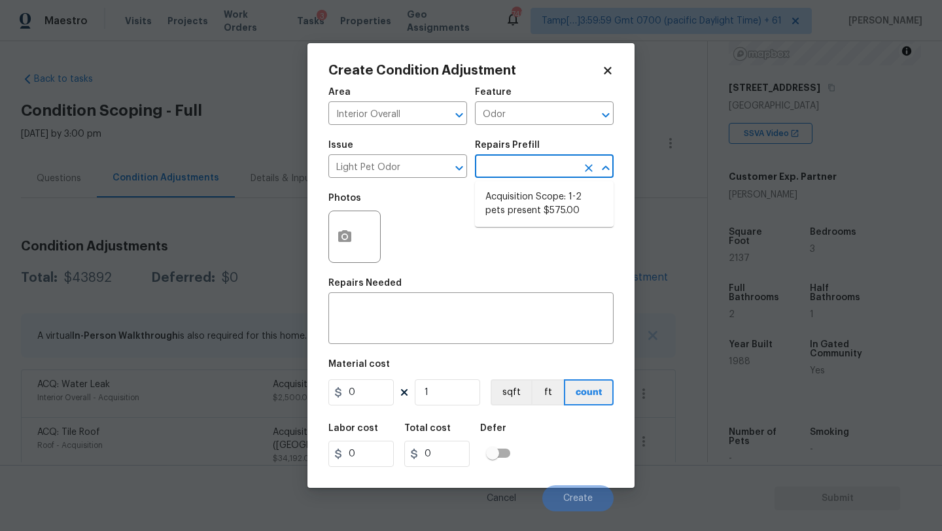
click at [525, 171] on input "text" at bounding box center [526, 168] width 102 height 20
click at [525, 213] on li "Acquisition Scope: 1-2 pets present $575.00" at bounding box center [544, 203] width 139 height 35
type textarea "Acquisition Scope: 1-2 pets present"
type input "575"
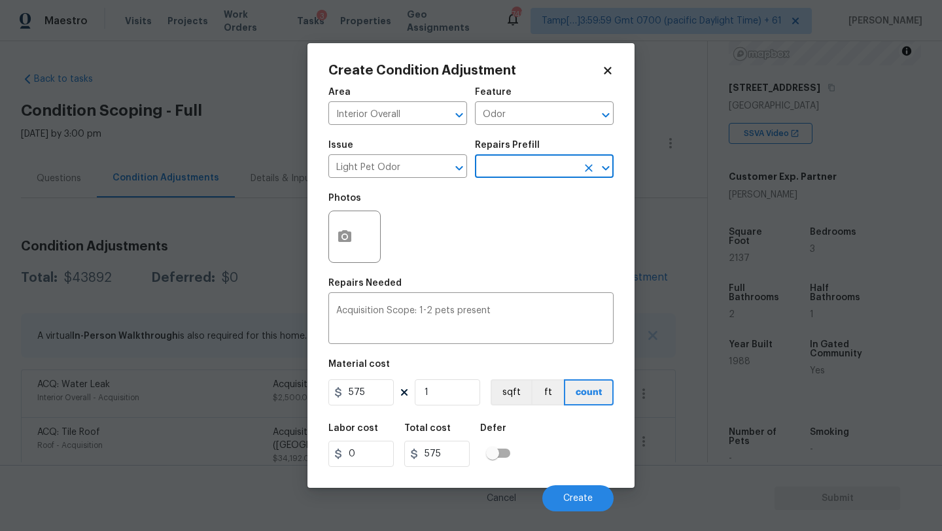
click at [559, 484] on div "Cancel Create" at bounding box center [470, 493] width 285 height 37
click at [560, 488] on button "Create" at bounding box center [577, 499] width 71 height 26
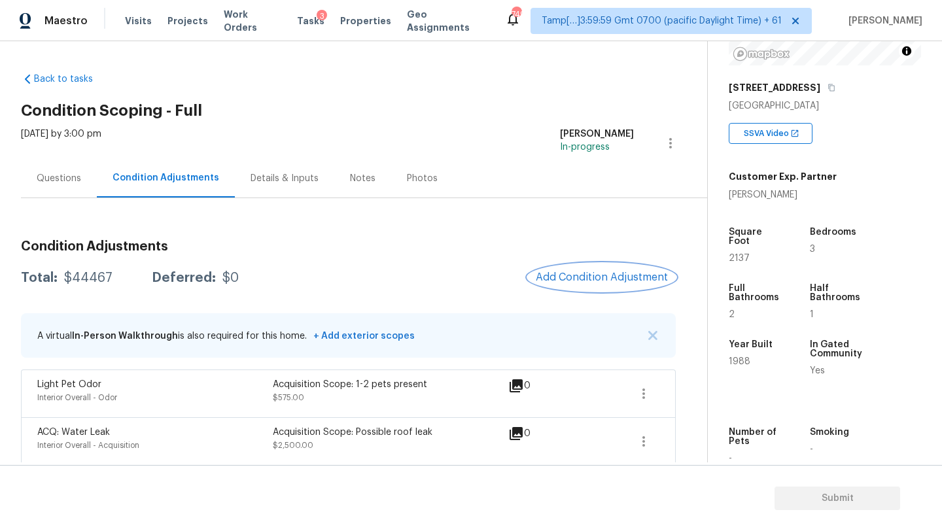
scroll to position [53, 0]
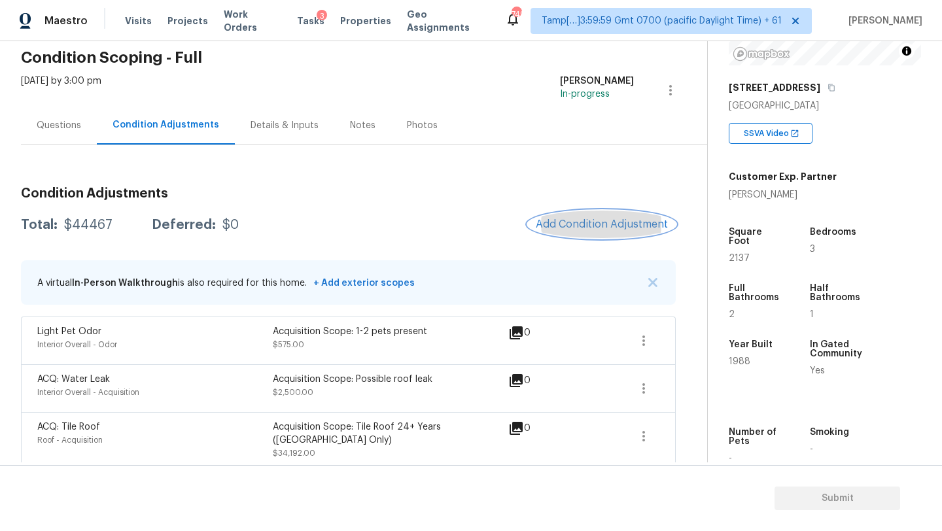
click at [585, 228] on span "Add Condition Adjustment" at bounding box center [602, 225] width 132 height 12
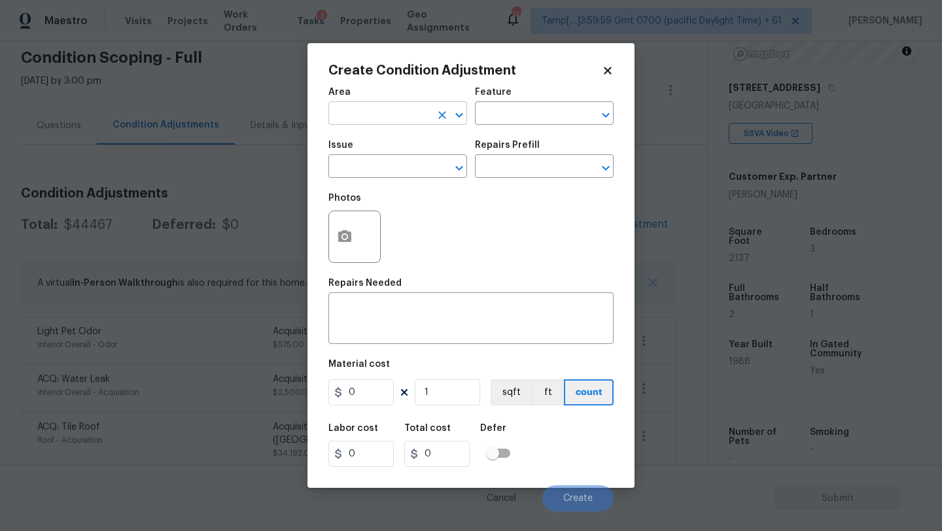
click at [386, 121] on input "text" at bounding box center [379, 115] width 102 height 20
drag, startPoint x: 383, startPoint y: 135, endPoint x: 383, endPoint y: 182, distance: 46.5
click at [383, 135] on li "Bathroom" at bounding box center [397, 144] width 139 height 22
type input "Bathroom"
click at [383, 295] on div "Repairs Needed" at bounding box center [470, 287] width 285 height 17
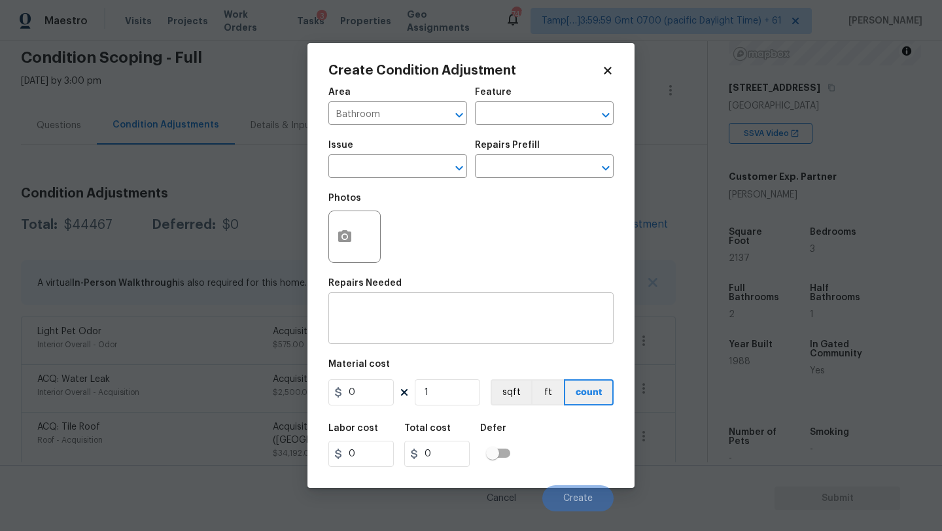
click at [384, 298] on div "x ​" at bounding box center [470, 320] width 285 height 48
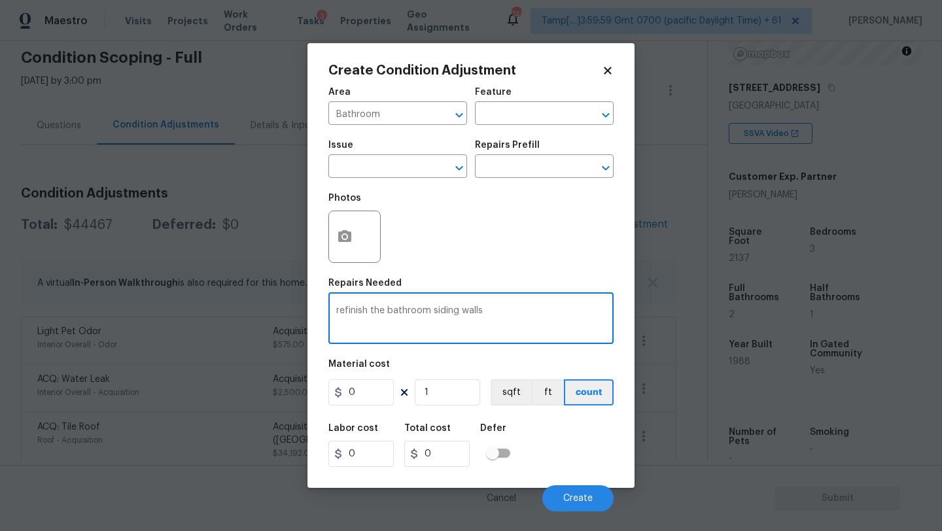
type textarea "refinish the bathroom siding walls"
click at [383, 393] on input "0" at bounding box center [360, 393] width 65 height 26
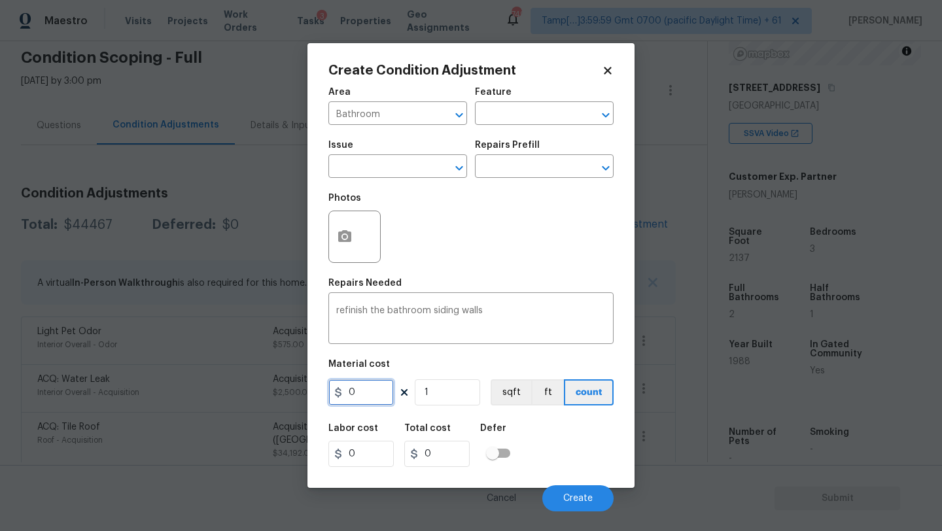
click at [383, 393] on input "0" at bounding box center [360, 393] width 65 height 26
type input "500"
click at [557, 491] on button "Create" at bounding box center [577, 499] width 71 height 26
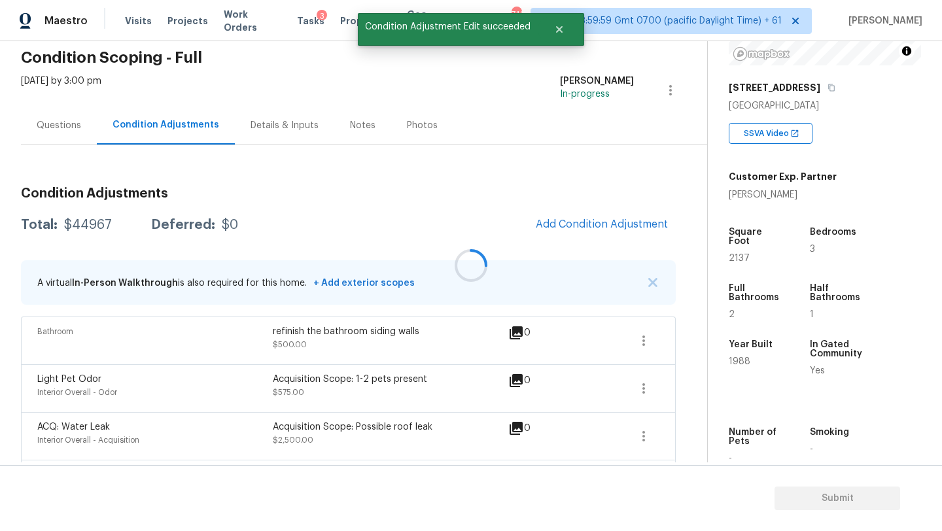
click at [591, 224] on div at bounding box center [471, 265] width 942 height 531
click at [591, 224] on span "Add Condition Adjustment" at bounding box center [602, 225] width 132 height 12
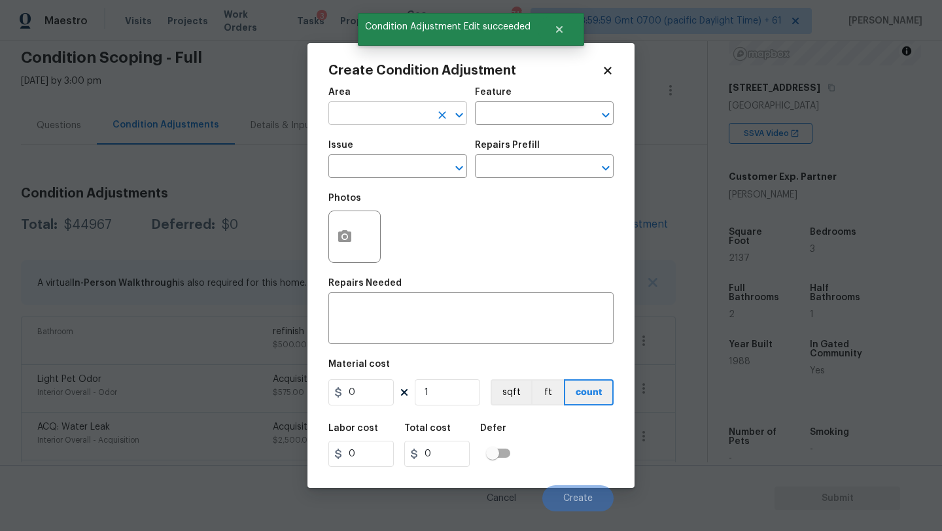
click at [395, 121] on input "text" at bounding box center [379, 115] width 102 height 20
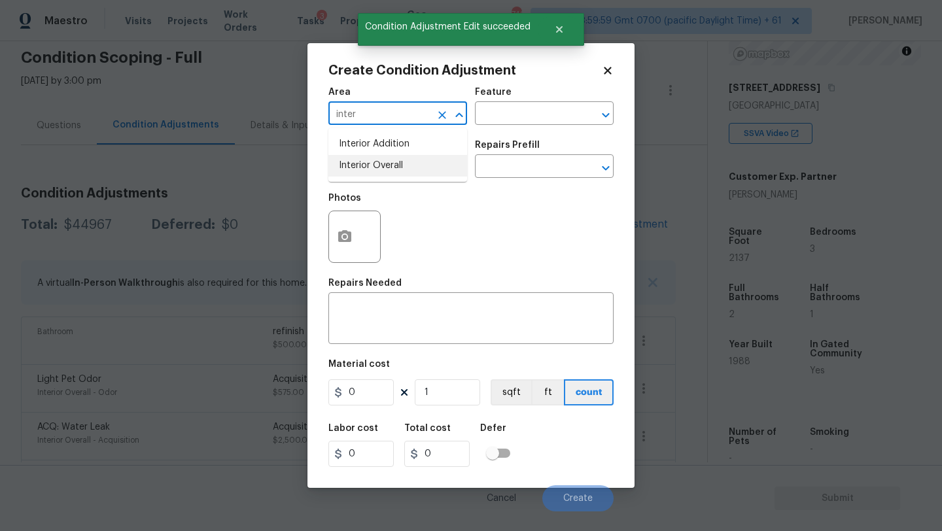
click at [400, 159] on li "Interior Overall" at bounding box center [397, 166] width 139 height 22
type input "Interior Overall"
click at [400, 311] on textarea at bounding box center [471, 319] width 270 height 27
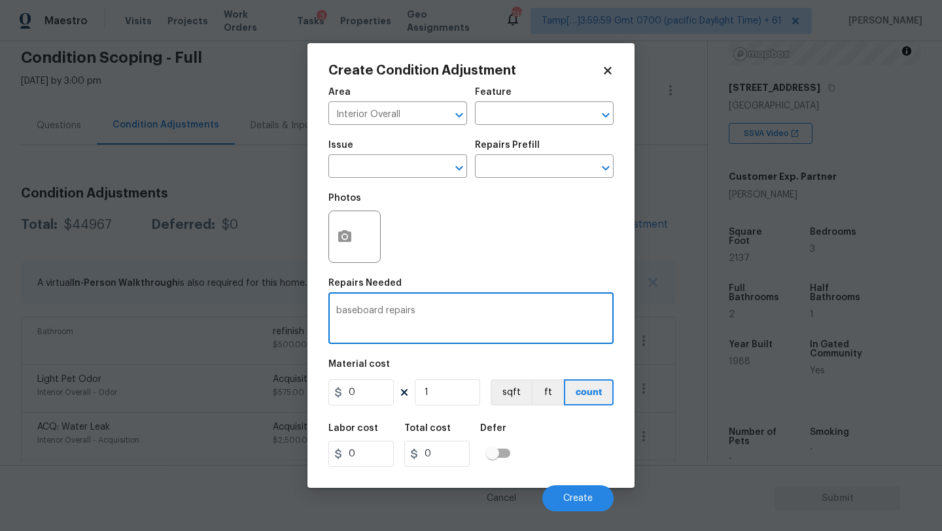
type textarea "baseboard repairs"
click at [367, 401] on input "0" at bounding box center [360, 393] width 65 height 26
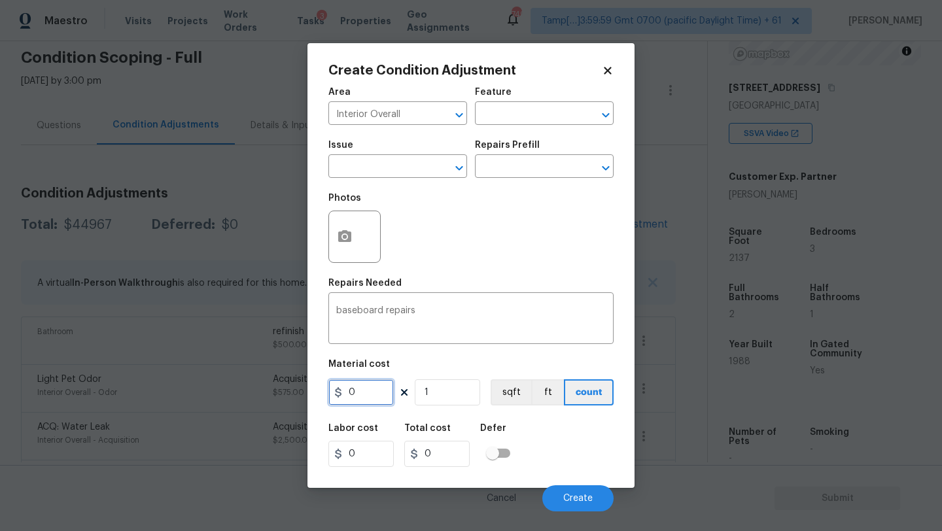
click at [367, 401] on input "0" at bounding box center [360, 393] width 65 height 26
type input "200"
click at [559, 496] on button "Create" at bounding box center [577, 499] width 71 height 26
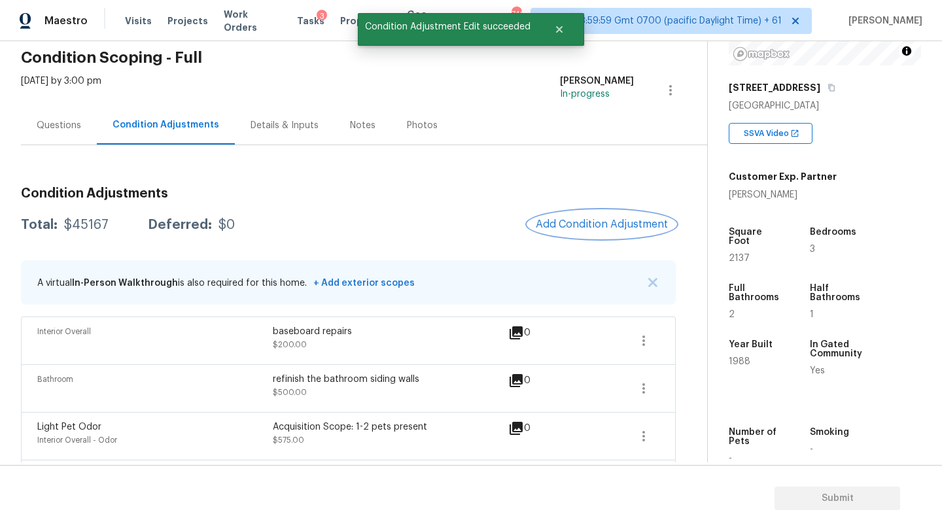
click at [566, 223] on span "Add Condition Adjustment" at bounding box center [602, 225] width 132 height 12
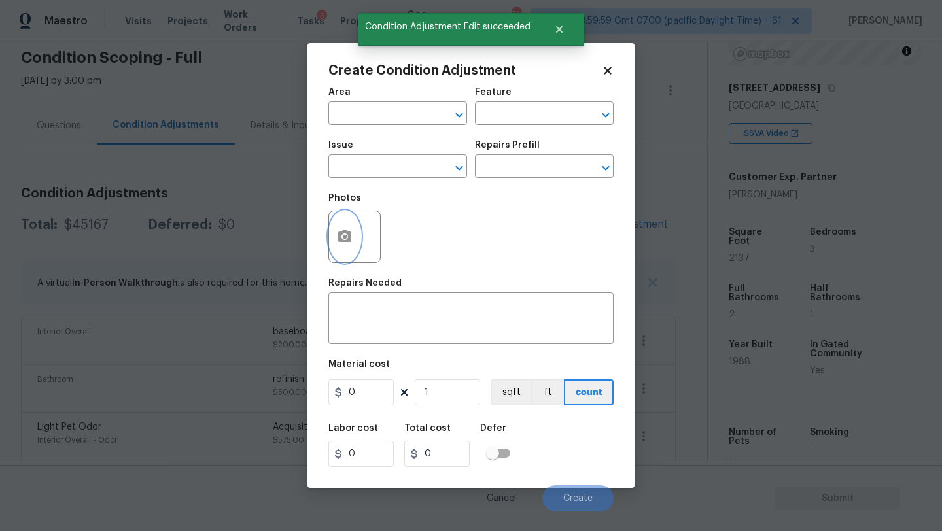
click at [332, 221] on button "button" at bounding box center [344, 236] width 31 height 51
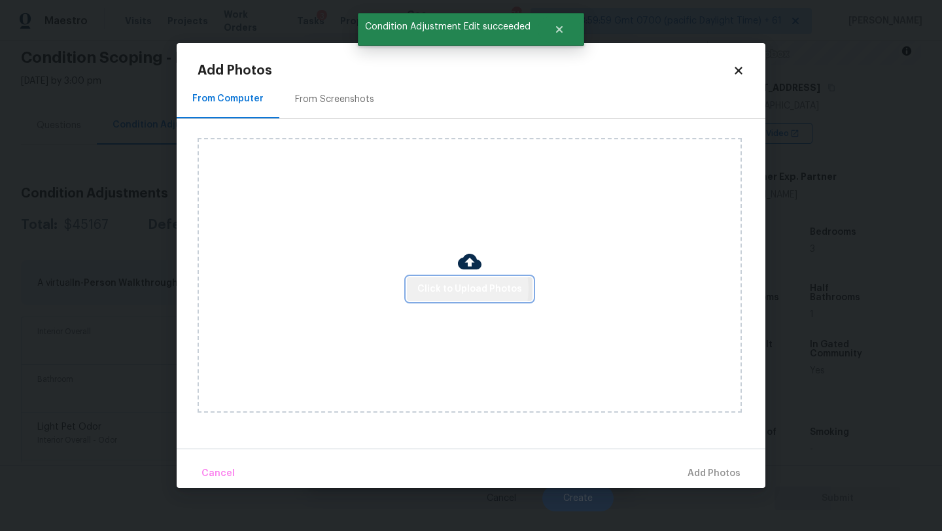
click at [455, 288] on span "Click to Upload Photos" at bounding box center [469, 289] width 105 height 16
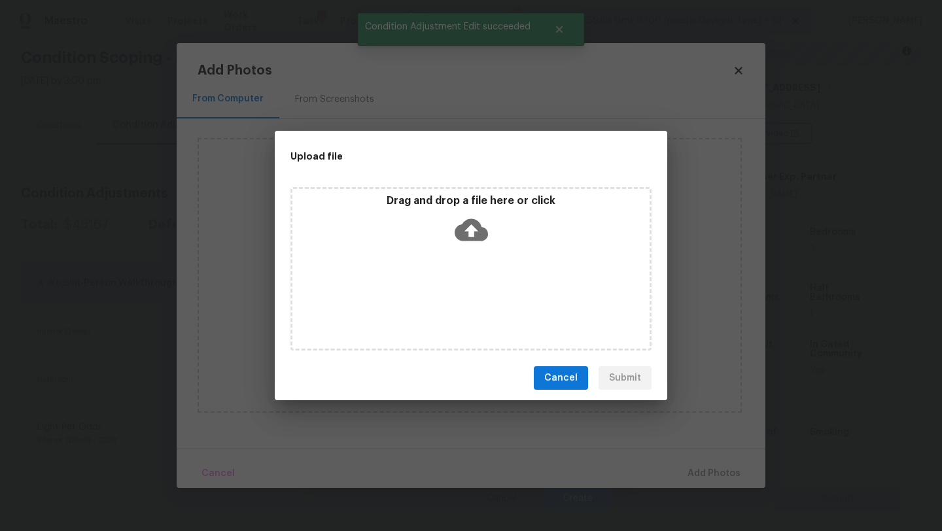
click at [473, 259] on div "Drag and drop a file here or click" at bounding box center [471, 269] width 361 height 164
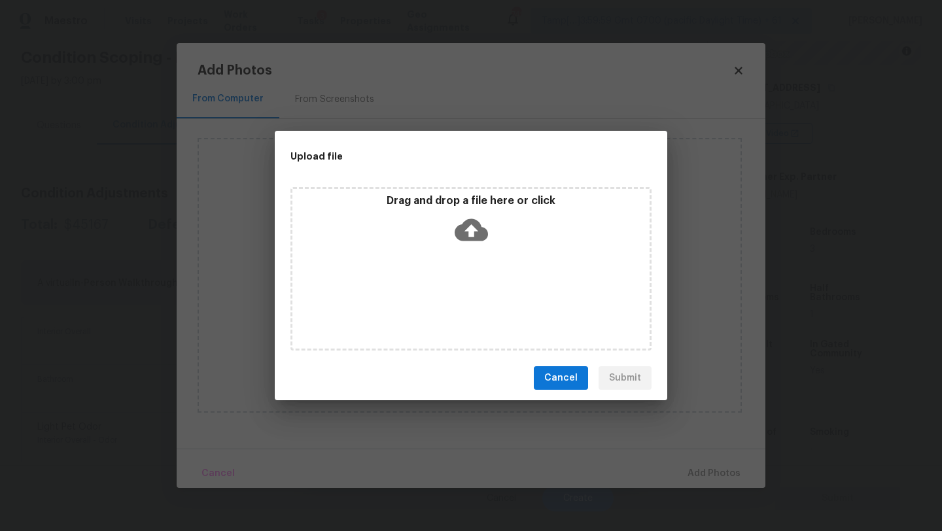
click at [560, 387] on button "Cancel" at bounding box center [561, 378] width 54 height 24
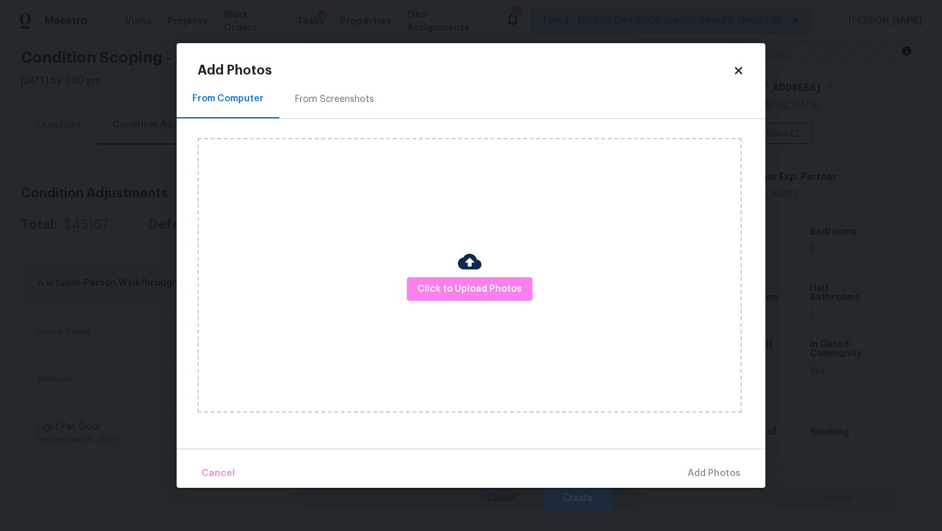
click at [744, 72] on icon at bounding box center [739, 71] width 12 height 12
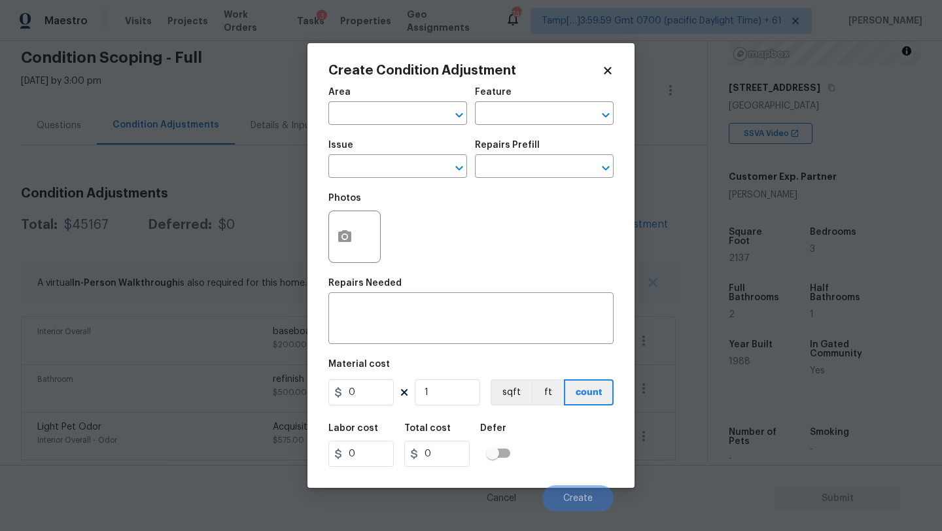
click at [386, 128] on span "Area ​" at bounding box center [397, 106] width 139 height 53
click at [386, 113] on input "text" at bounding box center [379, 115] width 102 height 20
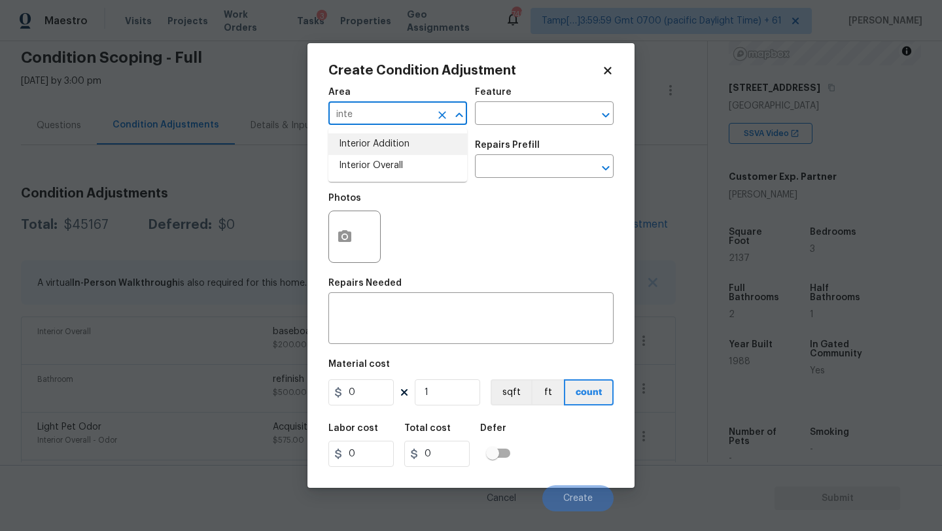
type input "inte"
click at [192, 328] on body "Maestro Visits Projects Work Orders Tasks 3 Properties Geo Assignments 749 Tamp…" at bounding box center [471, 265] width 942 height 531
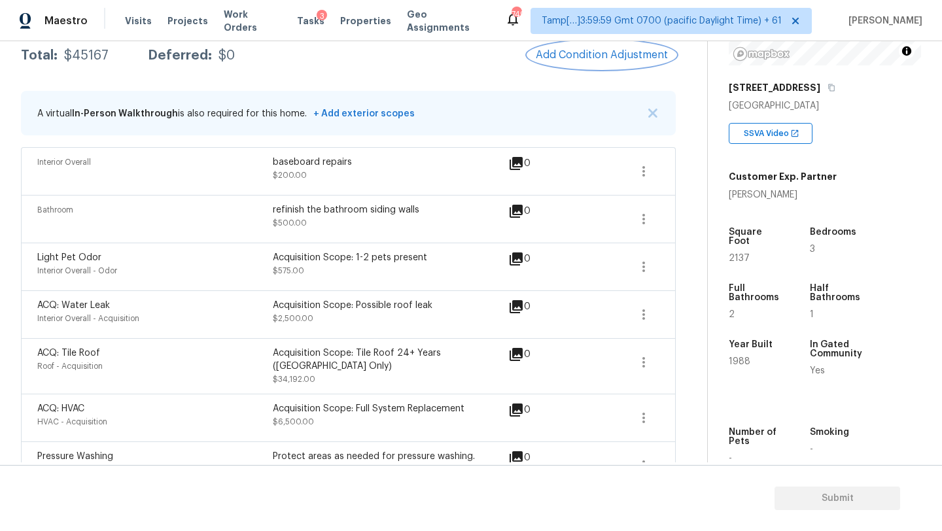
scroll to position [279, 0]
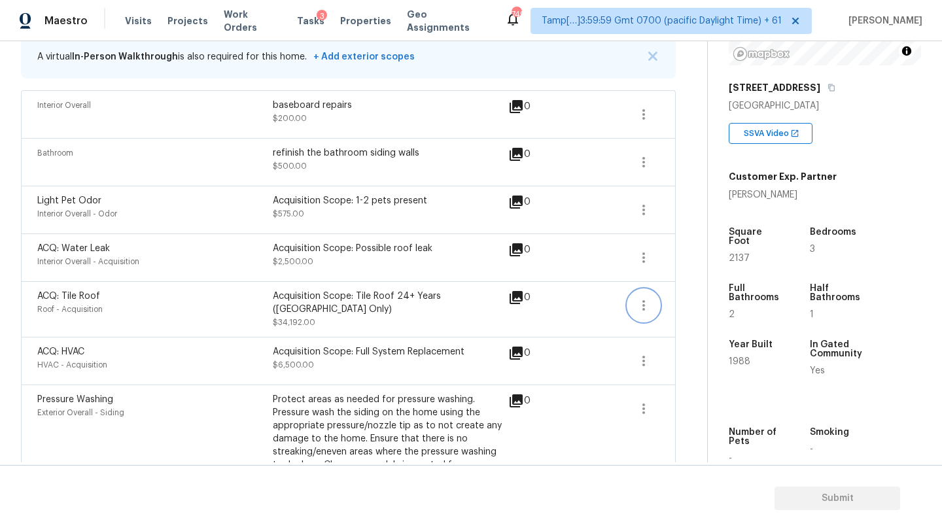
click at [643, 299] on icon "button" at bounding box center [644, 306] width 16 height 16
click at [680, 300] on div "Edit" at bounding box center [718, 302] width 102 height 13
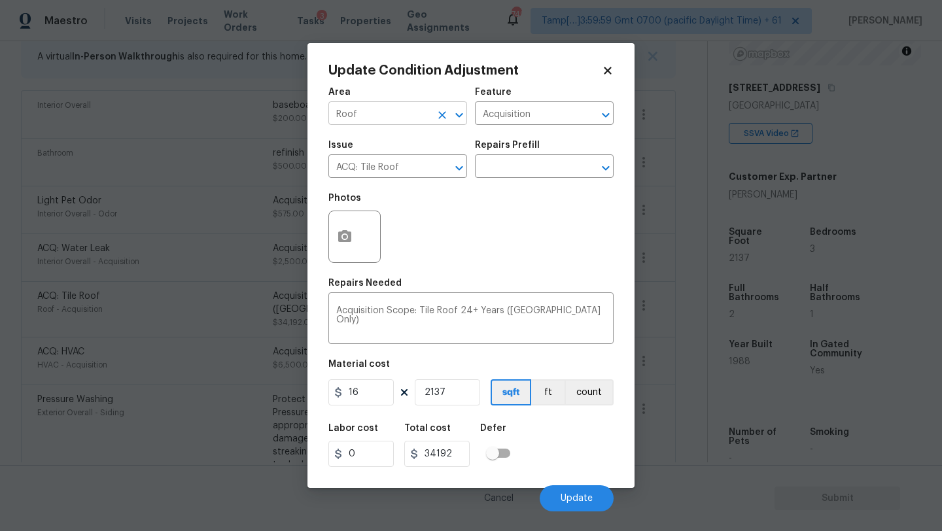
click at [391, 116] on input "Roof" at bounding box center [379, 115] width 102 height 20
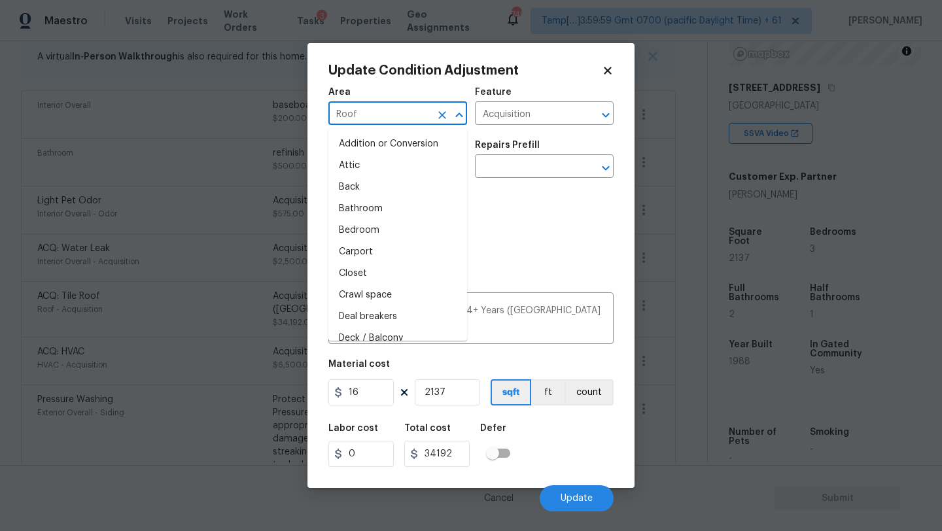
click at [391, 116] on input "Roof" at bounding box center [379, 115] width 102 height 20
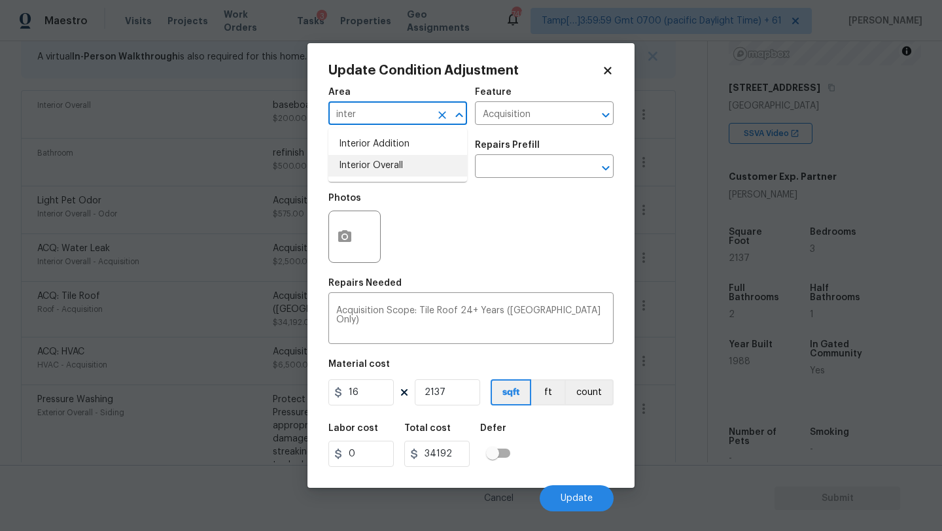
click at [400, 172] on li "Interior Overall" at bounding box center [397, 166] width 139 height 22
click at [600, 124] on div "Acquisition ​" at bounding box center [544, 115] width 139 height 20
type input "Interior Overall"
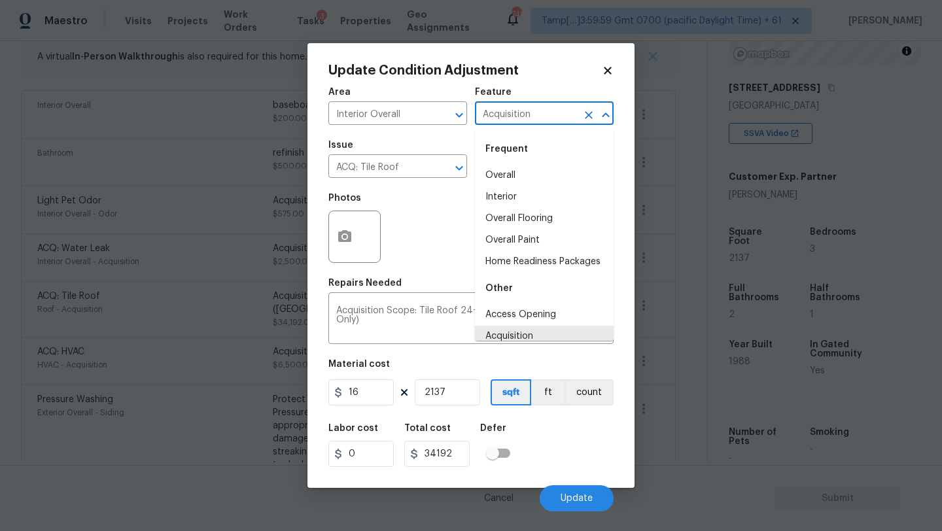
click at [597, 120] on div at bounding box center [597, 115] width 34 height 18
click at [593, 120] on icon "Clear" at bounding box center [588, 115] width 13 height 13
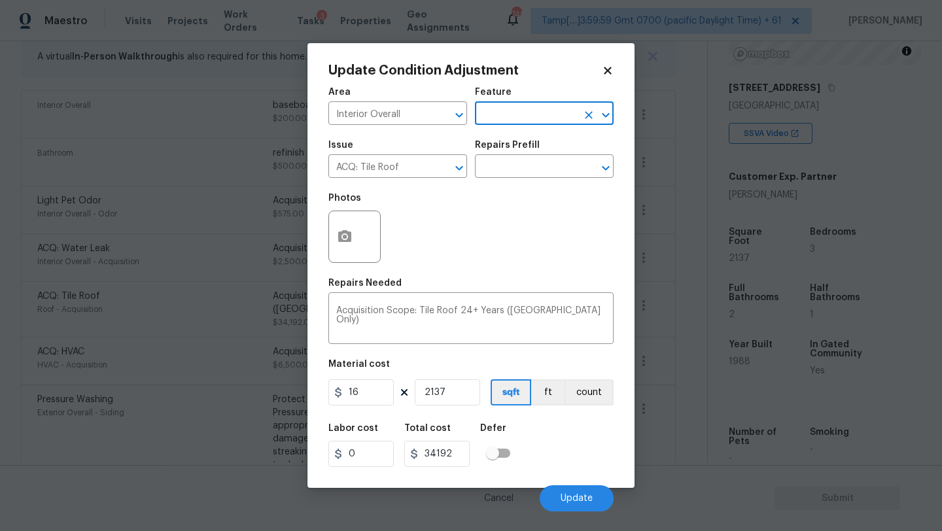
click at [536, 120] on input "text" at bounding box center [526, 115] width 102 height 20
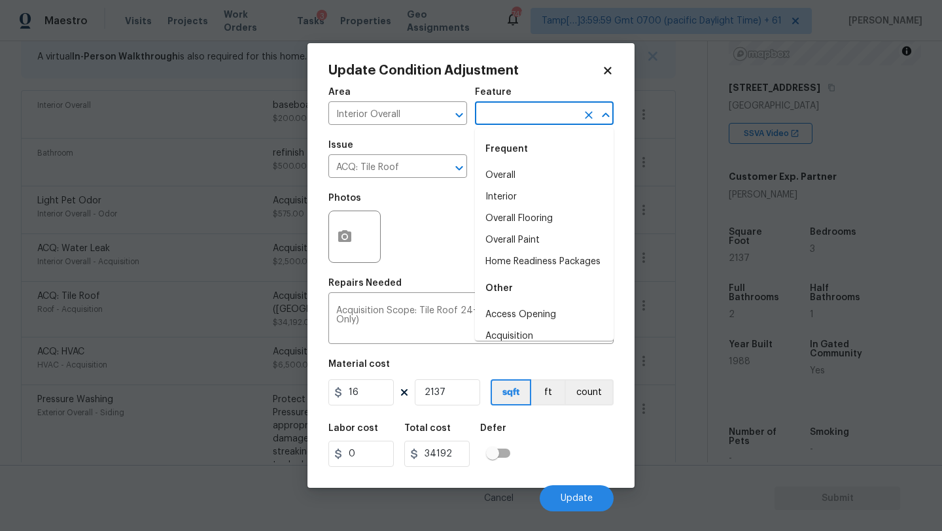
click at [528, 115] on input "text" at bounding box center [526, 115] width 102 height 20
click at [527, 224] on li "Overall Flooring" at bounding box center [544, 219] width 139 height 22
type input "Overall Flooring"
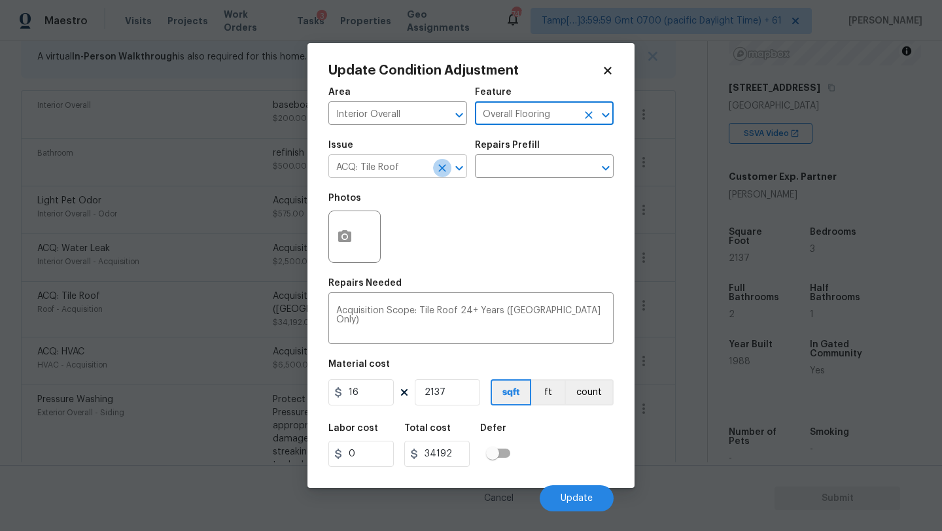
click at [444, 166] on icon "Clear" at bounding box center [442, 168] width 8 height 8
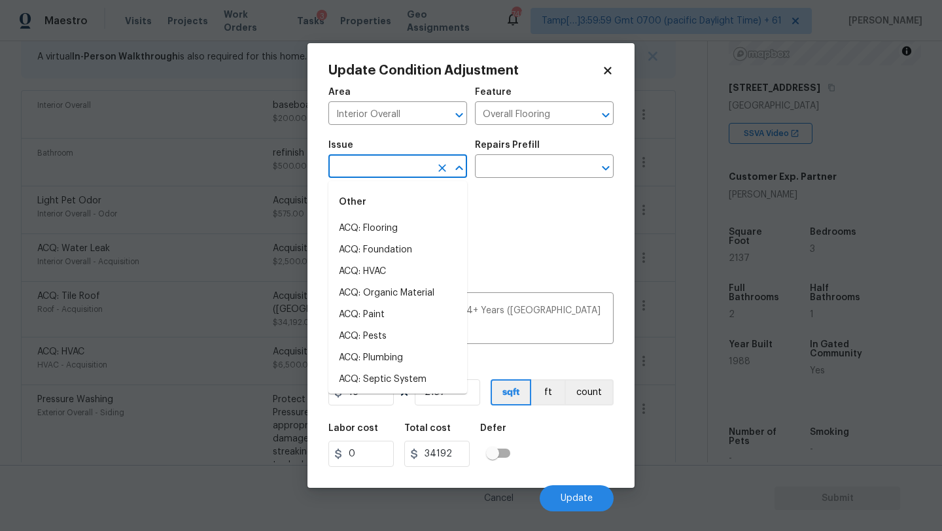
click at [422, 166] on input "text" at bounding box center [379, 168] width 102 height 20
click at [392, 232] on li "ACQ: Flooring" at bounding box center [397, 229] width 139 height 22
type input "ACQ: Flooring"
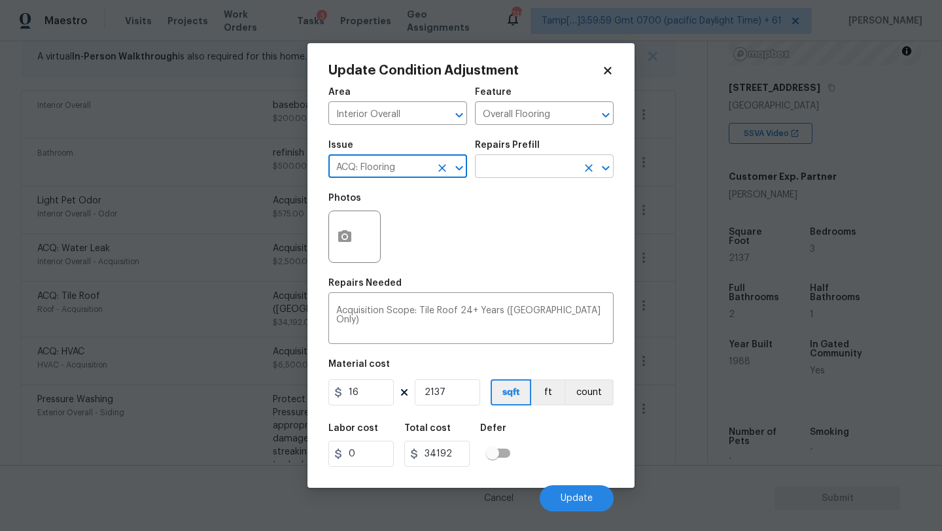
click at [527, 175] on input "text" at bounding box center [526, 168] width 102 height 20
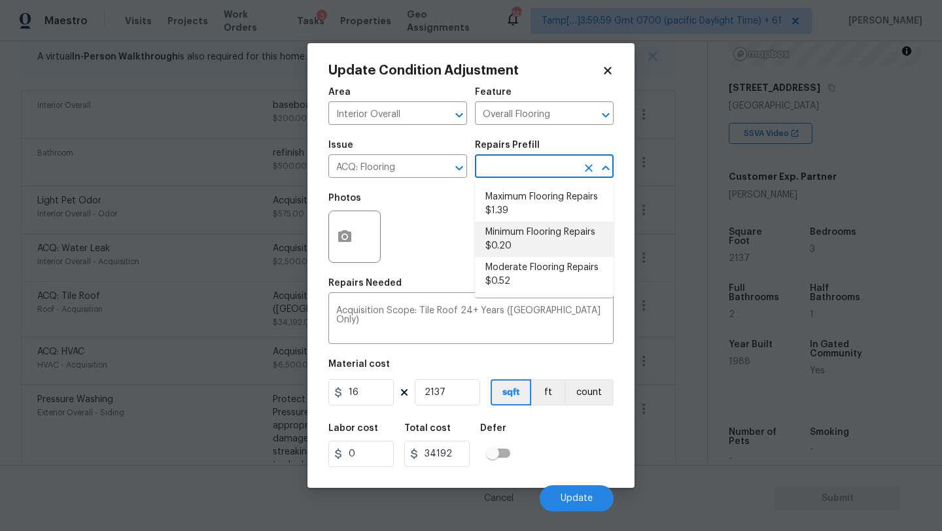
click at [527, 241] on li "Minimum Flooring Repairs $0.20" at bounding box center [544, 239] width 139 height 35
type input "Acquisition"
type textarea "Acquisition Scope: Minimum flooring repairs"
type input "0.2"
type input "427.4"
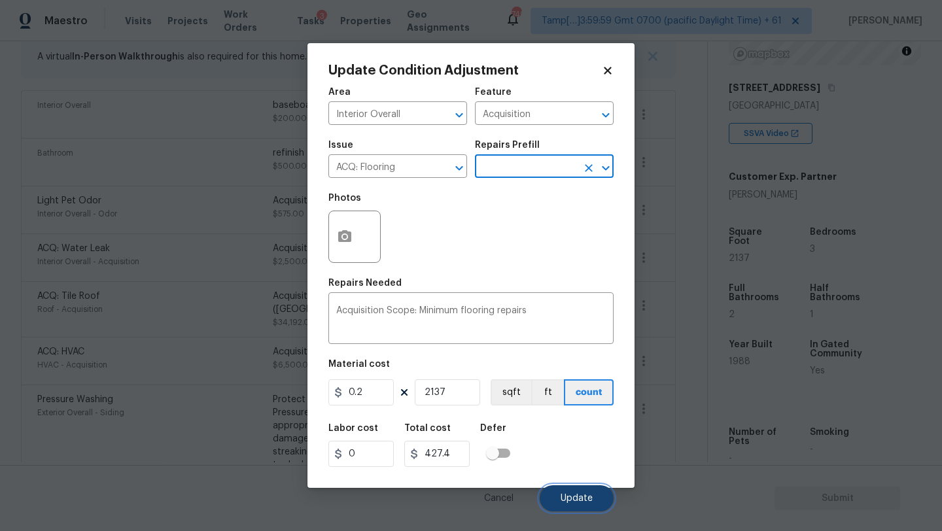
click at [576, 495] on span "Update" at bounding box center [577, 499] width 32 height 10
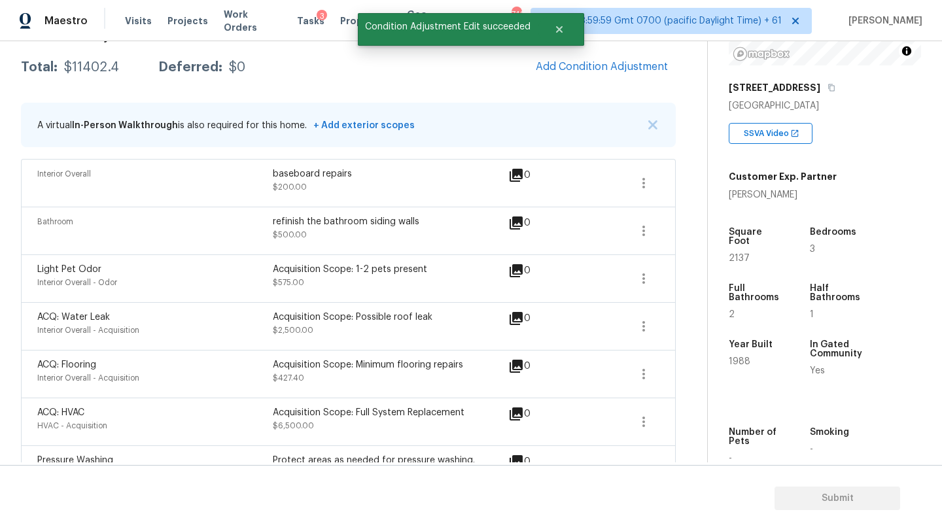
scroll to position [62, 0]
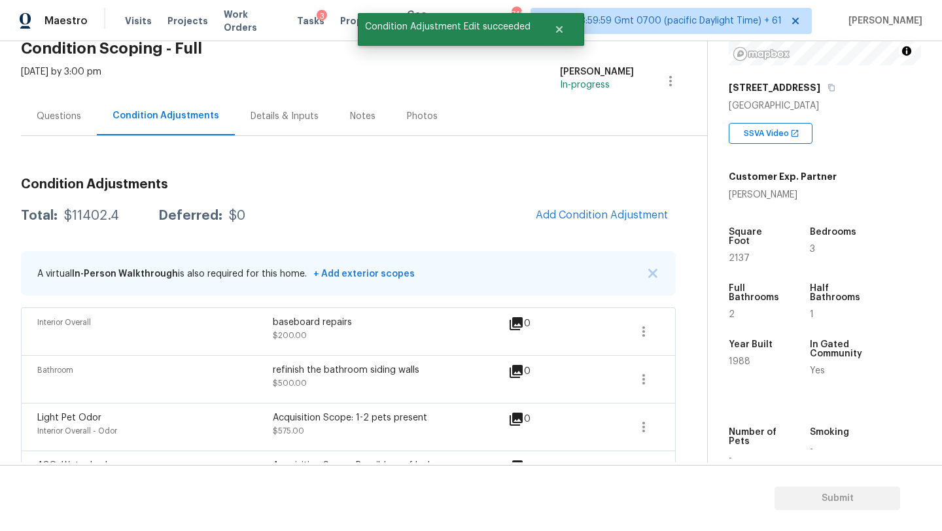
click at [635, 202] on span "Add Condition Adjustment" at bounding box center [602, 216] width 148 height 29
click at [634, 207] on button "Add Condition Adjustment" at bounding box center [602, 215] width 148 height 27
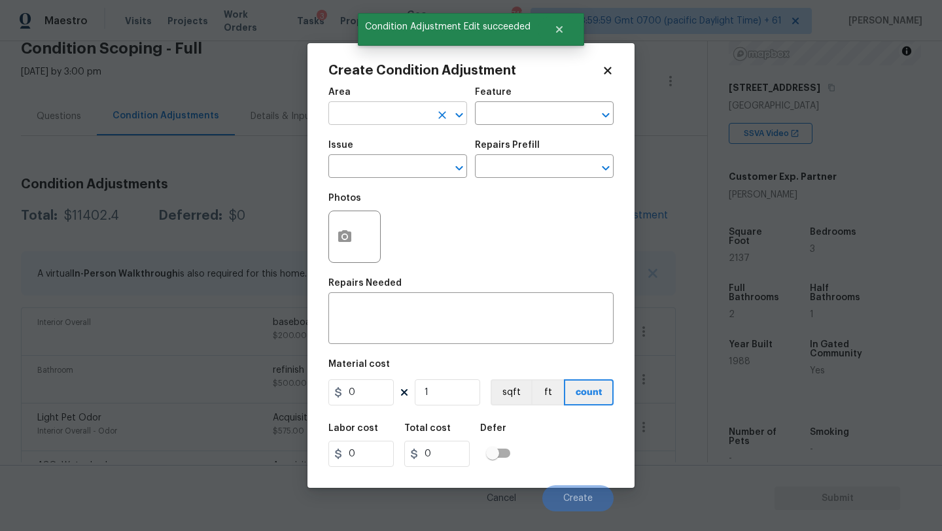
click at [387, 119] on input "text" at bounding box center [379, 115] width 102 height 20
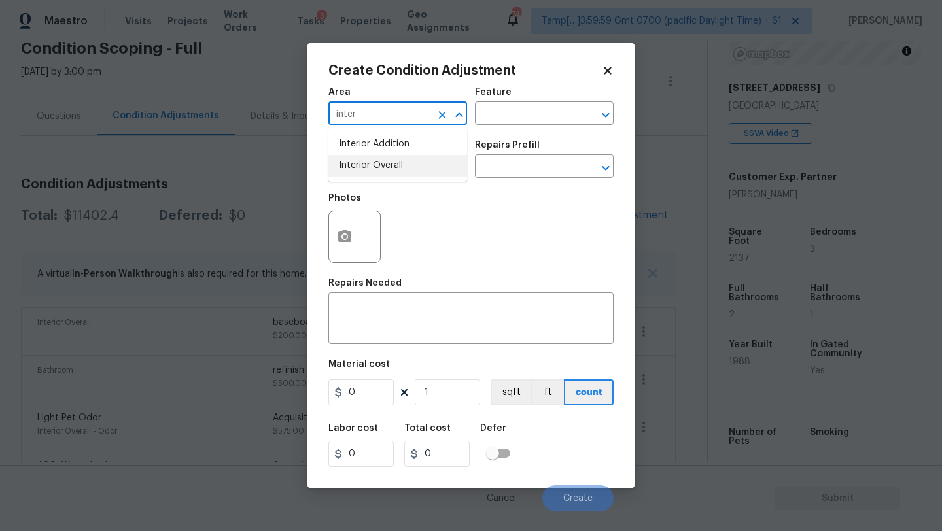
drag, startPoint x: 392, startPoint y: 167, endPoint x: 400, endPoint y: 162, distance: 10.0
click at [392, 167] on li "Interior Overall" at bounding box center [397, 166] width 139 height 22
type input "Interior Overall"
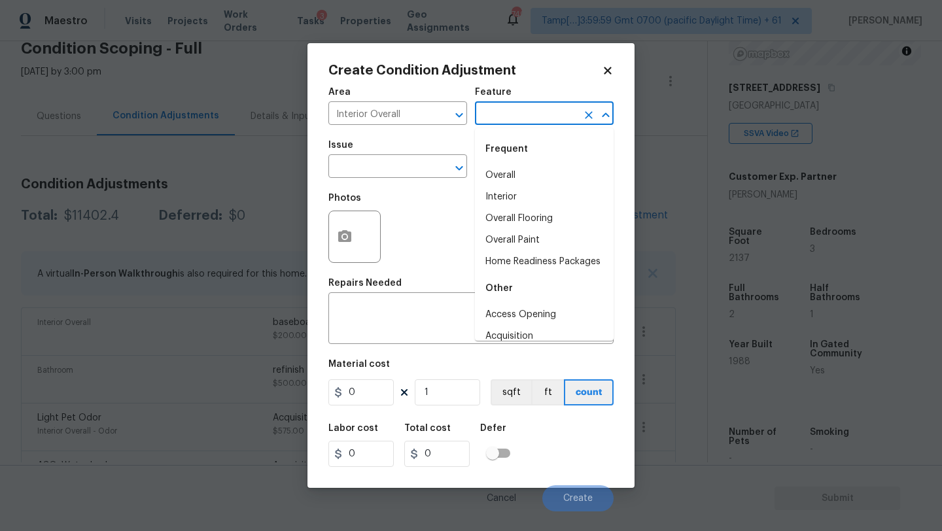
click at [497, 116] on input "text" at bounding box center [526, 115] width 102 height 20
click at [507, 245] on li "Overall Paint" at bounding box center [544, 241] width 139 height 22
type input "Overall Paint"
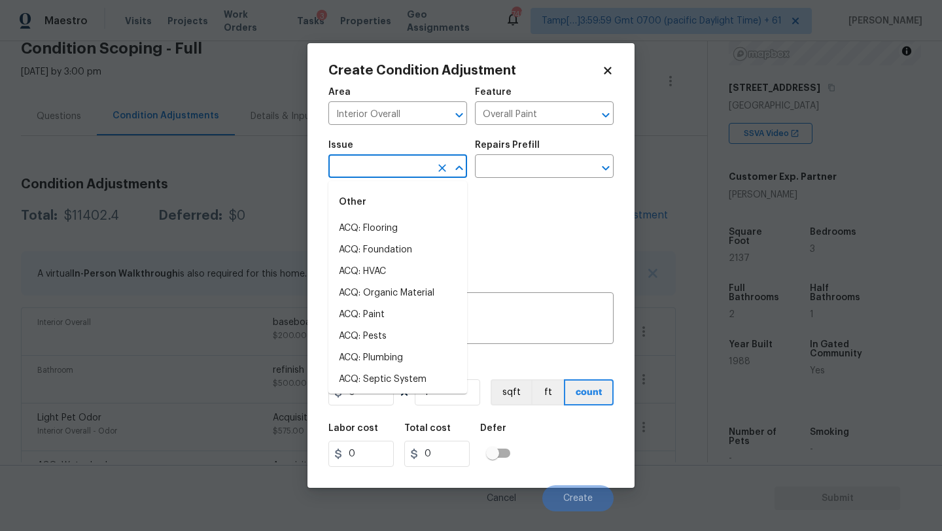
click at [391, 169] on input "text" at bounding box center [379, 168] width 102 height 20
click at [381, 306] on li "ACQ: Paint" at bounding box center [397, 315] width 139 height 22
type input "ACQ: Paint"
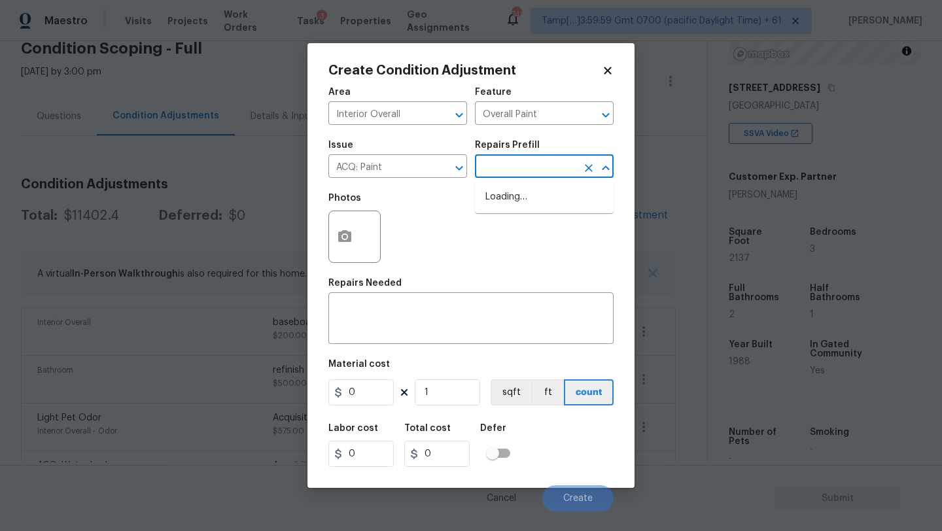
click at [523, 161] on input "text" at bounding box center [526, 168] width 102 height 20
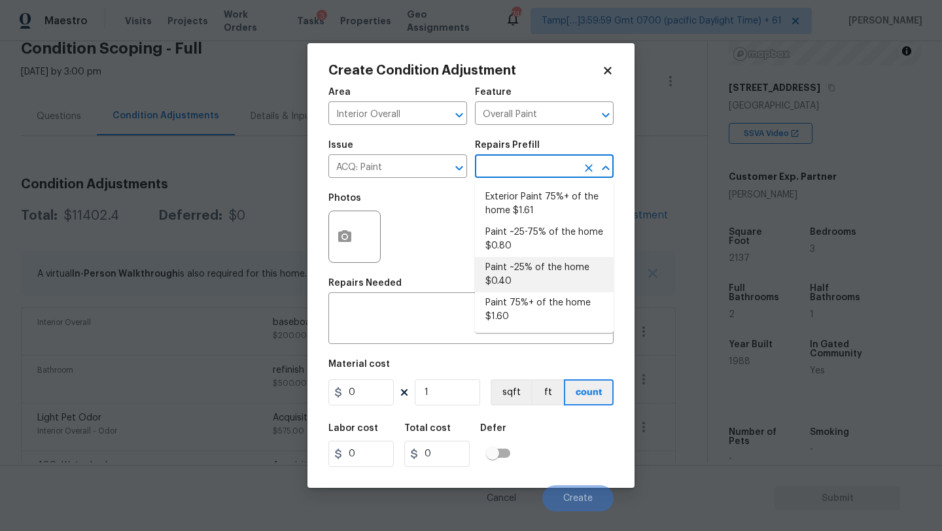
click at [532, 262] on li "Paint ~25% of the home $0.40" at bounding box center [544, 274] width 139 height 35
type input "Acquisition"
type textarea "Acquisition Scope: ~25% of the home needs interior paint"
type input "0.4"
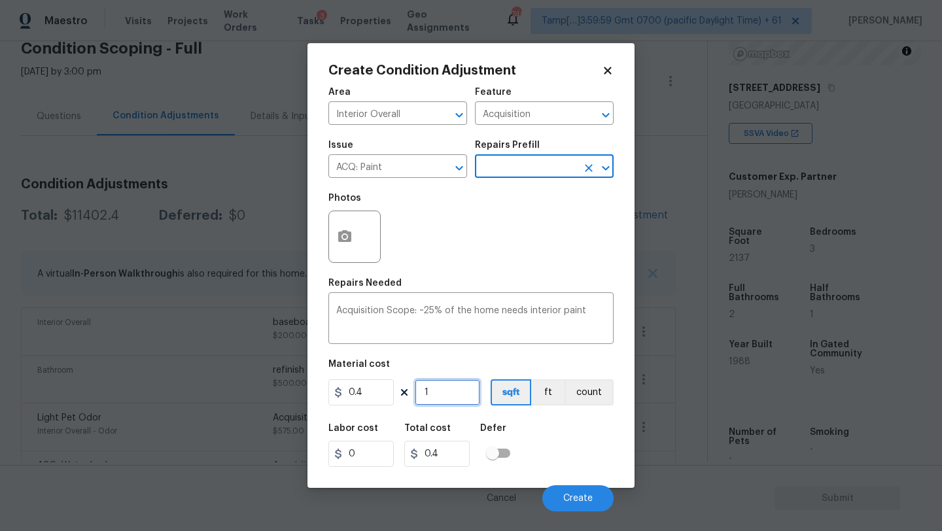
click at [455, 393] on input "1" at bounding box center [447, 393] width 65 height 26
type input "2"
type input "0.8"
type input "21"
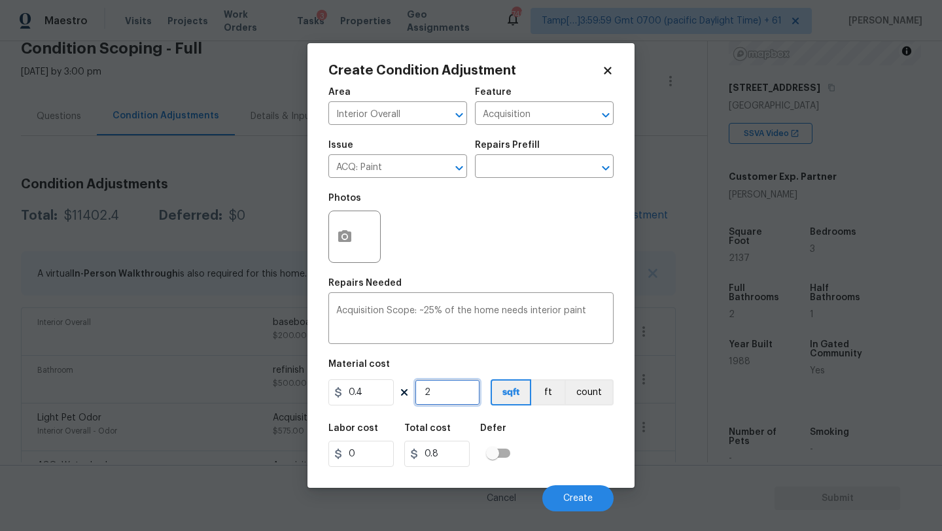
type input "8.4"
type input "213"
type input "85.2"
type input "2137"
type input "854.8"
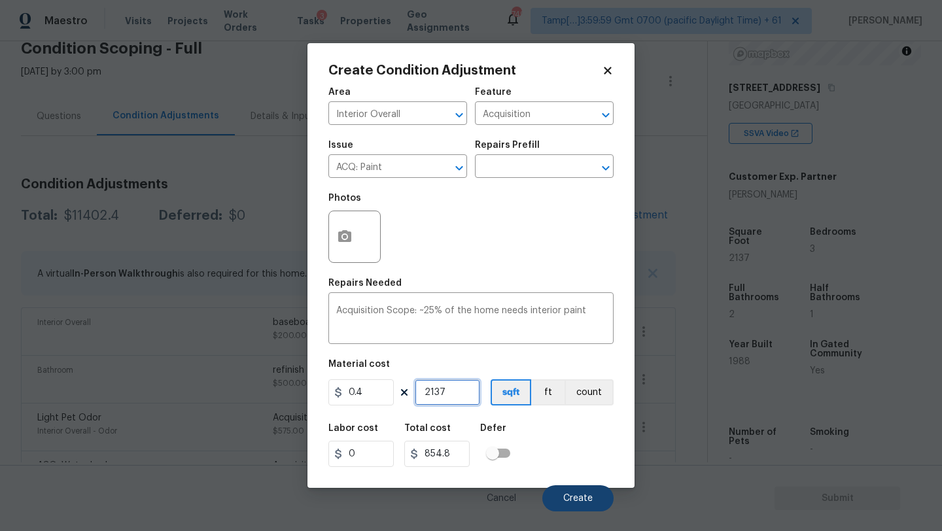
type input "2137"
click at [586, 488] on button "Create" at bounding box center [577, 499] width 71 height 26
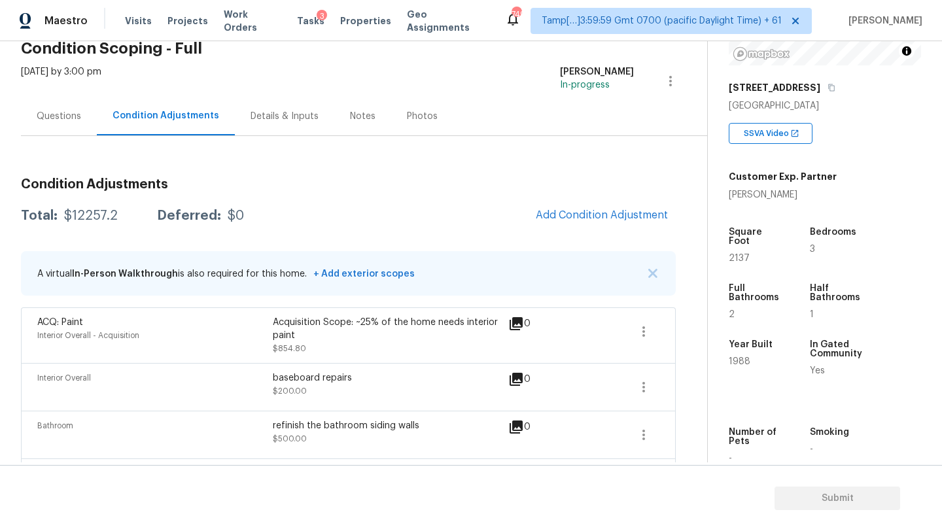
drag, startPoint x: 59, startPoint y: 217, endPoint x: 123, endPoint y: 221, distance: 64.2
click at [123, 221] on div "Total: $12257.2 Deferred: $0" at bounding box center [132, 215] width 223 height 13
copy div "$12257.2"
click at [58, 124] on div "Questions" at bounding box center [59, 116] width 76 height 39
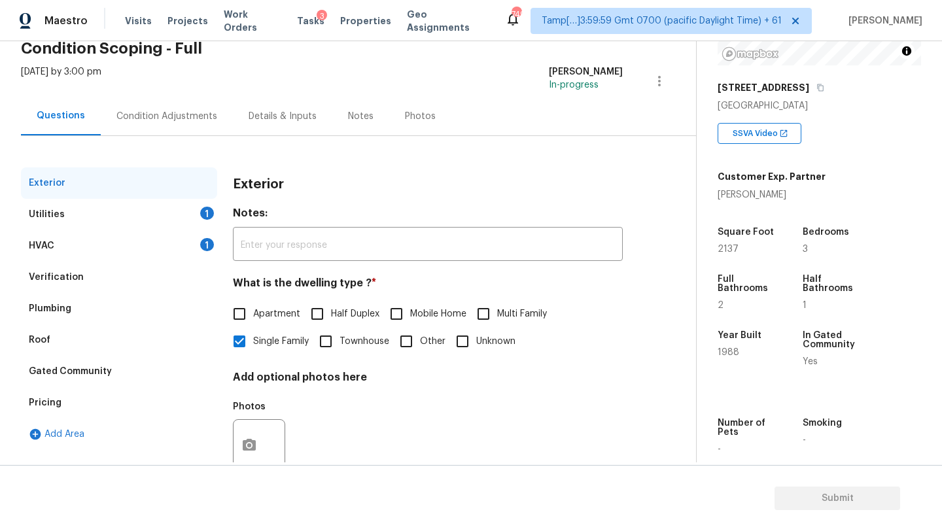
click at [82, 236] on div "HVAC 1" at bounding box center [119, 245] width 196 height 31
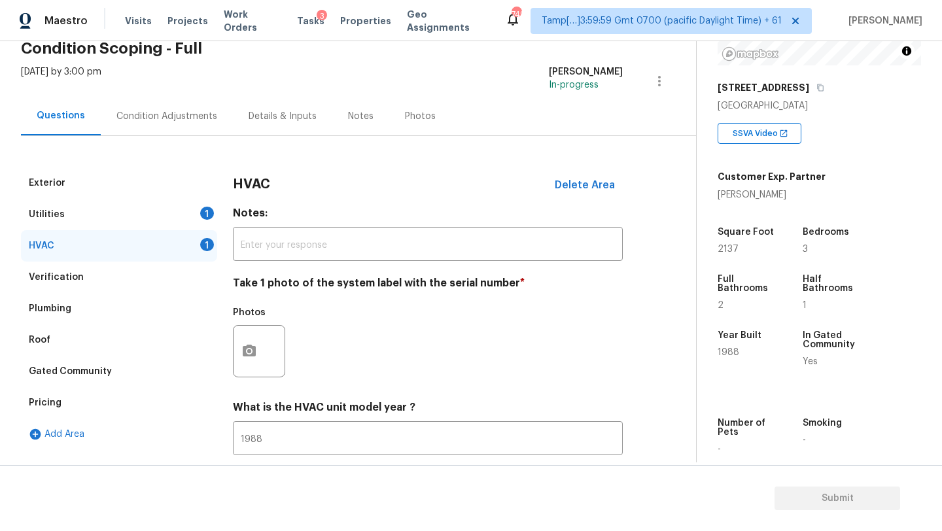
scroll to position [142, 0]
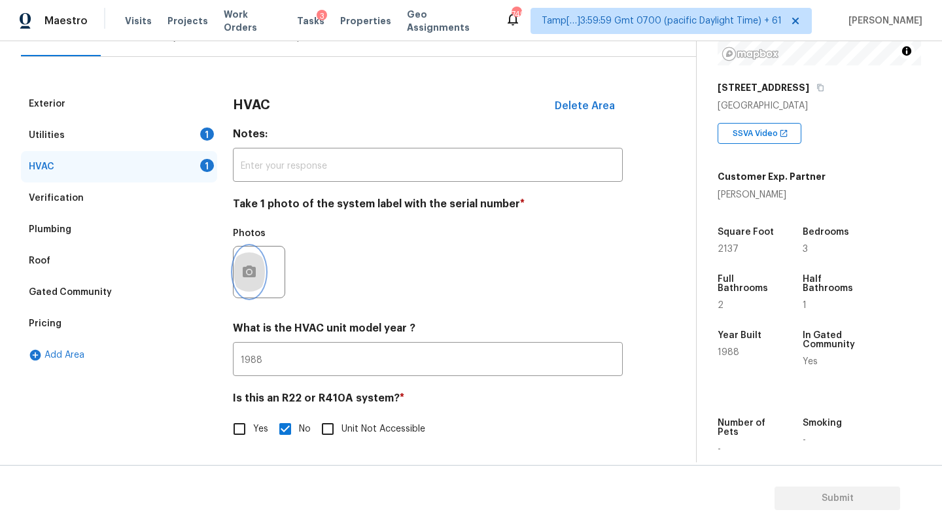
click at [245, 258] on button "button" at bounding box center [249, 272] width 31 height 51
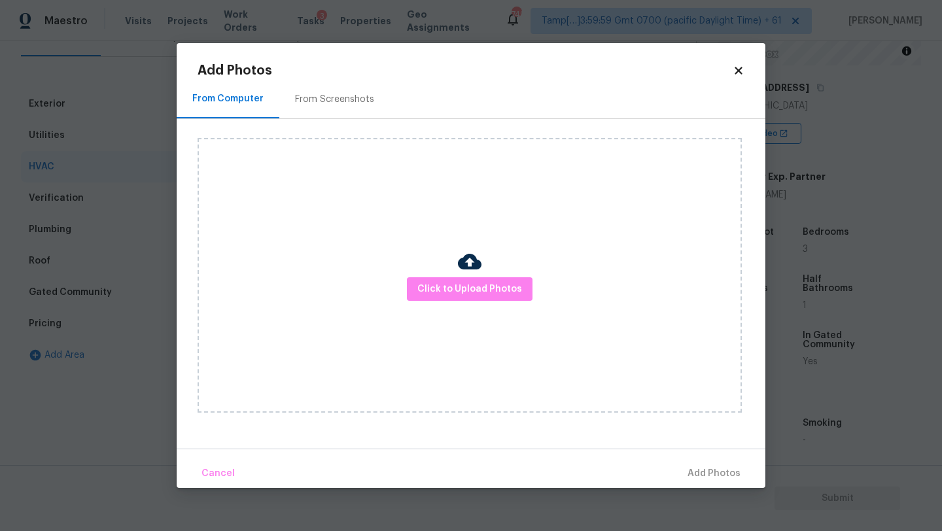
click at [280, 92] on div "From Screenshots" at bounding box center [334, 99] width 111 height 39
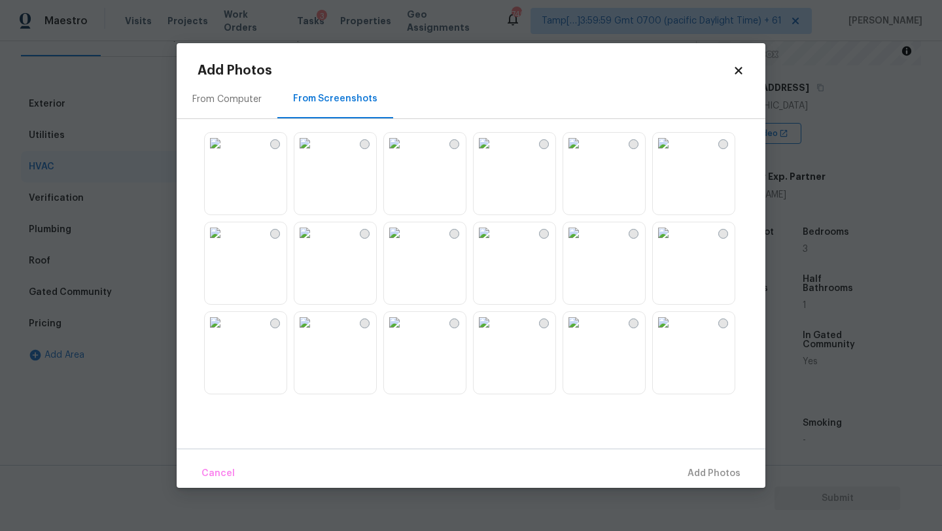
click at [315, 154] on img at bounding box center [304, 143] width 21 height 21
click at [695, 466] on span "Add 1 Photo(s)" at bounding box center [708, 474] width 65 height 16
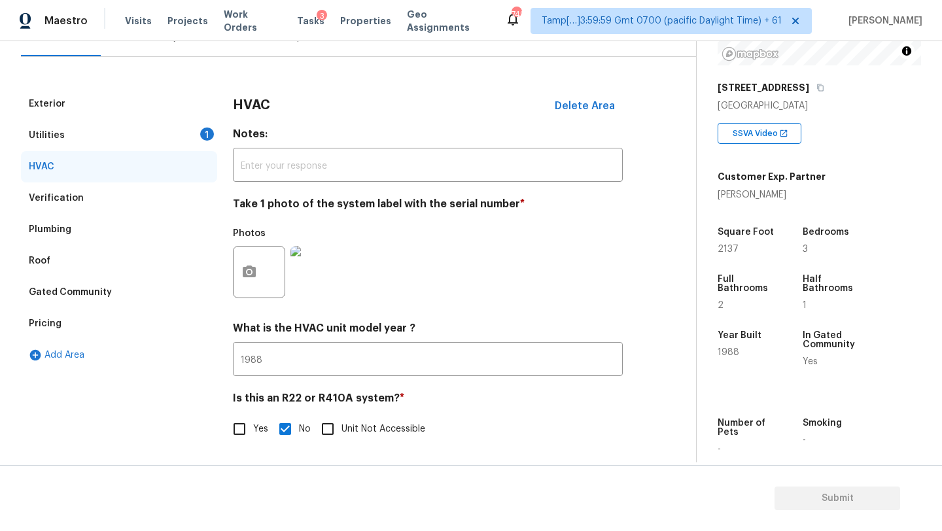
click at [116, 140] on div "Utilities 1" at bounding box center [119, 135] width 196 height 31
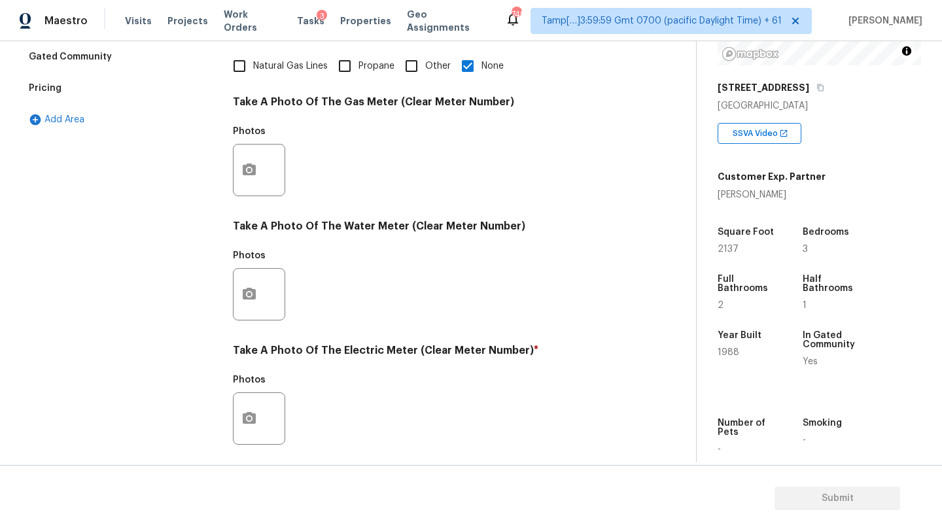
scroll to position [424, 0]
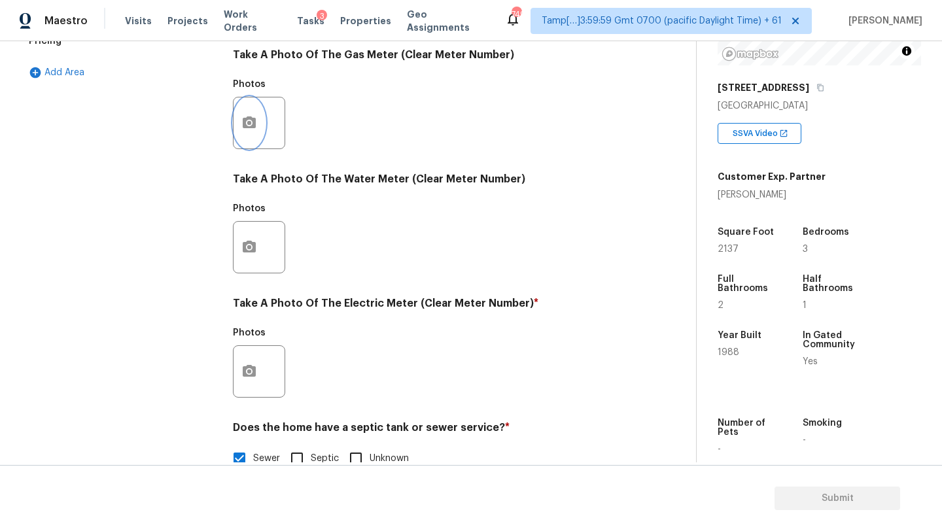
click at [241, 130] on icon "button" at bounding box center [249, 123] width 16 height 16
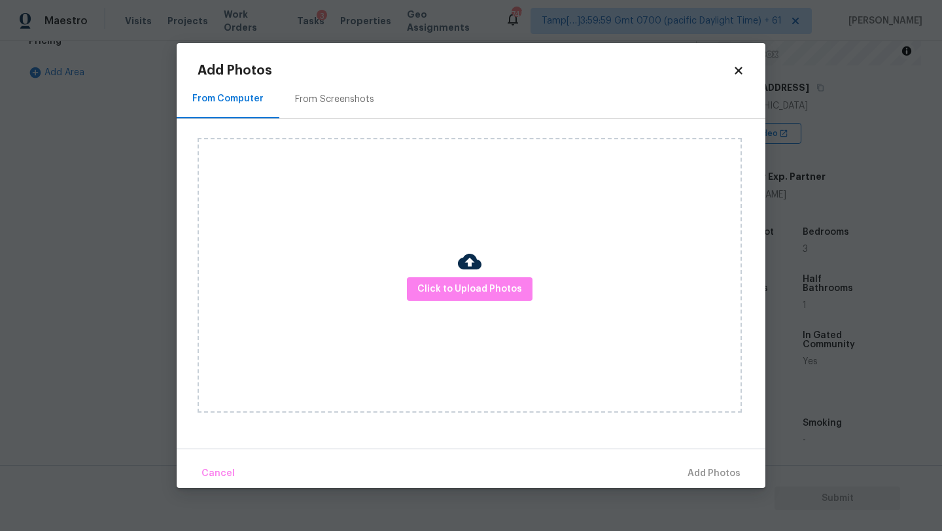
click at [332, 120] on div "Click to Upload Photos" at bounding box center [482, 275] width 568 height 313
click at [332, 96] on div "From Screenshots" at bounding box center [334, 99] width 79 height 13
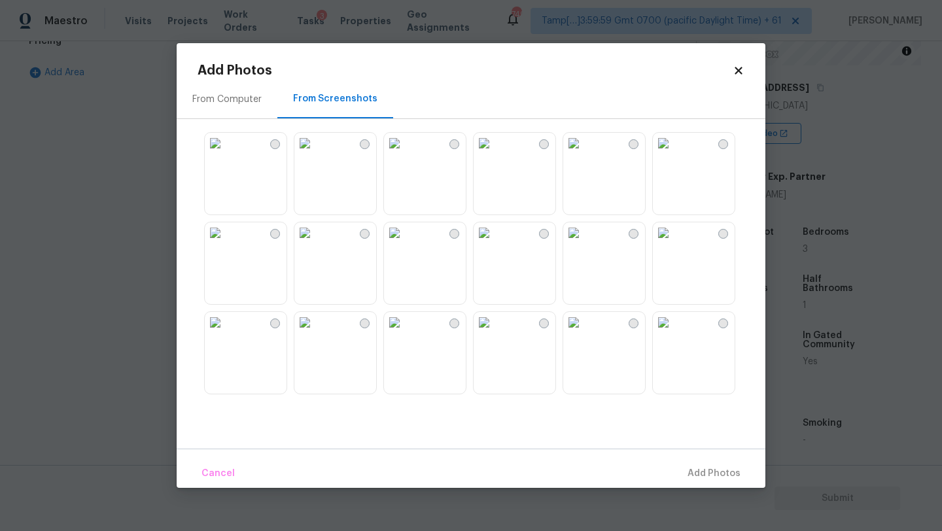
click at [405, 243] on img at bounding box center [394, 232] width 21 height 21
click at [690, 460] on button "Add 1 Photo(s)" at bounding box center [708, 474] width 75 height 28
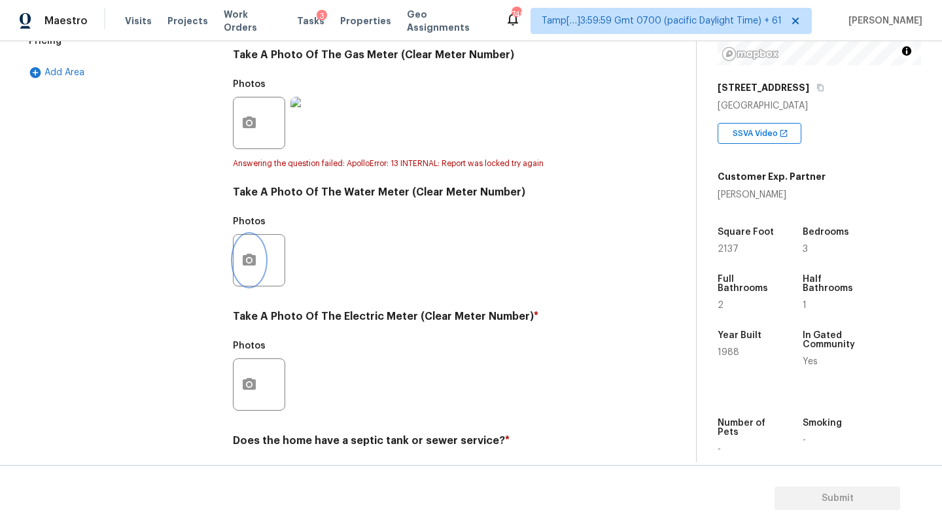
click at [248, 251] on button "button" at bounding box center [249, 260] width 31 height 51
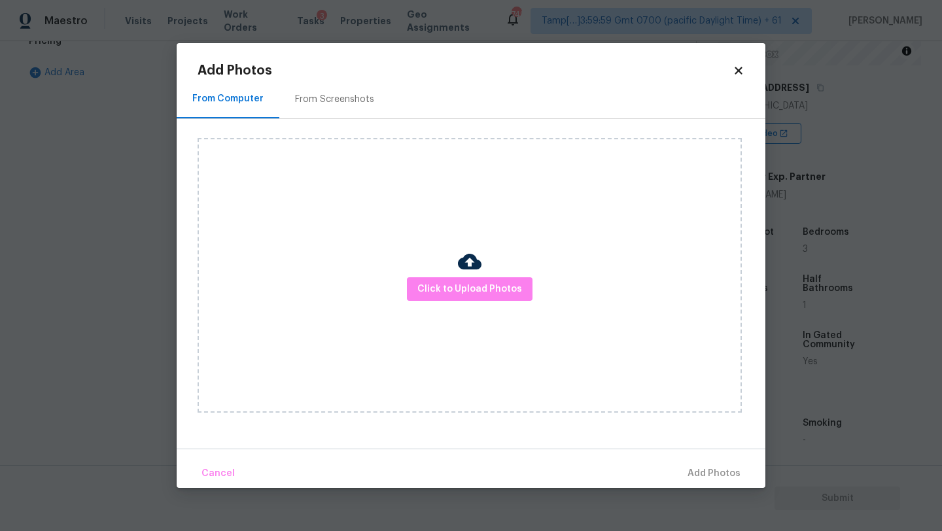
click at [314, 108] on div "From Screenshots" at bounding box center [334, 99] width 111 height 39
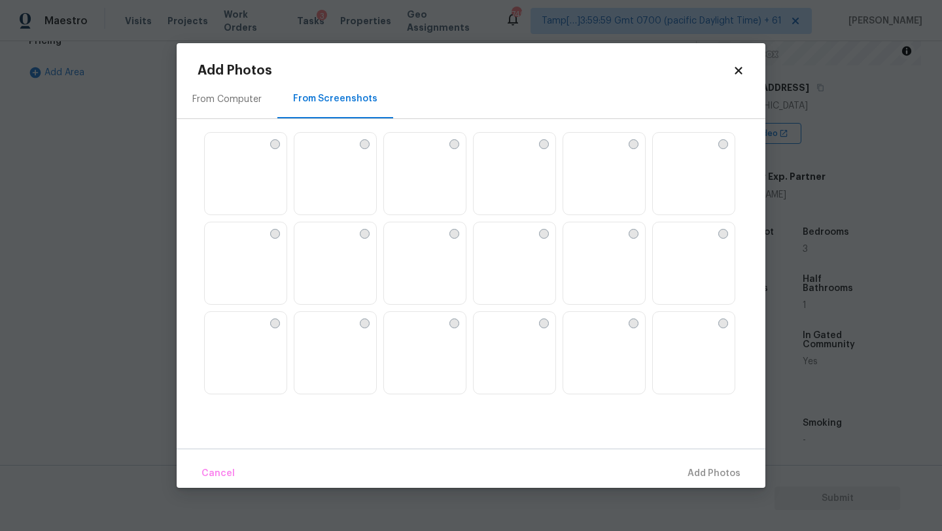
click at [421, 275] on img at bounding box center [425, 263] width 82 height 83
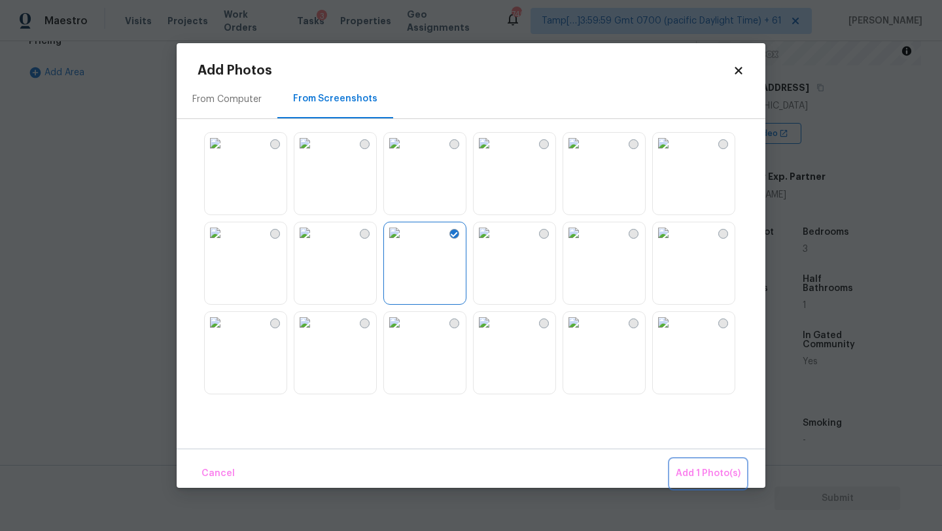
click at [687, 462] on button "Add 1 Photo(s)" at bounding box center [708, 474] width 75 height 28
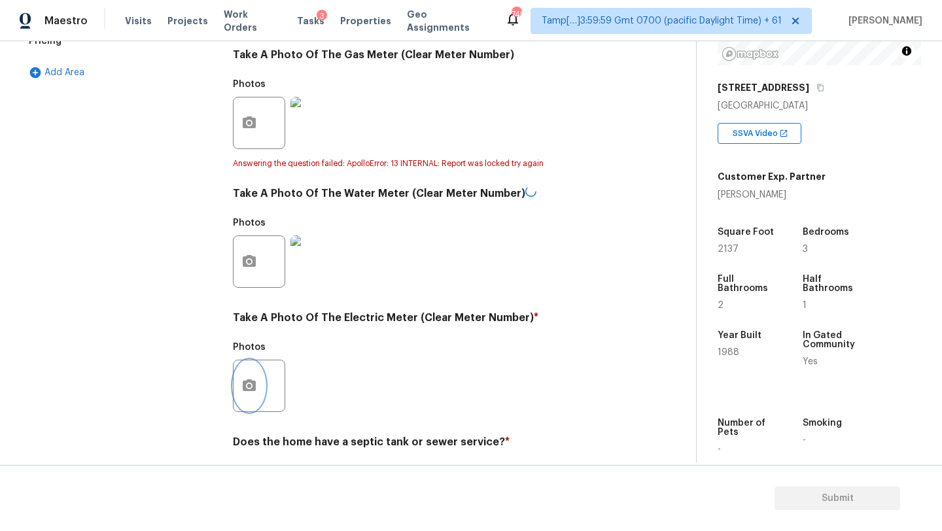
click at [247, 393] on icon "button" at bounding box center [249, 386] width 16 height 16
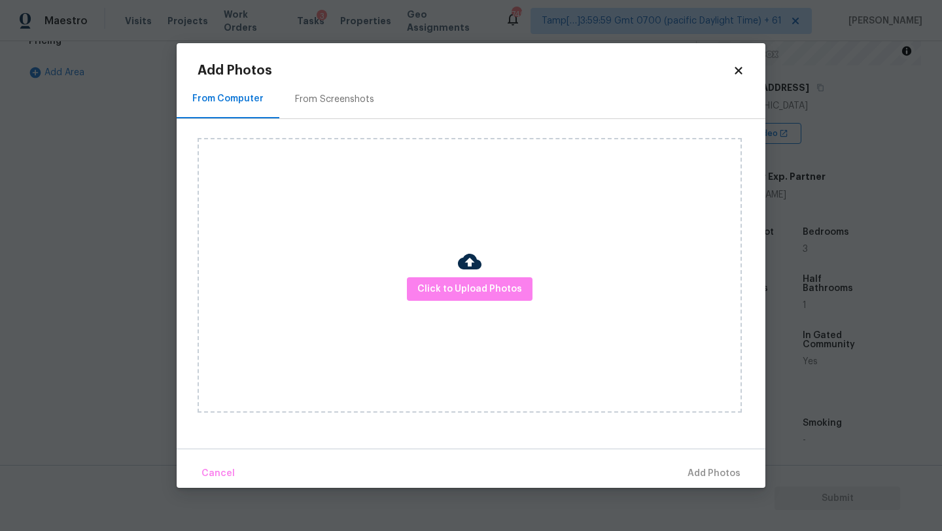
click at [301, 107] on div "From Screenshots" at bounding box center [334, 99] width 111 height 39
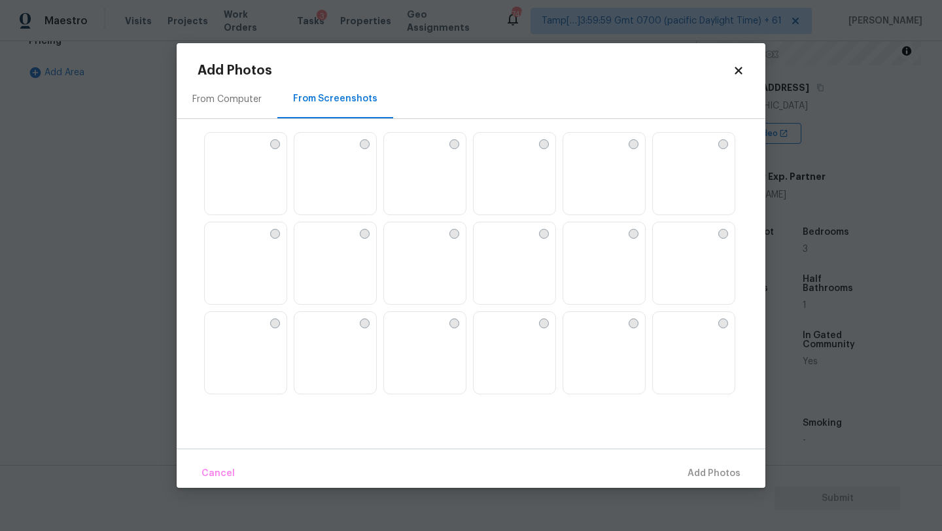
click at [393, 243] on img at bounding box center [394, 232] width 21 height 21
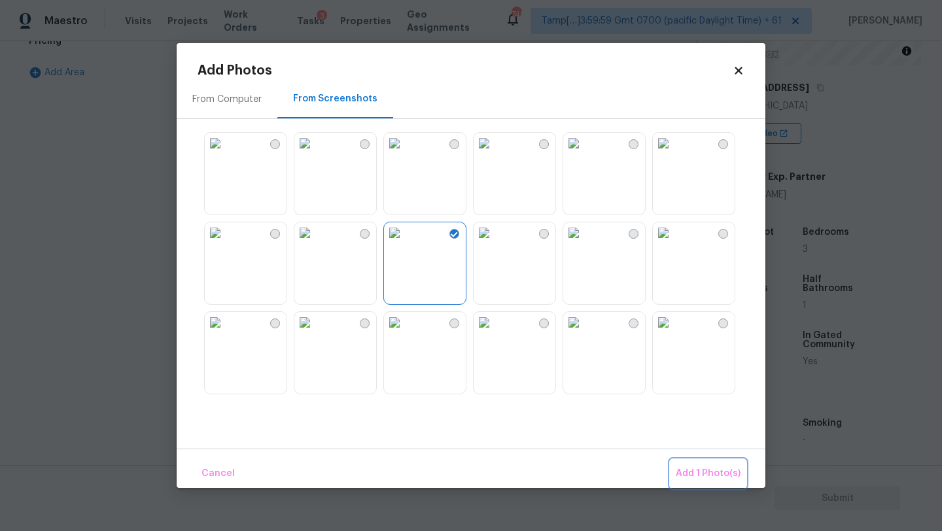
click at [720, 480] on span "Add 1 Photo(s)" at bounding box center [708, 474] width 65 height 16
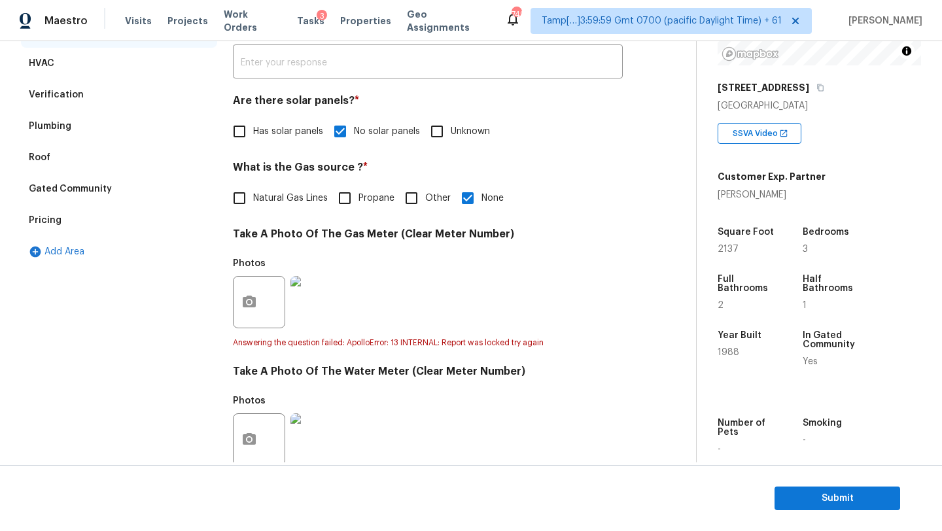
scroll to position [232, 0]
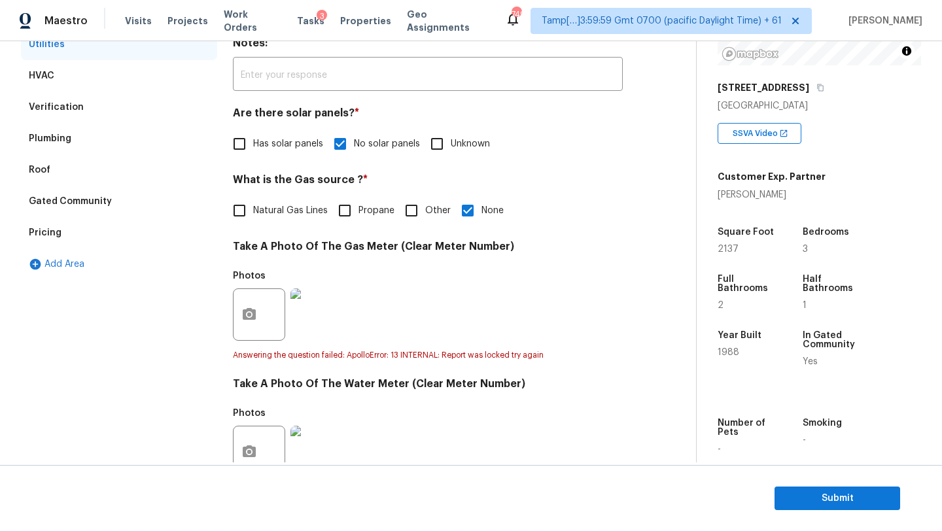
click at [99, 202] on div "Gated Community" at bounding box center [70, 201] width 83 height 13
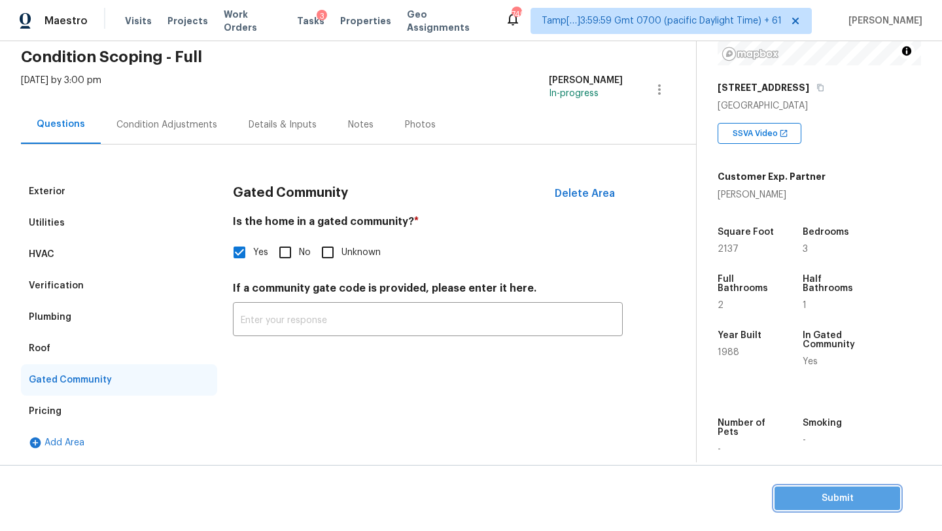
click at [790, 505] on span "Submit" at bounding box center [837, 499] width 105 height 16
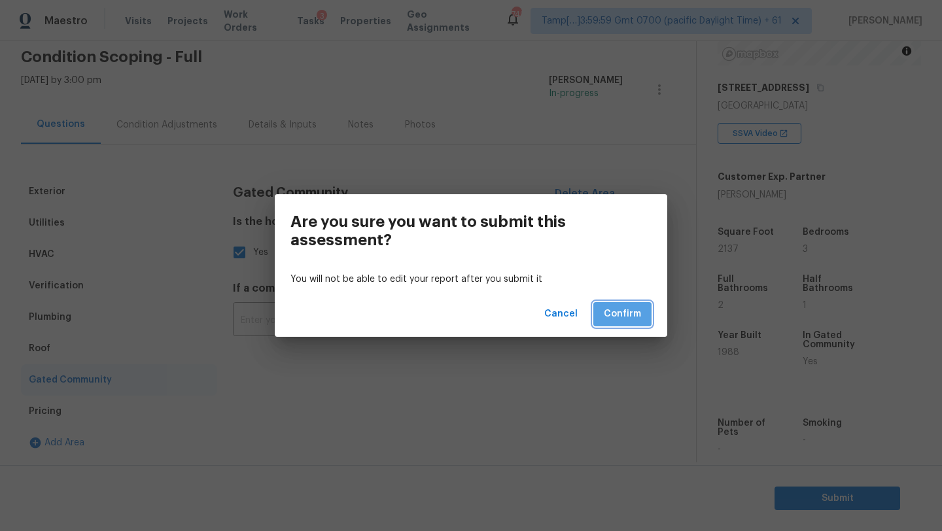
click at [622, 317] on span "Confirm" at bounding box center [622, 314] width 37 height 16
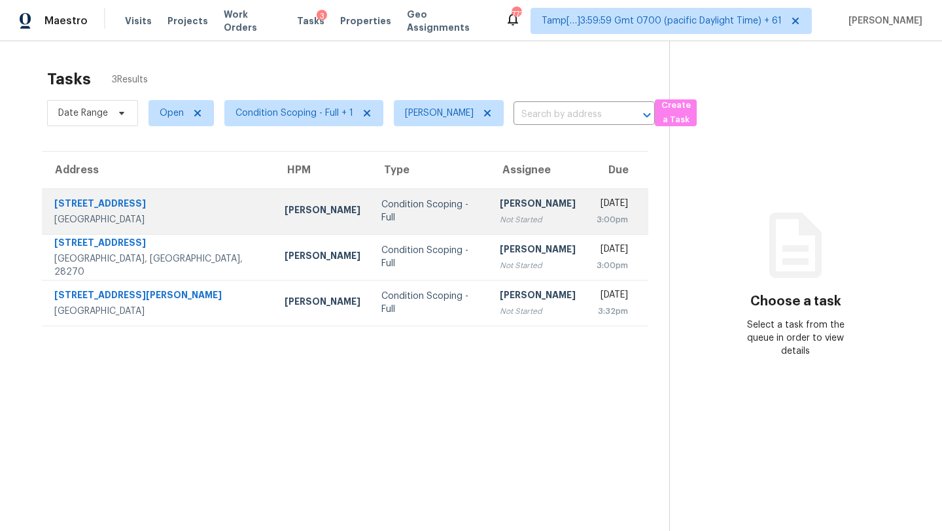
click at [423, 190] on td "Condition Scoping - Full" at bounding box center [430, 211] width 118 height 46
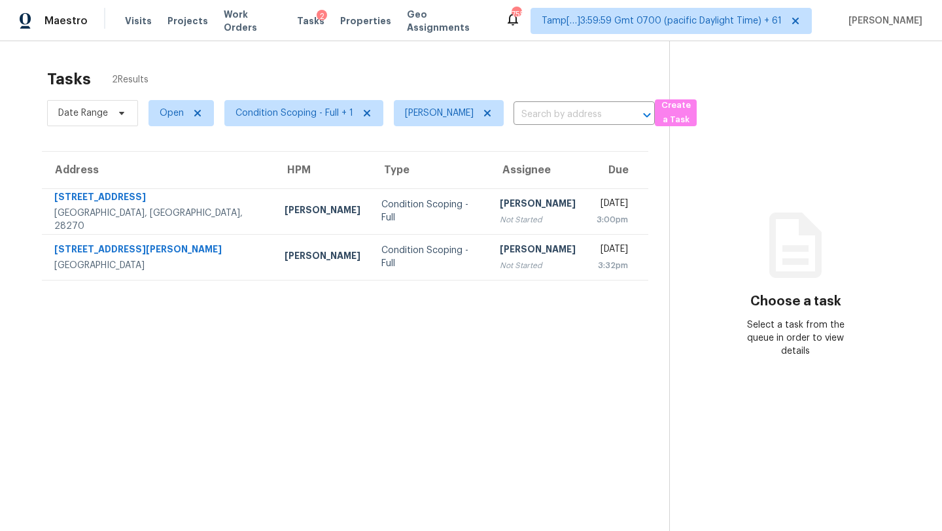
click at [381, 284] on section "Tasks 2 Results Date Range Open Condition Scoping - Full + 1 Rajesh M ​ Create …" at bounding box center [345, 317] width 648 height 510
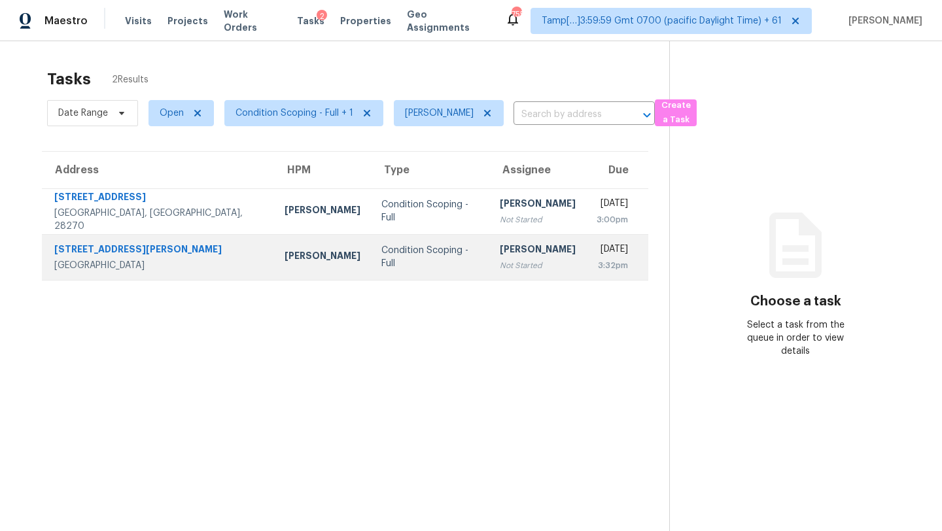
click at [388, 267] on td "Condition Scoping - Full" at bounding box center [430, 257] width 118 height 46
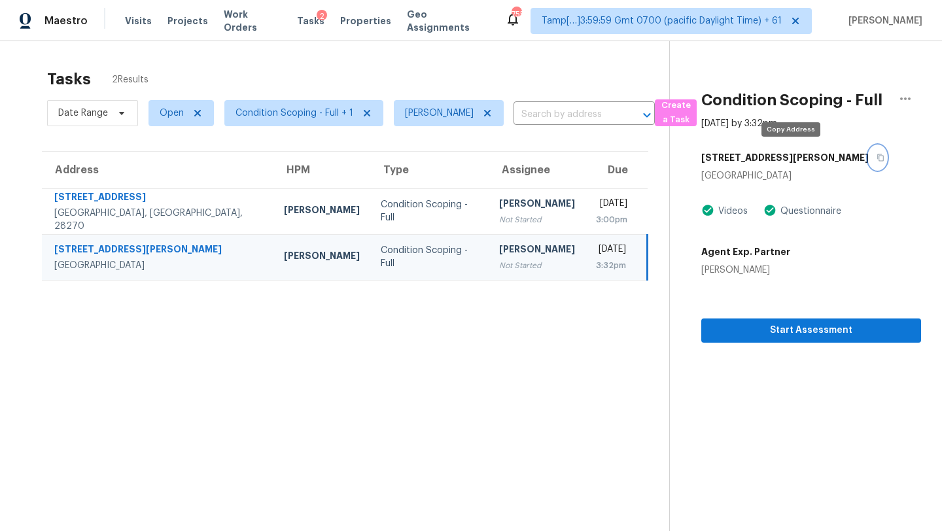
click at [877, 160] on icon "button" at bounding box center [881, 158] width 8 height 8
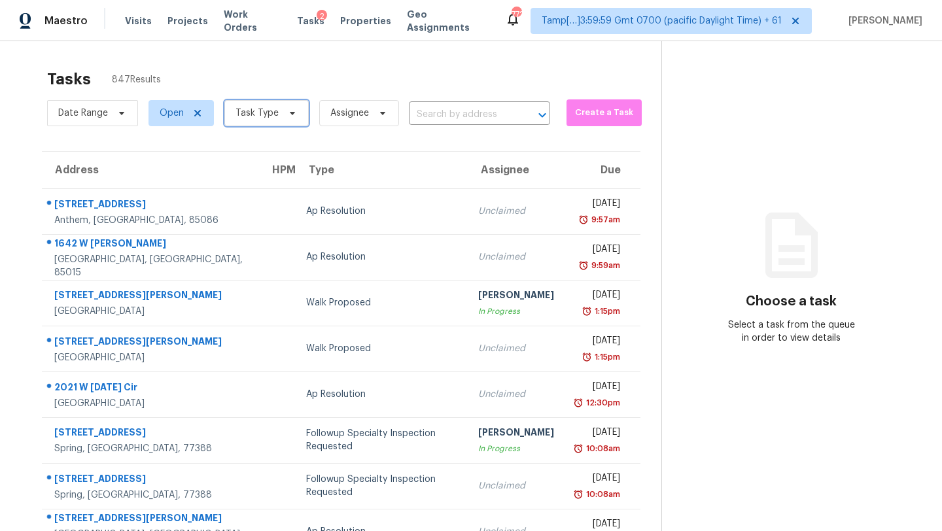
click at [247, 103] on span "Task Type" at bounding box center [266, 113] width 84 height 26
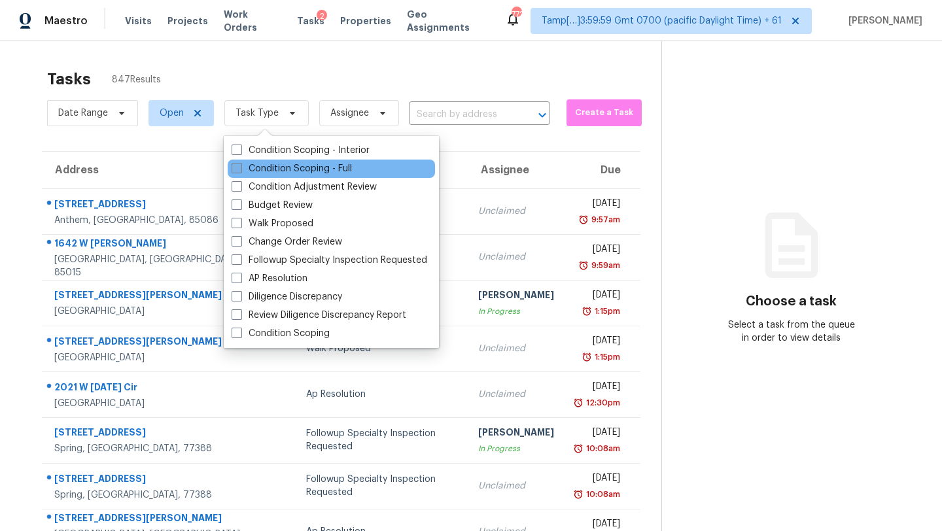
click at [316, 166] on label "Condition Scoping - Full" at bounding box center [292, 168] width 120 height 13
click at [240, 166] on input "Condition Scoping - Full" at bounding box center [236, 166] width 9 height 9
checkbox input "true"
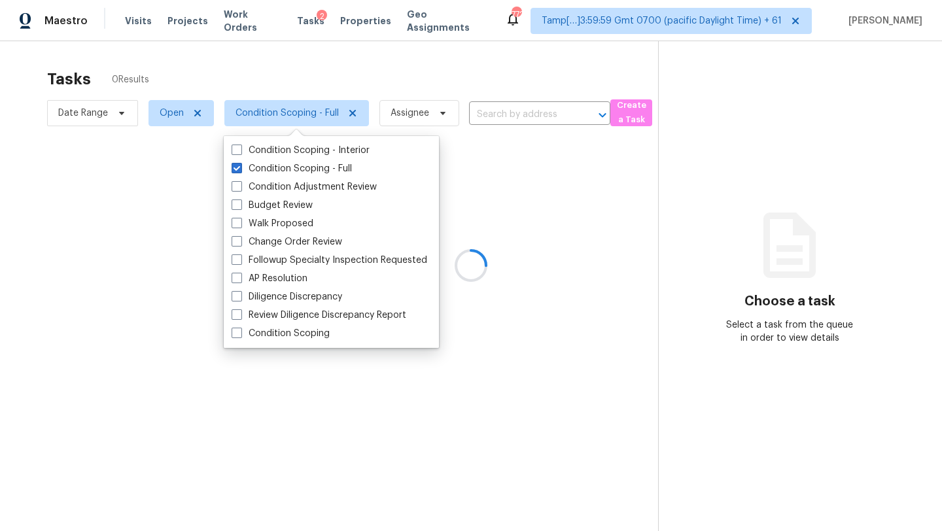
click at [388, 58] on div at bounding box center [471, 265] width 942 height 531
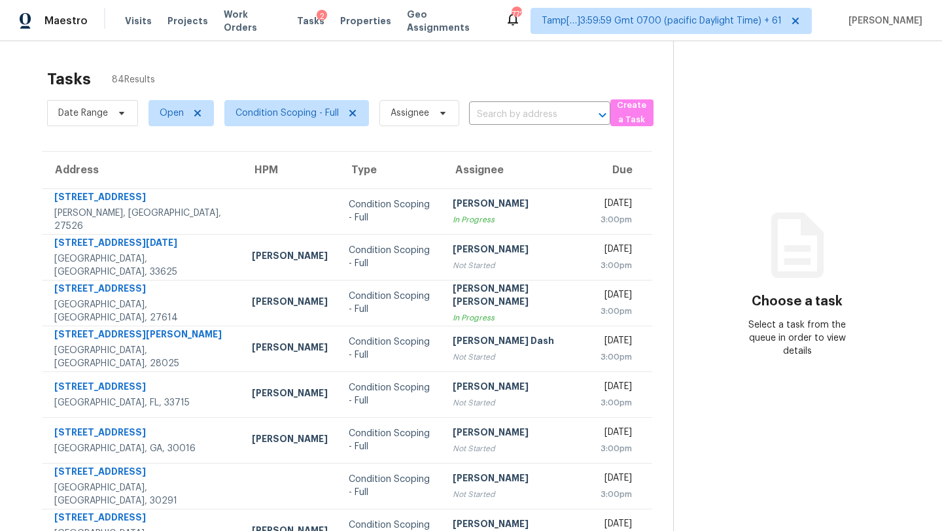
scroll to position [150, 0]
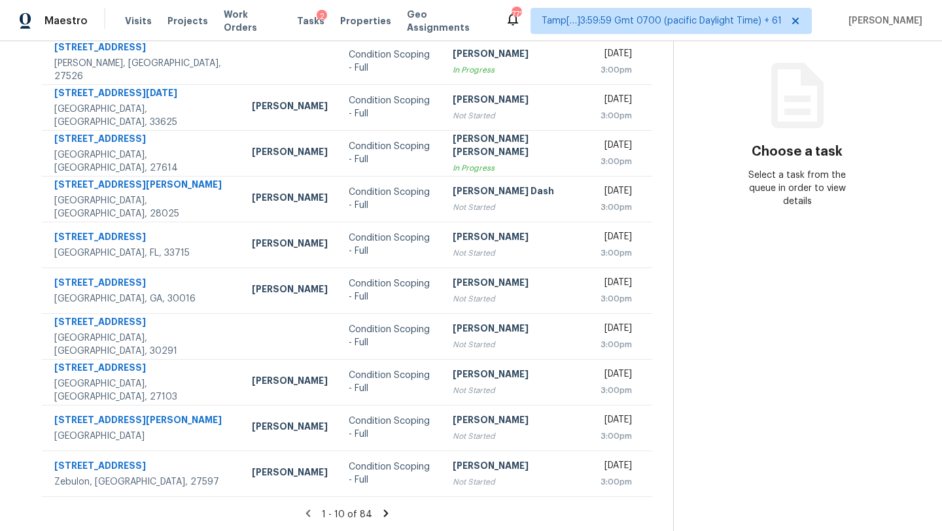
click at [380, 510] on icon at bounding box center [386, 514] width 12 height 12
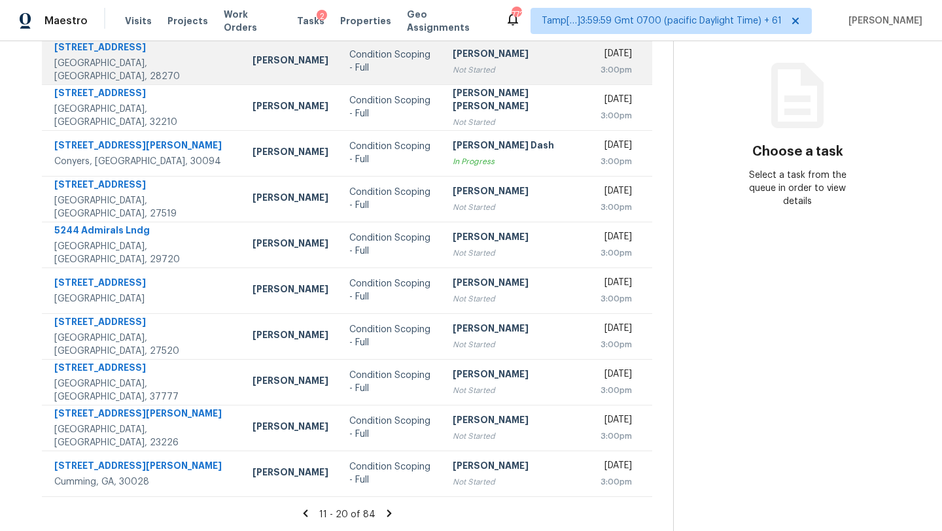
click at [459, 54] on div "[PERSON_NAME]" at bounding box center [516, 55] width 127 height 16
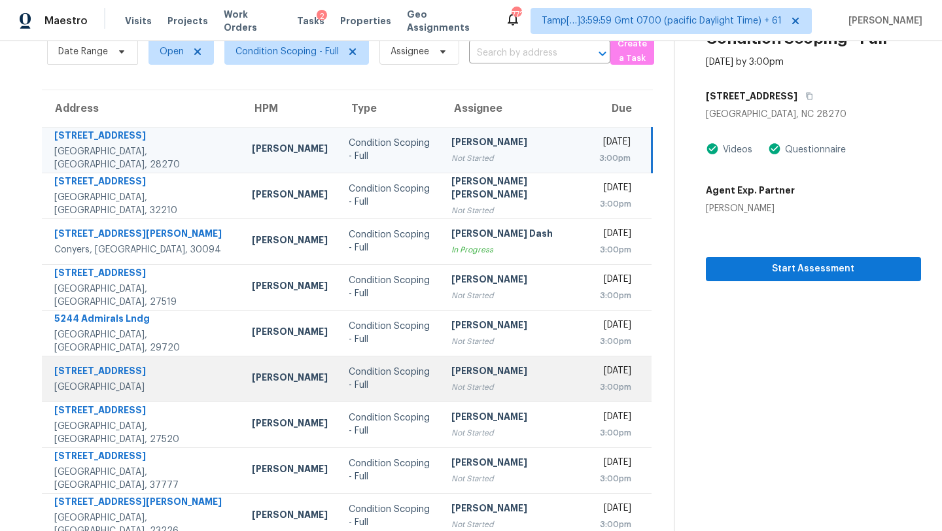
scroll to position [31, 0]
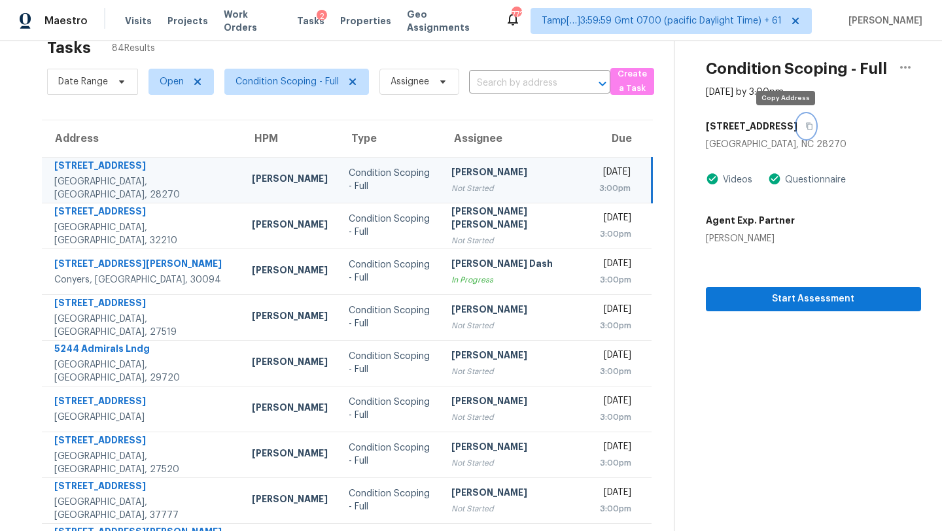
click at [798, 130] on button "button" at bounding box center [807, 127] width 18 height 24
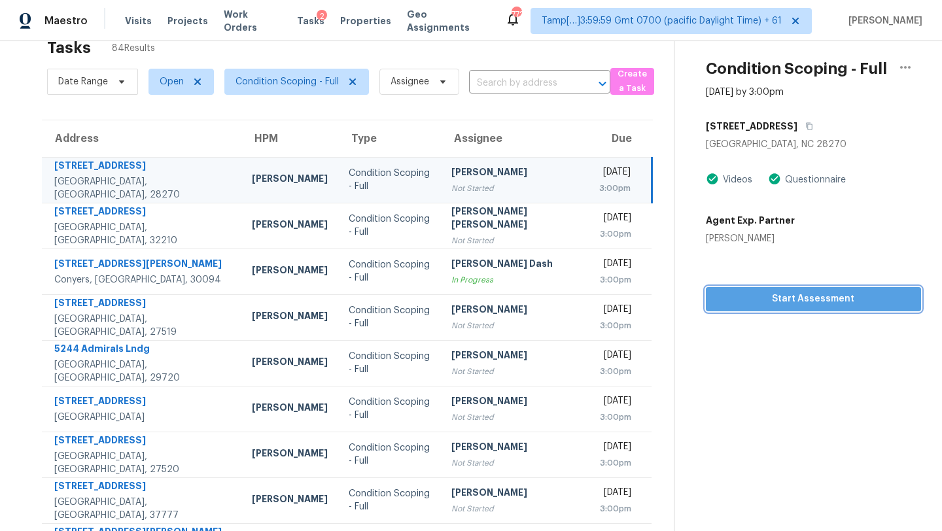
click at [724, 301] on span "Start Assessment" at bounding box center [813, 299] width 194 height 16
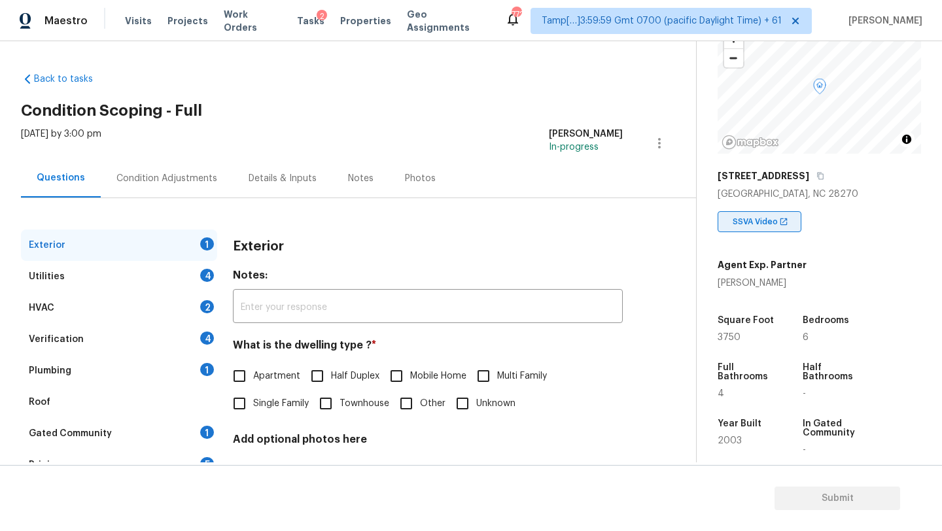
scroll to position [256, 0]
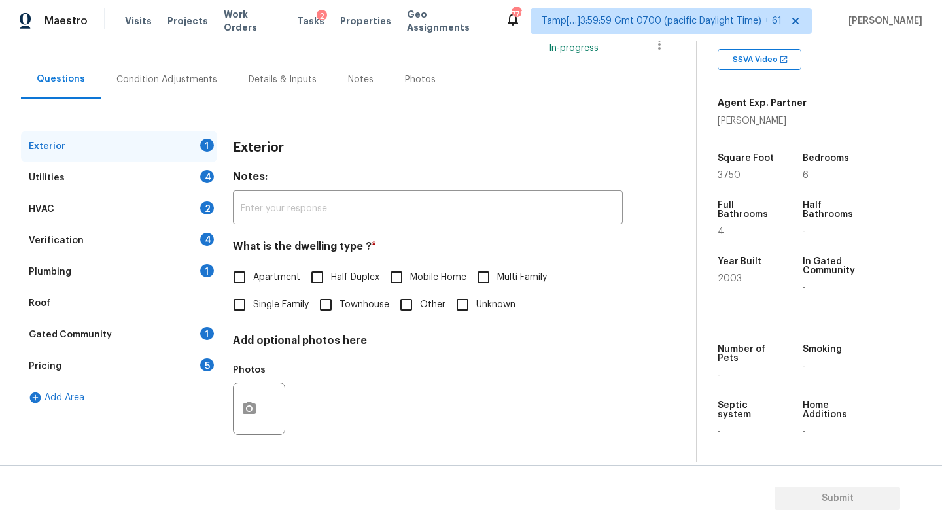
click at [129, 336] on div "Gated Community 1" at bounding box center [119, 334] width 196 height 31
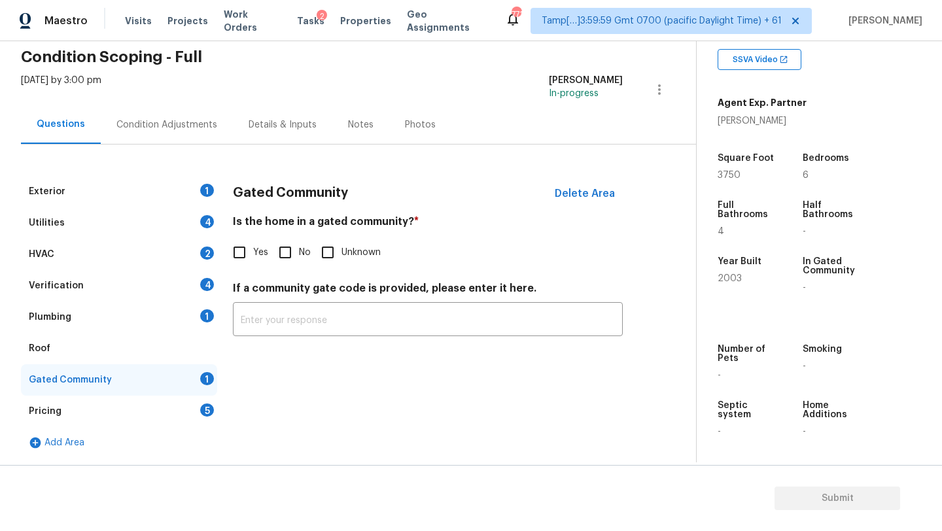
scroll to position [54, 0]
click at [283, 254] on input "No" at bounding box center [285, 252] width 27 height 27
checkbox input "true"
click at [69, 355] on div "Roof" at bounding box center [119, 348] width 196 height 31
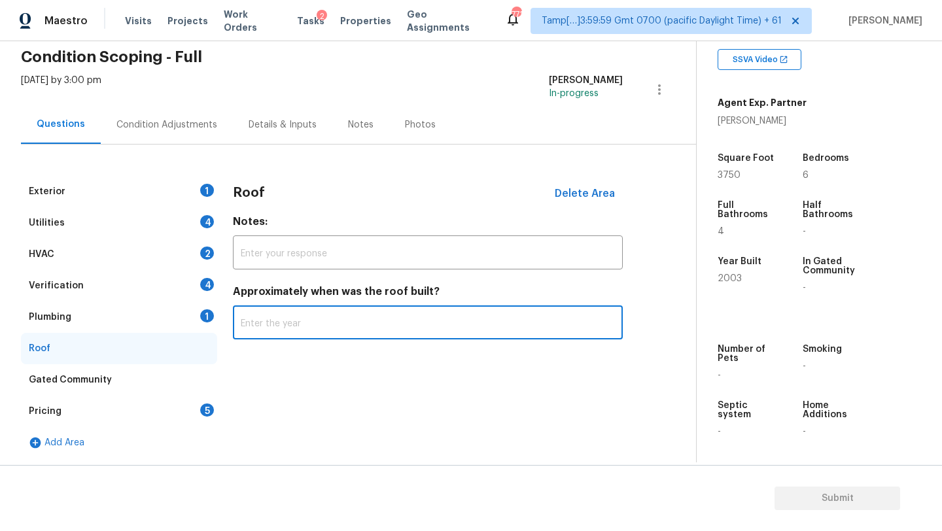
click at [253, 338] on input "text" at bounding box center [428, 324] width 390 height 31
type input "2016"
click at [155, 321] on div "Plumbing 1" at bounding box center [119, 317] width 196 height 31
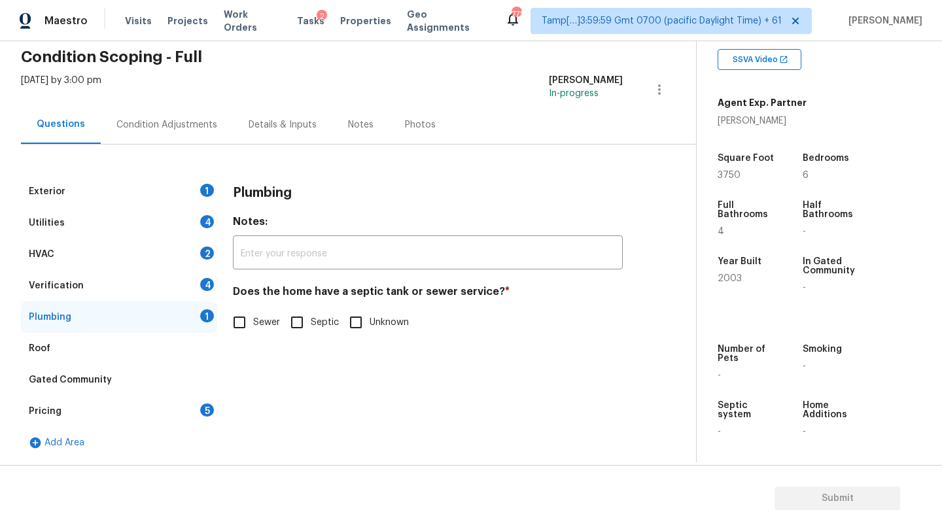
click at [230, 321] on input "Sewer" at bounding box center [239, 322] width 27 height 27
checkbox input "true"
click at [128, 288] on div "Verification 4" at bounding box center [119, 285] width 196 height 31
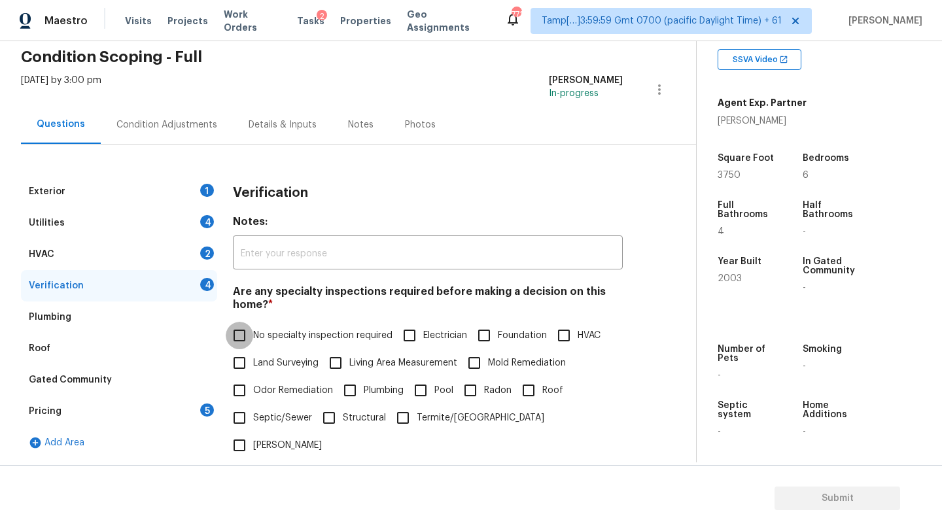
click at [245, 334] on input "No specialty inspection required" at bounding box center [239, 335] width 27 height 27
checkbox input "true"
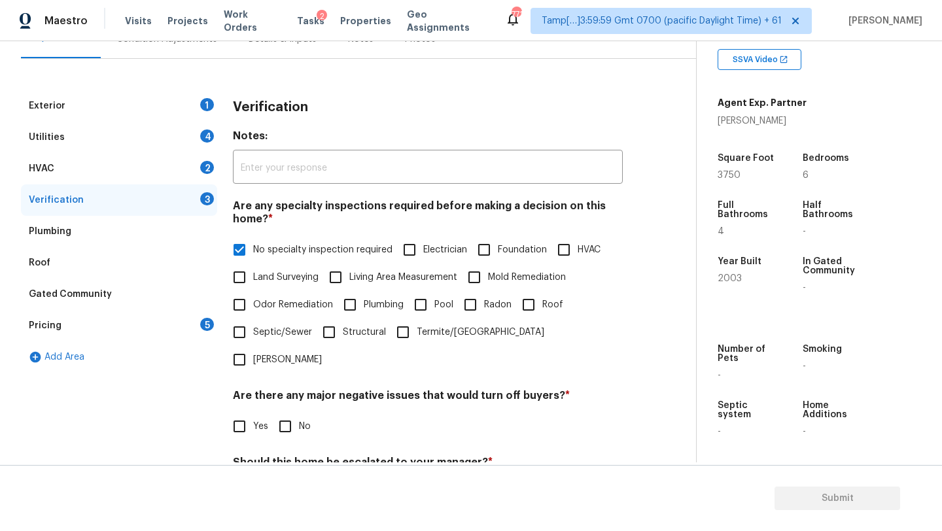
scroll to position [256, 0]
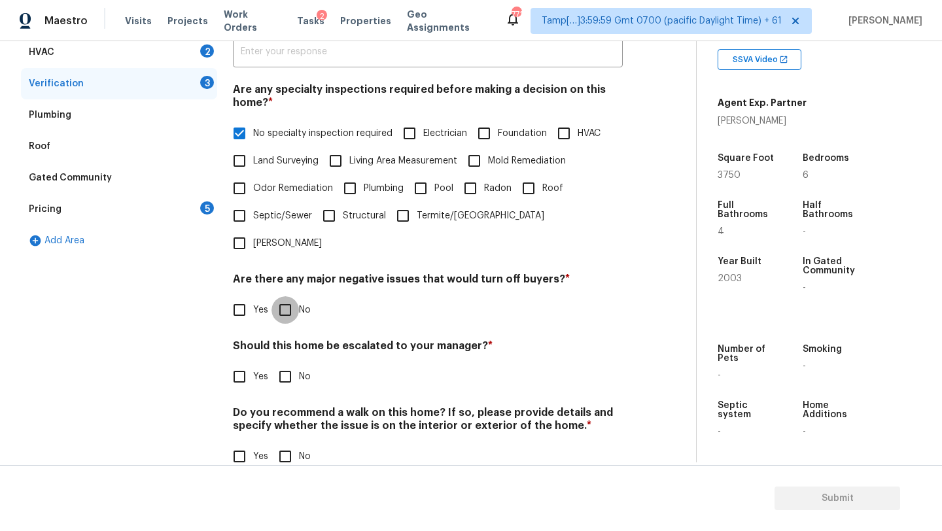
click at [279, 296] on input "No" at bounding box center [285, 309] width 27 height 27
checkbox input "true"
click at [279, 364] on input "No" at bounding box center [285, 377] width 27 height 27
checkbox input "true"
click at [281, 451] on div "Verification Notes: ​ Are any specialty inspections required before making a de…" at bounding box center [428, 231] width 390 height 514
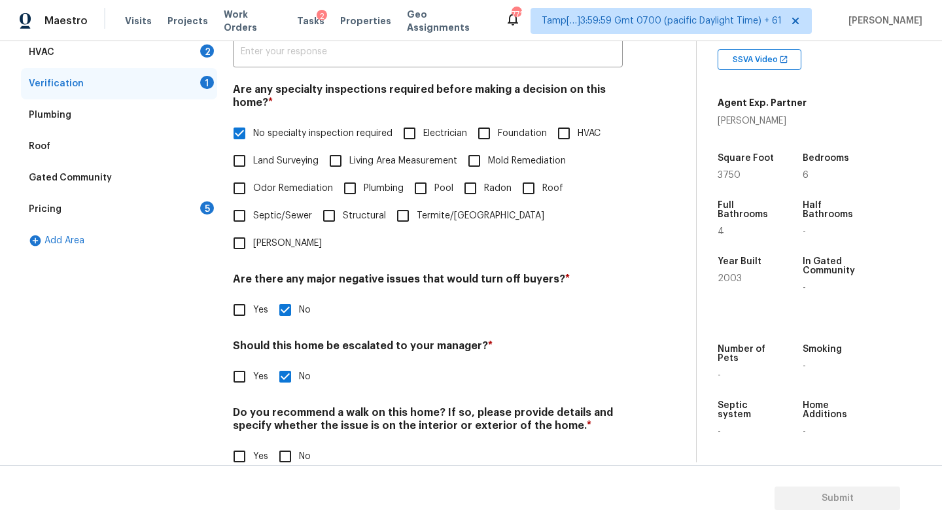
click at [285, 443] on input "No" at bounding box center [285, 456] width 27 height 27
checkbox input "true"
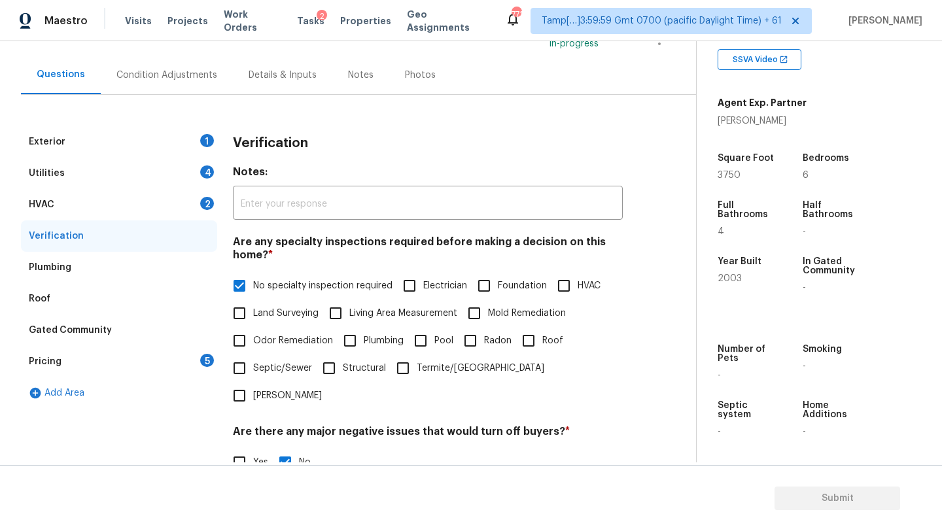
scroll to position [13, 0]
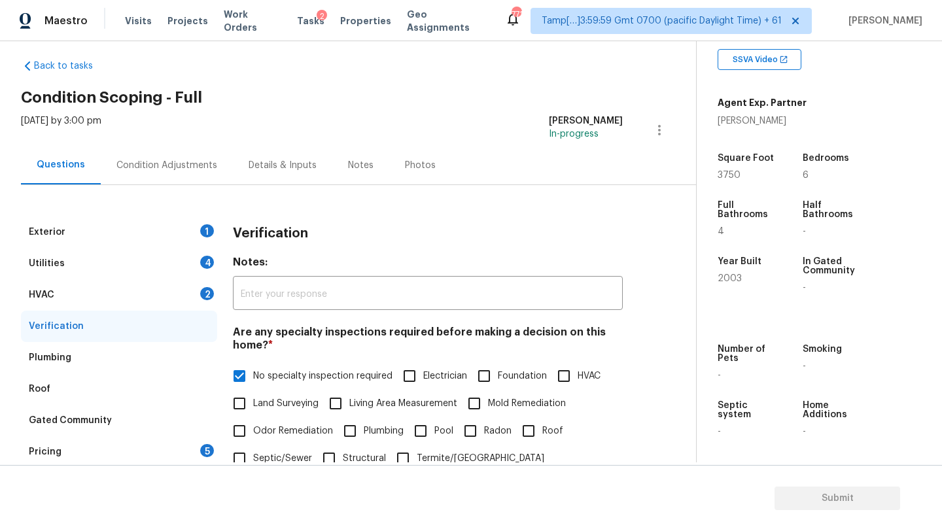
click at [140, 295] on div "HVAC 2" at bounding box center [119, 294] width 196 height 31
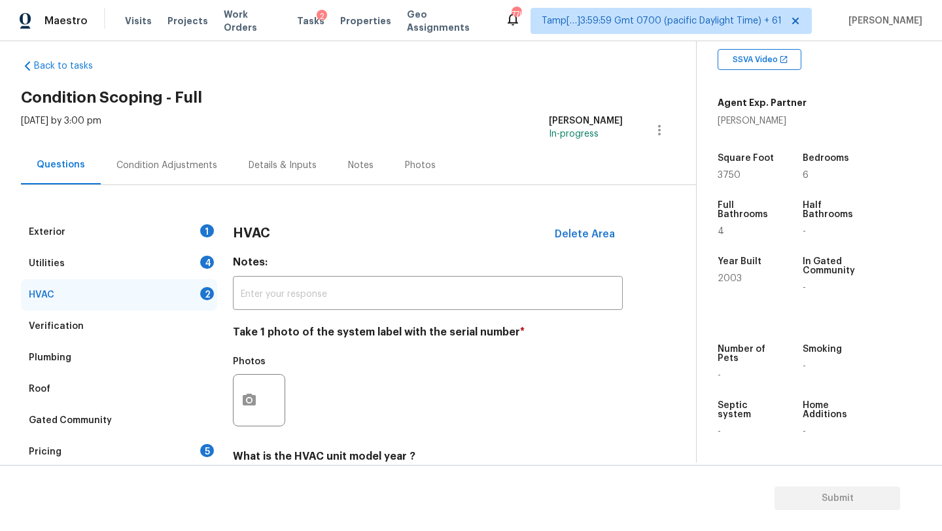
scroll to position [105, 0]
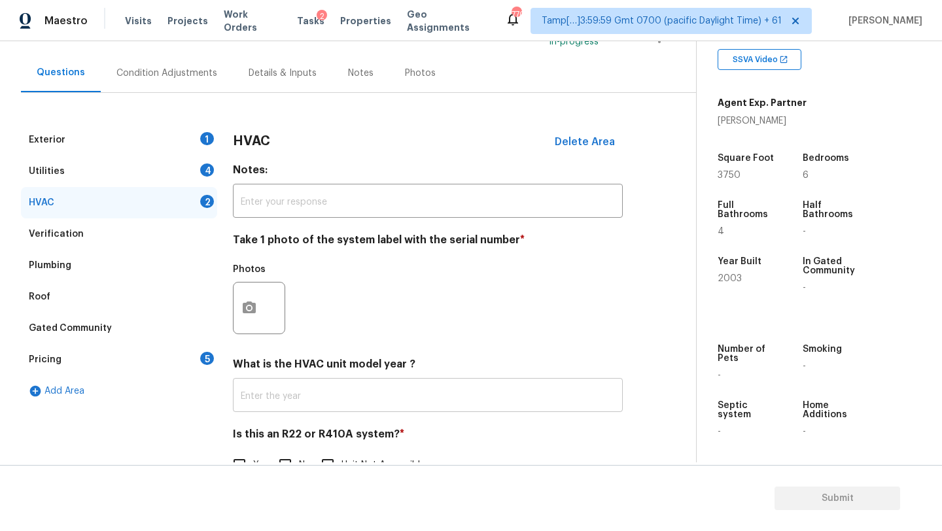
click at [265, 393] on input "text" at bounding box center [428, 396] width 390 height 31
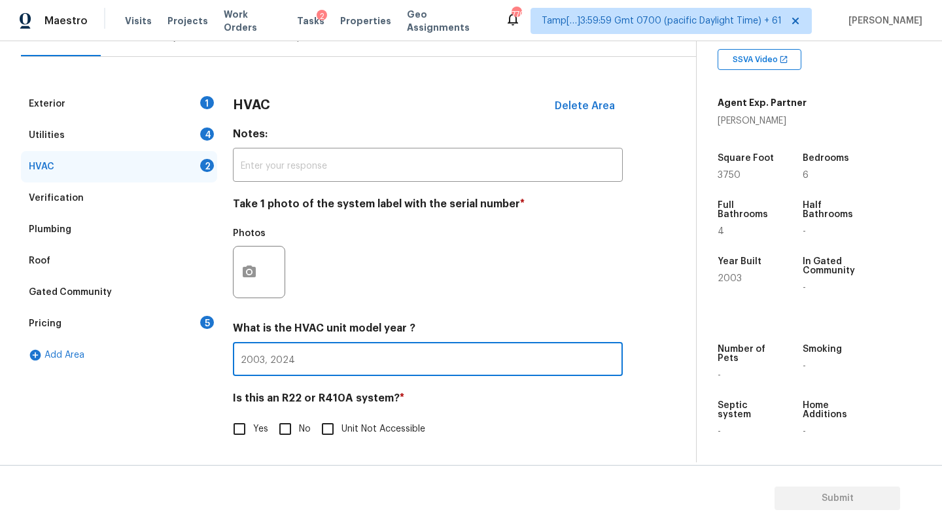
type input "2003, 2024"
click at [291, 430] on input "No" at bounding box center [285, 428] width 27 height 27
checkbox input "true"
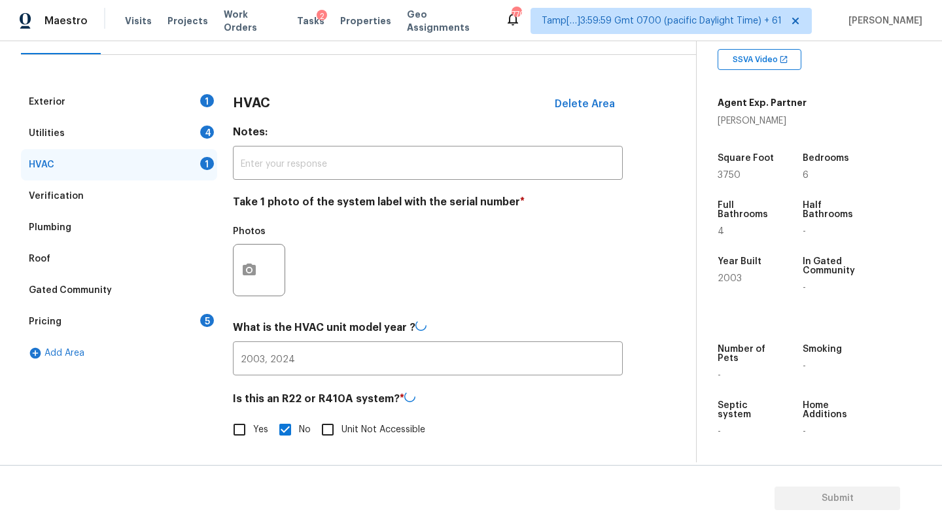
click at [169, 315] on div "Pricing 5" at bounding box center [119, 321] width 196 height 31
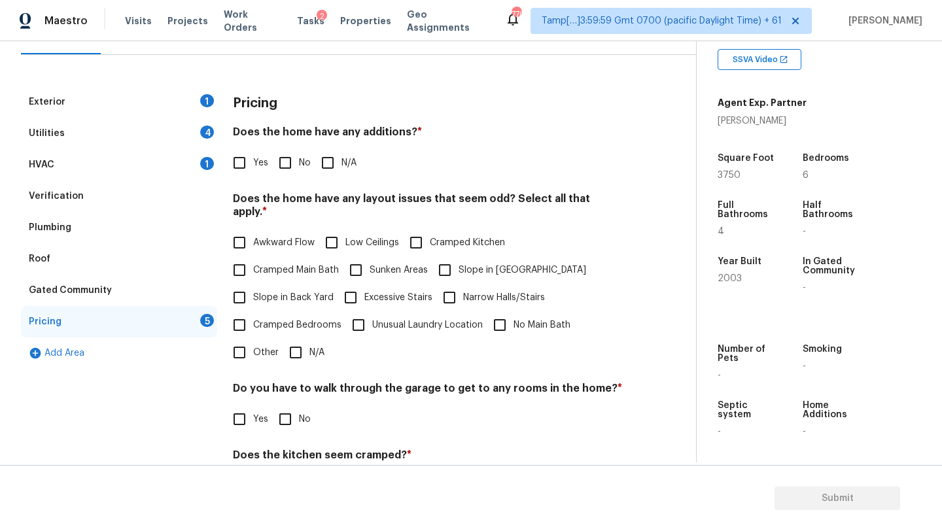
click at [295, 143] on h4 "Does the home have any additions? *" at bounding box center [428, 135] width 390 height 18
click at [289, 173] on input "No" at bounding box center [285, 162] width 27 height 27
checkbox input "true"
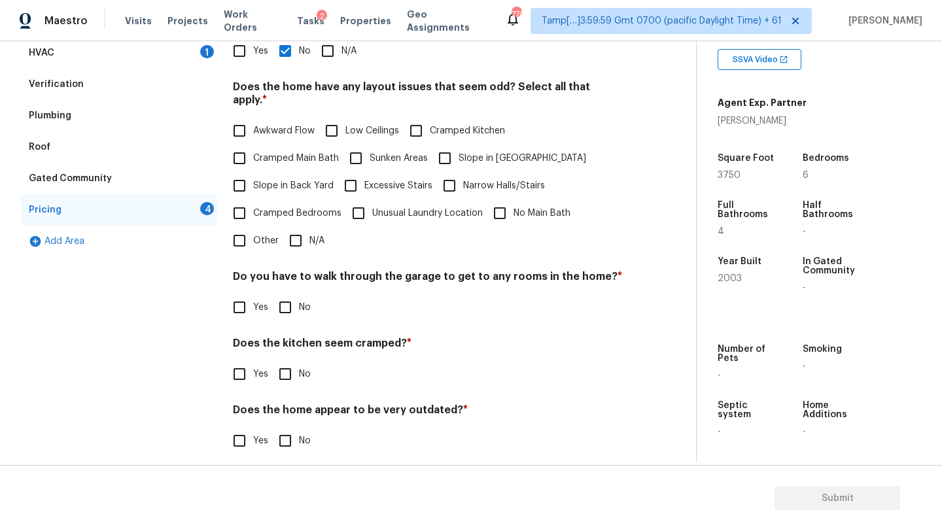
scroll to position [254, 0]
click at [300, 228] on input "N/A" at bounding box center [295, 241] width 27 height 27
checkbox input "true"
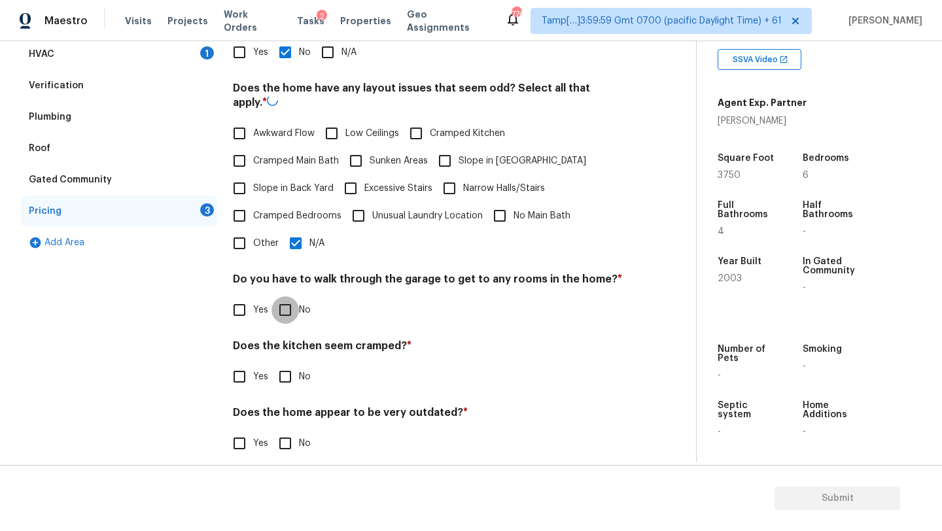
click at [292, 318] on div "Pricing Does the home have any additions? * Yes No N/A Does the home have any l…" at bounding box center [428, 224] width 390 height 497
click at [287, 365] on input "No" at bounding box center [285, 375] width 27 height 27
checkbox input "true"
click at [289, 295] on input "No" at bounding box center [285, 308] width 27 height 27
checkbox input "true"
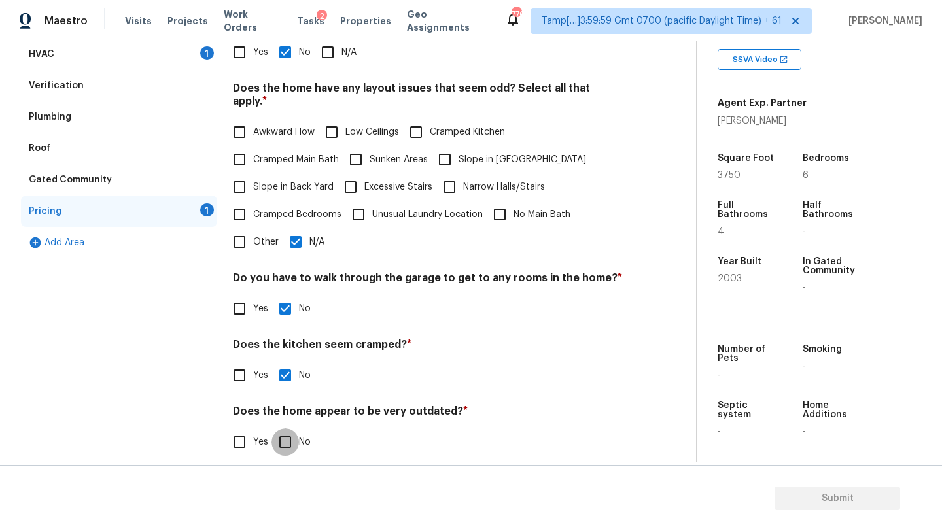
click at [291, 435] on input "No" at bounding box center [285, 442] width 27 height 27
checkbox input "true"
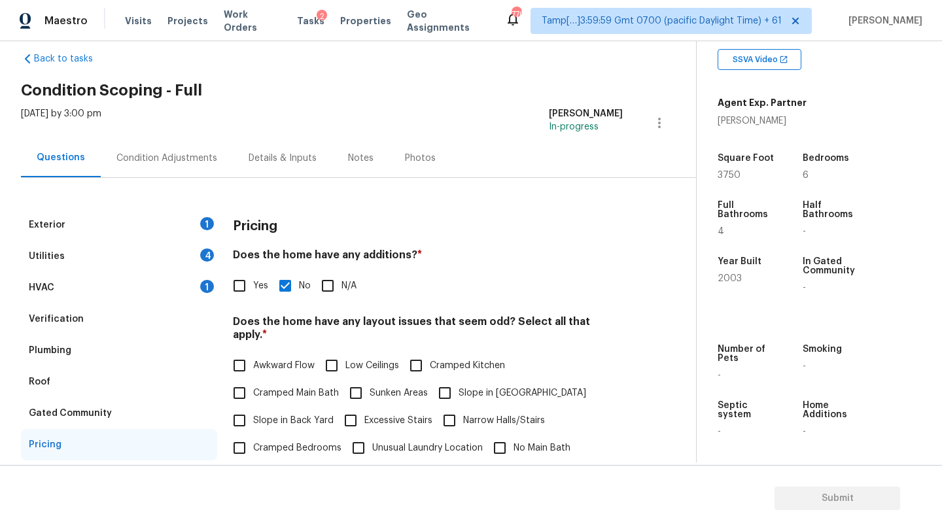
scroll to position [0, 0]
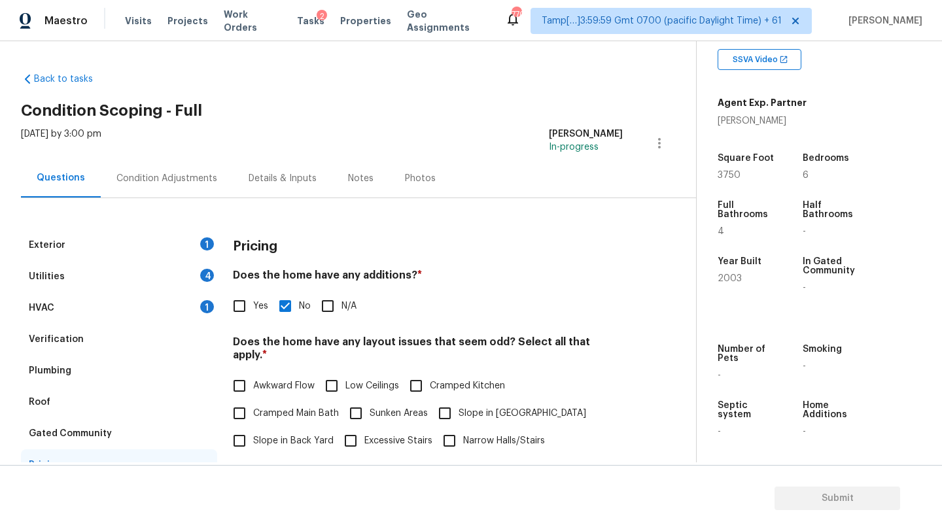
click at [151, 311] on div "HVAC 1" at bounding box center [119, 307] width 196 height 31
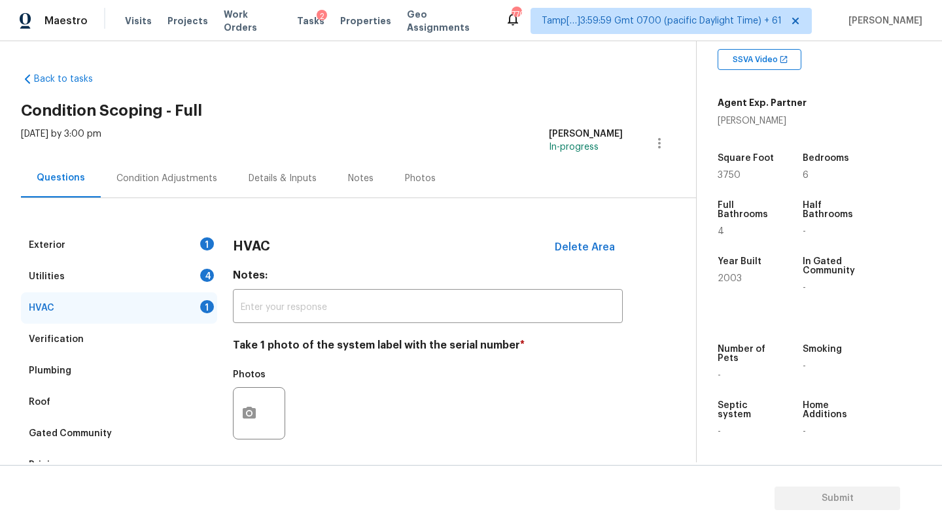
click at [162, 272] on div "Utilities 4" at bounding box center [119, 276] width 196 height 31
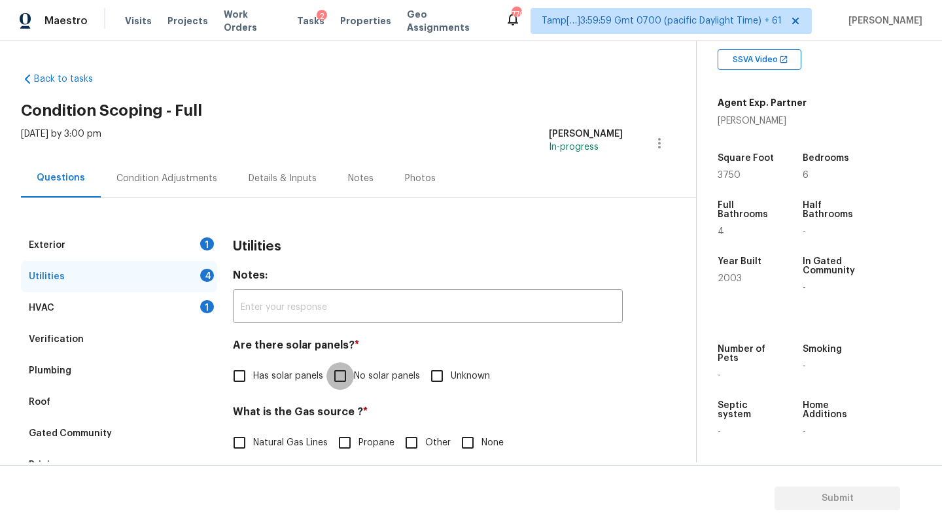
click at [338, 384] on input "No solar panels" at bounding box center [340, 375] width 27 height 27
checkbox input "true"
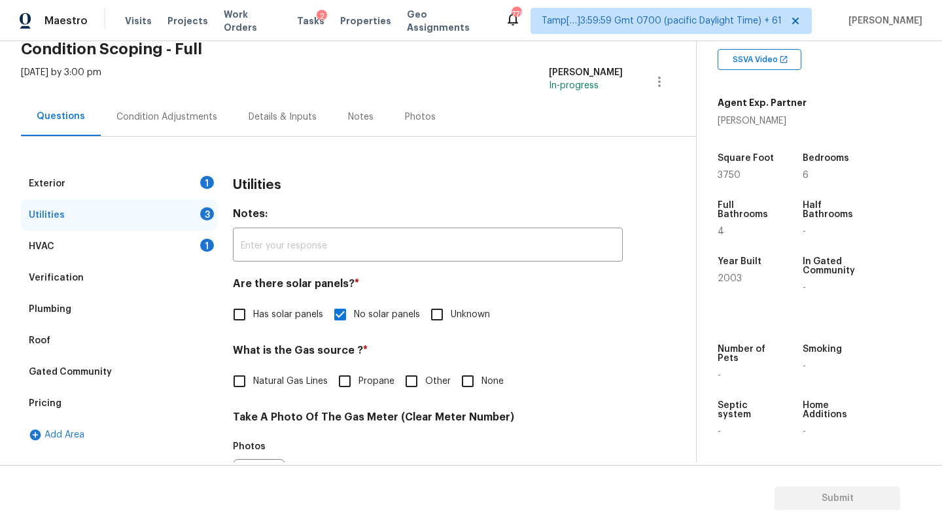
scroll to position [131, 0]
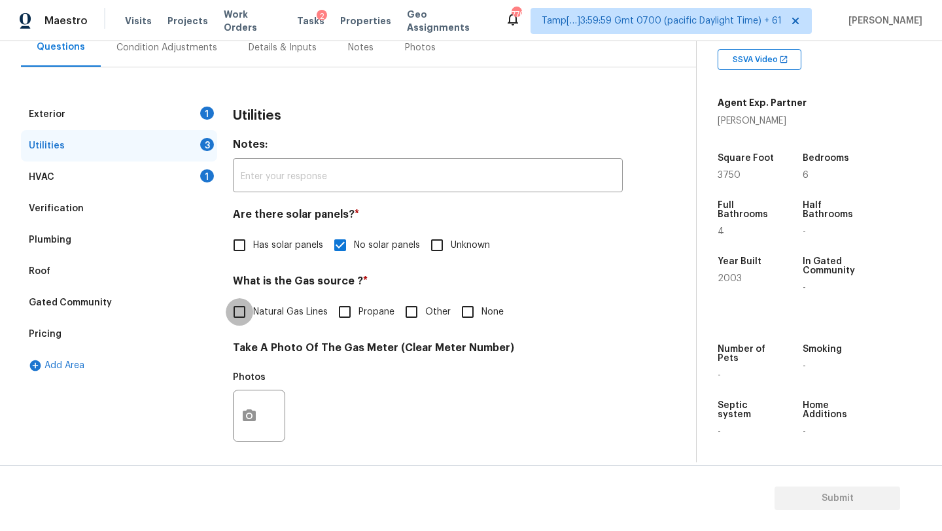
click at [231, 298] on input "Natural Gas Lines" at bounding box center [239, 311] width 27 height 27
checkbox input "true"
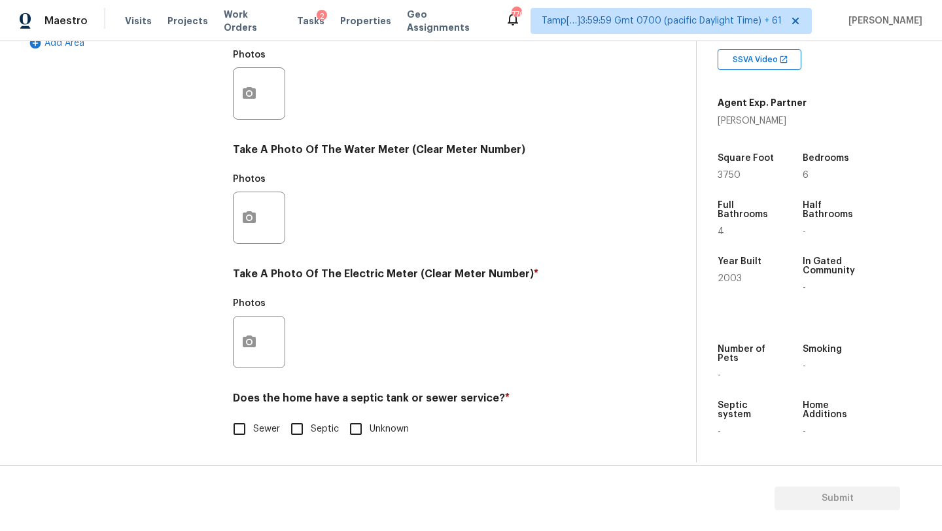
click at [243, 418] on input "Sewer" at bounding box center [239, 428] width 27 height 27
checkbox input "true"
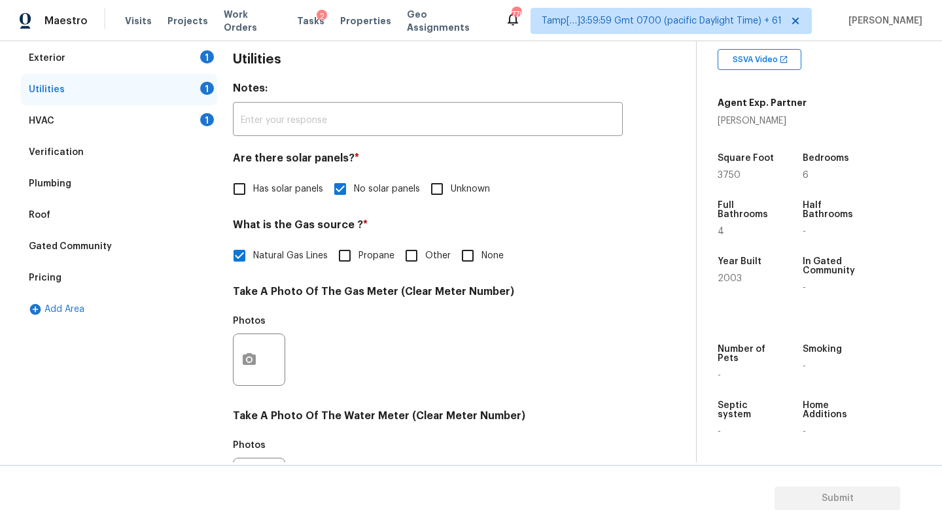
scroll to position [157, 0]
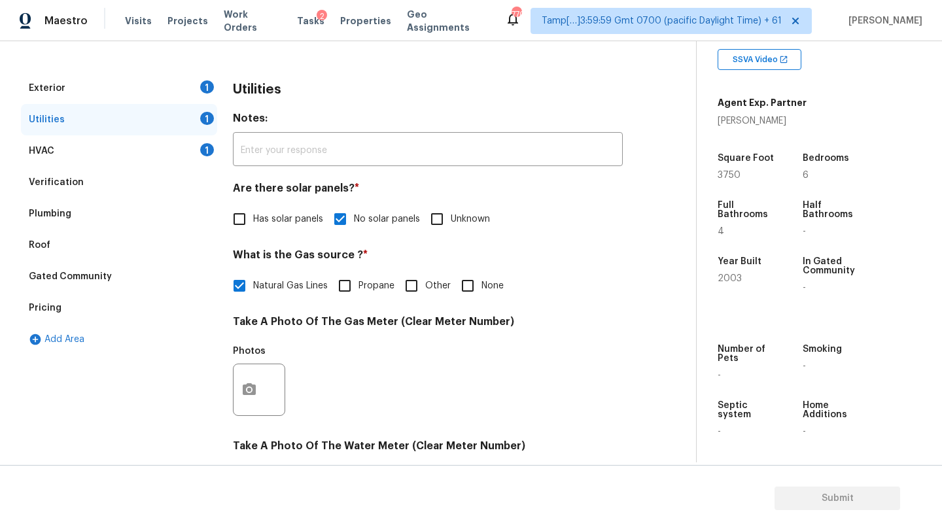
click at [141, 83] on div "Exterior 1" at bounding box center [119, 88] width 196 height 31
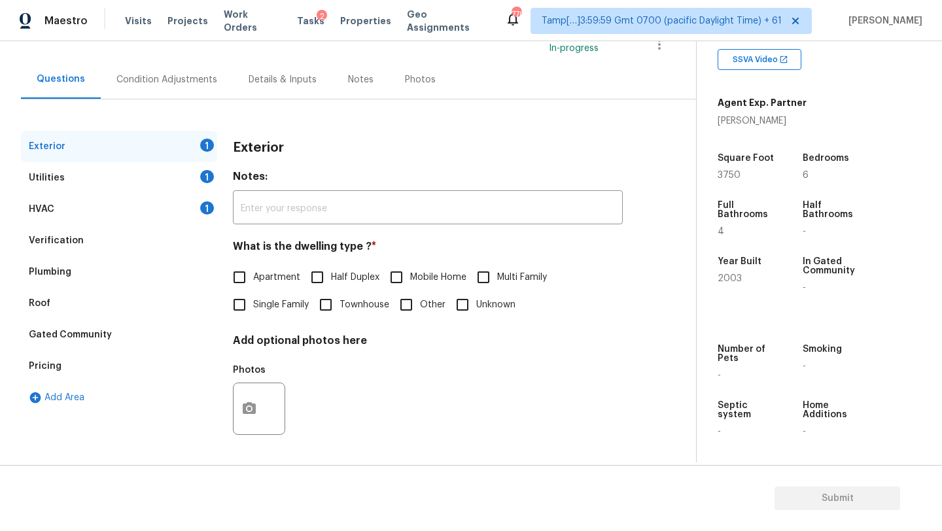
scroll to position [99, 0]
click at [258, 307] on span "Single Family" at bounding box center [281, 305] width 56 height 14
click at [253, 307] on input "Single Family" at bounding box center [239, 304] width 27 height 27
checkbox input "true"
click at [172, 86] on div "Condition Adjustments" at bounding box center [167, 79] width 132 height 39
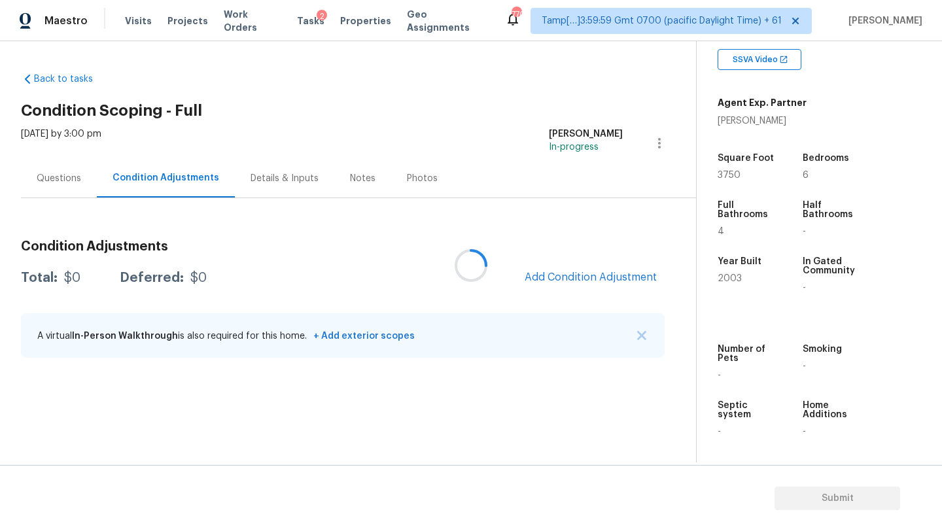
click at [641, 274] on div at bounding box center [471, 265] width 942 height 531
click at [610, 276] on span "Add Condition Adjustment" at bounding box center [591, 278] width 132 height 12
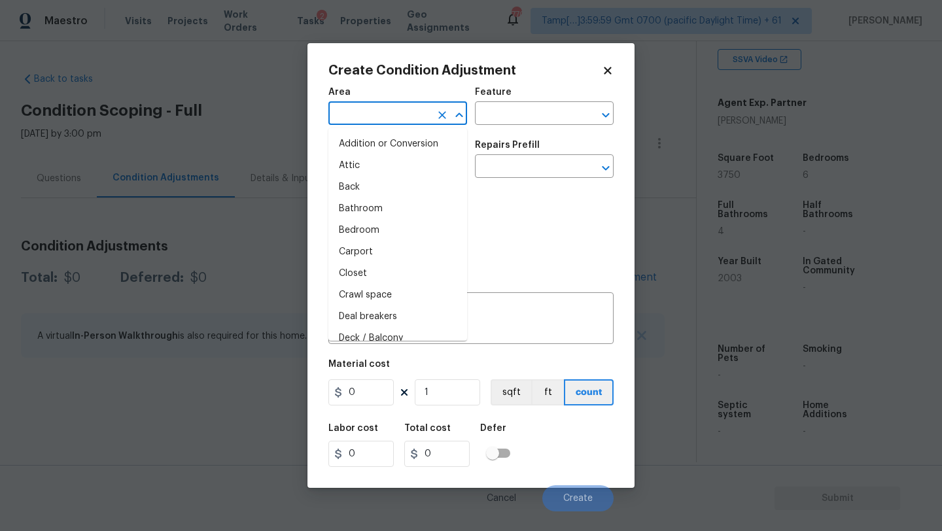
click at [382, 109] on input "text" at bounding box center [379, 115] width 102 height 20
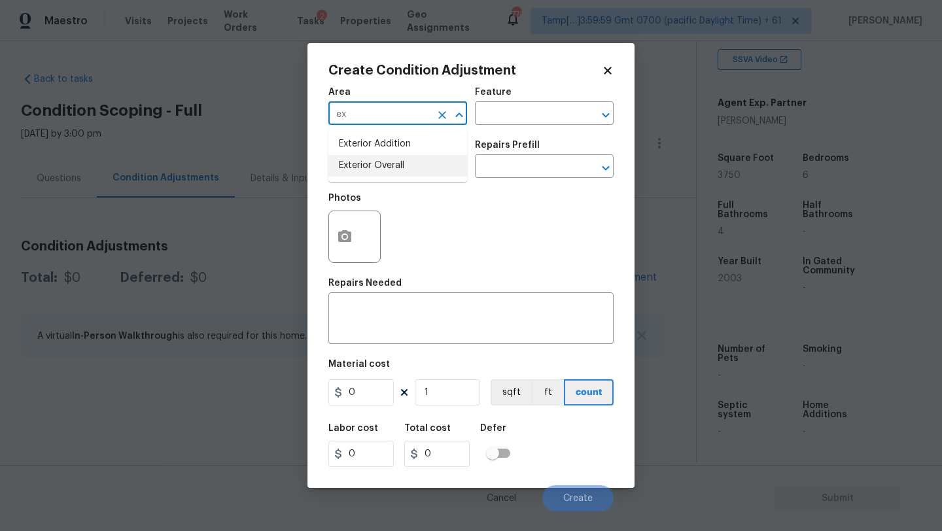
click at [385, 164] on ul "Exterior Addition Exterior Overall" at bounding box center [397, 155] width 139 height 54
click at [385, 158] on li "Exterior Overall" at bounding box center [397, 166] width 139 height 22
type input "Exterior Overall"
click at [486, 123] on input "text" at bounding box center [526, 115] width 102 height 20
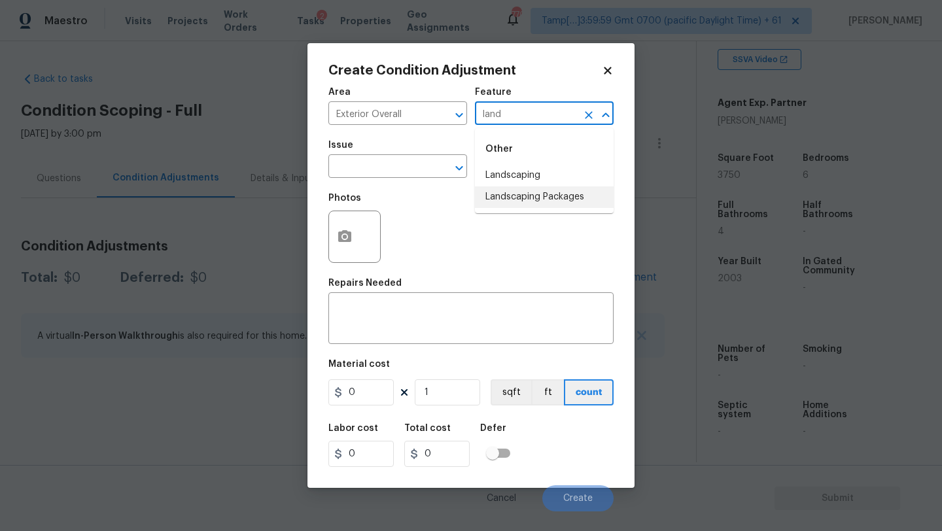
click at [491, 194] on li "Landscaping Packages" at bounding box center [544, 197] width 139 height 22
click at [440, 160] on button "Clear" at bounding box center [442, 168] width 18 height 18
type input "Landscaping Packages"
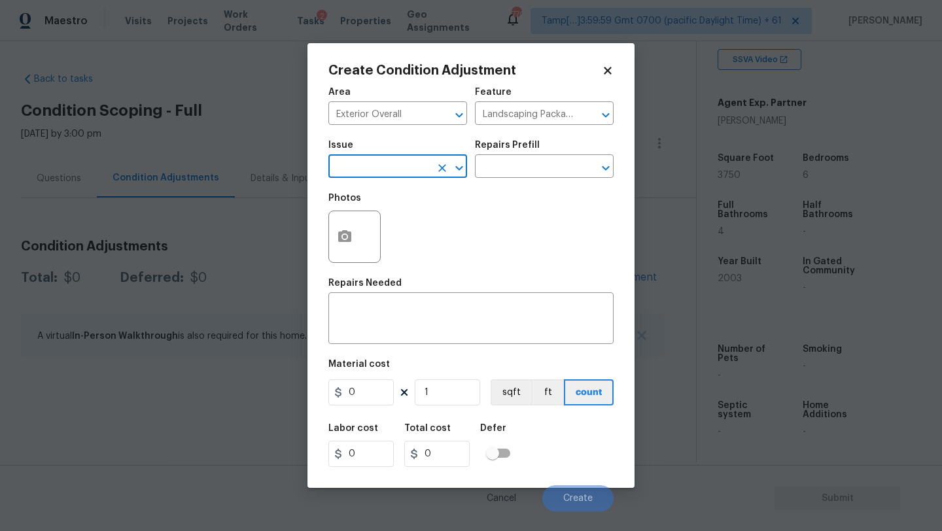
click at [393, 169] on input "text" at bounding box center [379, 168] width 102 height 20
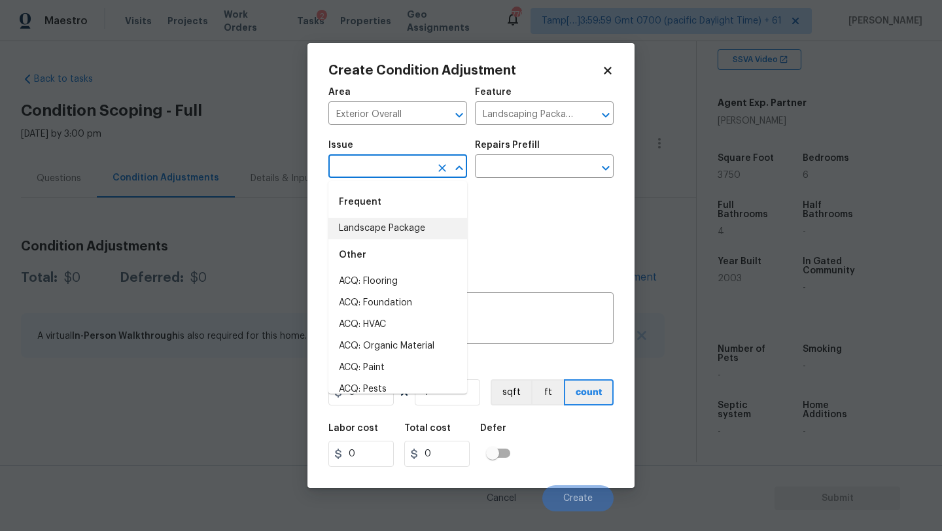
click at [389, 234] on li "Landscape Package" at bounding box center [397, 229] width 139 height 22
type input "Landscape Package"
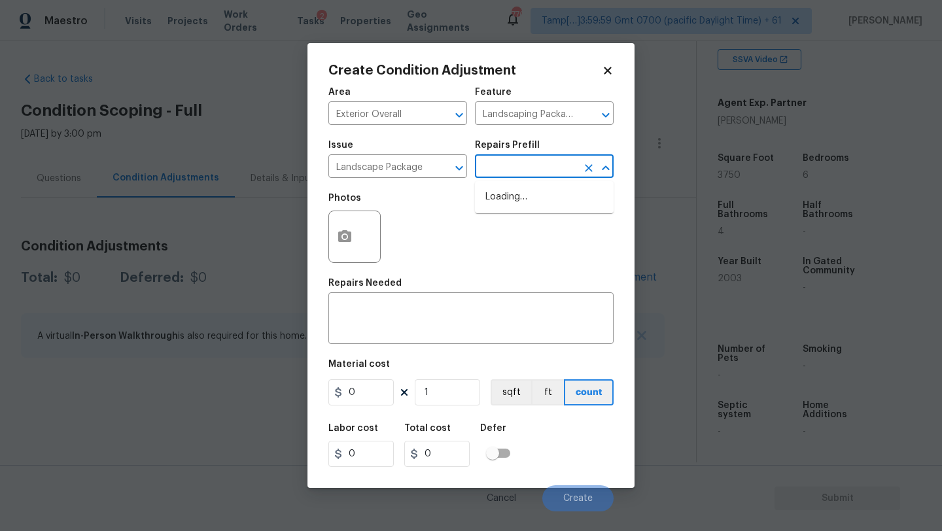
click at [520, 173] on input "text" at bounding box center [526, 168] width 102 height 20
click at [521, 203] on li "Initial landscaping package $75.00" at bounding box center [544, 203] width 139 height 35
type input "Home Readiness Packages"
type textarea "Mowing of grass up to 6" in height. Mow, edge along driveways & sidewalks, trim…"
type input "75"
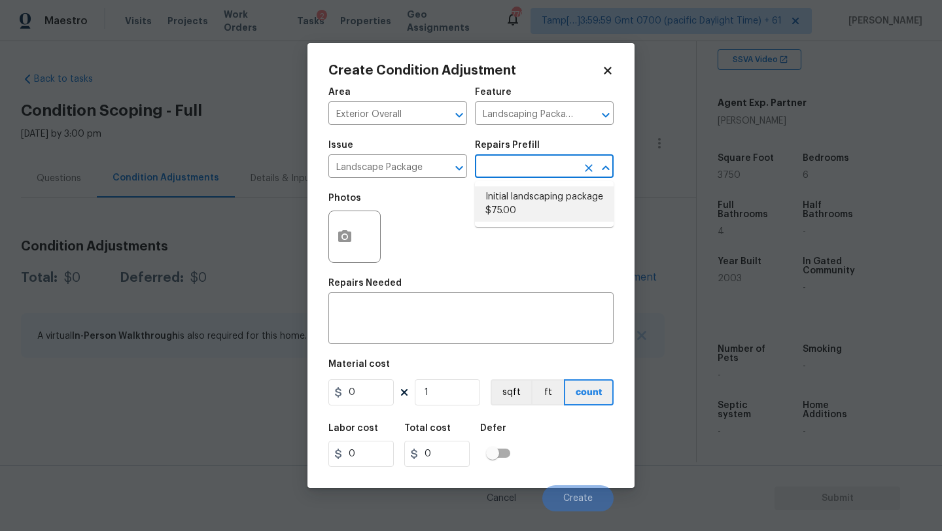
type input "75"
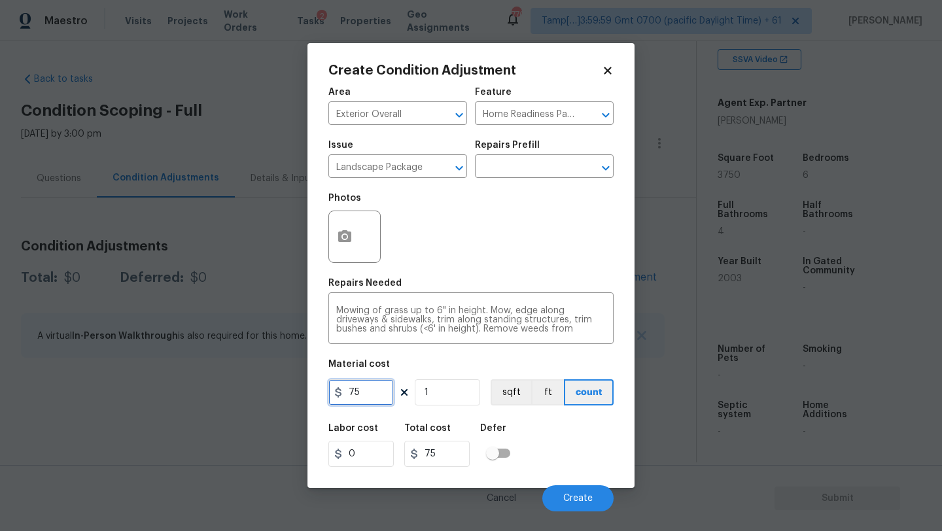
click at [378, 393] on input "75" at bounding box center [360, 393] width 65 height 26
type input "300"
click at [352, 255] on button "button" at bounding box center [344, 236] width 31 height 51
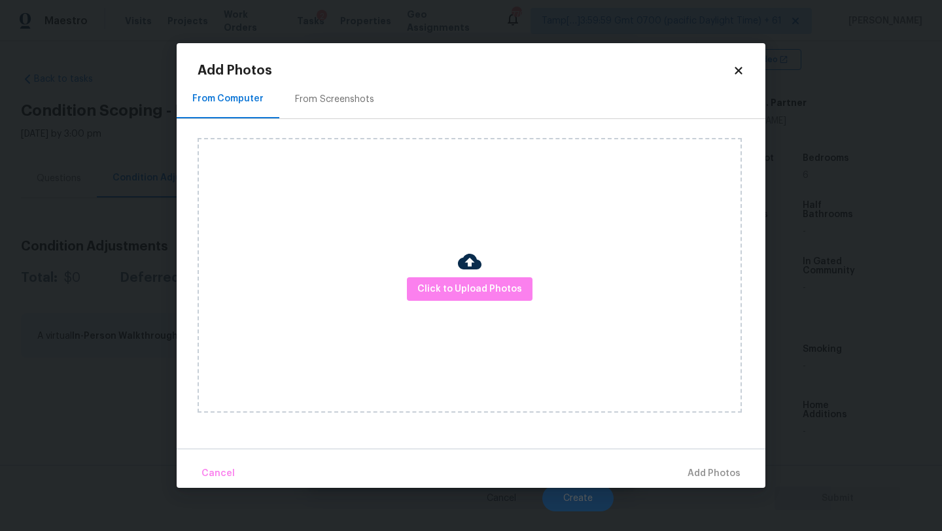
click at [342, 116] on div "From Screenshots" at bounding box center [334, 99] width 111 height 39
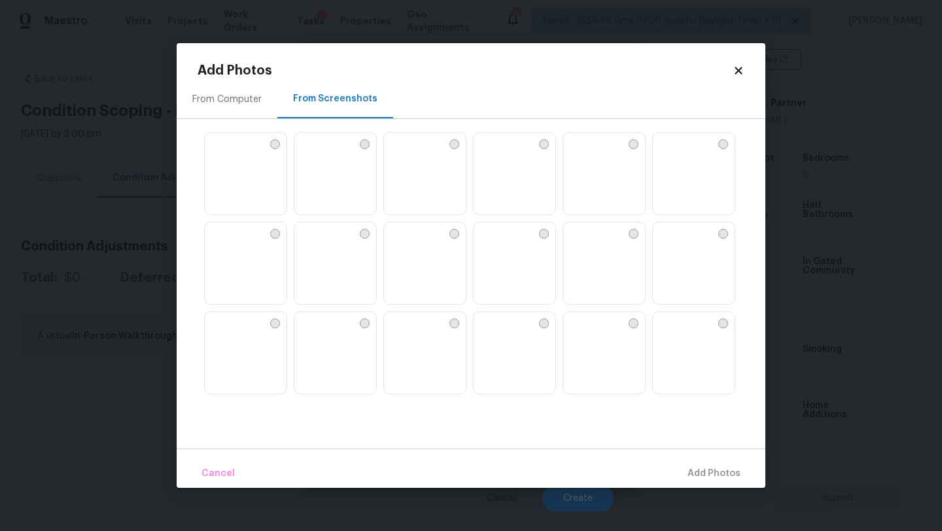
click at [396, 179] on img at bounding box center [425, 174] width 82 height 83
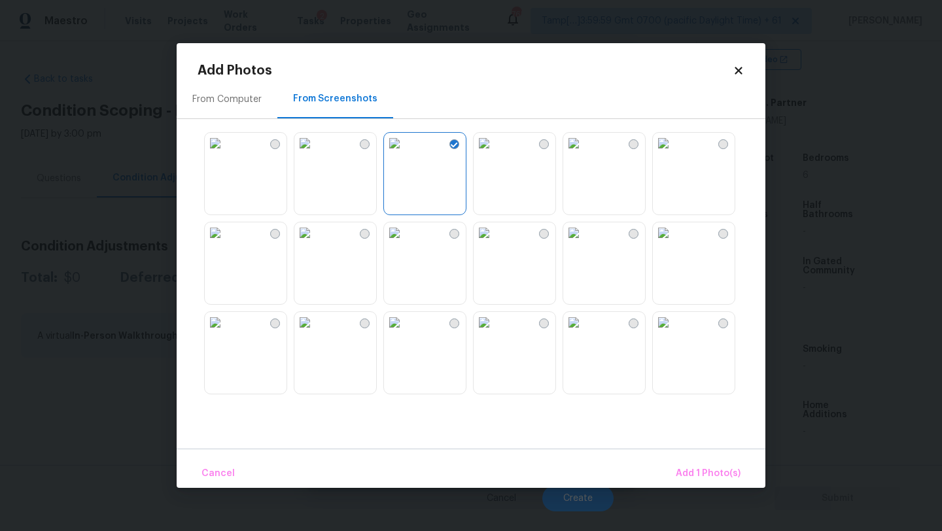
click at [315, 243] on img at bounding box center [304, 232] width 21 height 21
click at [226, 243] on img at bounding box center [215, 232] width 21 height 21
click at [570, 154] on img at bounding box center [573, 143] width 21 height 21
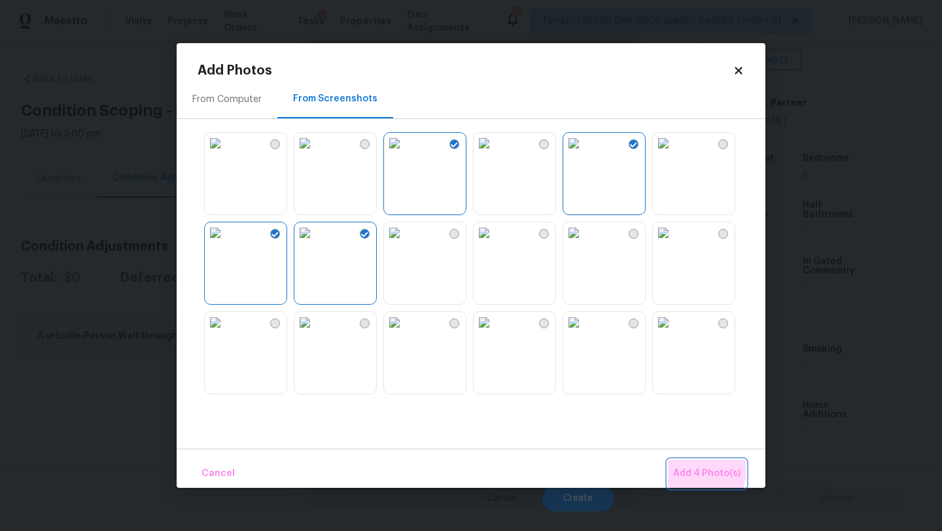
click at [697, 468] on span "Add 4 Photo(s)" at bounding box center [706, 474] width 67 height 16
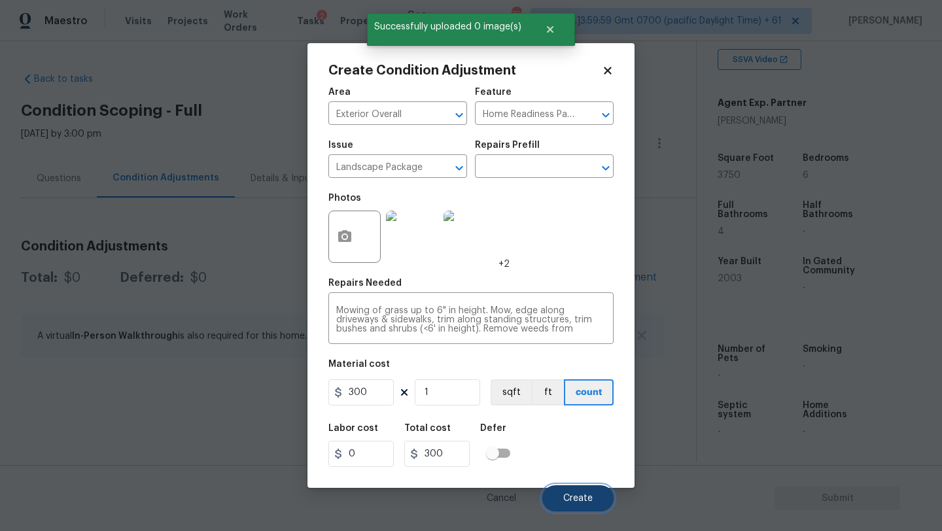
click at [567, 491] on button "Create" at bounding box center [577, 499] width 71 height 26
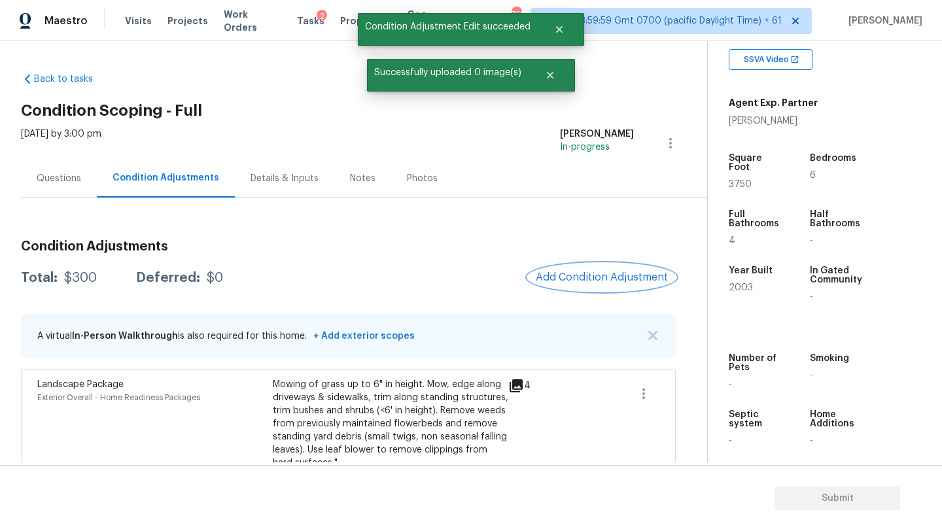
click at [593, 283] on span "Add Condition Adjustment" at bounding box center [602, 278] width 132 height 12
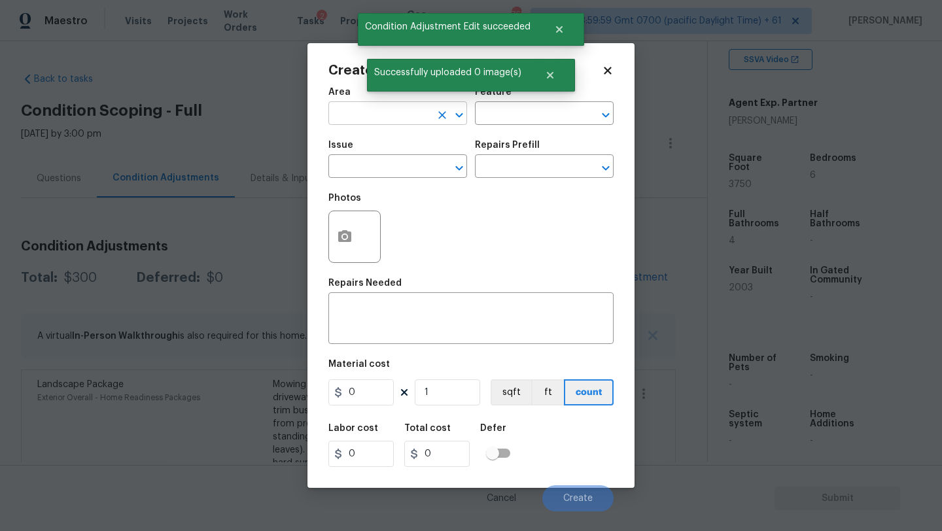
click at [363, 109] on input "text" at bounding box center [379, 115] width 102 height 20
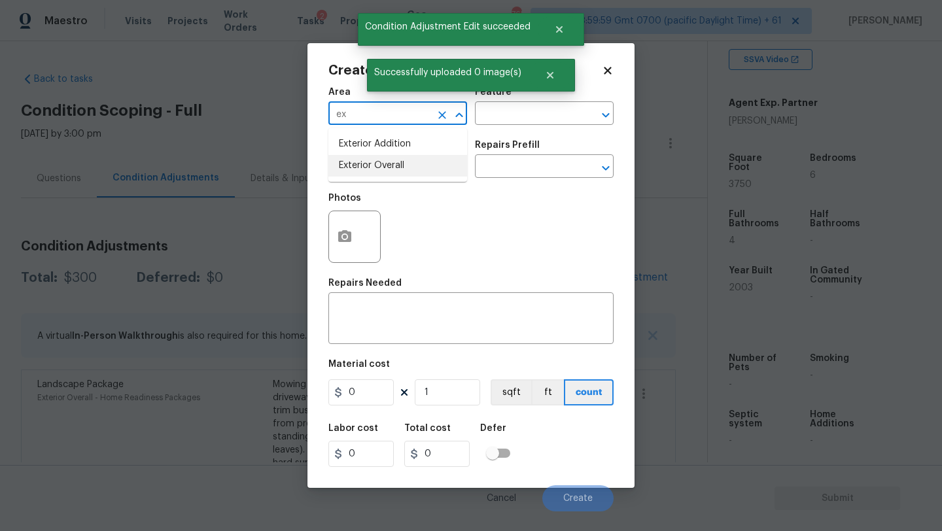
click at [367, 168] on li "Exterior Overall" at bounding box center [397, 166] width 139 height 22
type input "Exterior Overall"
click at [520, 118] on input "text" at bounding box center [526, 115] width 102 height 20
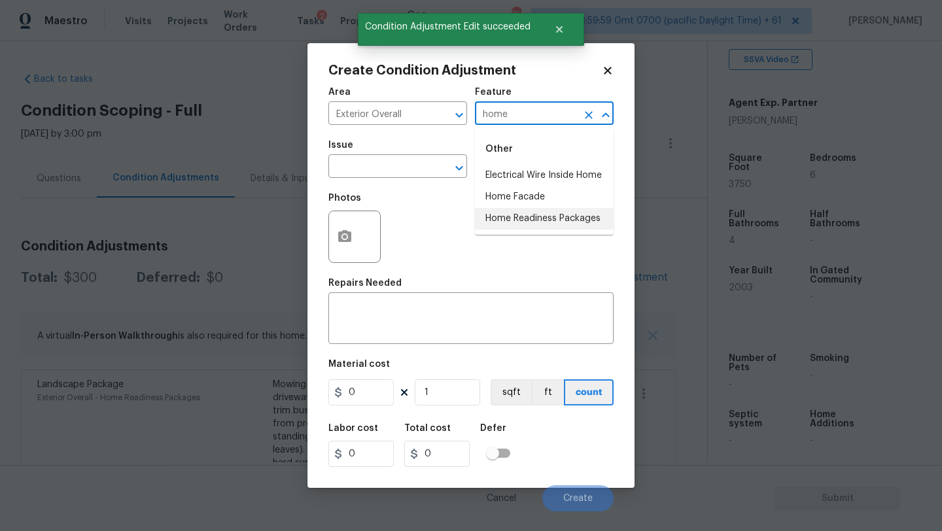
click at [529, 218] on li "Home Readiness Packages" at bounding box center [544, 219] width 139 height 22
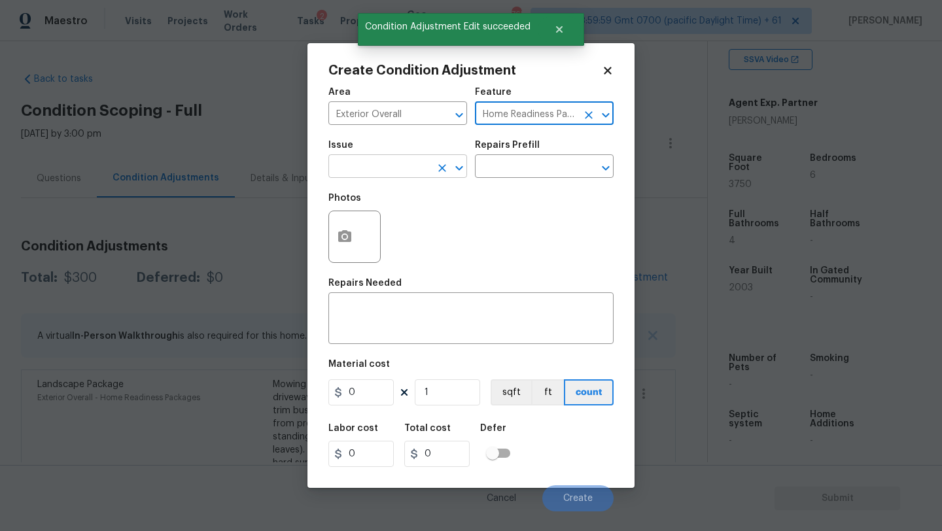
type input "Home Readiness Packages"
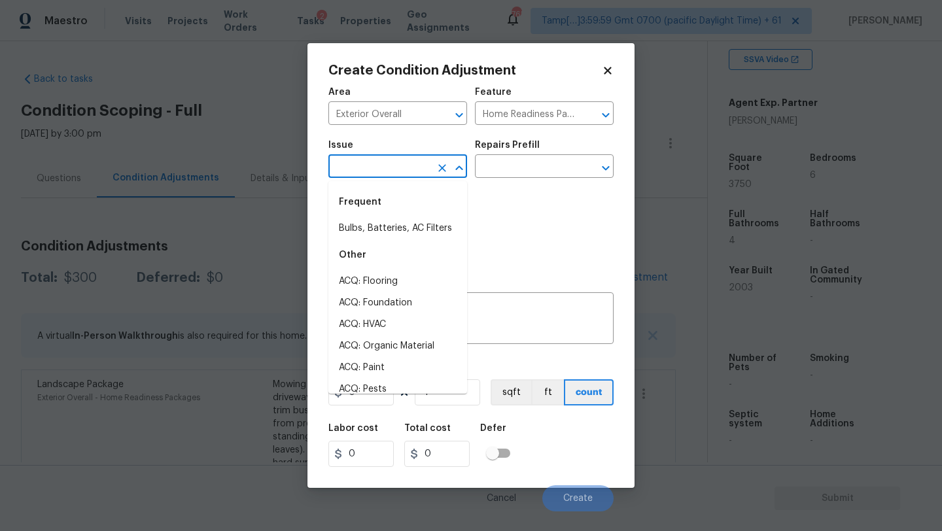
click at [414, 175] on input "text" at bounding box center [379, 168] width 102 height 20
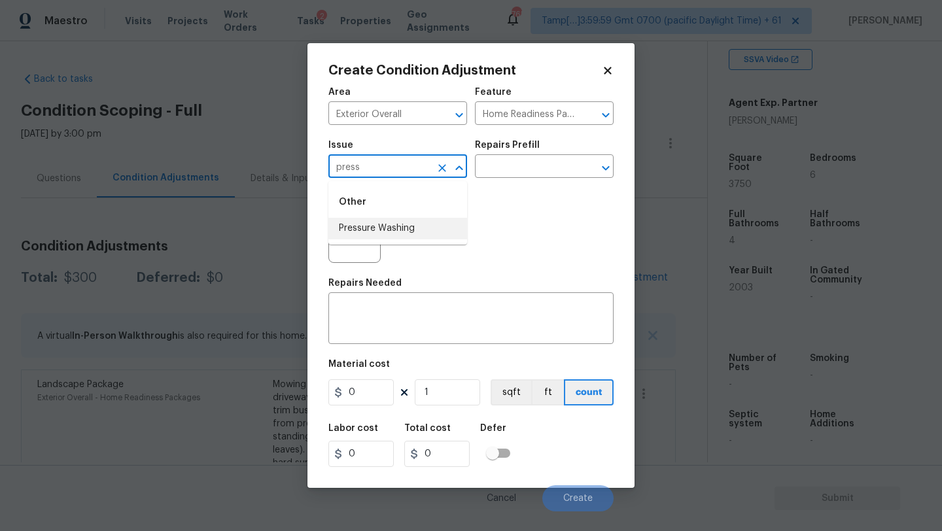
click at [417, 235] on li "Pressure Washing" at bounding box center [397, 229] width 139 height 22
type input "Pressure Washing"
click at [508, 173] on input "text" at bounding box center [526, 168] width 102 height 20
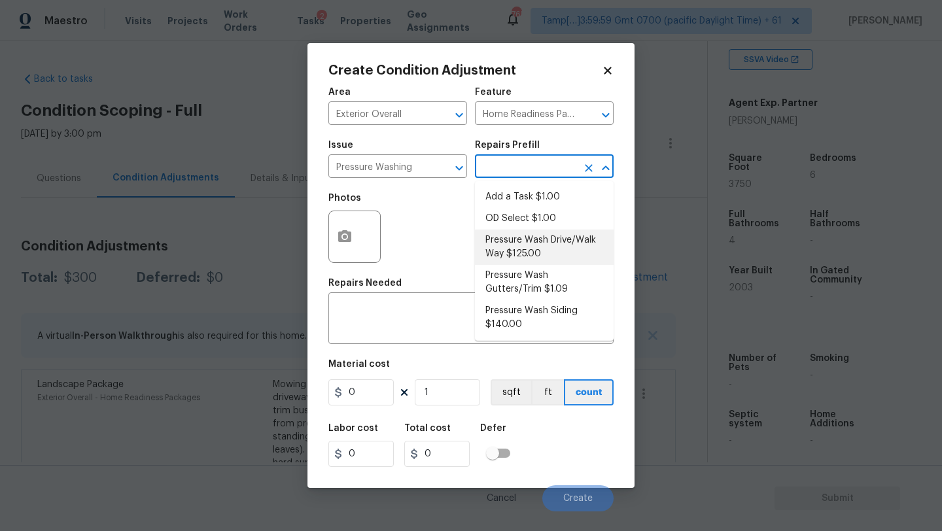
click at [511, 247] on li "Pressure Wash Drive/Walk Way $125.00" at bounding box center [544, 247] width 139 height 35
type input "Siding"
type textarea "Pressure wash the driveways/walkways as directed by the PM. Ensure that all deb…"
type input "125"
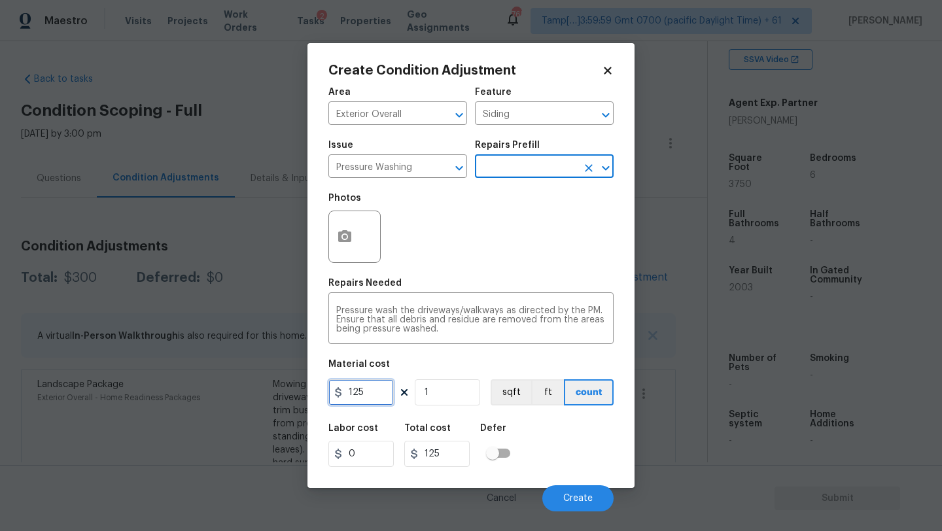
click at [374, 394] on input "125" at bounding box center [360, 393] width 65 height 26
type input "200"
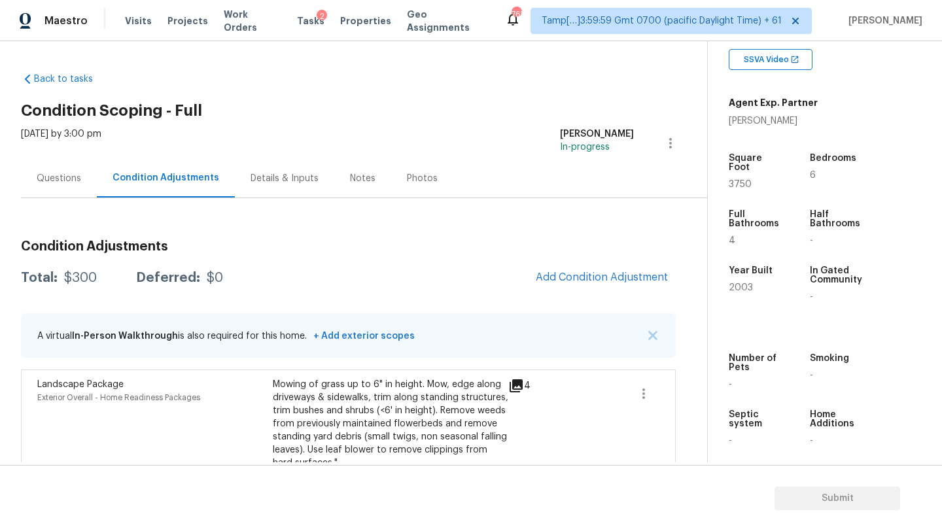
click at [588, 514] on body "Maestro Visits Projects Work Orders Tasks 2 Properties Geo Assignments 765 Tamp…" at bounding box center [471, 265] width 942 height 531
click at [595, 262] on div "Condition Adjustments Total: $300 Deferred: $0 Add Condition Adjustment A virtu…" at bounding box center [348, 361] width 655 height 262
click at [595, 265] on button "Add Condition Adjustment" at bounding box center [602, 277] width 148 height 27
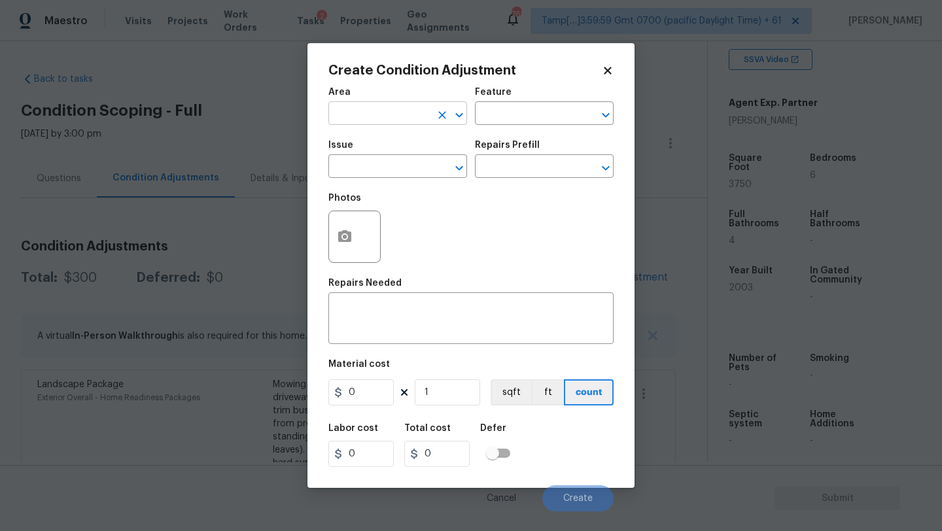
click at [404, 120] on input "text" at bounding box center [379, 115] width 102 height 20
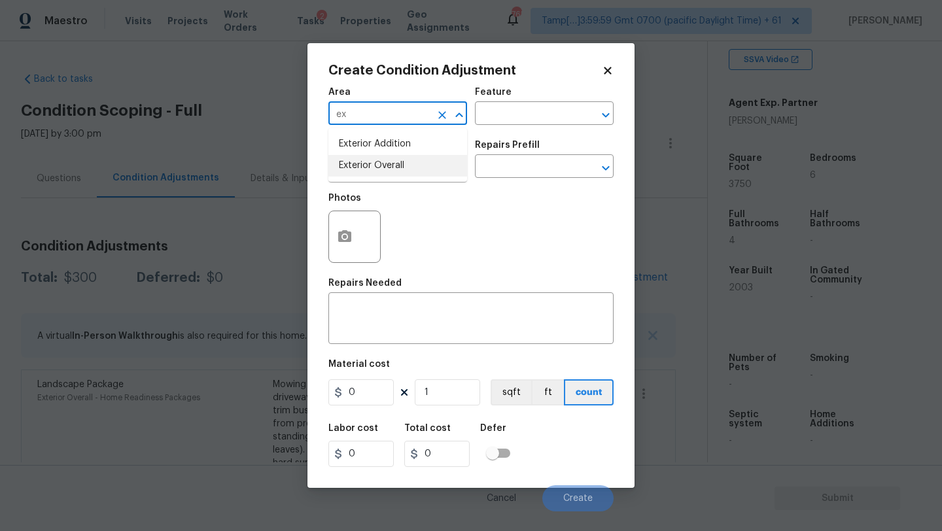
click at [404, 173] on li "Exterior Overall" at bounding box center [397, 166] width 139 height 22
type input "Exterior Overall"
click at [535, 116] on input "text" at bounding box center [526, 115] width 102 height 20
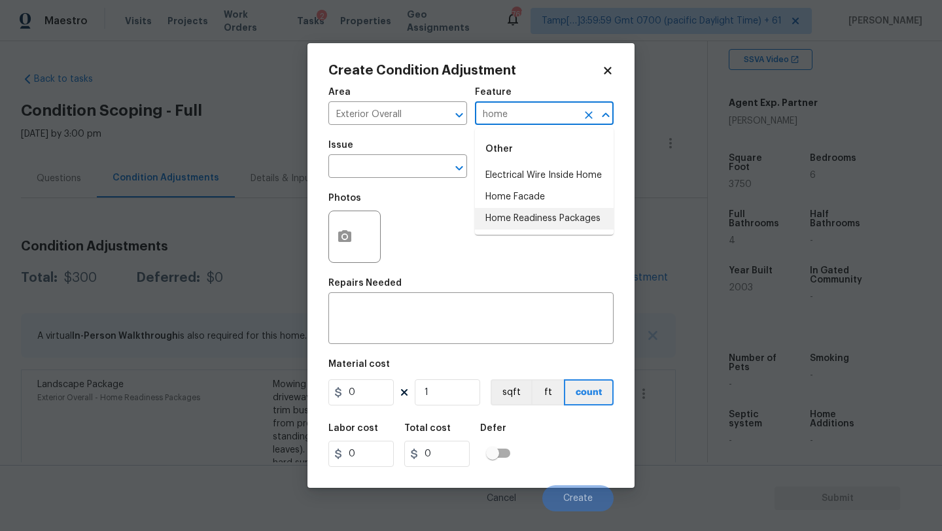
click at [539, 215] on li "Home Readiness Packages" at bounding box center [544, 219] width 139 height 22
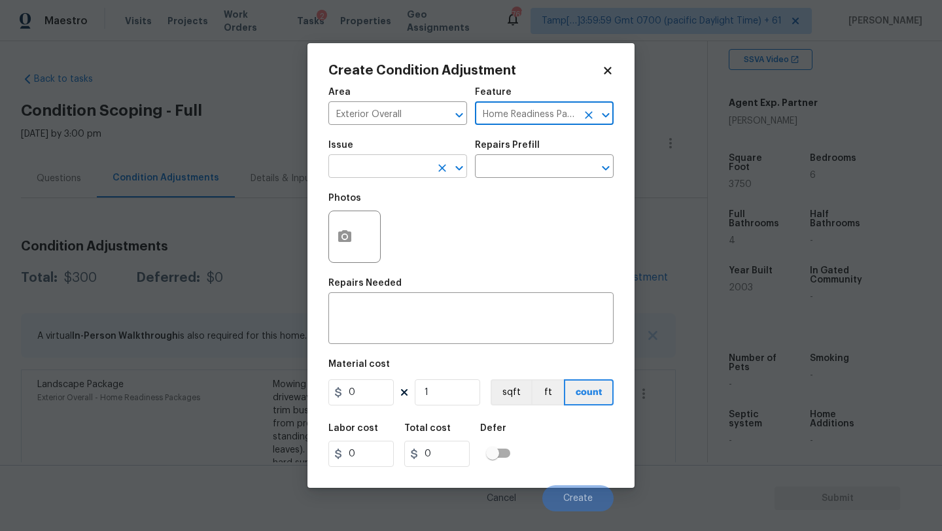
type input "Home Readiness Packages"
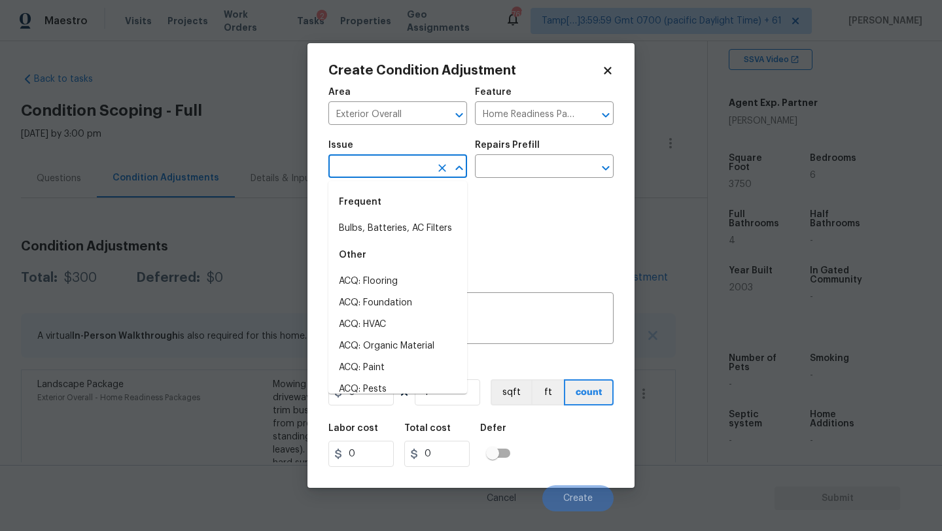
click at [424, 171] on input "text" at bounding box center [379, 168] width 102 height 20
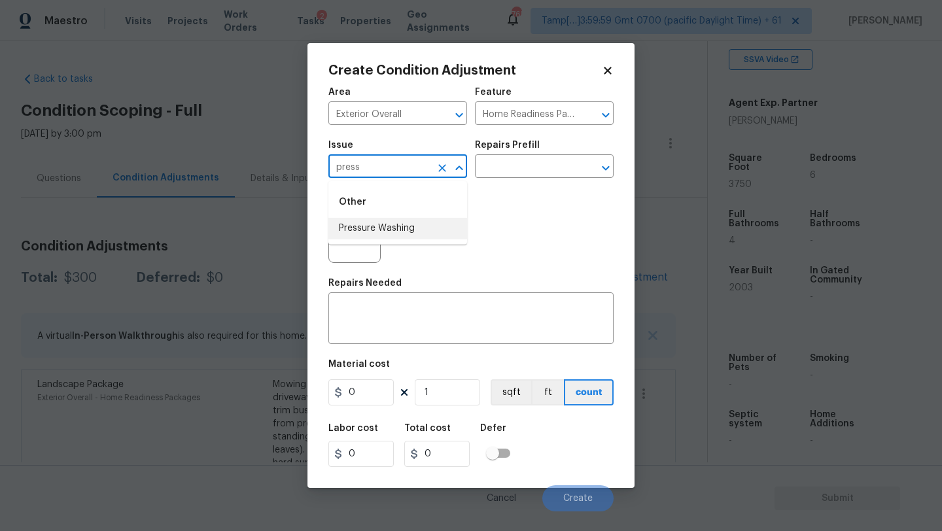
click at [423, 221] on li "Pressure Washing" at bounding box center [397, 229] width 139 height 22
type input "Pressure Washing"
click at [517, 168] on input "text" at bounding box center [526, 168] width 102 height 20
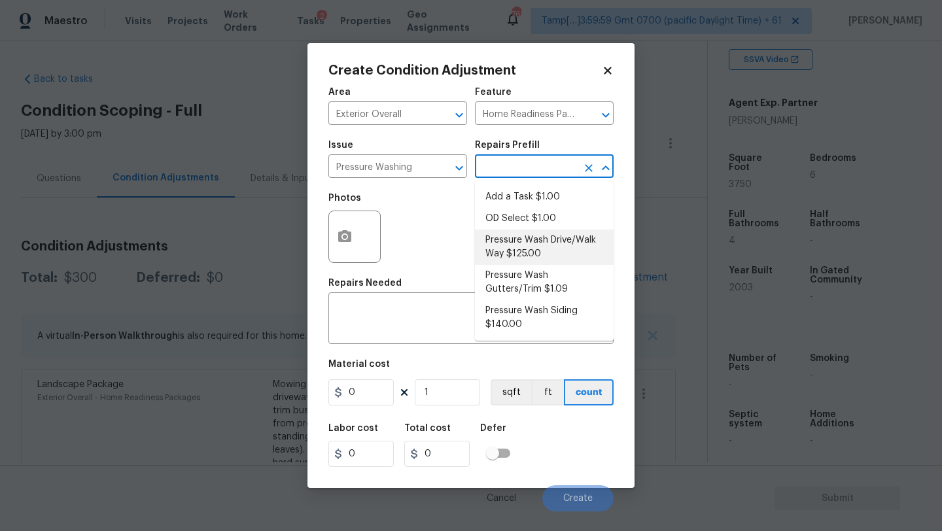
click at [508, 244] on li "Pressure Wash Drive/Walk Way $125.00" at bounding box center [544, 247] width 139 height 35
type input "Siding"
type textarea "Pressure wash the driveways/walkways as directed by the PM. Ensure that all deb…"
type input "125"
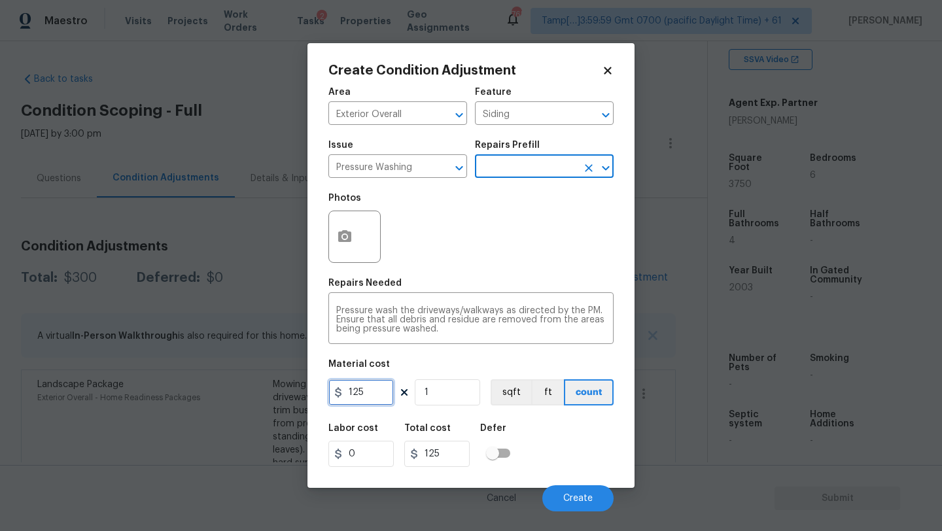
click at [371, 400] on input "125" at bounding box center [360, 393] width 65 height 26
type input "200"
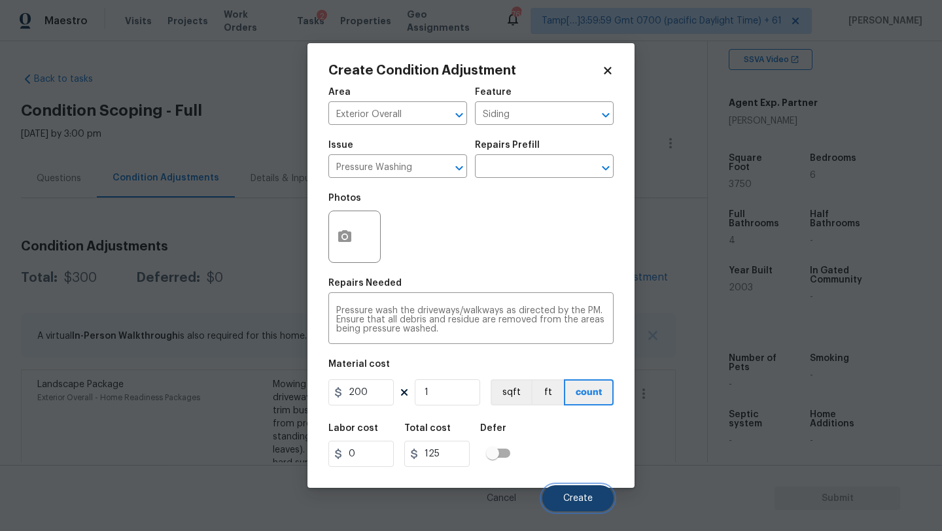
type input "200"
click at [563, 495] on button "Create" at bounding box center [577, 499] width 71 height 26
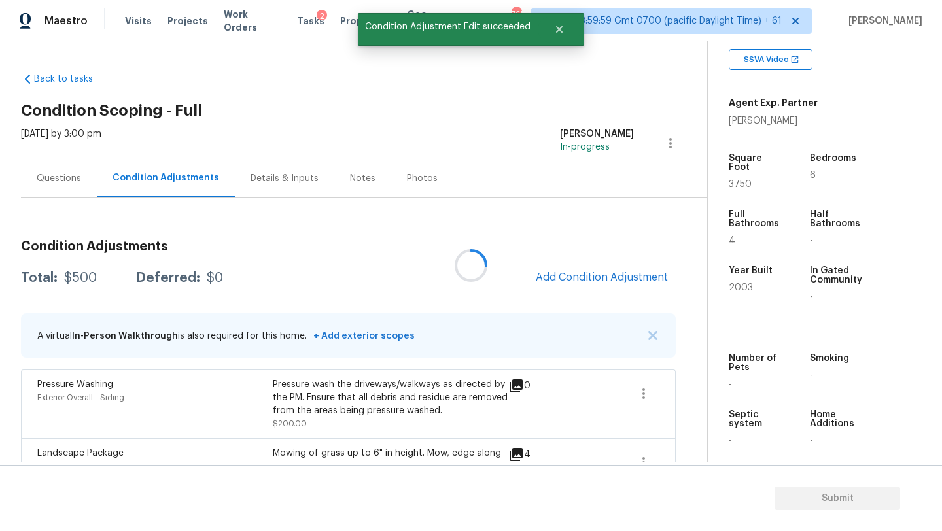
click at [574, 270] on div at bounding box center [471, 265] width 942 height 531
click at [574, 275] on span "Add Condition Adjustment" at bounding box center [602, 278] width 132 height 12
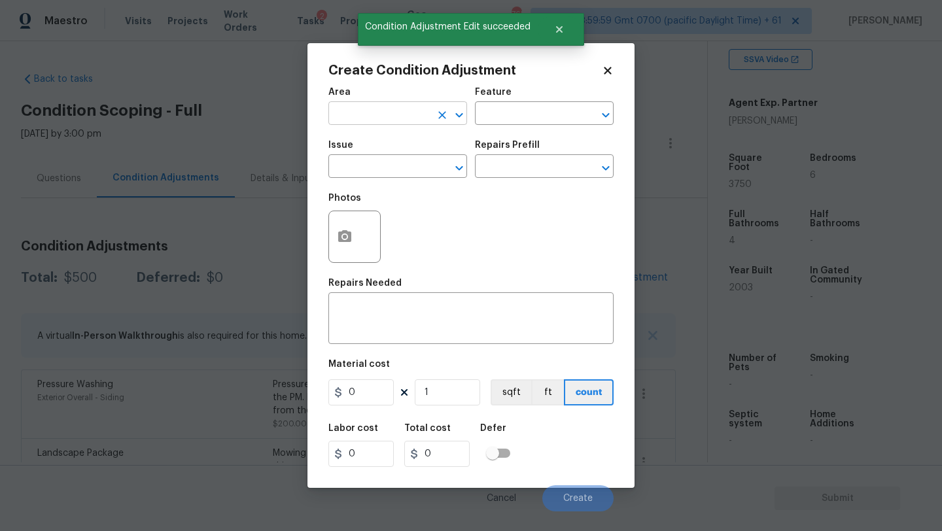
click at [367, 105] on input "text" at bounding box center [379, 115] width 102 height 20
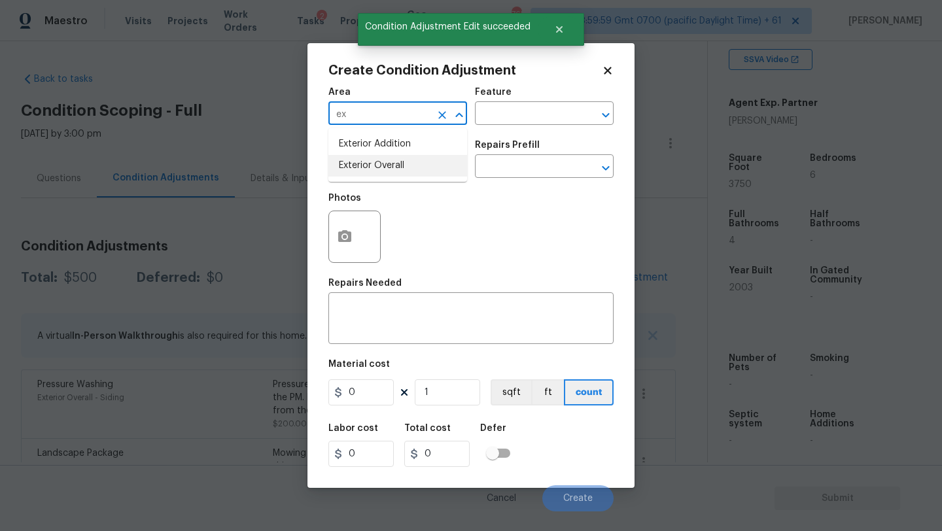
click at [369, 166] on li "Exterior Overall" at bounding box center [397, 166] width 139 height 22
type input "Exterior Overall"
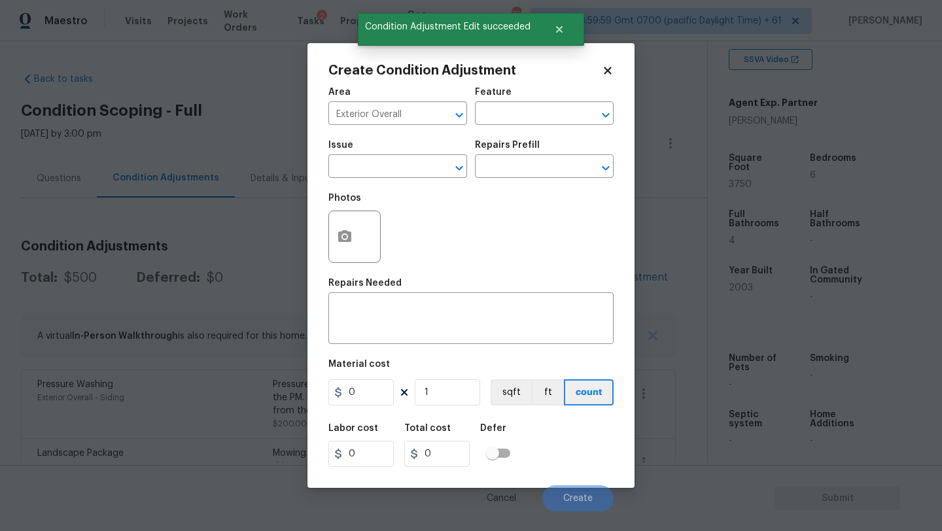
click at [510, 128] on div "Area Exterior Overall ​ Feature ​" at bounding box center [470, 106] width 285 height 53
click at [521, 109] on input "text" at bounding box center [526, 115] width 102 height 20
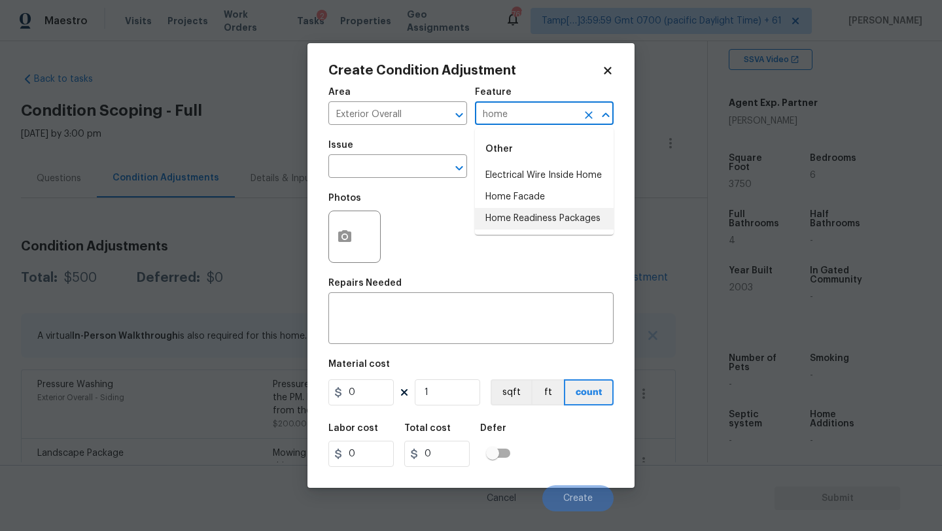
click at [527, 215] on li "Home Readiness Packages" at bounding box center [544, 219] width 139 height 22
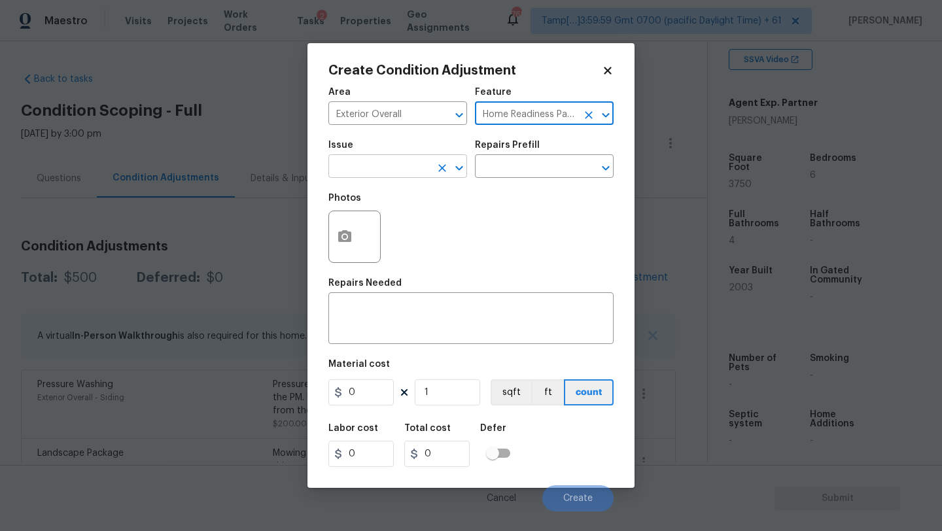
type input "Home Readiness Packages"
click at [374, 166] on input "text" at bounding box center [379, 168] width 102 height 20
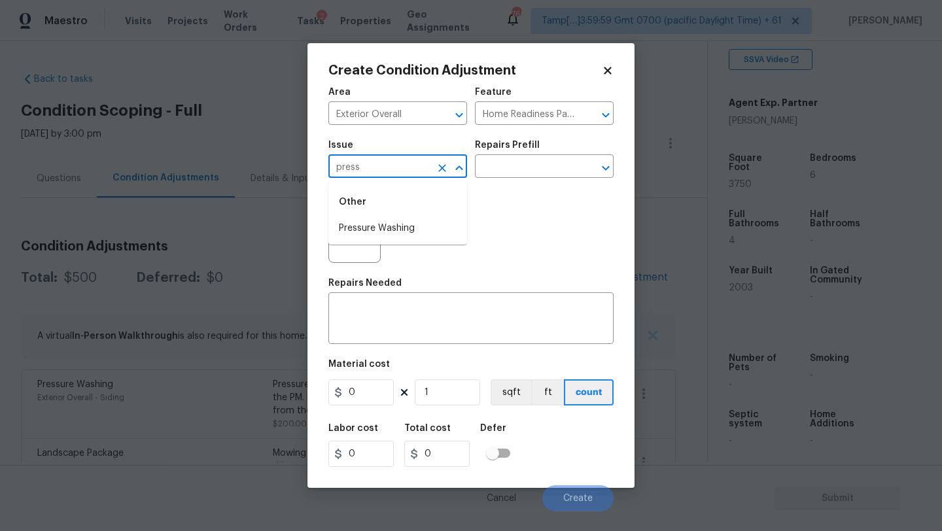
click at [380, 219] on li "Pressure Washing" at bounding box center [397, 229] width 139 height 22
type input "Pressure Washing"
click at [516, 173] on input "text" at bounding box center [526, 168] width 102 height 20
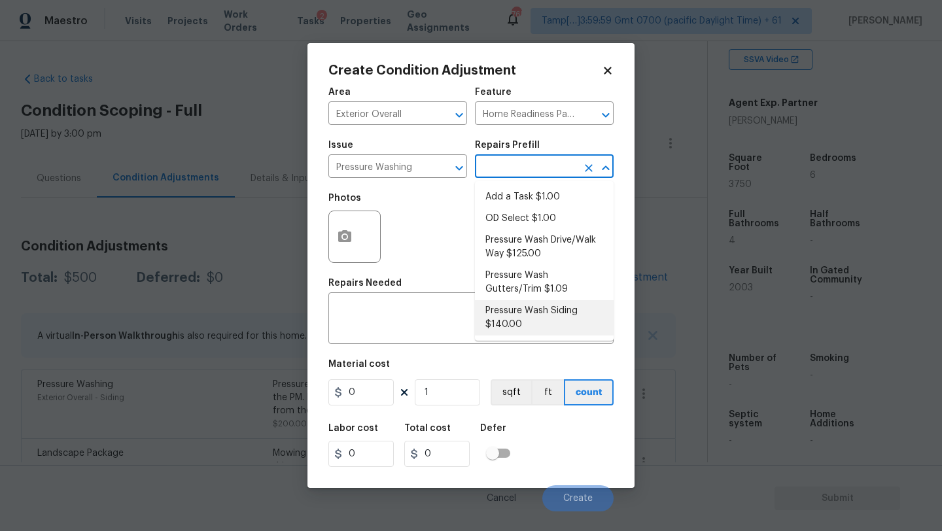
click at [516, 311] on li "Pressure Wash Siding $140.00" at bounding box center [544, 317] width 139 height 35
type input "Siding"
type textarea "Protect areas as needed for pressure washing. Pressure wash the siding on the h…"
type input "140"
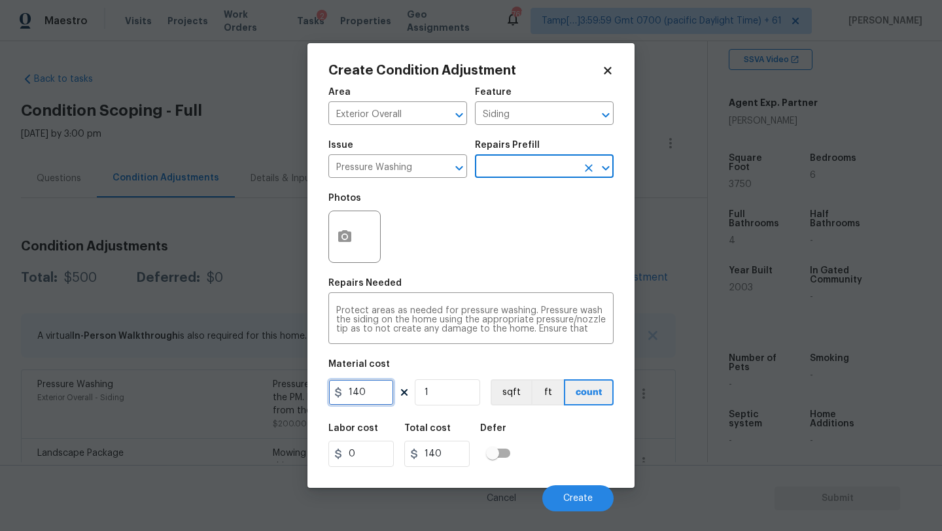
click at [379, 398] on input "140" at bounding box center [360, 393] width 65 height 26
type input "200"
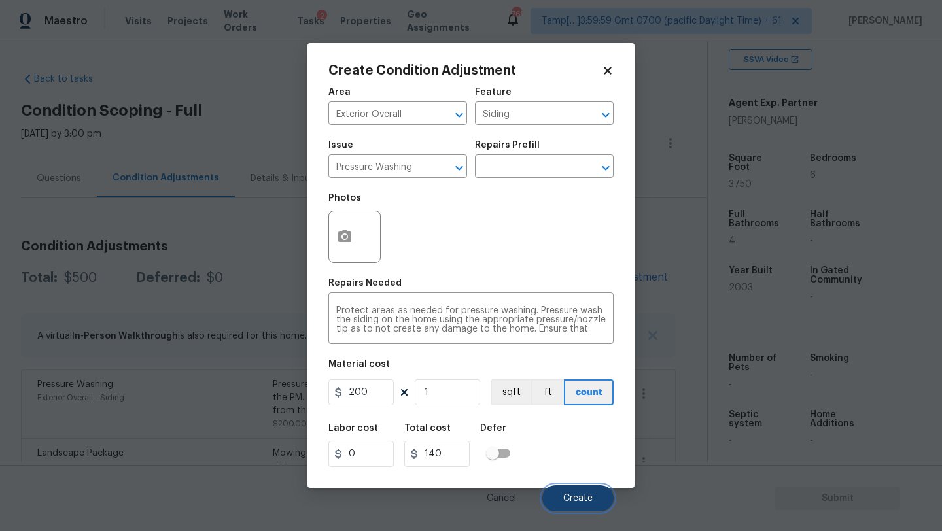
type input "200"
click at [567, 491] on button "Create" at bounding box center [577, 499] width 71 height 26
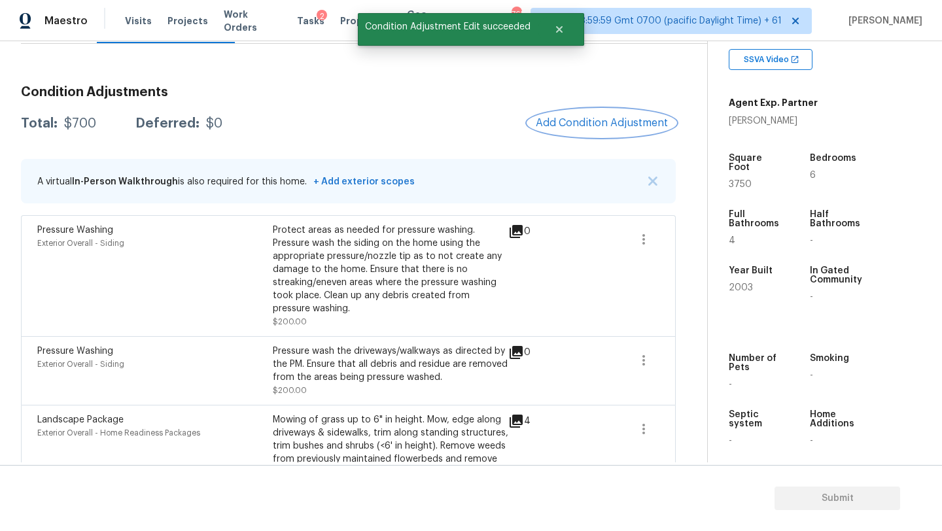
scroll to position [135, 0]
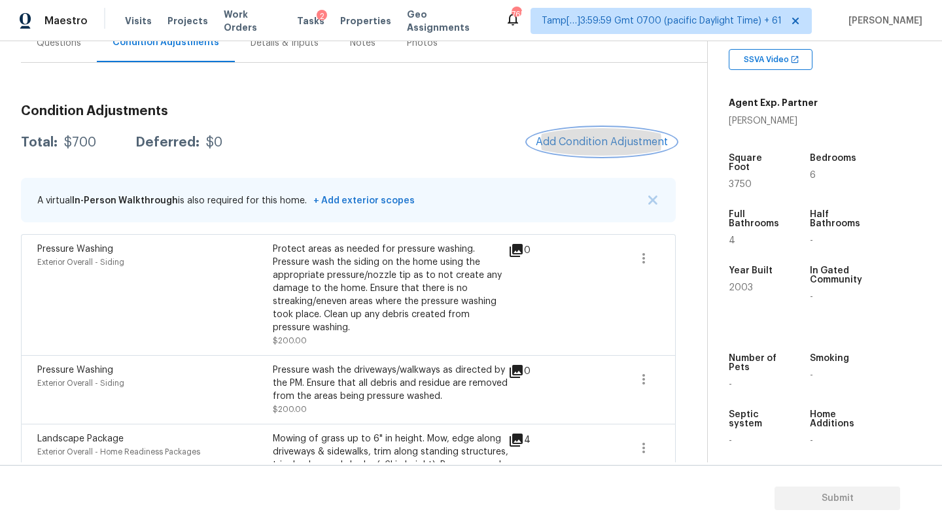
click at [575, 137] on span "Add Condition Adjustment" at bounding box center [602, 142] width 132 height 12
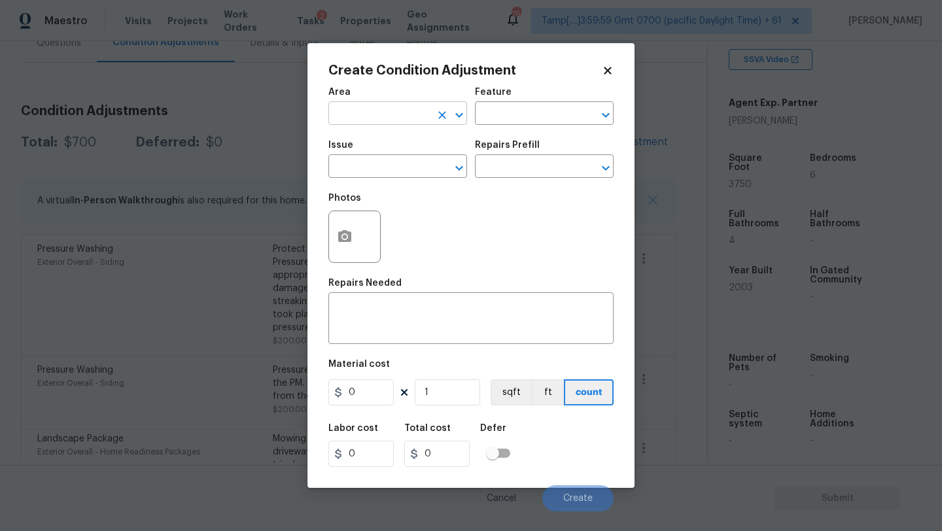
click at [402, 118] on input "text" at bounding box center [379, 115] width 102 height 20
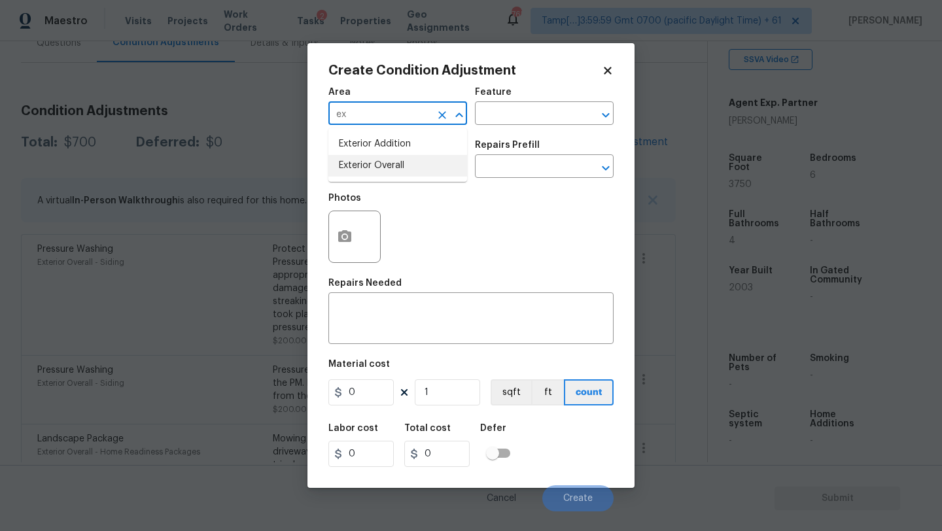
click at [404, 160] on li "Exterior Overall" at bounding box center [397, 166] width 139 height 22
type input "Exterior Overall"
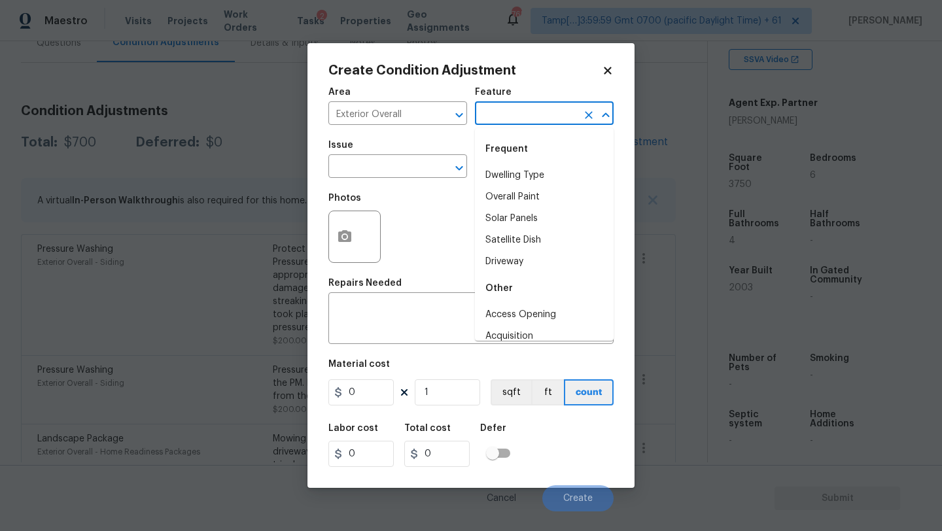
click at [512, 118] on input "text" at bounding box center [526, 115] width 102 height 20
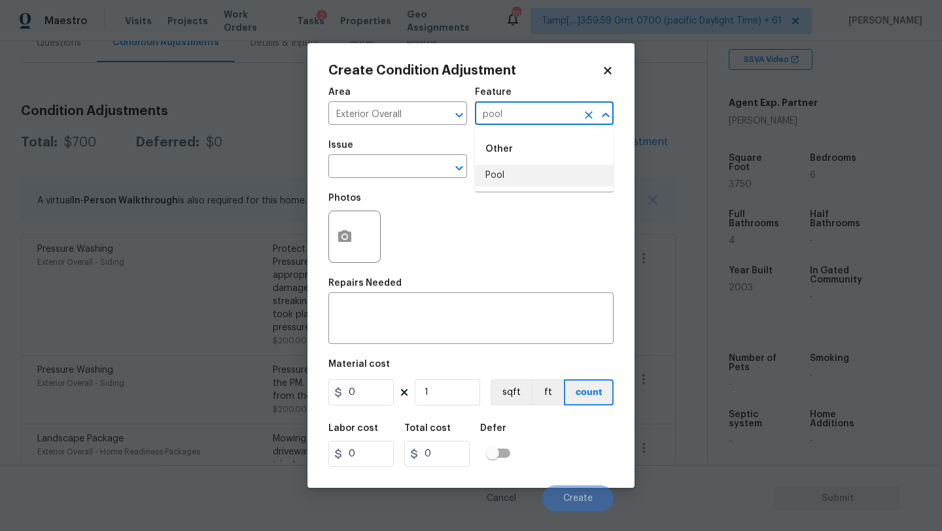
click at [503, 180] on li "Pool" at bounding box center [544, 176] width 139 height 22
type input "Pool"
click at [411, 175] on input "text" at bounding box center [379, 168] width 102 height 20
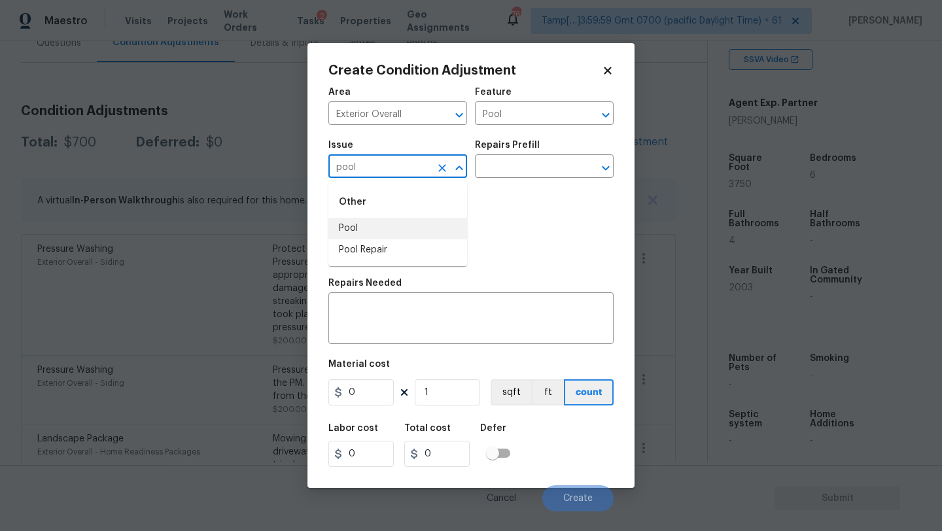
click at [401, 249] on li "Pool Repair" at bounding box center [397, 250] width 139 height 22
type input "Pool Repair"
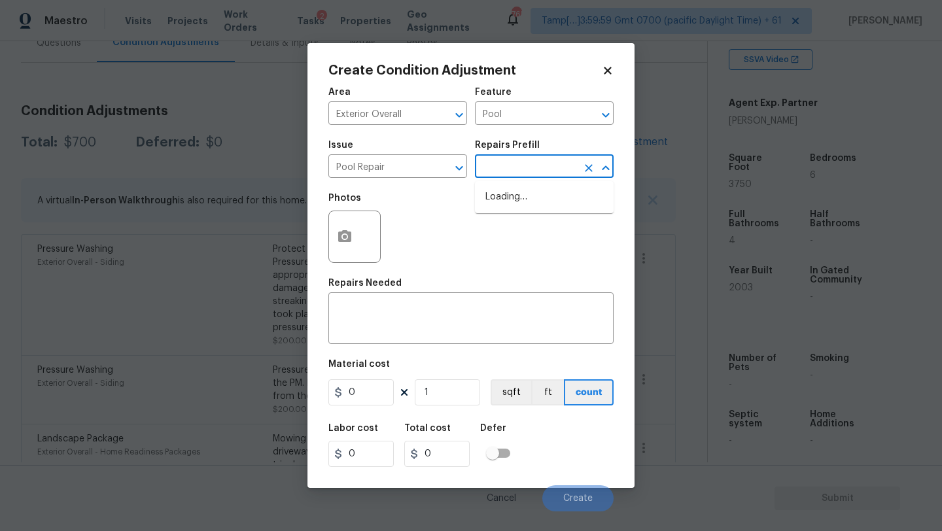
click at [524, 164] on input "text" at bounding box center [526, 168] width 102 height 20
type input "inter"
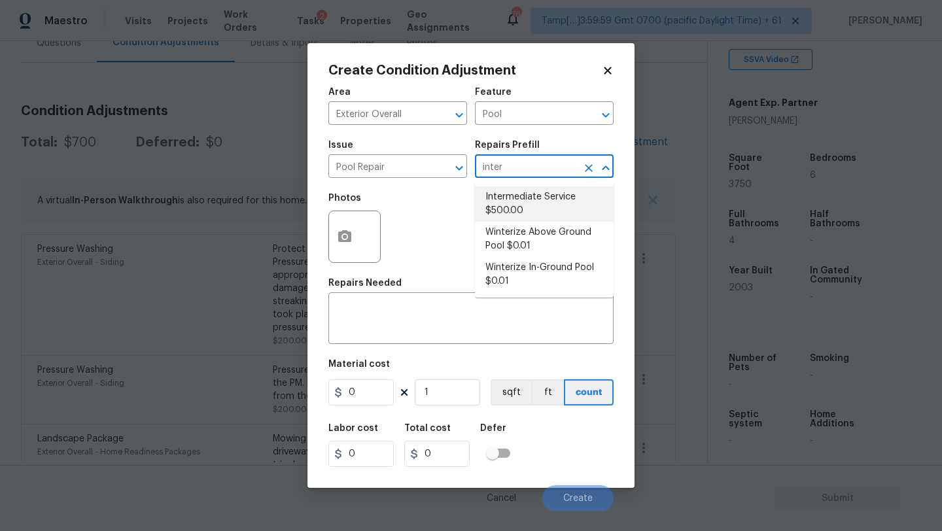
click at [527, 210] on li "Intermediate Service $500.00" at bounding box center [544, 203] width 139 height 35
type textarea "filter clean and service, balance chems, repair leaks at equipment, etc"
type input "500"
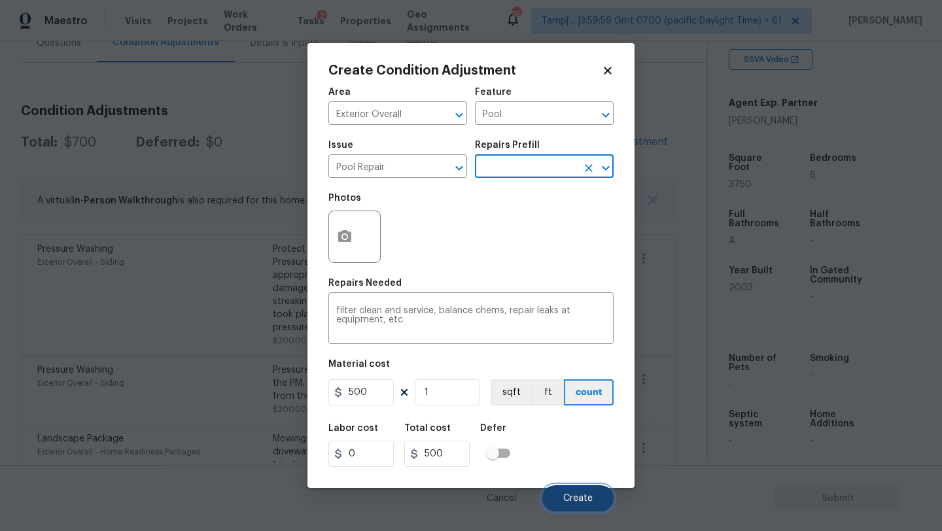
click at [571, 492] on button "Create" at bounding box center [577, 499] width 71 height 26
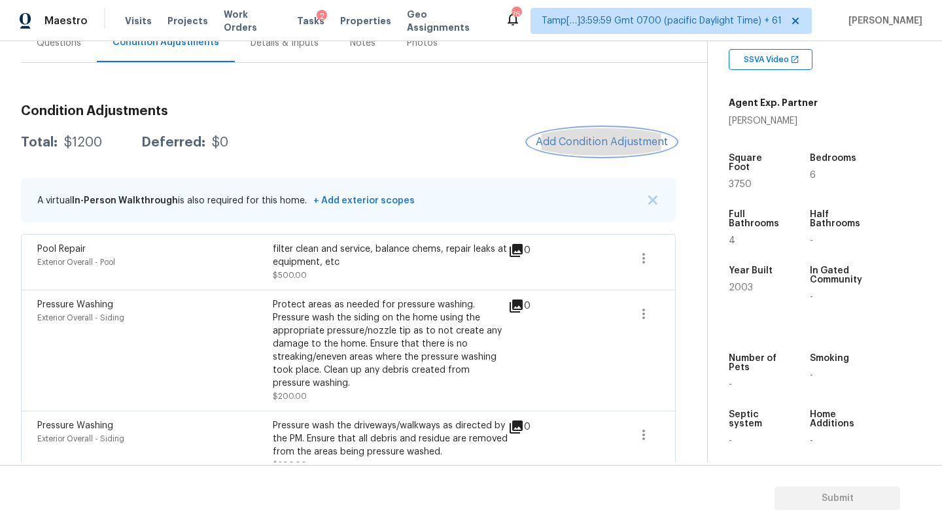
click at [592, 136] on span "Add Condition Adjustment" at bounding box center [602, 142] width 132 height 12
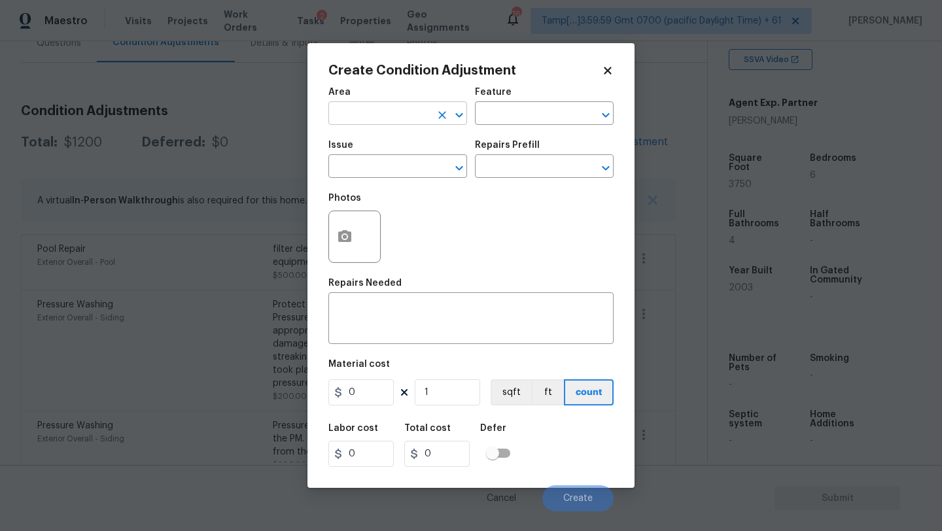
click at [394, 122] on input "text" at bounding box center [379, 115] width 102 height 20
click at [398, 150] on li "HVAC" at bounding box center [397, 144] width 139 height 22
type input "HVAC"
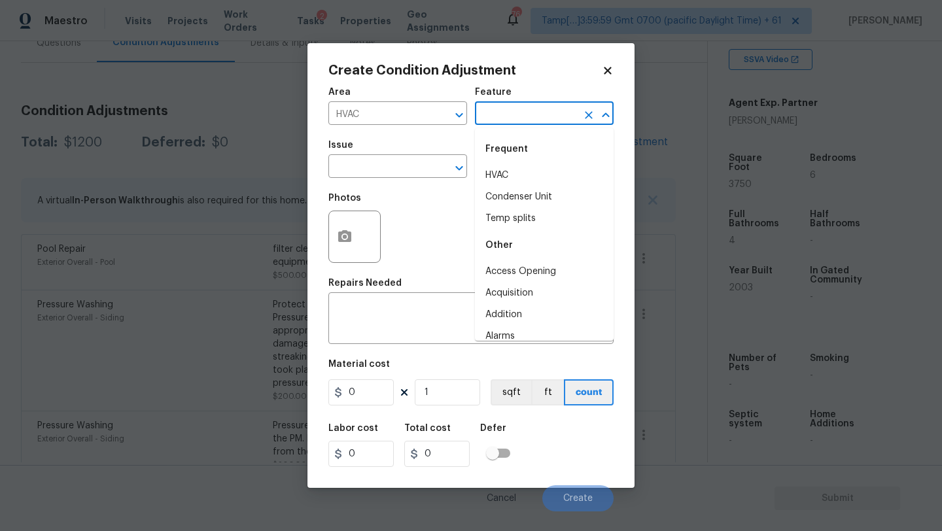
click at [490, 122] on input "text" at bounding box center [526, 115] width 102 height 20
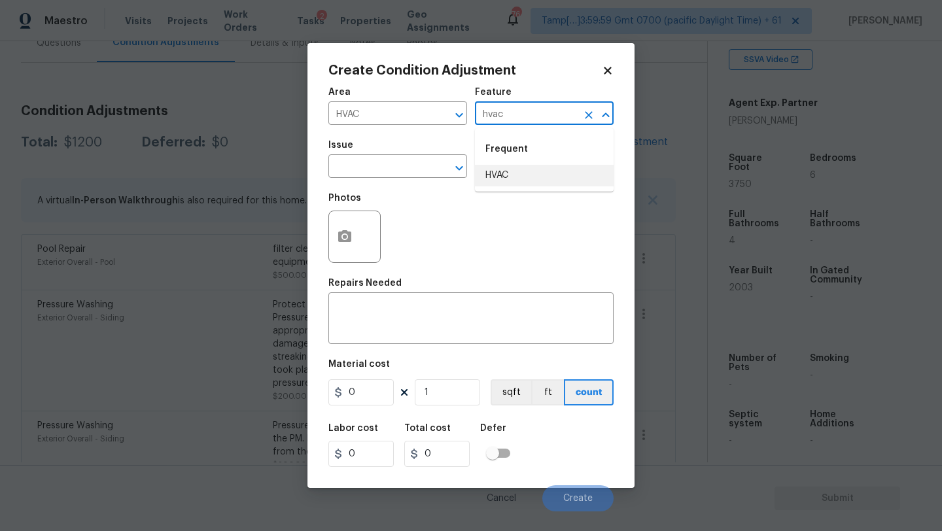
click at [491, 166] on li "HVAC" at bounding box center [544, 176] width 139 height 22
type input "HVAC"
click at [400, 166] on input "text" at bounding box center [379, 168] width 102 height 20
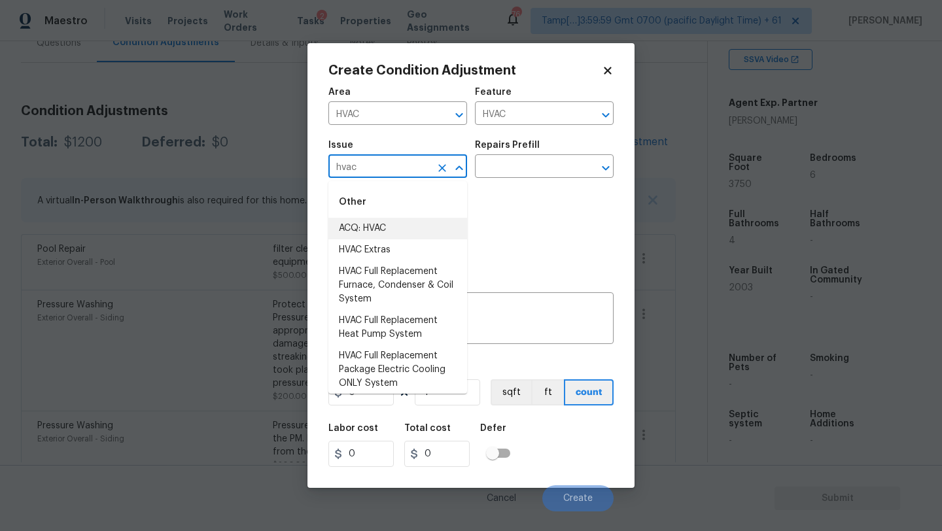
drag, startPoint x: 387, startPoint y: 223, endPoint x: 474, endPoint y: 182, distance: 96.3
click at [387, 223] on li "ACQ: HVAC" at bounding box center [397, 229] width 139 height 22
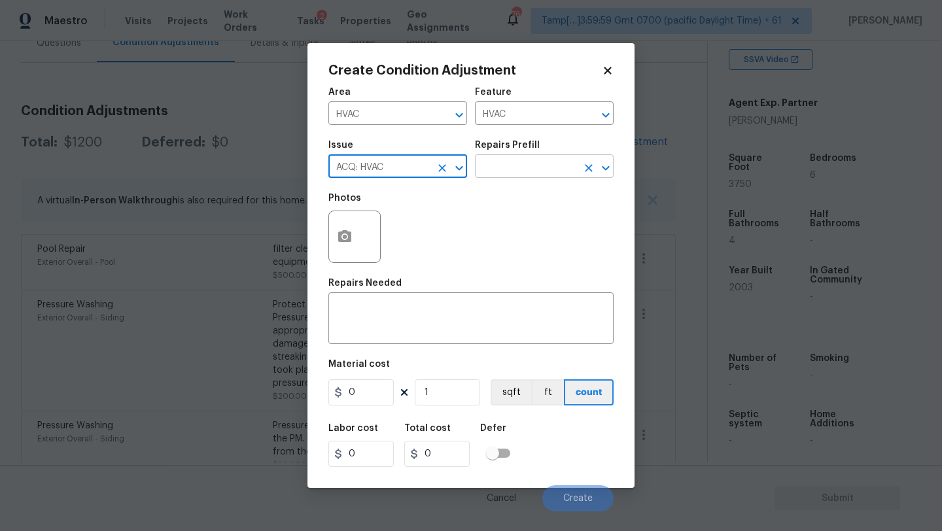
type input "ACQ: HVAC"
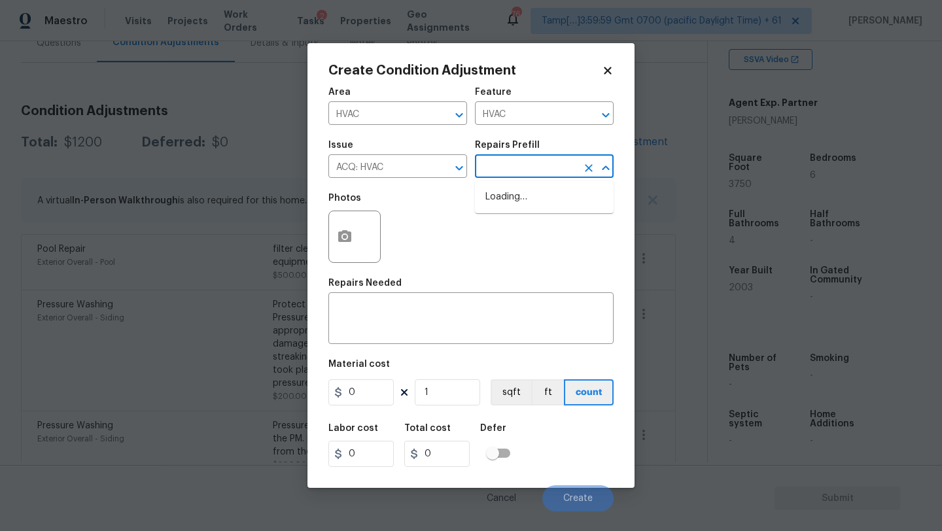
click at [495, 177] on input "text" at bounding box center [526, 168] width 102 height 20
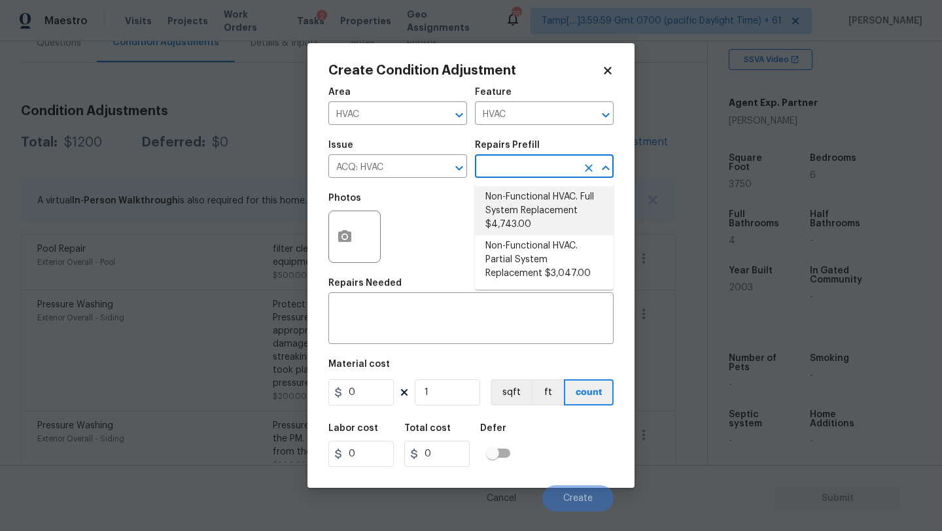
click at [414, 347] on div "Area HVAC ​ Feature HVAC ​ Issue ACQ: HVAC ​ Repairs Prefill ​ Photos Repairs N…" at bounding box center [470, 296] width 285 height 432
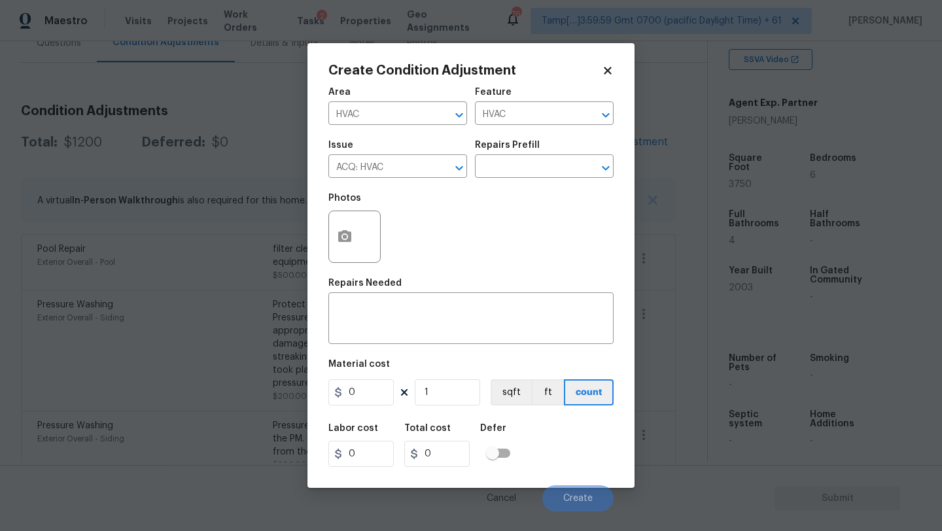
click at [414, 347] on div "Area HVAC ​ Feature HVAC ​ Issue ACQ: HVAC ​ Repairs Prefill ​ Photos Repairs N…" at bounding box center [470, 296] width 285 height 432
click at [415, 342] on div "x ​" at bounding box center [470, 320] width 285 height 48
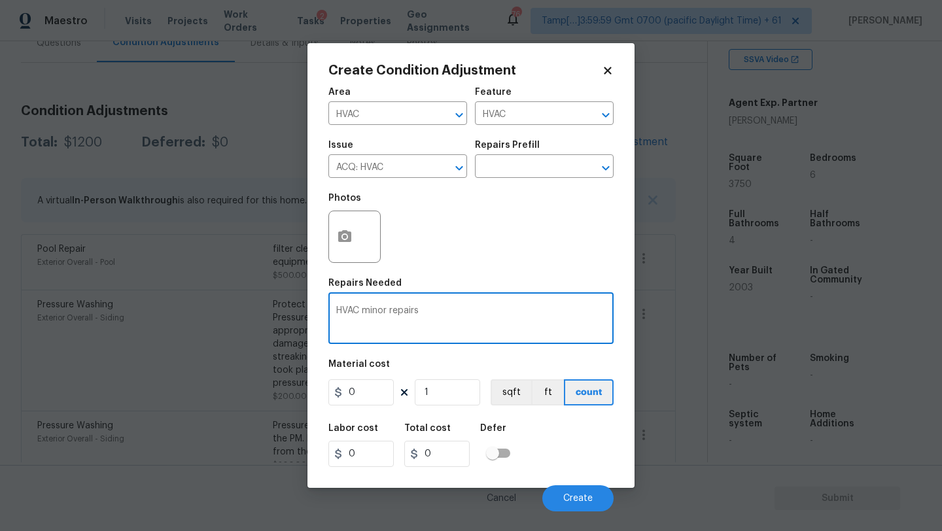
type textarea "HVAC minor repairs"
click at [370, 400] on input "0" at bounding box center [360, 393] width 65 height 26
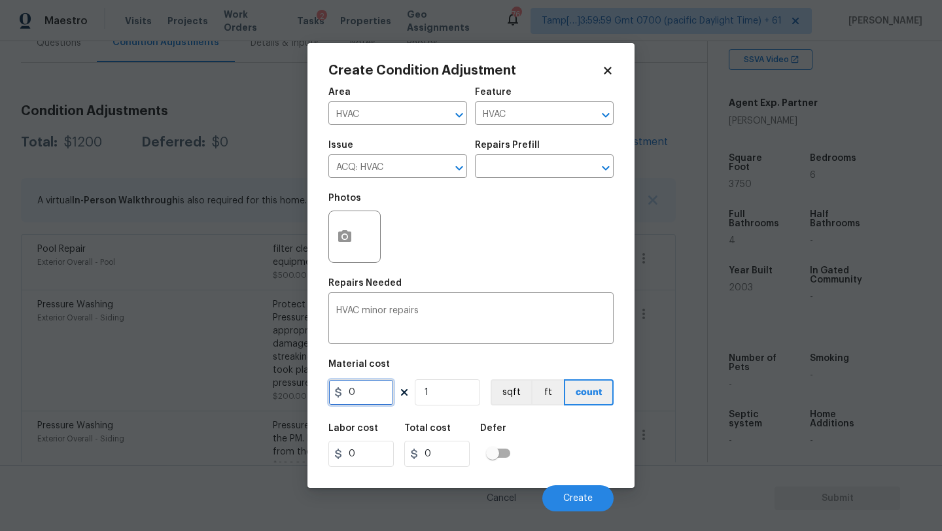
click at [370, 400] on input "0" at bounding box center [360, 393] width 65 height 26
type input "800"
click at [570, 489] on button "Create" at bounding box center [577, 499] width 71 height 26
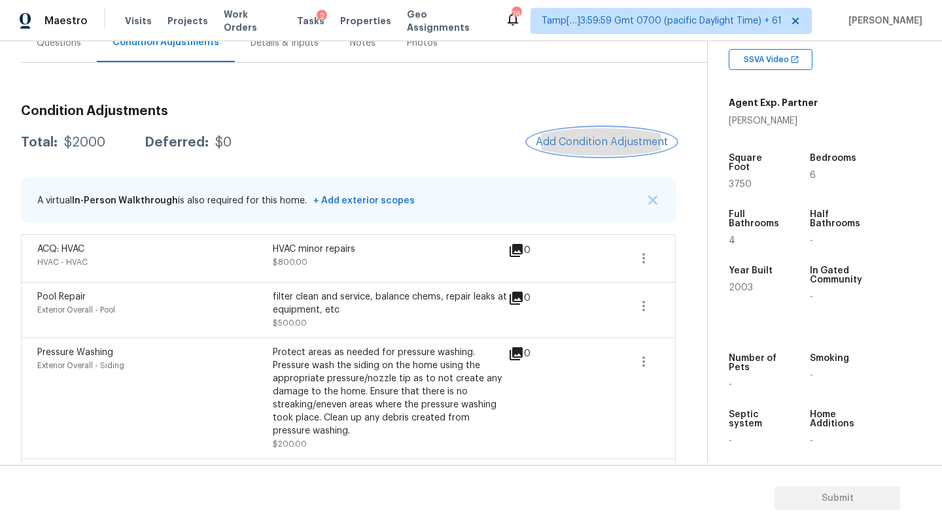
click at [581, 150] on button "Add Condition Adjustment" at bounding box center [602, 141] width 148 height 27
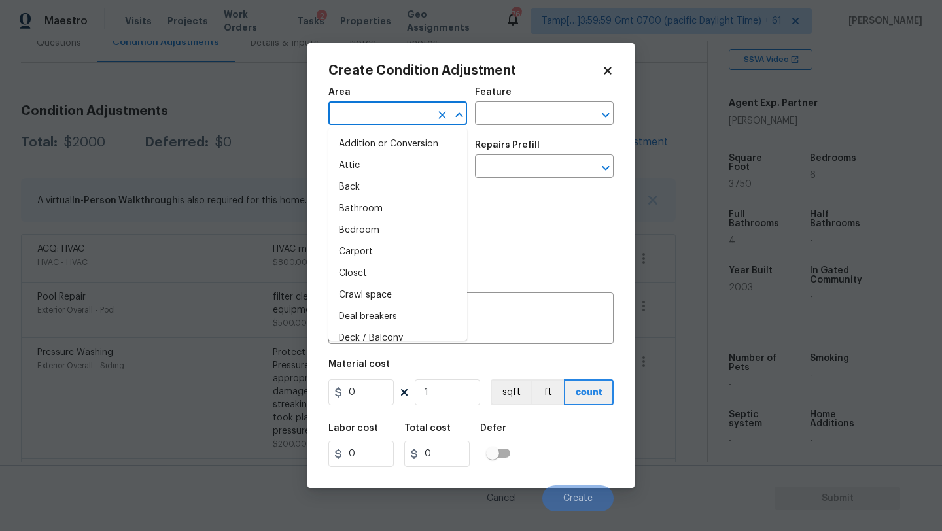
click at [393, 111] on input "text" at bounding box center [379, 115] width 102 height 20
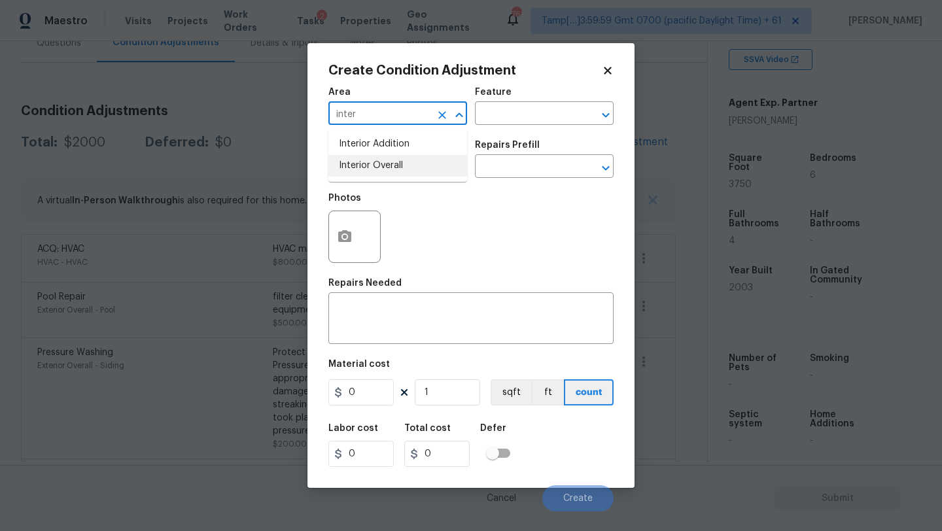
click at [405, 162] on li "Interior Overall" at bounding box center [397, 166] width 139 height 22
type input "Interior Overall"
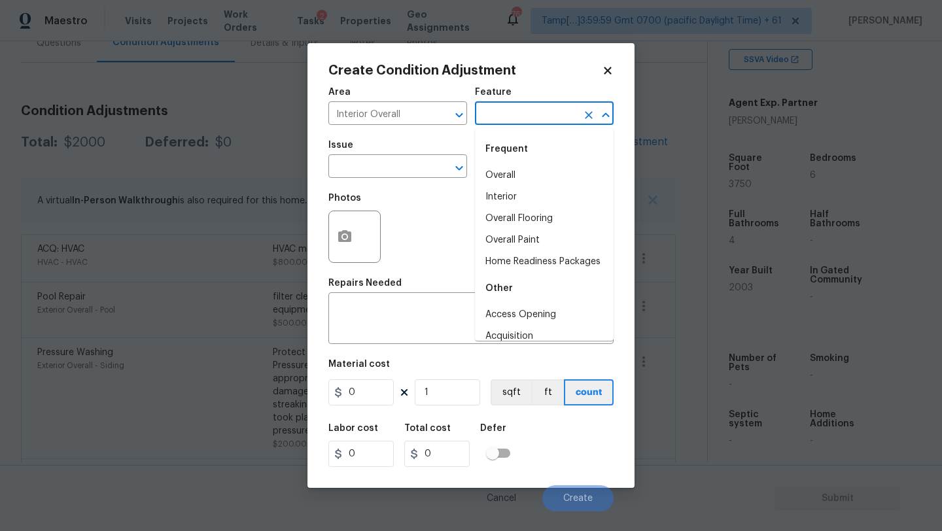
click at [511, 105] on input "text" at bounding box center [526, 115] width 102 height 20
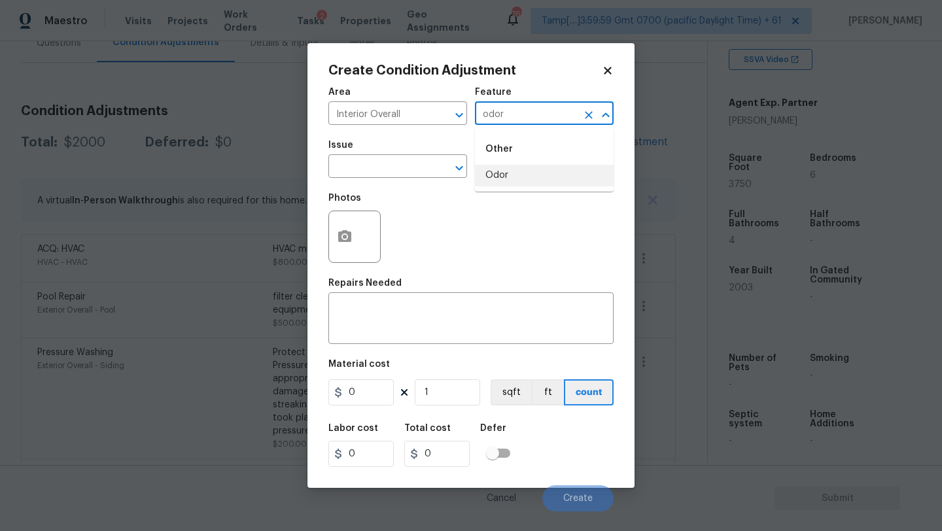
click at [512, 173] on li "Odor" at bounding box center [544, 176] width 139 height 22
type input "Odor"
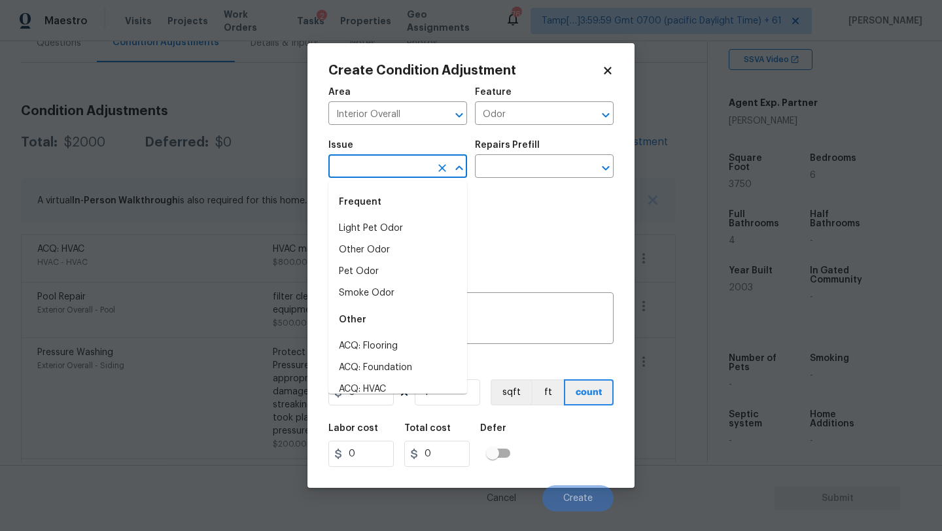
click at [421, 173] on input "text" at bounding box center [379, 168] width 102 height 20
click at [401, 224] on li "Light Pet Odor" at bounding box center [397, 229] width 139 height 22
type input "Light Pet Odor"
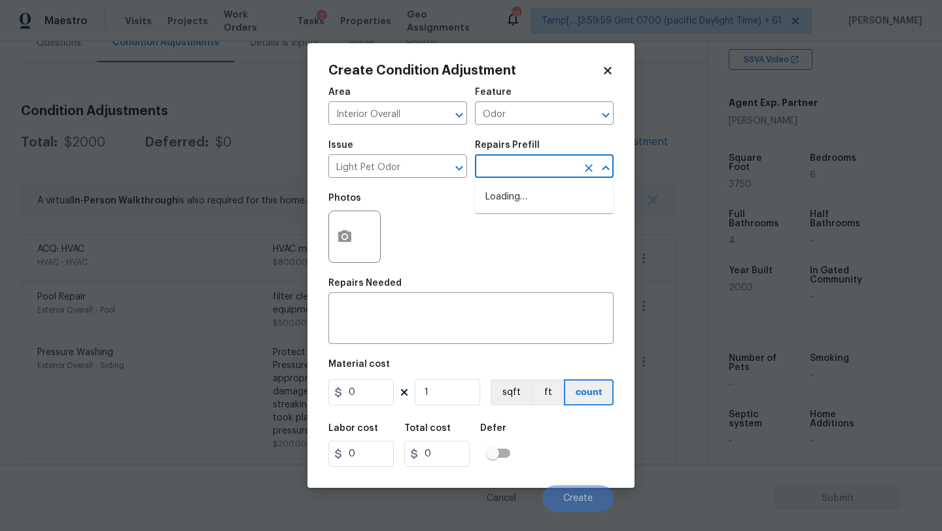
click at [518, 168] on input "text" at bounding box center [526, 168] width 102 height 20
click at [511, 208] on li "Acquisition Scope: 1-2 pets present $575.00" at bounding box center [544, 203] width 139 height 35
type textarea "Acquisition Scope: 1-2 pets present"
type input "575"
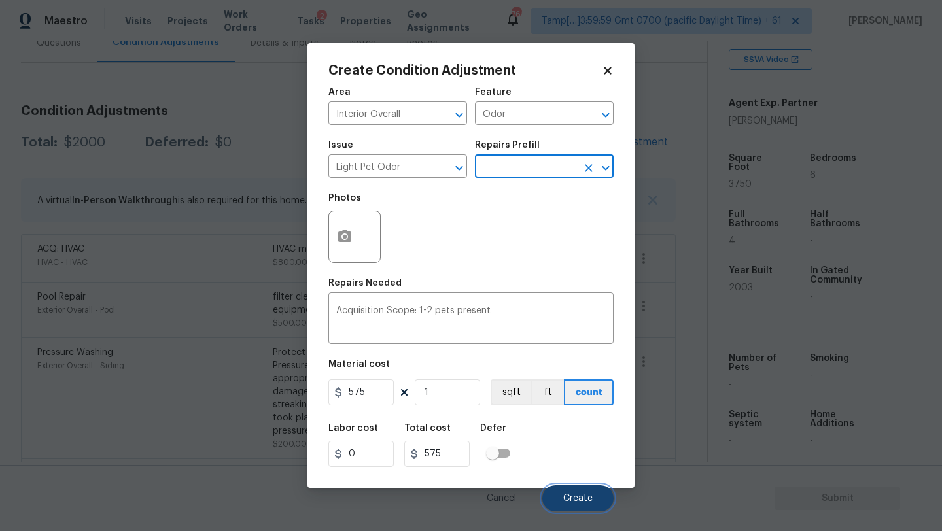
click at [566, 486] on button "Create" at bounding box center [577, 499] width 71 height 26
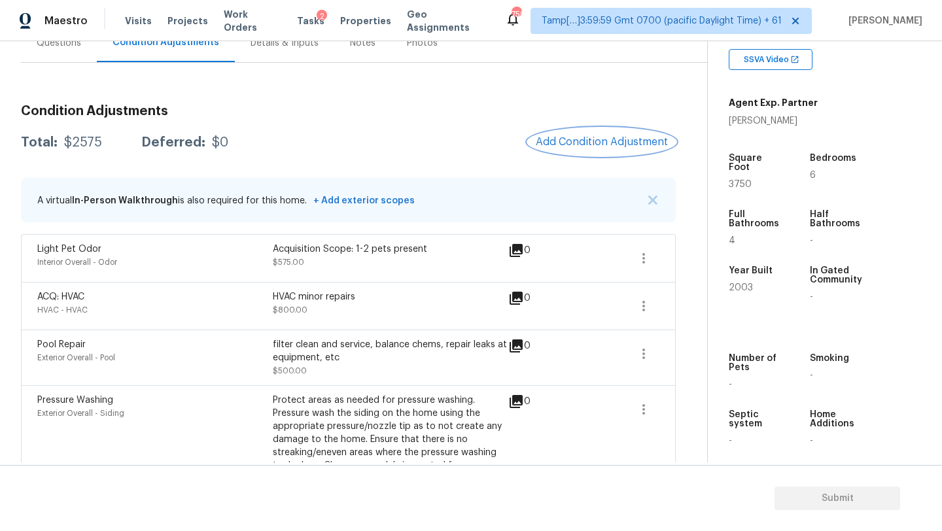
click at [574, 137] on span "Add Condition Adjustment" at bounding box center [602, 142] width 132 height 12
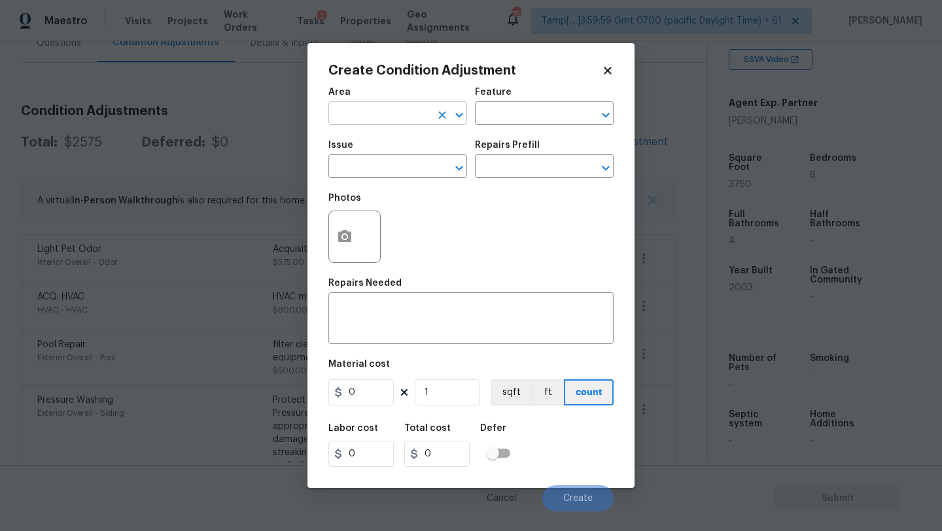
click at [357, 114] on input "text" at bounding box center [379, 115] width 102 height 20
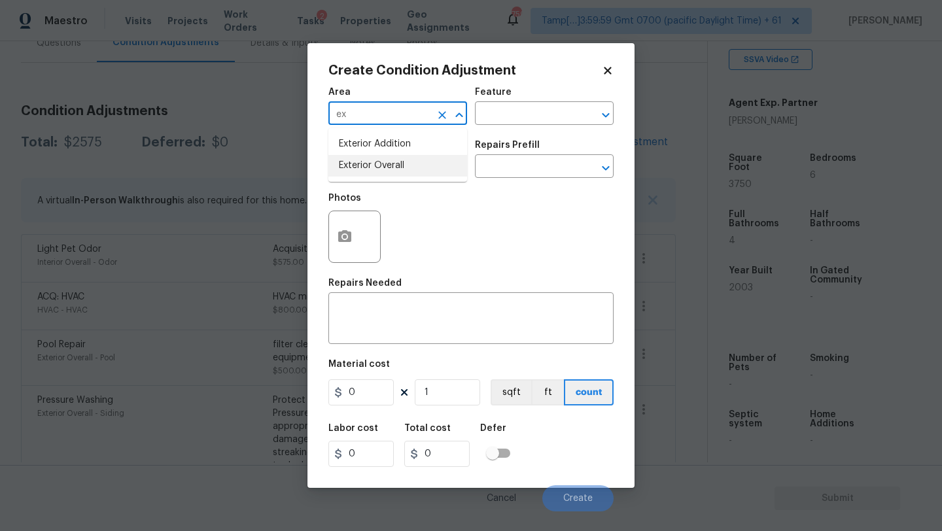
click at [378, 166] on li "Exterior Overall" at bounding box center [397, 166] width 139 height 22
type input "Exterior Overall"
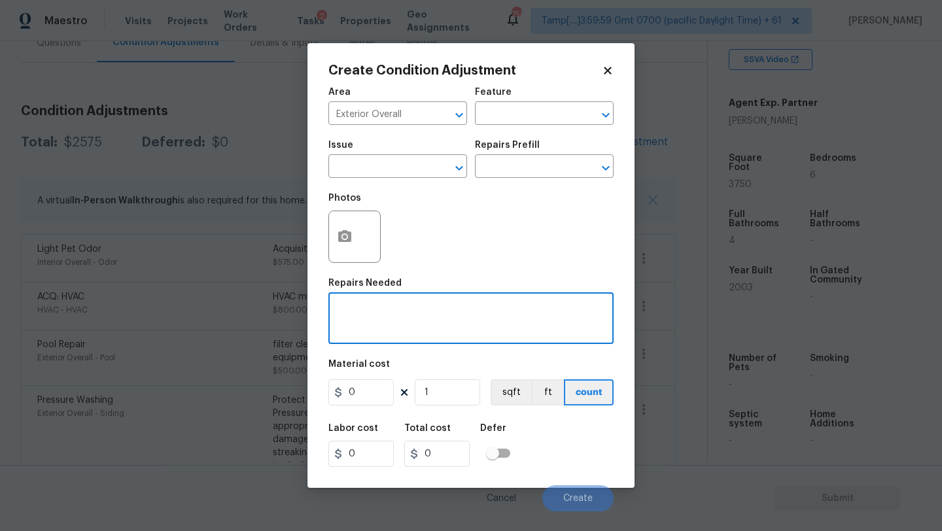
click at [408, 311] on textarea at bounding box center [471, 319] width 270 height 27
type textarea "shed removal"
click at [374, 388] on input "0" at bounding box center [360, 393] width 65 height 26
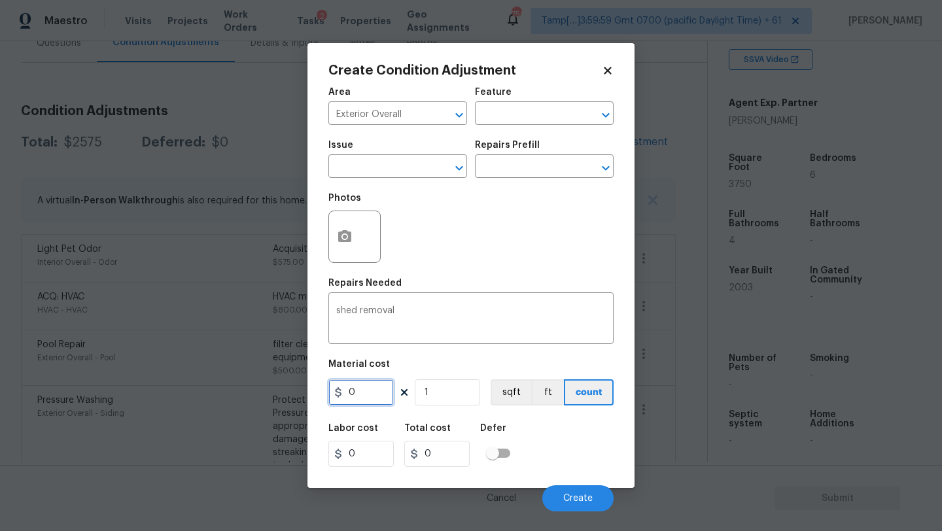
click at [374, 388] on input "0" at bounding box center [360, 393] width 65 height 26
type input "500"
click at [564, 495] on span "Create" at bounding box center [577, 499] width 29 height 10
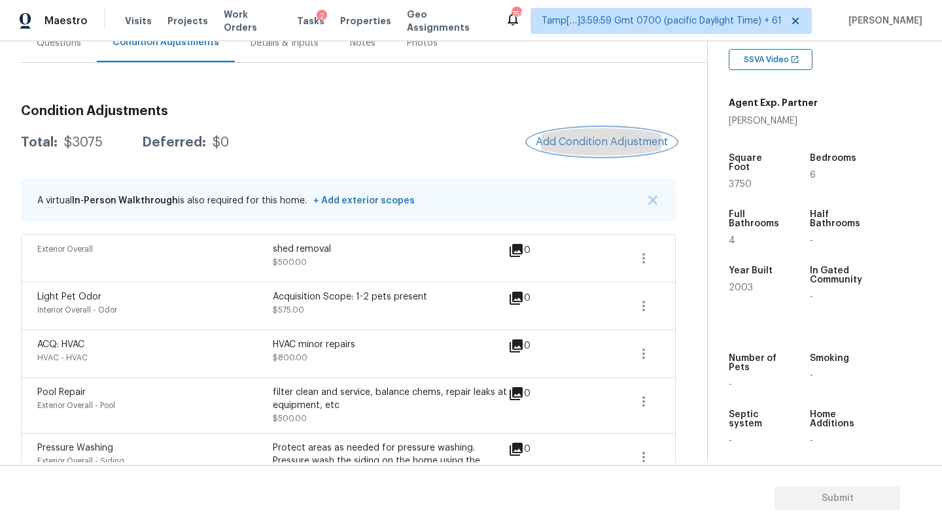
click at [600, 145] on span "Add Condition Adjustment" at bounding box center [602, 142] width 132 height 12
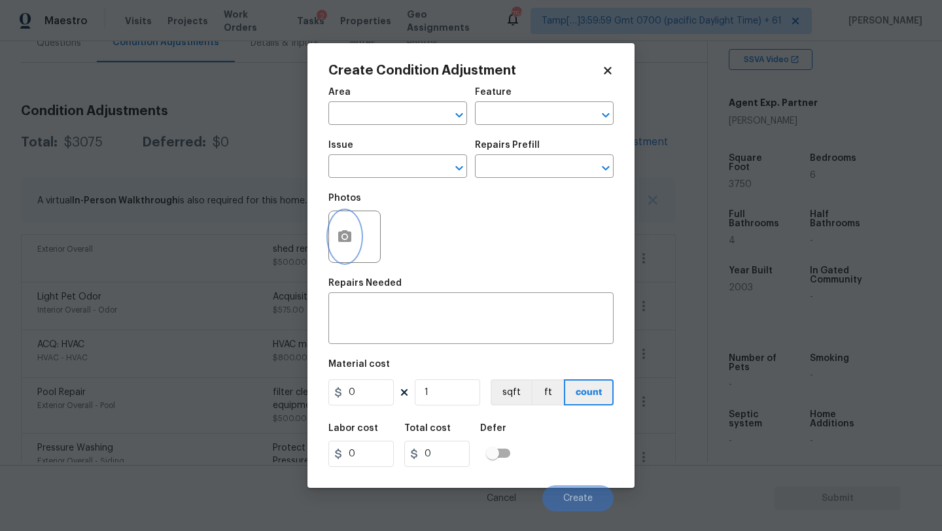
click at [352, 230] on icon "button" at bounding box center [345, 237] width 16 height 16
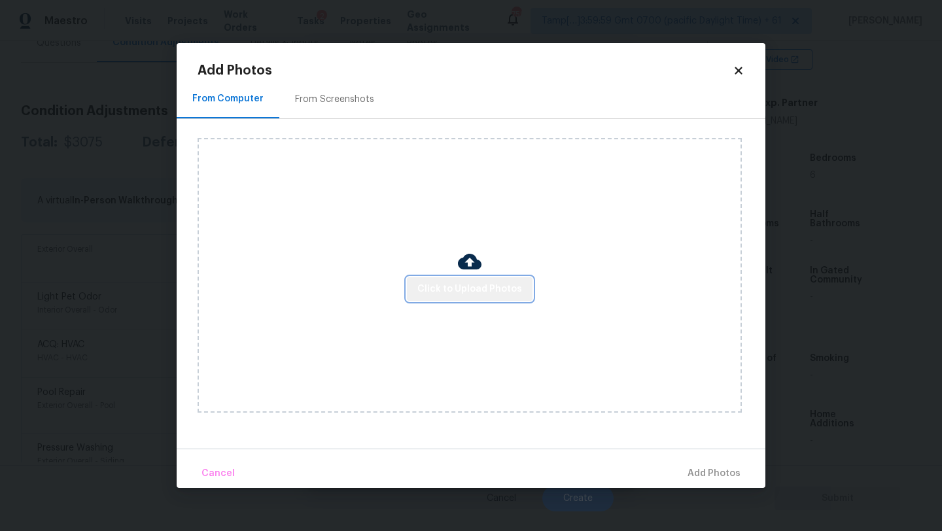
click at [493, 296] on span "Click to Upload Photos" at bounding box center [469, 289] width 105 height 16
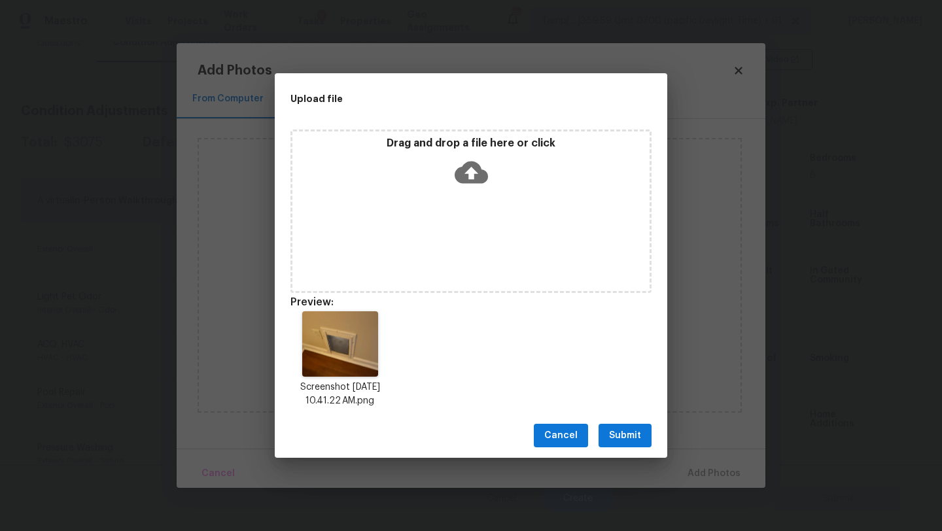
click at [617, 440] on span "Submit" at bounding box center [625, 436] width 32 height 16
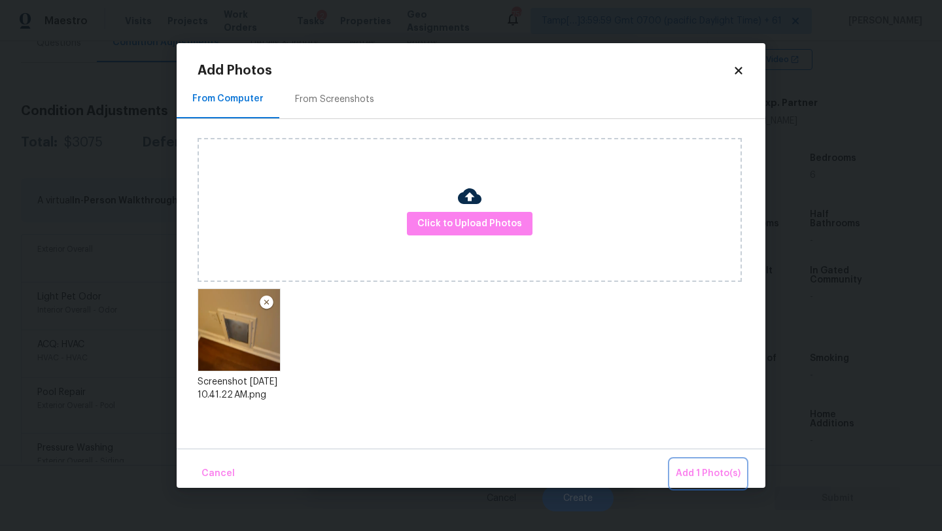
click at [712, 476] on span "Add 1 Photo(s)" at bounding box center [708, 474] width 65 height 16
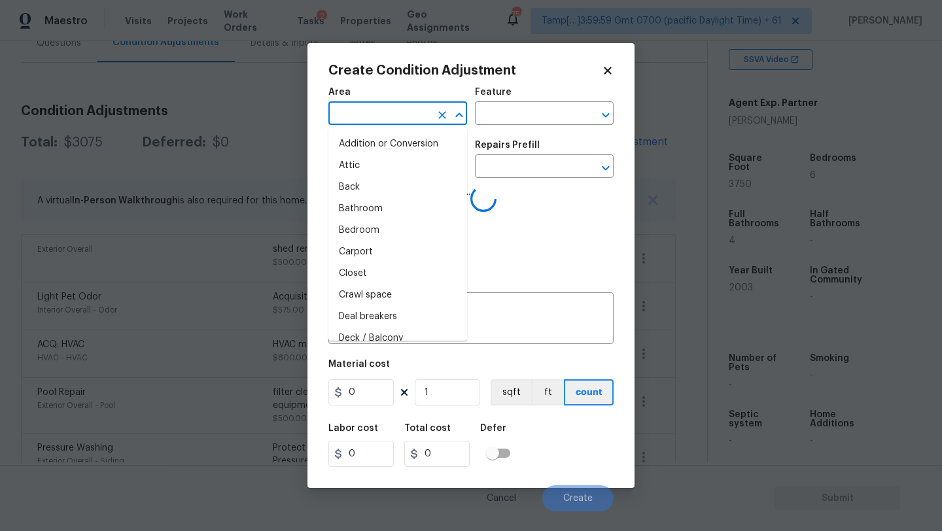
click at [378, 109] on input "text" at bounding box center [379, 115] width 102 height 20
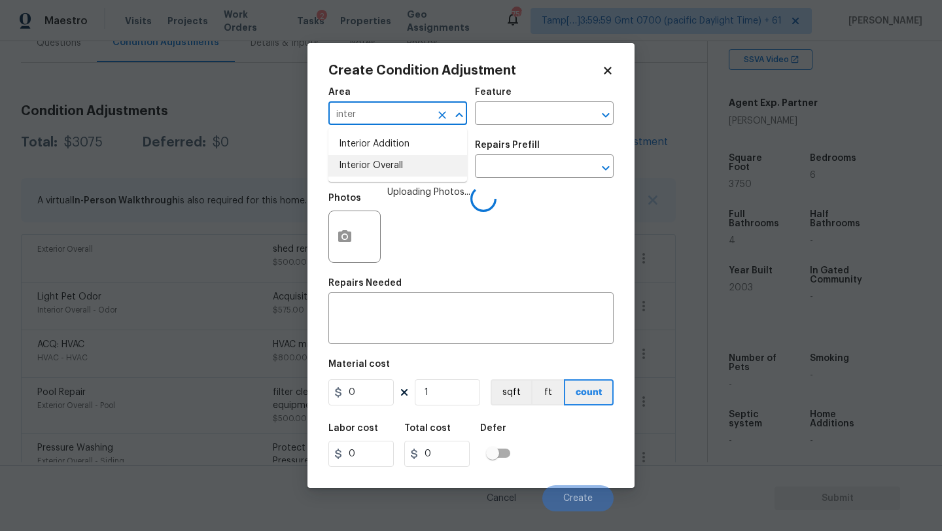
click at [391, 155] on li "Interior Overall" at bounding box center [397, 166] width 139 height 22
type input "Interior Overall"
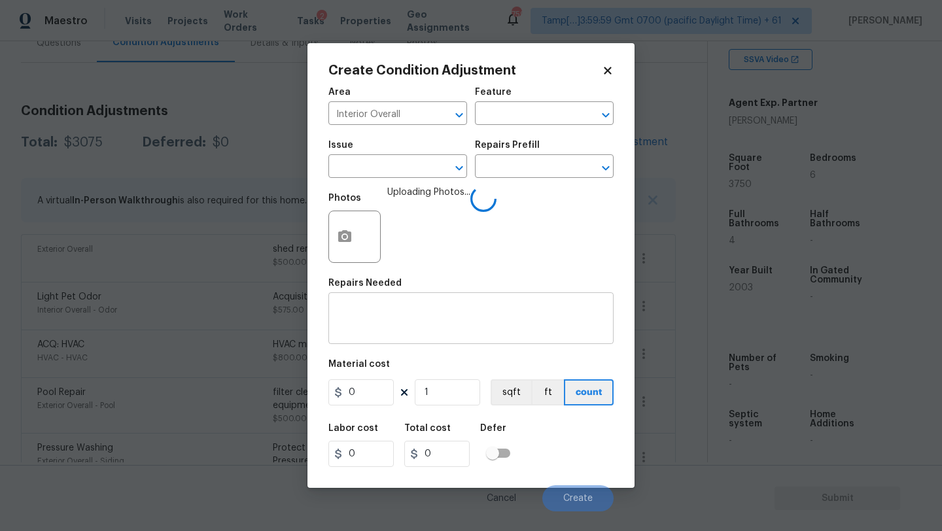
click at [395, 344] on div "x ​" at bounding box center [470, 320] width 285 height 48
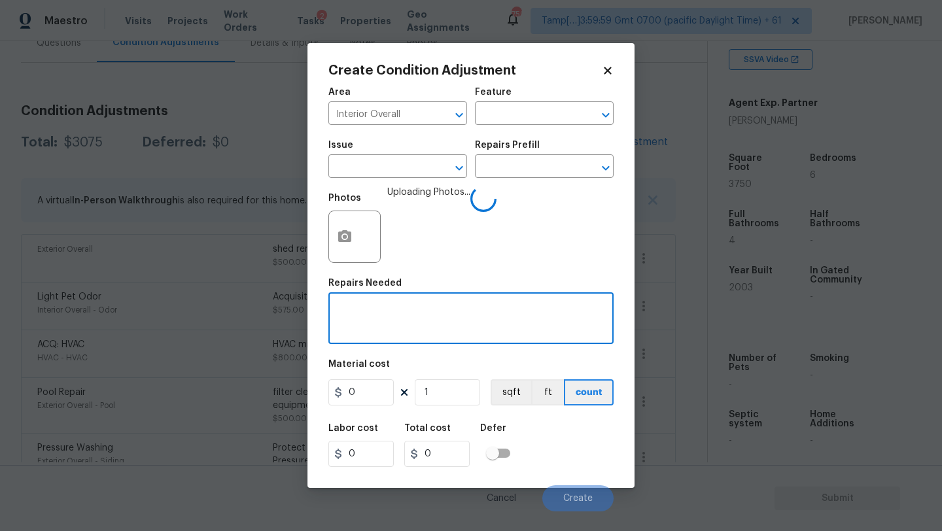
click at [419, 313] on textarea at bounding box center [471, 319] width 270 height 27
type textarea "remove pet door fron drywall"
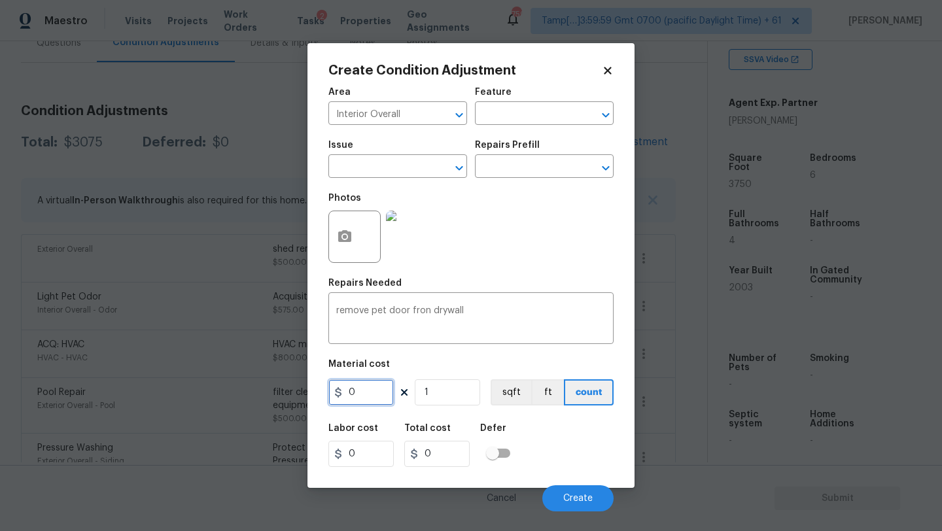
click at [374, 397] on input "0" at bounding box center [360, 393] width 65 height 26
type input "250"
click at [566, 497] on span "Create" at bounding box center [577, 499] width 29 height 10
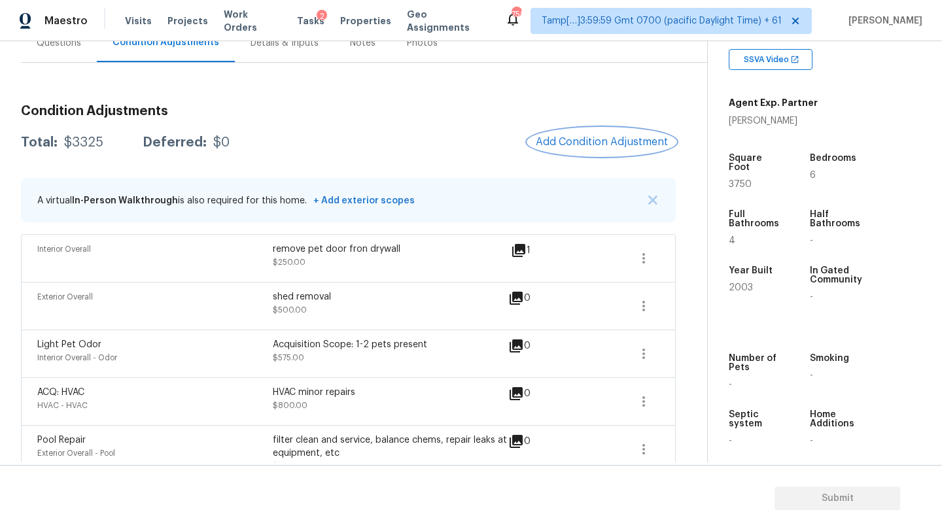
click at [567, 153] on button "Add Condition Adjustment" at bounding box center [602, 141] width 148 height 27
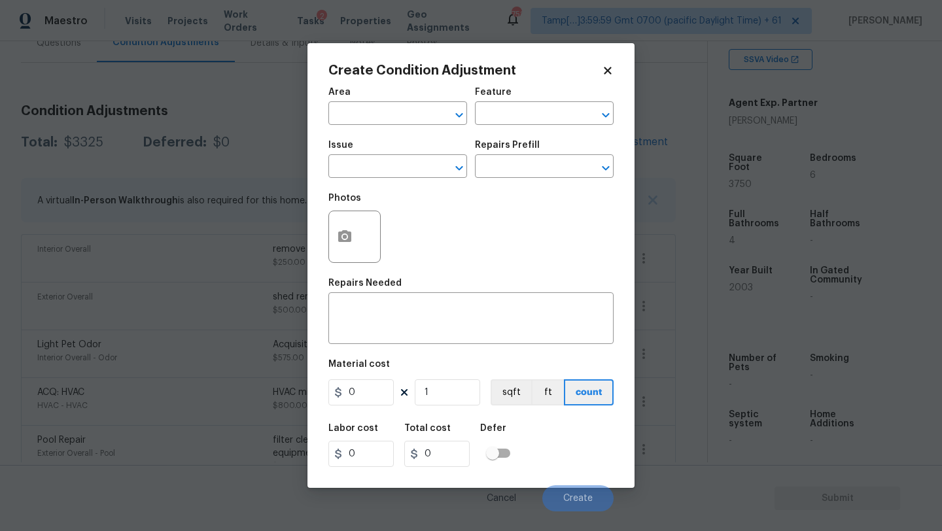
click at [392, 99] on div "Area" at bounding box center [397, 96] width 139 height 17
click at [392, 109] on input "text" at bounding box center [379, 115] width 102 height 20
click at [402, 166] on li "Interior Overall" at bounding box center [397, 166] width 139 height 22
type input "Interior Overall"
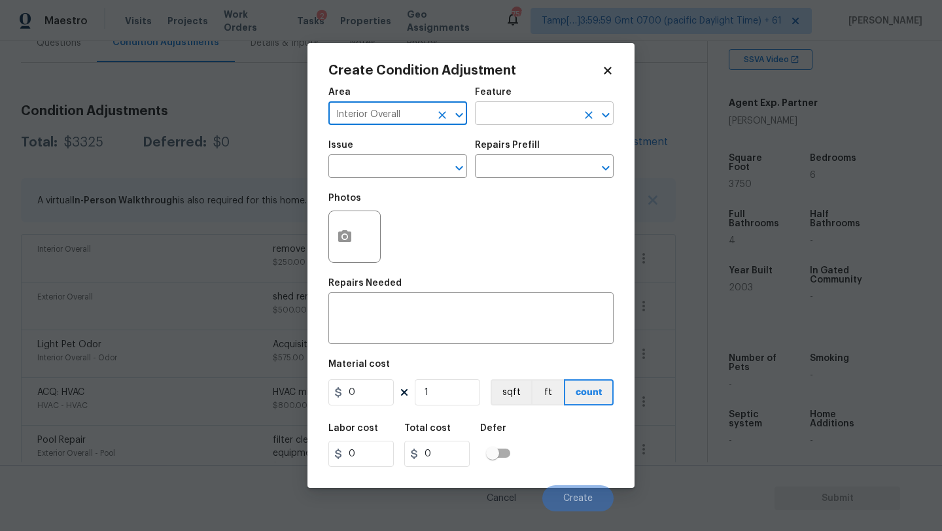
click at [497, 112] on input "text" at bounding box center [526, 115] width 102 height 20
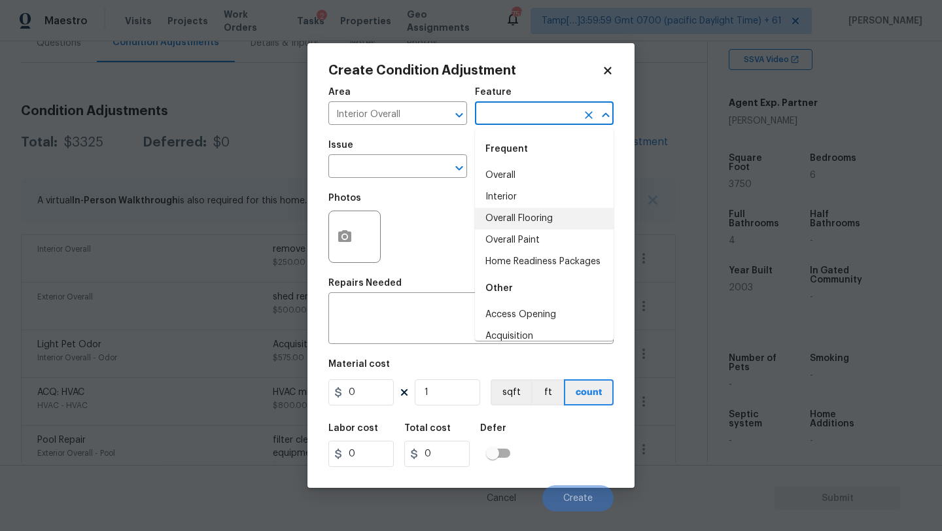
click at [495, 209] on li "Overall Flooring" at bounding box center [544, 219] width 139 height 22
type input "Overall Flooring"
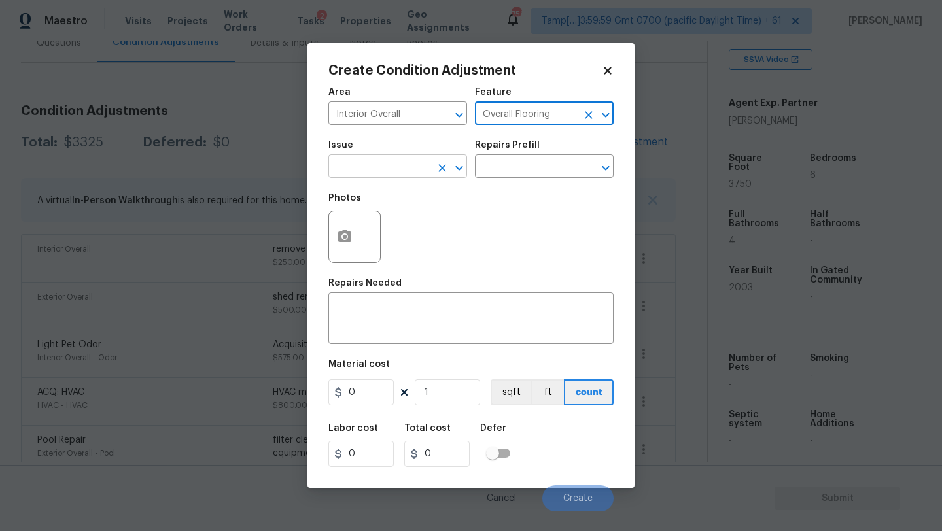
click at [406, 171] on input "text" at bounding box center [379, 168] width 102 height 20
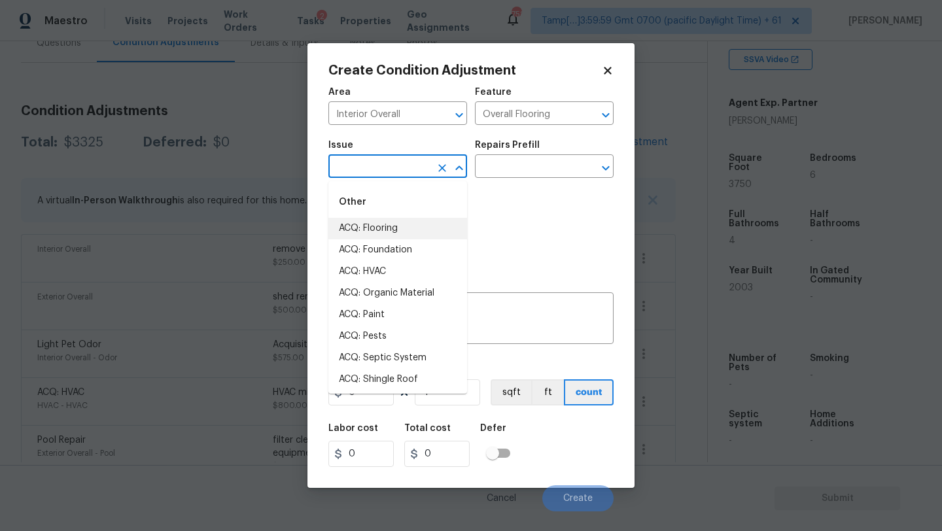
click at [377, 232] on li "ACQ: Flooring" at bounding box center [397, 229] width 139 height 22
type input "ACQ: Flooring"
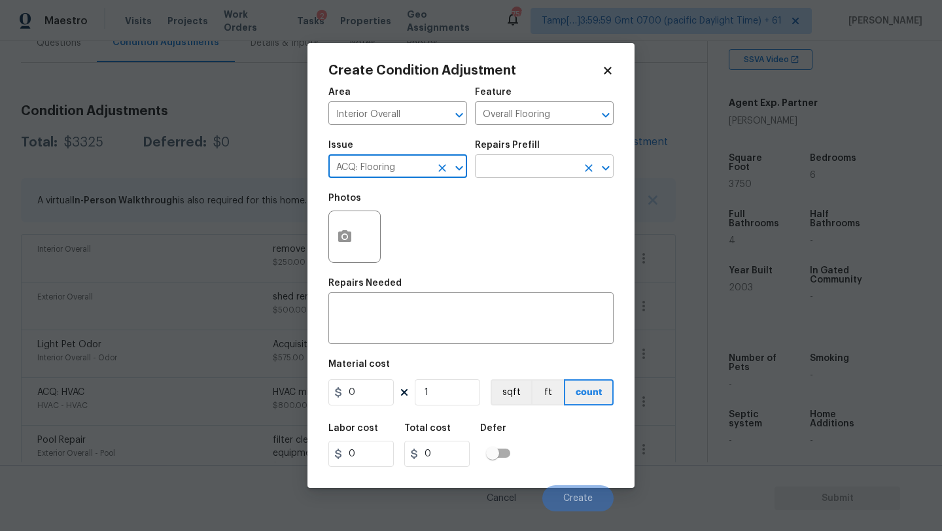
click at [524, 165] on input "text" at bounding box center [526, 168] width 102 height 20
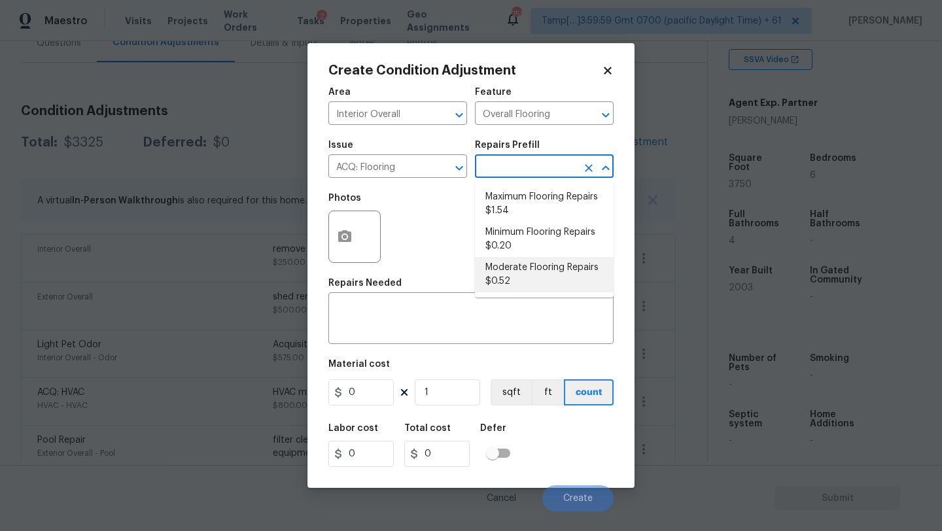
click at [508, 274] on li "Moderate Flooring Repairs $0.52" at bounding box center [544, 274] width 139 height 35
type input "Acquisition"
type textarea "Acquisition Scope: Moderate flooring repairs"
type input "0.52"
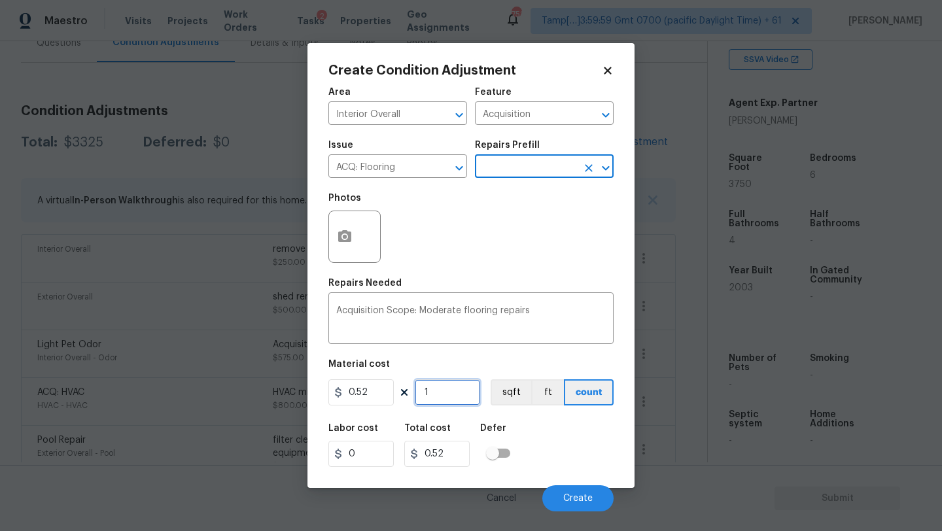
click at [440, 398] on input "1" at bounding box center [447, 393] width 65 height 26
type input "3"
type input "1.56"
type input "37"
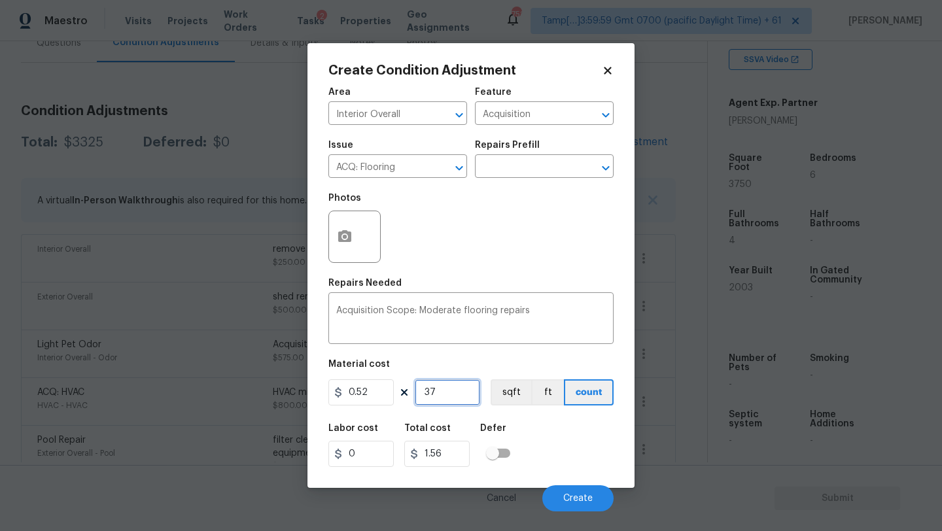
type input "19.24"
type input "375"
type input "195"
type input "3750"
type input "1950"
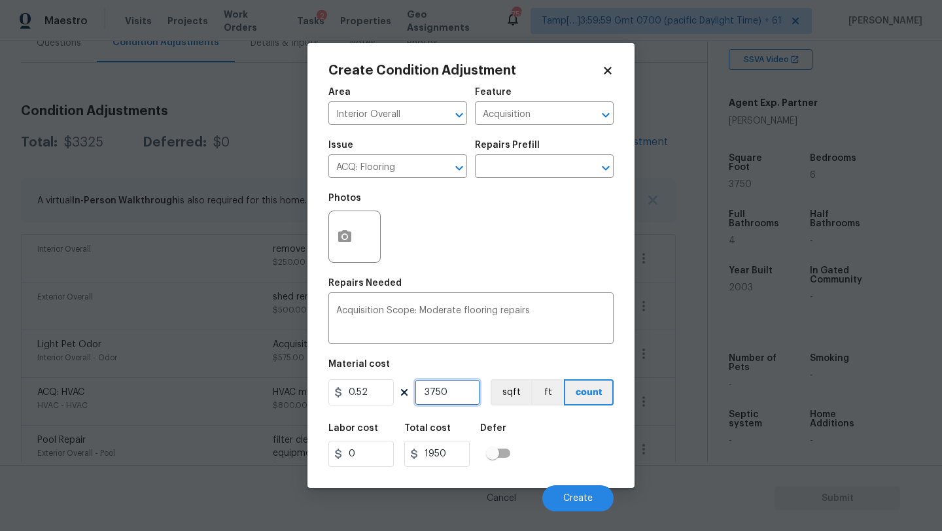
type input "3750"
click at [345, 239] on circle "button" at bounding box center [345, 237] width 4 height 4
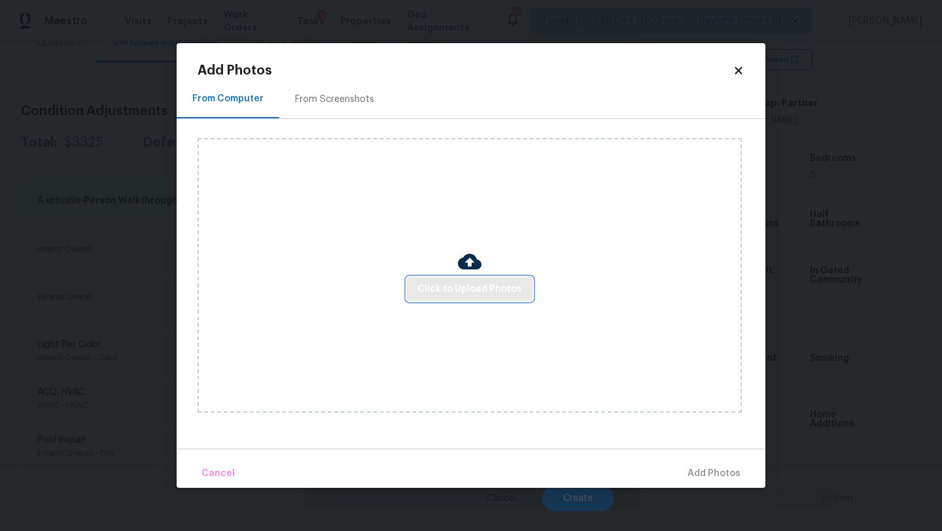
click at [412, 278] on button "Click to Upload Photos" at bounding box center [470, 289] width 126 height 24
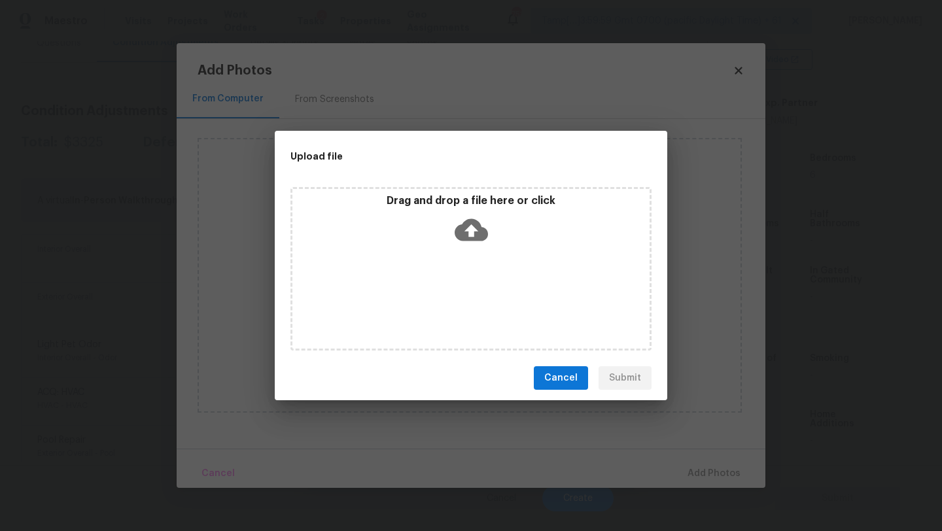
click at [478, 270] on div "Drag and drop a file here or click" at bounding box center [471, 269] width 361 height 164
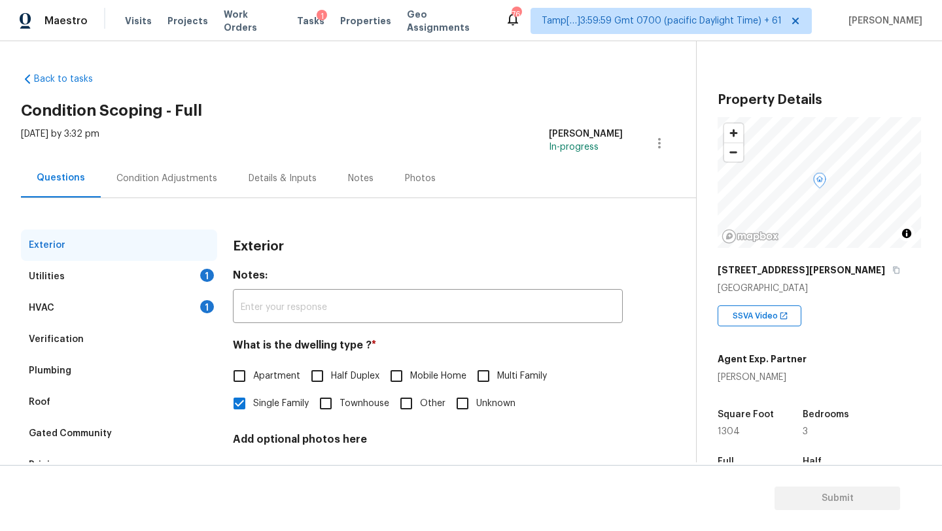
click at [185, 186] on div "Condition Adjustments" at bounding box center [167, 178] width 132 height 39
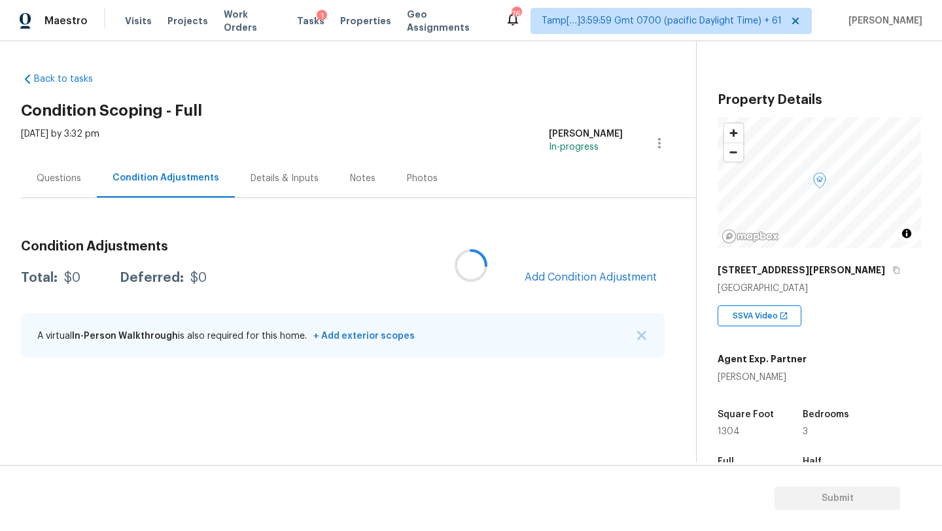
click at [597, 280] on div at bounding box center [471, 265] width 942 height 531
click at [599, 279] on span "Add Condition Adjustment" at bounding box center [591, 278] width 132 height 12
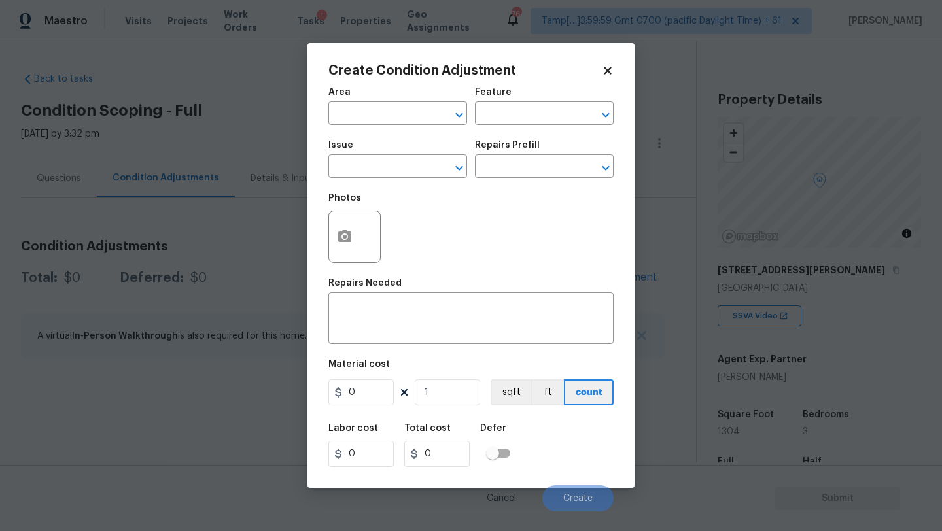
click at [370, 101] on div "Area" at bounding box center [397, 96] width 139 height 17
click at [370, 139] on span "Issue ​" at bounding box center [397, 159] width 139 height 53
click at [375, 113] on input "text" at bounding box center [379, 115] width 102 height 20
click at [381, 166] on li "Exterior Overall" at bounding box center [397, 166] width 139 height 22
type input "Exterior Overall"
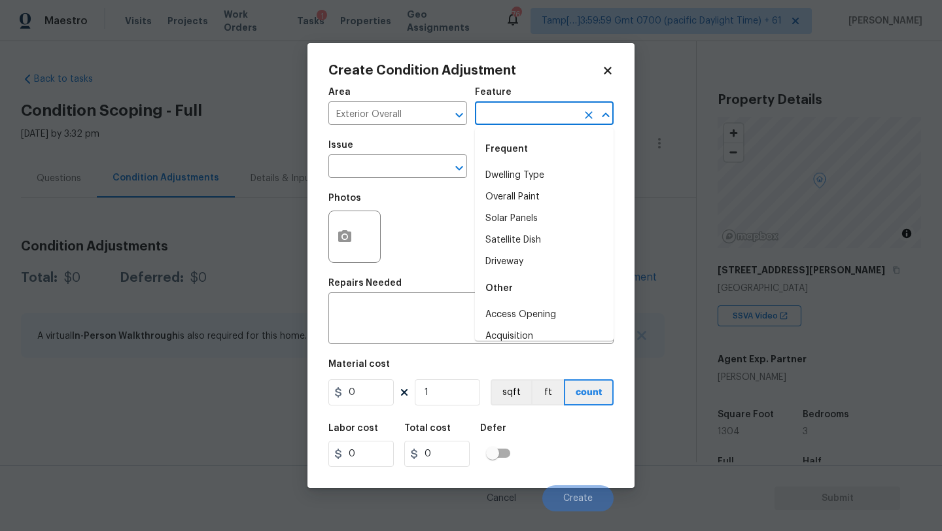
click at [520, 116] on input "text" at bounding box center [526, 115] width 102 height 20
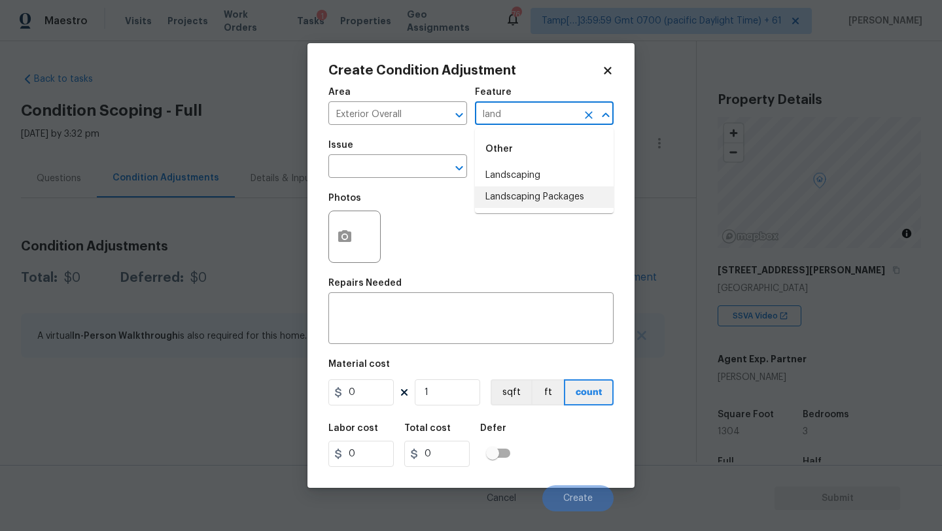
click at [521, 202] on li "Landscaping Packages" at bounding box center [544, 197] width 139 height 22
type input "Landscaping Packages"
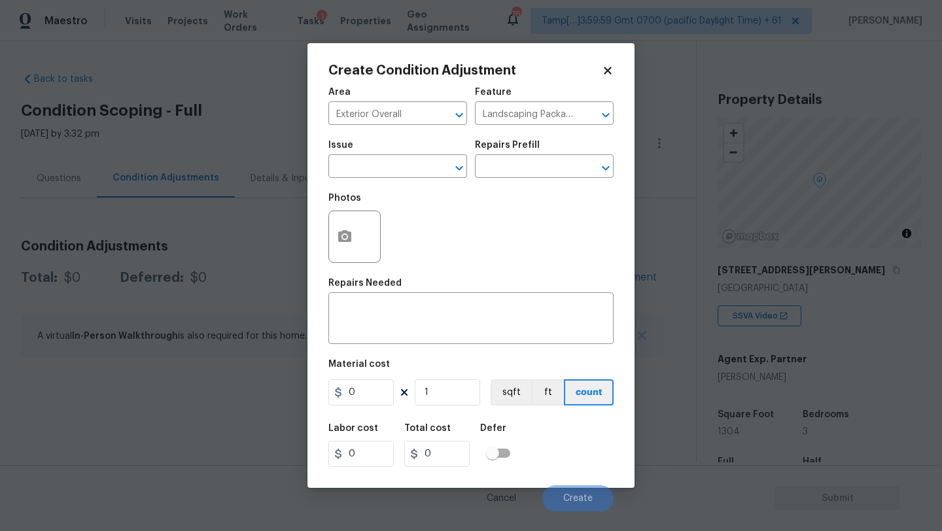
click at [409, 179] on span "Issue ​" at bounding box center [397, 159] width 139 height 53
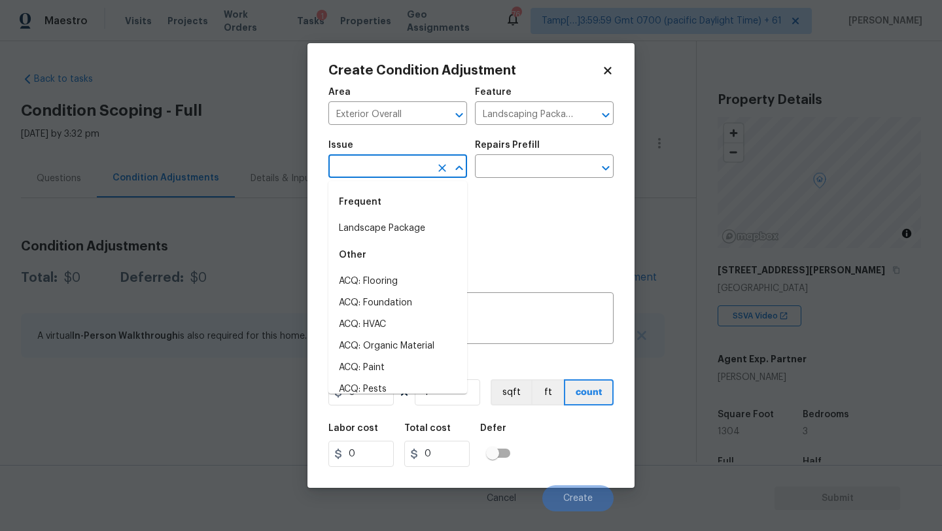
click at [409, 170] on input "text" at bounding box center [379, 168] width 102 height 20
click at [395, 232] on li "Landscape Package" at bounding box center [397, 229] width 139 height 22
type input "Landscape Package"
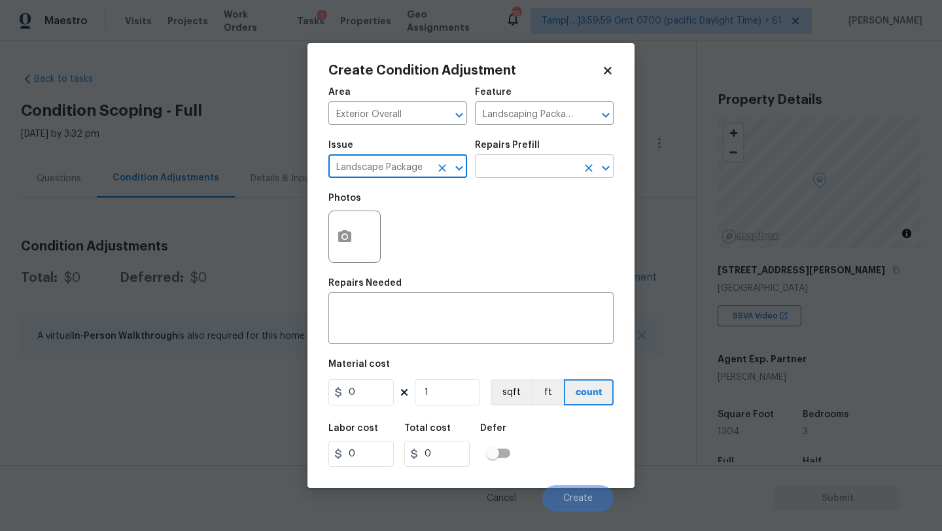
click at [480, 177] on input "text" at bounding box center [526, 168] width 102 height 20
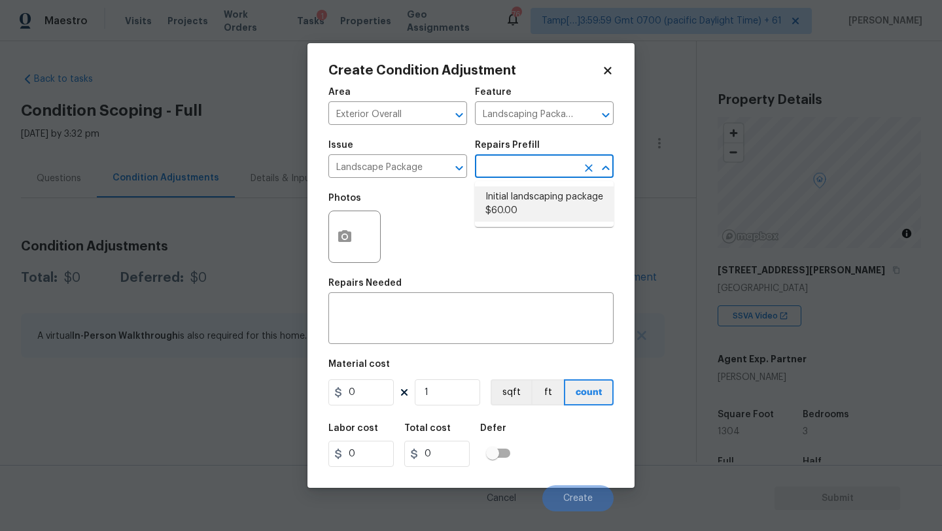
click at [494, 207] on li "Initial landscaping package $60.00" at bounding box center [544, 203] width 139 height 35
type input "Home Readiness Packages"
type textarea "Mowing of grass up to 6" in height. Mow, edge along driveways & sidewalks, trim…"
type input "60"
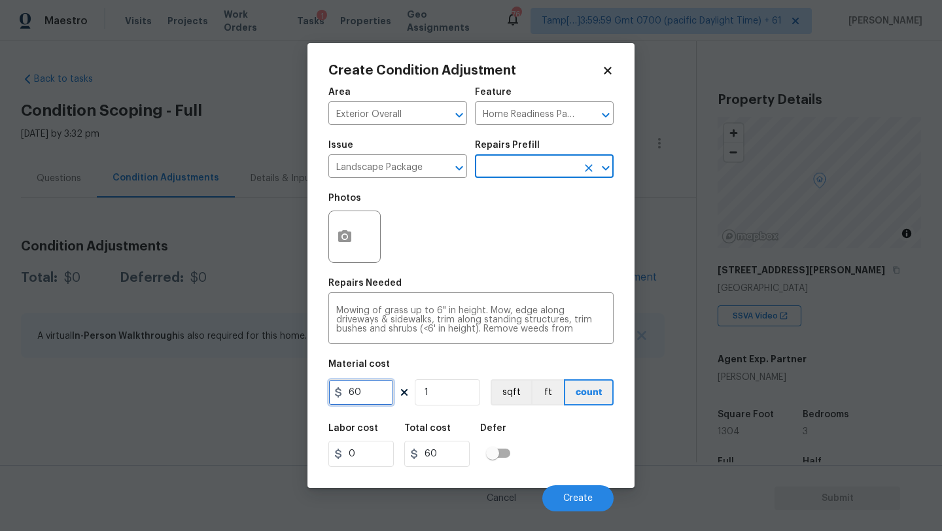
click at [362, 403] on input "60" at bounding box center [360, 393] width 65 height 26
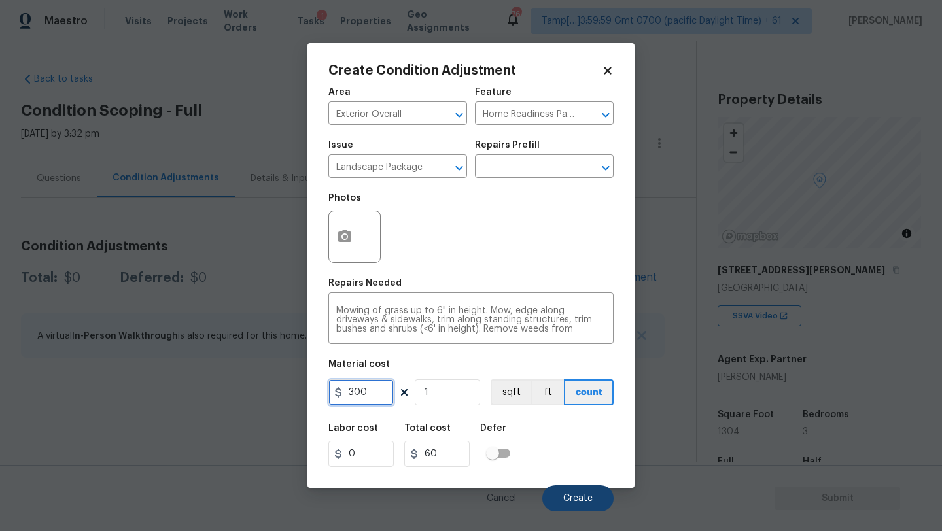
type input "300"
click at [585, 501] on span "Create" at bounding box center [577, 499] width 29 height 10
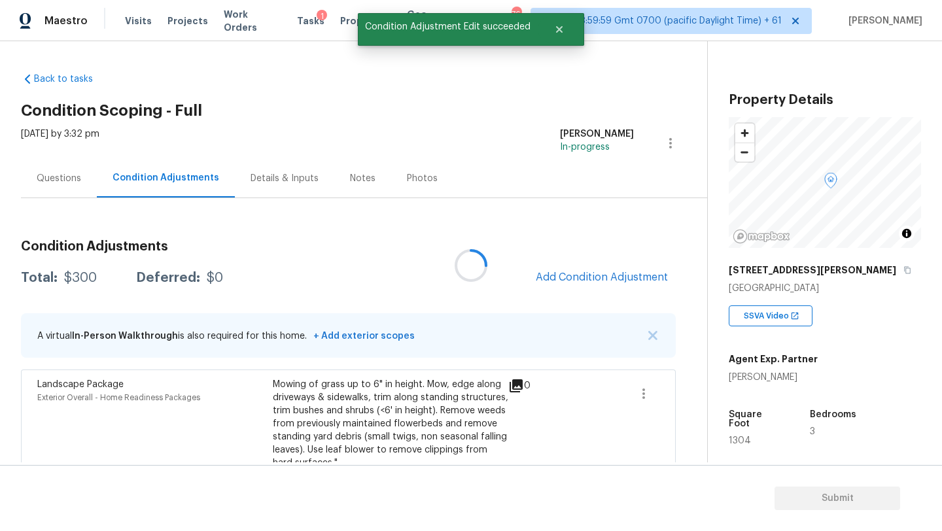
click at [573, 266] on div at bounding box center [471, 265] width 942 height 531
click at [573, 284] on div at bounding box center [471, 265] width 942 height 531
click at [573, 284] on button "Add Condition Adjustment" at bounding box center [602, 277] width 148 height 27
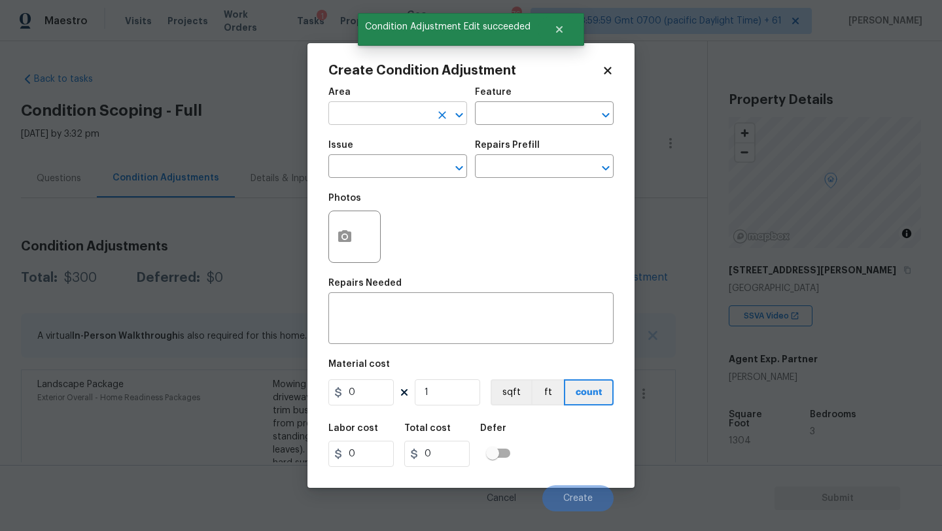
click at [373, 118] on input "text" at bounding box center [379, 115] width 102 height 20
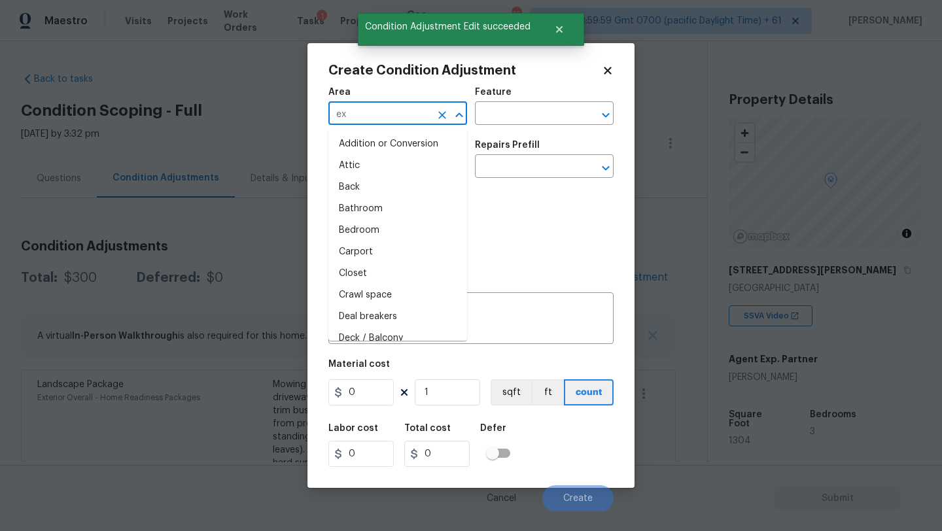
click at [373, 118] on input "ex" at bounding box center [379, 115] width 102 height 20
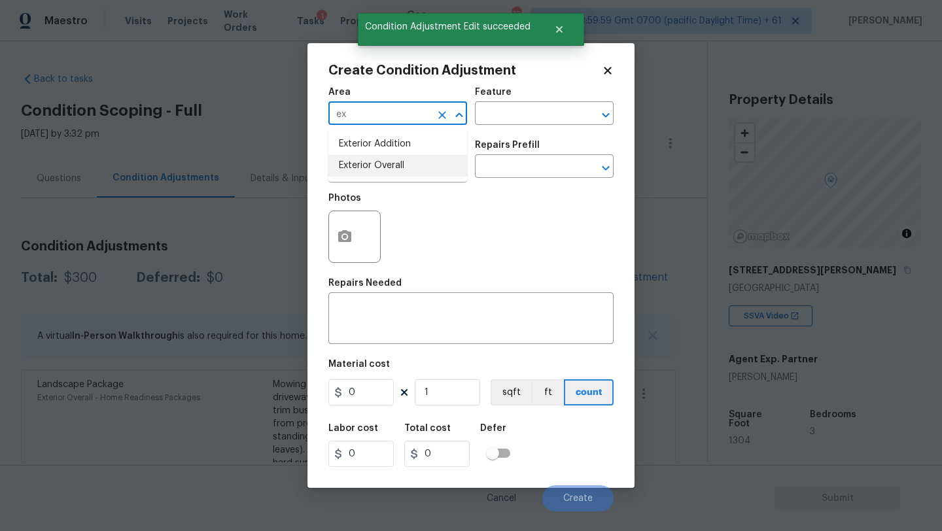
click at [381, 171] on li "Exterior Overall" at bounding box center [397, 166] width 139 height 22
type input "Exterior Overall"
click at [498, 130] on div "Area Exterior Overall ​ Feature ​" at bounding box center [470, 106] width 285 height 53
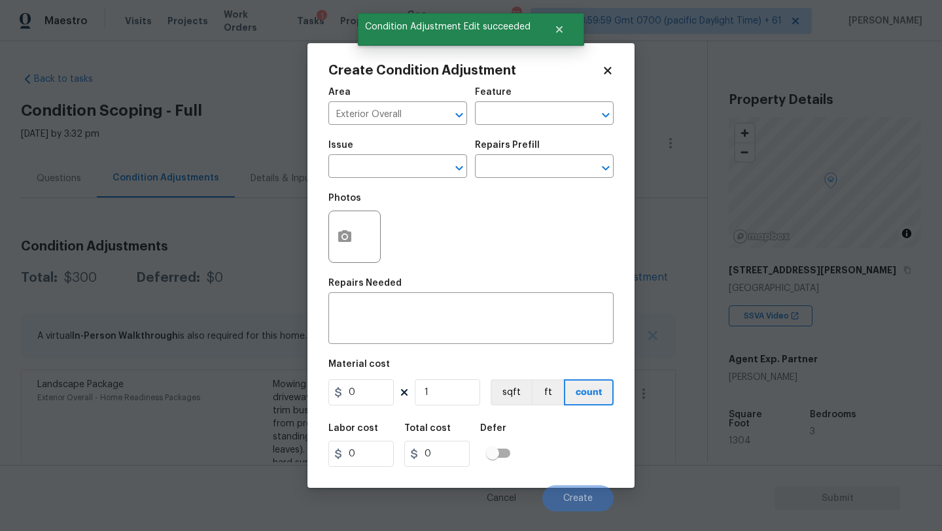
click at [498, 130] on div "Area Exterior Overall ​ Feature ​" at bounding box center [470, 106] width 285 height 53
click at [509, 84] on div "Area Exterior Overall ​ Feature ​" at bounding box center [470, 106] width 285 height 53
click at [509, 118] on input "text" at bounding box center [526, 115] width 102 height 20
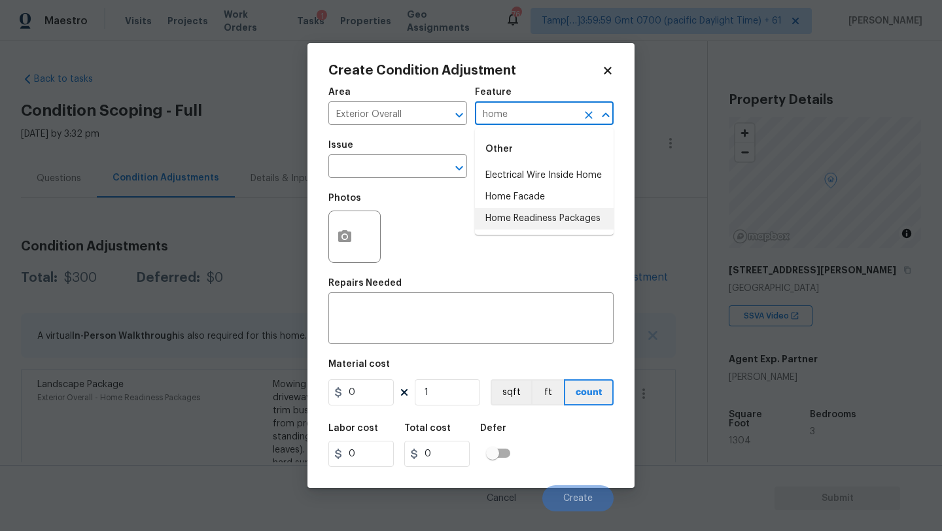
click at [517, 219] on li "Home Readiness Packages" at bounding box center [544, 219] width 139 height 22
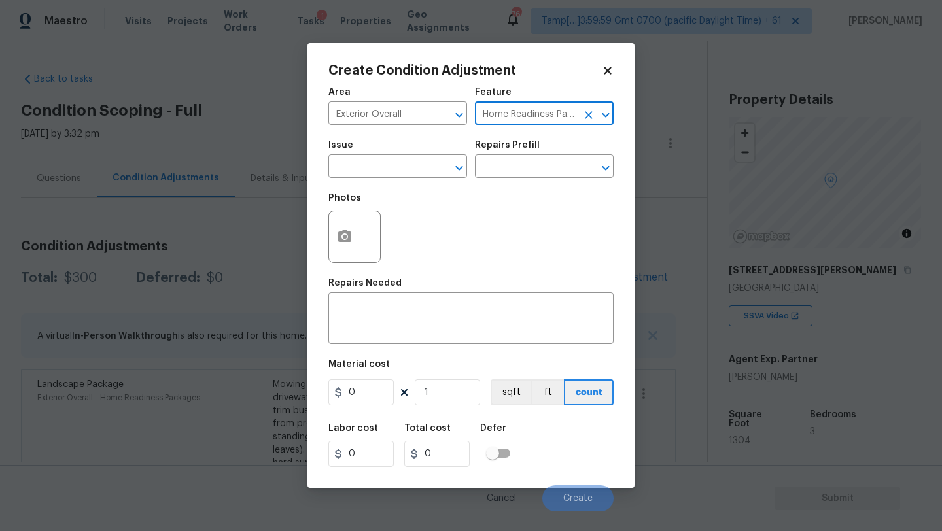
type input "Home Readiness Packages"
click at [408, 156] on div "Issue" at bounding box center [397, 149] width 139 height 17
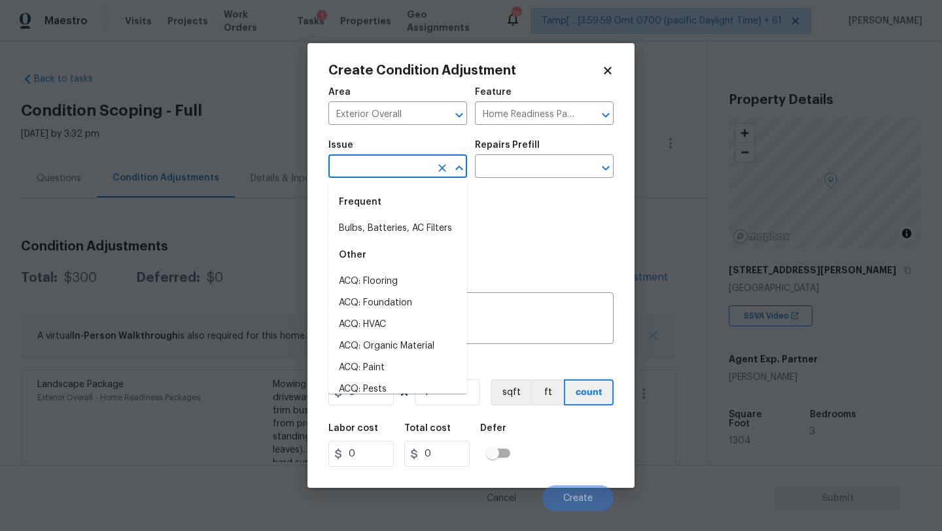
click at [408, 164] on input "text" at bounding box center [379, 168] width 102 height 20
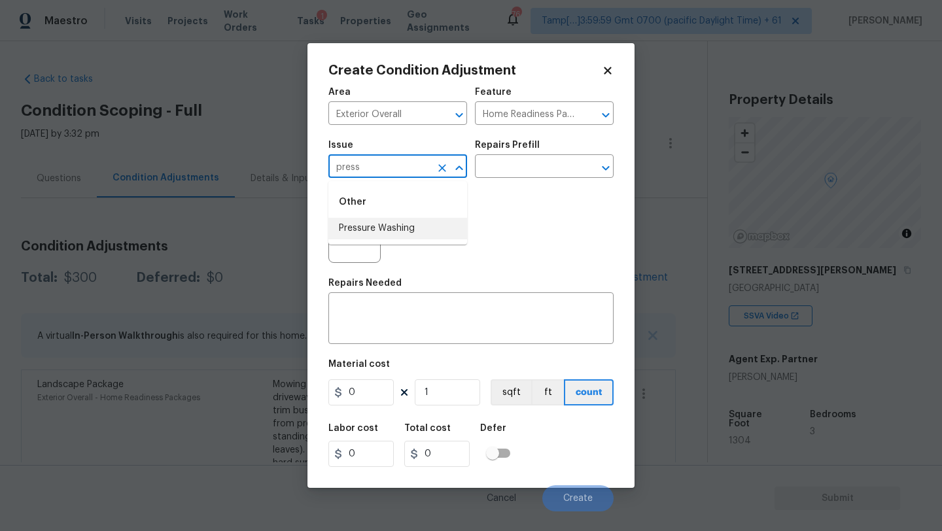
click at [410, 230] on li "Pressure Washing" at bounding box center [397, 229] width 139 height 22
type input "Pressure Washing"
click at [531, 159] on input "text" at bounding box center [526, 168] width 102 height 20
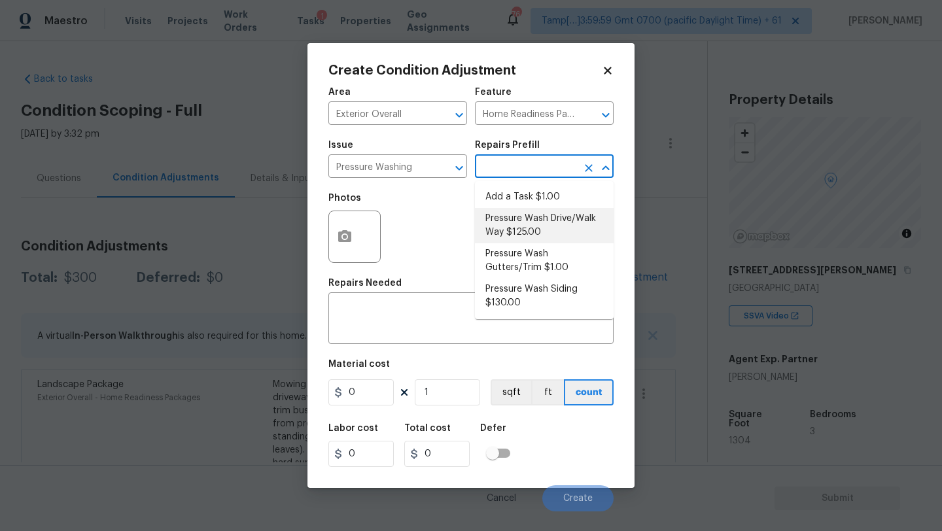
click at [524, 226] on li "Pressure Wash Drive/Walk Way $125.00" at bounding box center [544, 225] width 139 height 35
type input "Siding"
type textarea "Pressure wash the driveways/walkways as directed by the PM. Ensure that all deb…"
type input "125"
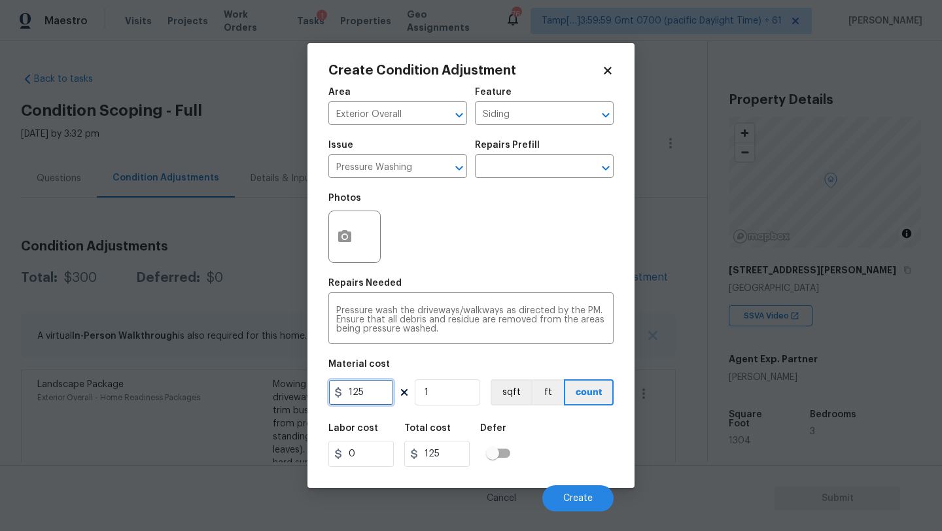
click at [368, 391] on input "125" at bounding box center [360, 393] width 65 height 26
type input "200"
click at [581, 495] on span "Create" at bounding box center [577, 499] width 29 height 10
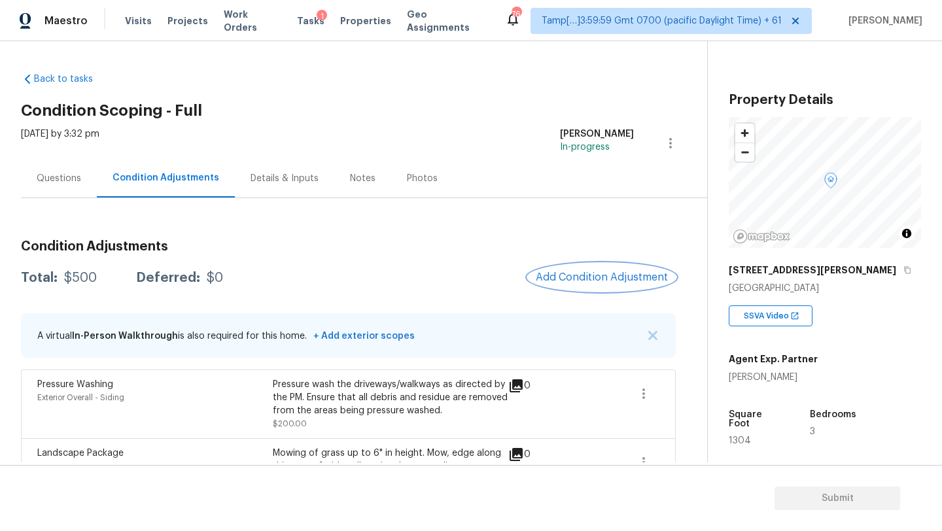
click at [597, 277] on span "Add Condition Adjustment" at bounding box center [602, 278] width 132 height 12
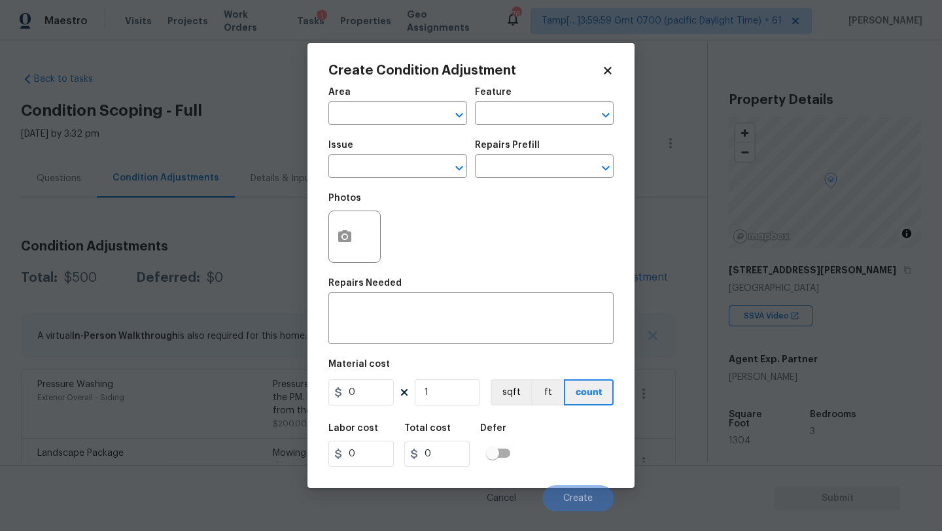
click at [355, 77] on h2 "Create Condition Adjustment" at bounding box center [465, 70] width 274 height 13
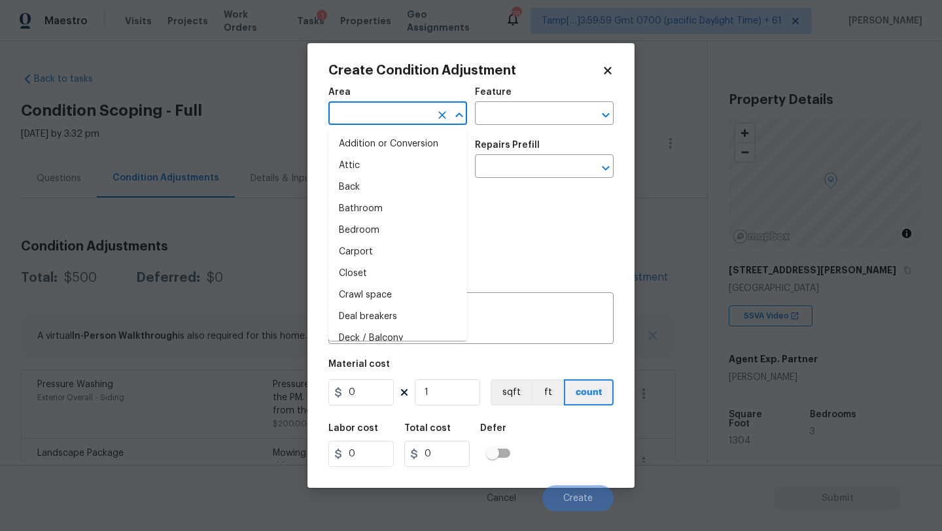
click at [355, 115] on input "text" at bounding box center [379, 115] width 102 height 20
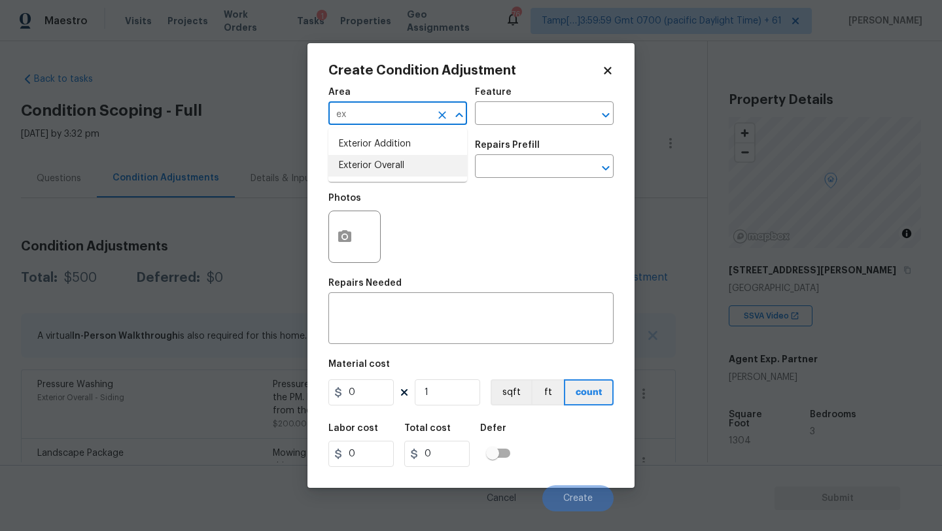
click at [359, 156] on li "Exterior Overall" at bounding box center [397, 166] width 139 height 22
type input "Exterior Overall"
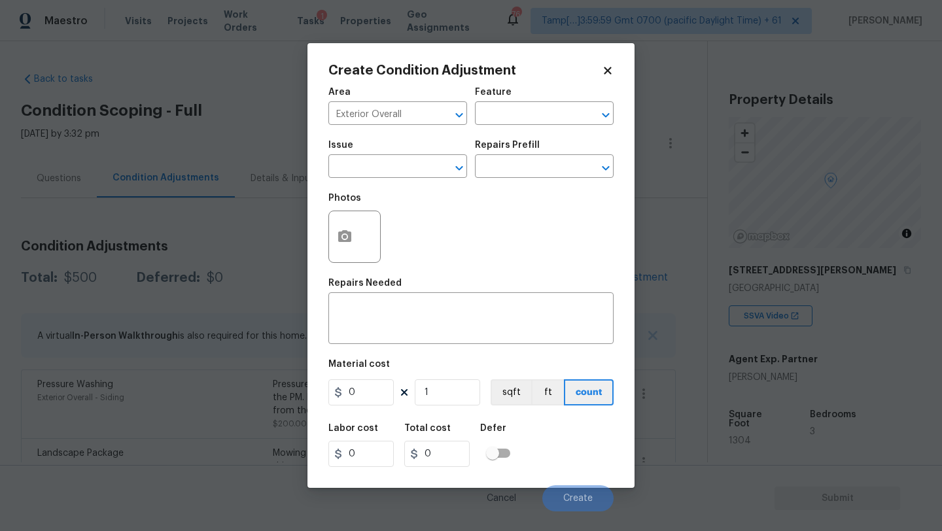
click at [478, 103] on div "Feature" at bounding box center [544, 96] width 139 height 17
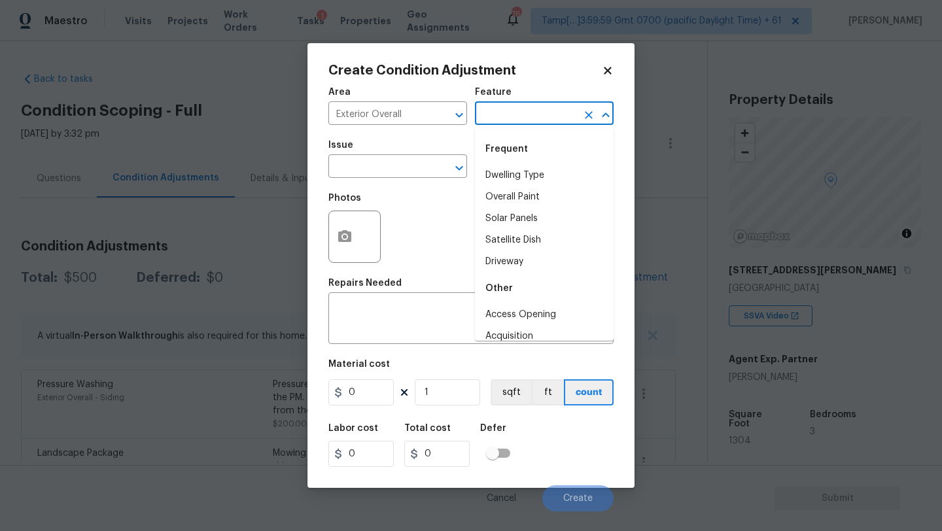
click at [480, 107] on input "text" at bounding box center [526, 115] width 102 height 20
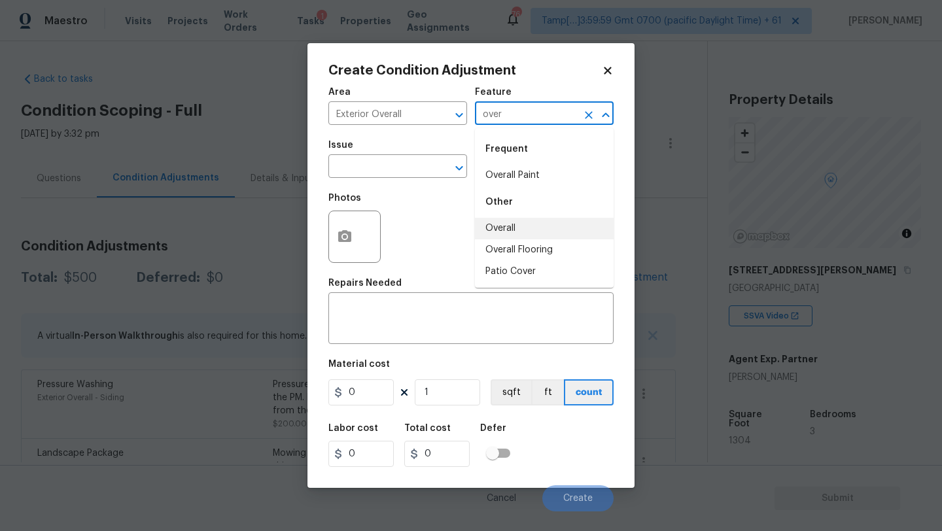
click at [511, 224] on li "Overall" at bounding box center [544, 229] width 139 height 22
type input "Overall"
click at [463, 305] on div "x ​" at bounding box center [470, 320] width 285 height 48
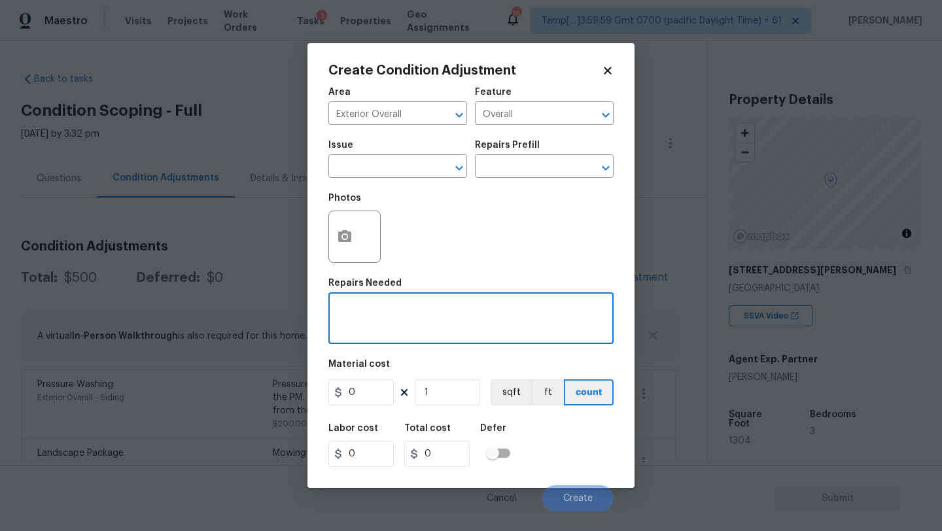
paste textarea "Repairs to siding, stucco, or paint"
type textarea "Repairs to siding, stucco, or paint"
click at [377, 396] on input "0" at bounding box center [360, 393] width 65 height 26
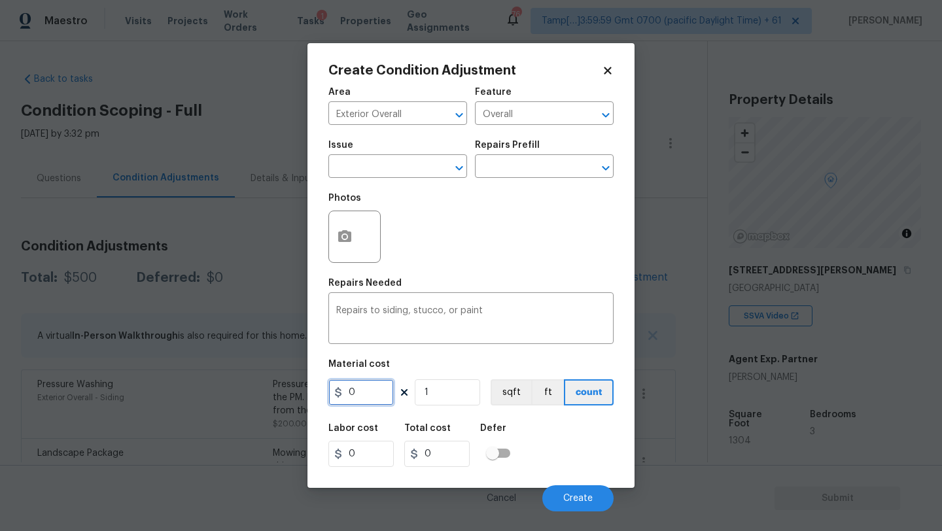
click at [377, 396] on input "0" at bounding box center [360, 393] width 65 height 26
type input "1.5"
click at [448, 389] on input "1" at bounding box center [447, 393] width 65 height 26
type input "13"
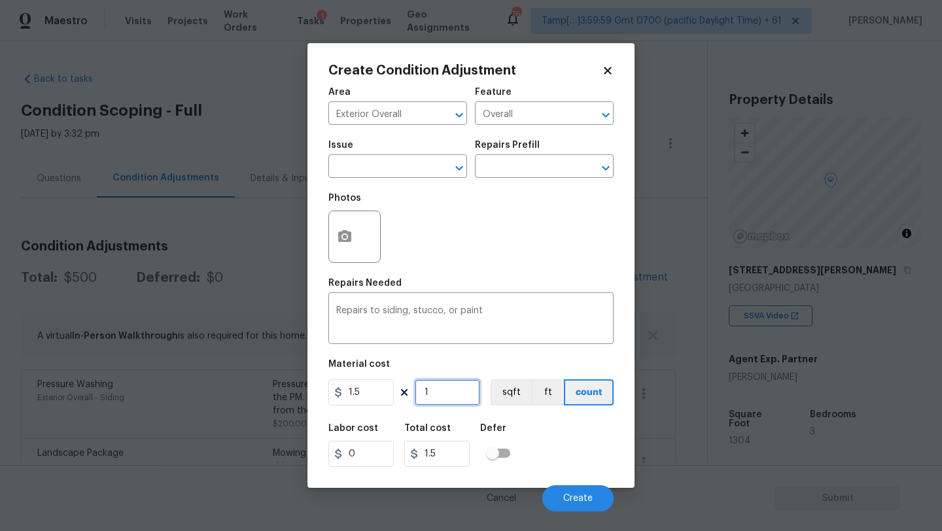
type input "19.5"
type input "130"
type input "195"
type input "1304"
type input "1956"
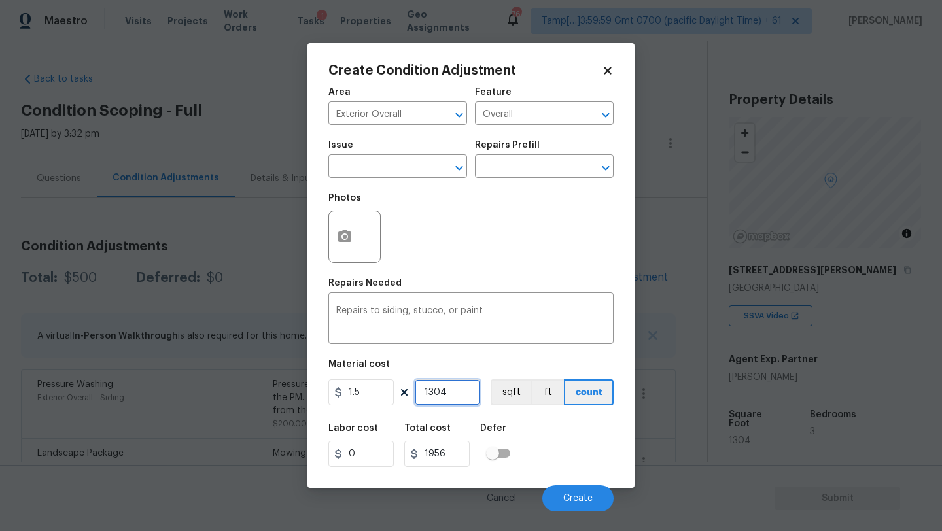
type input "1304"
click at [345, 224] on button "button" at bounding box center [344, 236] width 31 height 51
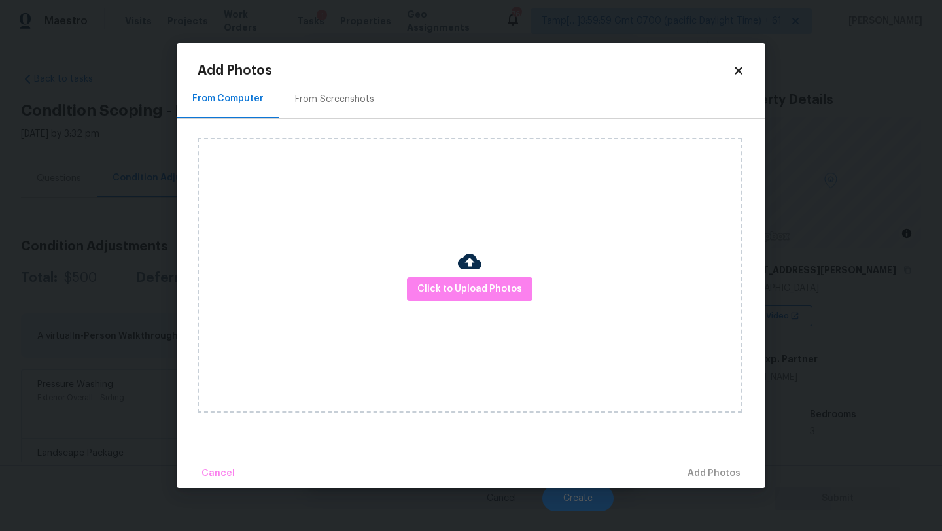
click at [325, 132] on div "Click to Upload Photos" at bounding box center [482, 275] width 568 height 313
click at [325, 103] on div "From Screenshots" at bounding box center [334, 99] width 79 height 13
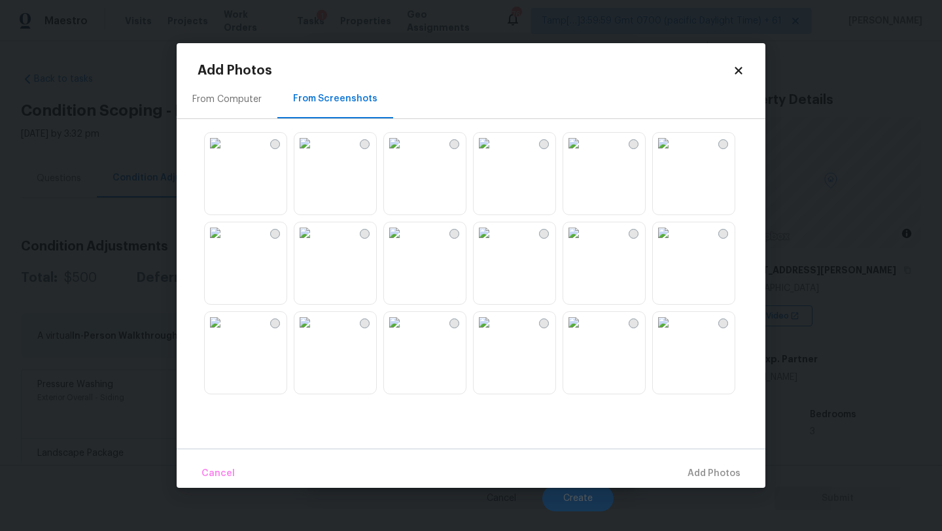
click at [315, 154] on img at bounding box center [304, 143] width 21 height 21
click at [315, 243] on img at bounding box center [304, 232] width 21 height 21
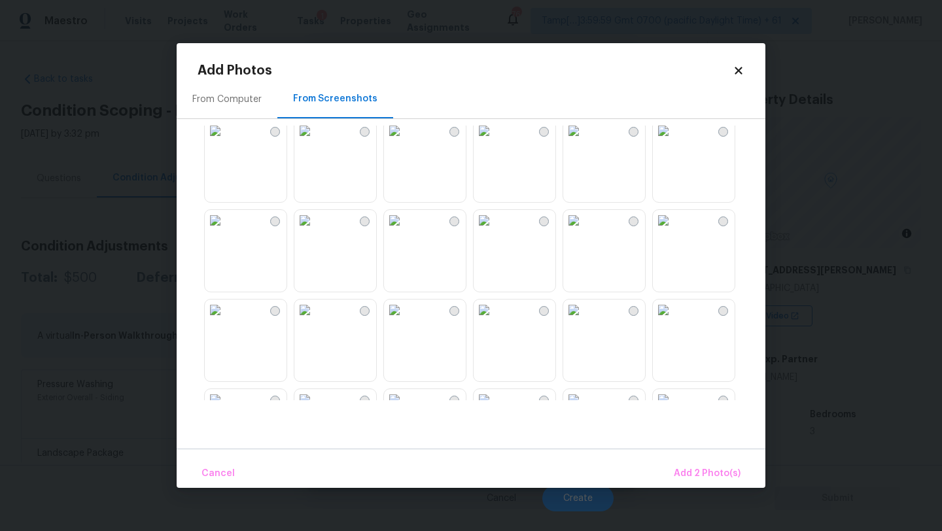
click at [584, 231] on img at bounding box center [573, 220] width 21 height 21
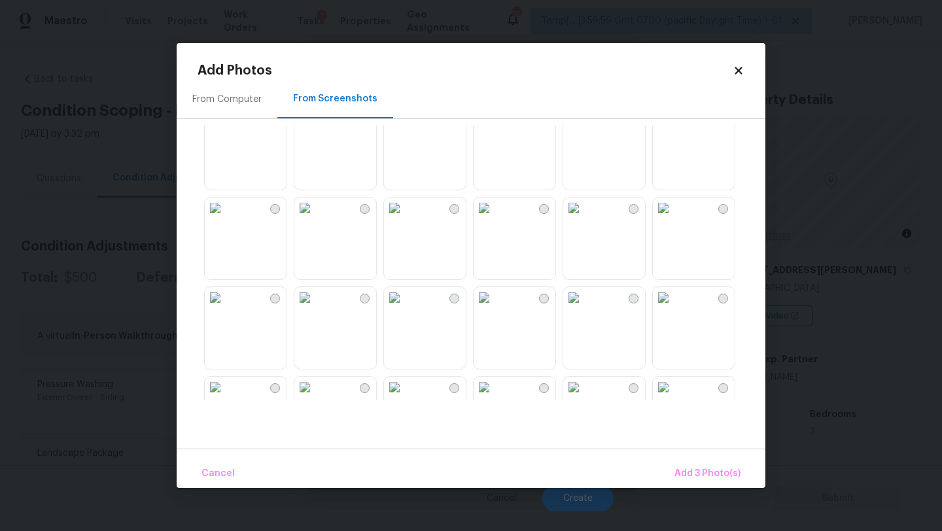
scroll to position [507, 0]
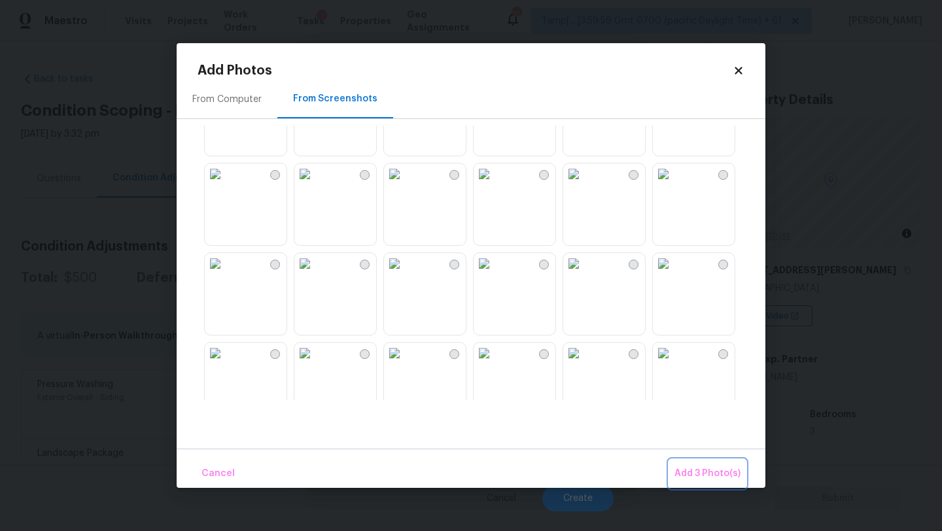
click at [713, 469] on span "Add 3 Photo(s)" at bounding box center [708, 474] width 66 height 16
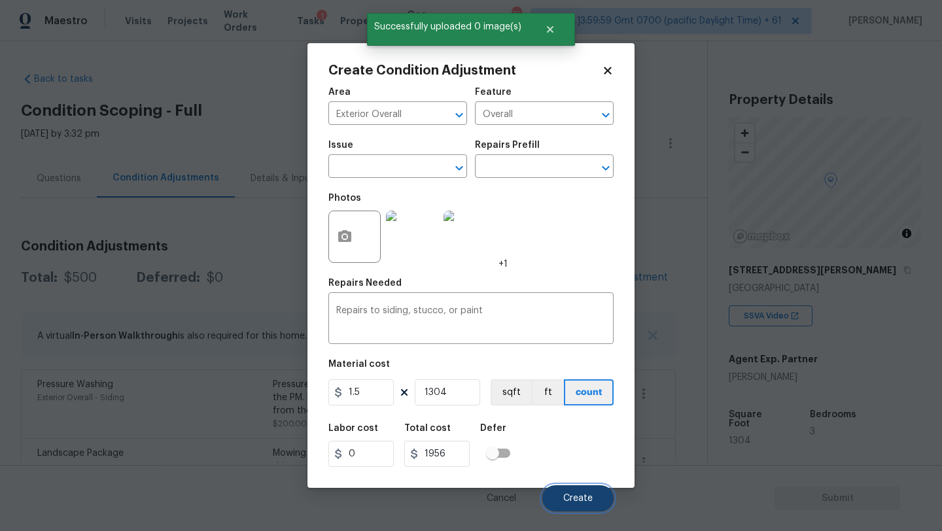
click at [586, 487] on button "Create" at bounding box center [577, 499] width 71 height 26
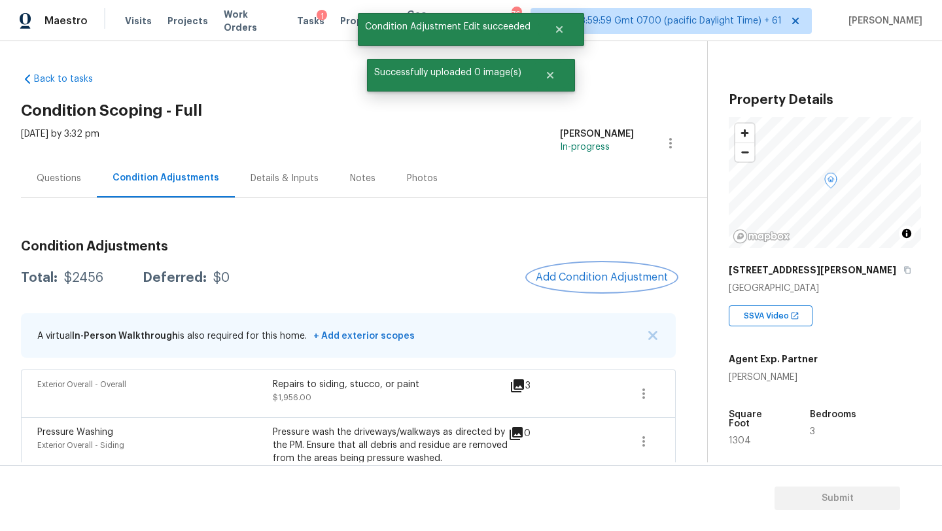
click at [614, 275] on span "Add Condition Adjustment" at bounding box center [602, 278] width 132 height 12
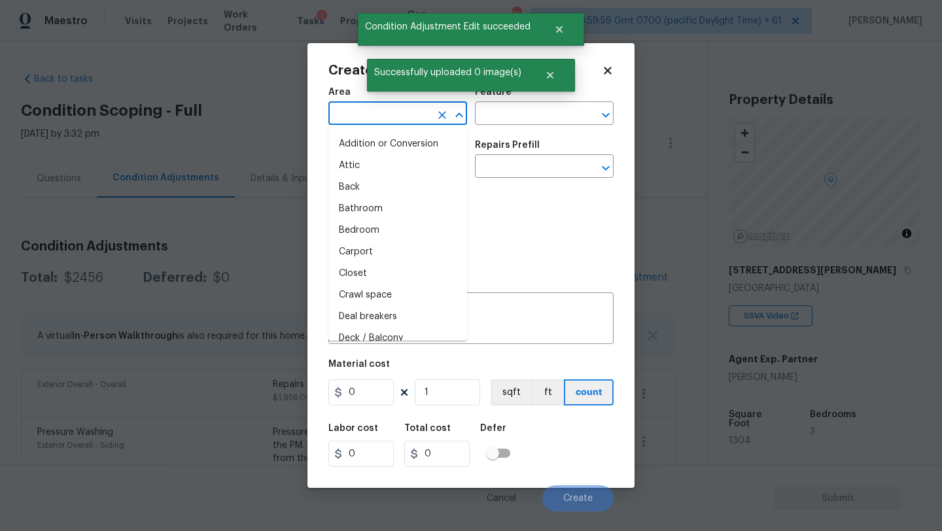
click at [369, 112] on input "text" at bounding box center [379, 115] width 102 height 20
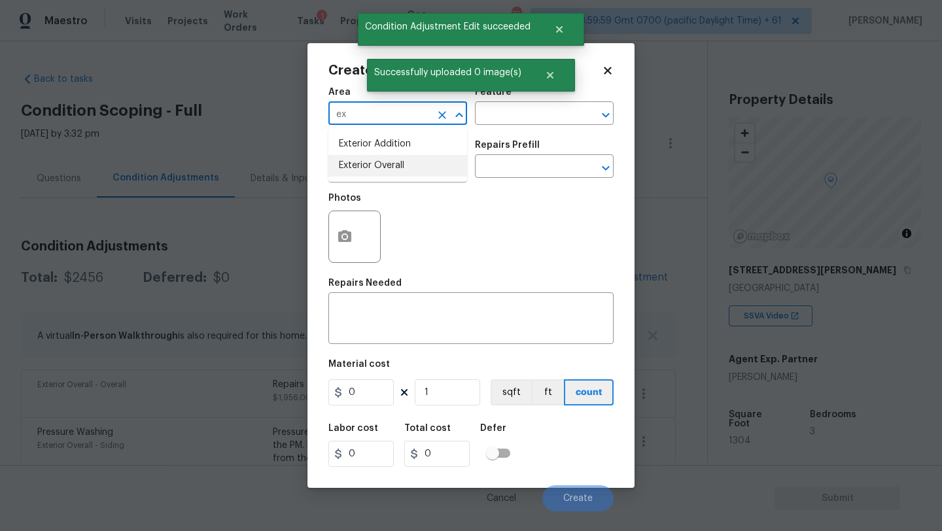
click at [379, 168] on li "Exterior Overall" at bounding box center [397, 166] width 139 height 22
type input "Exterior Overall"
click at [379, 324] on textarea at bounding box center [471, 319] width 270 height 27
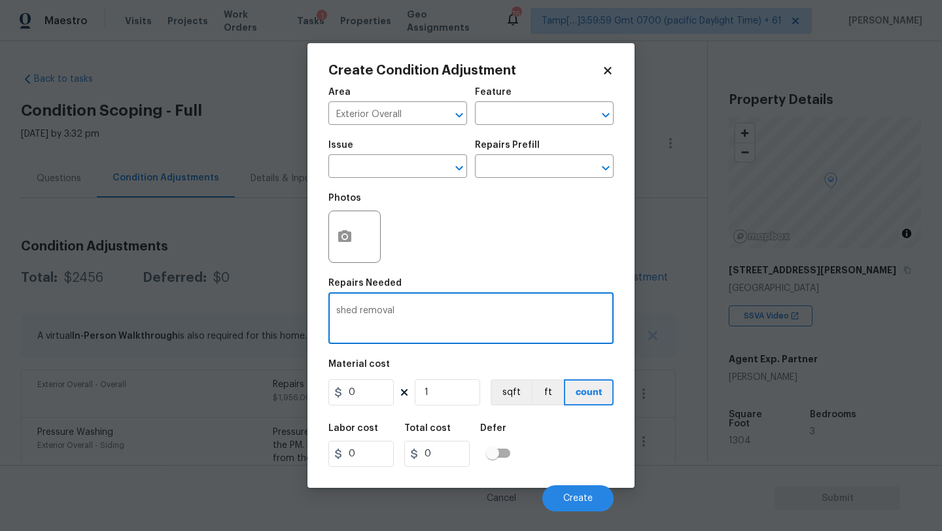
type textarea "shed removal"
click at [351, 390] on input "0" at bounding box center [360, 393] width 65 height 26
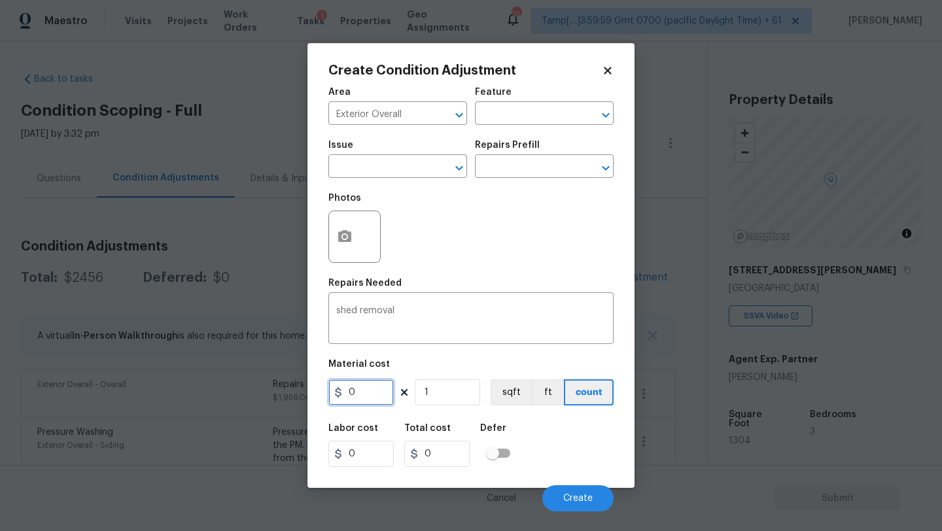
click at [351, 390] on input "0" at bounding box center [360, 393] width 65 height 26
type input "500"
click at [349, 242] on icon "button" at bounding box center [344, 236] width 13 height 12
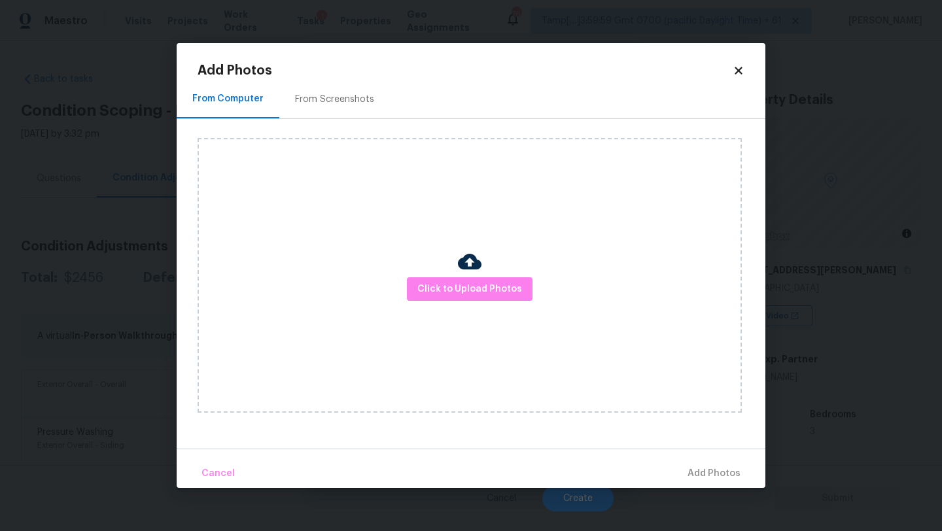
click at [357, 65] on h2 "Add Photos" at bounding box center [465, 70] width 535 height 13
click at [357, 88] on div "From Screenshots" at bounding box center [334, 99] width 111 height 39
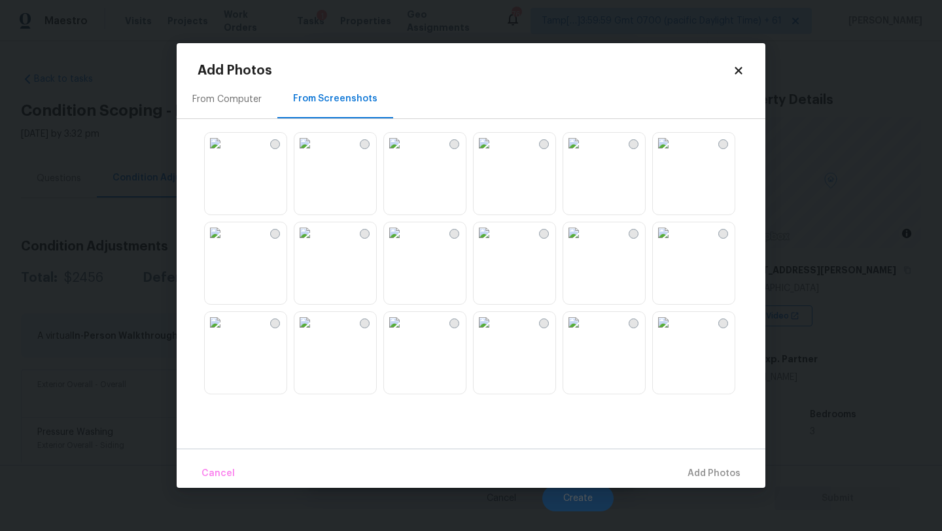
click at [674, 154] on img at bounding box center [663, 143] width 21 height 21
click at [698, 463] on button "Add 1 Photo(s)" at bounding box center [708, 474] width 75 height 28
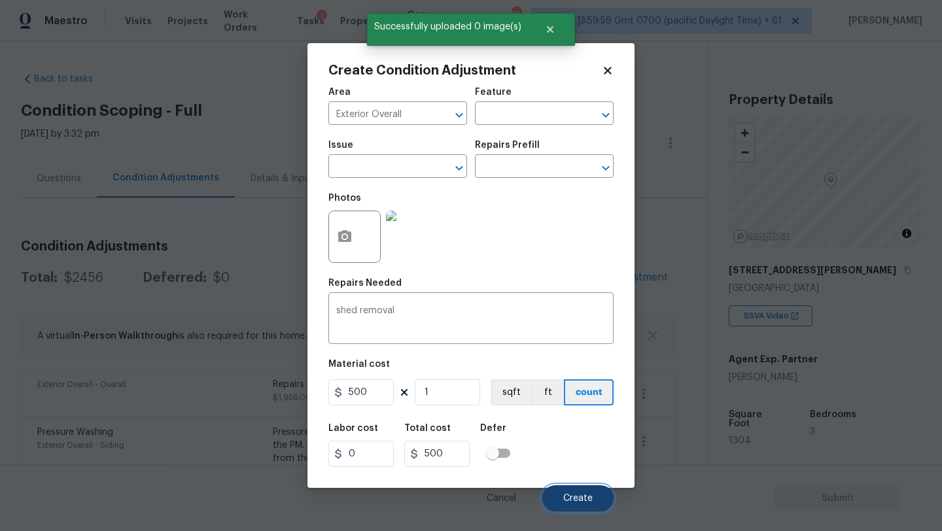
click at [594, 500] on button "Create" at bounding box center [577, 499] width 71 height 26
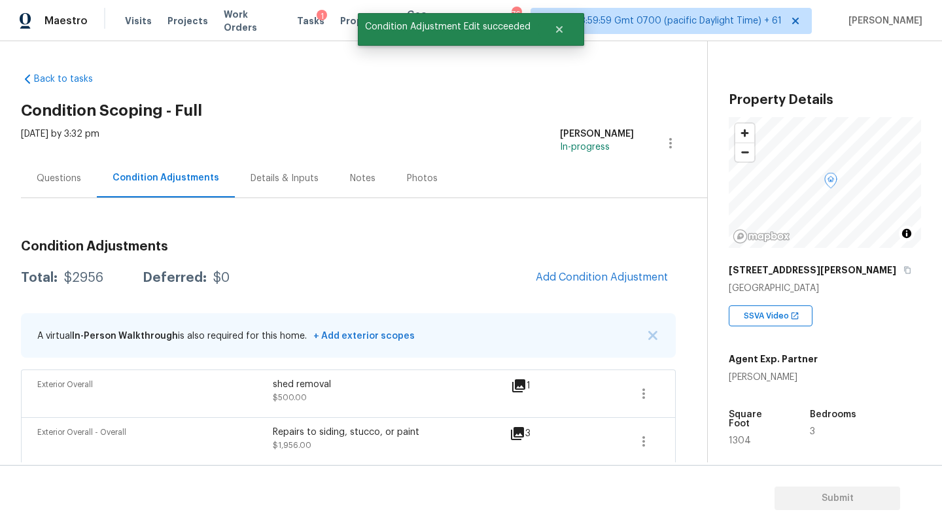
click at [590, 317] on div "A virtual In-Person Walkthrough is also required for this home. + Add exterior …" at bounding box center [348, 335] width 655 height 44
click at [595, 262] on div "Condition Adjustments Total: $2956 Deferred: $0 Add Condition Adjustment A virt…" at bounding box center [348, 443] width 655 height 426
click at [595, 291] on button "Add Condition Adjustment" at bounding box center [602, 277] width 148 height 27
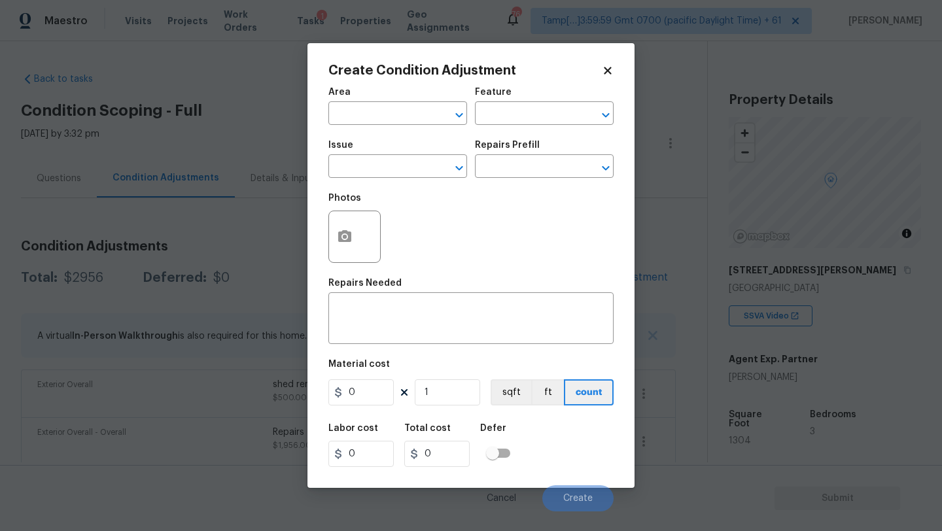
click at [426, 136] on span "Issue ​" at bounding box center [397, 159] width 139 height 53
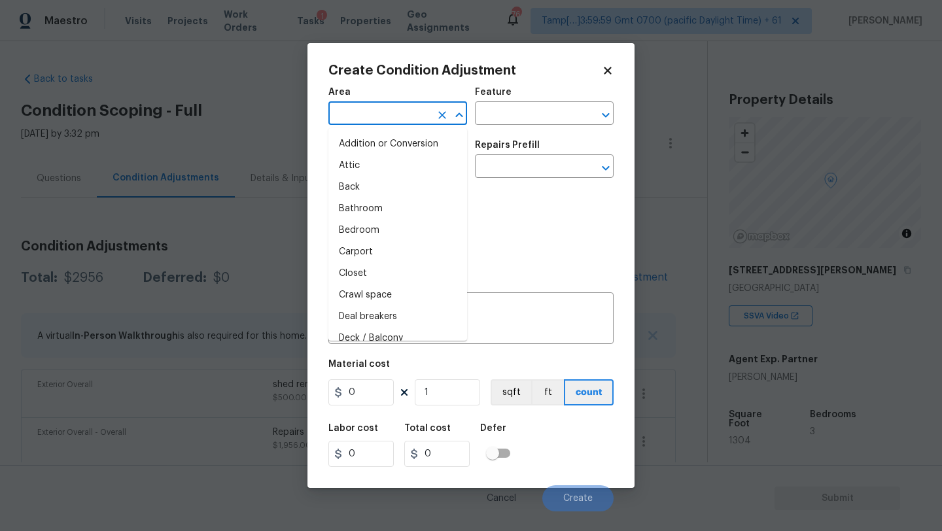
click at [425, 124] on input "text" at bounding box center [379, 115] width 102 height 20
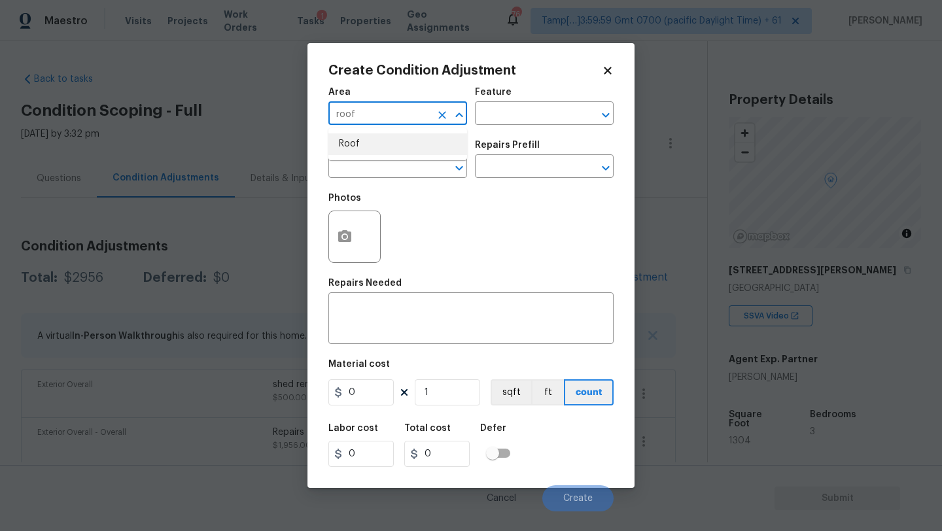
click at [421, 140] on li "Roof" at bounding box center [397, 144] width 139 height 22
type input "Roof"
click at [495, 105] on input "text" at bounding box center [526, 115] width 102 height 20
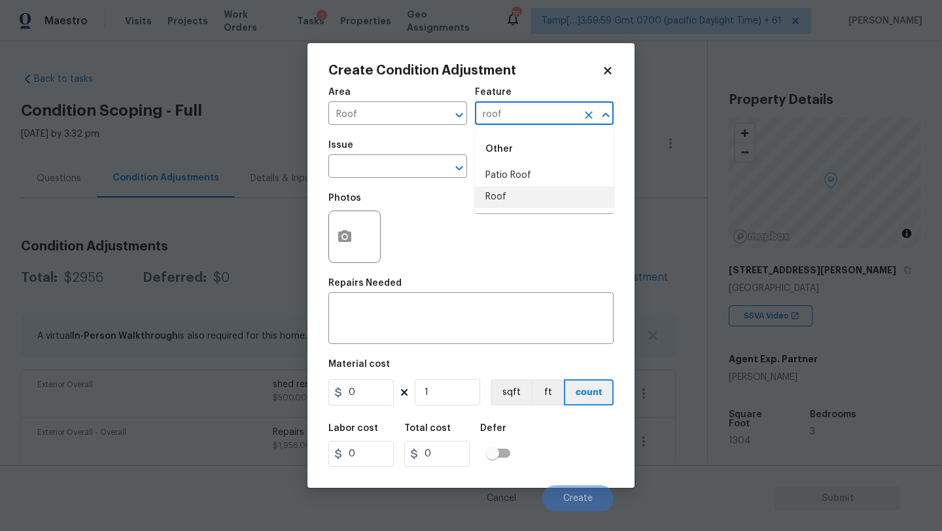
click at [503, 189] on li "Roof" at bounding box center [544, 197] width 139 height 22
type input "Roof"
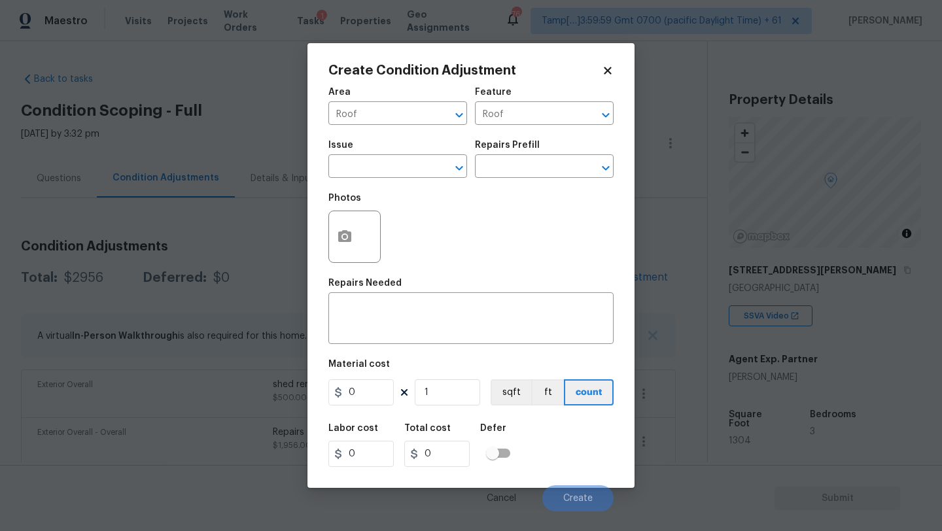
click at [412, 182] on span "Issue ​" at bounding box center [397, 159] width 139 height 53
click at [412, 162] on input "text" at bounding box center [379, 168] width 102 height 20
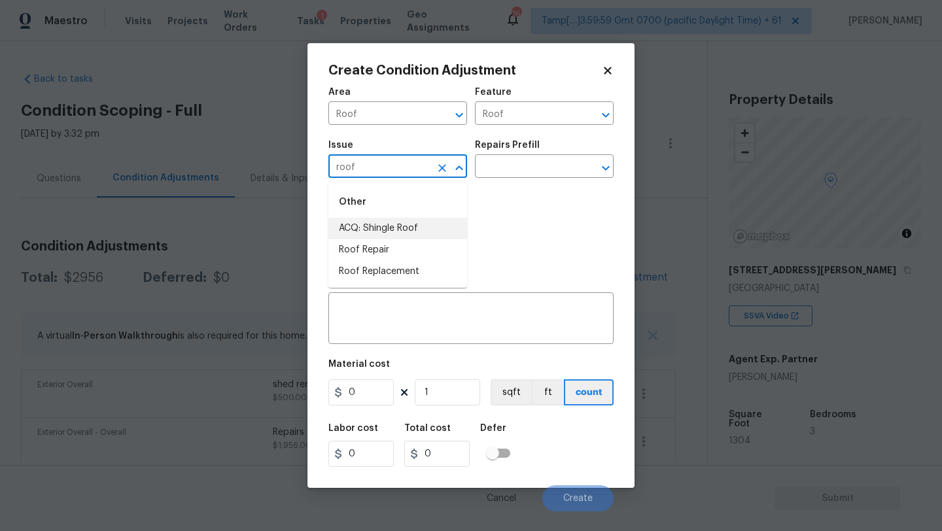
drag, startPoint x: 415, startPoint y: 224, endPoint x: 429, endPoint y: 215, distance: 16.5
click at [415, 224] on li "ACQ: Shingle Roof" at bounding box center [397, 229] width 139 height 22
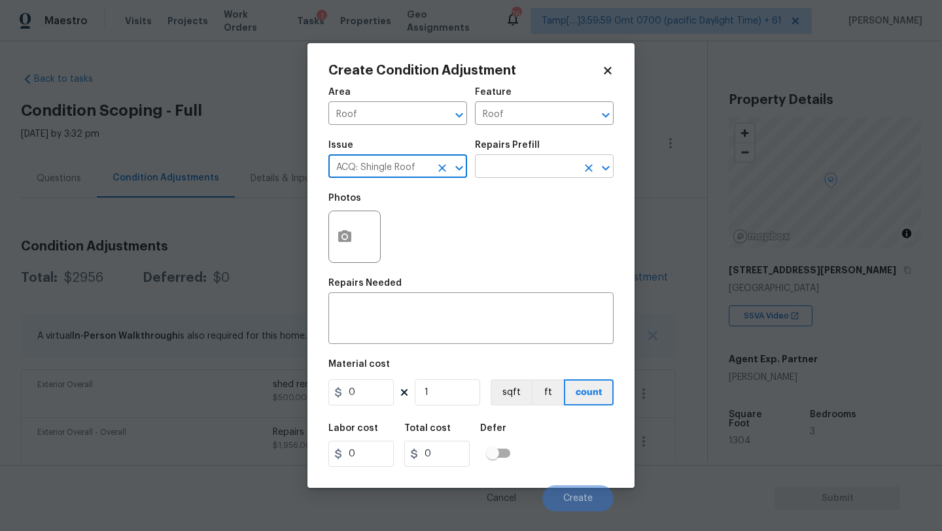
type input "ACQ: Shingle Roof"
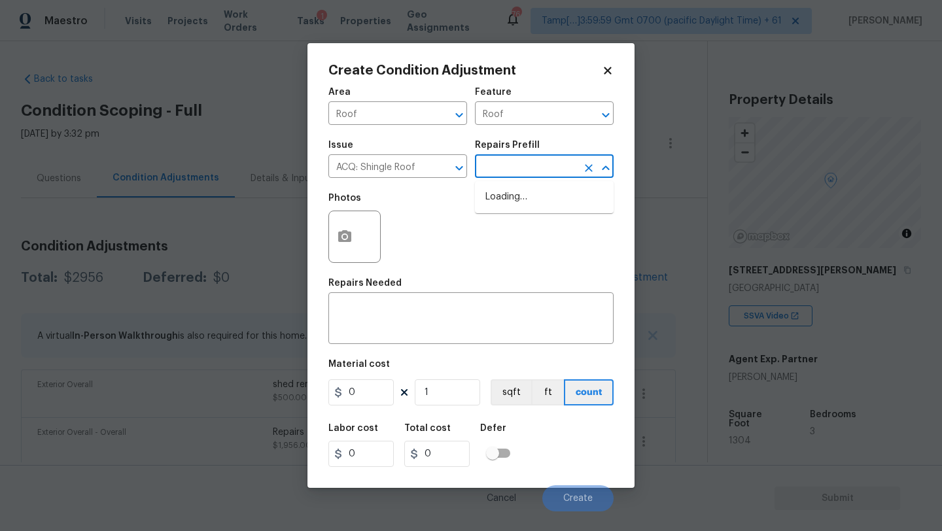
click at [523, 168] on input "text" at bounding box center [526, 168] width 102 height 20
click at [526, 215] on li "Shingle Roof 21+ Years Old $4.60" at bounding box center [544, 210] width 139 height 49
type input "Acquisition"
type textarea "Acquisition Scope: Shingle Roof 21+ years in age or replacement required."
type input "4.6"
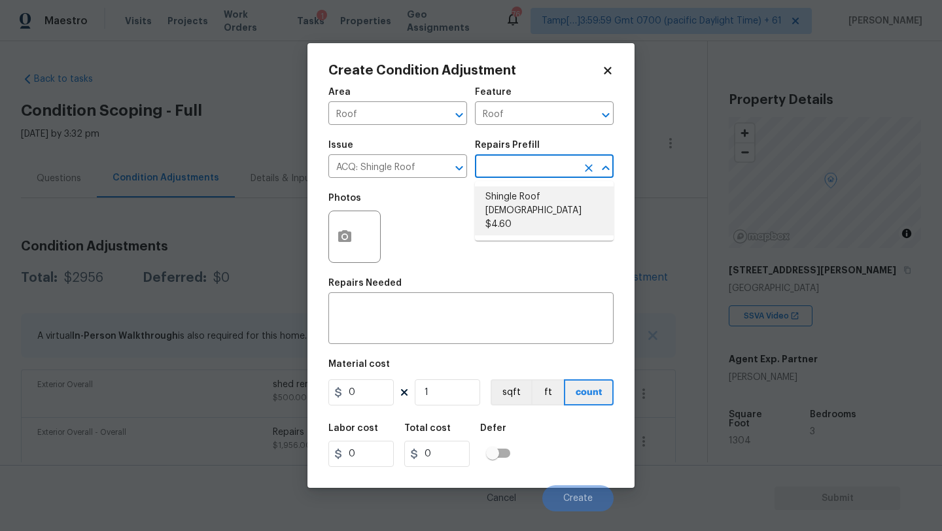
type input "4.6"
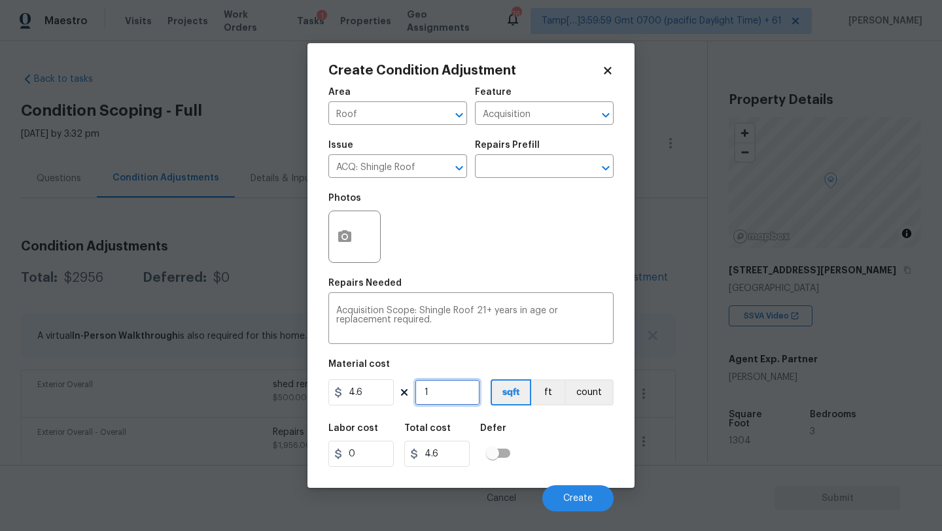
click at [453, 397] on input "1" at bounding box center [447, 393] width 65 height 26
type input "13"
type input "59.8"
type input "130"
type input "598"
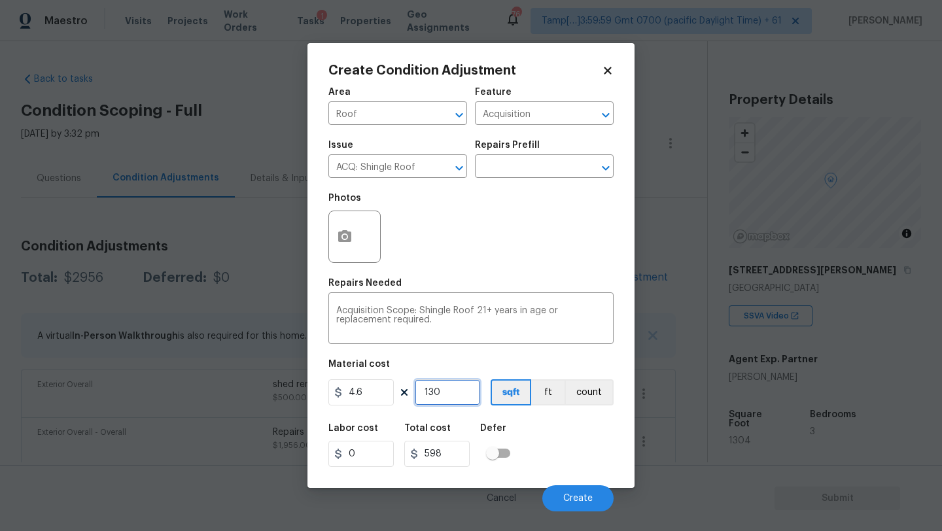
type input "1304"
type input "5998.4"
type input "1304"
click at [544, 455] on div "Labor cost 0 Total cost 5998.4 Defer" at bounding box center [470, 445] width 285 height 59
click at [561, 493] on button "Create" at bounding box center [577, 499] width 71 height 26
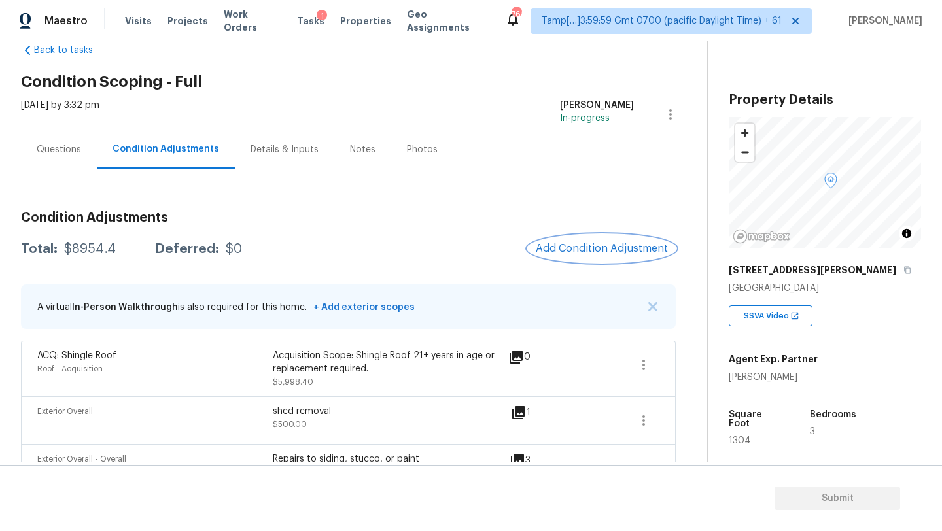
scroll to position [6, 0]
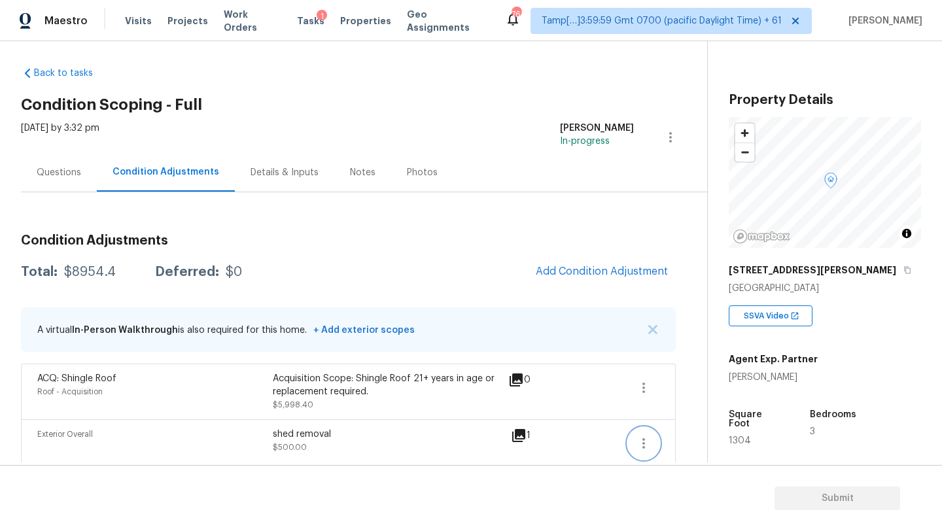
click at [653, 449] on button "button" at bounding box center [643, 443] width 31 height 31
click at [682, 443] on div "Edit" at bounding box center [718, 440] width 102 height 13
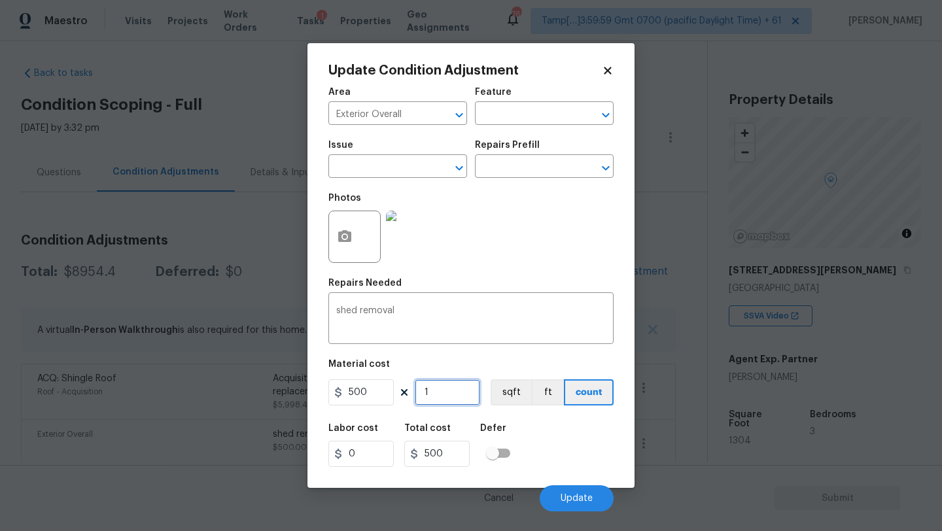
click at [455, 403] on input "1" at bounding box center [447, 393] width 65 height 26
type input "2"
type input "1000"
type input "2"
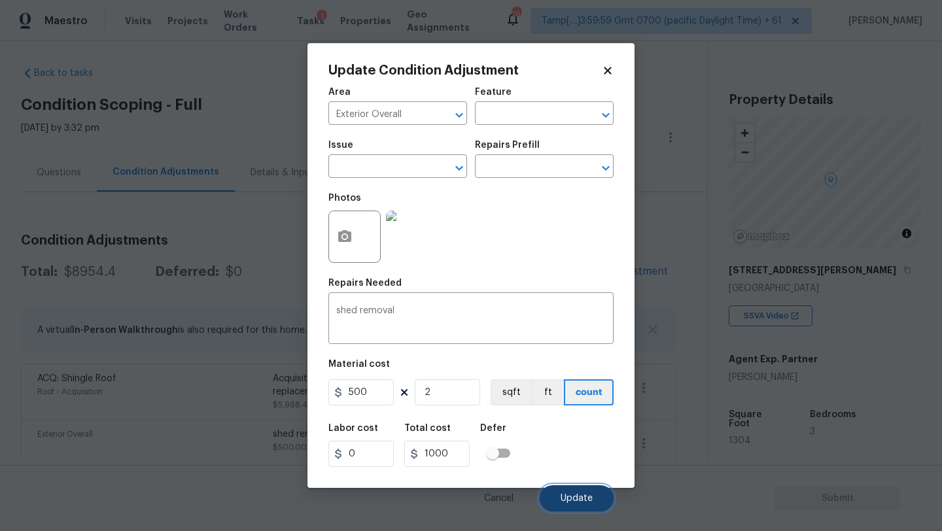
click at [571, 494] on button "Update" at bounding box center [577, 499] width 74 height 26
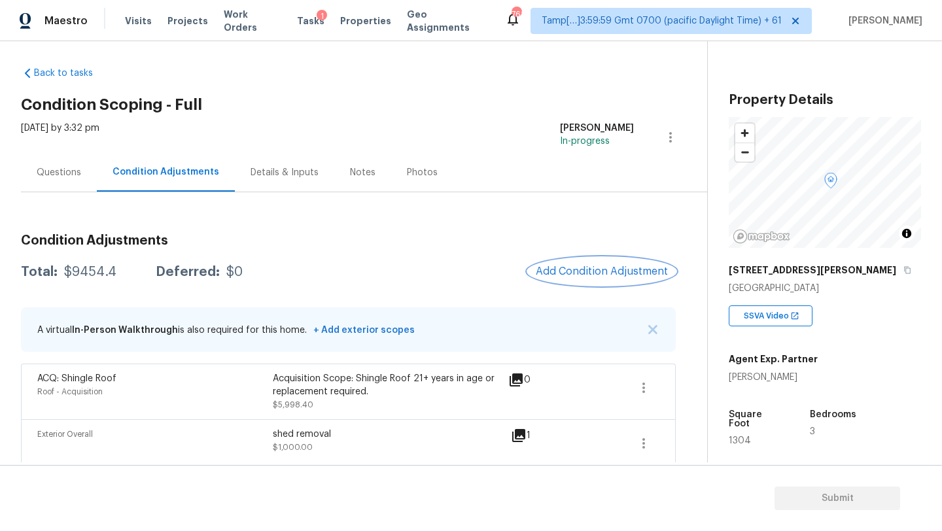
click at [574, 274] on span "Add Condition Adjustment" at bounding box center [602, 272] width 132 height 12
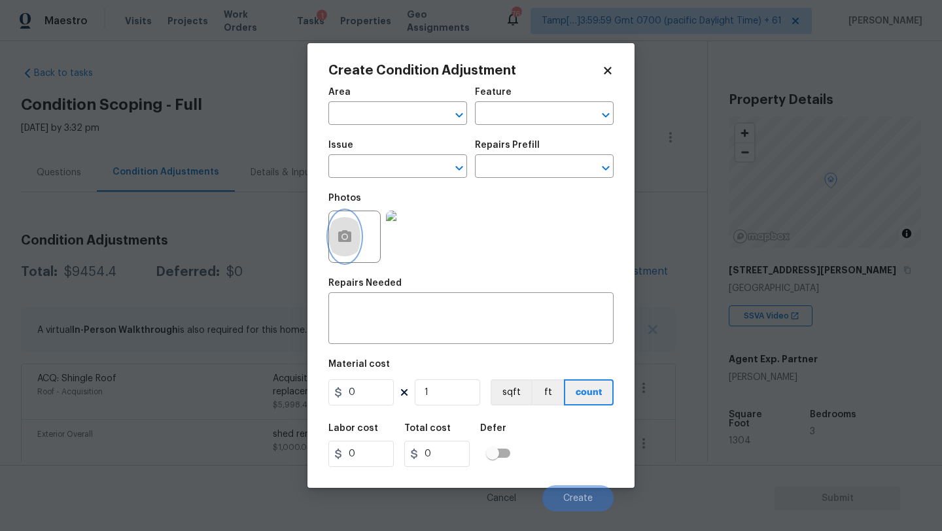
click at [338, 247] on button "button" at bounding box center [344, 236] width 31 height 51
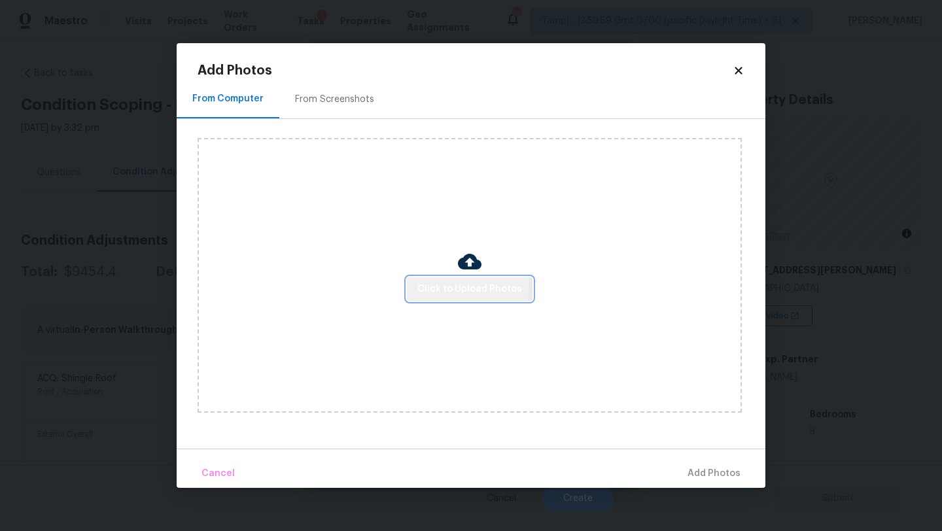
click at [456, 285] on span "Click to Upload Photos" at bounding box center [469, 289] width 105 height 16
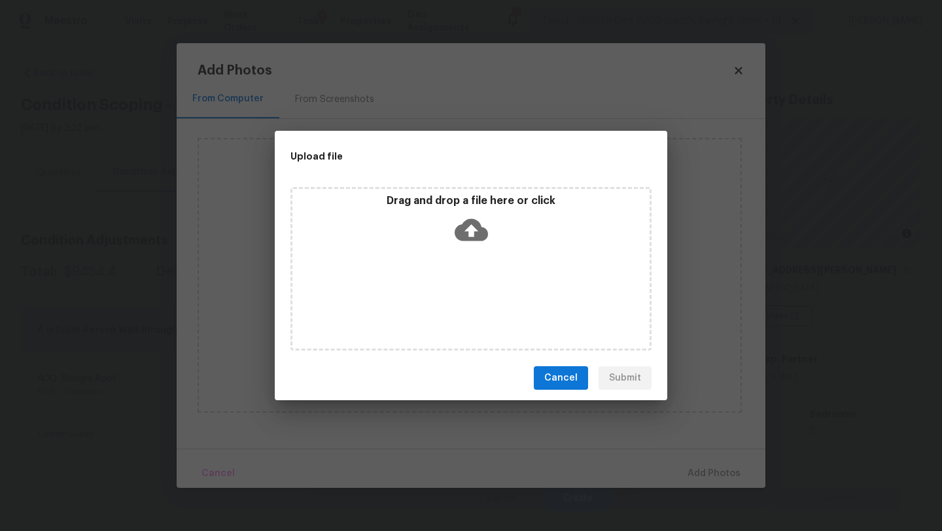
click at [468, 270] on div "Drag and drop a file here or click" at bounding box center [471, 269] width 361 height 164
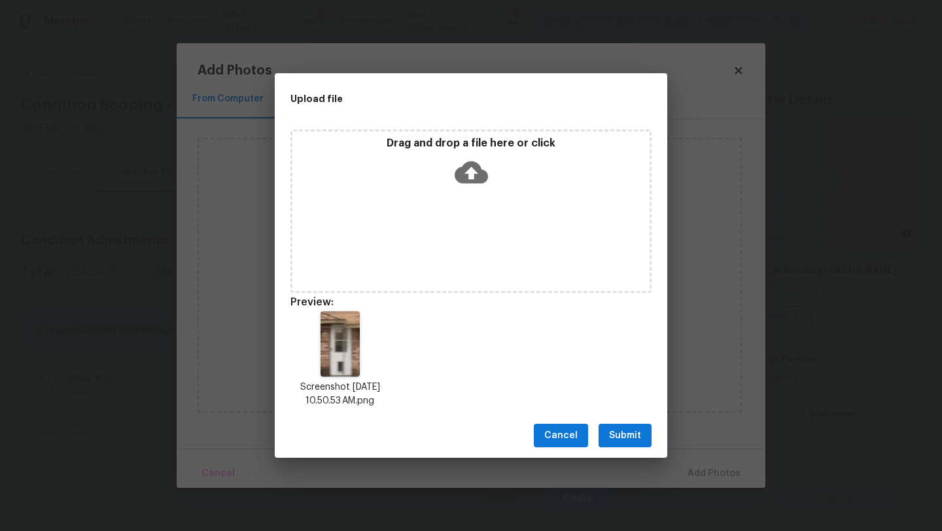
click at [620, 434] on span "Submit" at bounding box center [625, 436] width 32 height 16
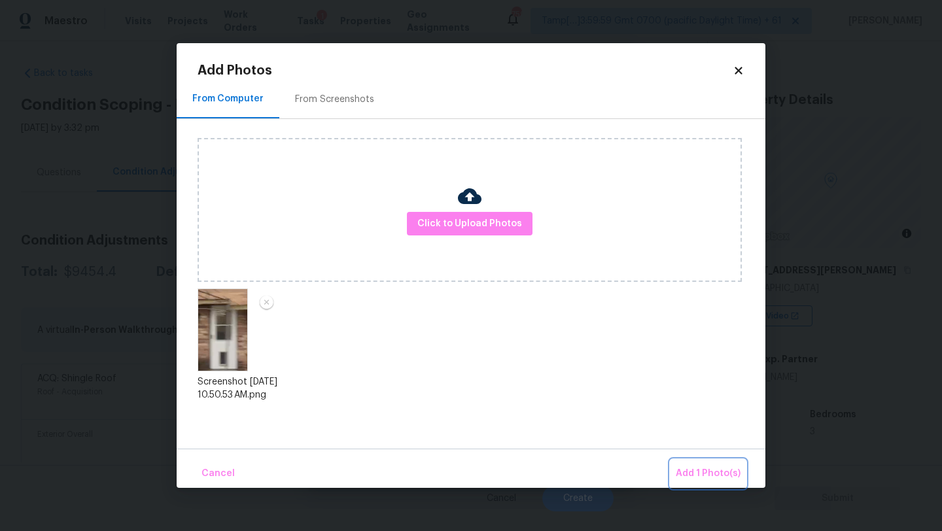
click at [706, 478] on span "Add 1 Photo(s)" at bounding box center [708, 474] width 65 height 16
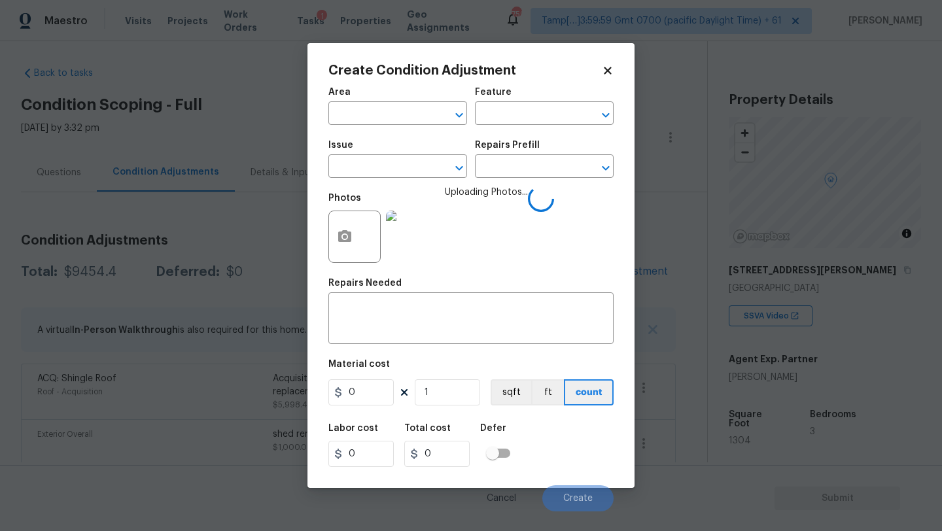
click at [338, 100] on div "Area" at bounding box center [397, 96] width 139 height 17
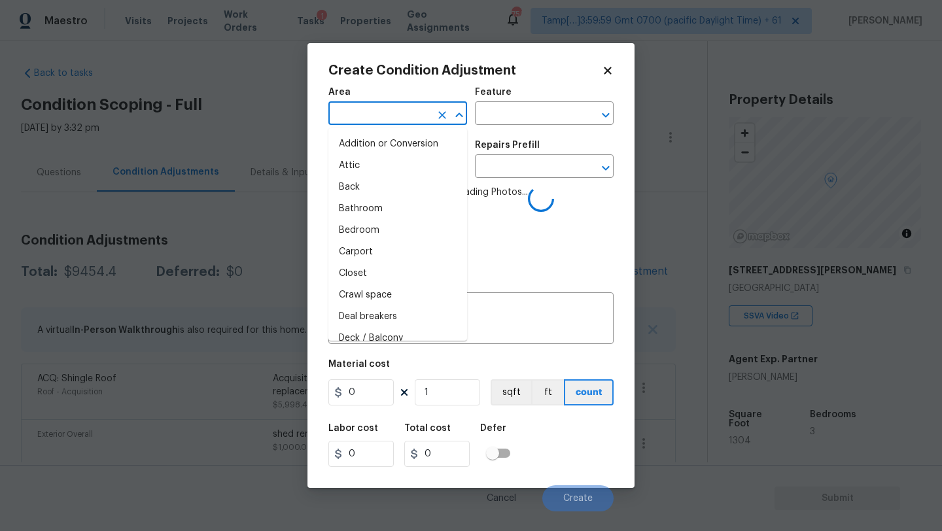
click at [338, 113] on input "text" at bounding box center [379, 115] width 102 height 20
type input "ex"
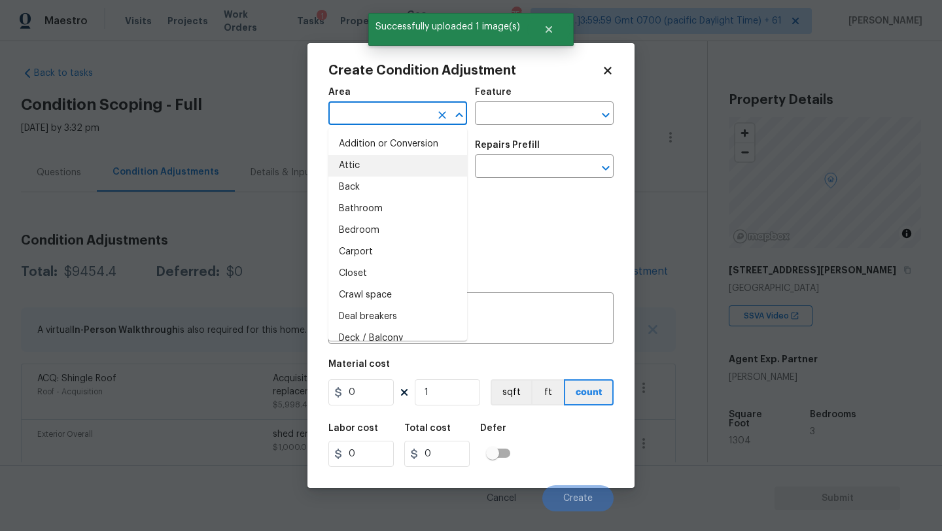
click at [365, 163] on li "Attic" at bounding box center [397, 166] width 139 height 22
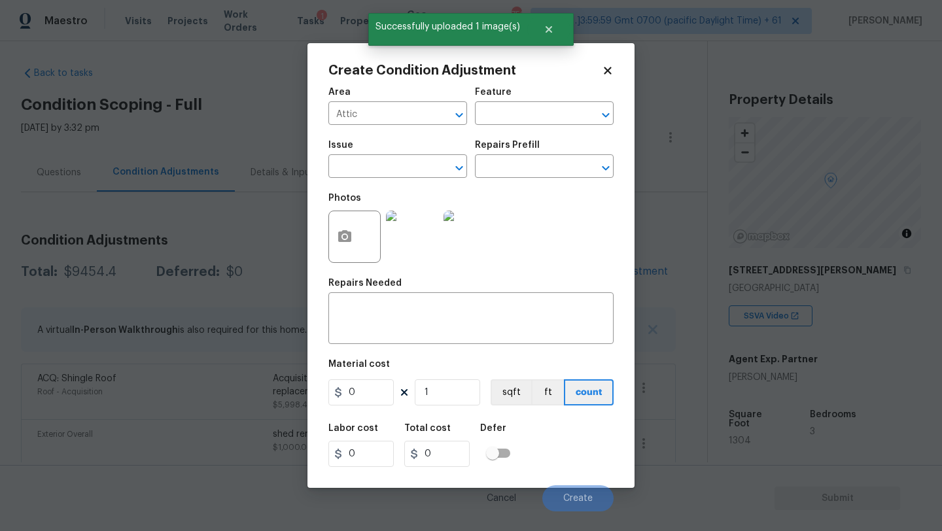
click at [387, 99] on div "Area" at bounding box center [397, 96] width 139 height 17
click at [387, 116] on input "Attic" at bounding box center [379, 115] width 102 height 20
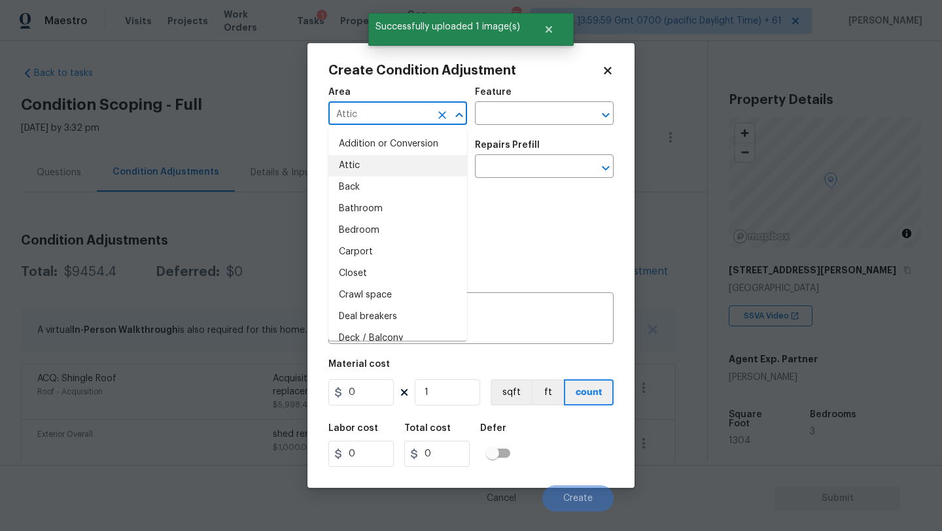
click at [387, 116] on input "Attic" at bounding box center [379, 115] width 102 height 20
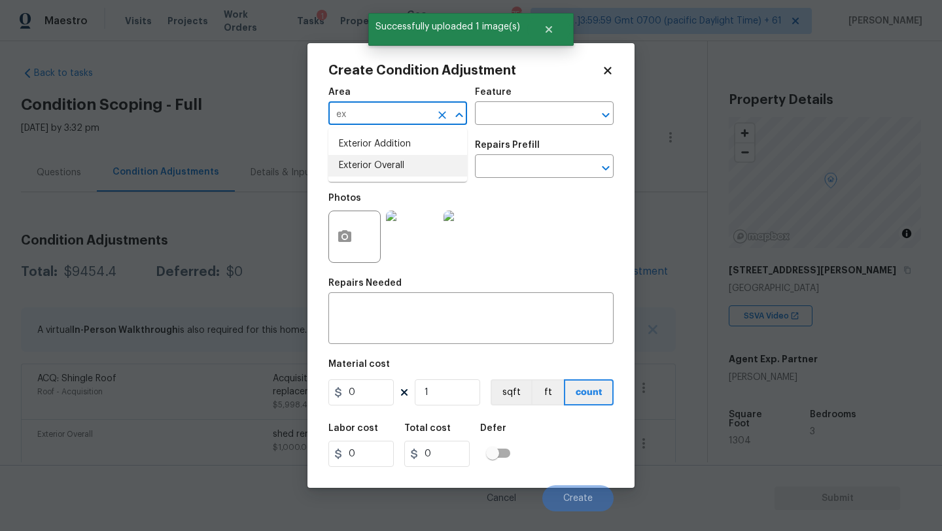
click at [388, 162] on li "Exterior Overall" at bounding box center [397, 166] width 139 height 22
type input "Exterior Overall"
click at [389, 315] on textarea at bounding box center [471, 319] width 270 height 27
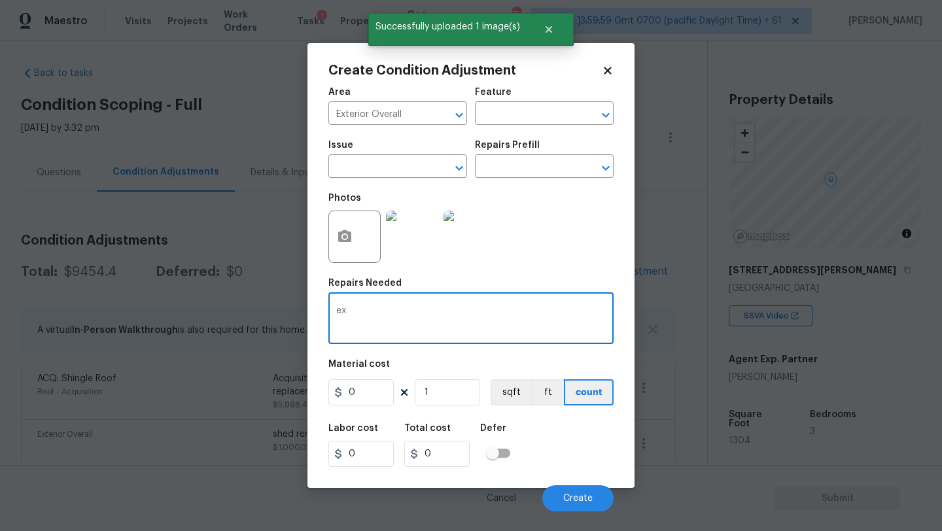
type textarea "e"
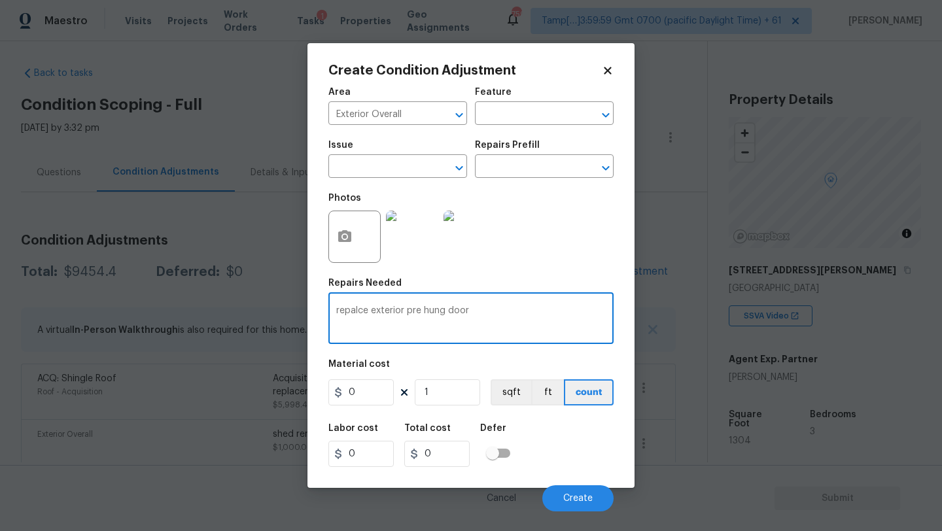
click at [354, 313] on textarea "repalce exterior pre hung door" at bounding box center [471, 319] width 270 height 27
click at [353, 311] on textarea "replce exterior pre hung door" at bounding box center [471, 319] width 270 height 27
type textarea "replace exterior pre hung door"
click at [380, 399] on input "0" at bounding box center [360, 393] width 65 height 26
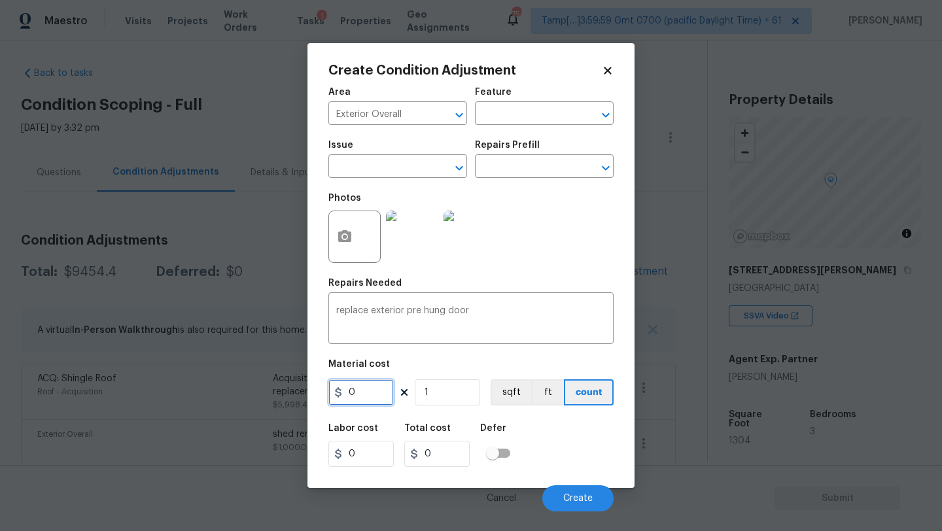
click at [380, 399] on input "0" at bounding box center [360, 393] width 65 height 26
type input "620"
click at [570, 497] on span "Create" at bounding box center [577, 499] width 29 height 10
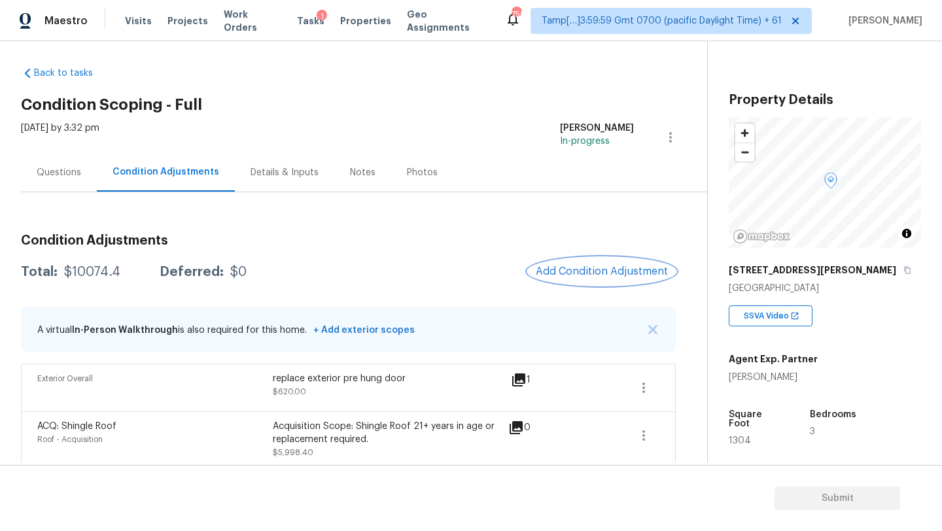
click at [602, 272] on span "Add Condition Adjustment" at bounding box center [602, 272] width 132 height 12
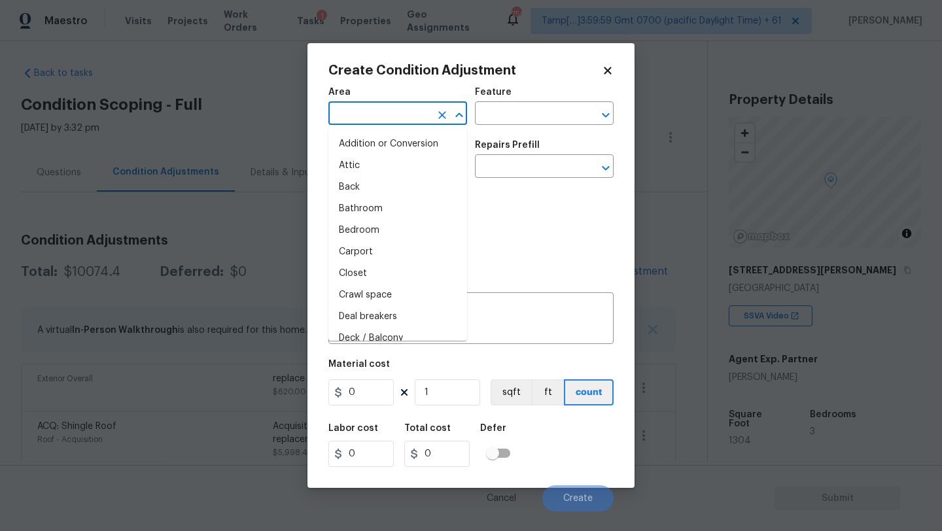
click at [389, 124] on input "text" at bounding box center [379, 115] width 102 height 20
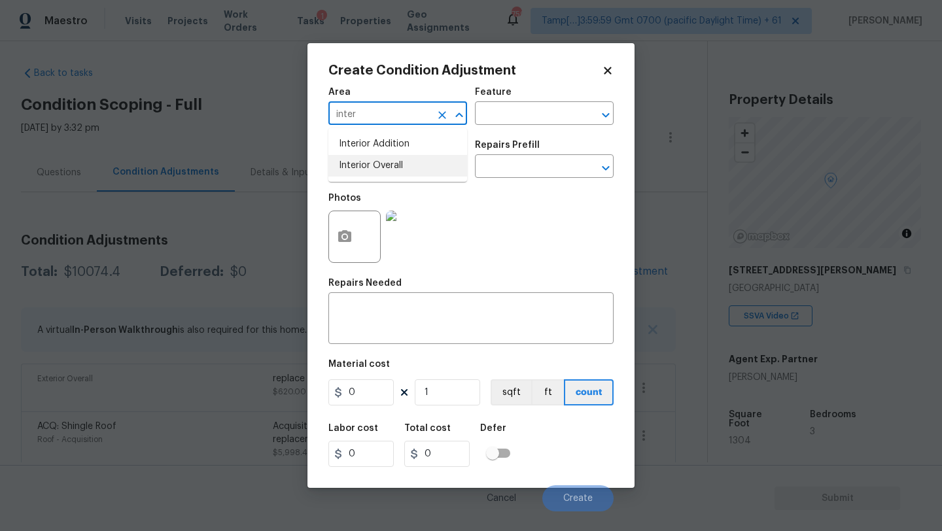
click at [397, 163] on li "Interior Overall" at bounding box center [397, 166] width 139 height 22
type input "Interior Overall"
click at [499, 120] on input "text" at bounding box center [526, 115] width 102 height 20
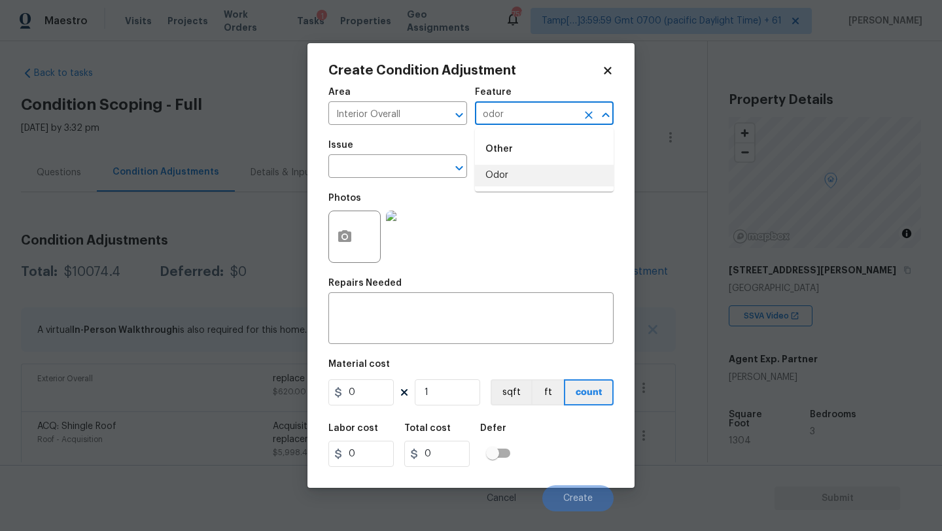
click at [493, 168] on li "Odor" at bounding box center [544, 176] width 139 height 22
type input "Odor"
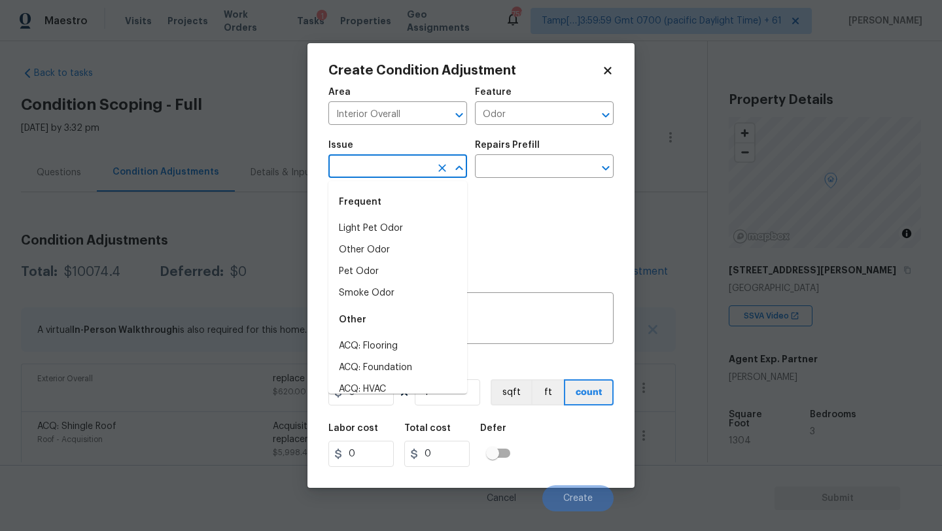
click at [416, 168] on input "text" at bounding box center [379, 168] width 102 height 20
click at [402, 226] on li "Light Pet Odor" at bounding box center [397, 229] width 139 height 22
type input "Light Pet Odor"
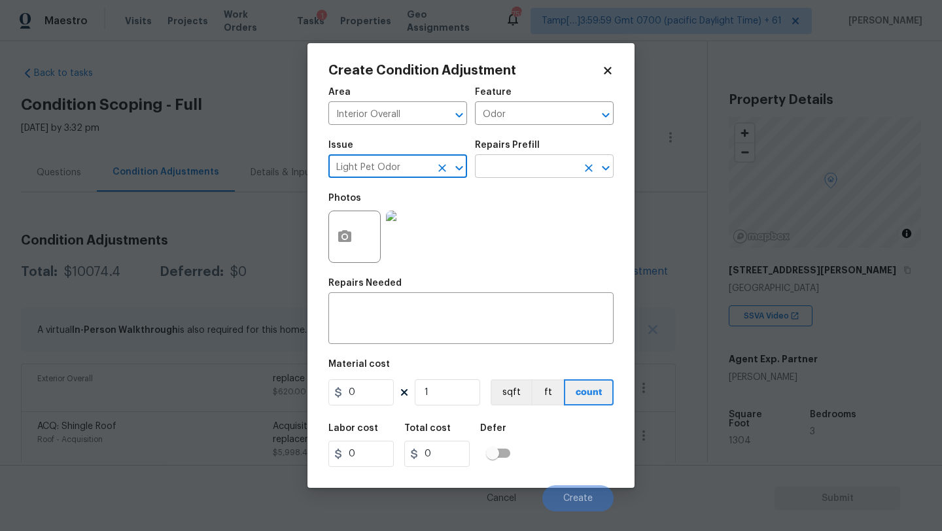
click at [494, 175] on input "text" at bounding box center [526, 168] width 102 height 20
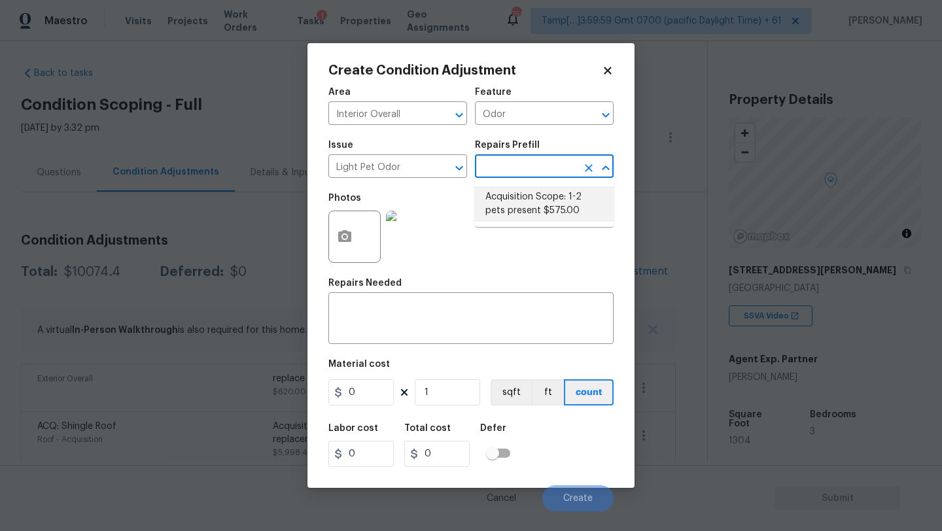
click at [496, 196] on li "Acquisition Scope: 1-2 pets present $575.00" at bounding box center [544, 203] width 139 height 35
type textarea "Acquisition Scope: 1-2 pets present"
type input "575"
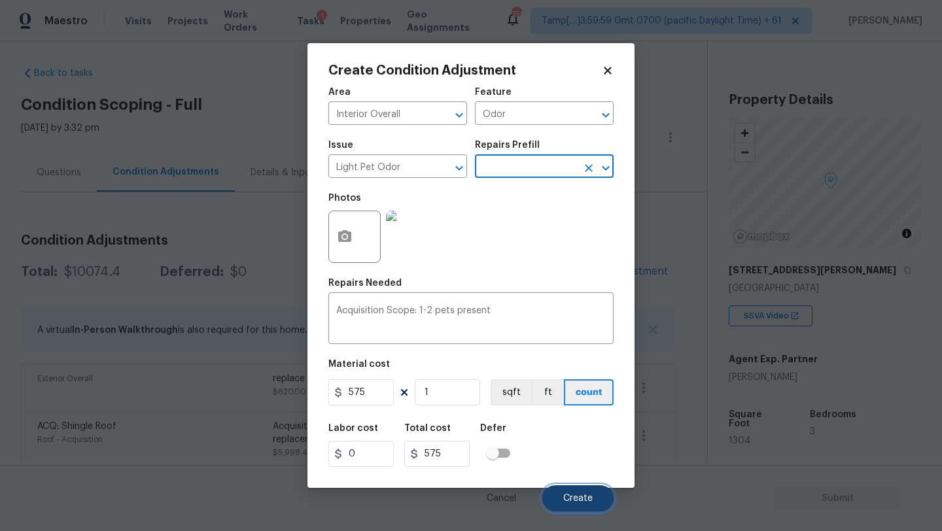
click at [559, 500] on button "Create" at bounding box center [577, 499] width 71 height 26
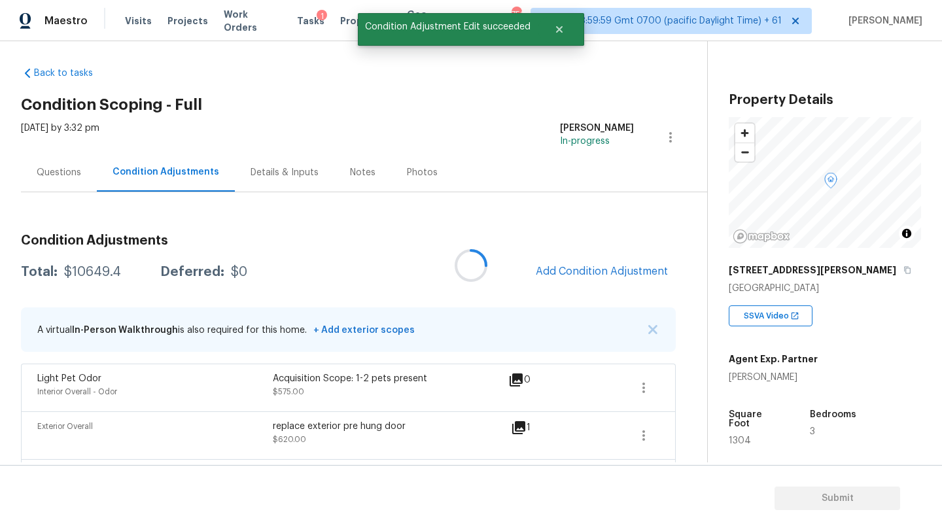
click at [606, 274] on div at bounding box center [471, 265] width 942 height 531
click at [606, 274] on span "Add Condition Adjustment" at bounding box center [602, 272] width 132 height 12
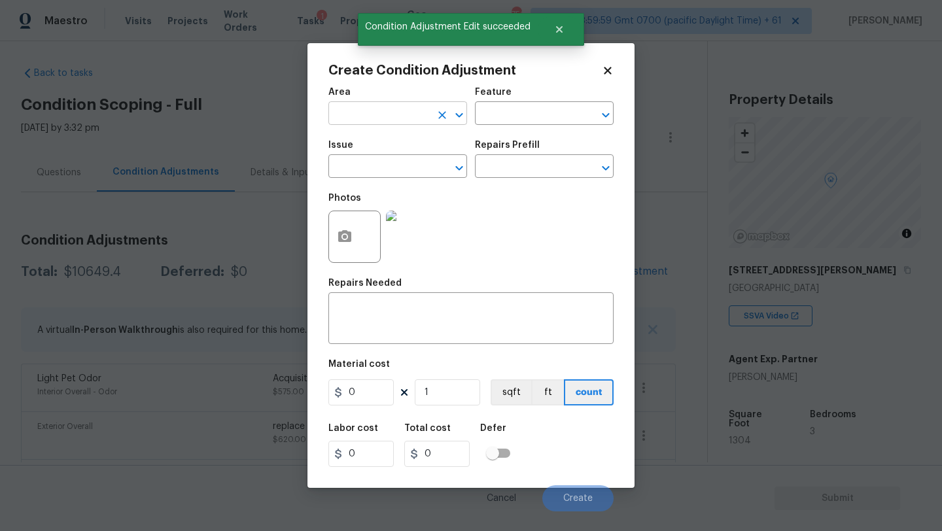
click at [381, 113] on input "text" at bounding box center [379, 115] width 102 height 20
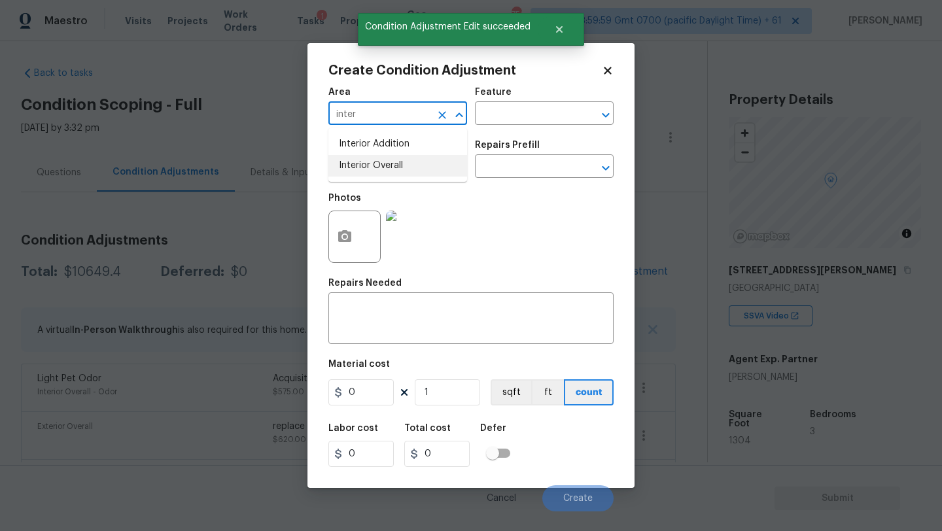
click at [391, 168] on li "Interior Overall" at bounding box center [397, 166] width 139 height 22
type input "Interior Overall"
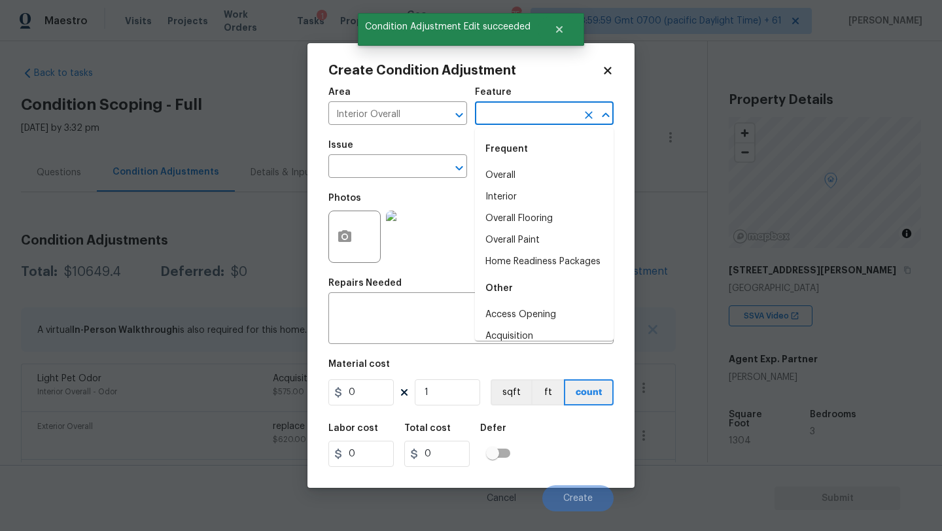
click at [498, 115] on input "text" at bounding box center [526, 115] width 102 height 20
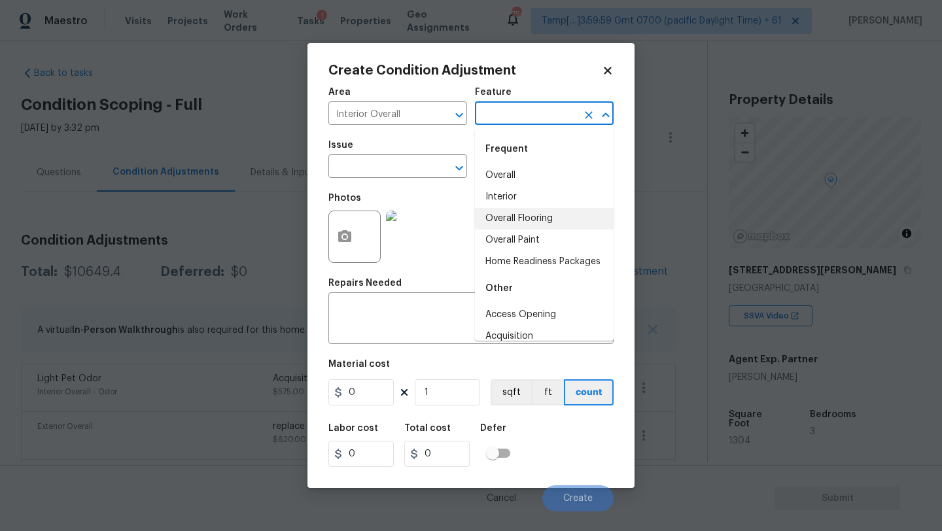
click at [508, 227] on li "Overall Flooring" at bounding box center [544, 219] width 139 height 22
type input "Overall Flooring"
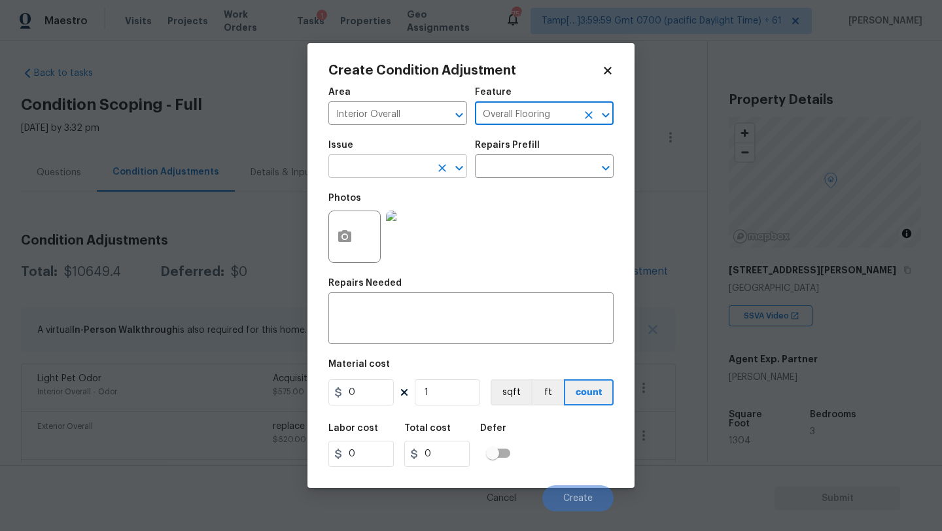
click at [394, 173] on input "text" at bounding box center [379, 168] width 102 height 20
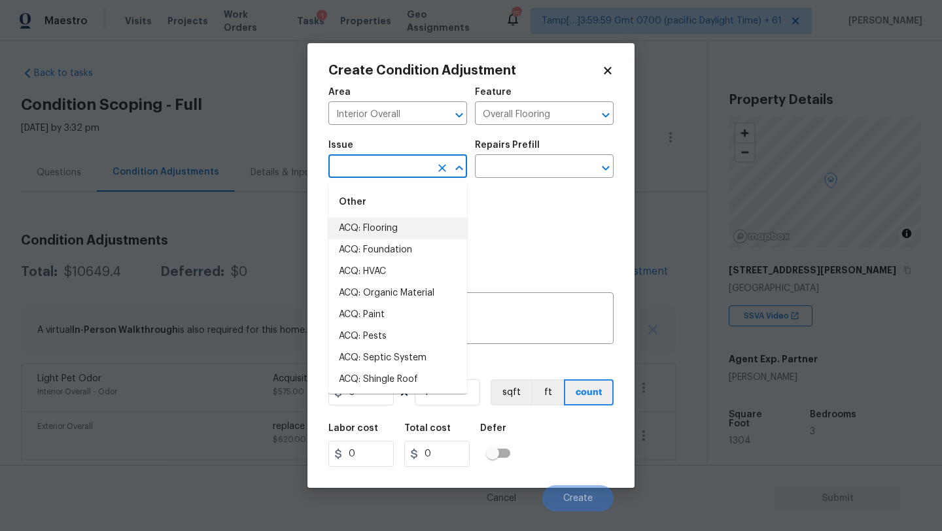
click at [394, 227] on li "ACQ: Flooring" at bounding box center [397, 229] width 139 height 22
type input "ACQ: Flooring"
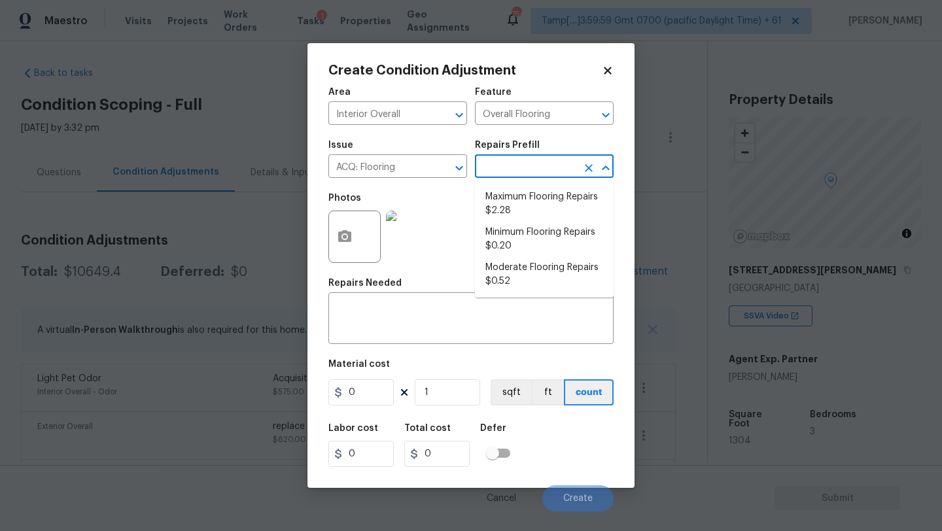
click at [497, 168] on input "text" at bounding box center [526, 168] width 102 height 20
click at [522, 209] on li "Maximum Flooring Repairs $2.28" at bounding box center [544, 203] width 139 height 35
type input "Acquisition"
type textarea "Acquisition Scope: Maximum flooring repairs"
type input "2.28"
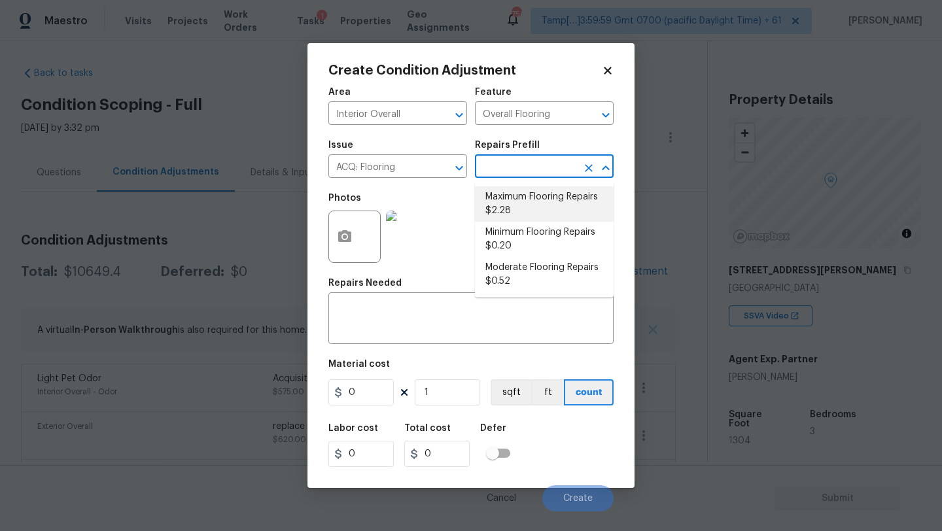
type input "2.28"
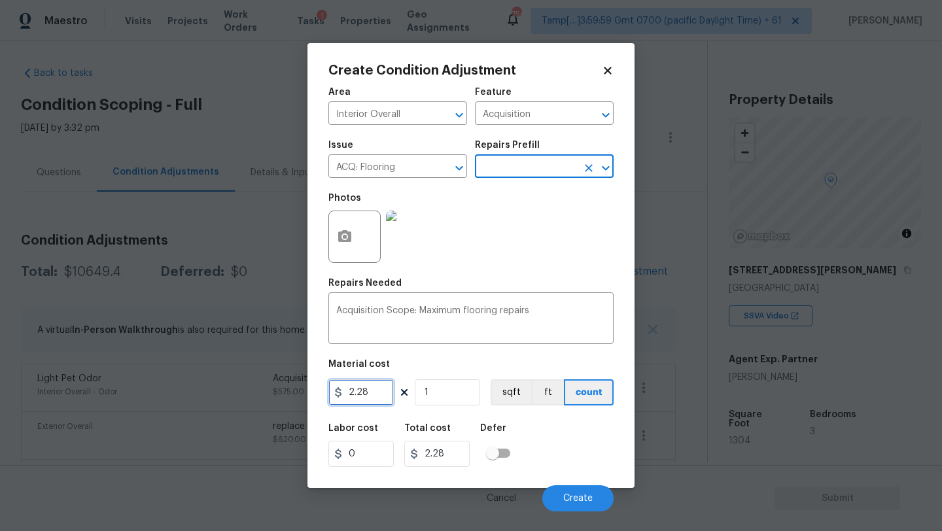
click at [365, 392] on input "2.28" at bounding box center [360, 393] width 65 height 26
type input "4.5"
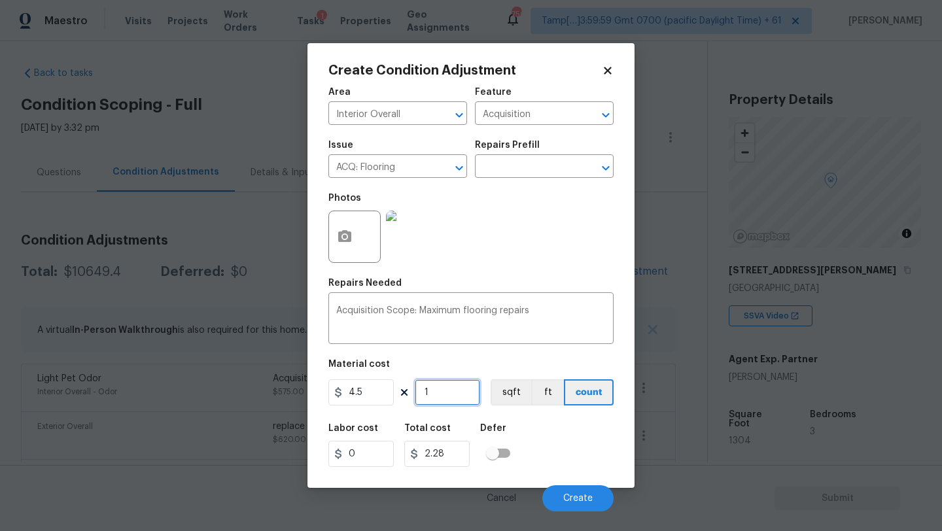
type input "4.5"
click at [450, 395] on input "1" at bounding box center [447, 393] width 65 height 26
type input "13"
type input "58.5"
type input "130"
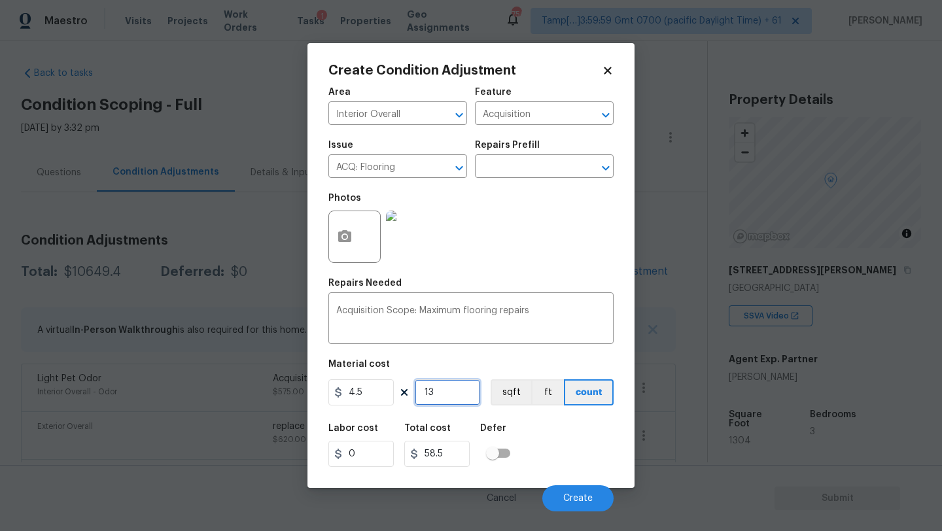
type input "585"
type input "1304"
type input "5868"
type input "1304"
click at [338, 228] on button "button" at bounding box center [344, 236] width 31 height 51
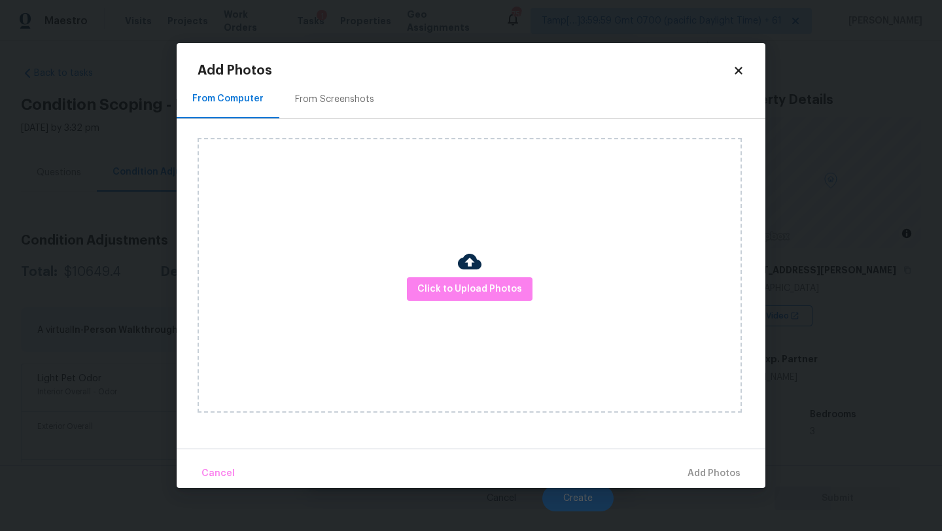
click at [335, 96] on div "From Screenshots" at bounding box center [334, 99] width 79 height 13
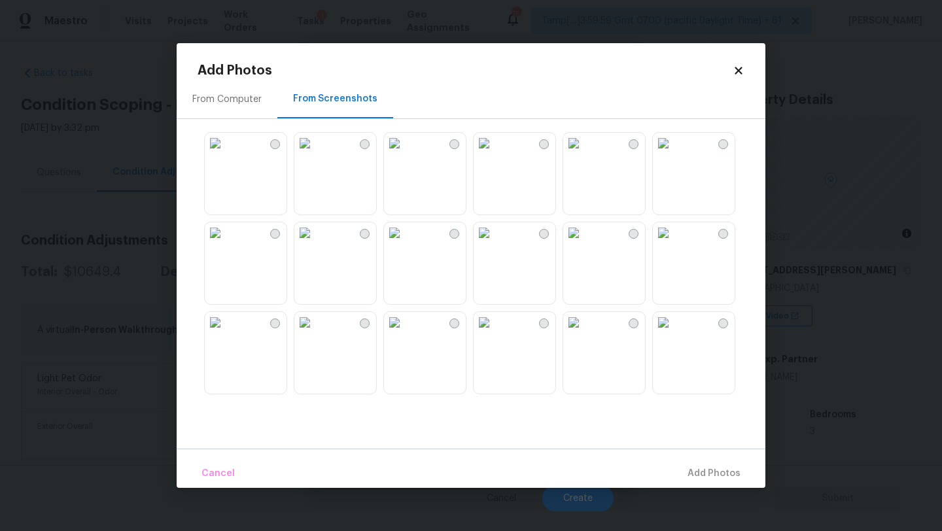
click at [495, 154] on img at bounding box center [484, 143] width 21 height 21
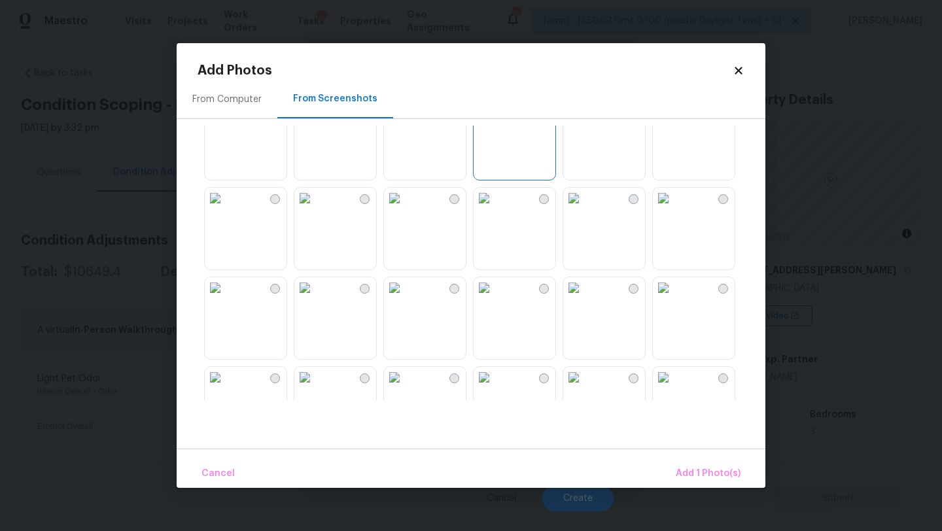
scroll to position [61, 0]
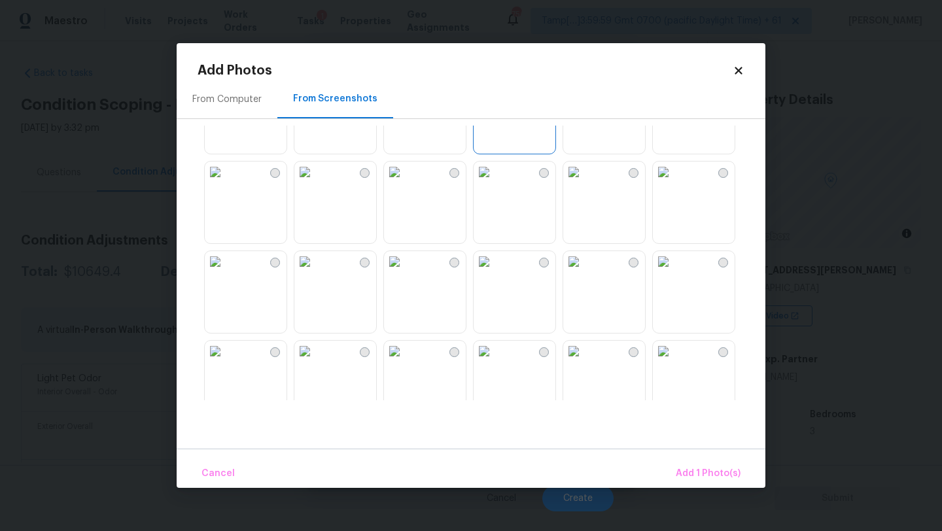
click at [226, 183] on img at bounding box center [215, 172] width 21 height 21
click at [226, 272] on img at bounding box center [215, 261] width 21 height 21
click at [674, 272] on img at bounding box center [663, 261] width 21 height 21
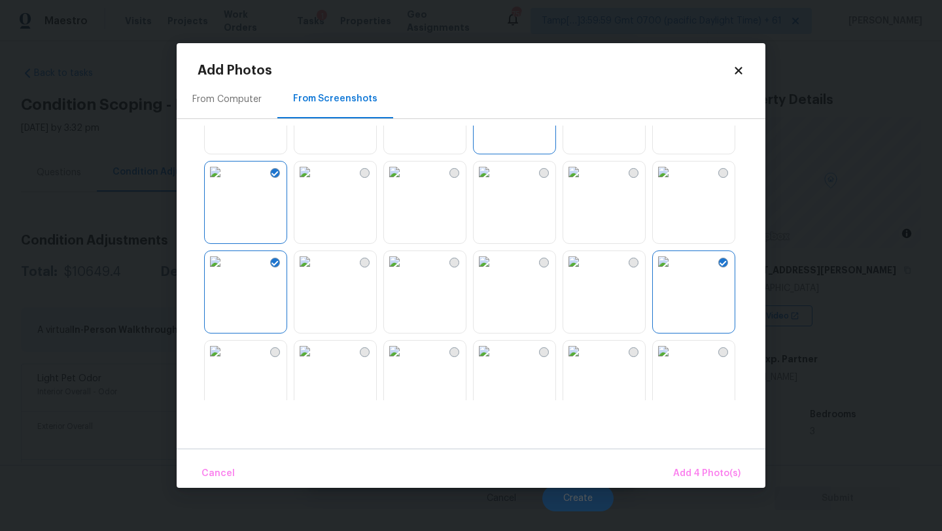
click at [583, 272] on img at bounding box center [573, 261] width 21 height 21
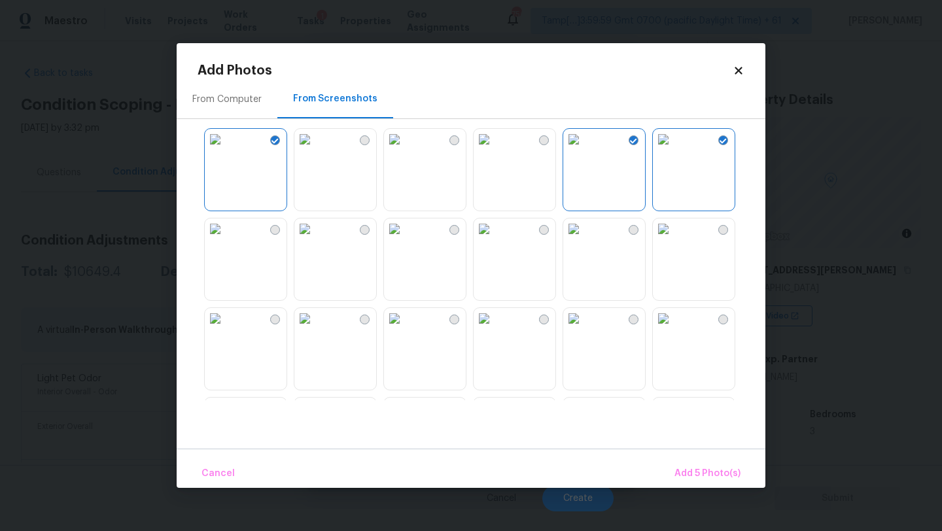
click at [405, 239] on img at bounding box center [394, 229] width 21 height 21
click at [315, 239] on img at bounding box center [304, 229] width 21 height 21
click at [226, 239] on img at bounding box center [215, 229] width 21 height 21
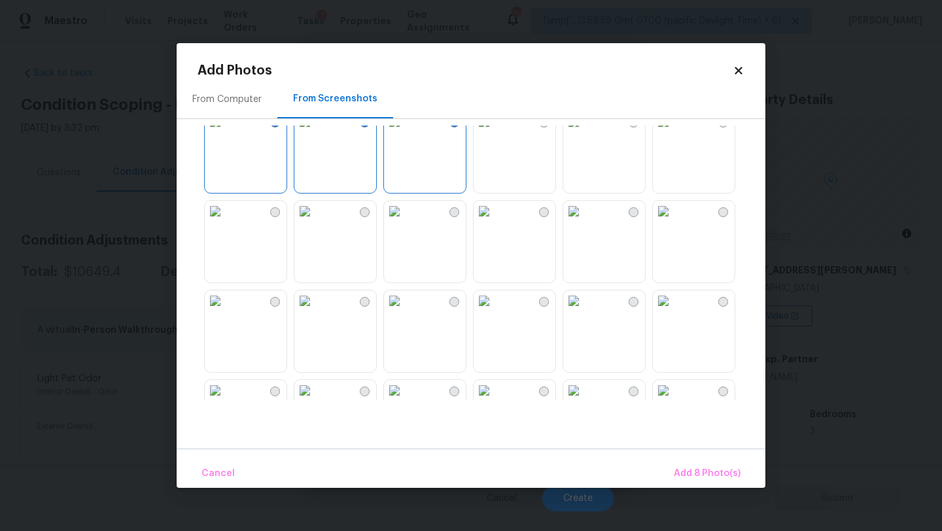
scroll to position [316, 0]
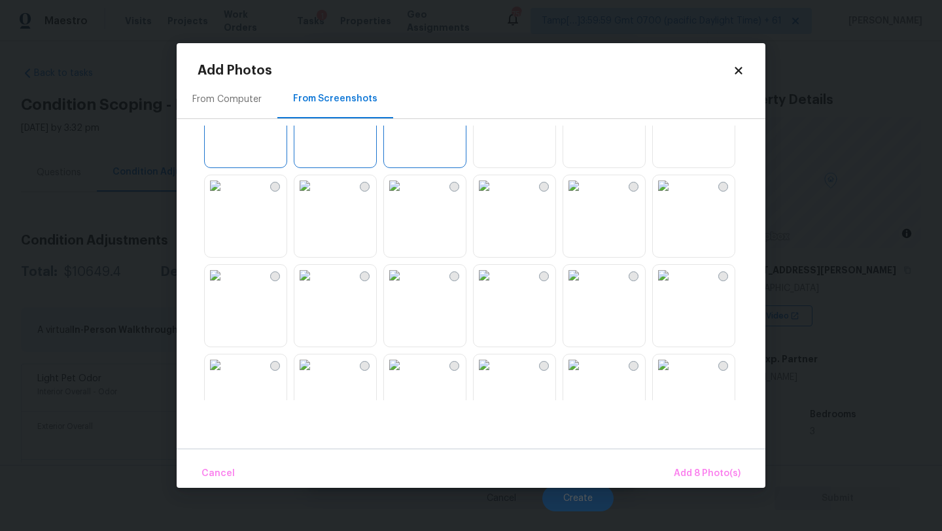
click at [405, 196] on img at bounding box center [394, 185] width 21 height 21
click at [495, 196] on img at bounding box center [484, 185] width 21 height 21
click at [584, 196] on img at bounding box center [573, 185] width 21 height 21
click at [226, 286] on img at bounding box center [215, 275] width 21 height 21
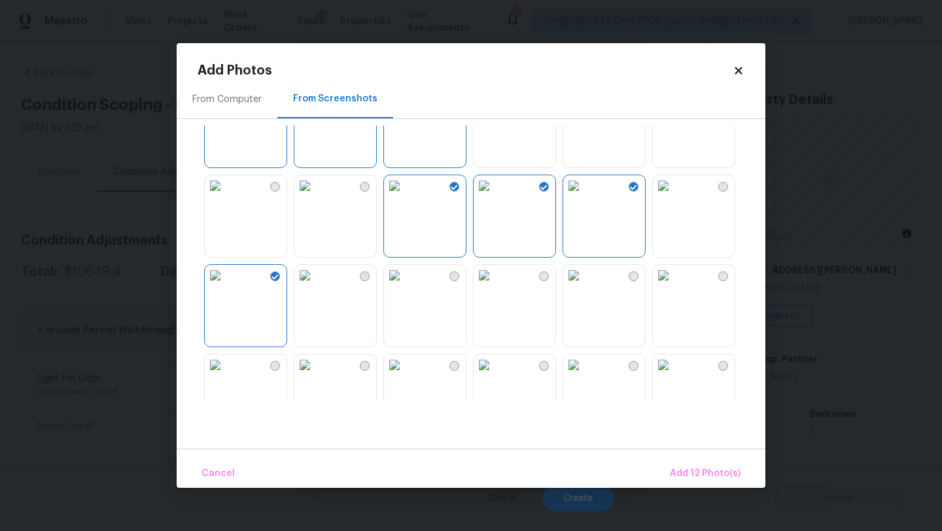
click at [309, 286] on img at bounding box center [304, 275] width 21 height 21
click at [405, 286] on img at bounding box center [394, 275] width 21 height 21
click at [495, 286] on img at bounding box center [484, 275] width 21 height 21
click at [584, 286] on img at bounding box center [573, 275] width 21 height 21
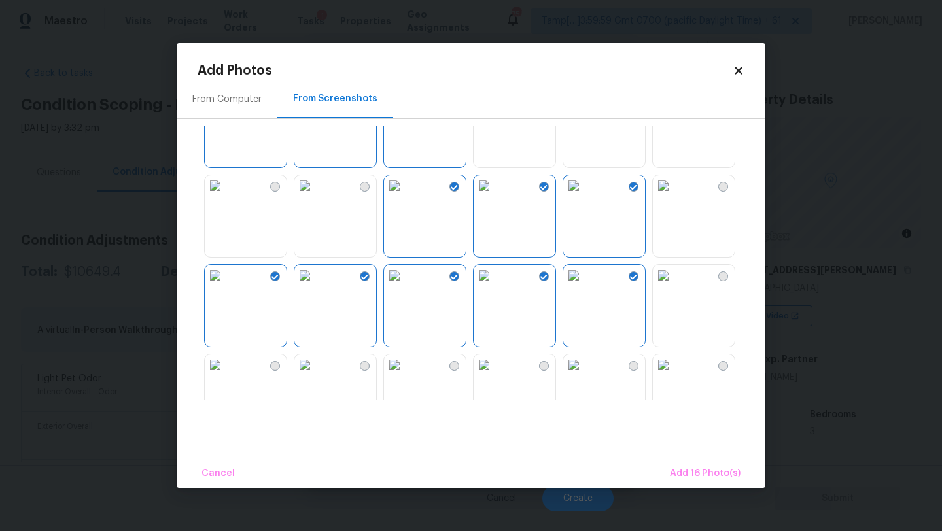
click at [674, 286] on img at bounding box center [663, 275] width 21 height 21
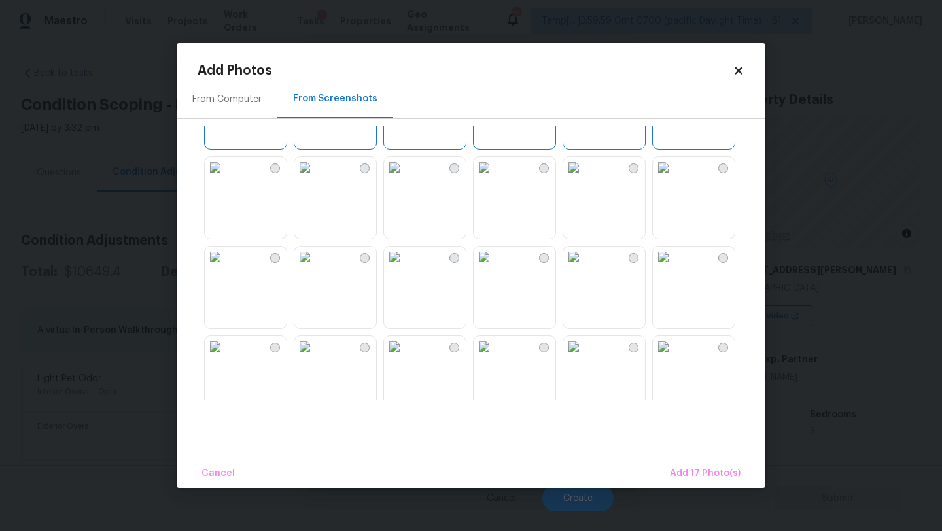
scroll to position [514, 0]
click at [674, 171] on img at bounding box center [663, 166] width 21 height 21
click at [584, 177] on img at bounding box center [573, 166] width 21 height 21
click at [495, 177] on img at bounding box center [484, 166] width 21 height 21
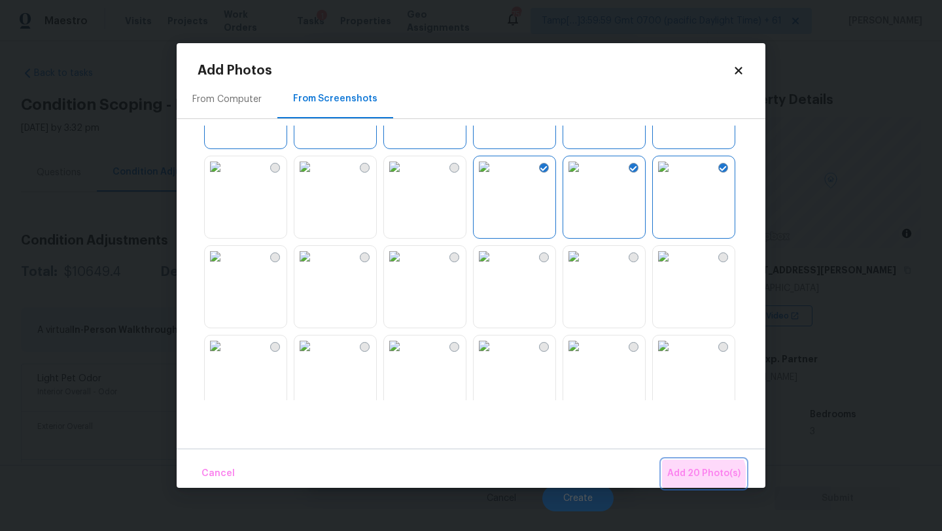
click at [696, 479] on span "Add 20 Photo(s)" at bounding box center [703, 474] width 73 height 16
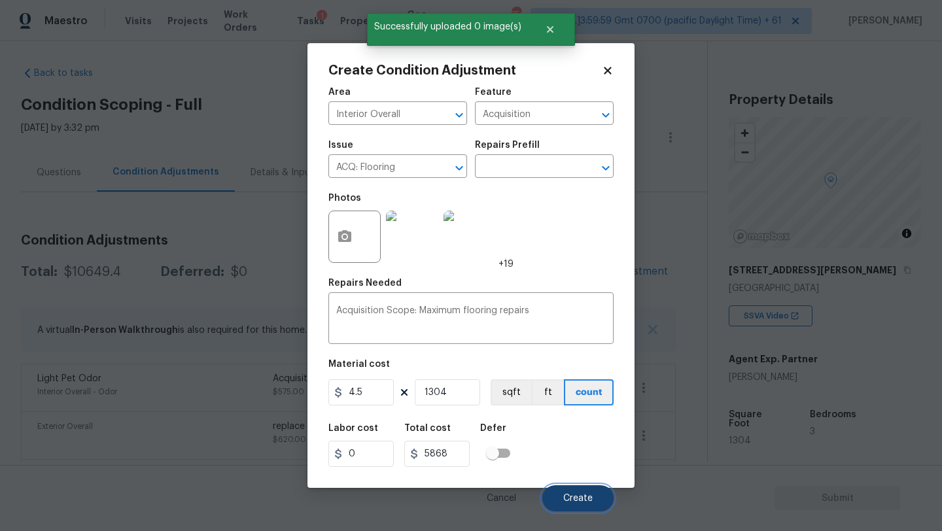
click at [588, 499] on span "Create" at bounding box center [577, 499] width 29 height 10
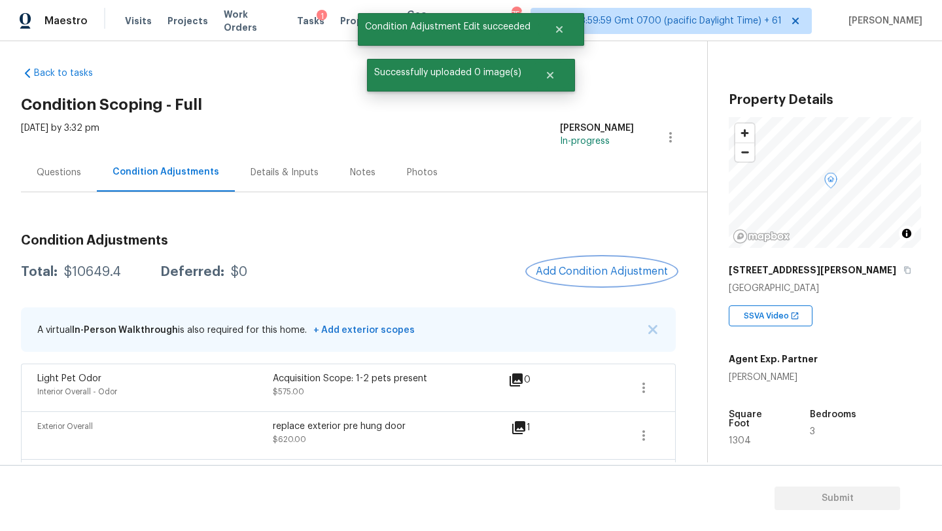
click at [571, 279] on button "Add Condition Adjustment" at bounding box center [602, 271] width 148 height 27
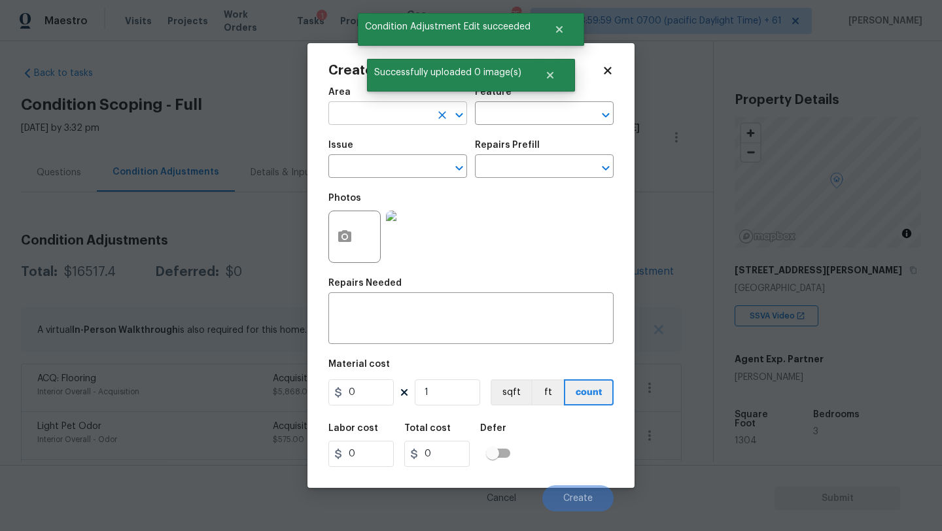
click at [363, 120] on input "text" at bounding box center [379, 115] width 102 height 20
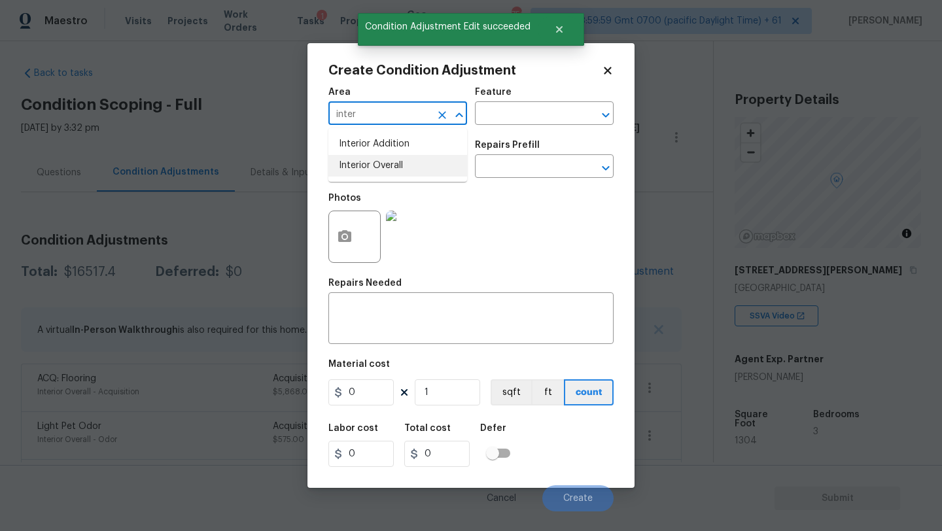
click at [368, 160] on li "Interior Overall" at bounding box center [397, 166] width 139 height 22
type input "Interior Overall"
click at [491, 116] on input "text" at bounding box center [526, 115] width 102 height 20
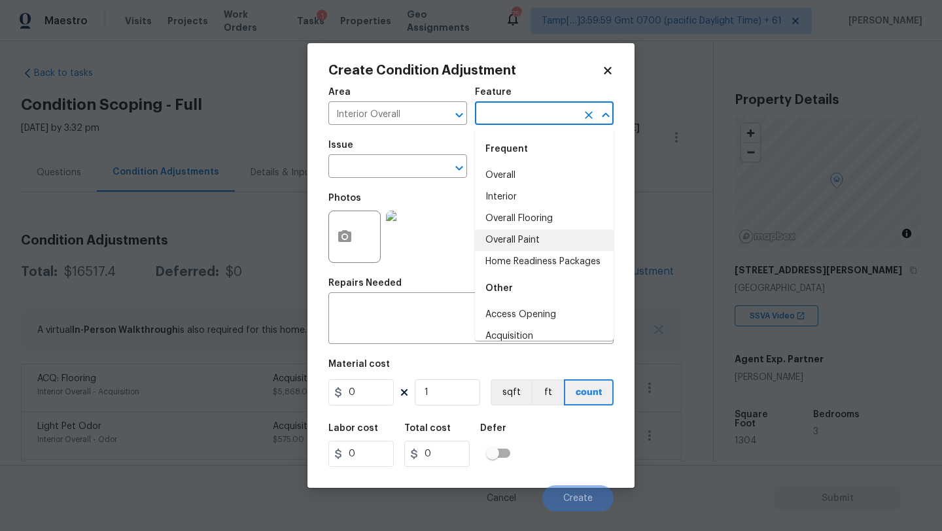
click at [501, 234] on li "Overall Paint" at bounding box center [544, 241] width 139 height 22
type input "Overall Paint"
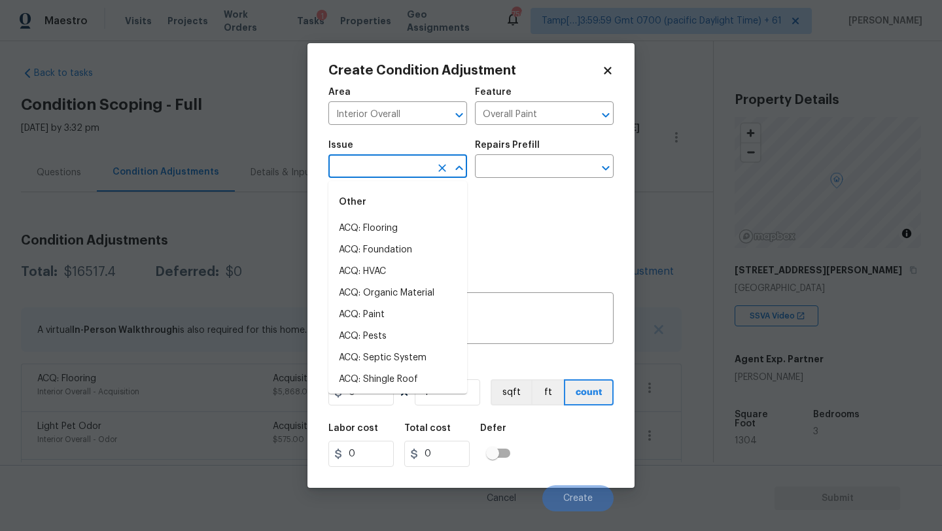
click at [408, 172] on input "text" at bounding box center [379, 168] width 102 height 20
click at [383, 309] on li "ACQ: Paint" at bounding box center [397, 315] width 139 height 22
type input "ACQ: Paint"
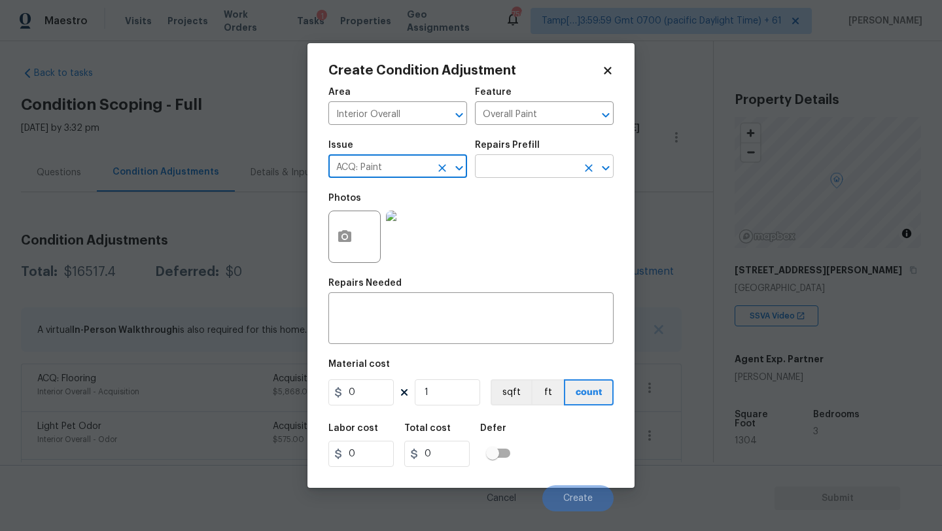
click at [518, 177] on input "text" at bounding box center [526, 168] width 102 height 20
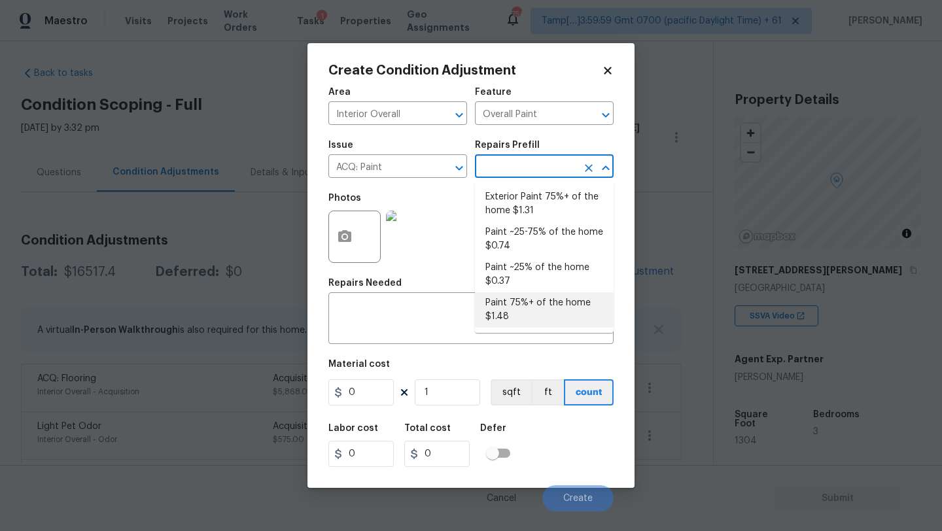
click at [512, 305] on li "Paint 75%+ of the home $1.48" at bounding box center [544, 309] width 139 height 35
type input "Acquisition"
type textarea "Acquisition Scope: 75%+ of the home will likely require interior paint"
type input "1.48"
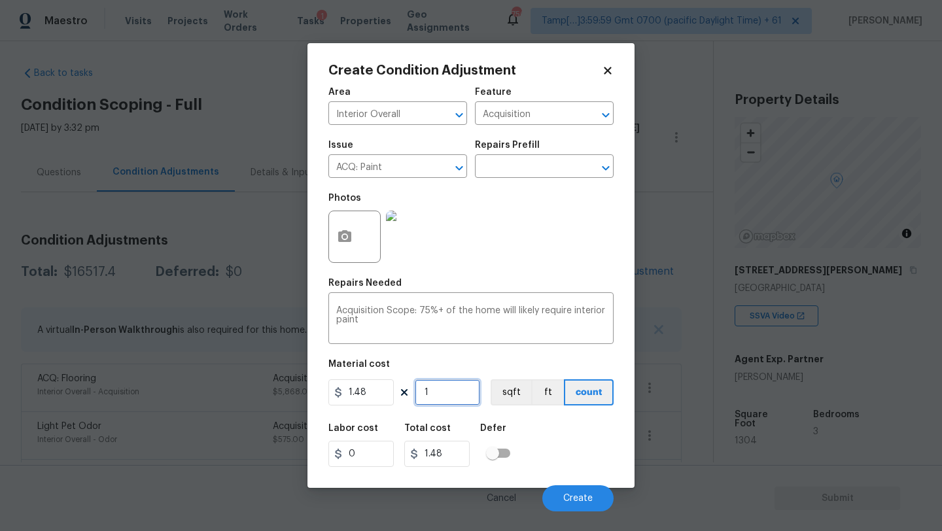
click at [462, 398] on input "1" at bounding box center [447, 393] width 65 height 26
type input "13"
type input "19.24"
type input "130"
type input "192.4"
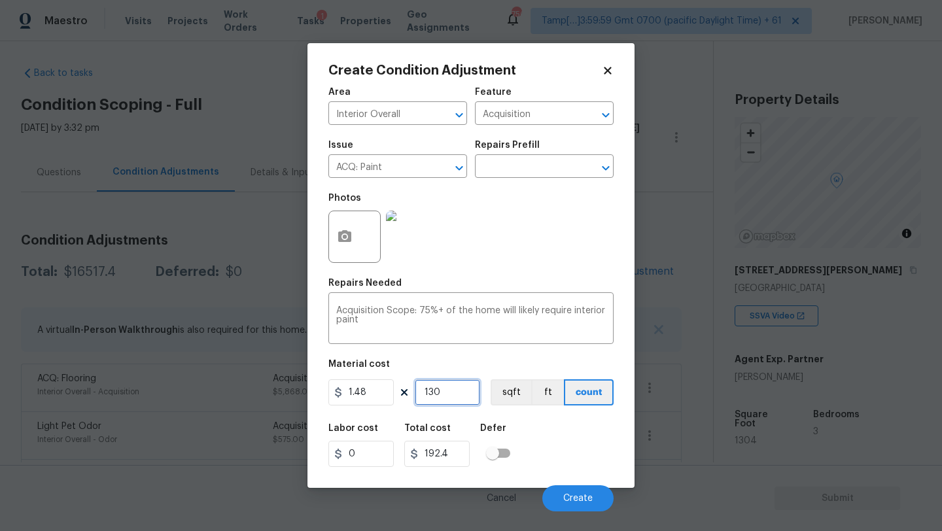
type input "1304"
type input "1929.92"
type input "1304"
click at [335, 231] on button "button" at bounding box center [344, 236] width 31 height 51
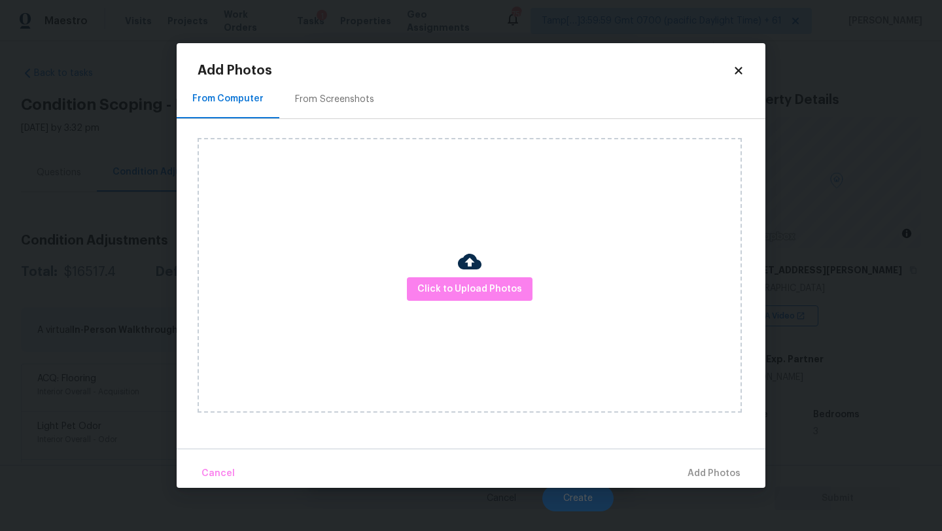
click at [335, 73] on h2 "Add Photos" at bounding box center [465, 70] width 535 height 13
click at [335, 99] on div "From Screenshots" at bounding box center [334, 99] width 79 height 13
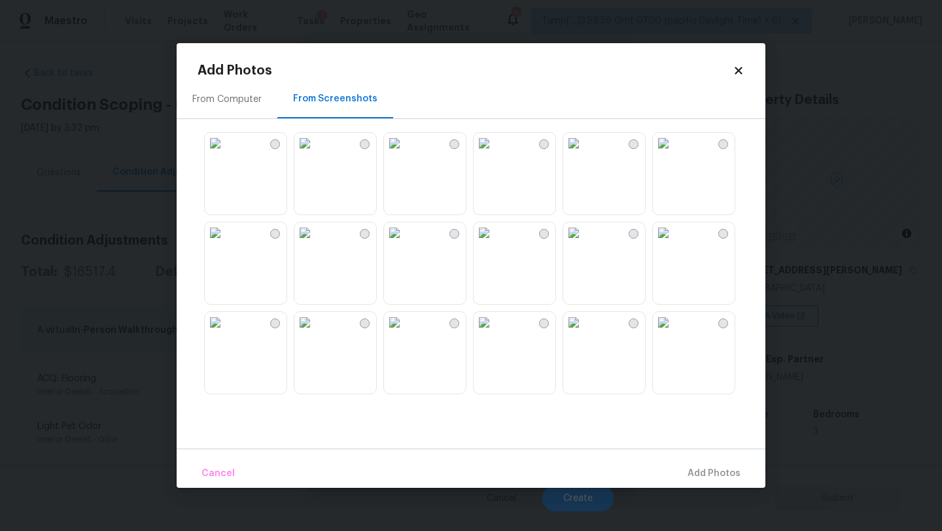
scroll to position [68, 0]
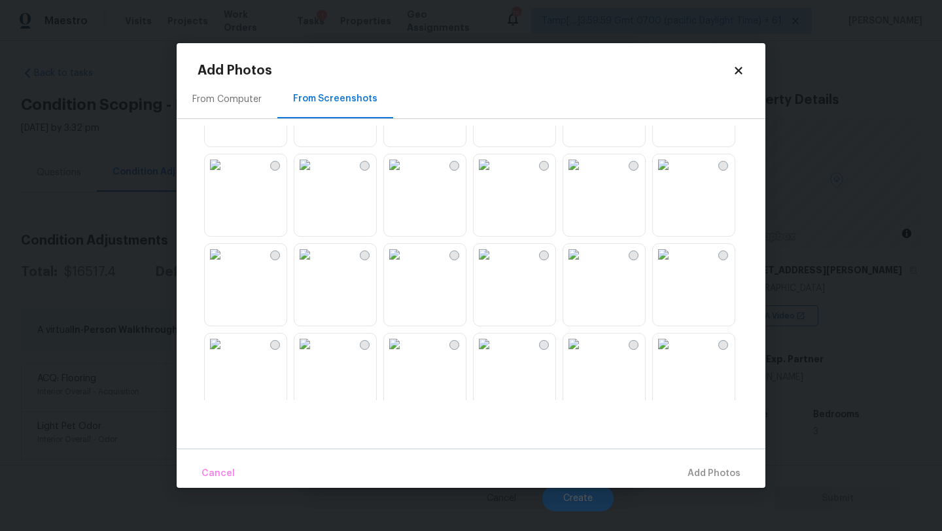
click at [226, 175] on img at bounding box center [215, 164] width 21 height 21
click at [226, 265] on img at bounding box center [215, 254] width 21 height 21
click at [315, 265] on img at bounding box center [304, 254] width 21 height 21
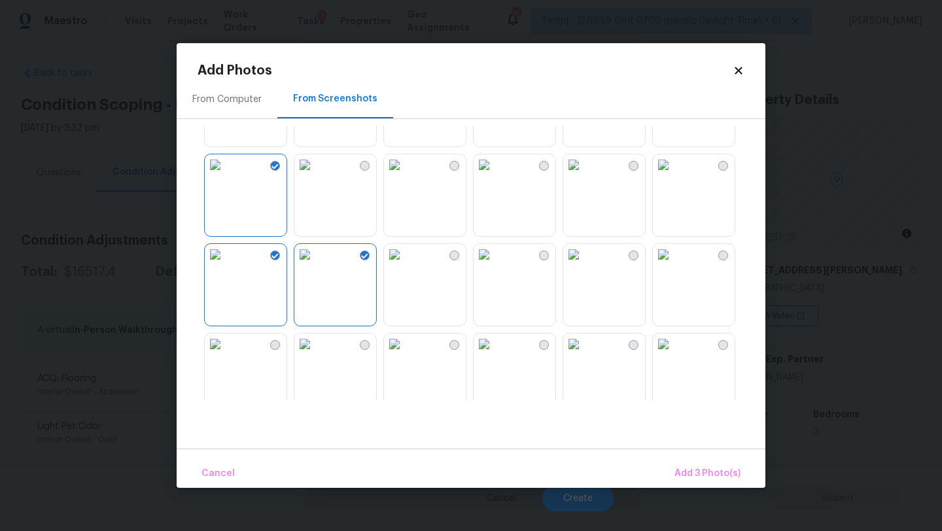
click at [405, 265] on img at bounding box center [394, 254] width 21 height 21
click at [495, 265] on img at bounding box center [484, 254] width 21 height 21
click at [584, 265] on img at bounding box center [573, 254] width 21 height 21
click at [665, 265] on img at bounding box center [663, 254] width 21 height 21
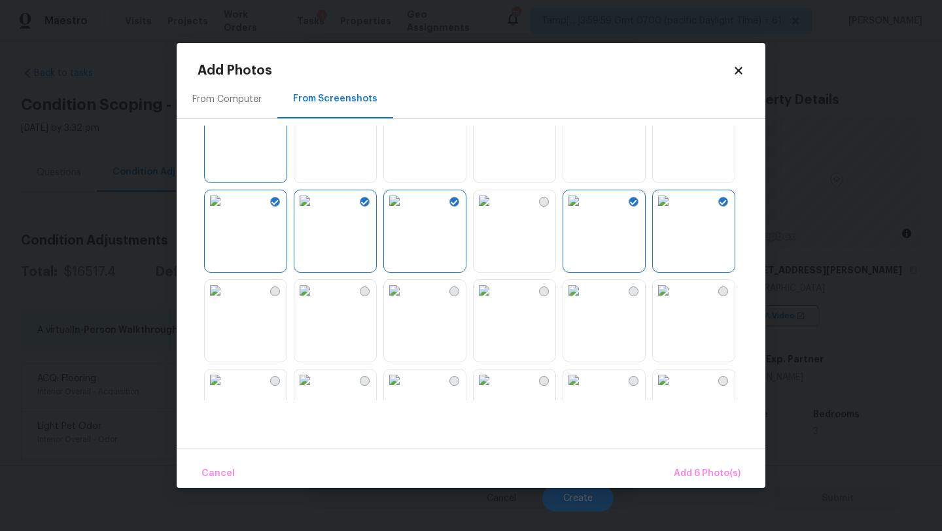
scroll to position [155, 0]
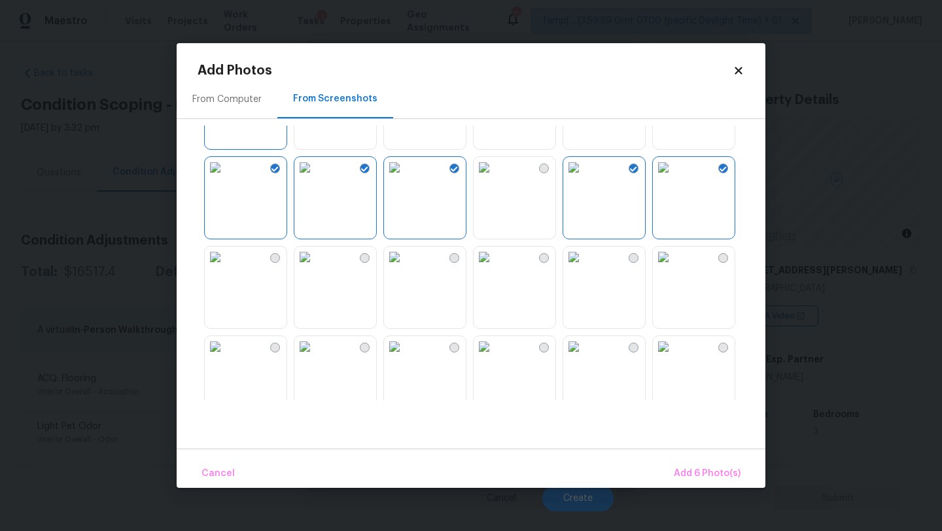
click at [495, 268] on img at bounding box center [484, 257] width 21 height 21
click at [405, 268] on img at bounding box center [394, 257] width 21 height 21
click at [315, 268] on img at bounding box center [304, 257] width 21 height 21
click at [226, 268] on img at bounding box center [215, 257] width 21 height 21
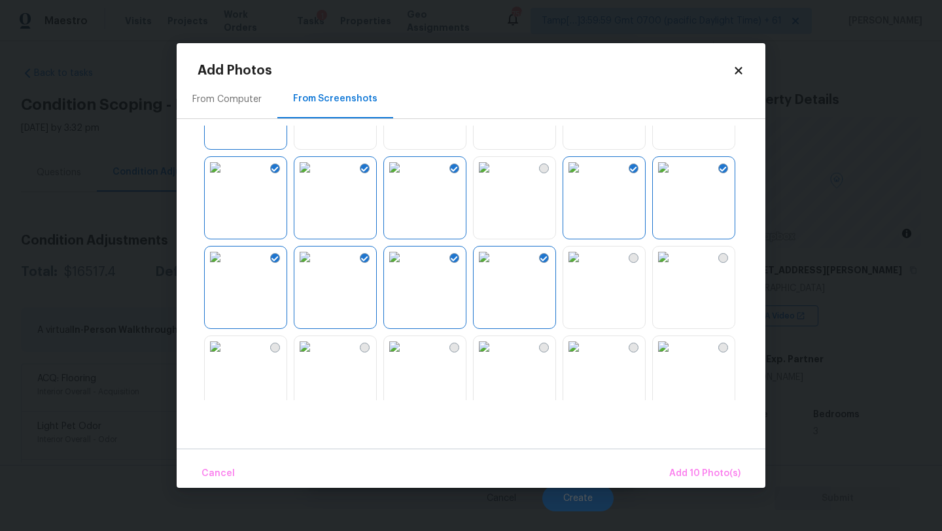
click at [405, 357] on img at bounding box center [394, 346] width 21 height 21
click at [495, 357] on img at bounding box center [484, 346] width 21 height 21
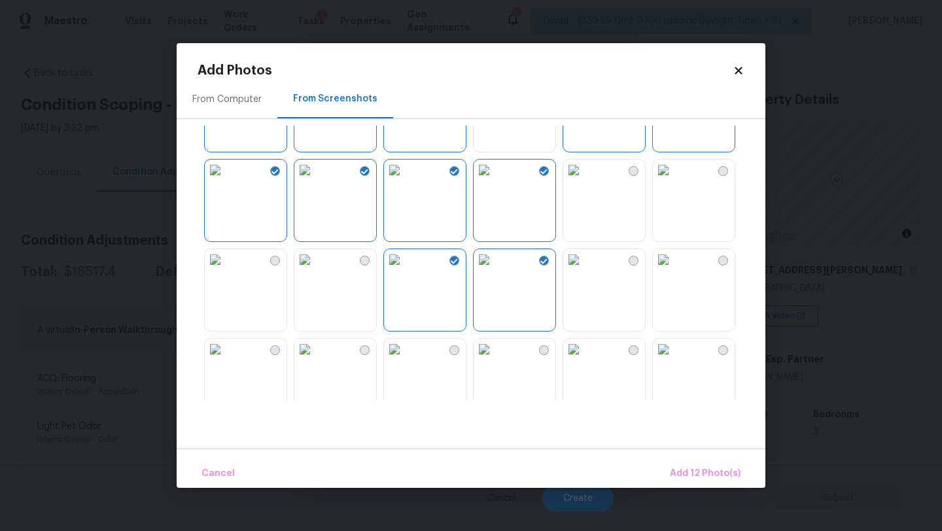
click at [584, 270] on img at bounding box center [573, 259] width 21 height 21
click at [674, 360] on img at bounding box center [663, 349] width 21 height 21
click at [584, 360] on img at bounding box center [573, 349] width 21 height 21
click at [495, 360] on img at bounding box center [484, 349] width 21 height 21
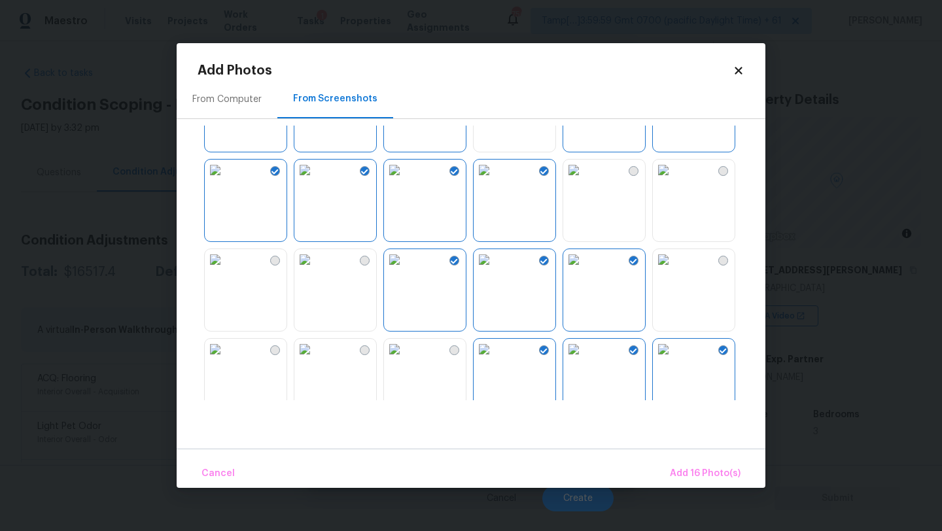
click at [405, 360] on img at bounding box center [394, 349] width 21 height 21
click at [315, 360] on img at bounding box center [304, 349] width 21 height 21
click at [226, 360] on img at bounding box center [215, 349] width 21 height 21
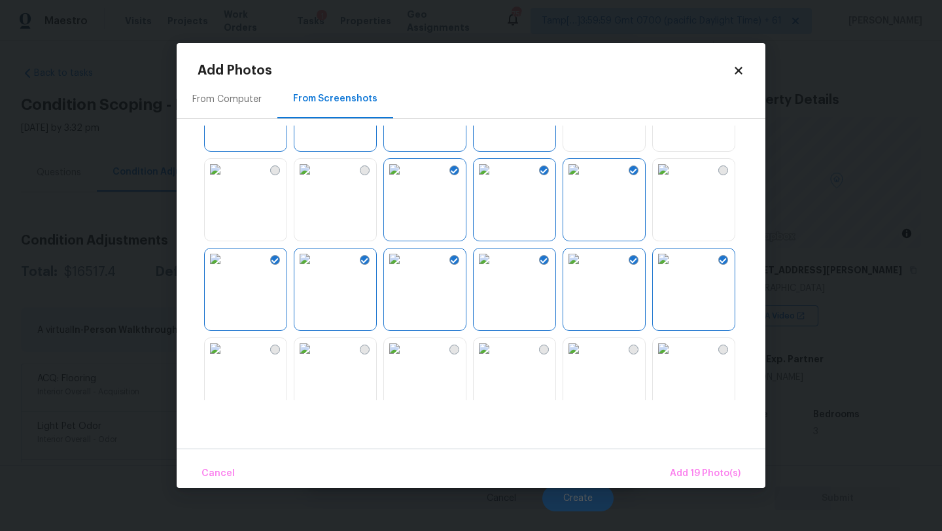
click at [226, 359] on img at bounding box center [215, 348] width 21 height 21
click at [730, 483] on button "Add 20 Photo(s)" at bounding box center [704, 474] width 84 height 28
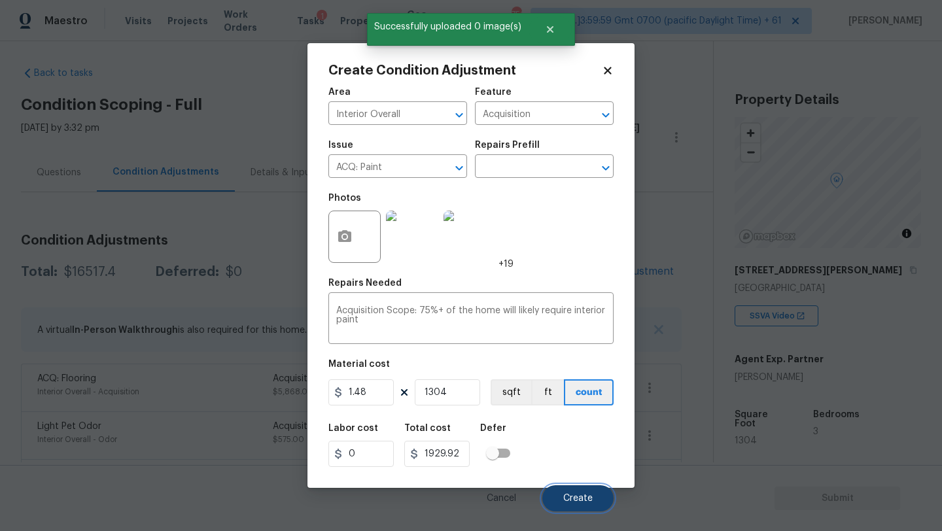
click at [590, 500] on span "Create" at bounding box center [577, 499] width 29 height 10
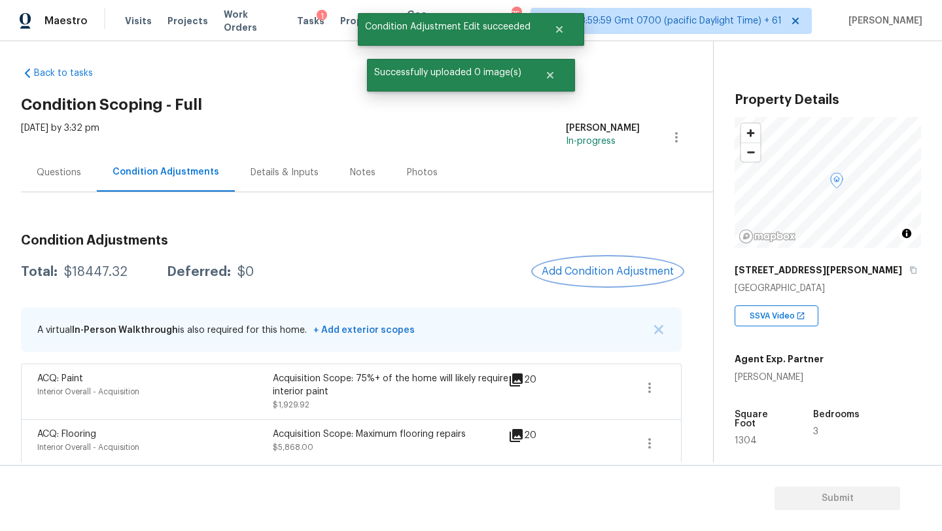
click at [580, 274] on span "Add Condition Adjustment" at bounding box center [608, 272] width 132 height 12
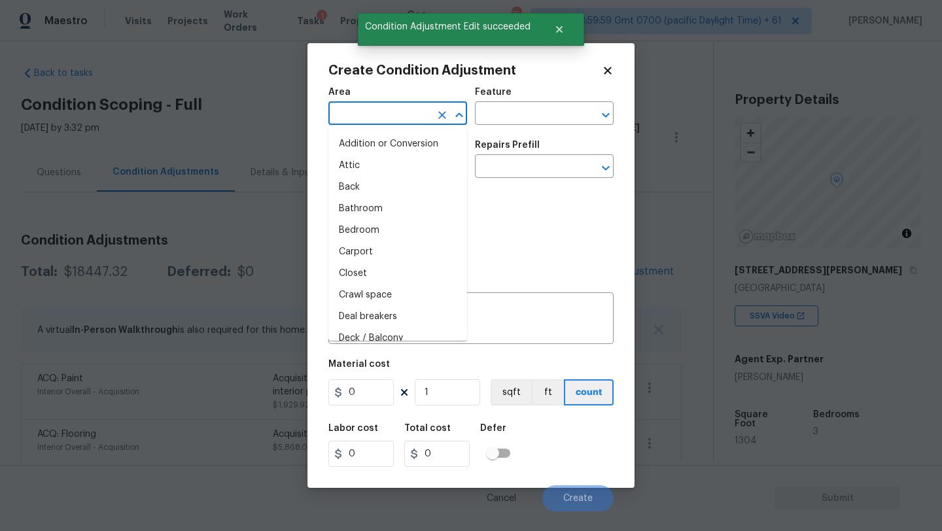
click at [384, 117] on input "text" at bounding box center [379, 115] width 102 height 20
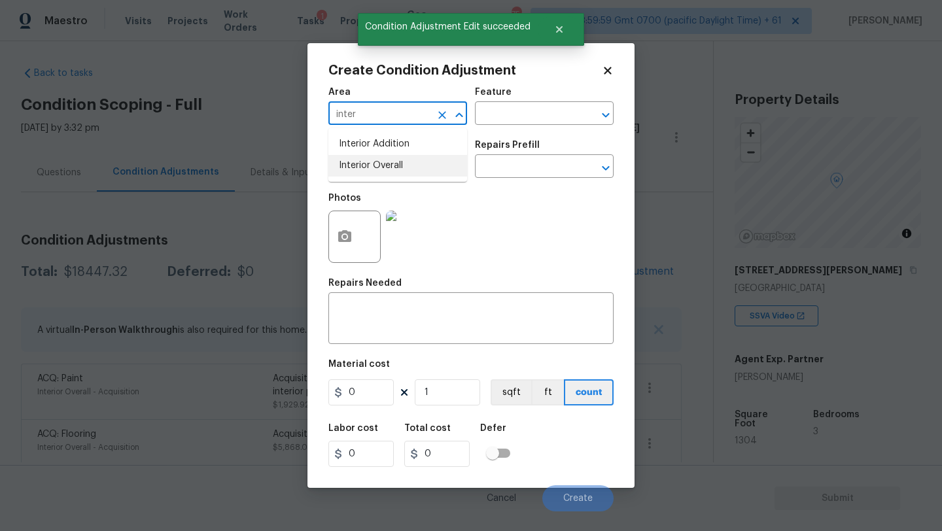
click at [392, 161] on li "Interior Overall" at bounding box center [397, 166] width 139 height 22
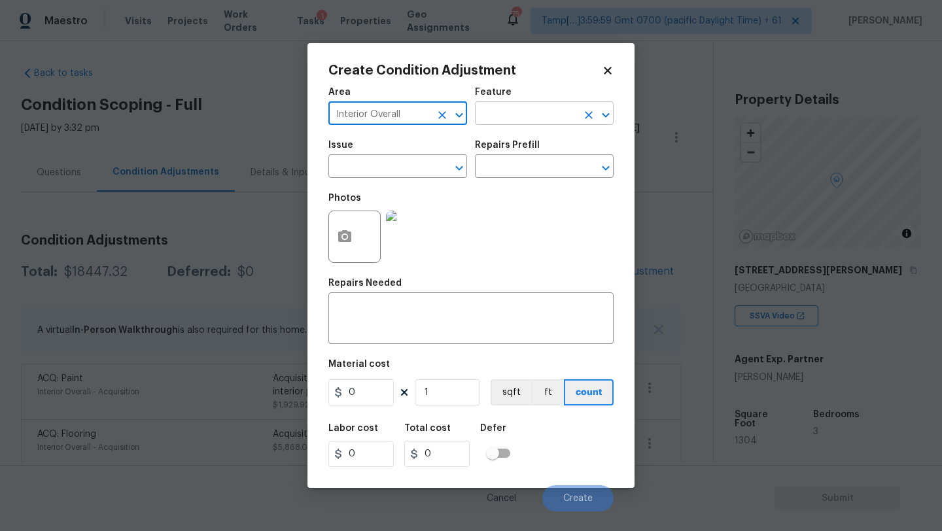
type input "Interior Overall"
click at [480, 119] on input "text" at bounding box center [526, 115] width 102 height 20
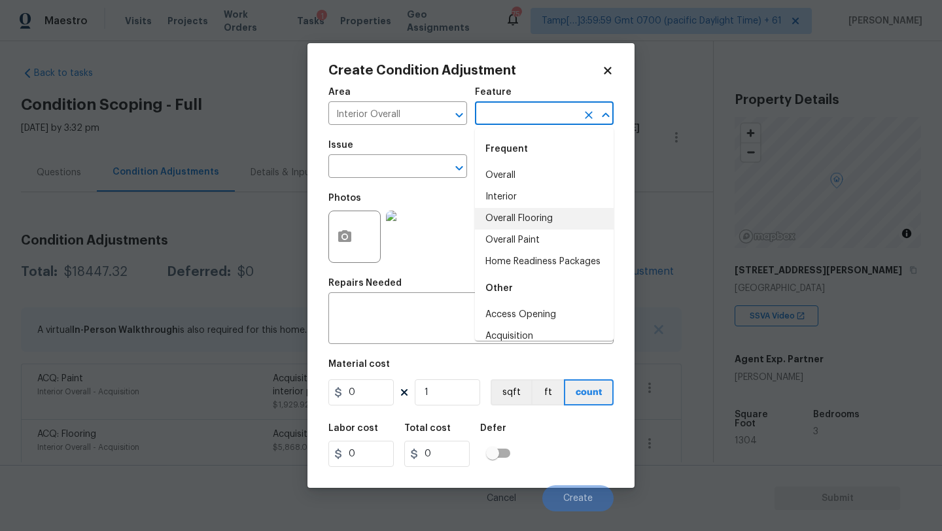
click at [506, 226] on li "Overall Flooring" at bounding box center [544, 219] width 139 height 22
type input "Overall Flooring"
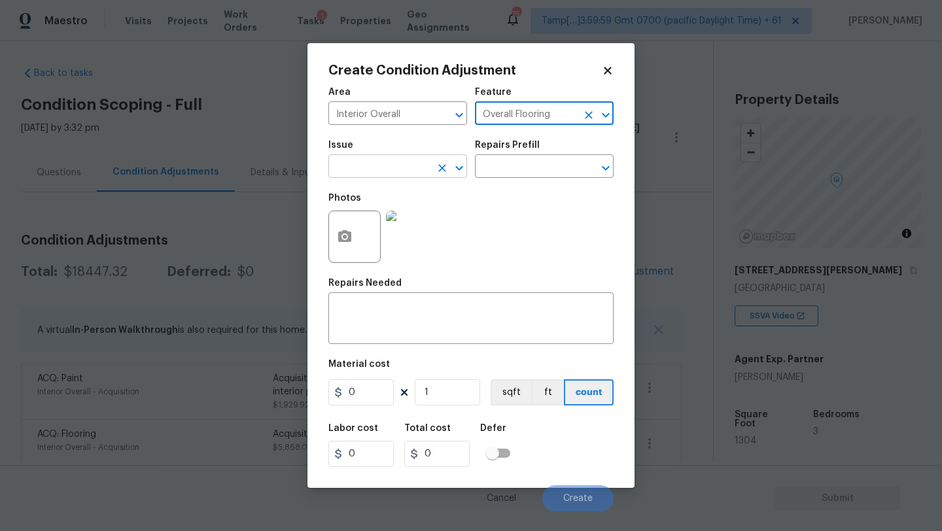
click at [391, 171] on input "text" at bounding box center [379, 168] width 102 height 20
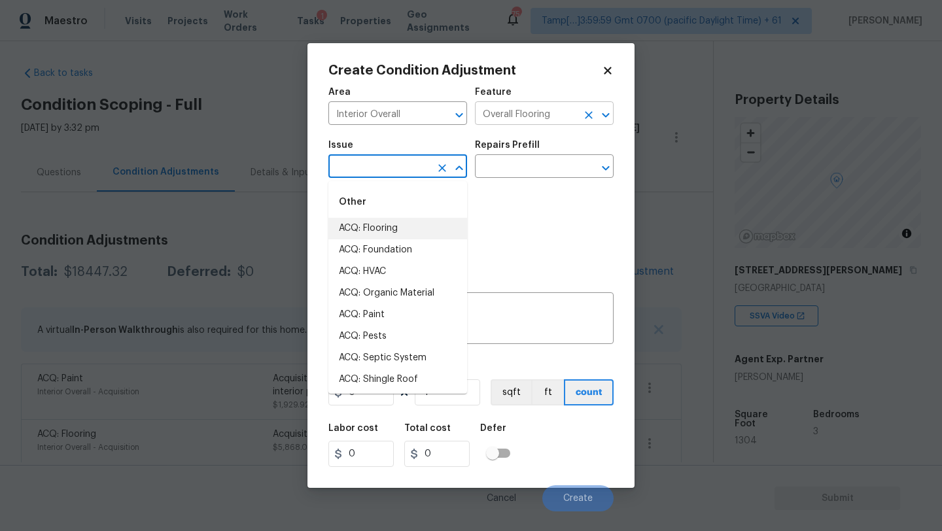
click at [586, 118] on icon "Clear" at bounding box center [589, 115] width 8 height 8
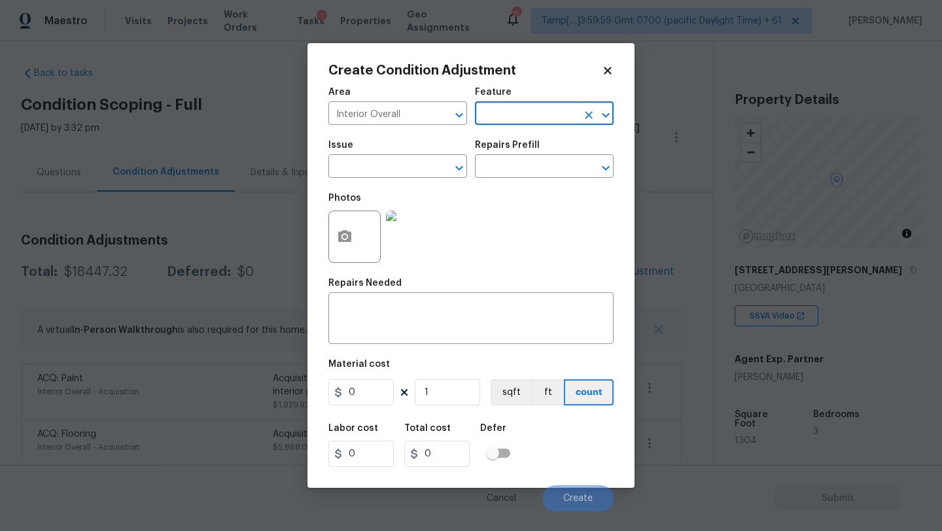
click at [578, 118] on div "​" at bounding box center [544, 115] width 139 height 20
click at [559, 177] on li "Walls and Ceiling" at bounding box center [544, 176] width 139 height 22
type input "Walls and Ceiling"
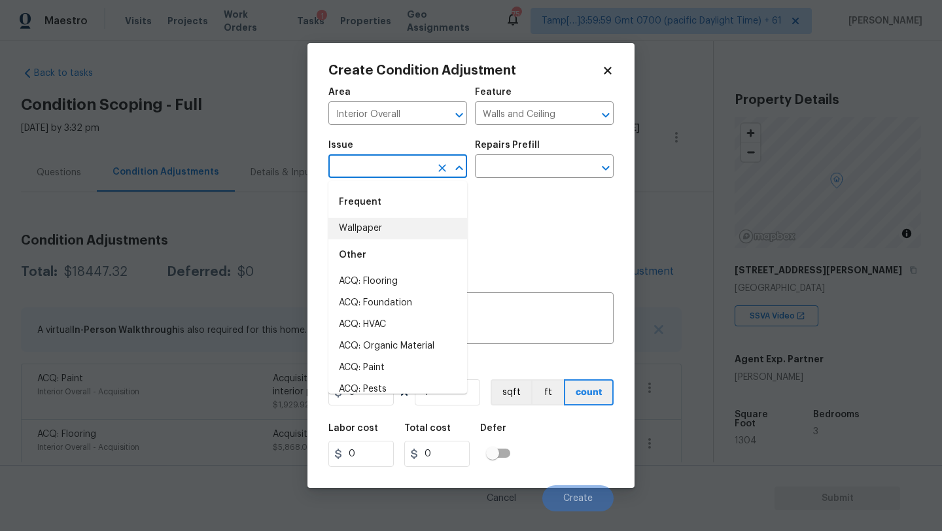
click at [328, 166] on input "text" at bounding box center [379, 168] width 102 height 20
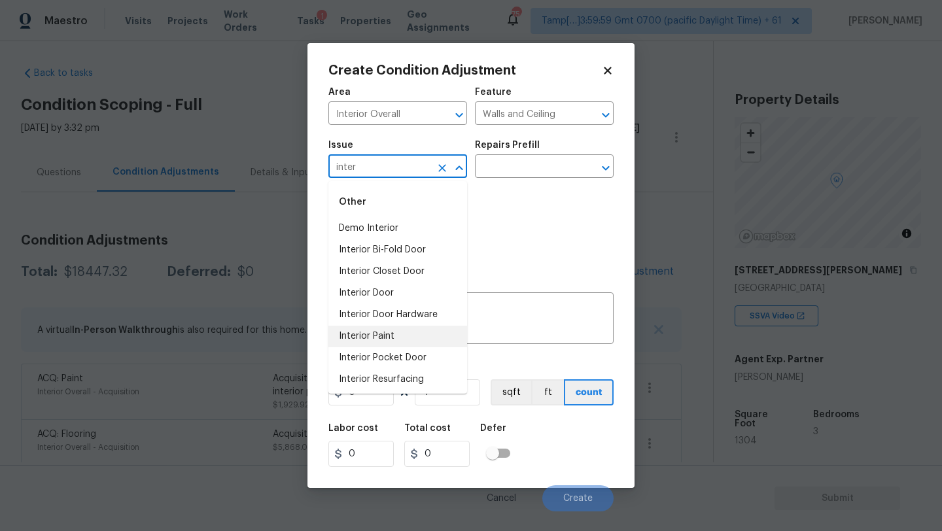
click at [353, 331] on li "Interior Paint" at bounding box center [397, 337] width 139 height 22
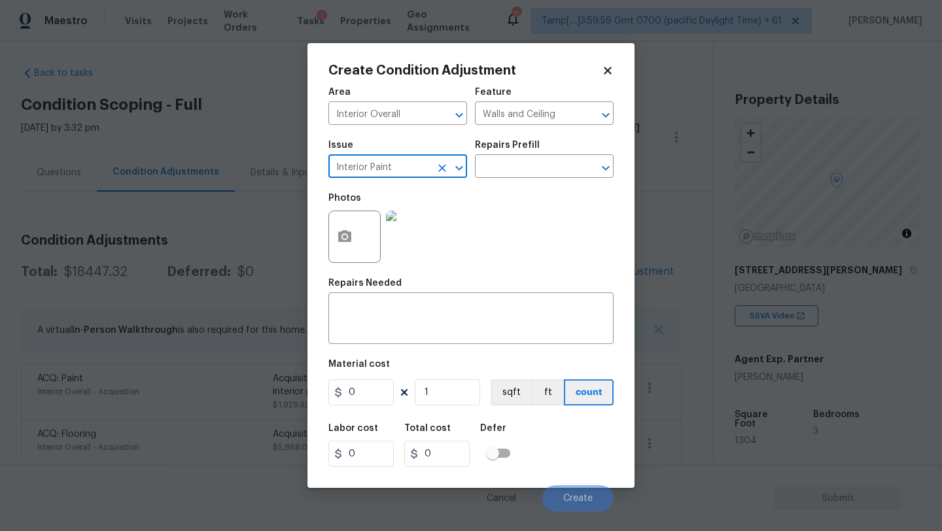
type input "Interior Paint"
click at [523, 147] on h5 "Repairs Prefill" at bounding box center [507, 145] width 65 height 9
click at [523, 170] on input "text" at bounding box center [526, 168] width 102 height 20
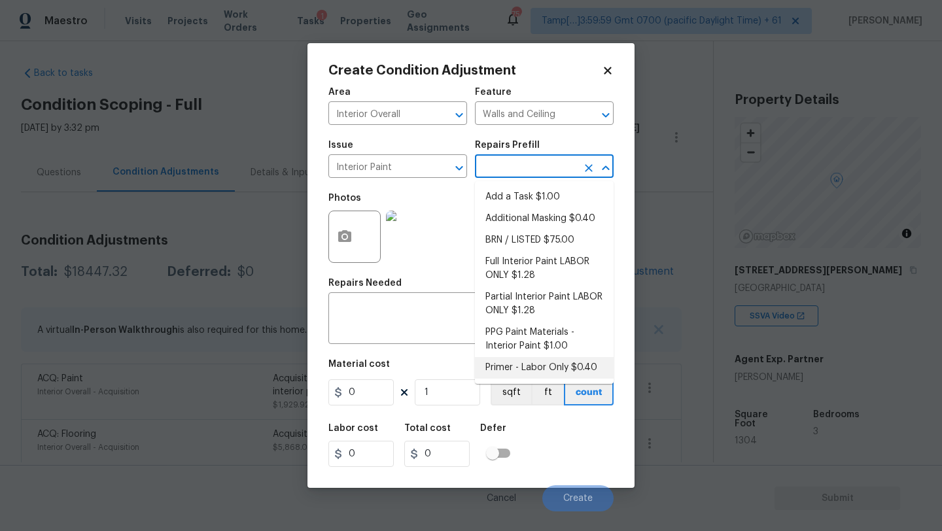
click at [520, 369] on li "Primer - Labor Only $0.40" at bounding box center [544, 368] width 139 height 22
type input "Overall Paint"
type textarea "Interior primer - PRIMER PROVIDED BY OPENDOOR - All nails, screws, drywall anch…"
type input "0.4"
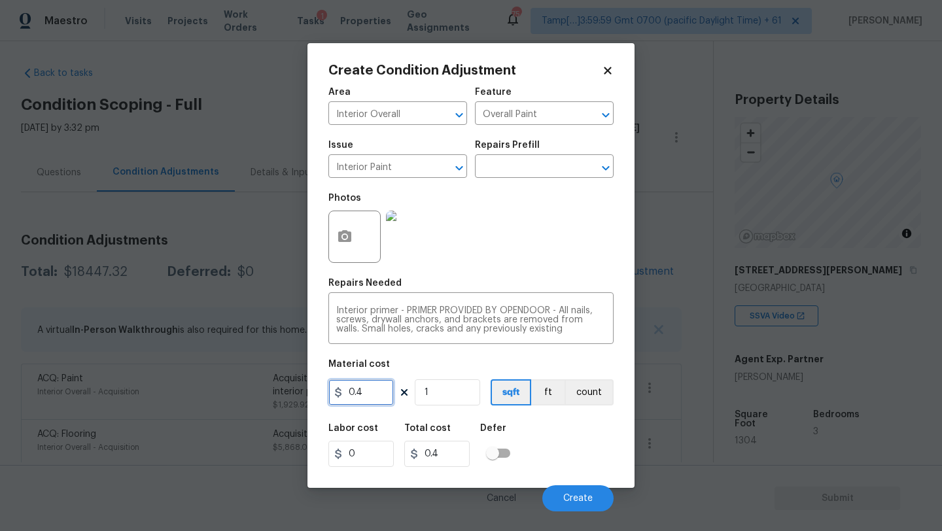
click at [349, 393] on input "0.4" at bounding box center [360, 393] width 65 height 26
type input "500"
click at [342, 220] on button "button" at bounding box center [344, 236] width 31 height 51
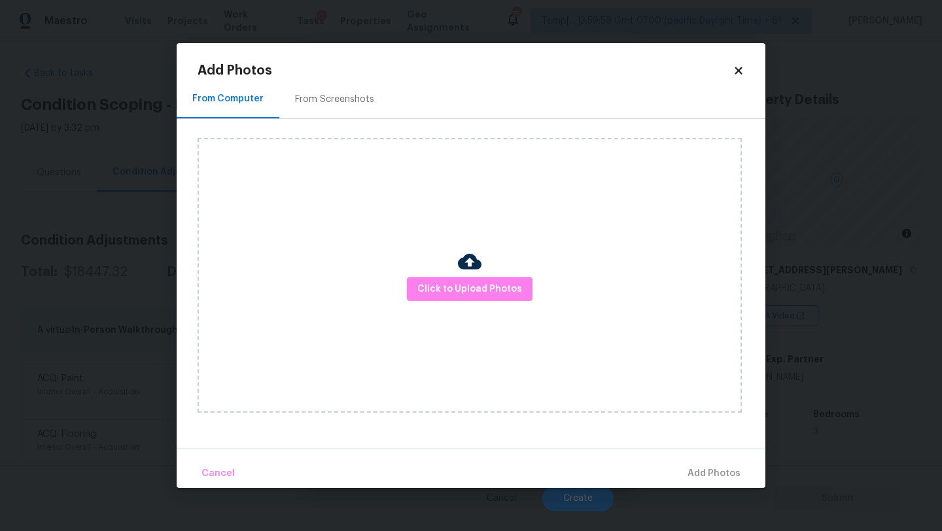
click at [337, 82] on div "From Screenshots" at bounding box center [334, 99] width 111 height 39
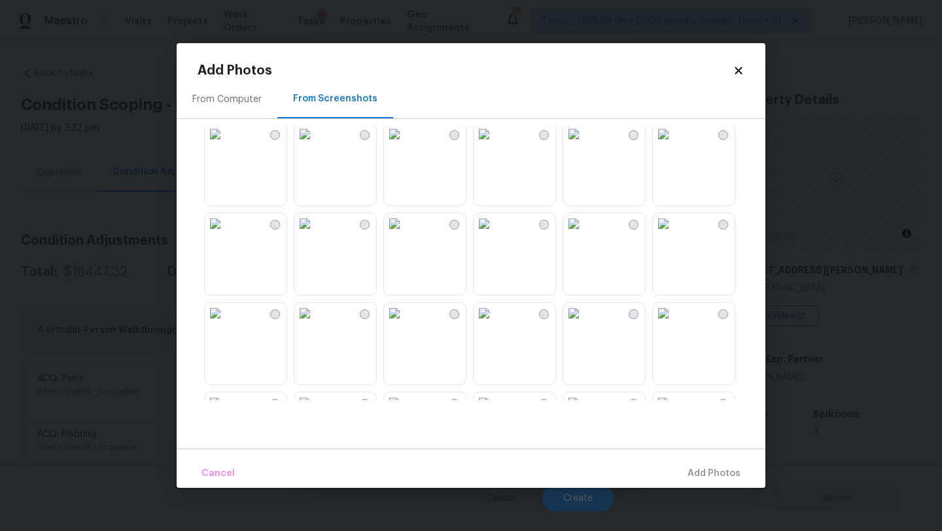
scroll to position [99, 0]
click at [226, 234] on img at bounding box center [215, 223] width 21 height 21
click at [315, 234] on img at bounding box center [304, 223] width 21 height 21
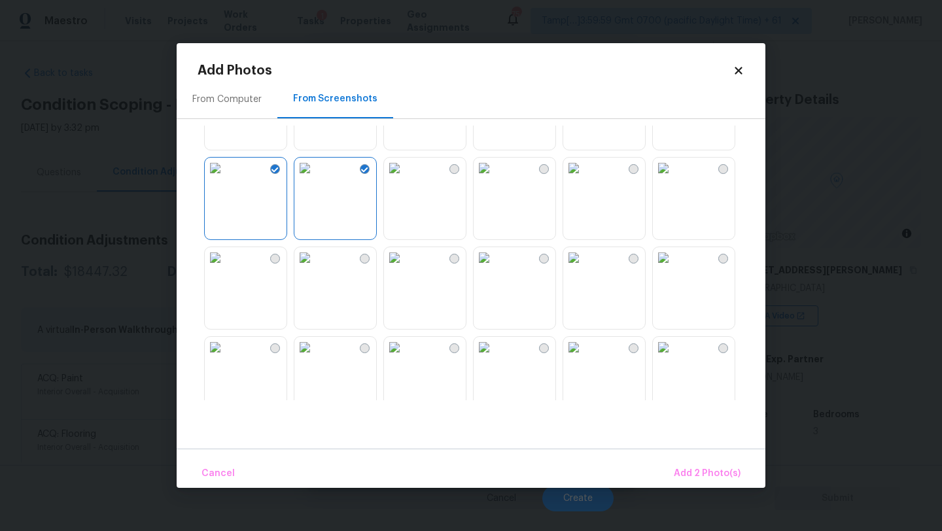
click at [226, 268] on img at bounding box center [215, 257] width 21 height 21
click at [306, 268] on img at bounding box center [304, 257] width 21 height 21
click at [393, 268] on img at bounding box center [394, 257] width 21 height 21
click at [493, 268] on img at bounding box center [484, 257] width 21 height 21
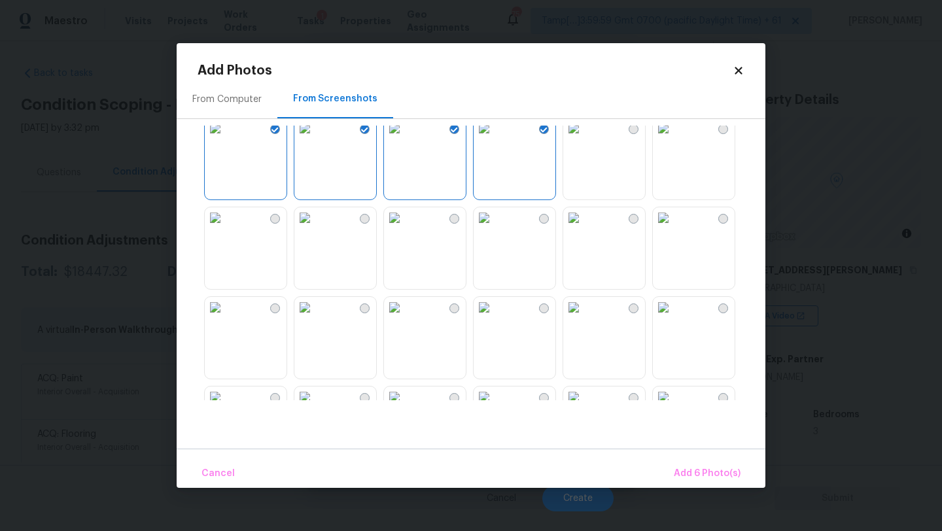
scroll to position [299, 0]
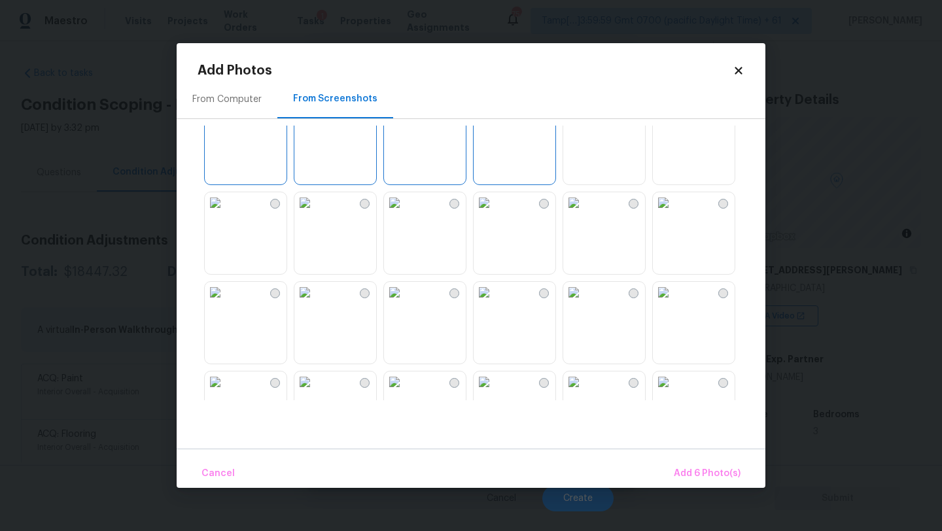
click at [584, 213] on img at bounding box center [573, 202] width 21 height 21
click at [226, 303] on img at bounding box center [215, 292] width 21 height 21
click at [315, 303] on img at bounding box center [304, 292] width 21 height 21
click at [405, 303] on img at bounding box center [394, 292] width 21 height 21
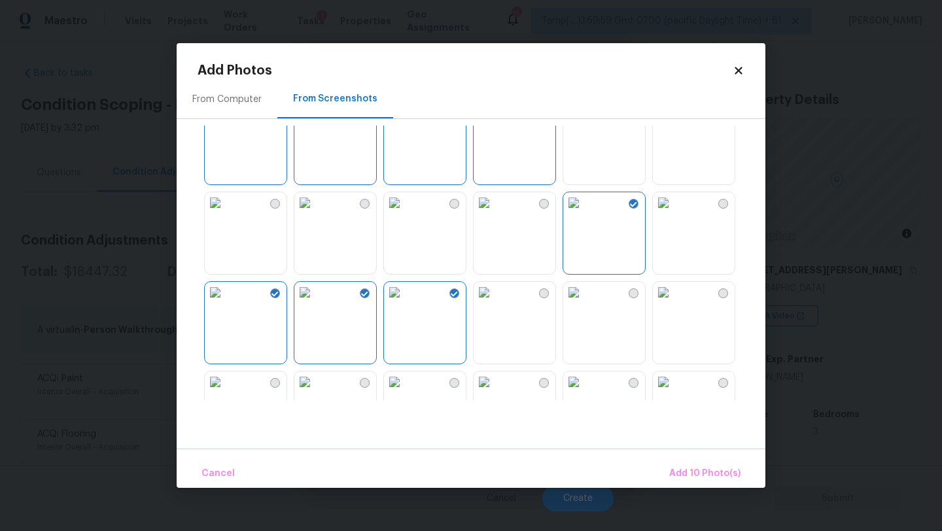
scroll to position [401, 0]
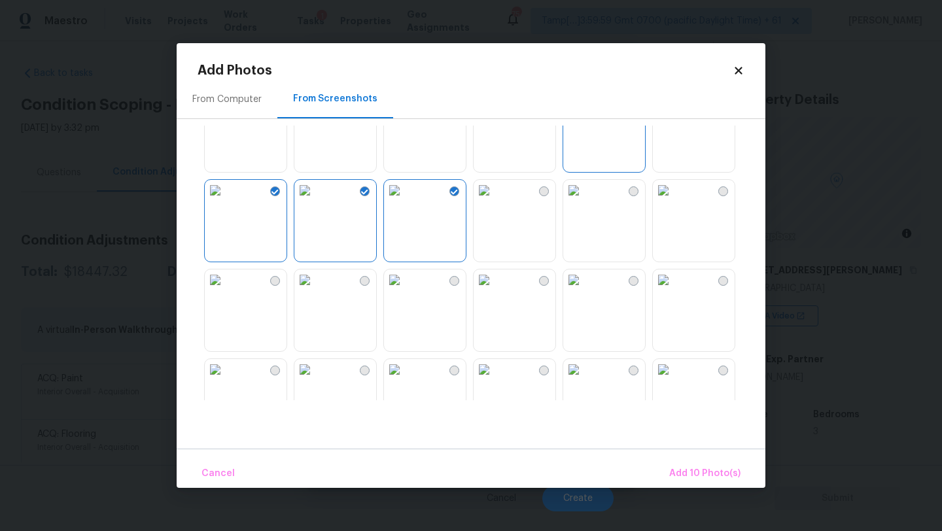
click at [495, 201] on img at bounding box center [484, 190] width 21 height 21
click at [226, 291] on img at bounding box center [215, 280] width 21 height 21
click at [495, 291] on img at bounding box center [484, 280] width 21 height 21
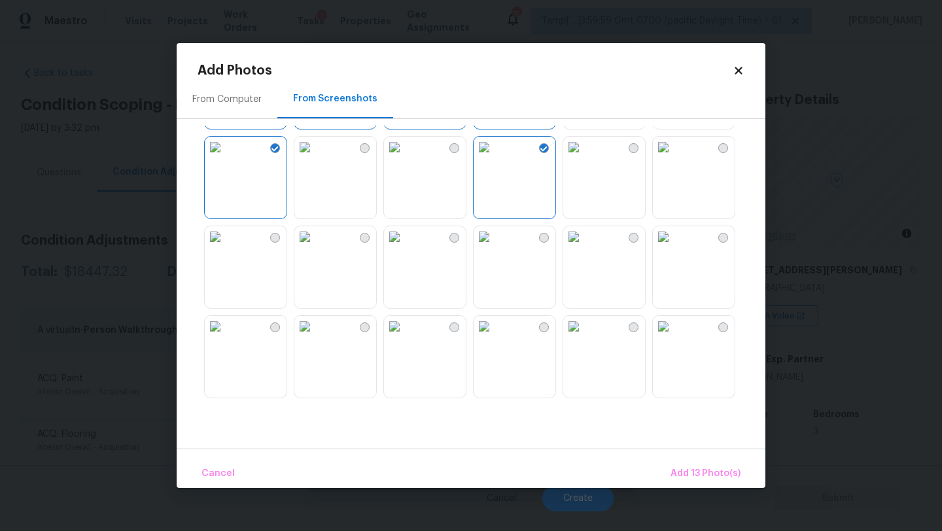
scroll to position [549, 0]
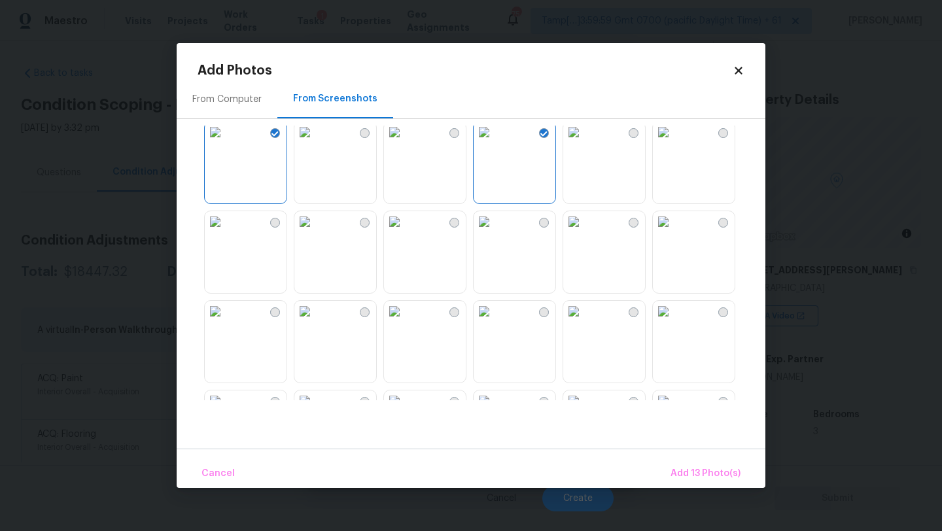
click at [405, 143] on img at bounding box center [394, 132] width 21 height 21
click at [287, 236] on div at bounding box center [482, 263] width 568 height 275
click at [226, 232] on img at bounding box center [215, 221] width 21 height 21
click at [495, 232] on img at bounding box center [484, 221] width 21 height 21
click at [315, 232] on img at bounding box center [304, 221] width 21 height 21
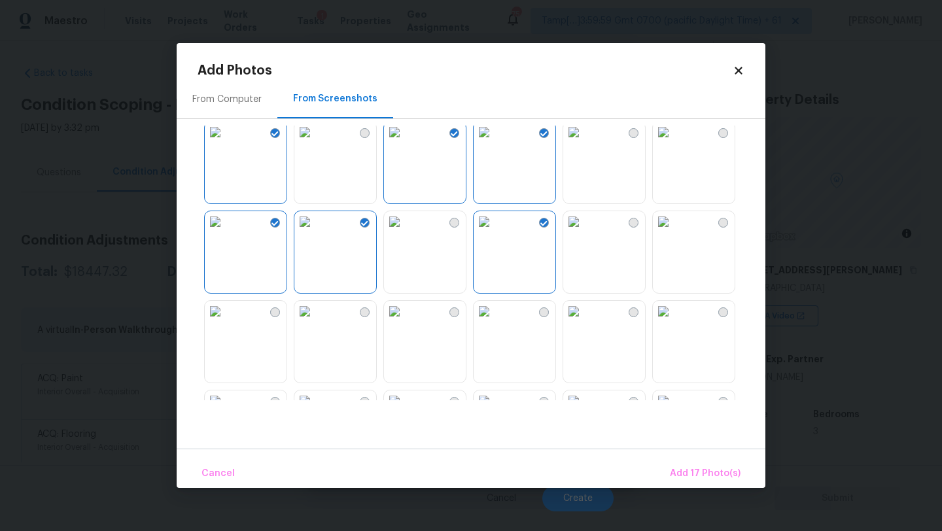
click at [396, 232] on img at bounding box center [394, 221] width 21 height 21
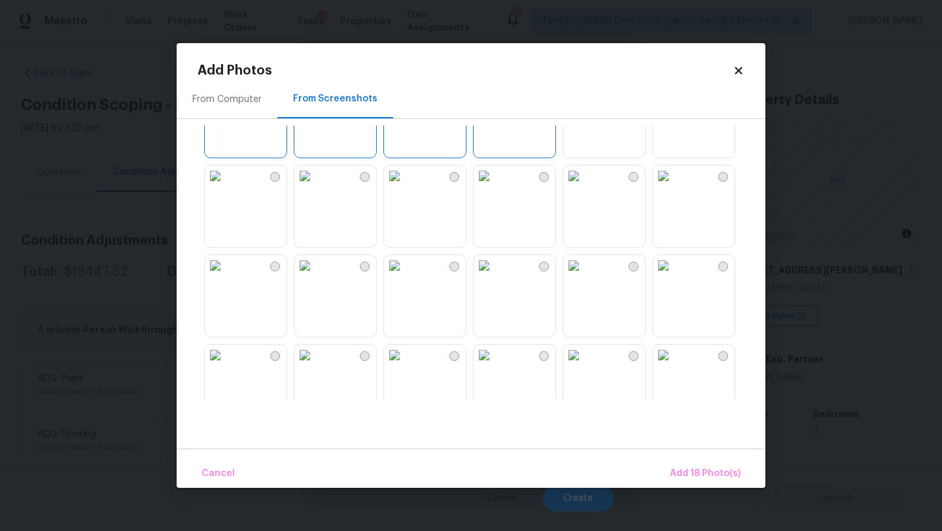
click at [315, 186] on img at bounding box center [304, 176] width 21 height 21
click at [226, 186] on img at bounding box center [215, 176] width 21 height 21
click at [679, 475] on span "Add 20 Photo(s)" at bounding box center [703, 474] width 73 height 16
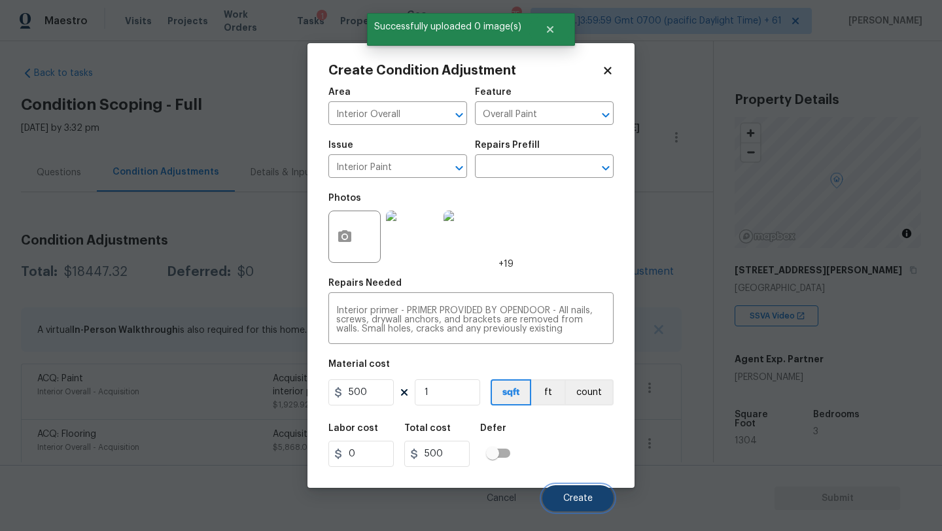
click at [591, 492] on button "Create" at bounding box center [577, 499] width 71 height 26
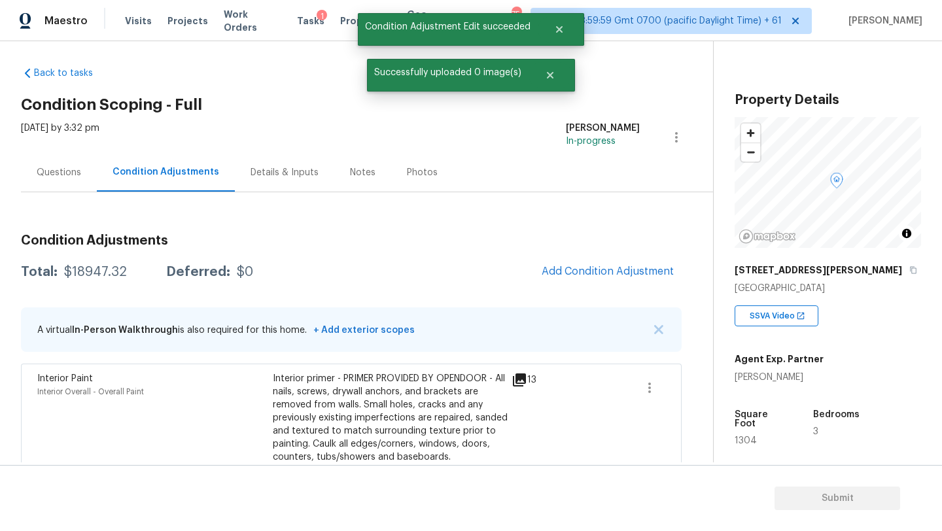
click at [54, 183] on div "Questions" at bounding box center [59, 172] width 76 height 39
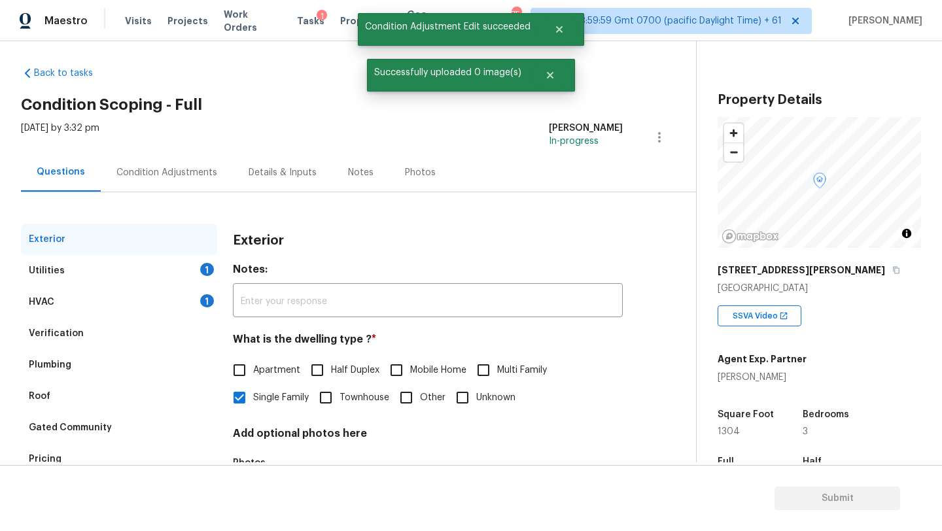
click at [58, 301] on div "HVAC 1" at bounding box center [119, 302] width 196 height 31
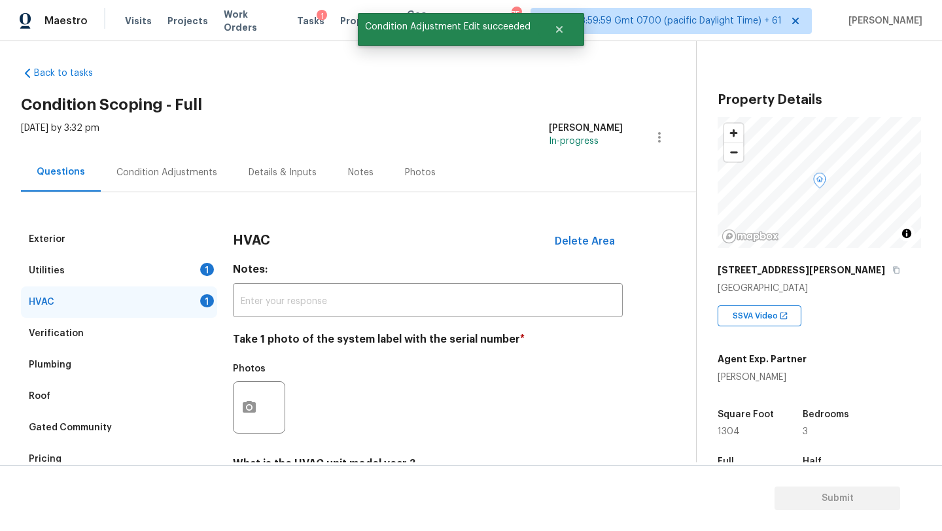
scroll to position [141, 0]
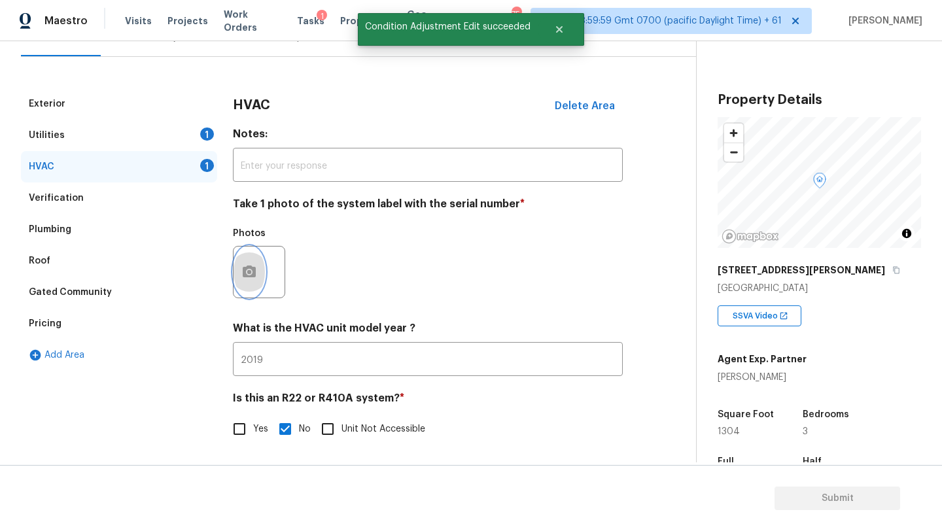
click at [256, 278] on icon "button" at bounding box center [249, 272] width 16 height 16
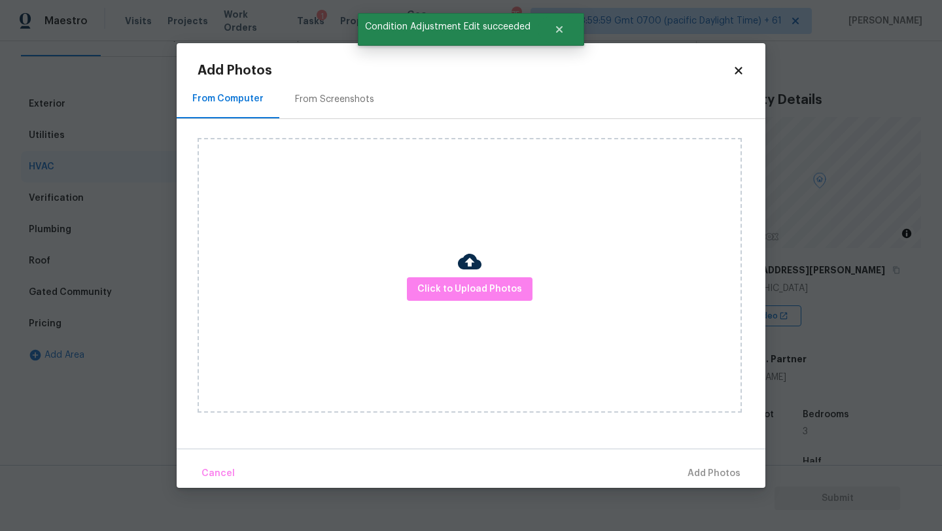
click at [319, 113] on div "From Screenshots" at bounding box center [334, 99] width 111 height 39
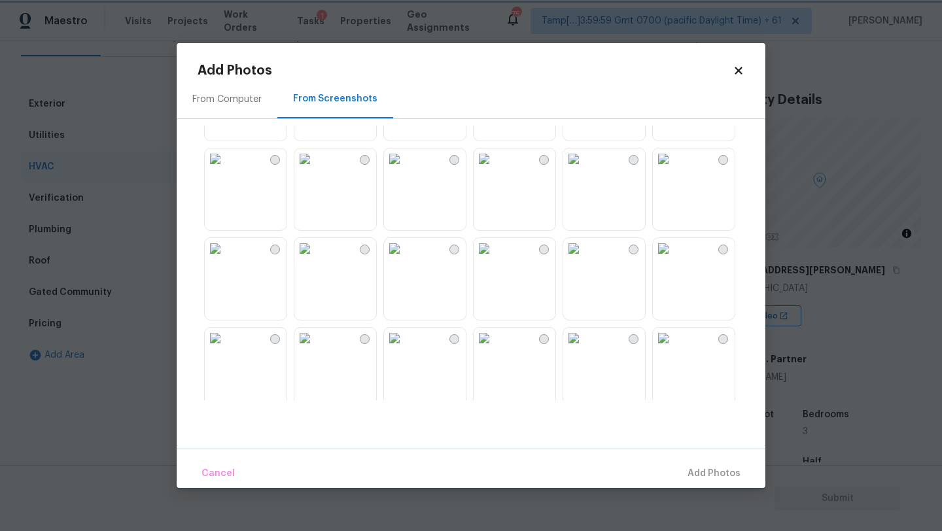
scroll to position [869, 0]
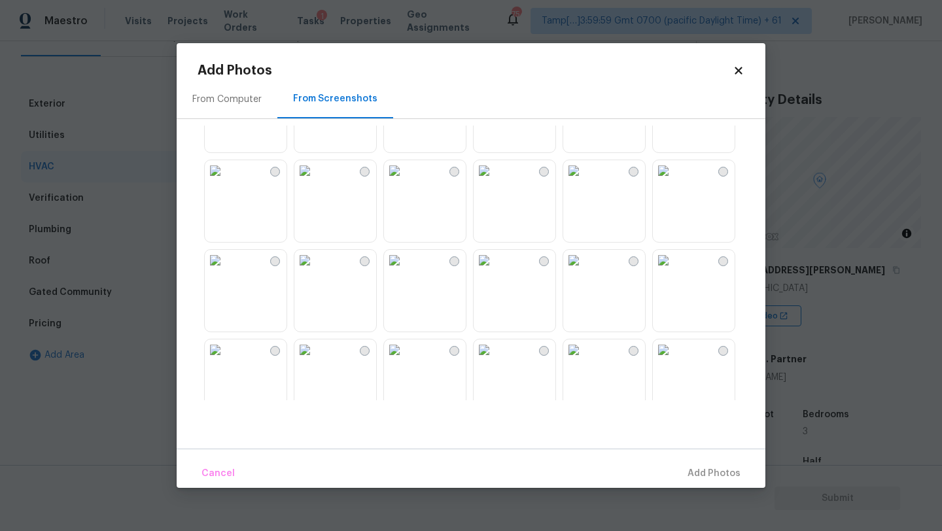
click at [495, 175] on img at bounding box center [484, 170] width 21 height 21
click at [701, 472] on span "Add 1 Photo(s)" at bounding box center [708, 474] width 65 height 16
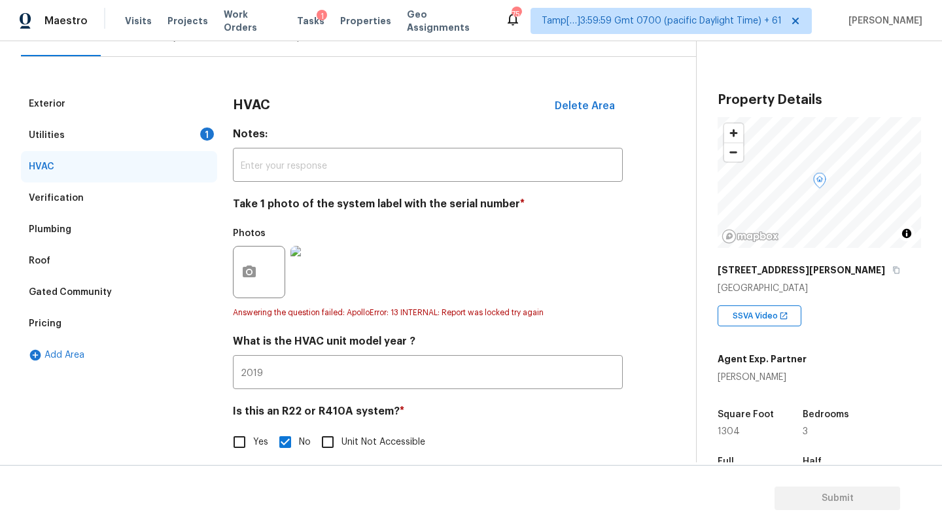
click at [51, 136] on div "Utilities" at bounding box center [47, 135] width 36 height 13
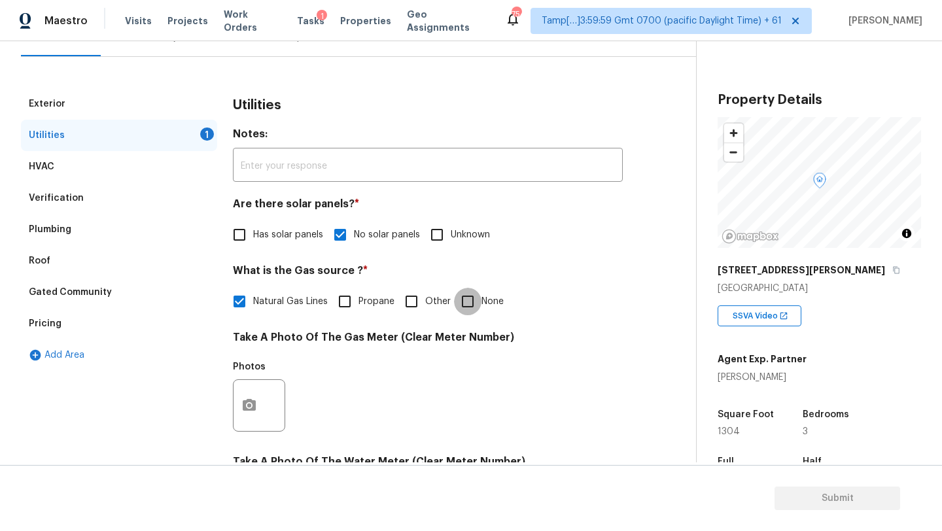
click at [474, 307] on input "None" at bounding box center [467, 301] width 27 height 27
checkbox input "true"
checkbox input "false"
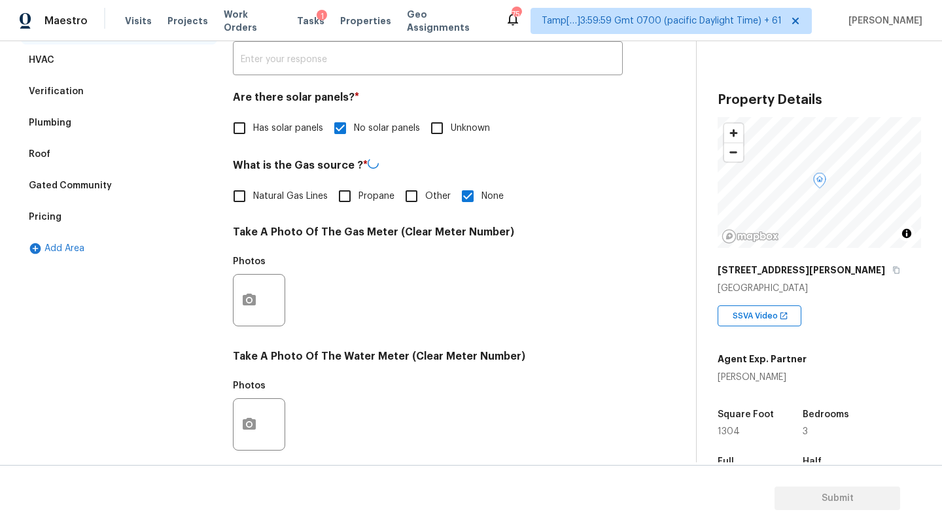
scroll to position [404, 0]
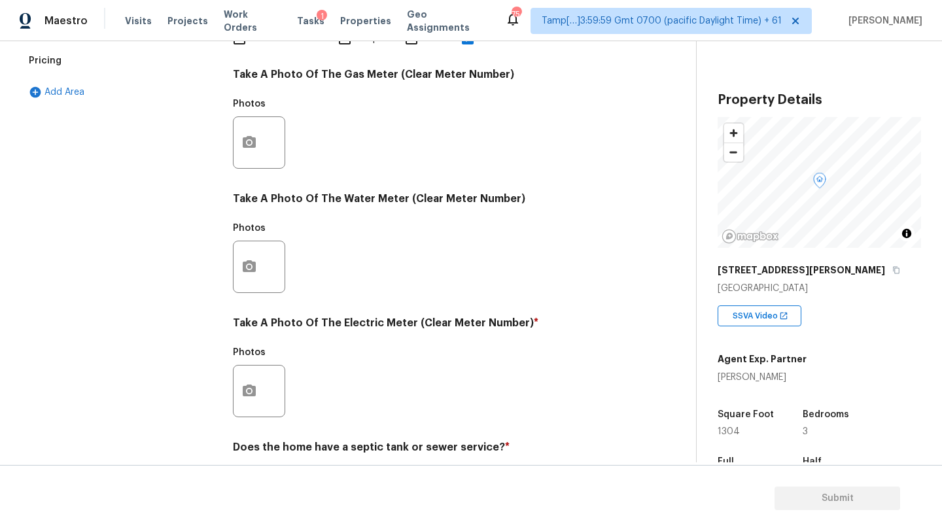
click at [230, 143] on div "Exterior Utilities 1 HVAC Verification Plumbing Roof Gated Community Pricing Ad…" at bounding box center [343, 166] width 644 height 682
click at [247, 143] on icon "button" at bounding box center [249, 143] width 16 height 16
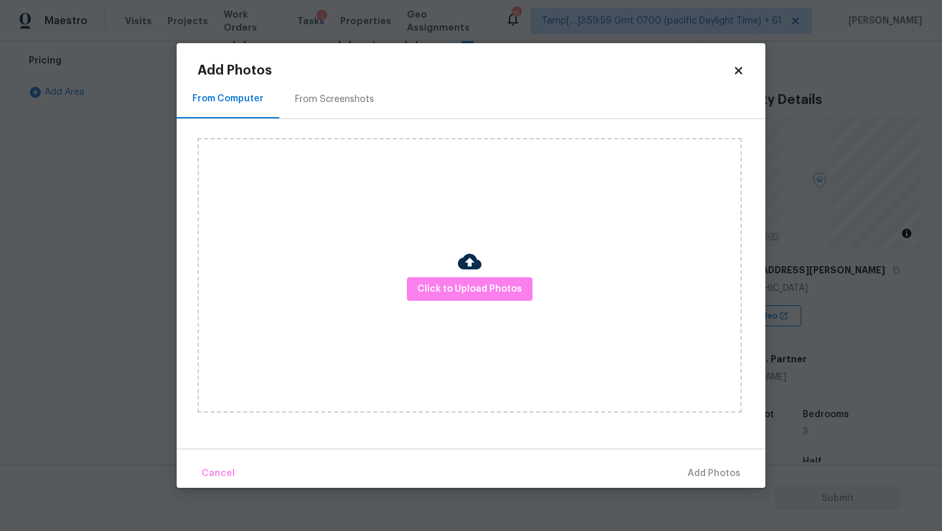
click at [302, 96] on div "From Screenshots" at bounding box center [334, 99] width 79 height 13
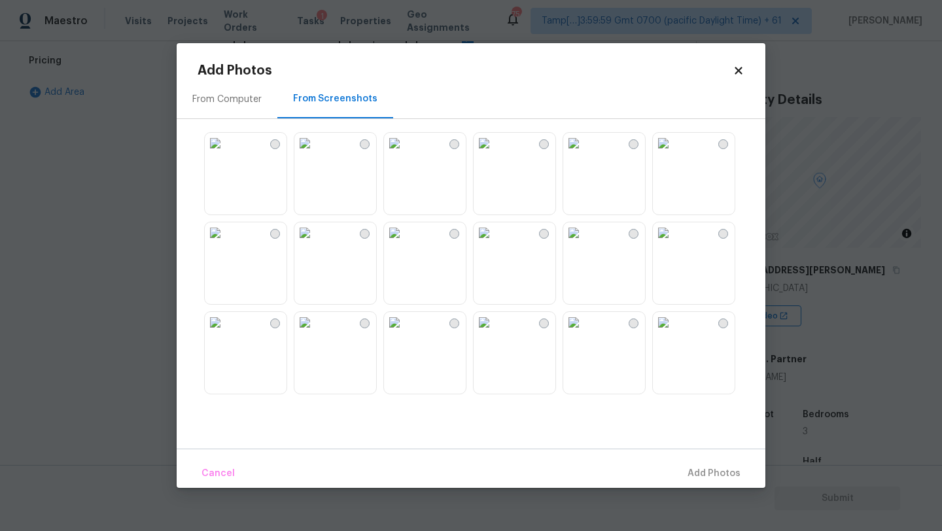
click at [226, 154] on img at bounding box center [215, 143] width 21 height 21
click at [702, 466] on span "Add 1 Photo(s)" at bounding box center [708, 474] width 65 height 16
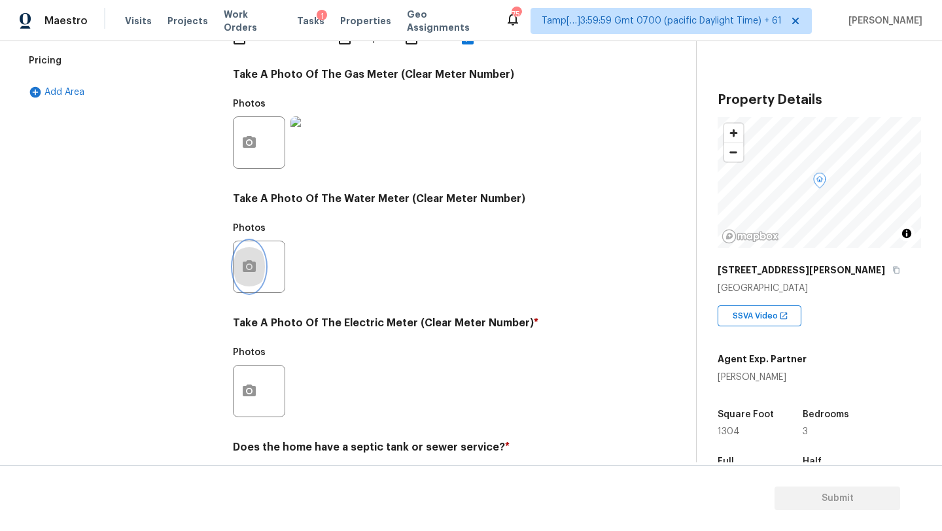
click at [238, 258] on button "button" at bounding box center [249, 266] width 31 height 51
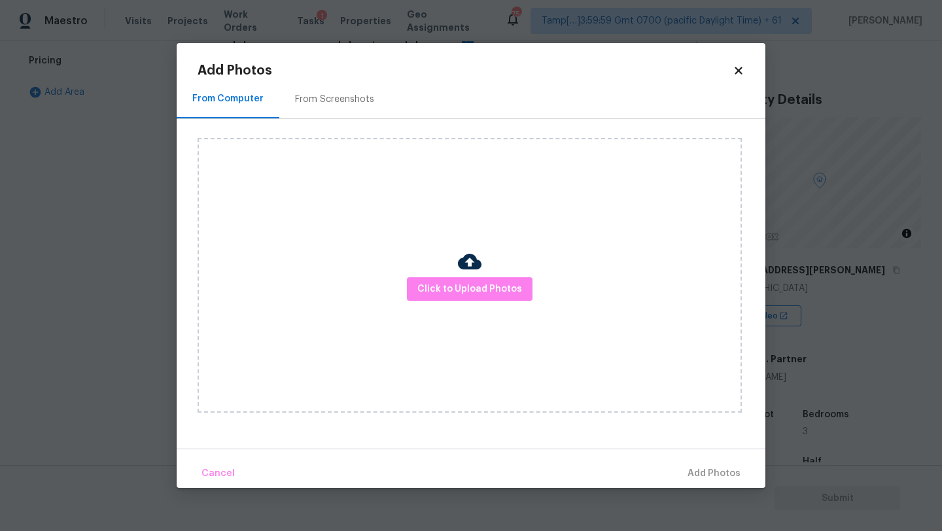
click at [323, 111] on div "From Screenshots" at bounding box center [334, 99] width 111 height 39
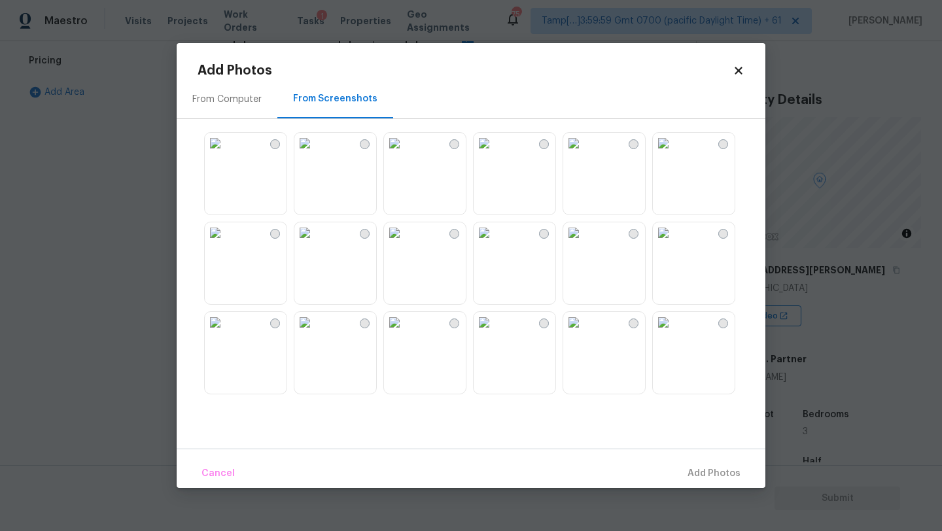
click at [215, 154] on img at bounding box center [215, 143] width 21 height 21
click at [701, 457] on div "Cancel Add 1 Photo(s)" at bounding box center [471, 468] width 589 height 39
click at [696, 468] on span "Add 1 Photo(s)" at bounding box center [708, 474] width 65 height 16
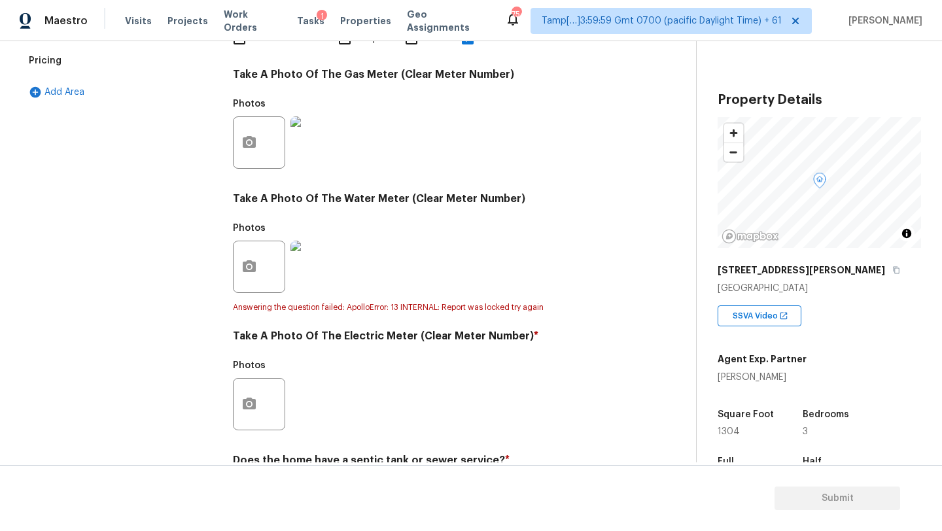
click at [267, 410] on div at bounding box center [259, 404] width 52 height 52
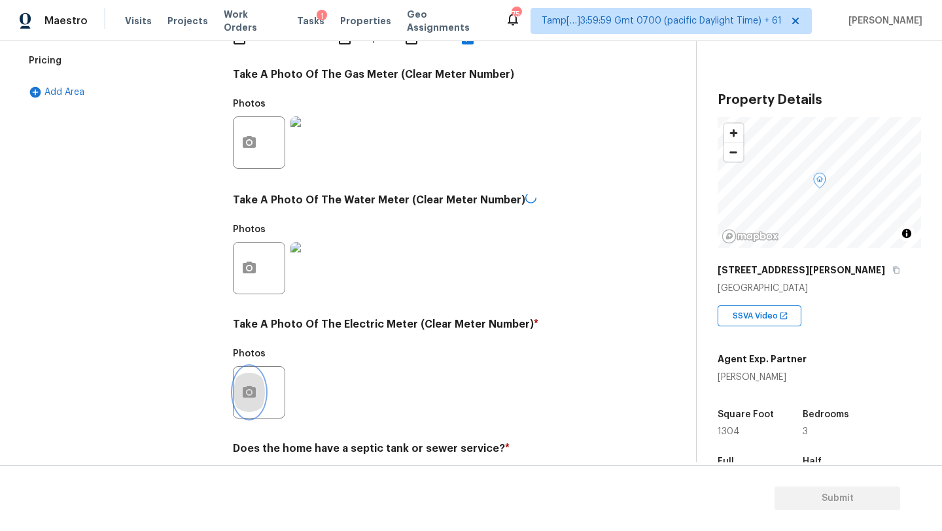
click at [248, 398] on icon "button" at bounding box center [249, 393] width 16 height 16
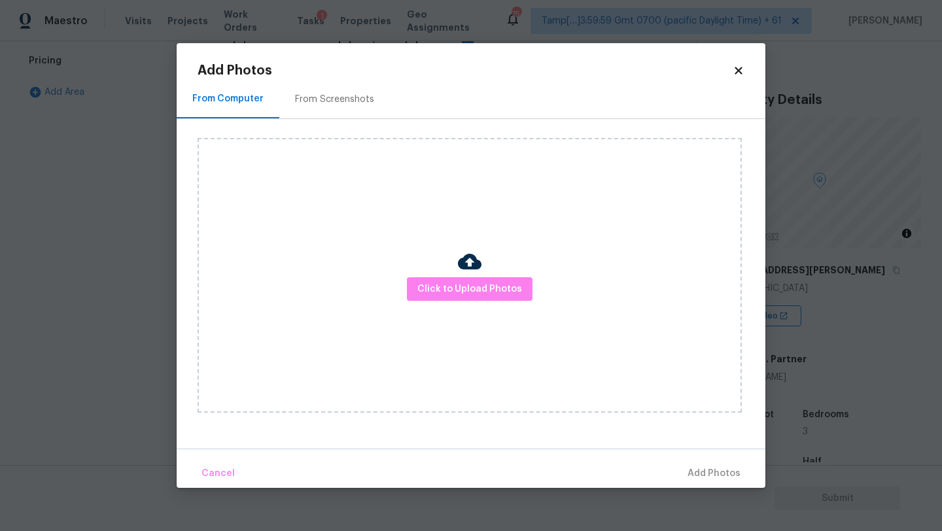
click at [335, 101] on div "From Screenshots" at bounding box center [334, 99] width 79 height 13
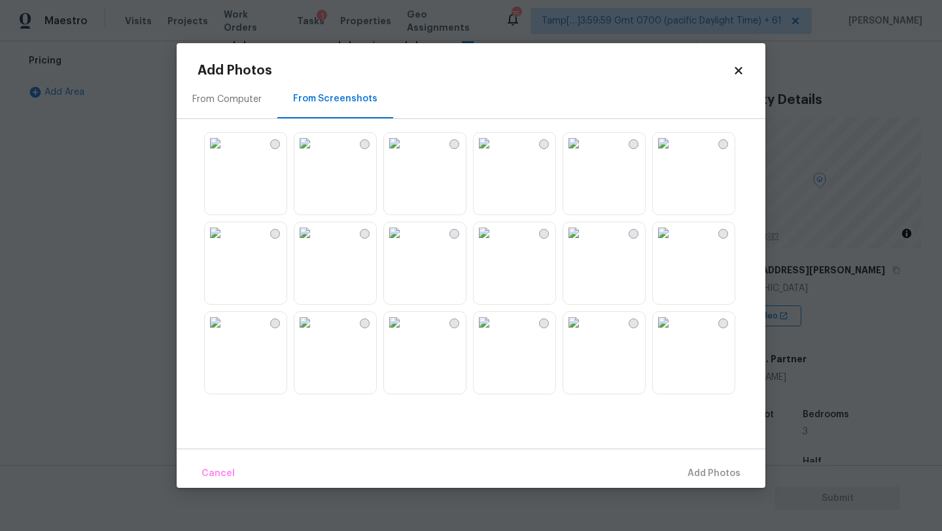
click at [211, 144] on img at bounding box center [215, 143] width 21 height 21
click at [697, 468] on span "Add 1 Photo(s)" at bounding box center [708, 474] width 65 height 16
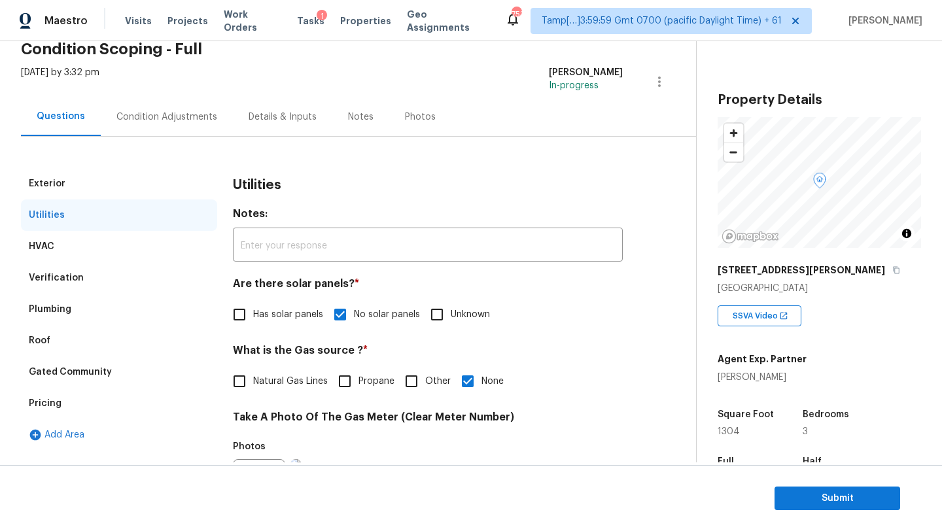
scroll to position [0, 0]
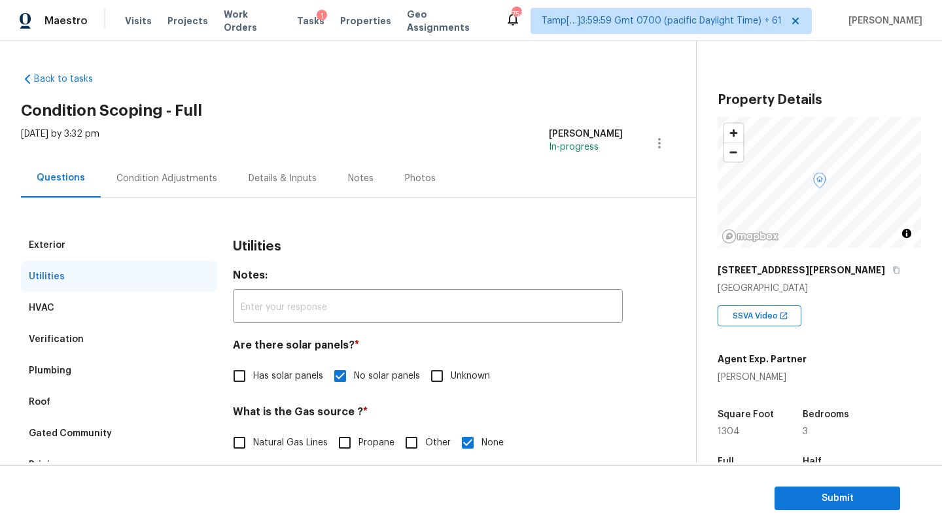
click at [185, 171] on div "Condition Adjustments" at bounding box center [167, 178] width 132 height 39
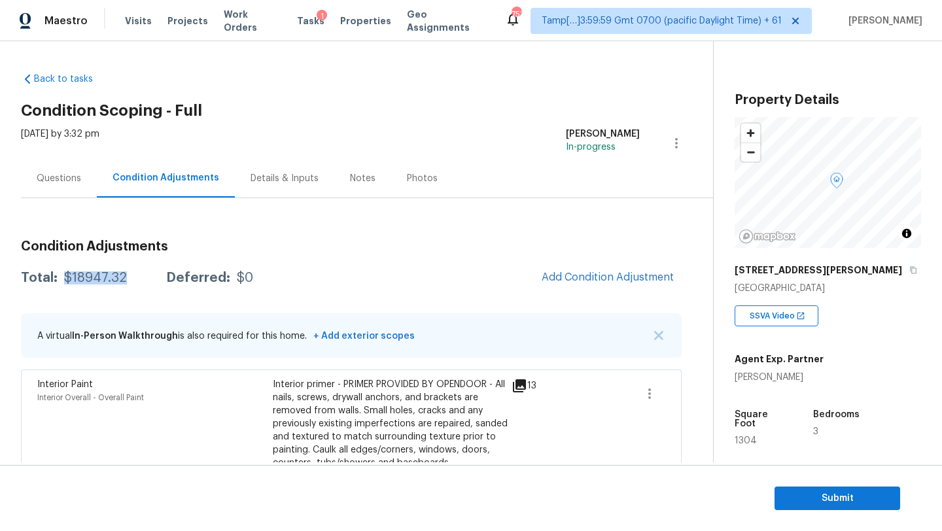
drag, startPoint x: 65, startPoint y: 279, endPoint x: 132, endPoint y: 277, distance: 67.4
click at [132, 277] on div "Total: $18947.32 Deferred: $0" at bounding box center [137, 278] width 232 height 13
copy div "$18947.32"
click at [842, 505] on span "Submit" at bounding box center [837, 499] width 105 height 16
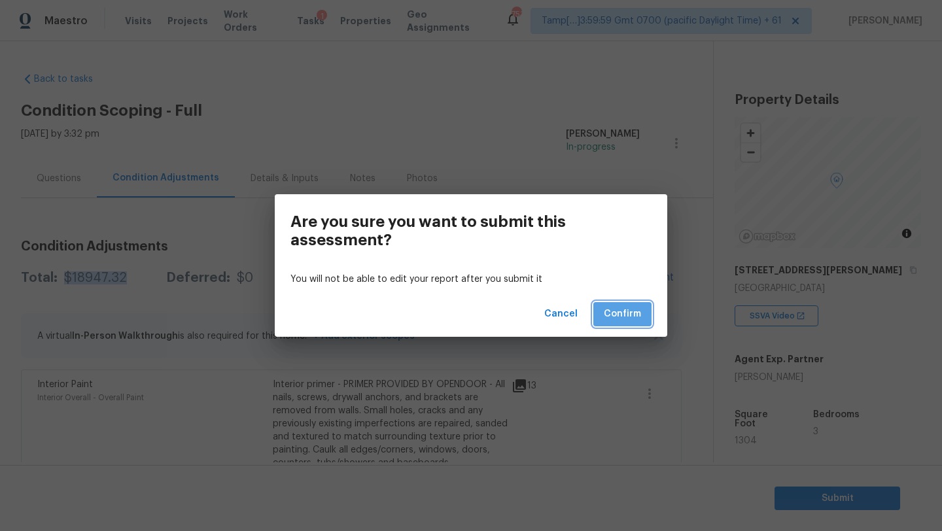
click at [618, 319] on span "Confirm" at bounding box center [622, 314] width 37 height 16
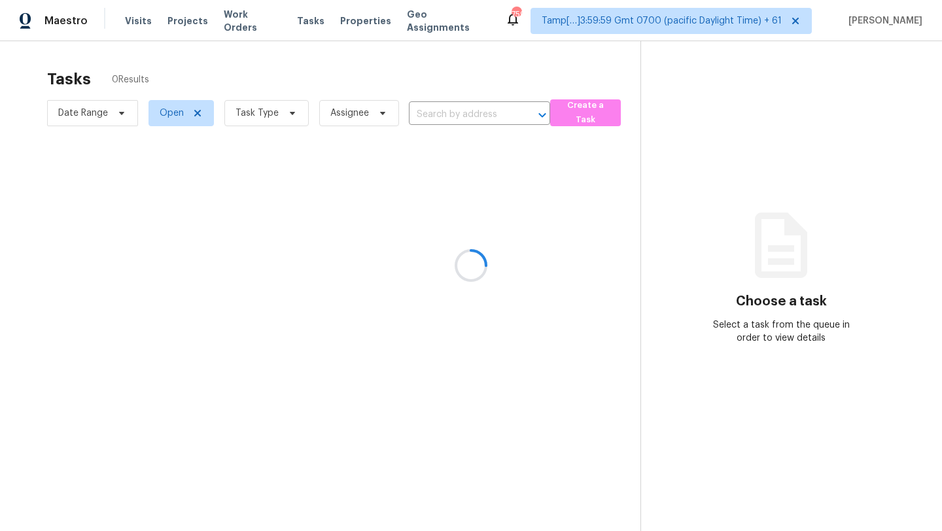
click at [262, 116] on div at bounding box center [471, 265] width 942 height 531
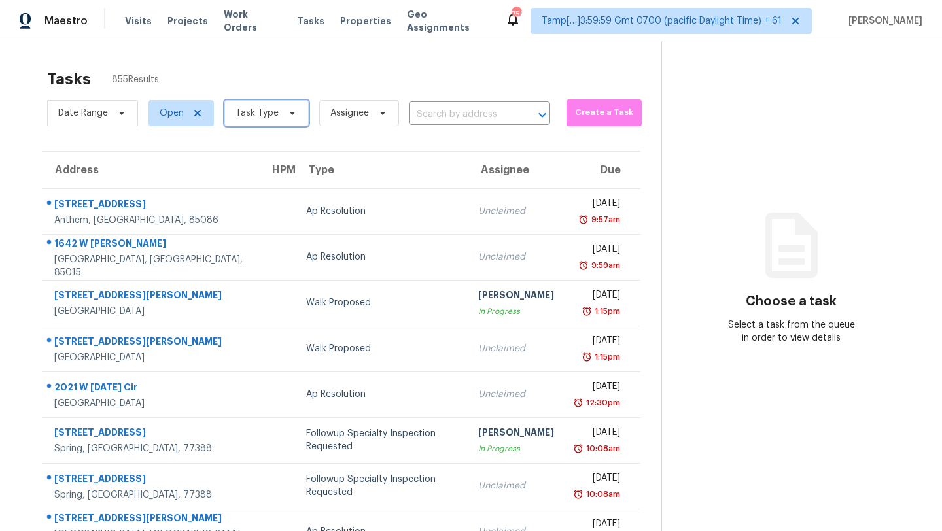
click at [264, 109] on span "Task Type" at bounding box center [257, 113] width 43 height 13
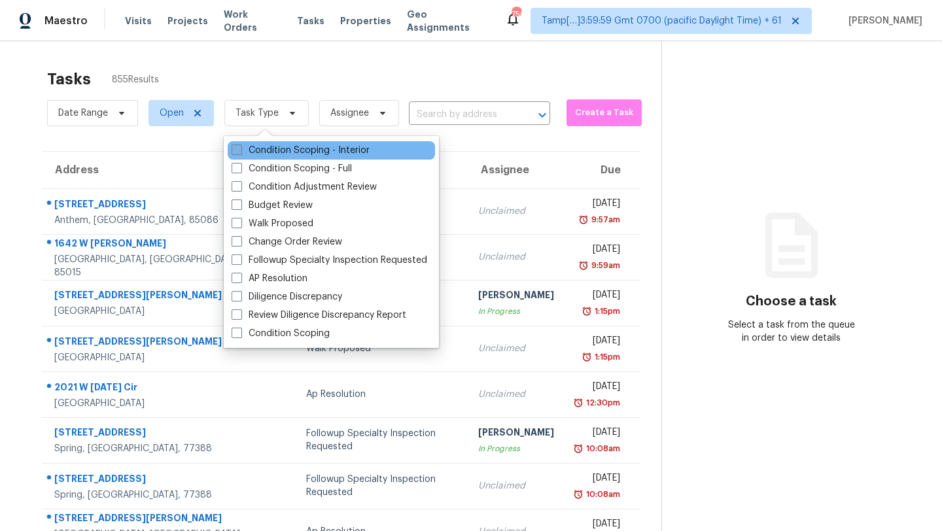
click at [264, 156] on label "Condition Scoping - Interior" at bounding box center [301, 150] width 138 height 13
click at [240, 152] on input "Condition Scoping - Interior" at bounding box center [236, 148] width 9 height 9
checkbox input "true"
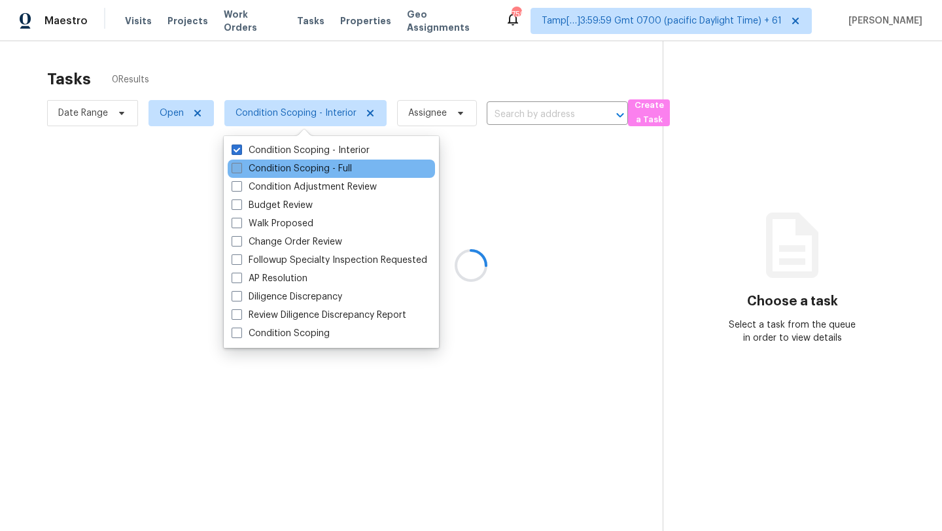
click at [264, 168] on label "Condition Scoping - Full" at bounding box center [292, 168] width 120 height 13
click at [240, 168] on input "Condition Scoping - Full" at bounding box center [236, 166] width 9 height 9
checkbox input "true"
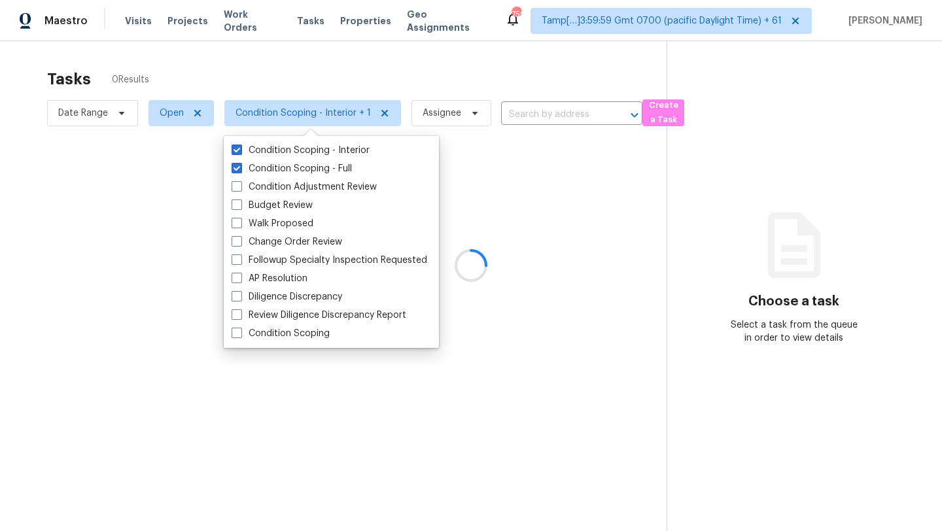
click at [338, 71] on div at bounding box center [471, 265] width 942 height 531
